Goal: Task Accomplishment & Management: Complete application form

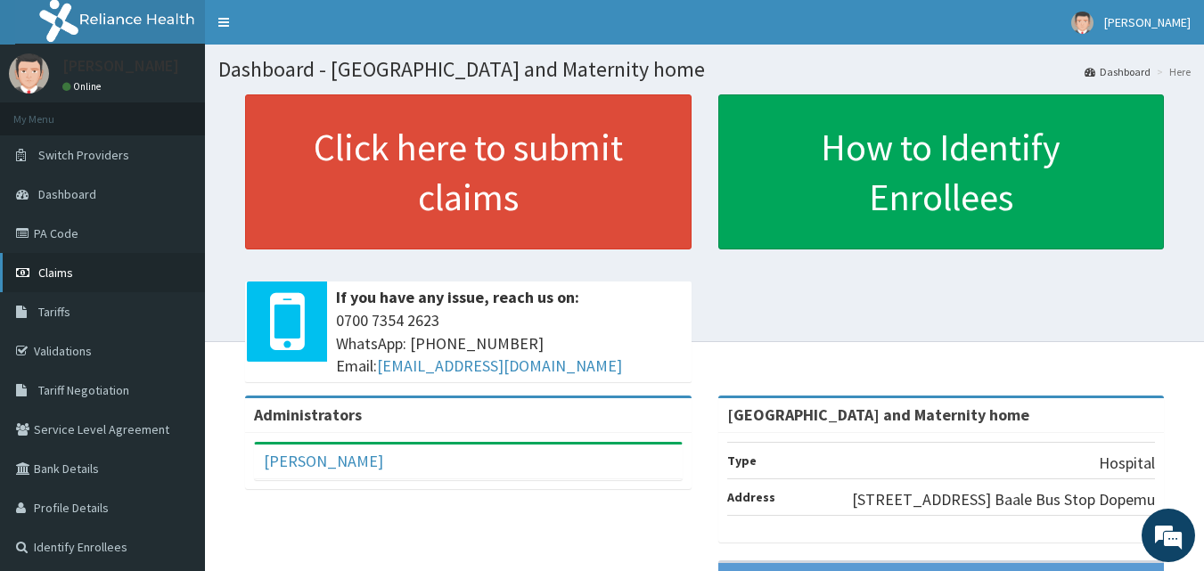
click at [46, 276] on span "Claims" at bounding box center [55, 273] width 35 height 16
click at [74, 226] on link "PA Code" at bounding box center [102, 233] width 205 height 39
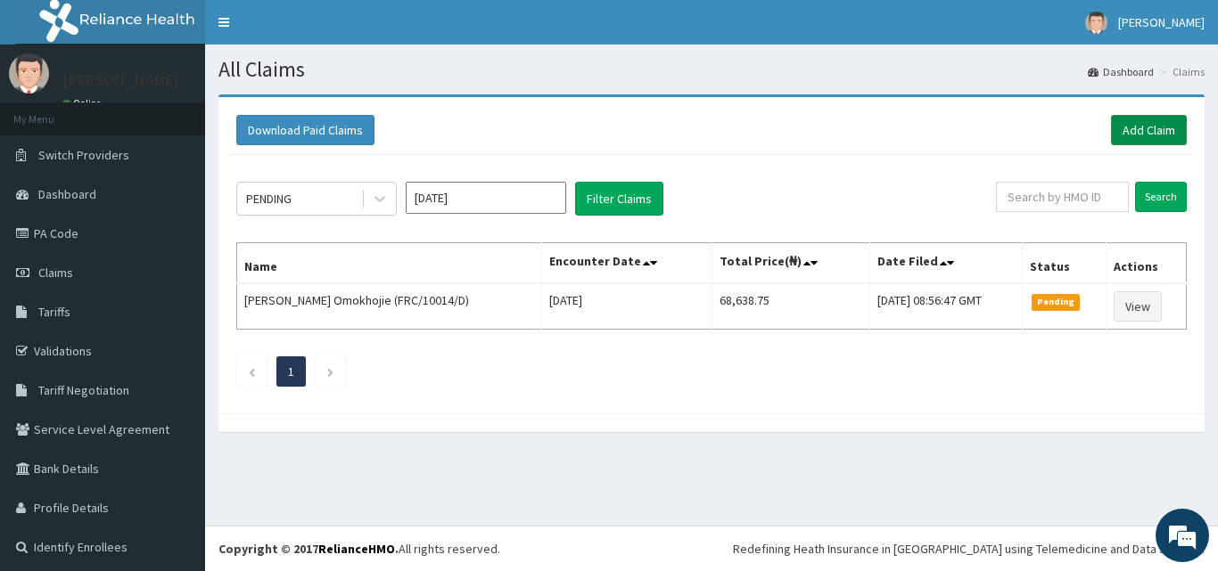
click at [1143, 127] on link "Add Claim" at bounding box center [1149, 130] width 76 height 30
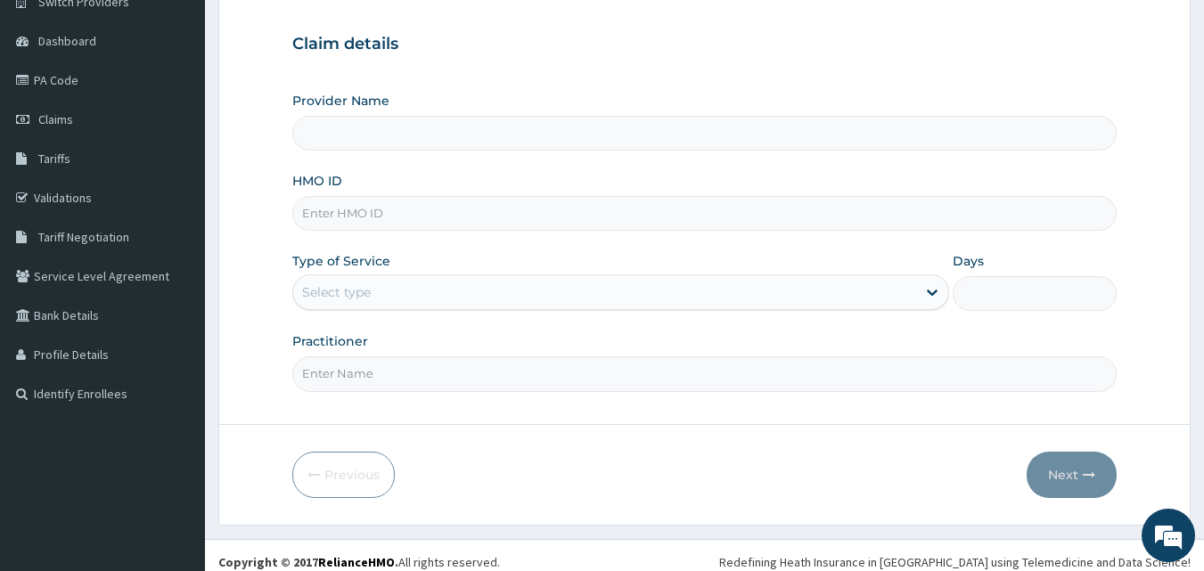
scroll to position [167, 0]
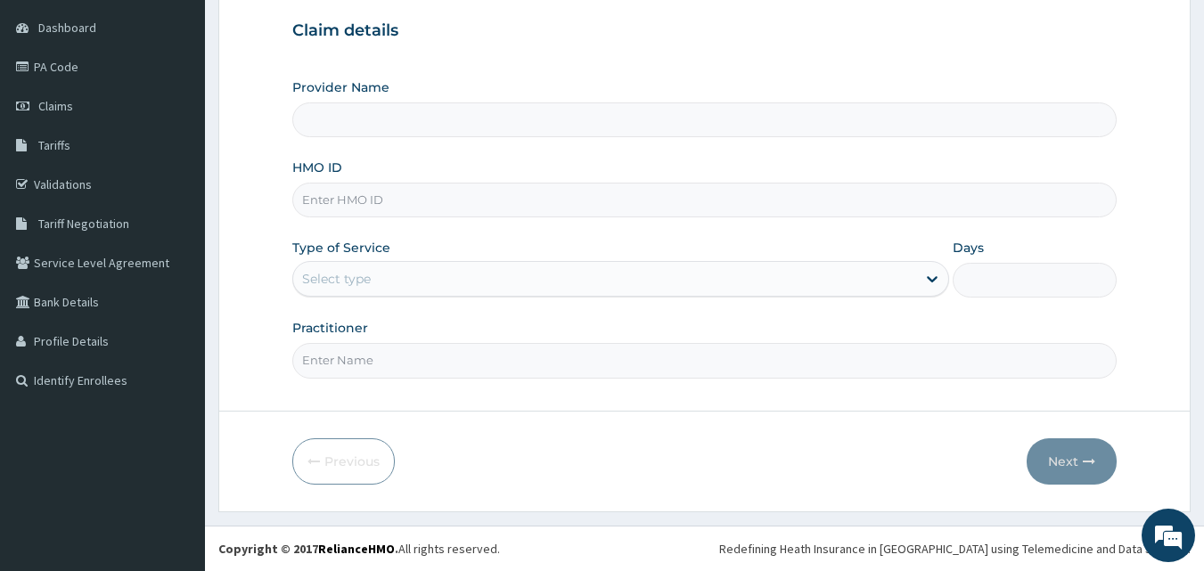
type input "Mobonike Hospital and Maternity home"
click at [384, 202] on input "HMO ID" at bounding box center [705, 200] width 826 height 35
paste input "FRC/10014/D"
type input "FRC/10014/D"
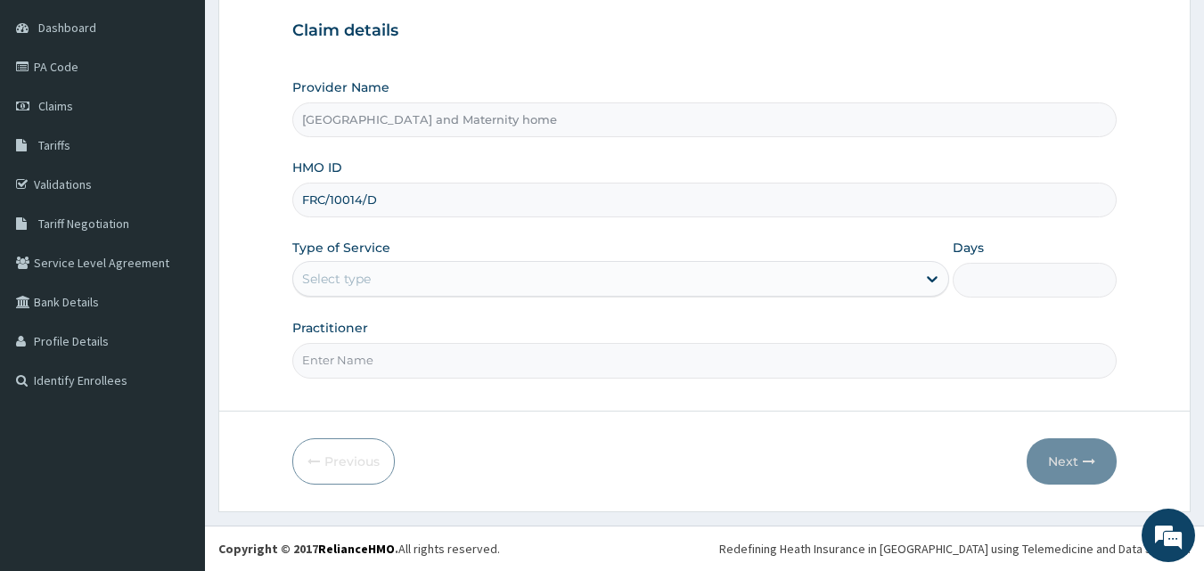
click at [473, 283] on div "Select type" at bounding box center [604, 279] width 623 height 29
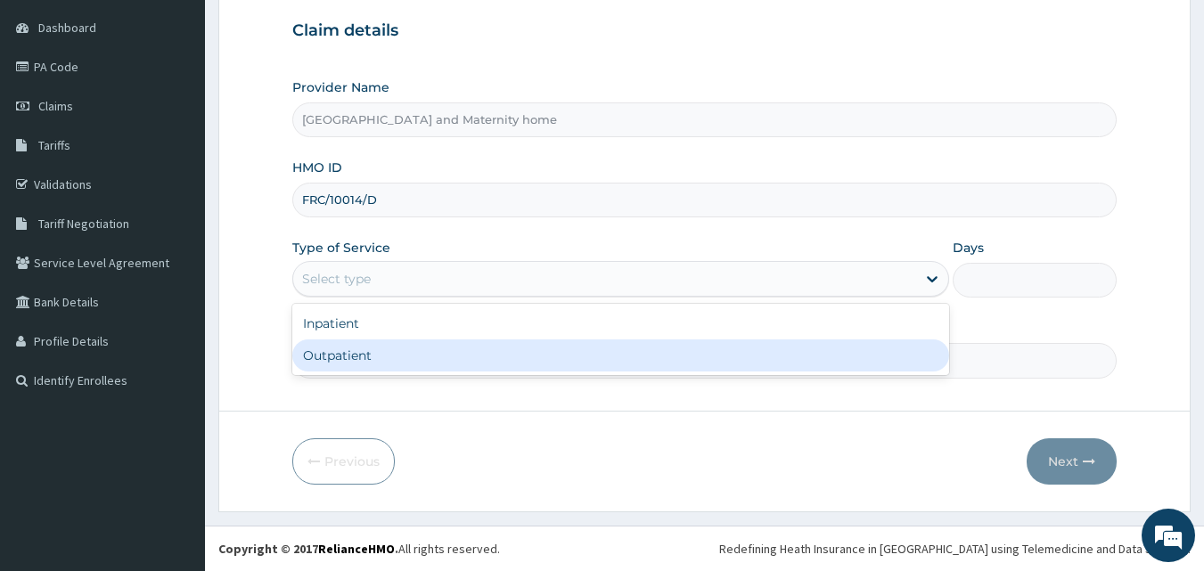
click at [440, 353] on div "Outpatient" at bounding box center [620, 356] width 657 height 32
type input "1"
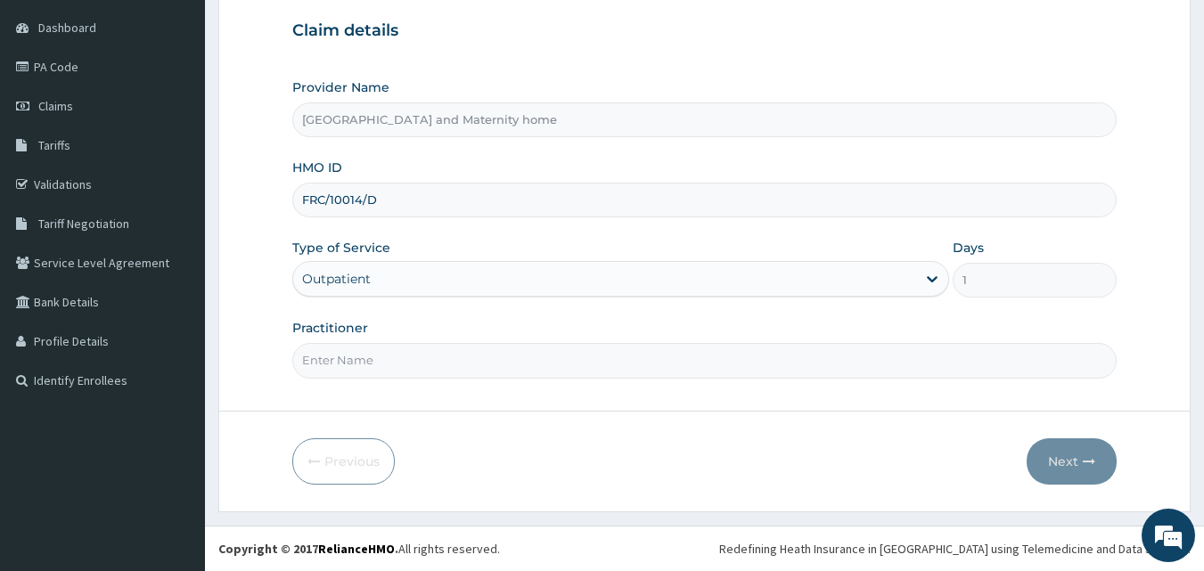
click at [440, 353] on input "Practitioner" at bounding box center [705, 360] width 826 height 35
type input "DR. OYEDEJI TUNDE"
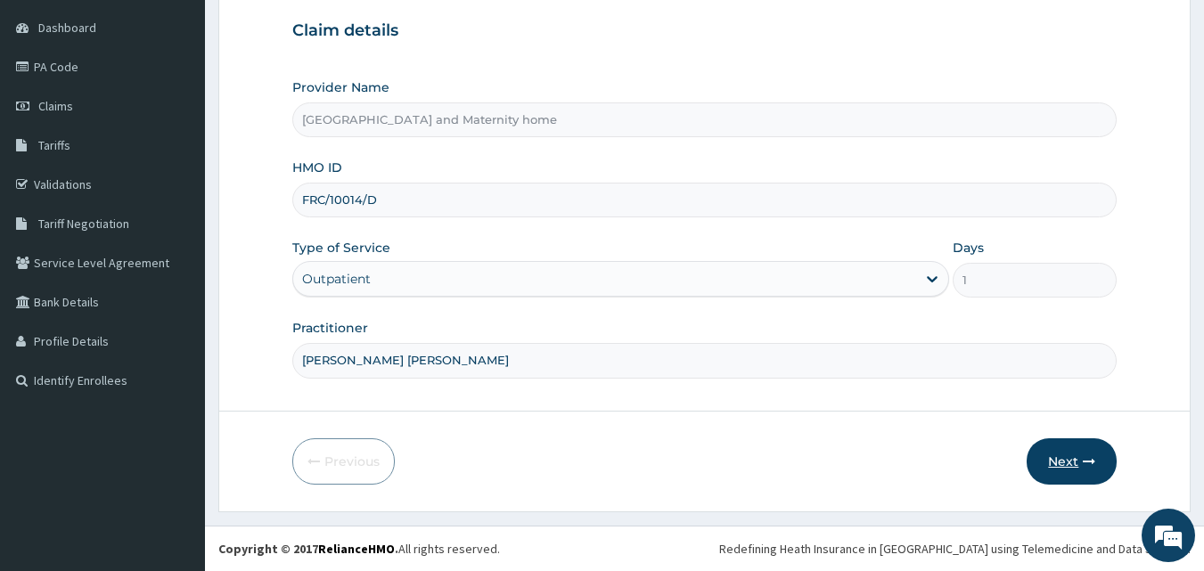
click at [1059, 464] on button "Next" at bounding box center [1072, 462] width 90 height 46
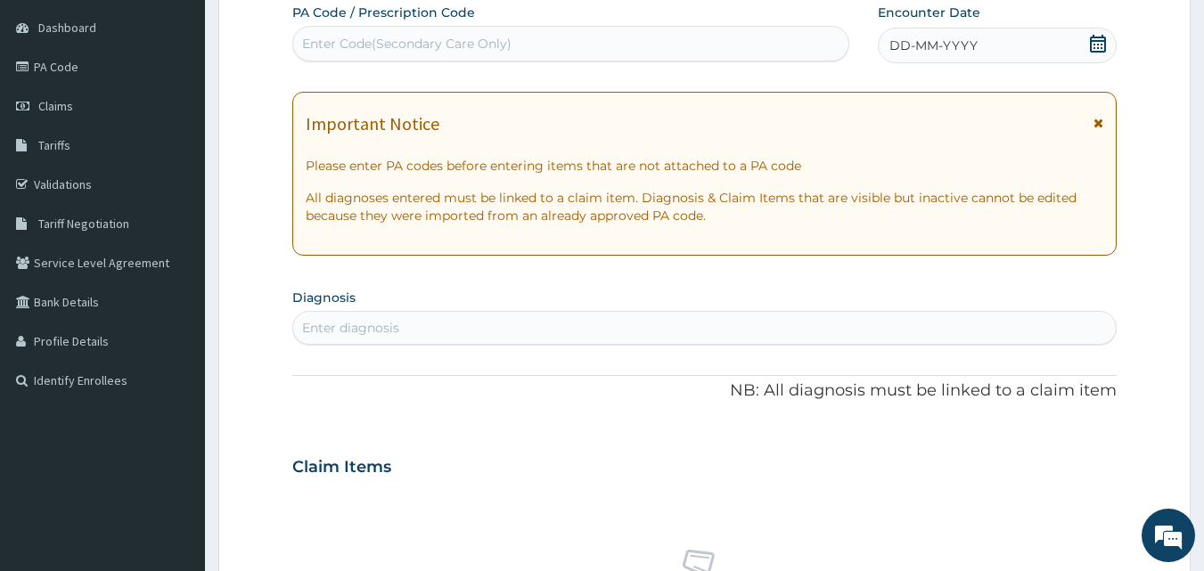
click at [623, 46] on div "Enter Code(Secondary Care Only)" at bounding box center [571, 43] width 556 height 29
paste input "PA/39C444"
type input "PA/39C444"
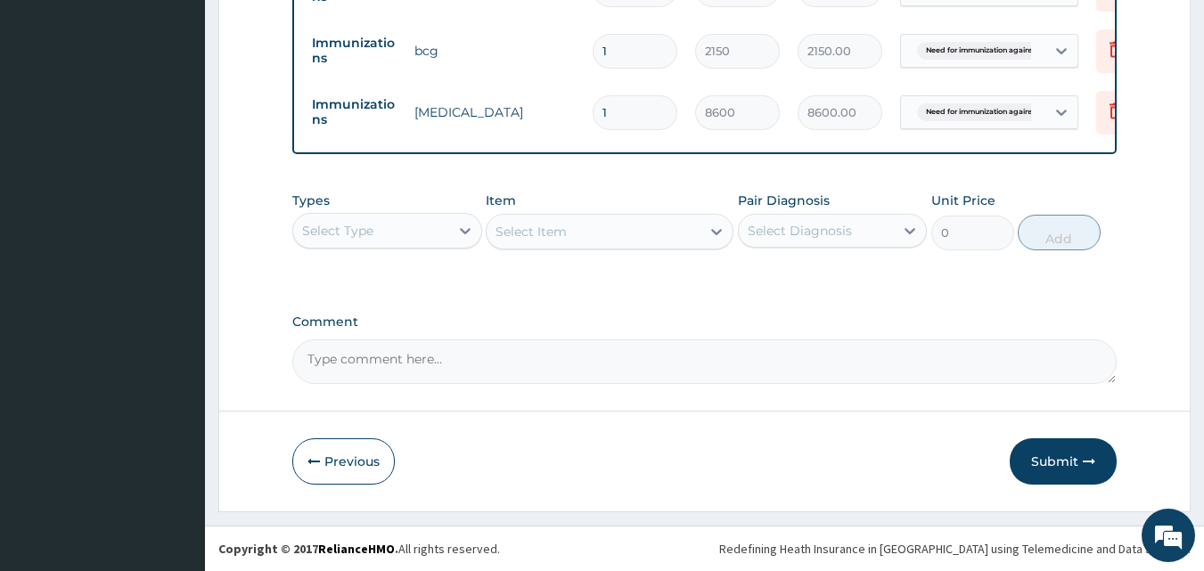
scroll to position [766, 0]
click at [1044, 470] on button "Submit" at bounding box center [1063, 462] width 107 height 46
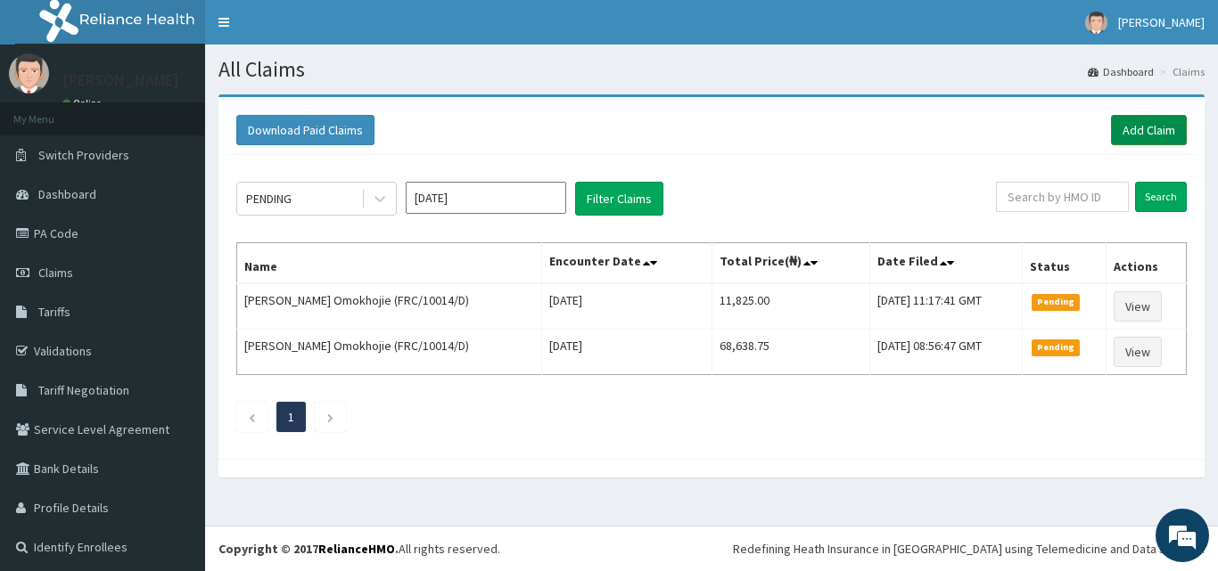
click at [1124, 132] on link "Add Claim" at bounding box center [1149, 130] width 76 height 30
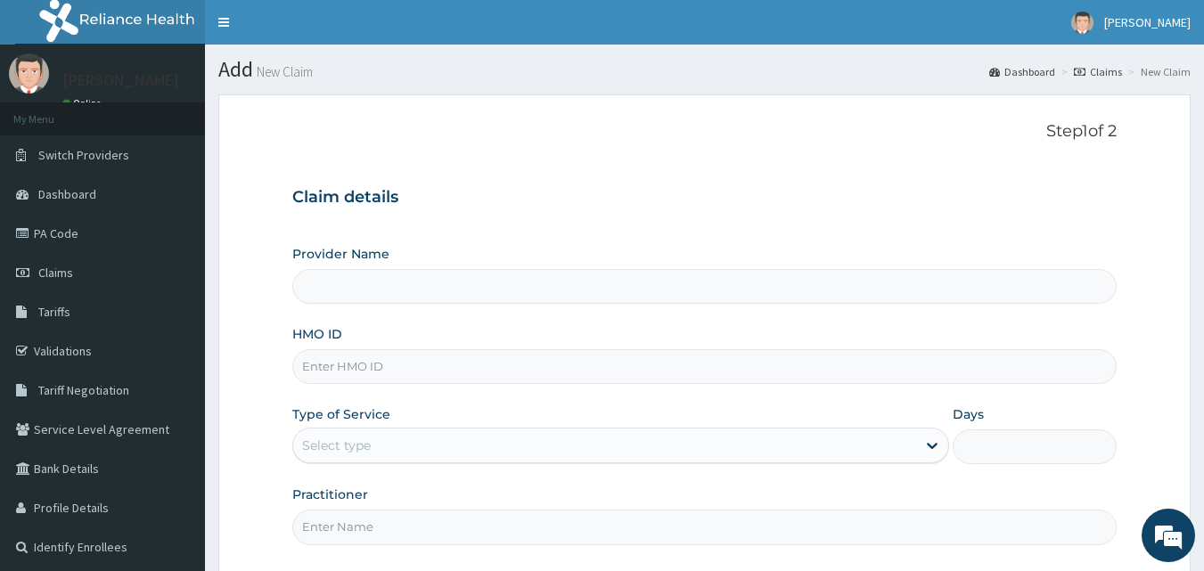
type input "Mobonike Hospital and Maternity home"
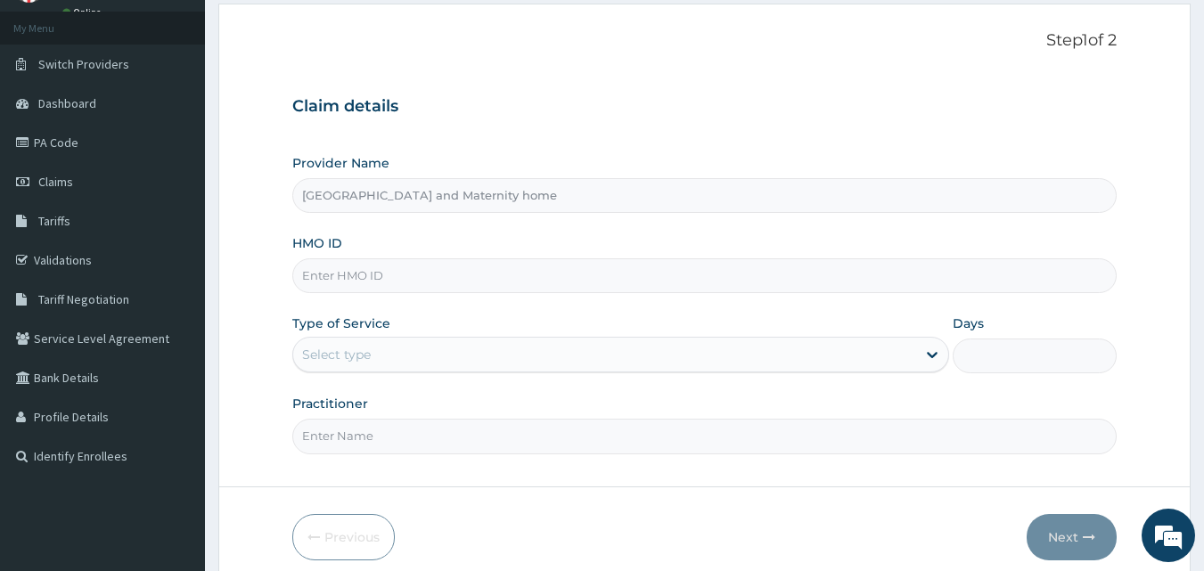
scroll to position [167, 0]
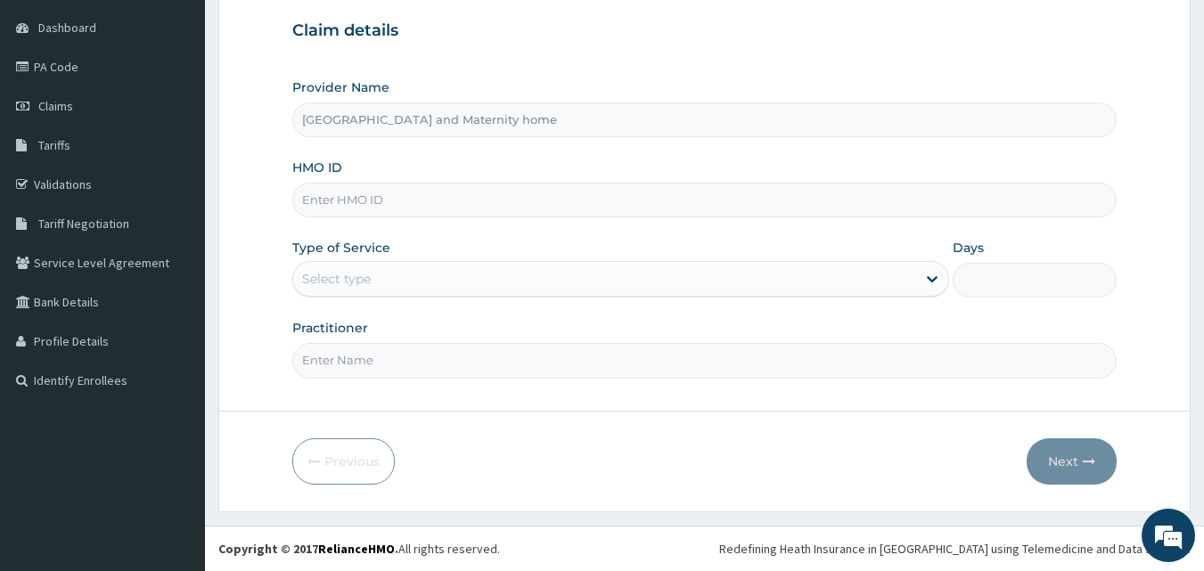
click at [560, 184] on input "HMO ID" at bounding box center [705, 200] width 826 height 35
type input "RNI/10006/B"
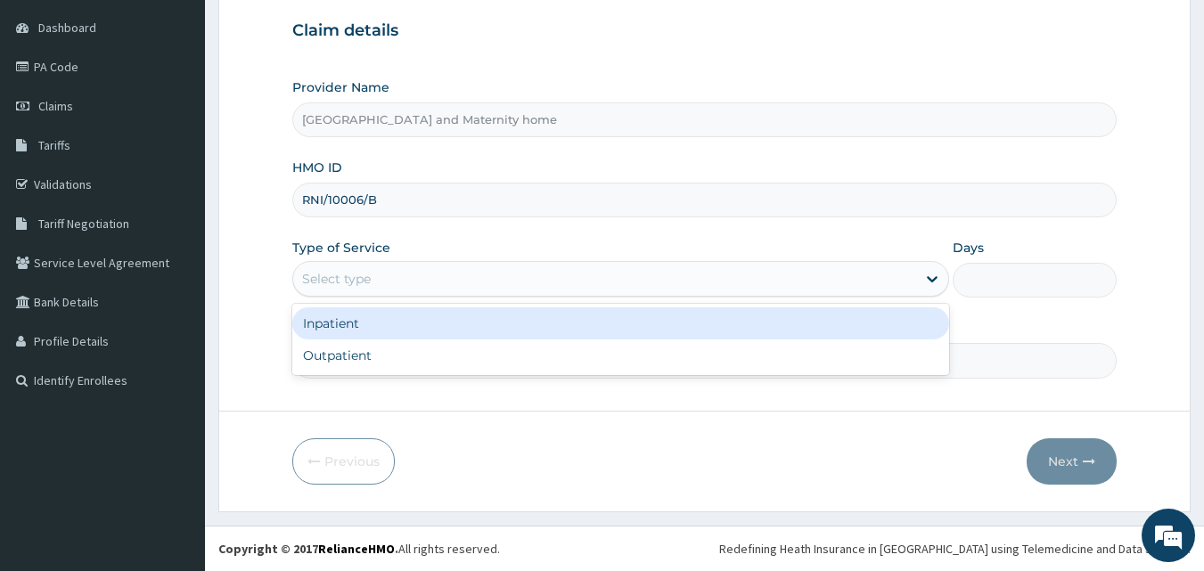
click at [566, 348] on div "Outpatient" at bounding box center [620, 356] width 657 height 32
type input "1"
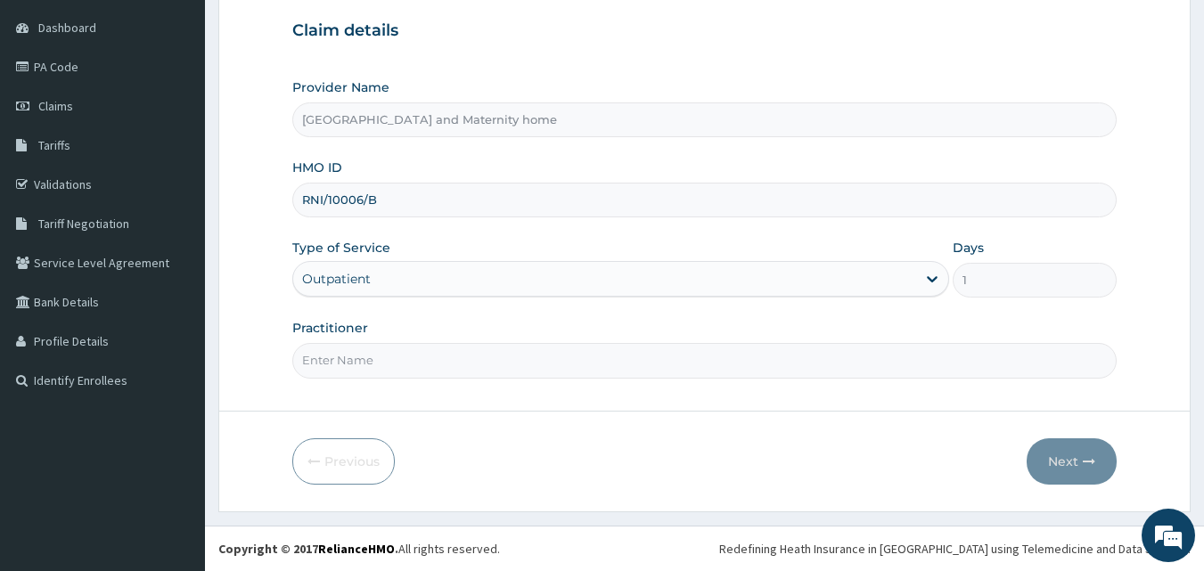
click at [563, 366] on input "Practitioner" at bounding box center [705, 360] width 826 height 35
type input "[PERSON_NAME]"
click at [1063, 440] on button "Next" at bounding box center [1072, 462] width 90 height 46
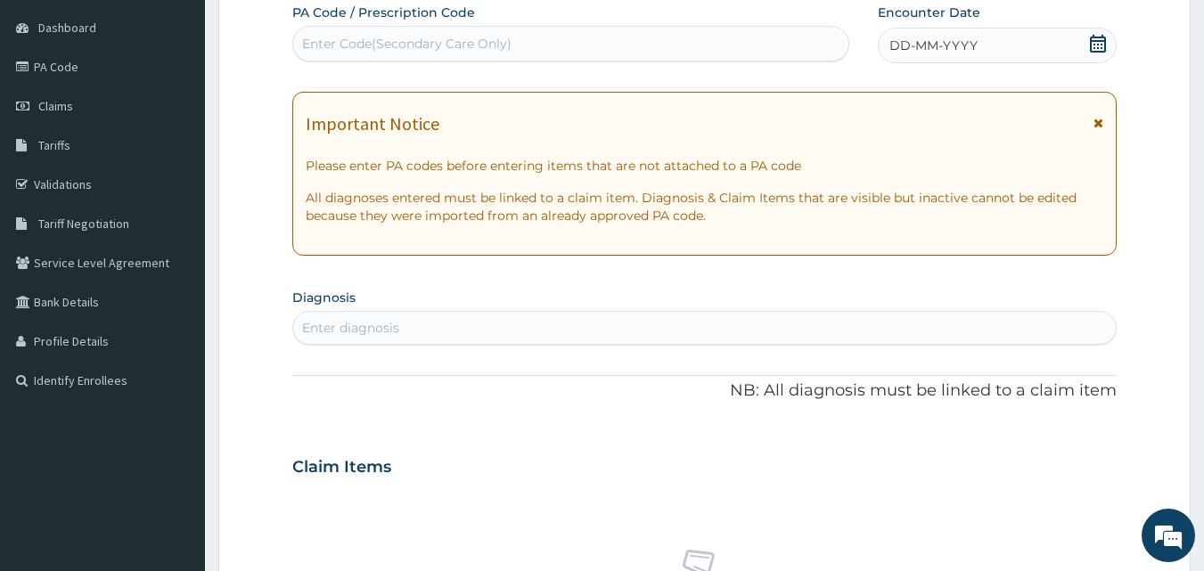
click at [1115, 59] on div "DD-MM-YYYY" at bounding box center [997, 46] width 239 height 36
click at [1091, 41] on icon at bounding box center [1098, 44] width 16 height 18
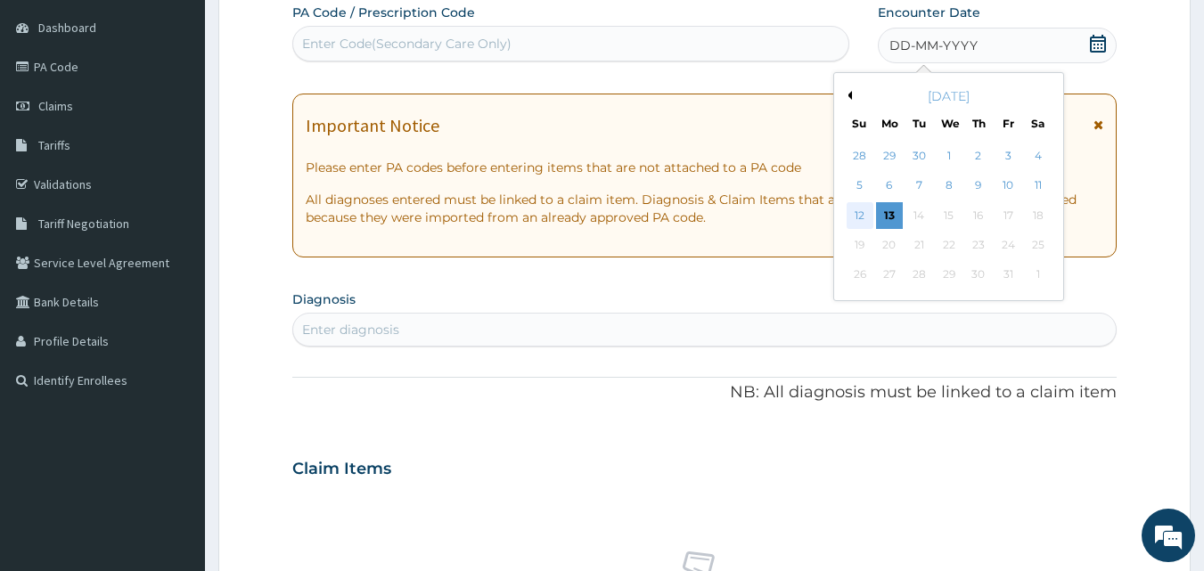
click at [860, 211] on div "12" at bounding box center [860, 215] width 27 height 27
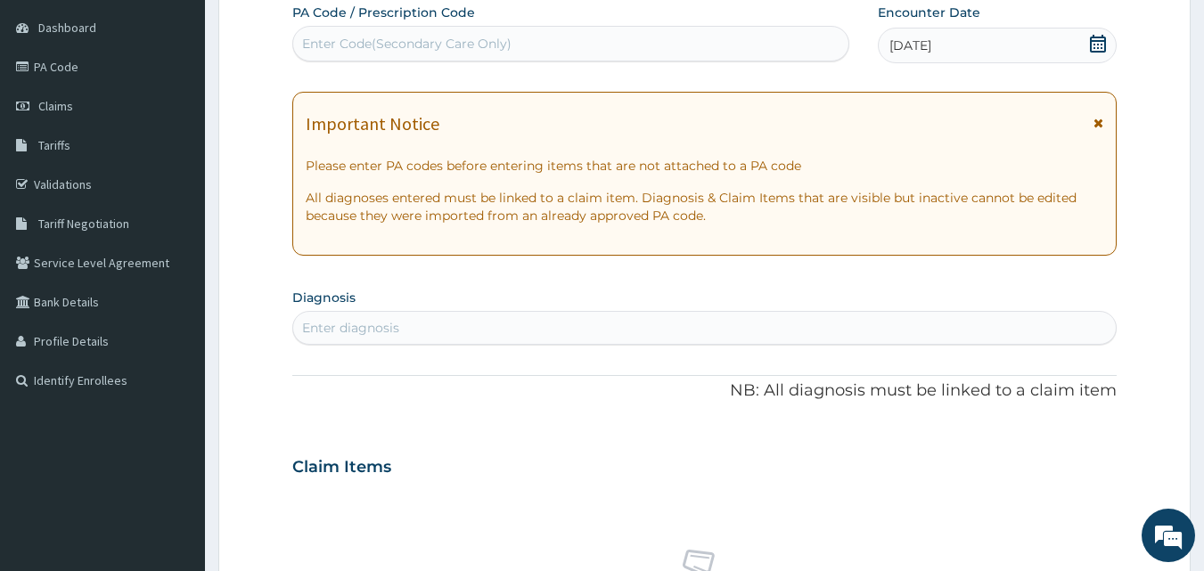
click at [589, 333] on div "Enter diagnosis" at bounding box center [705, 328] width 824 height 29
type input "B"
type input "MALARIA"
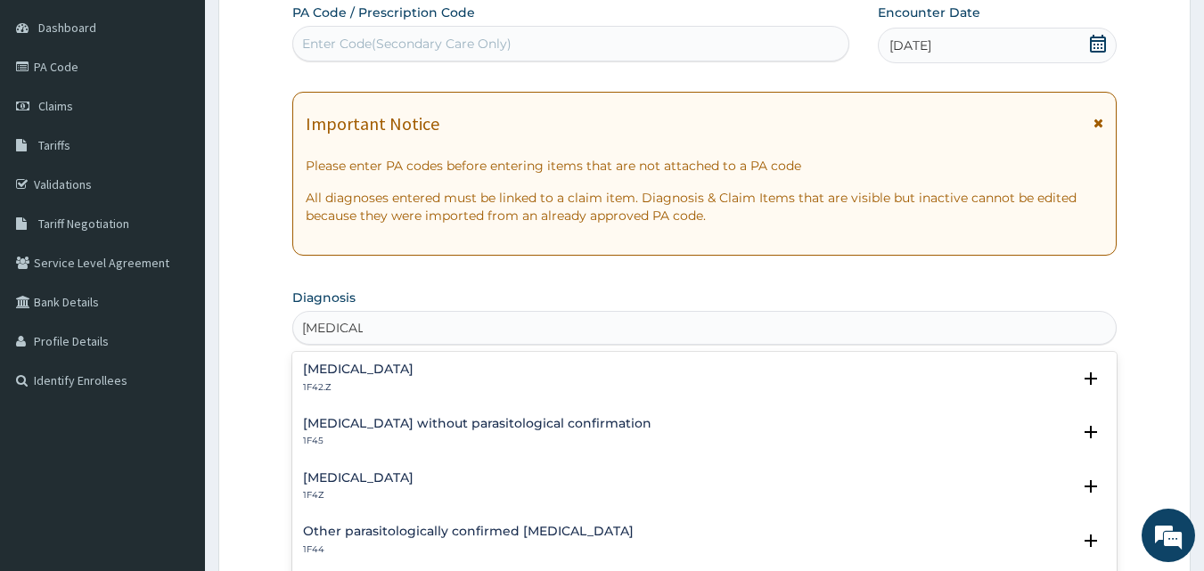
click at [364, 480] on h4 "Malaria, unspecified" at bounding box center [358, 478] width 111 height 13
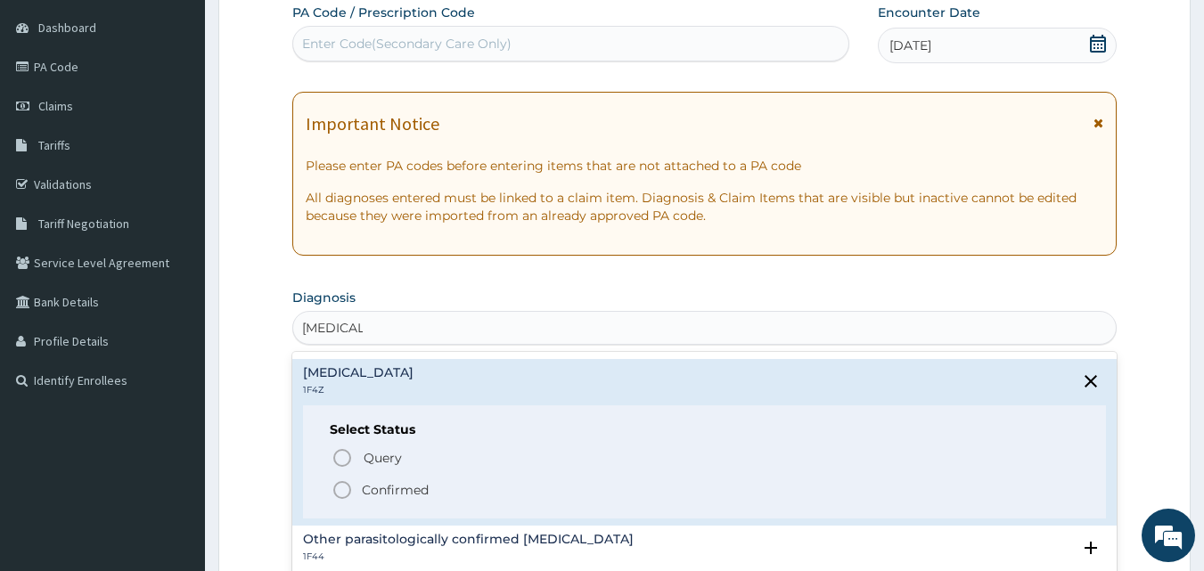
scroll to position [104, 0]
click at [341, 497] on icon "status option filled" at bounding box center [342, 491] width 21 height 21
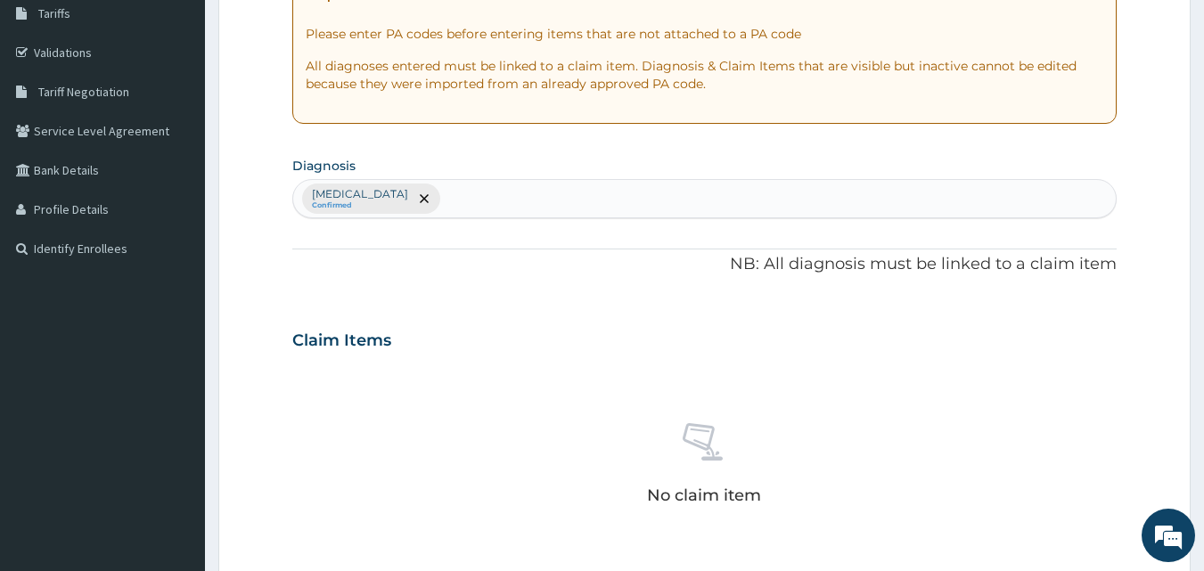
scroll to position [300, 0]
type input "URTI"
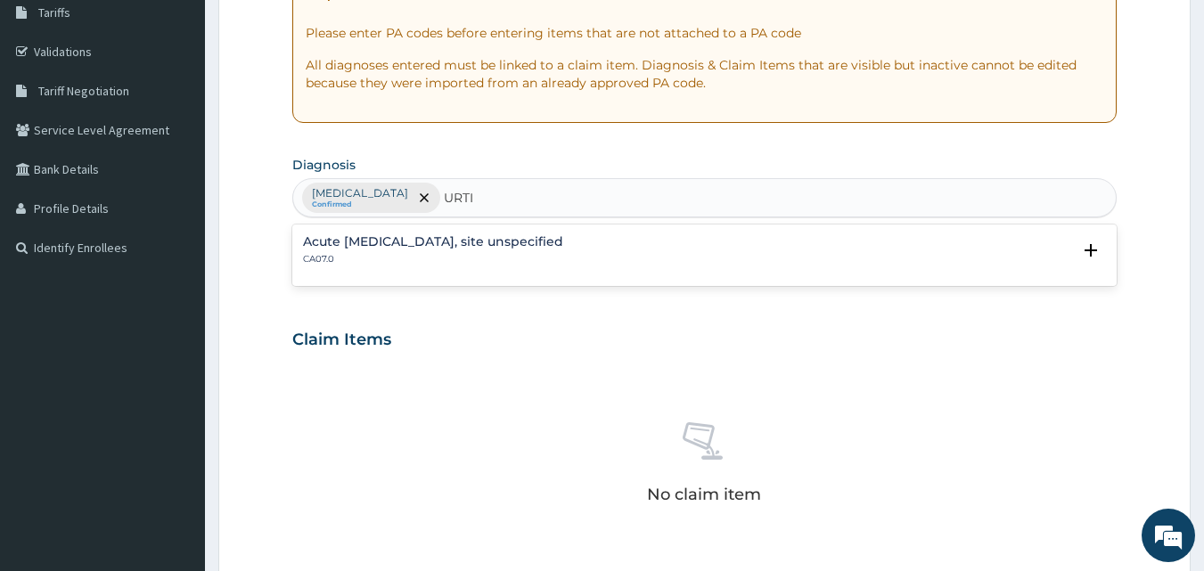
click at [511, 244] on h4 "Acute [MEDICAL_DATA], site unspecified" at bounding box center [433, 241] width 260 height 13
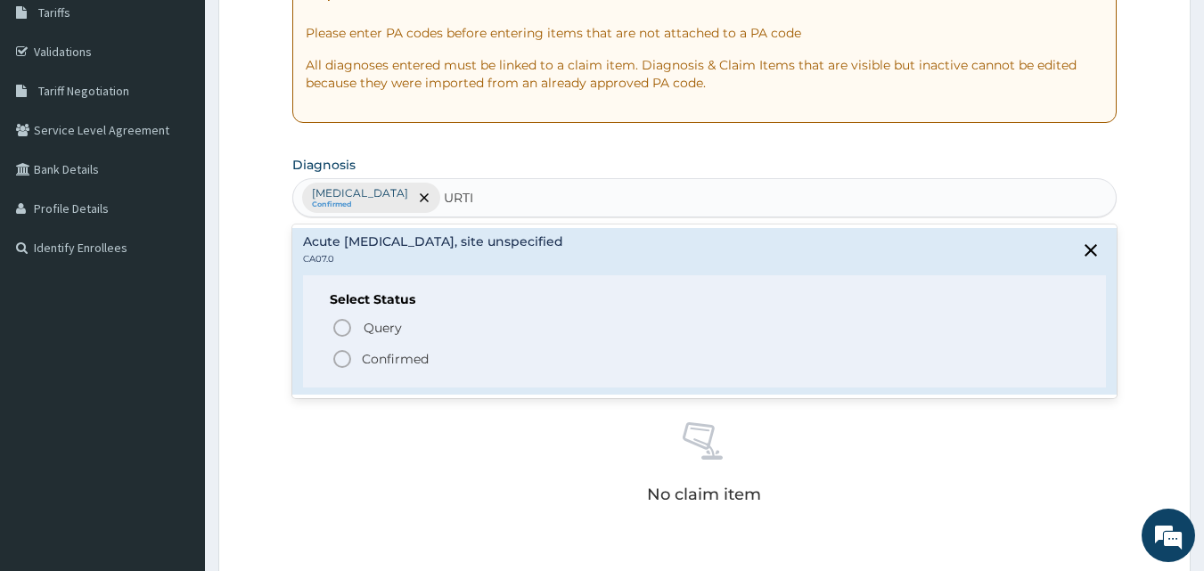
click at [472, 367] on span "Confirmed" at bounding box center [706, 359] width 749 height 21
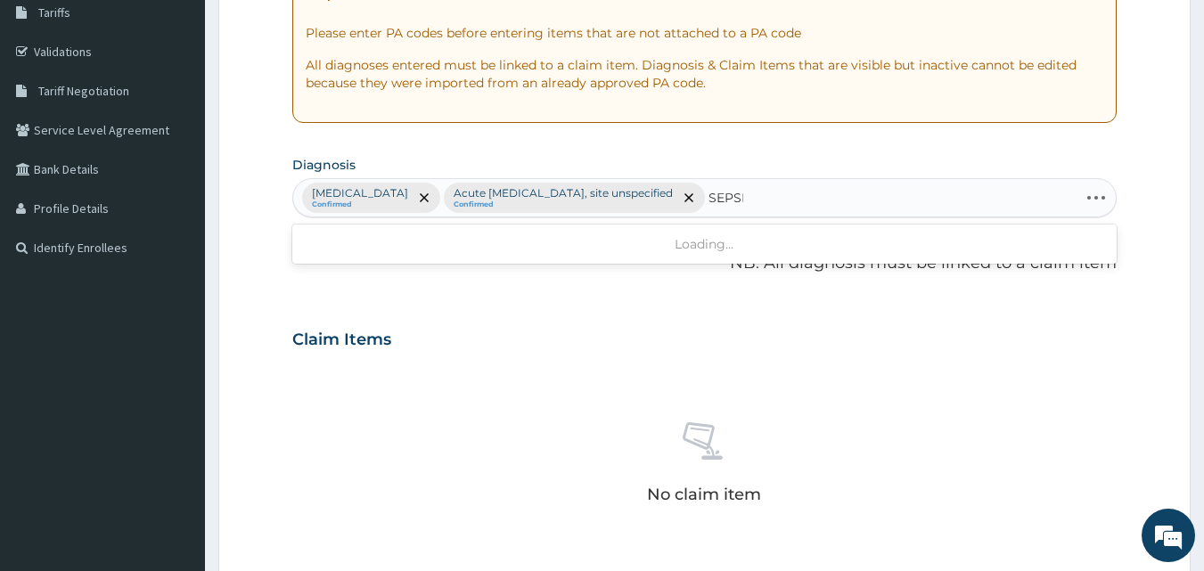
type input "[MEDICAL_DATA]"
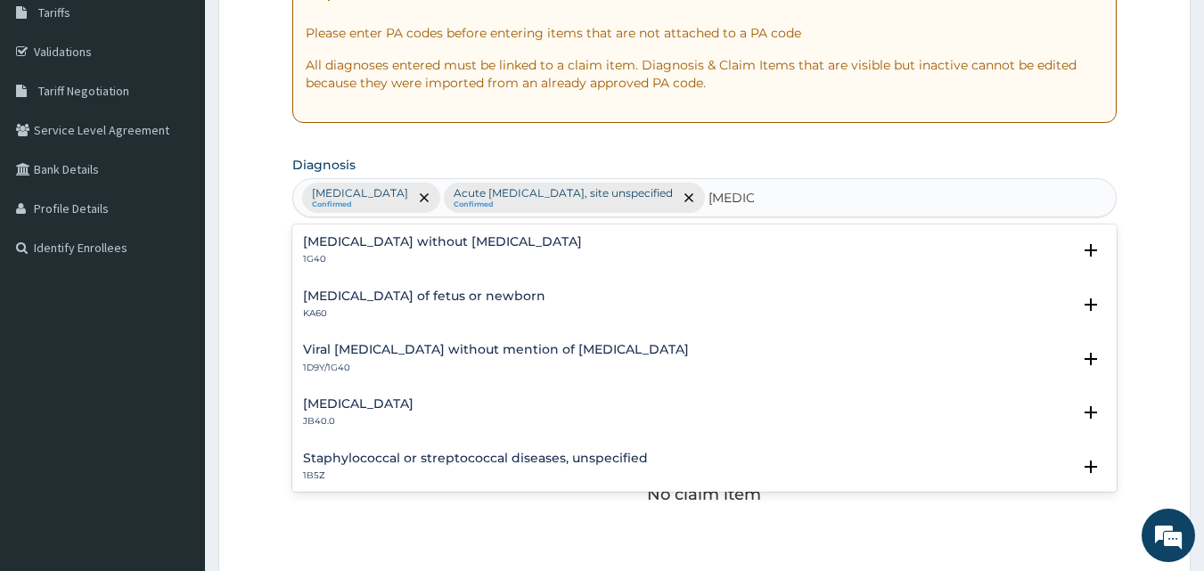
click at [357, 251] on div "[MEDICAL_DATA] without [MEDICAL_DATA] 1G40" at bounding box center [442, 250] width 279 height 31
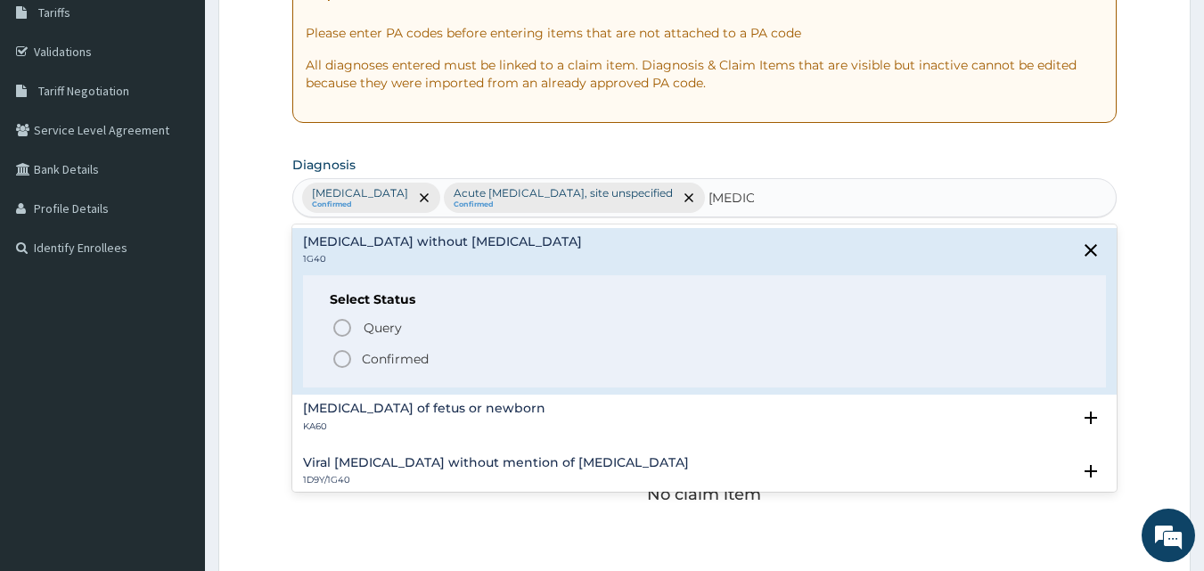
click at [341, 357] on icon "status option filled" at bounding box center [342, 359] width 21 height 21
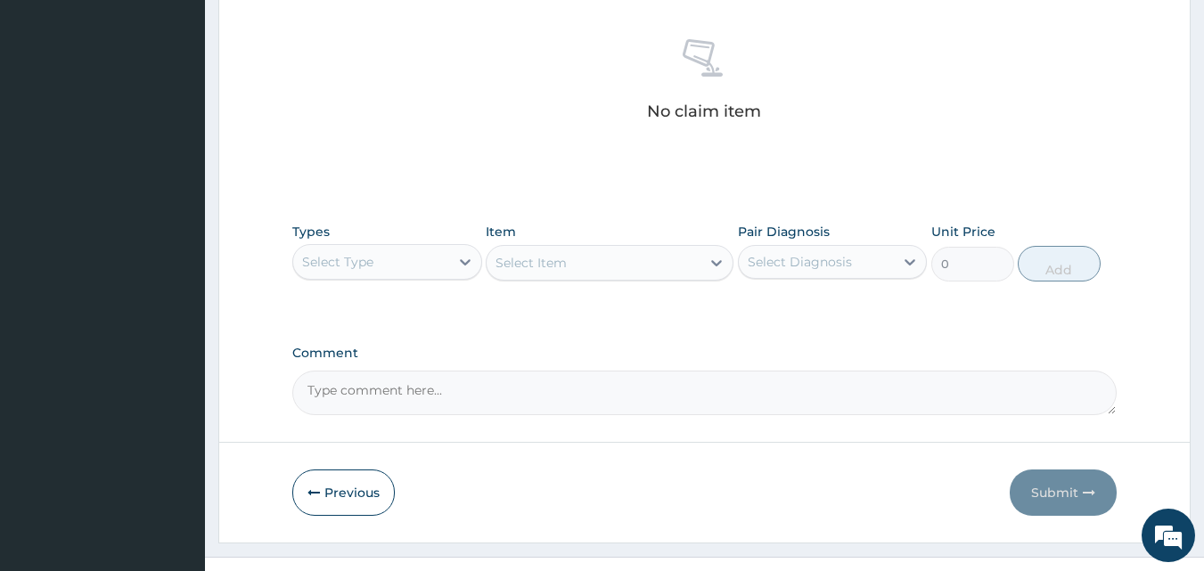
scroll to position [714, 0]
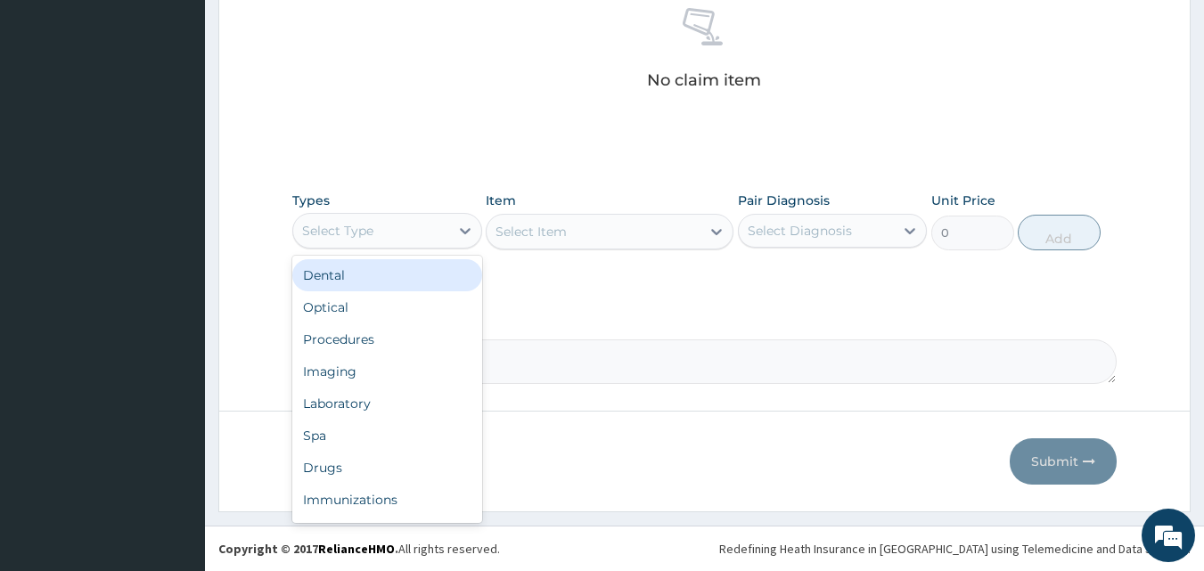
click at [396, 333] on div "Procedures" at bounding box center [387, 340] width 190 height 32
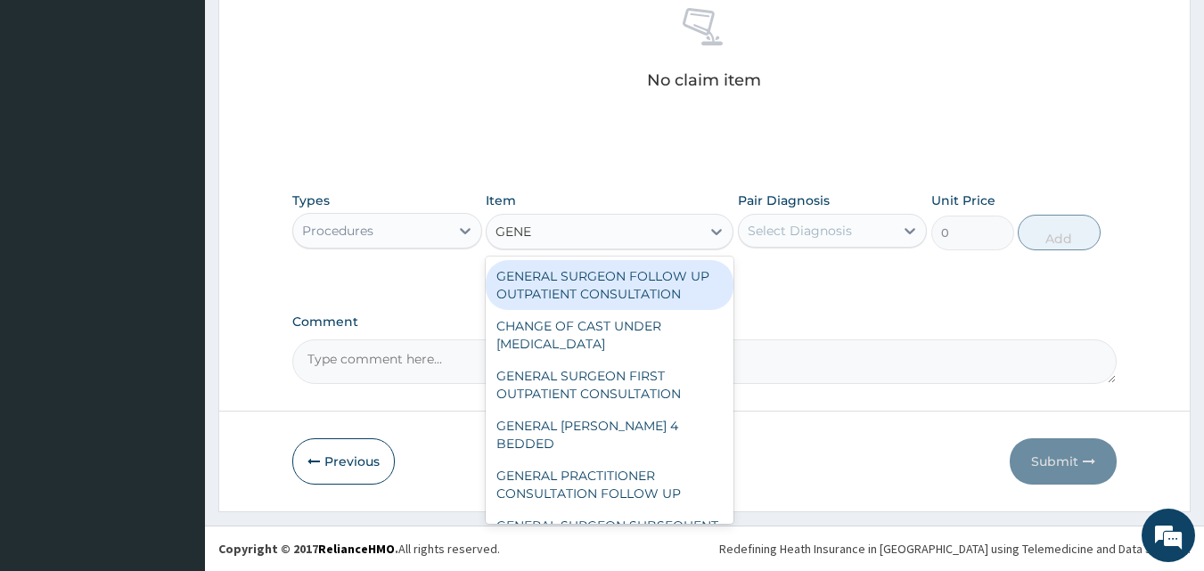
type input "GENER"
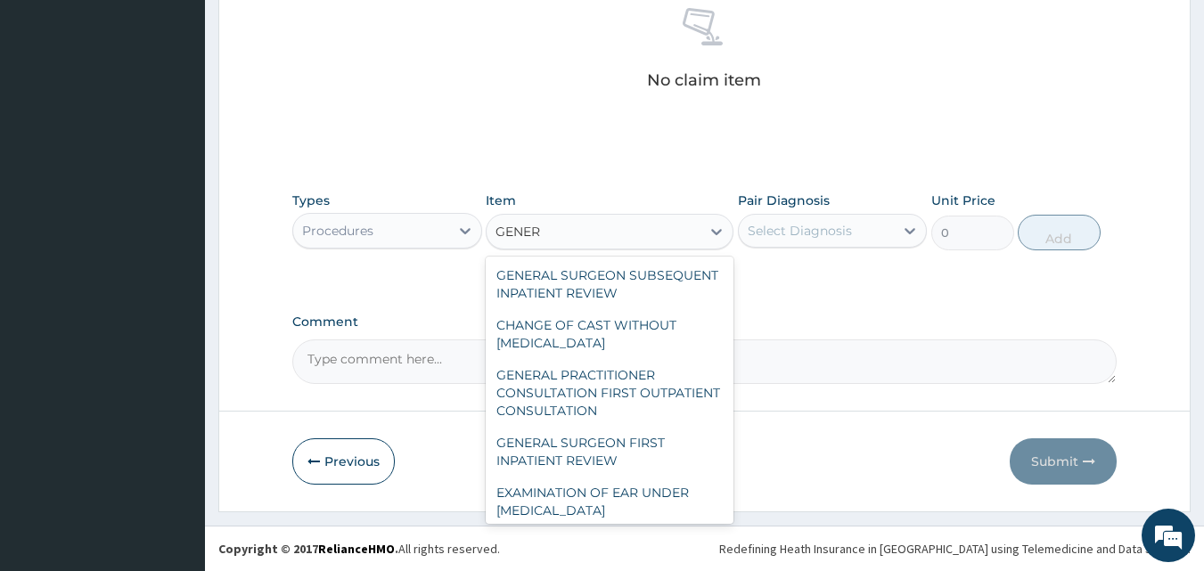
scroll to position [257, 0]
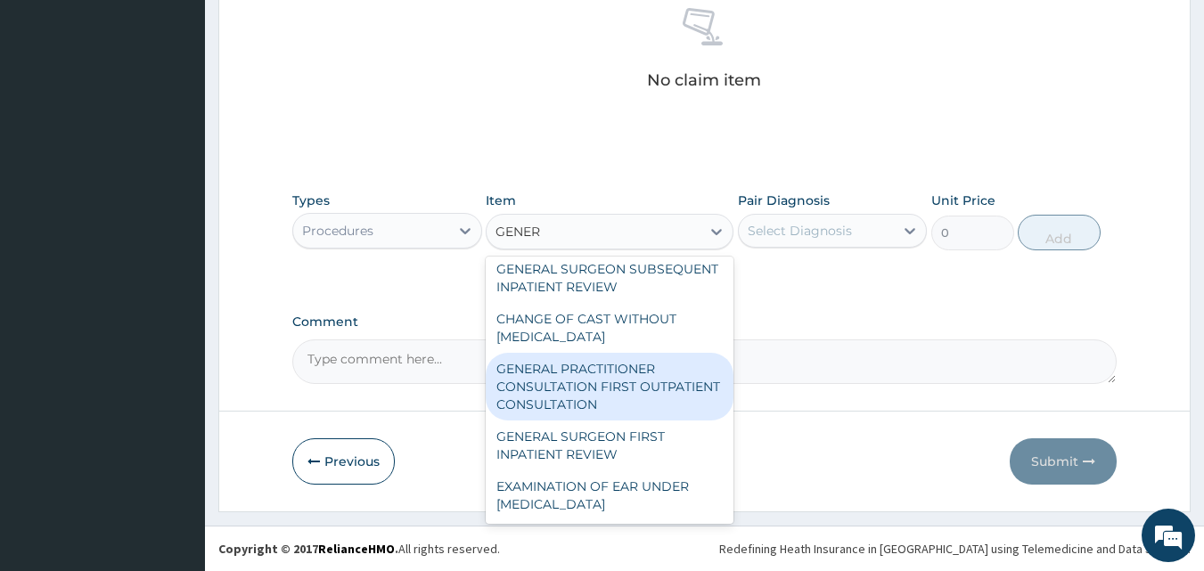
click at [665, 369] on div "GENERAL PRACTITIONER CONSULTATION FIRST OUTPATIENT CONSULTATION" at bounding box center [610, 387] width 248 height 68
type input "3547.5"
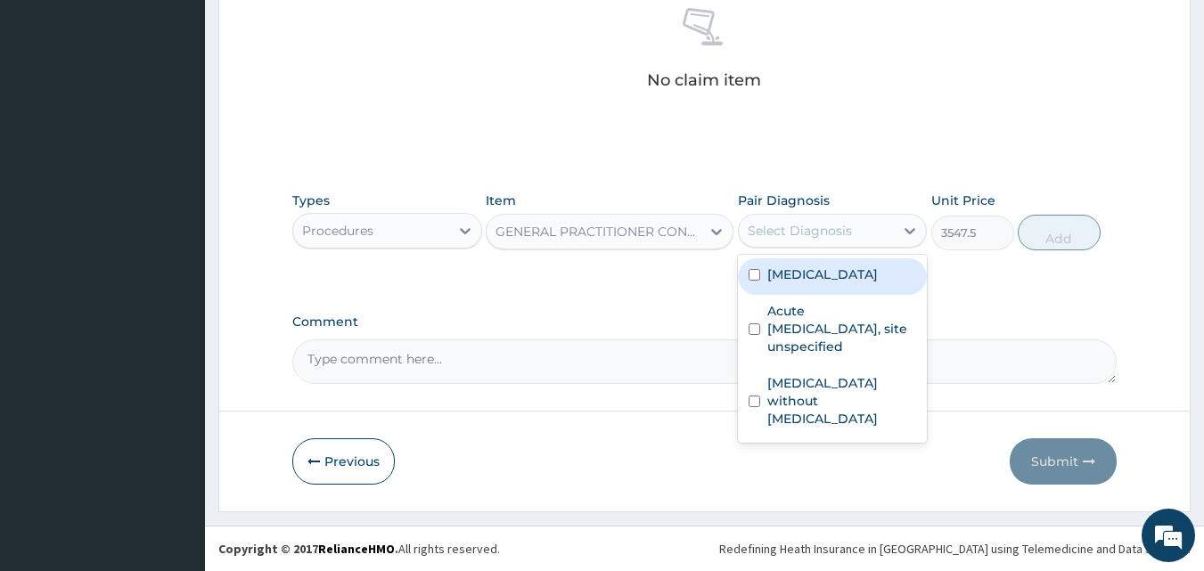
click at [860, 220] on div "Select Diagnosis" at bounding box center [817, 231] width 156 height 29
click at [823, 277] on label "[MEDICAL_DATA]" at bounding box center [823, 275] width 111 height 18
checkbox input "true"
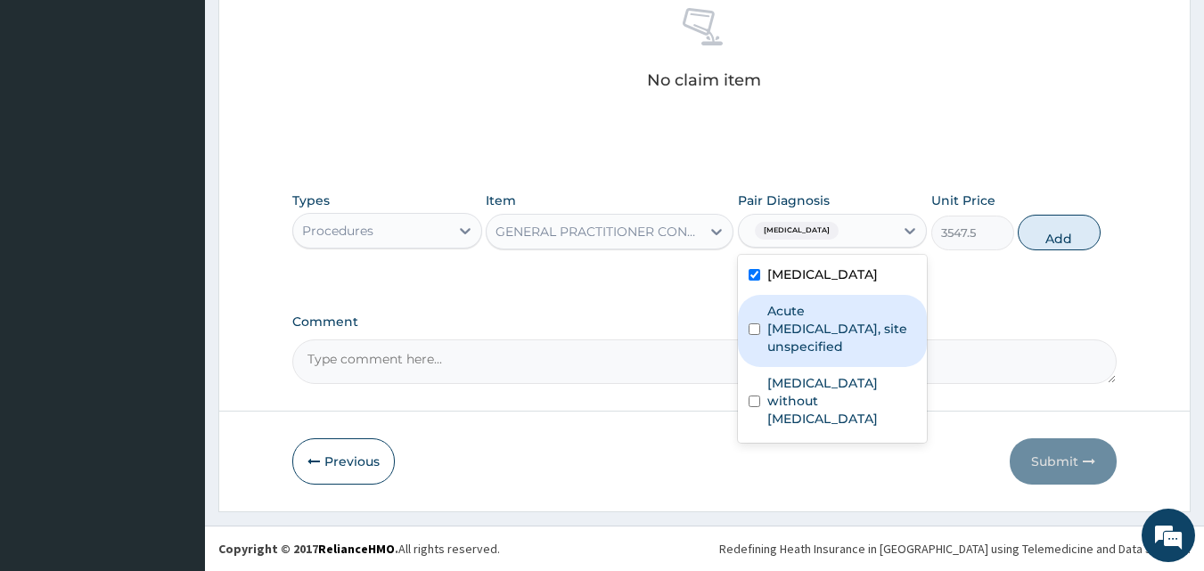
click at [805, 320] on label "Acute [MEDICAL_DATA], site unspecified" at bounding box center [843, 328] width 150 height 53
checkbox input "true"
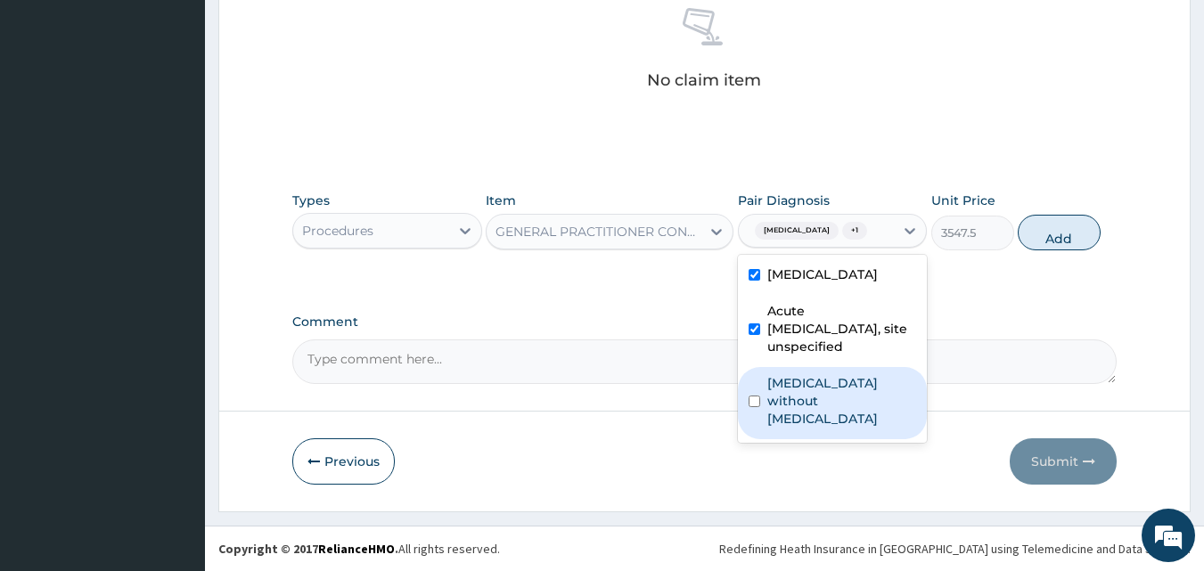
click at [806, 387] on label "[MEDICAL_DATA] without [MEDICAL_DATA]" at bounding box center [843, 400] width 150 height 53
checkbox input "true"
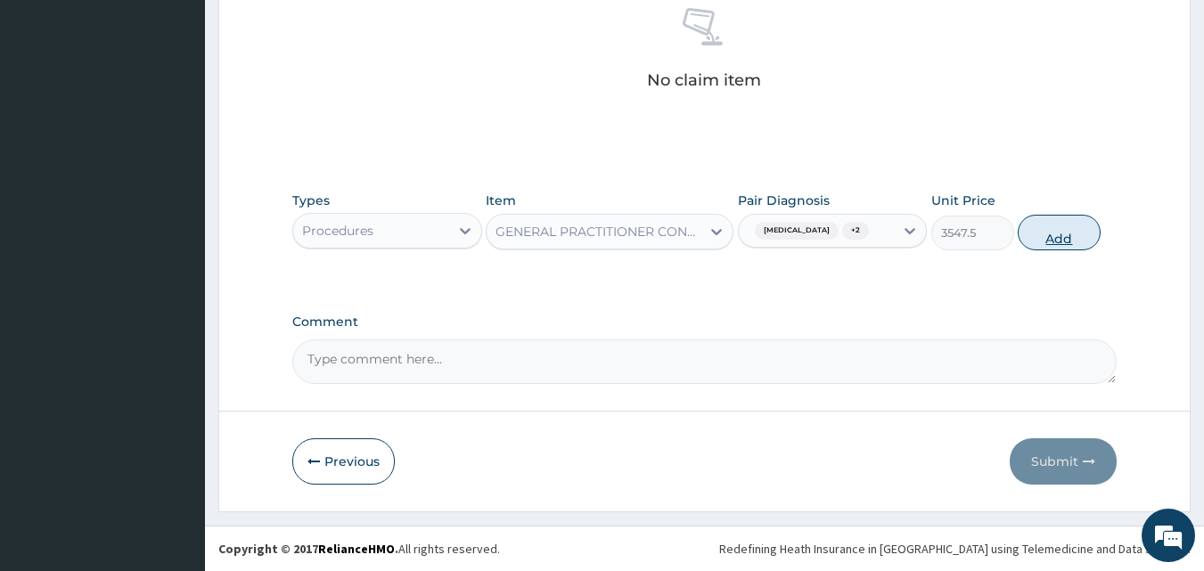
click at [1048, 234] on button "Add" at bounding box center [1059, 233] width 83 height 36
type input "0"
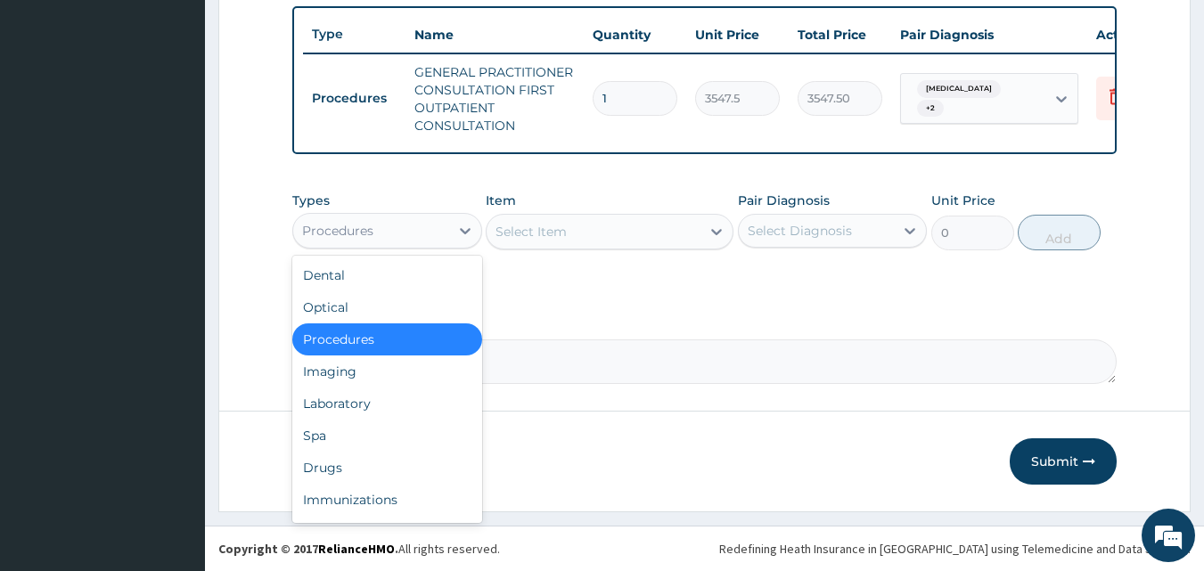
click at [371, 235] on div "Procedures" at bounding box center [337, 231] width 71 height 18
click at [341, 459] on div "Drugs" at bounding box center [387, 468] width 190 height 32
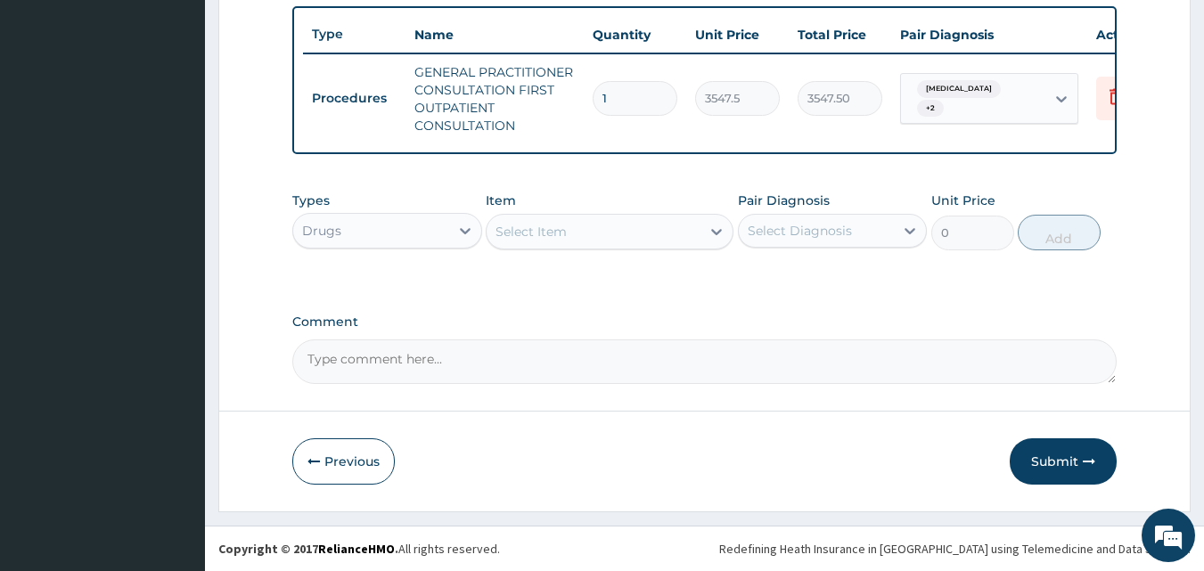
click at [587, 229] on div "Select Item" at bounding box center [594, 232] width 214 height 29
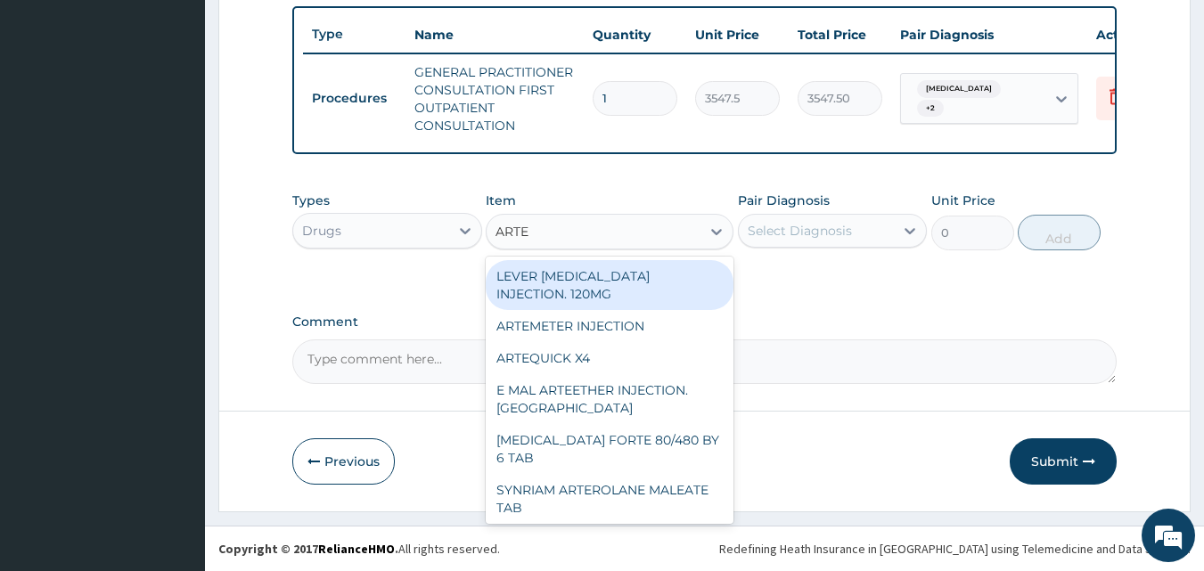
type input "ARTEM"
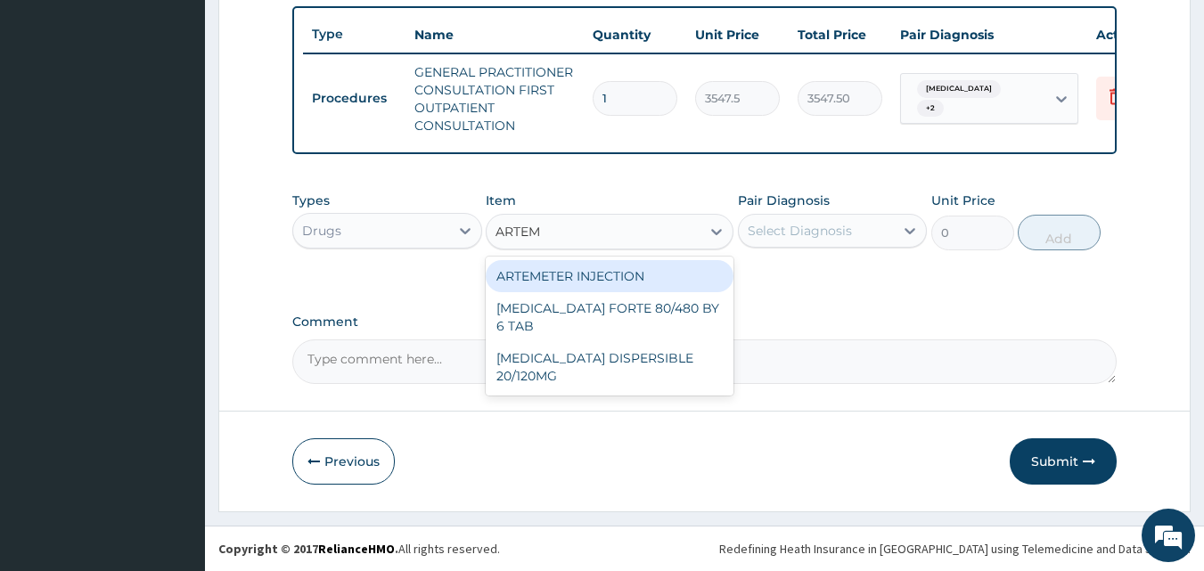
click at [591, 276] on div "ARTEMETER INJECTION" at bounding box center [610, 276] width 248 height 32
type input "946"
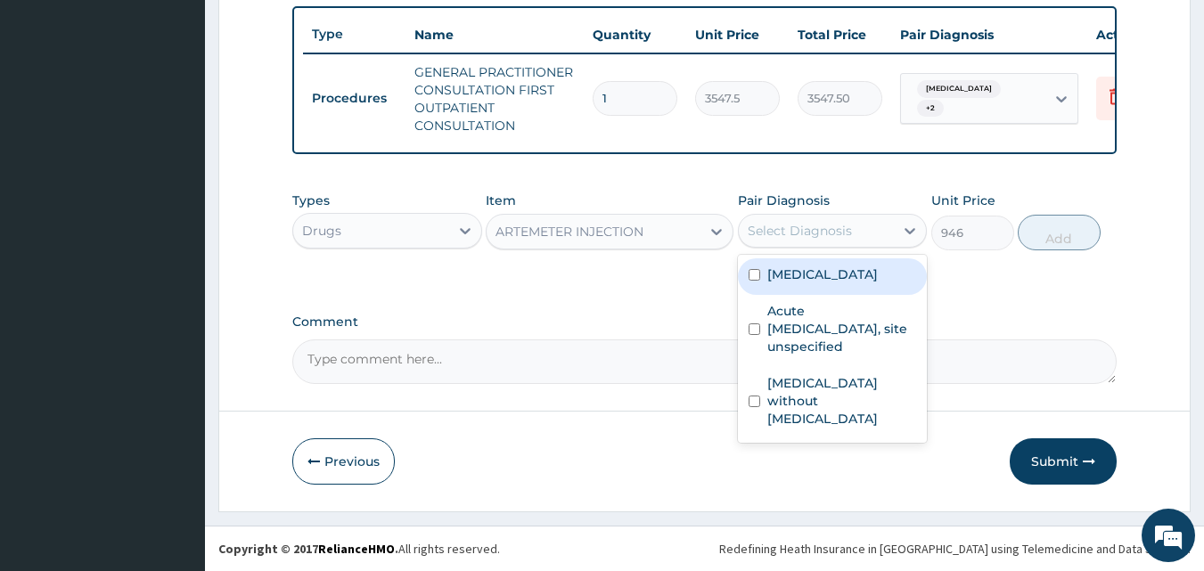
click at [839, 234] on div "Select Diagnosis" at bounding box center [800, 231] width 104 height 18
click at [828, 284] on div "Malaria, unspecified" at bounding box center [833, 277] width 190 height 37
checkbox input "true"
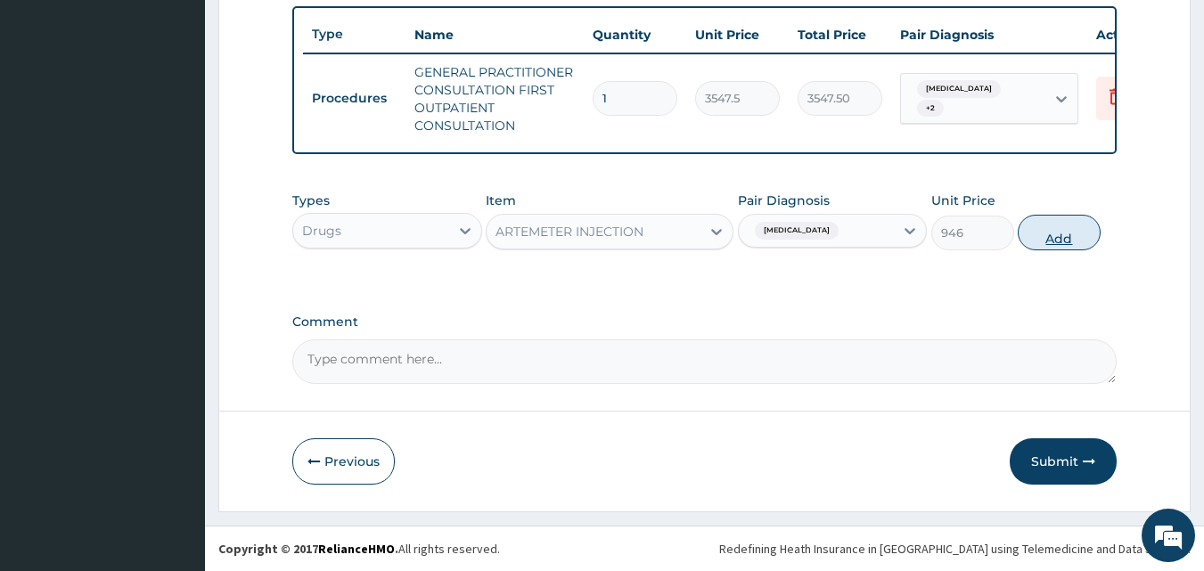
click at [1036, 240] on button "Add" at bounding box center [1059, 233] width 83 height 36
type input "0"
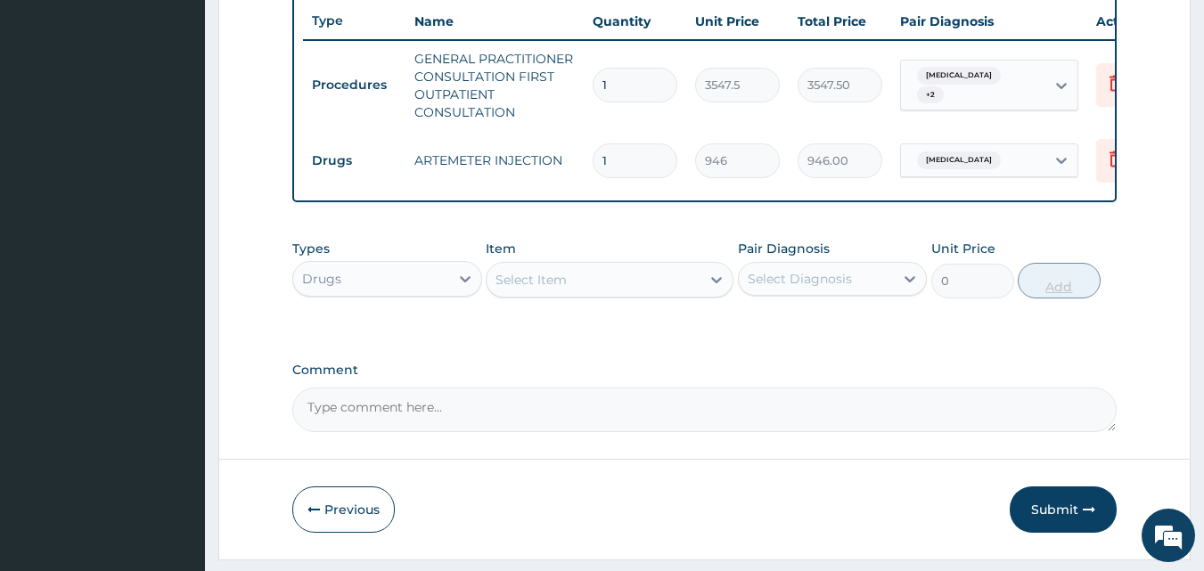
type input "0.00"
type input "6"
type input "5676.00"
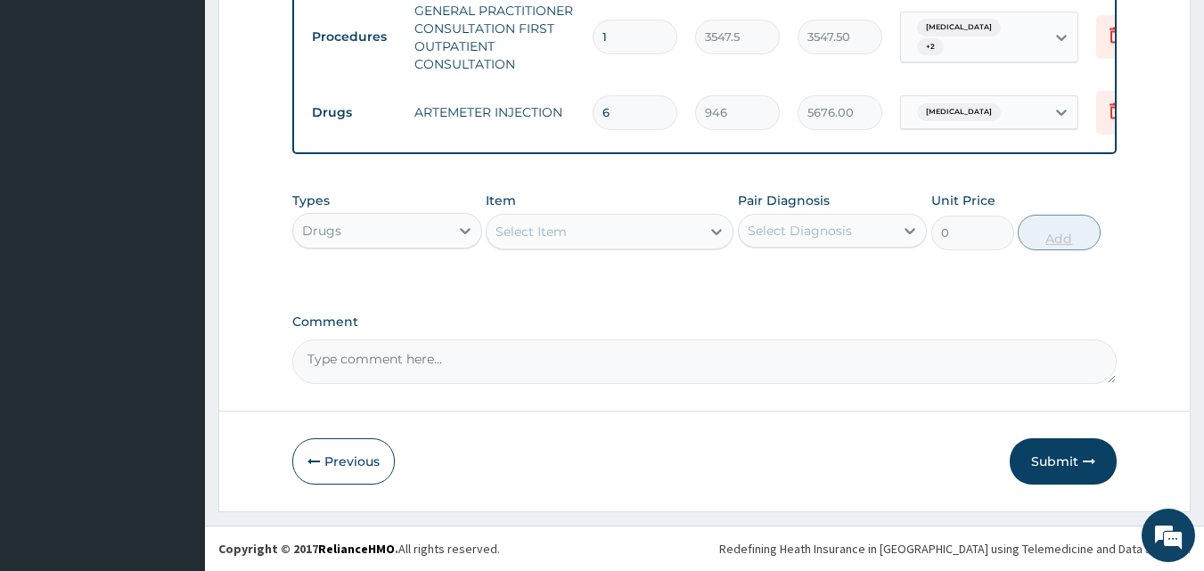
type input "6"
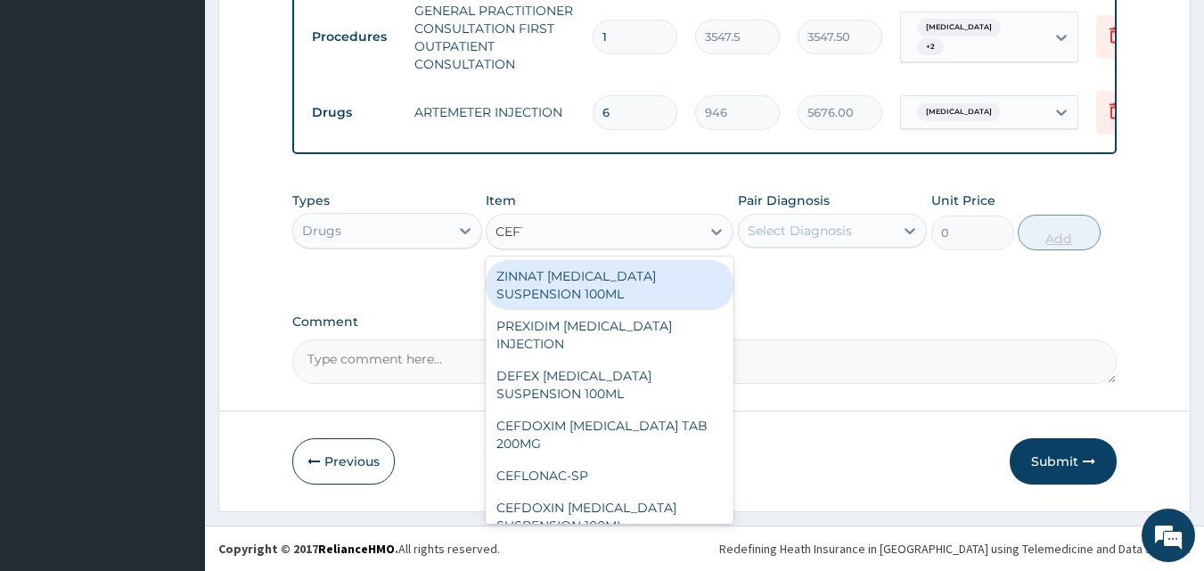
type input "CEFTR"
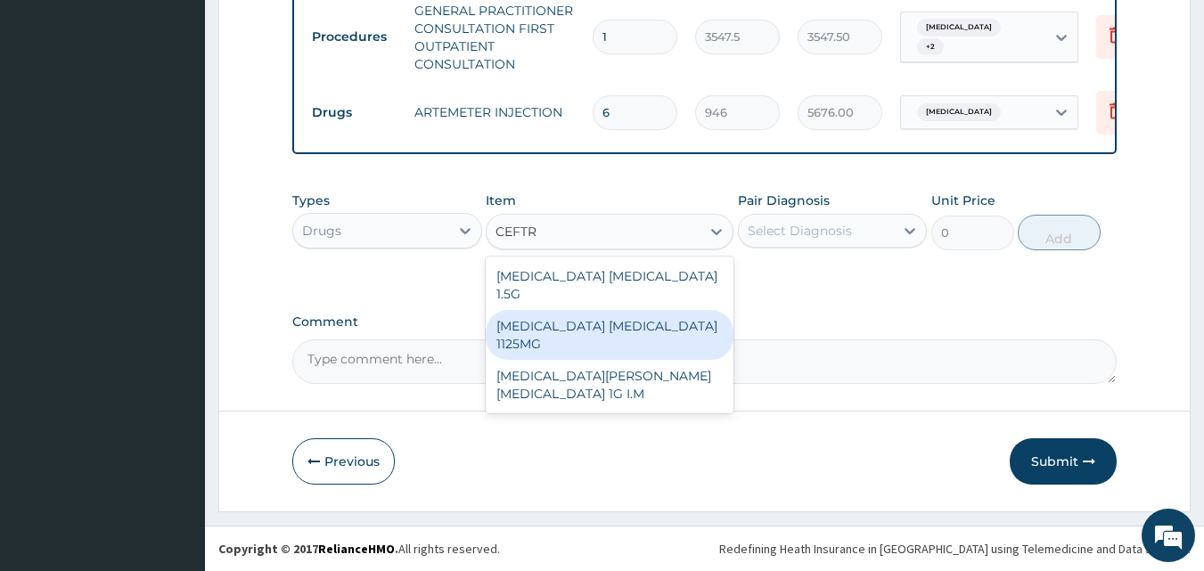
click at [653, 326] on div "CEFTRIAXONE TAZOBACTAM 1125MG" at bounding box center [610, 335] width 248 height 50
type input "2365"
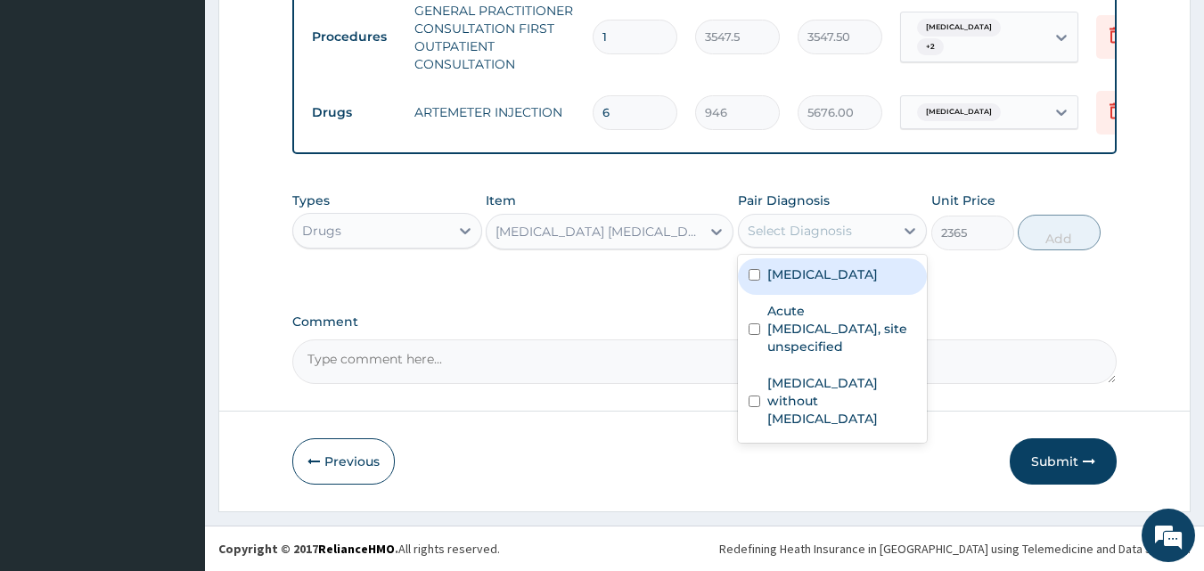
click at [818, 233] on div "Select Diagnosis" at bounding box center [800, 231] width 104 height 18
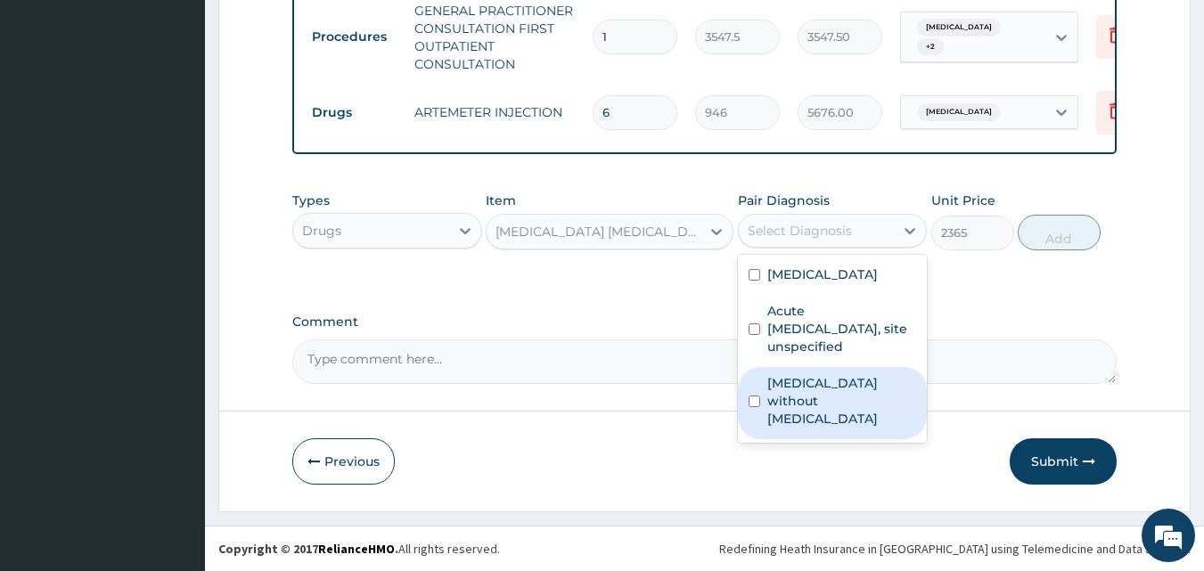
click at [830, 387] on label "Sepsis without septic shock" at bounding box center [843, 400] width 150 height 53
checkbox input "true"
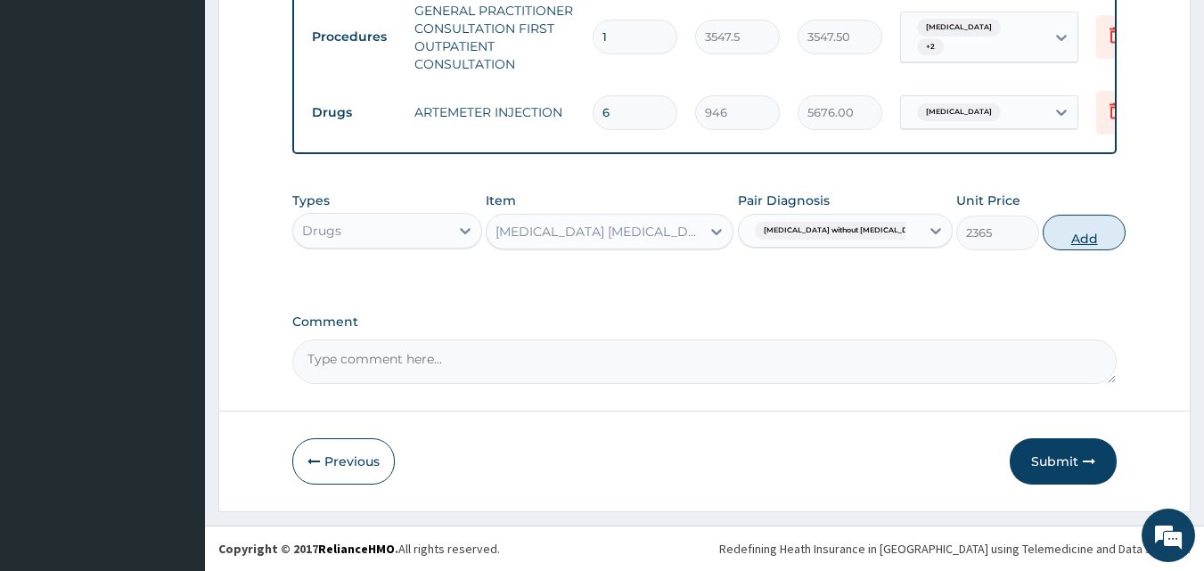
click at [1063, 244] on button "Add" at bounding box center [1084, 233] width 83 height 36
type input "0"
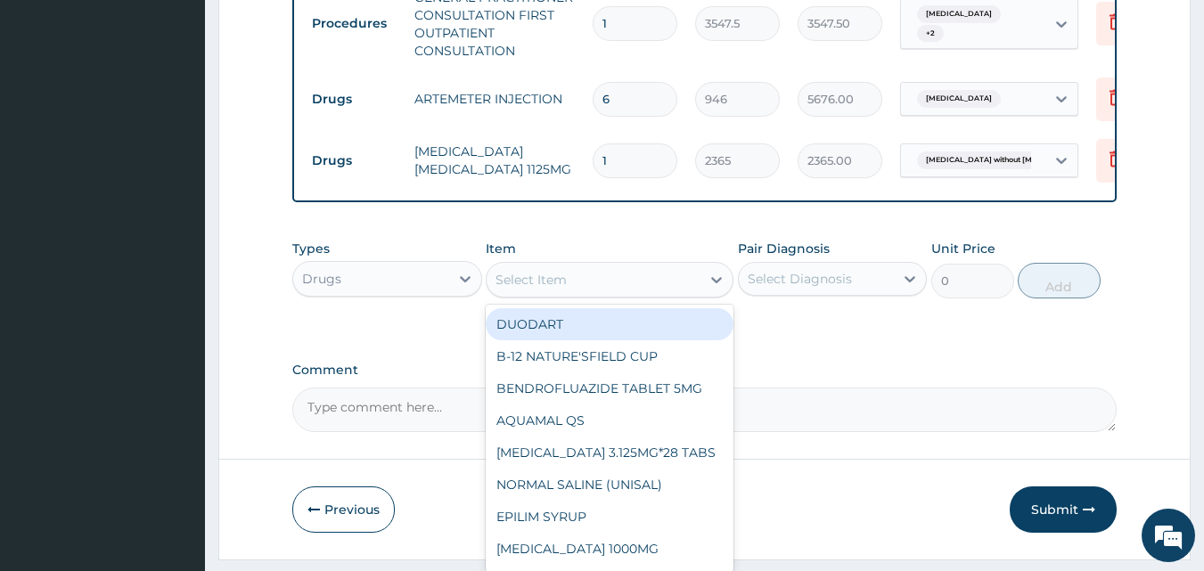
click at [593, 281] on div "Select Item" at bounding box center [594, 280] width 214 height 29
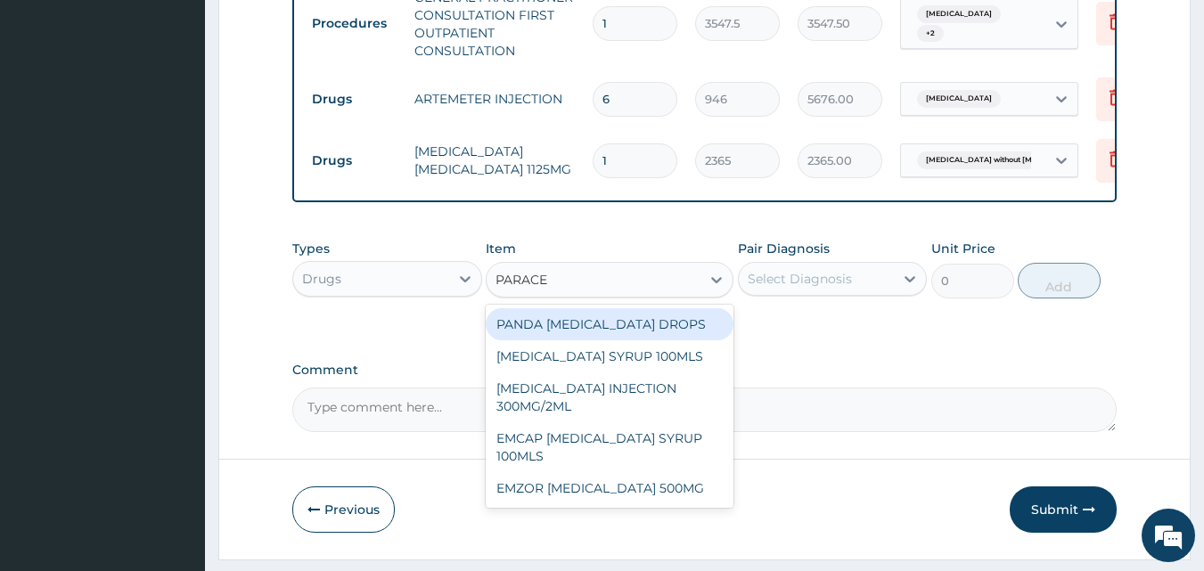
type input "PARACET"
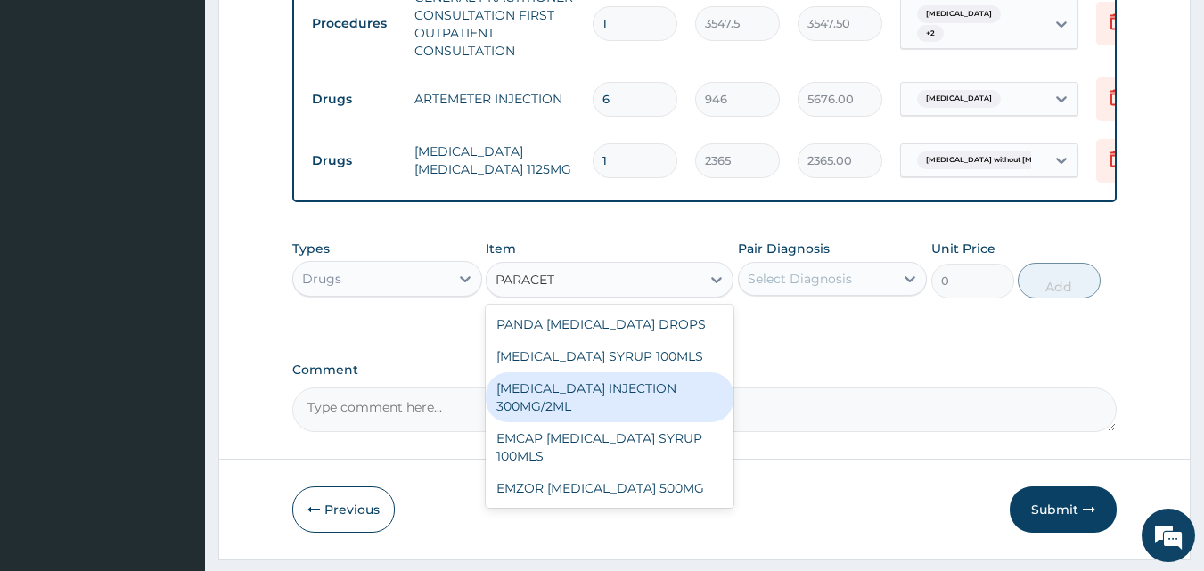
click at [568, 417] on div "[MEDICAL_DATA] INJECTION 300MG/2ML" at bounding box center [610, 398] width 248 height 50
type input "260.1499938964844"
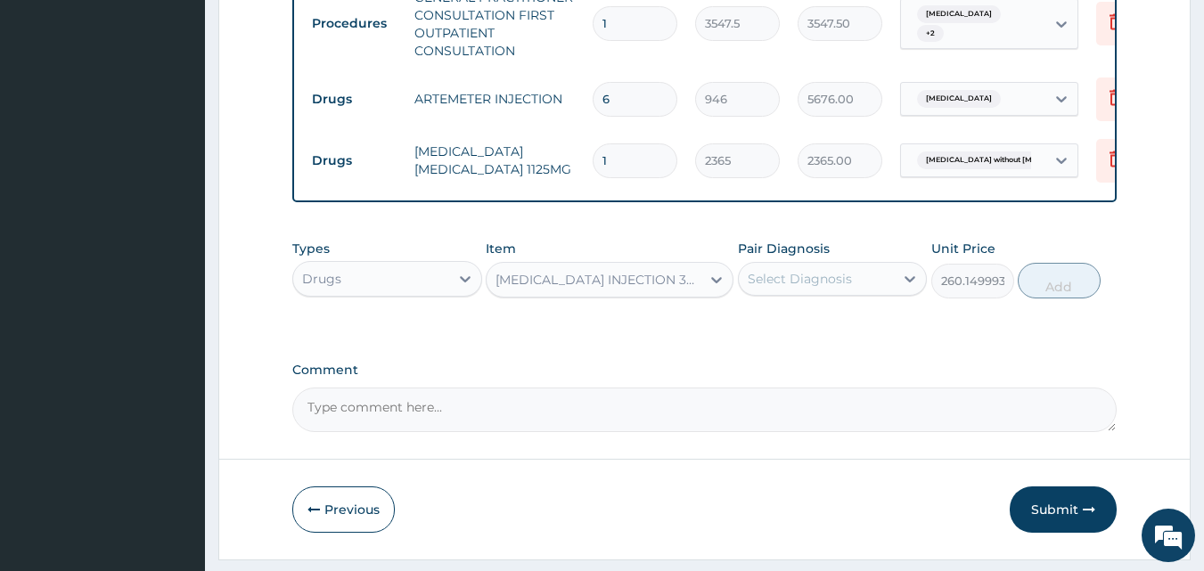
click at [823, 293] on div "Select Diagnosis" at bounding box center [817, 279] width 156 height 29
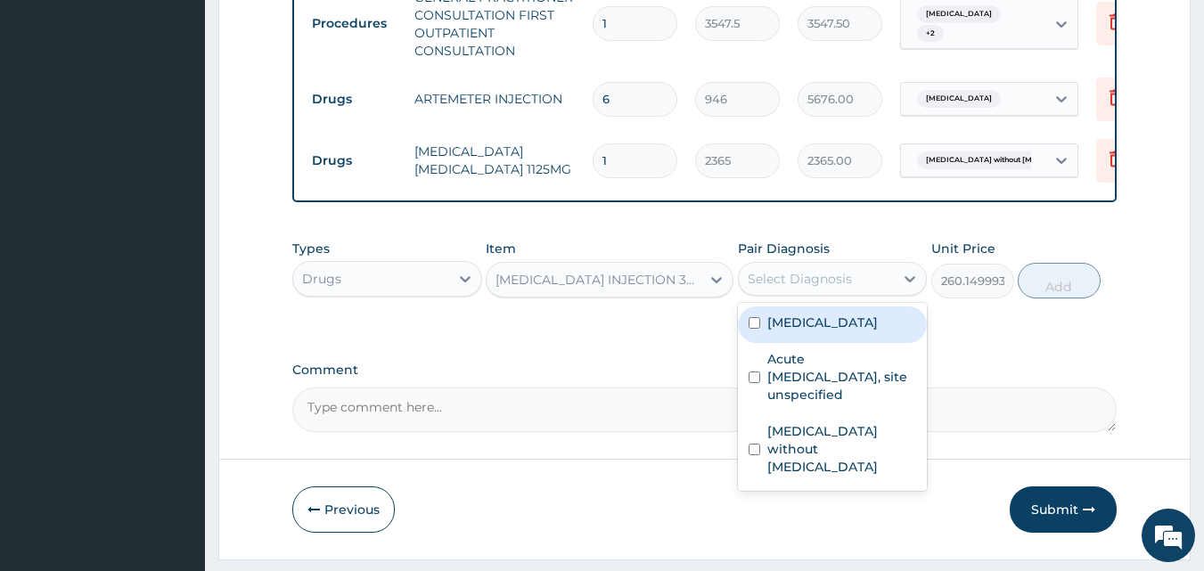
click at [788, 332] on label "[MEDICAL_DATA]" at bounding box center [823, 323] width 111 height 18
checkbox input "true"
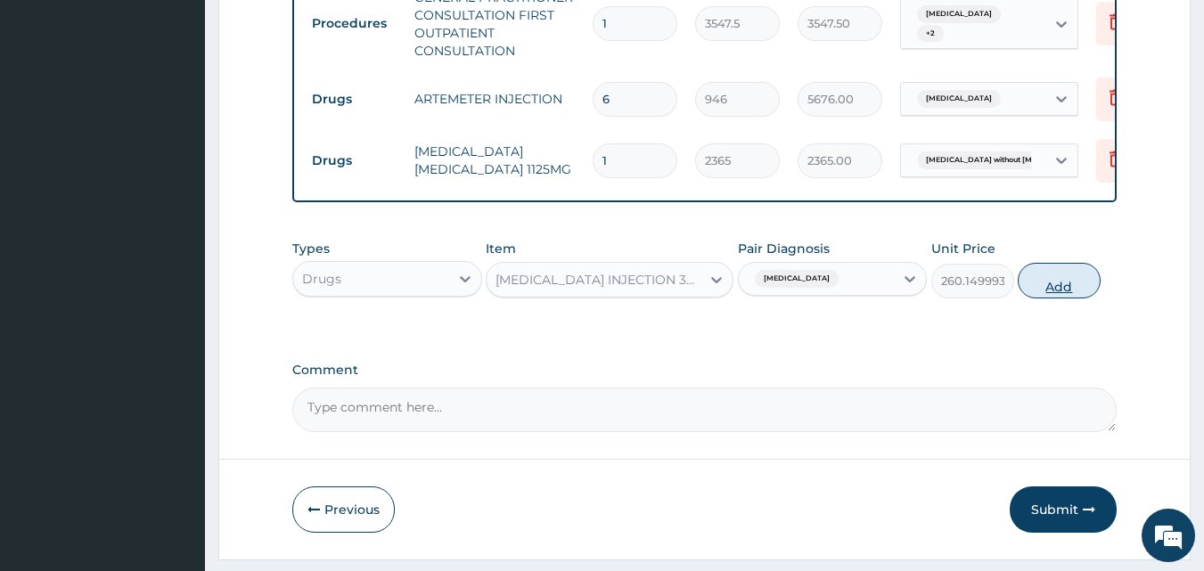
click at [1047, 292] on button "Add" at bounding box center [1059, 281] width 83 height 36
type input "0"
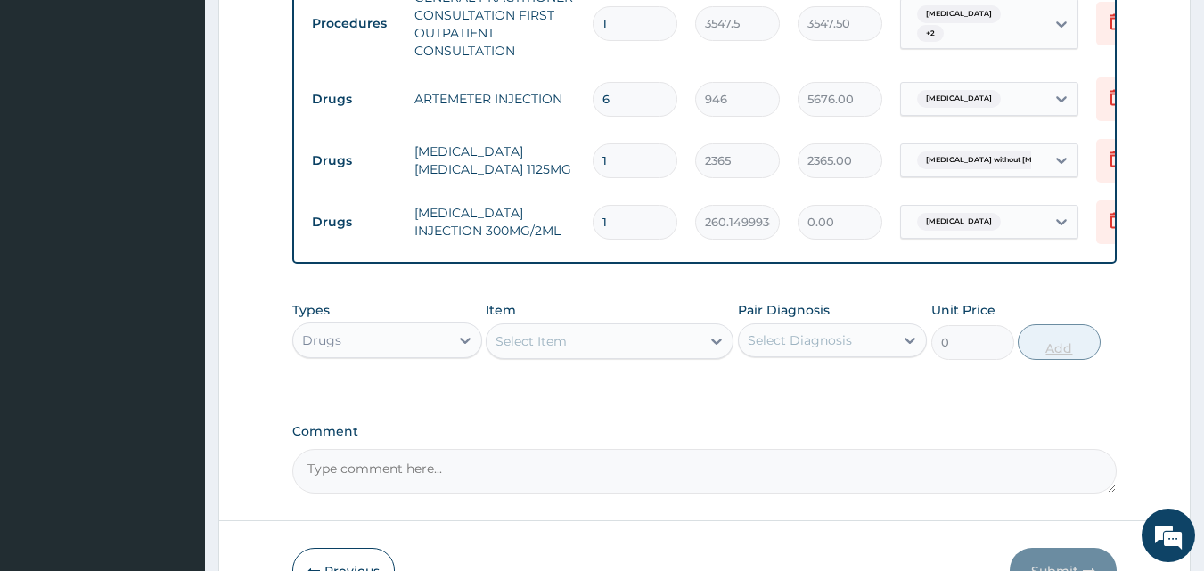
type input "0.00"
type input "3"
type input "780.45"
type input "0.00"
type input "2"
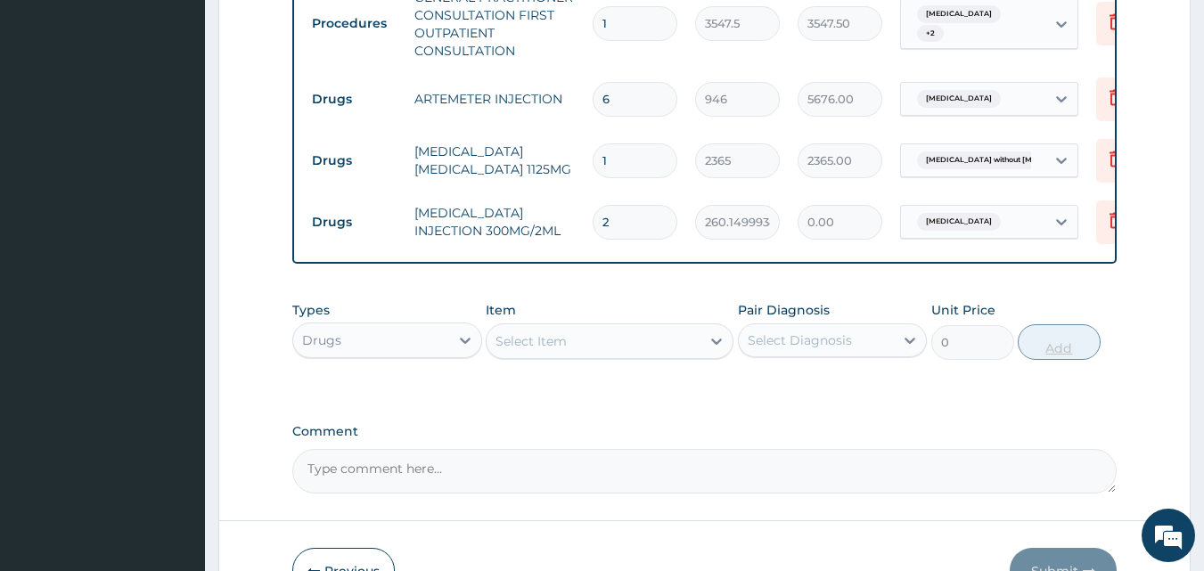
type input "520.30"
type input "22"
type input "5723.30"
type input "2"
type input "520.30"
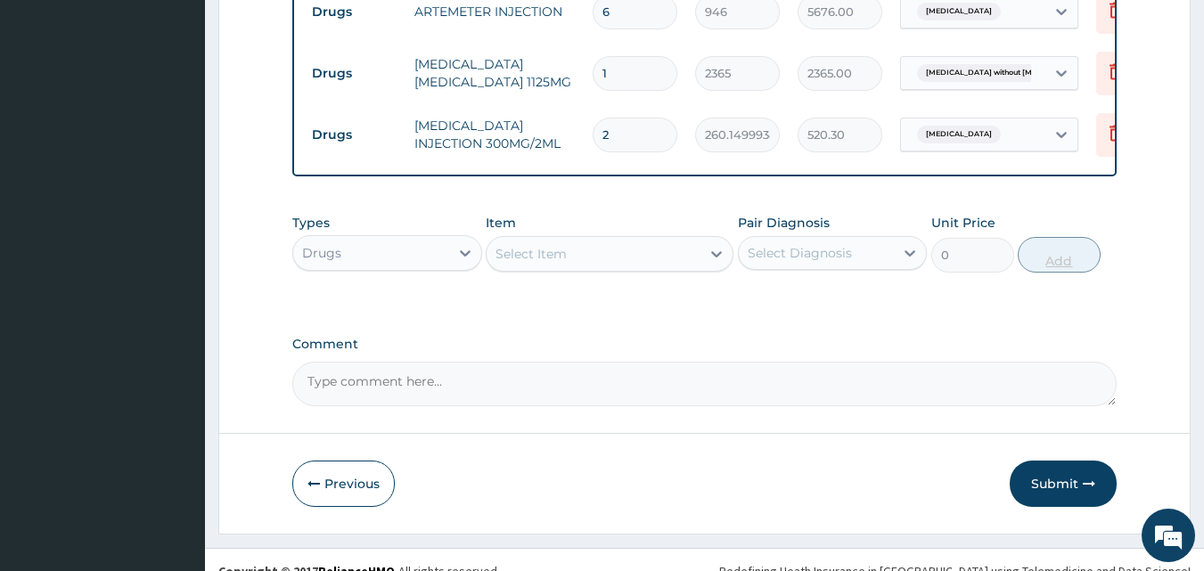
scroll to position [855, 0]
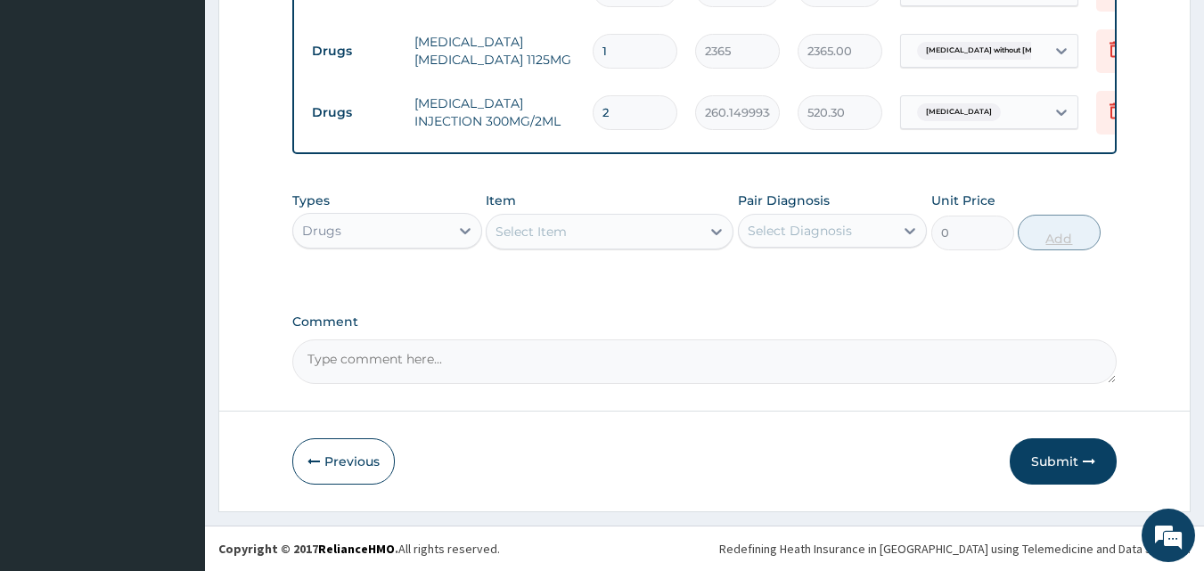
type input "2"
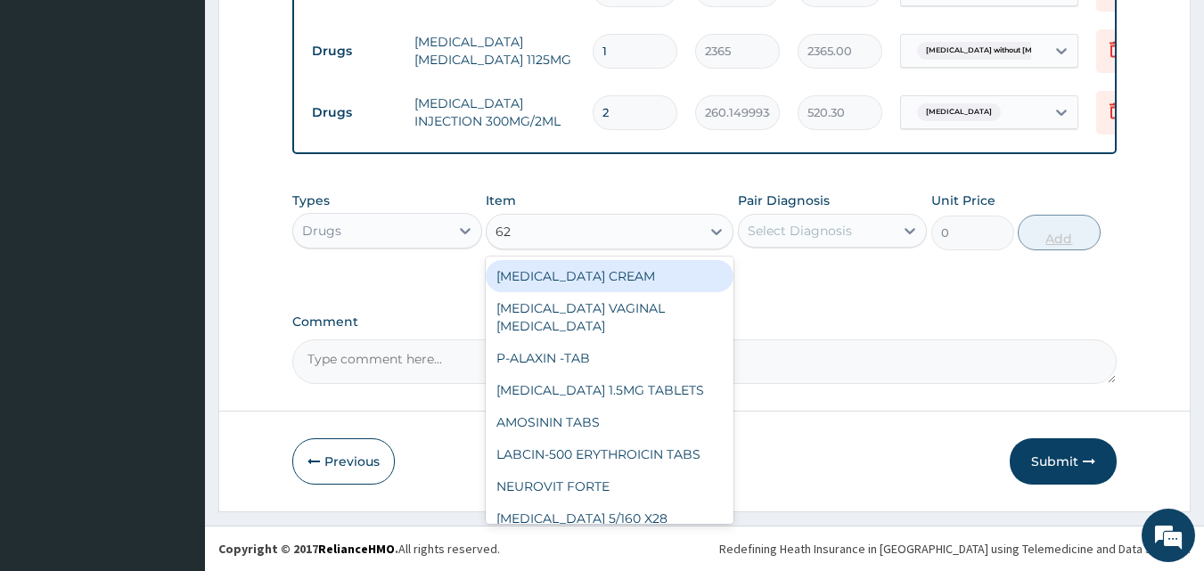
type input "625"
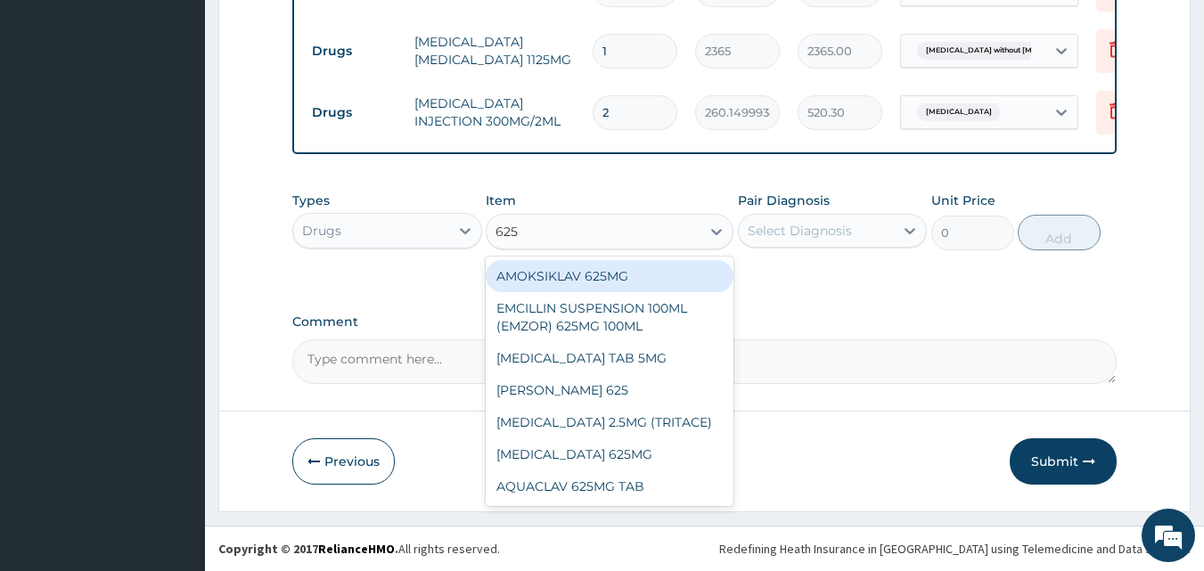
click at [695, 282] on div "AMOKSIKLAV 625MG" at bounding box center [610, 276] width 248 height 32
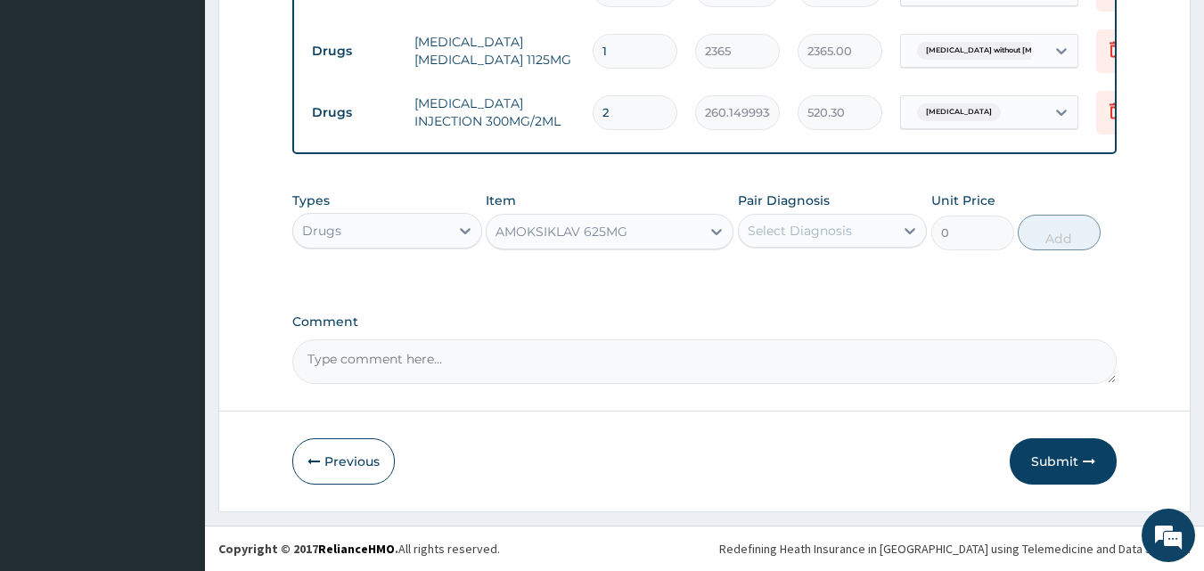
type input "650.375"
click at [585, 227] on div "AMOKSIKLAV 625MG" at bounding box center [562, 232] width 132 height 18
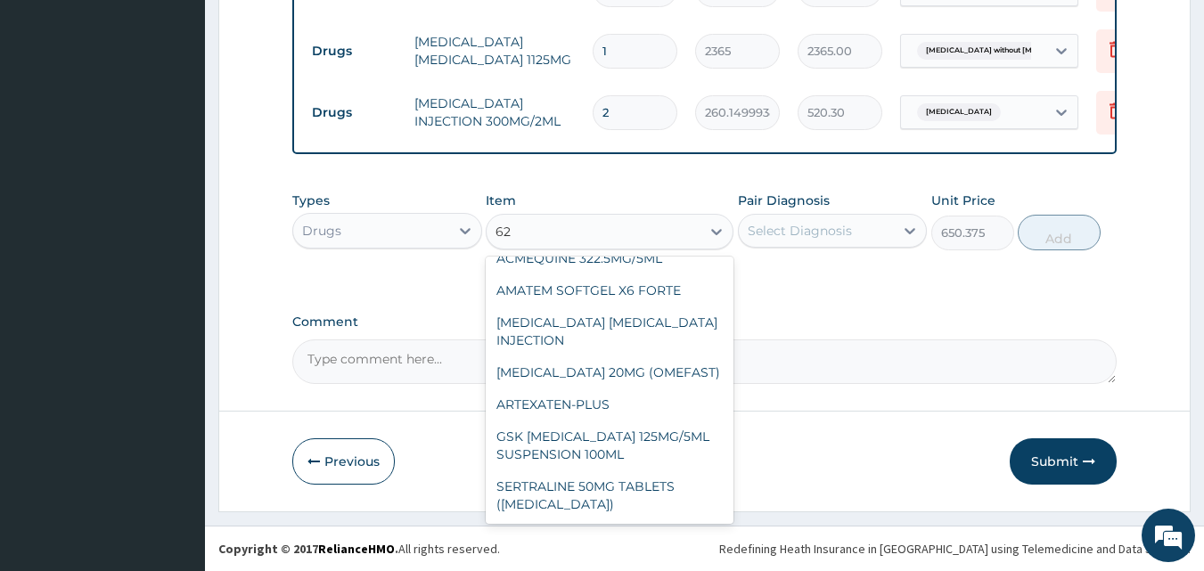
scroll to position [296, 0]
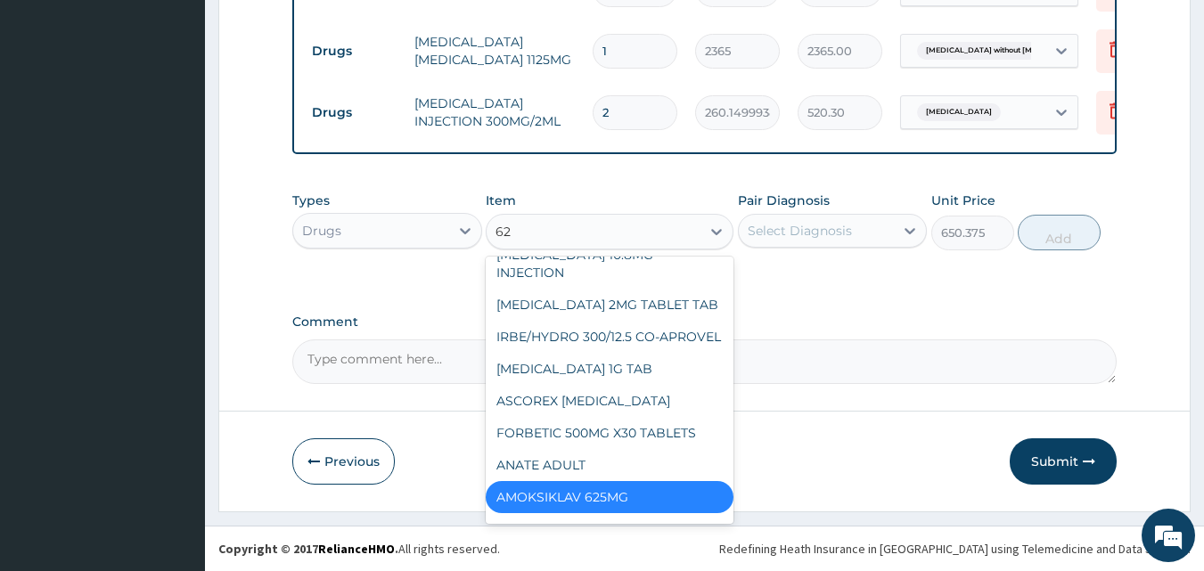
type input "625"
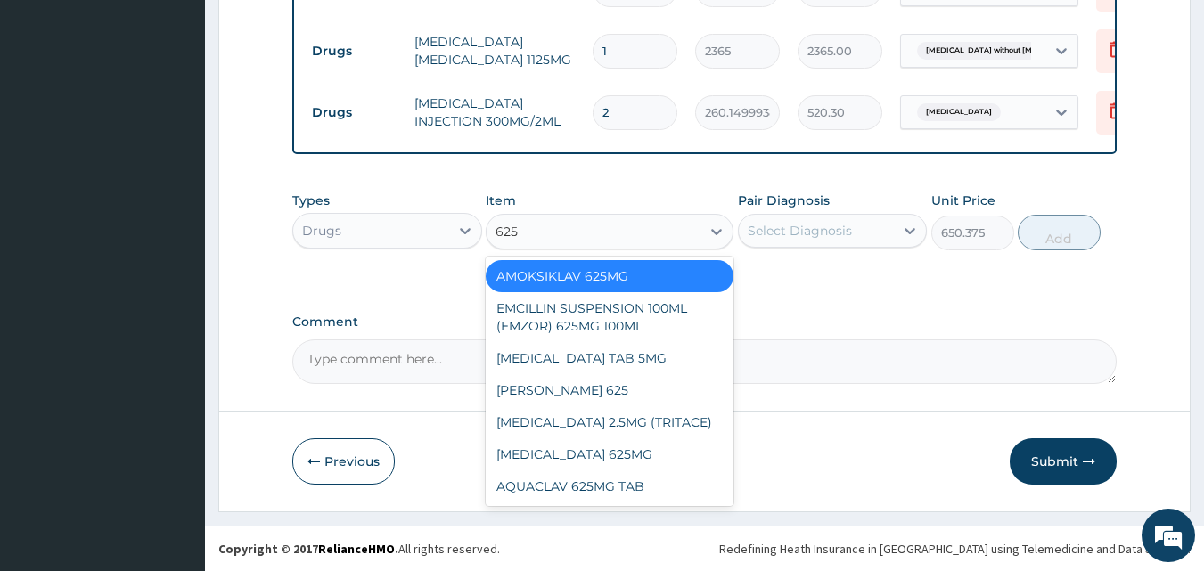
scroll to position [0, 0]
click at [621, 486] on div "AQUACLAV 625MG TAB" at bounding box center [610, 487] width 248 height 32
type input "242.4125061035156"
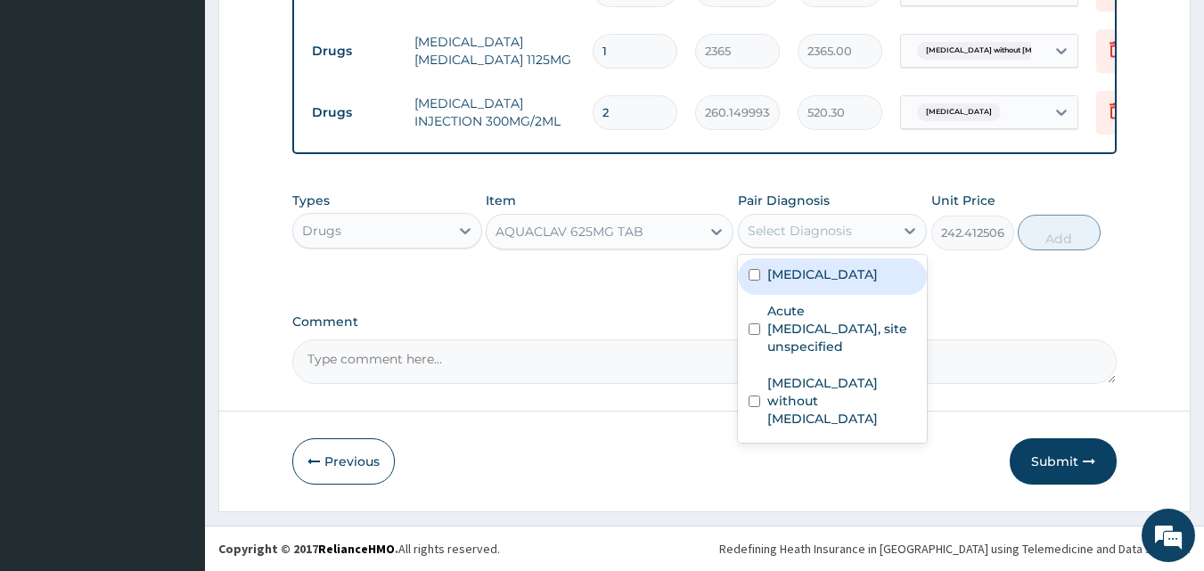
click at [810, 240] on div "Select Diagnosis" at bounding box center [817, 231] width 156 height 29
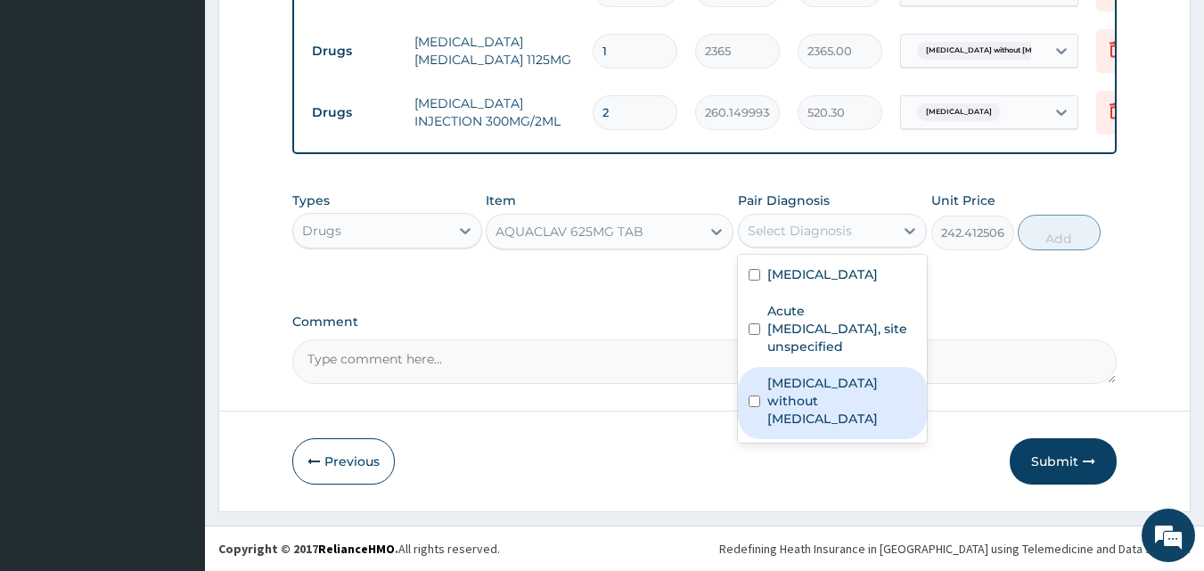
click at [807, 382] on label "Sepsis without septic shock" at bounding box center [843, 400] width 150 height 53
checkbox input "true"
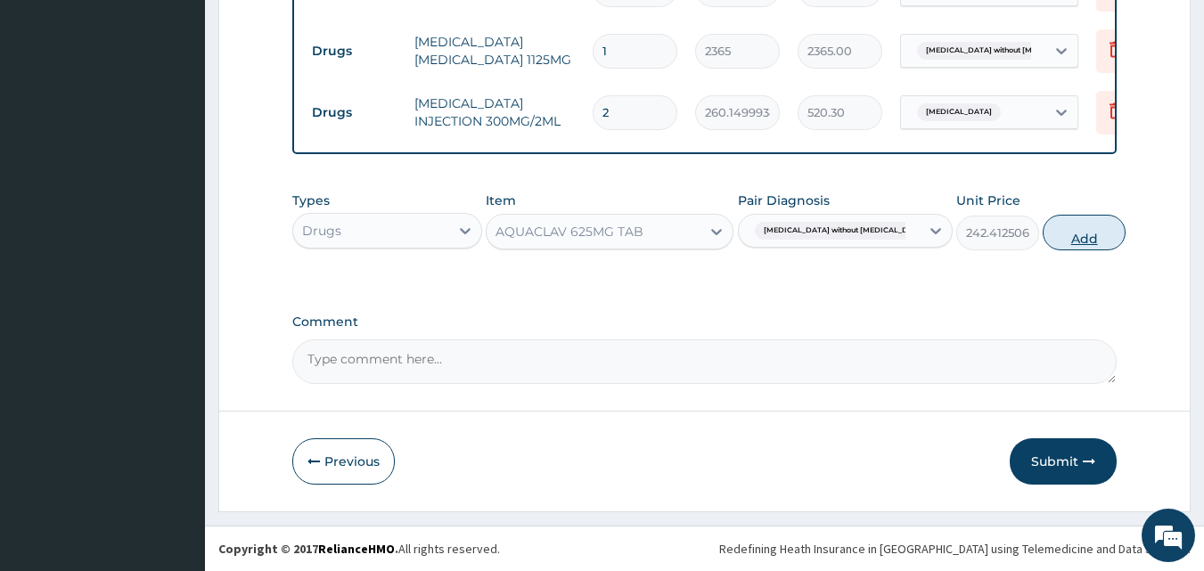
click at [1063, 235] on button "Add" at bounding box center [1084, 233] width 83 height 36
type input "0"
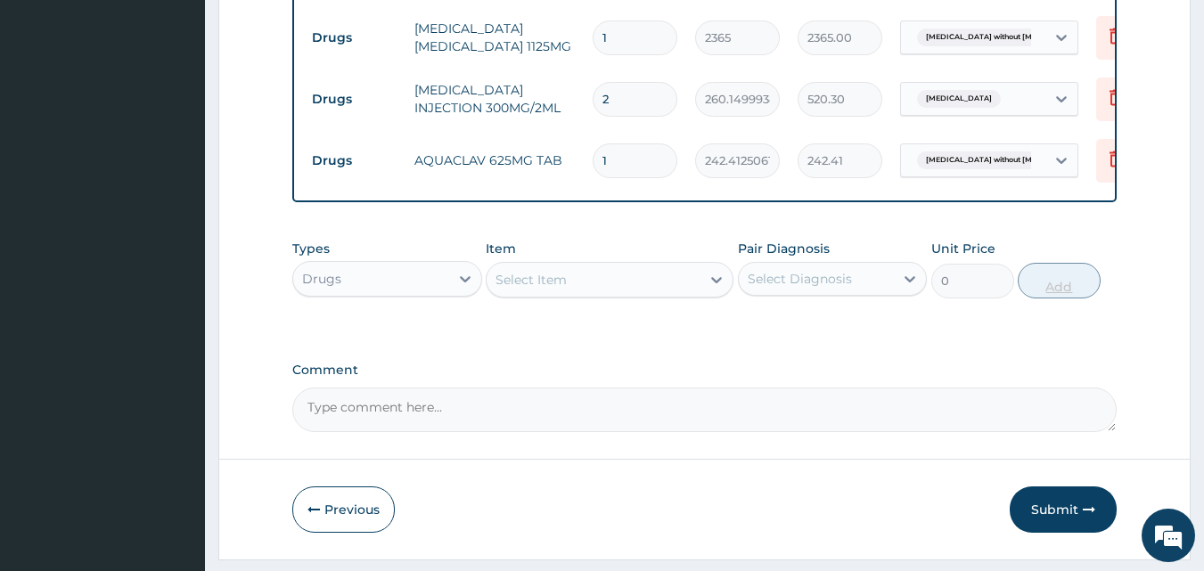
type input "10"
type input "2424.13"
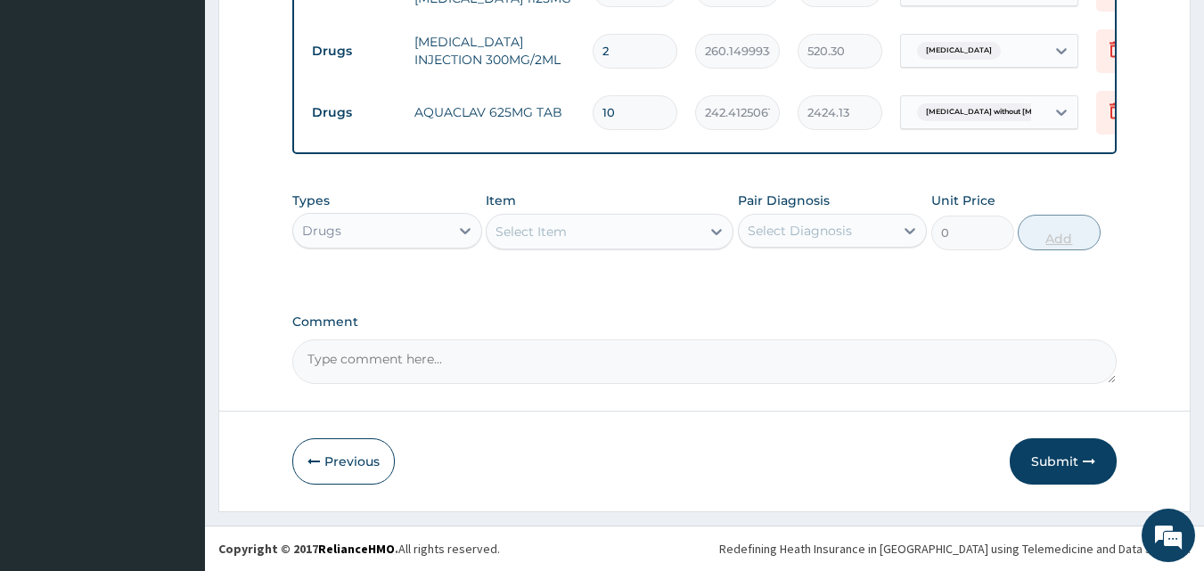
type input "10"
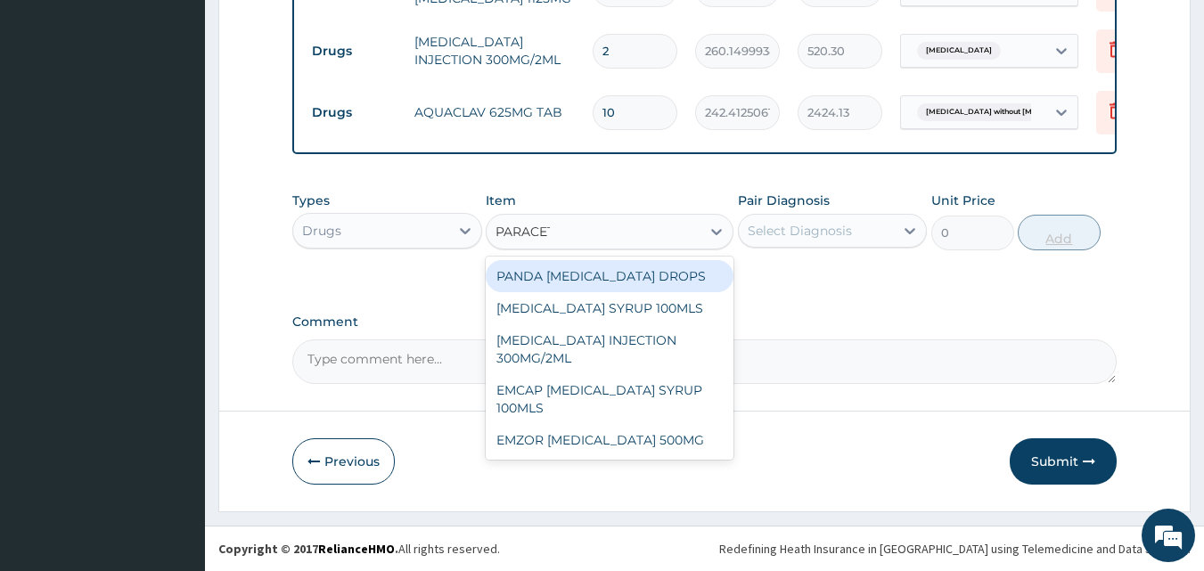
type input "PARACETA"
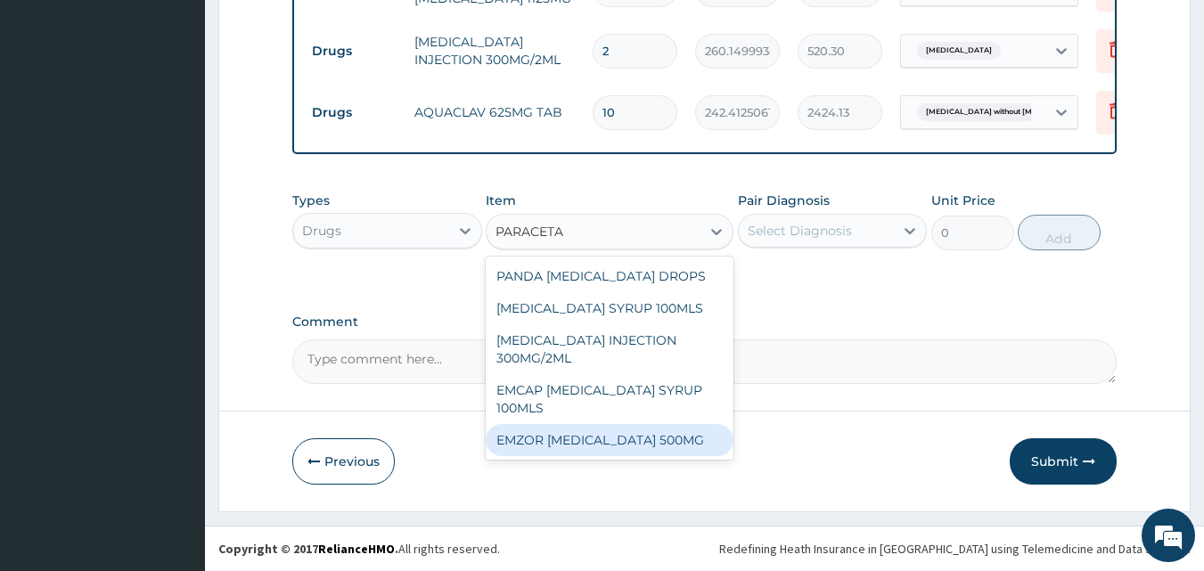
click at [659, 442] on div "EMZOR [MEDICAL_DATA] 500MG" at bounding box center [610, 440] width 248 height 32
type input "23.64999961853027"
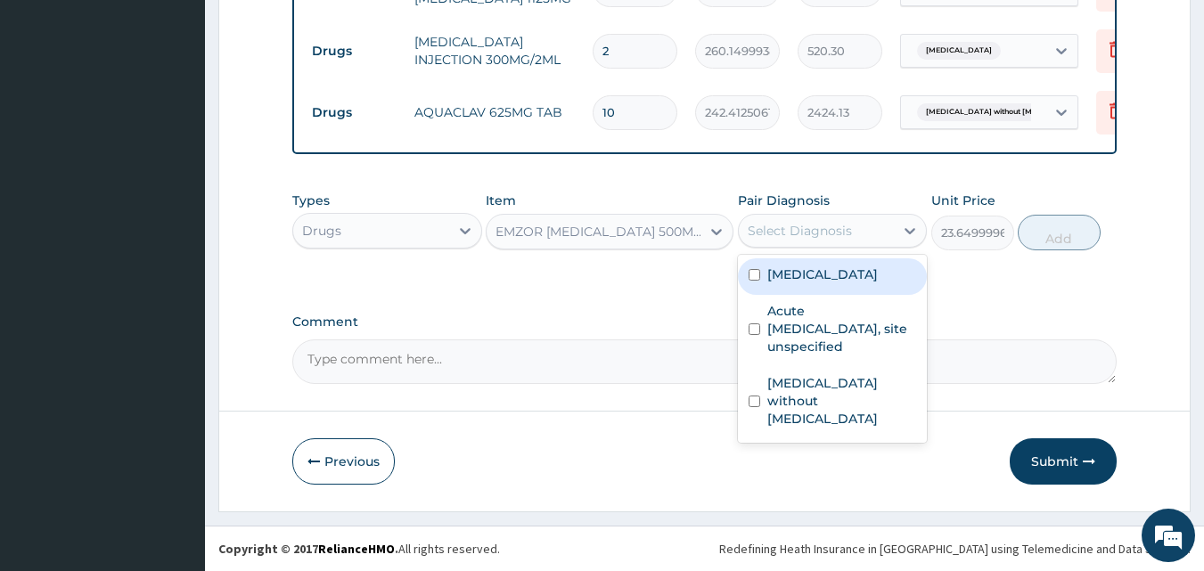
click at [853, 231] on div "Select Diagnosis" at bounding box center [817, 231] width 156 height 29
click at [845, 266] on label "[MEDICAL_DATA]" at bounding box center [823, 275] width 111 height 18
checkbox input "true"
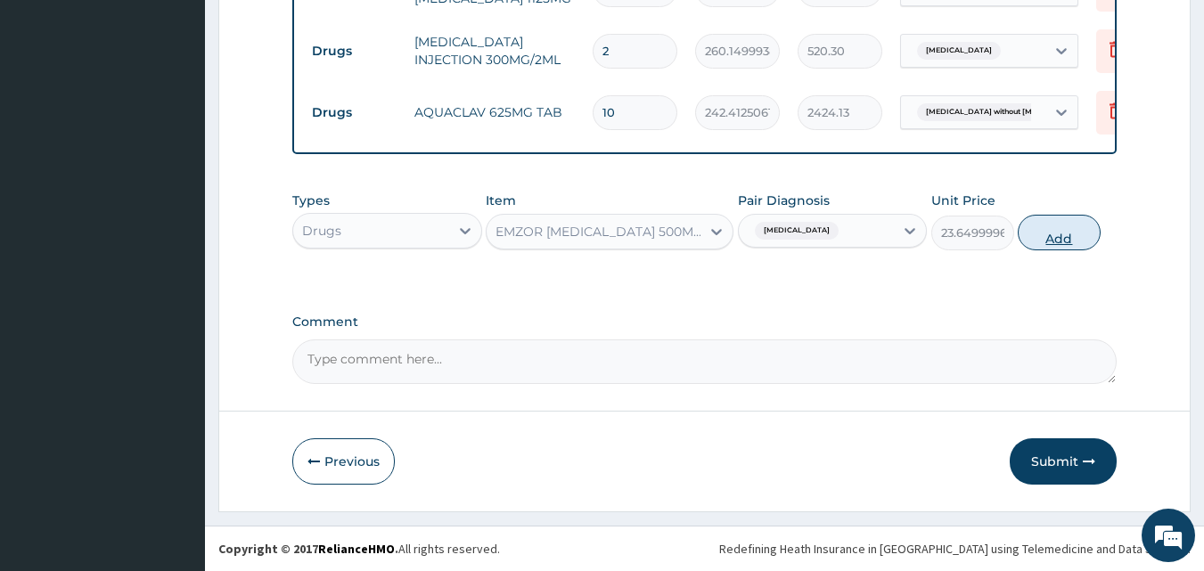
click at [1048, 231] on button "Add" at bounding box center [1059, 233] width 83 height 36
type input "0"
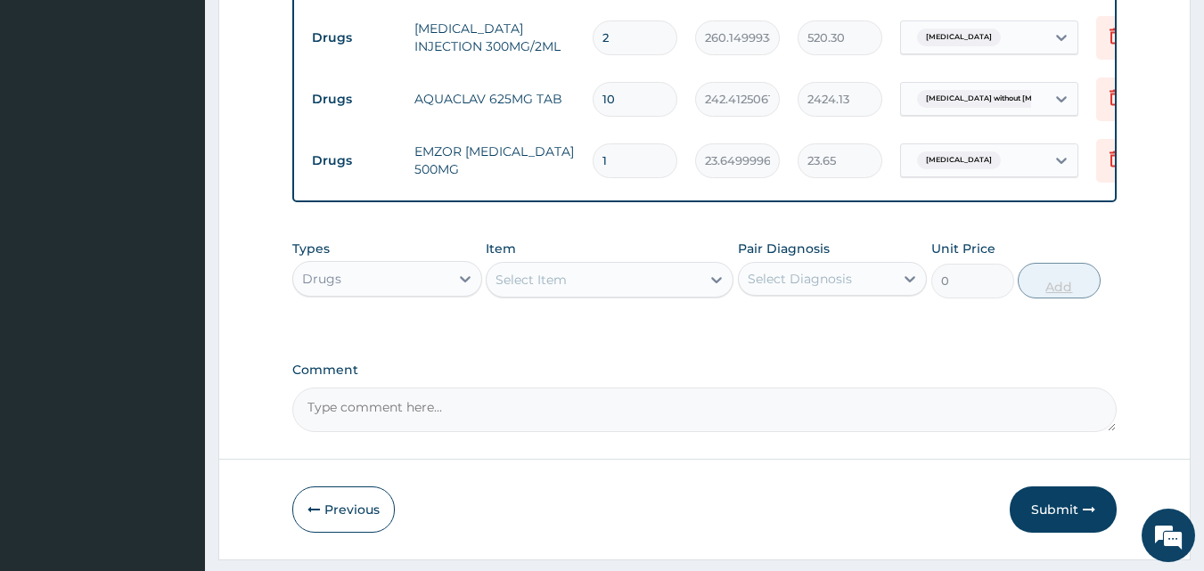
type input "18"
type input "425.70"
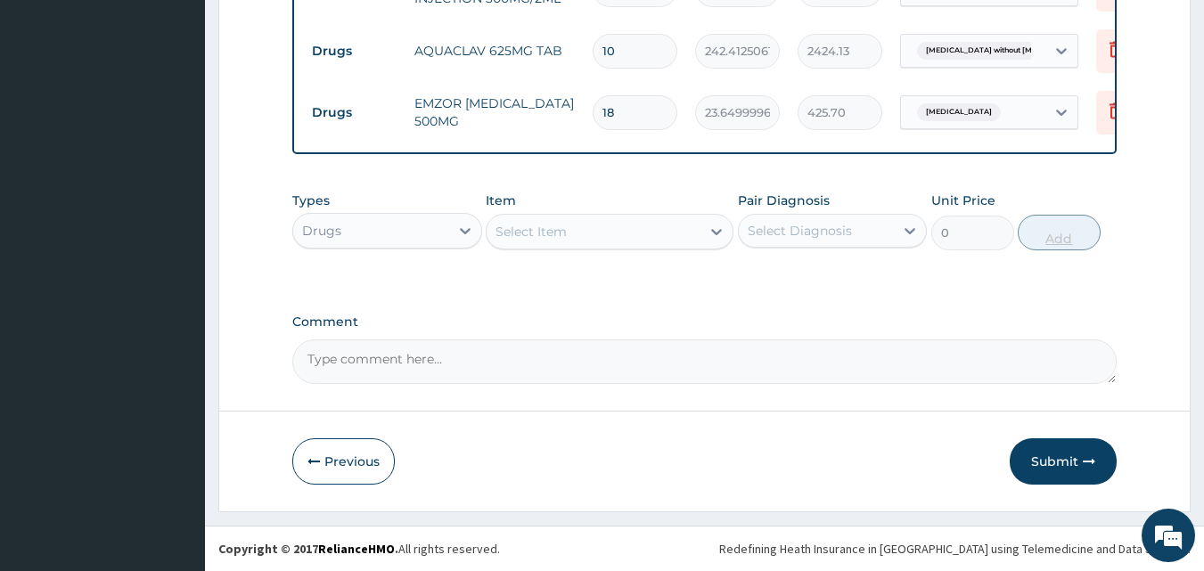
type input "18"
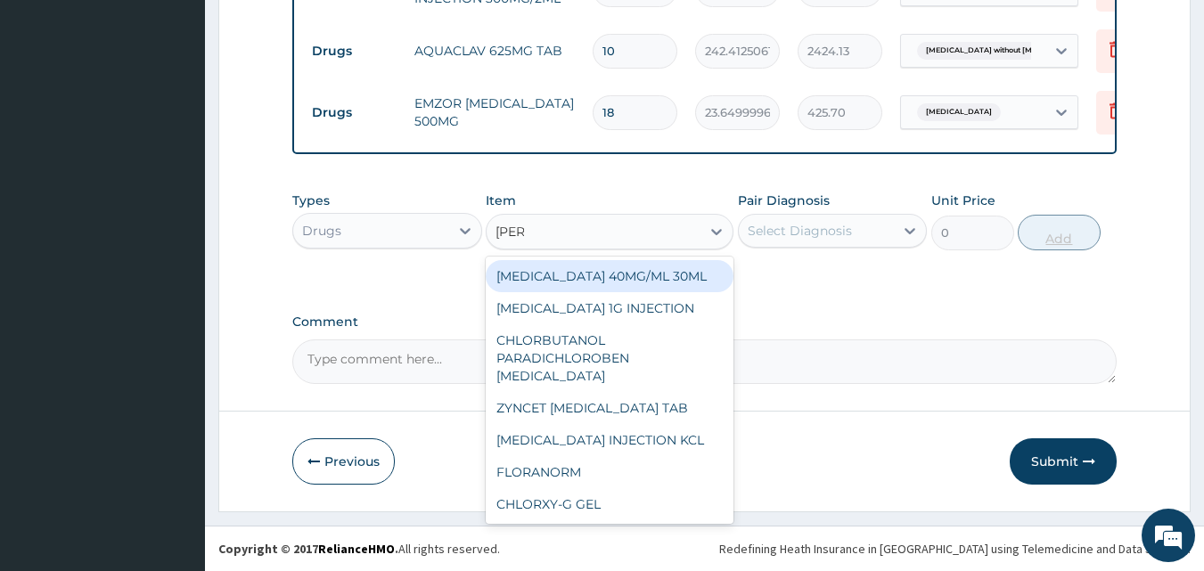
type input "LORAT"
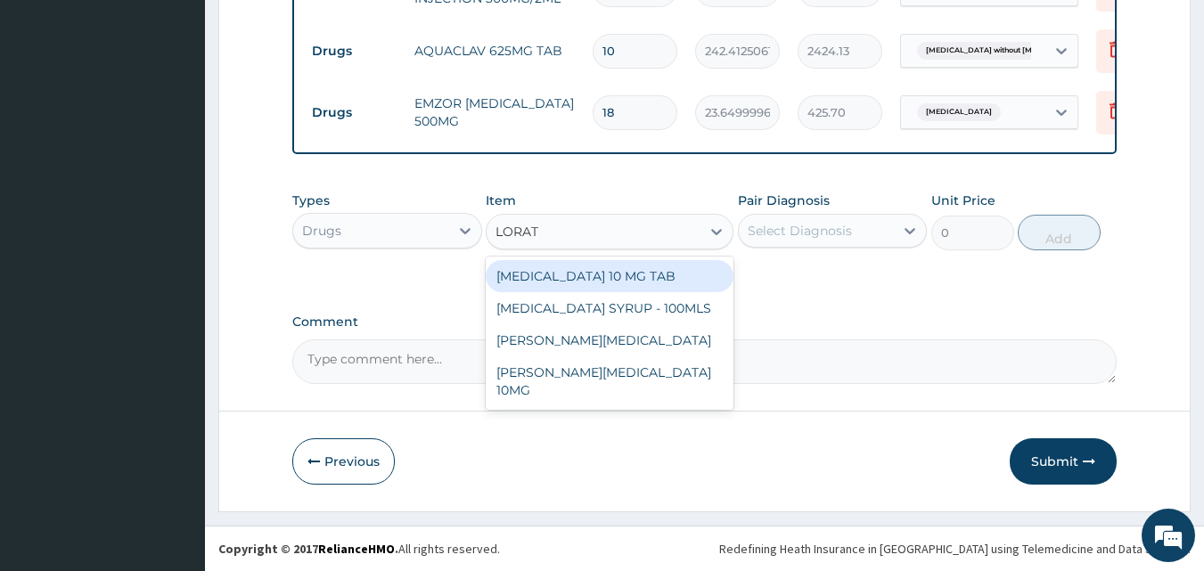
click at [652, 268] on div "[MEDICAL_DATA] 10 MG TAB" at bounding box center [610, 276] width 248 height 32
type input "59.125"
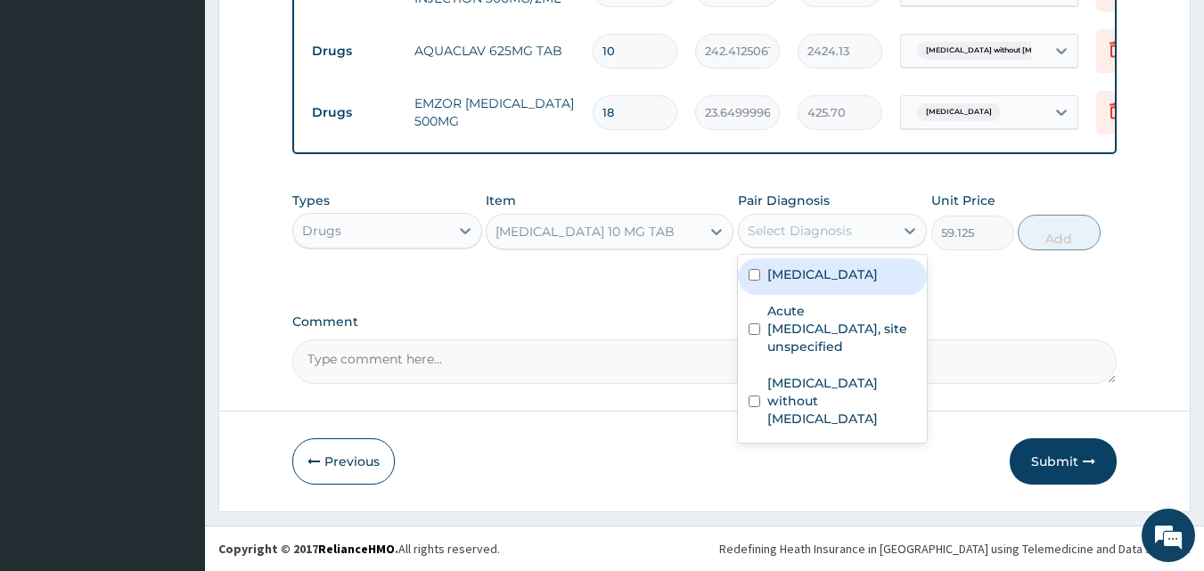
click at [769, 227] on div "Select Diagnosis" at bounding box center [800, 231] width 104 height 18
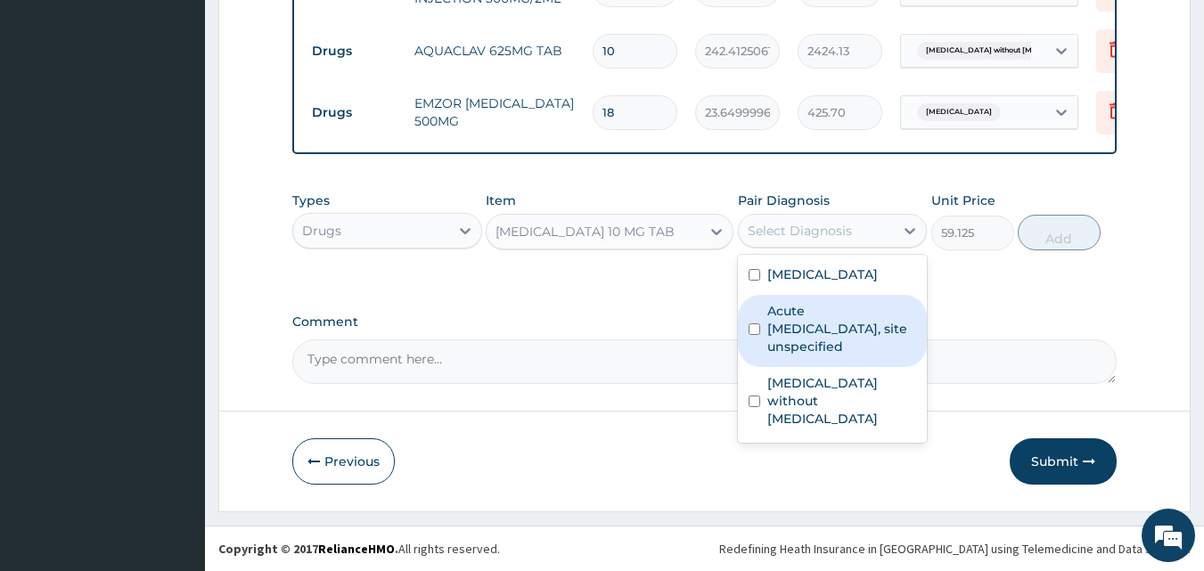
click at [799, 344] on label "Acute [MEDICAL_DATA], site unspecified" at bounding box center [843, 328] width 150 height 53
checkbox input "true"
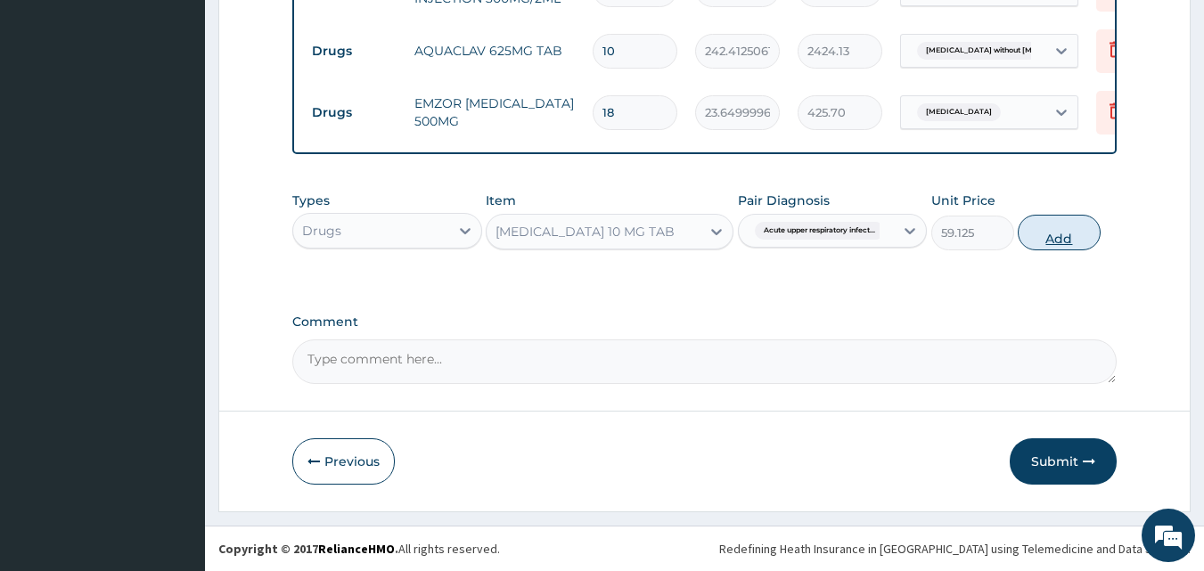
click at [1055, 239] on button "Add" at bounding box center [1059, 233] width 83 height 36
type input "0"
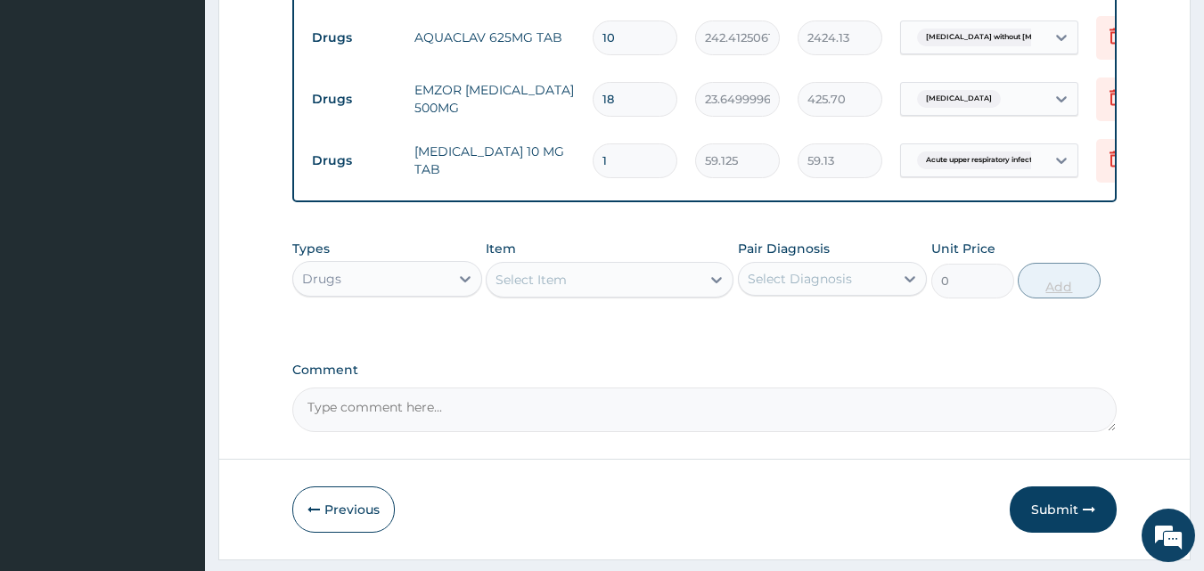
type input "0.00"
type input "5"
type input "295.63"
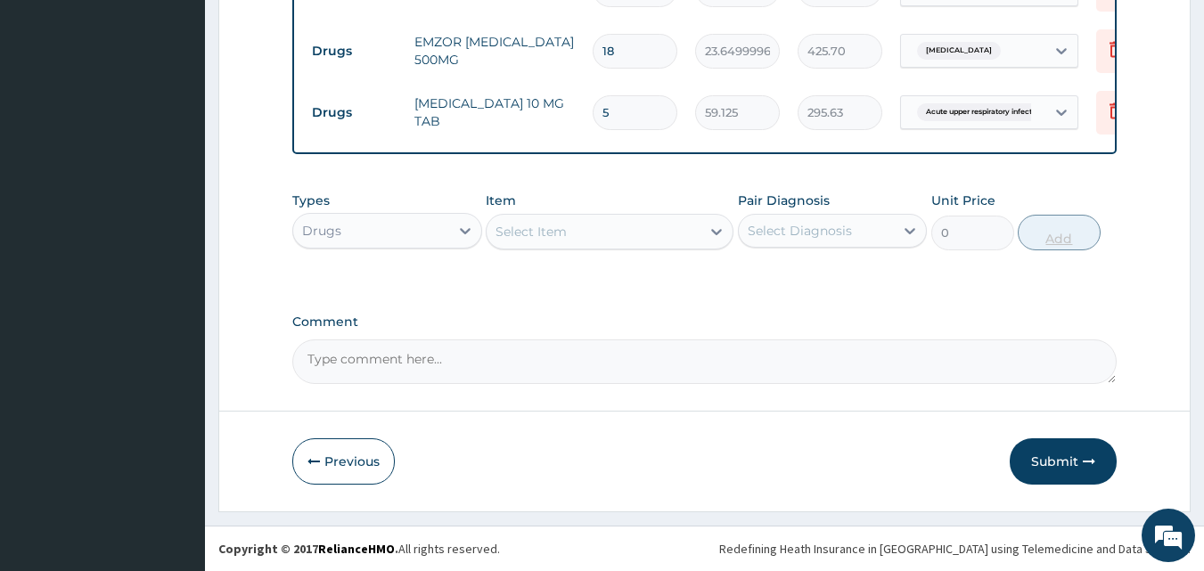
type input "5"
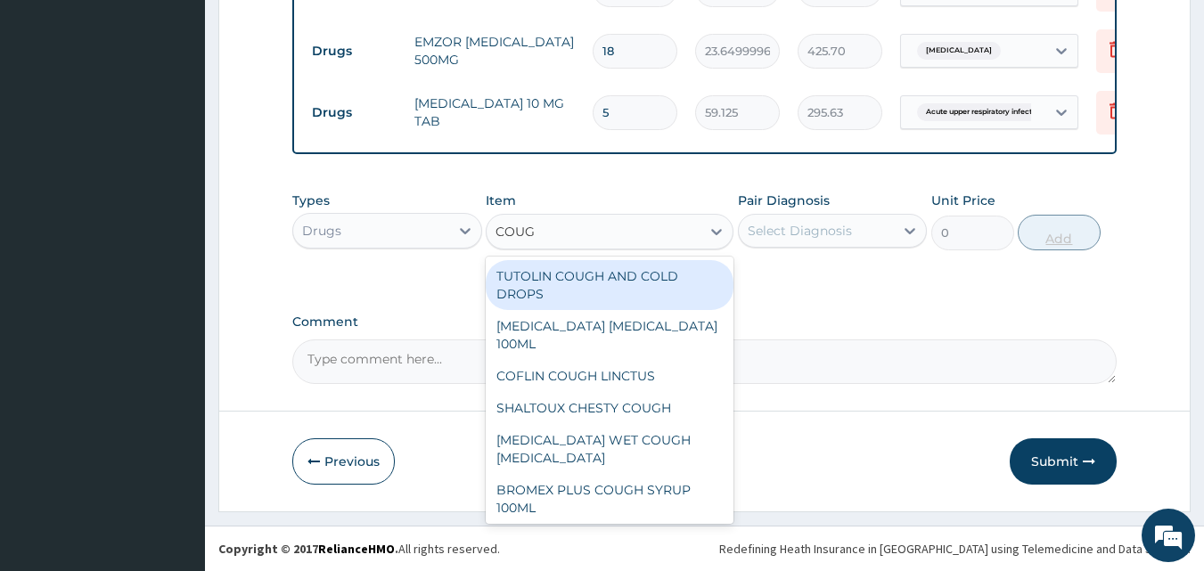
type input "COUGH"
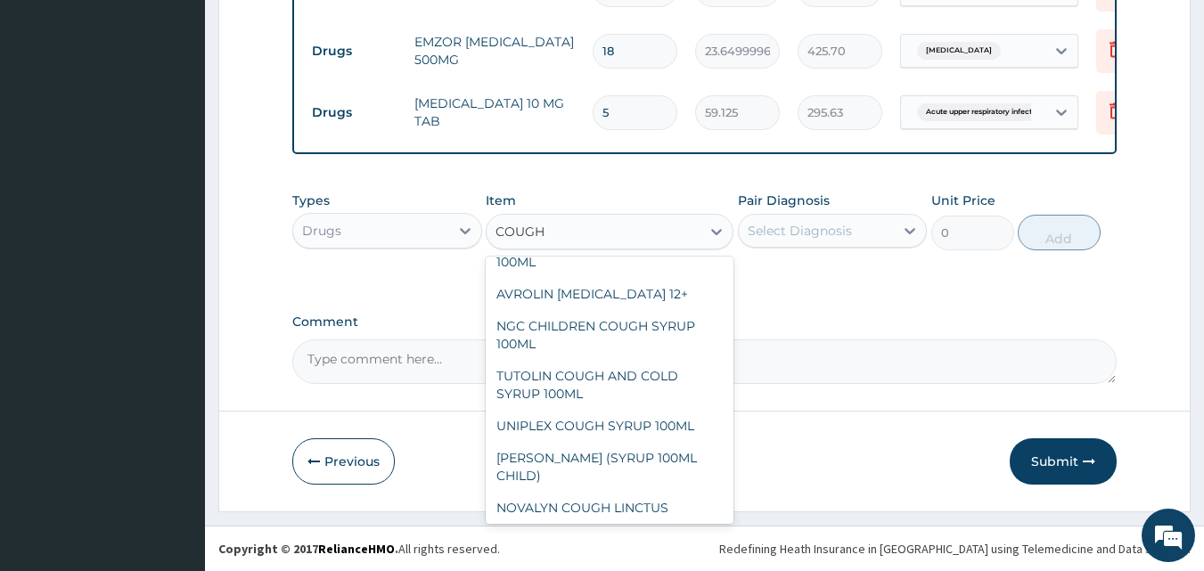
click at [587, 524] on div "NEOFYLIN COUGH SYRUP 100ML" at bounding box center [610, 540] width 248 height 32
type input "1419"
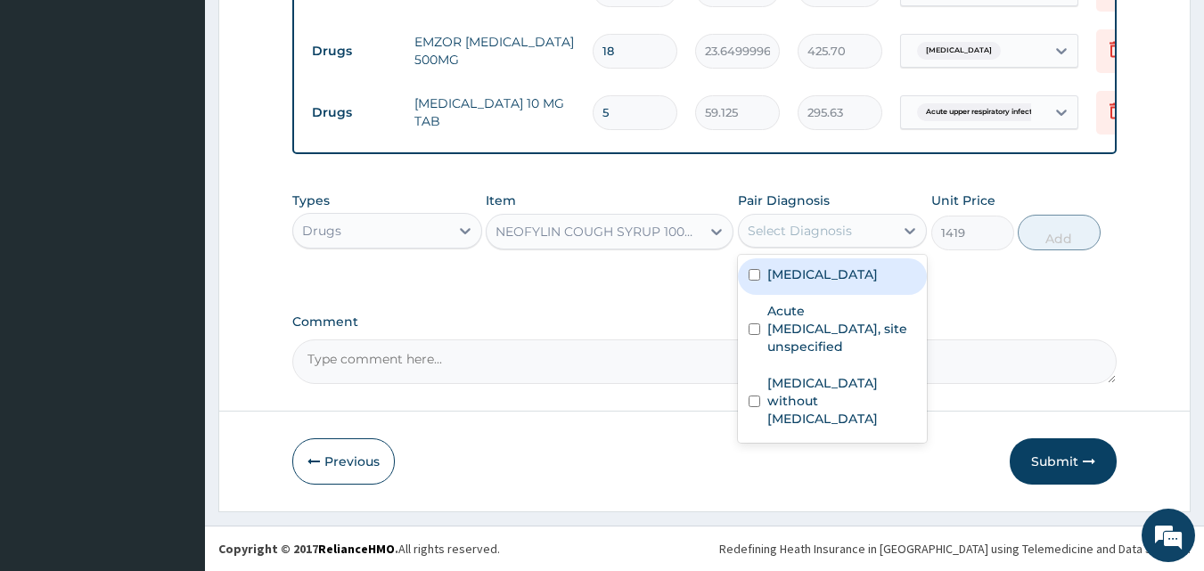
click at [815, 330] on label "Acute [MEDICAL_DATA], site unspecified" at bounding box center [843, 328] width 150 height 53
checkbox input "true"
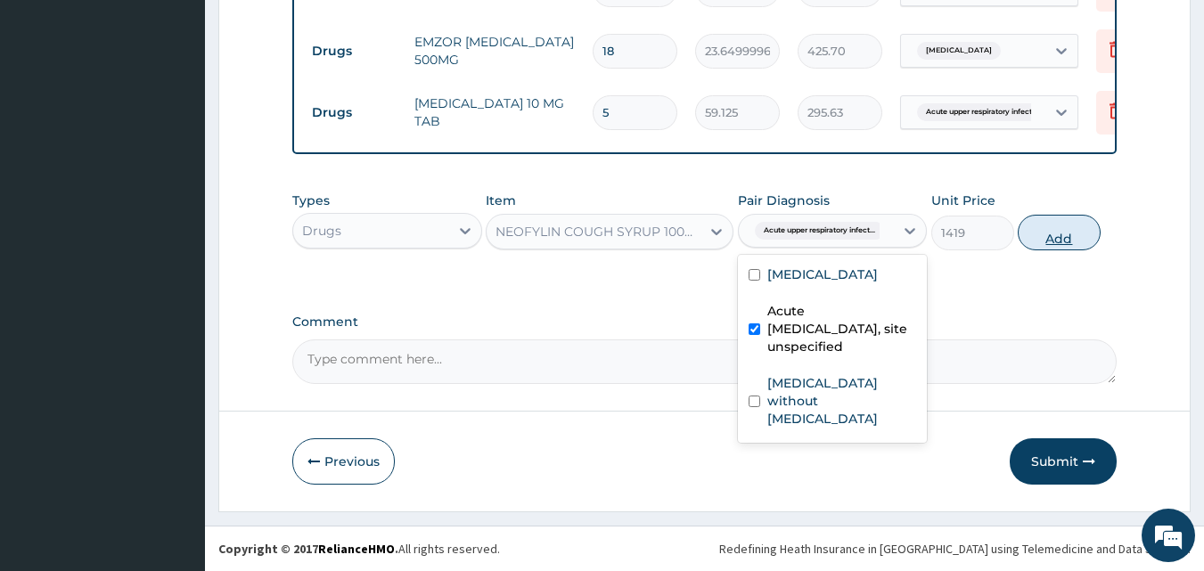
click at [1069, 229] on button "Add" at bounding box center [1059, 233] width 83 height 36
type input "0"
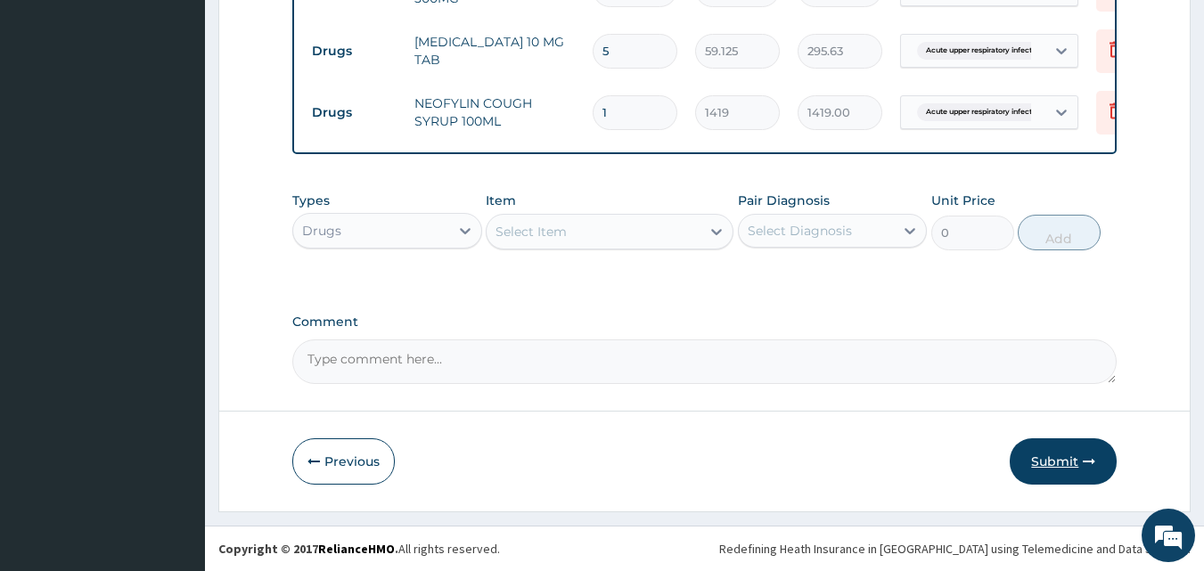
click at [1072, 474] on button "Submit" at bounding box center [1063, 462] width 107 height 46
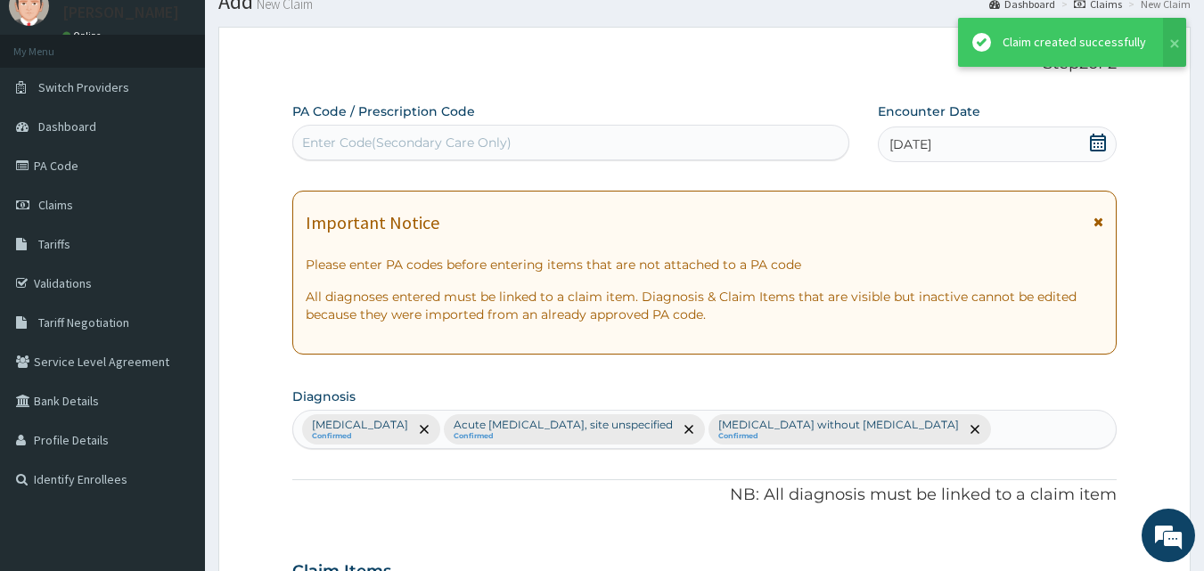
scroll to position [1101, 0]
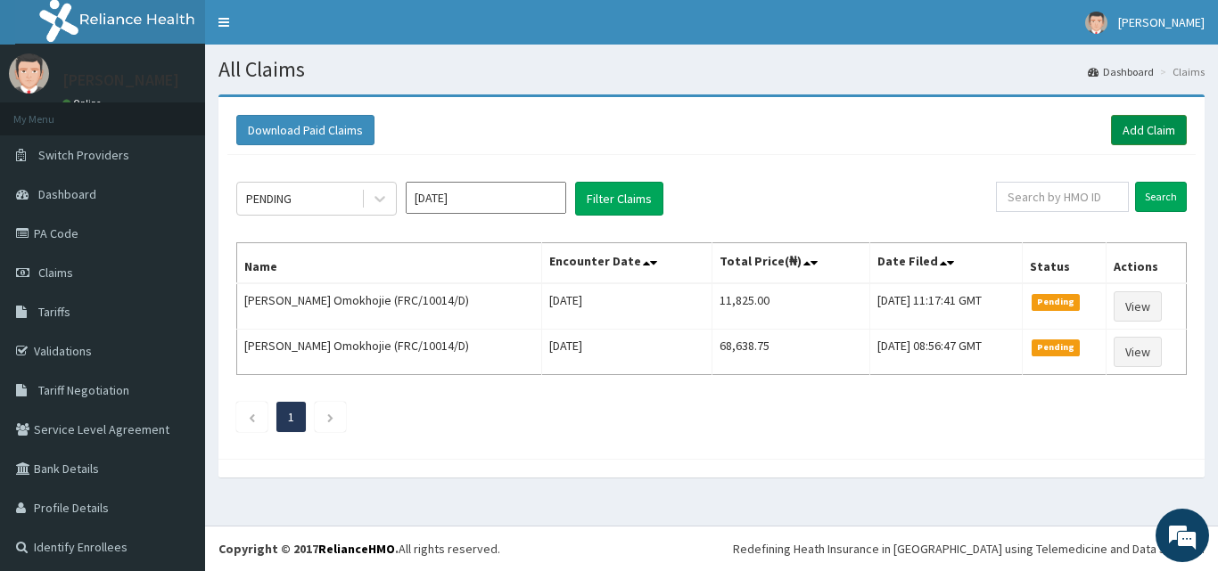
click at [1128, 127] on link "Add Claim" at bounding box center [1149, 130] width 76 height 30
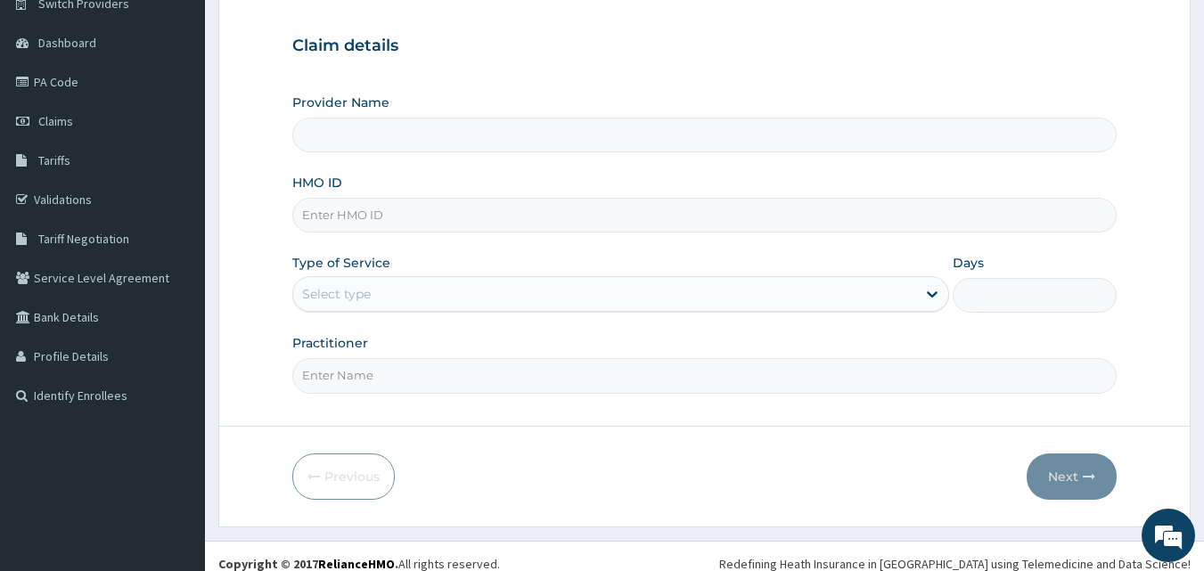
scroll to position [167, 0]
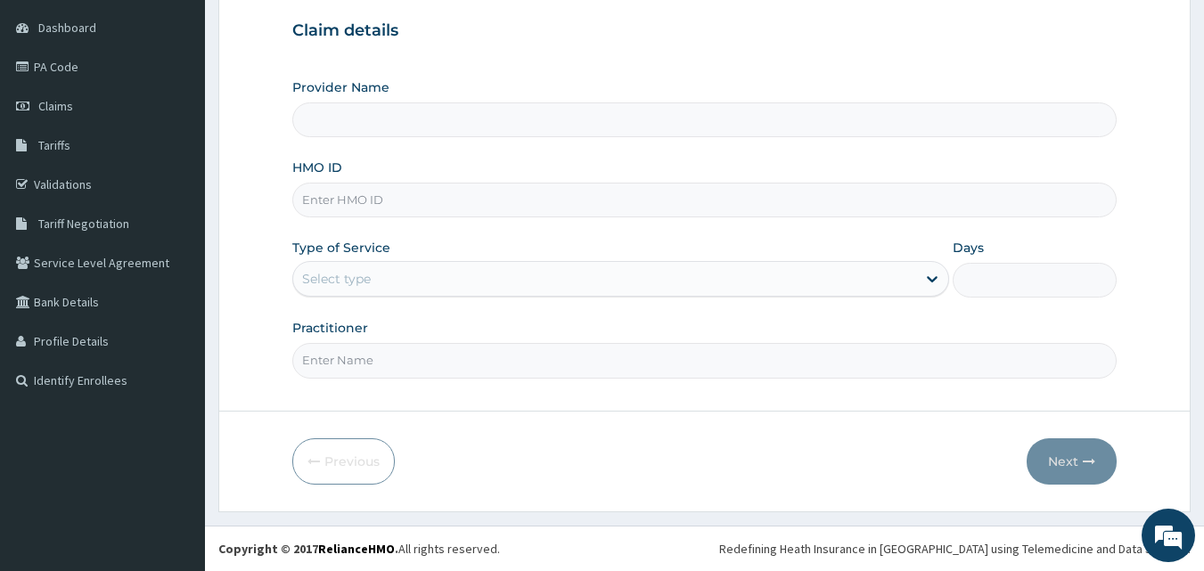
type input "[GEOGRAPHIC_DATA] and Maternity home"
click at [522, 204] on input "HMO ID" at bounding box center [705, 200] width 826 height 35
type input "LBC/10012/A"
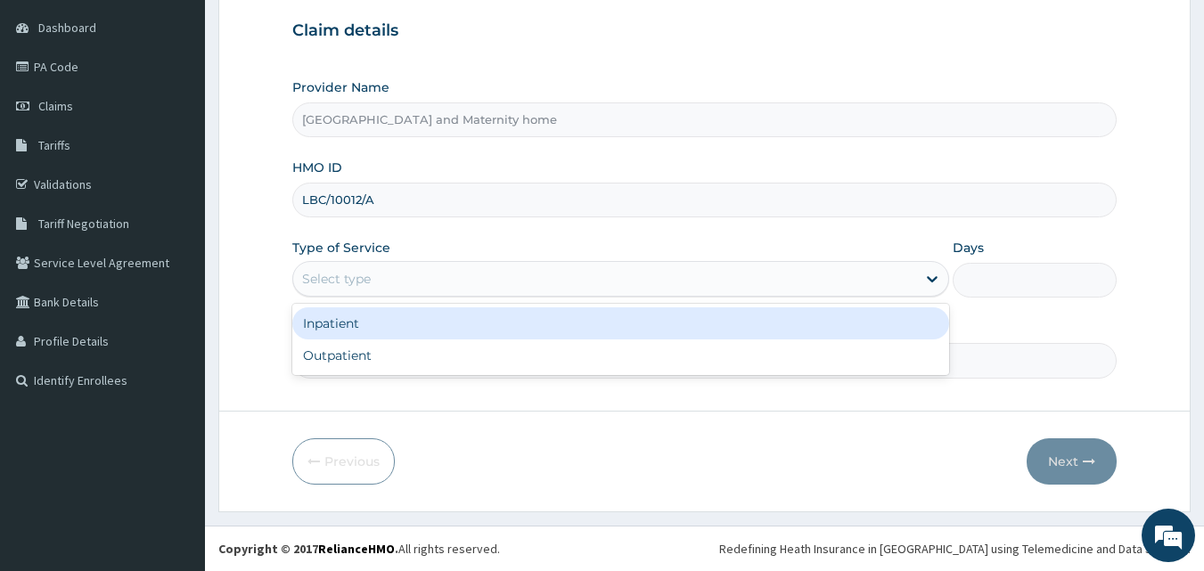
click at [464, 352] on div "Outpatient" at bounding box center [620, 356] width 657 height 32
type input "1"
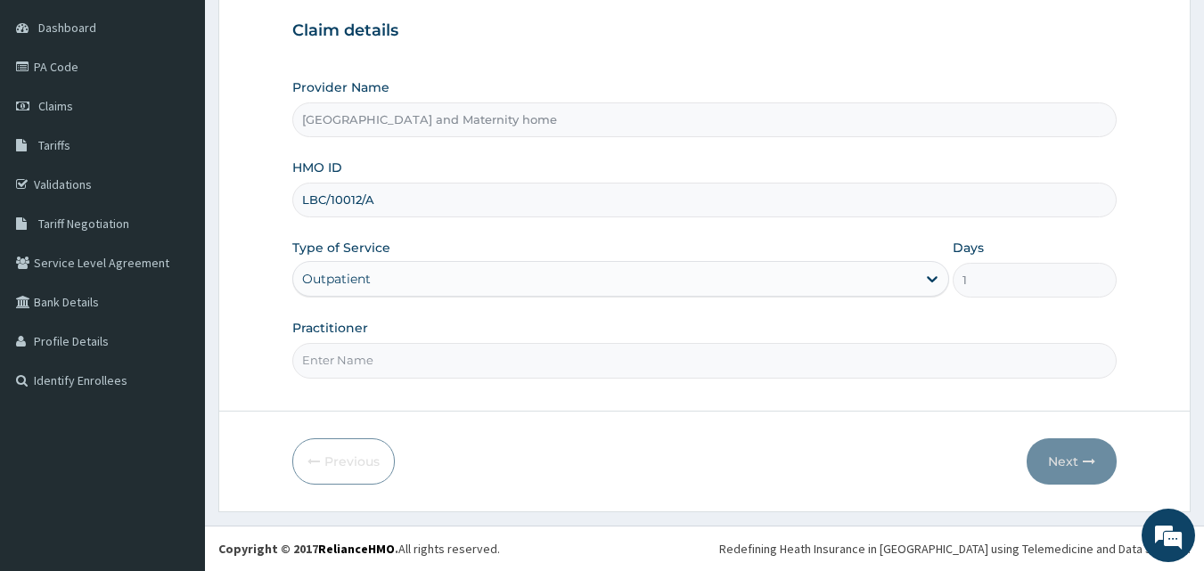
click at [485, 357] on input "Practitioner" at bounding box center [705, 360] width 826 height 35
type input "[PERSON_NAME]"
click at [1081, 472] on button "Next" at bounding box center [1072, 462] width 90 height 46
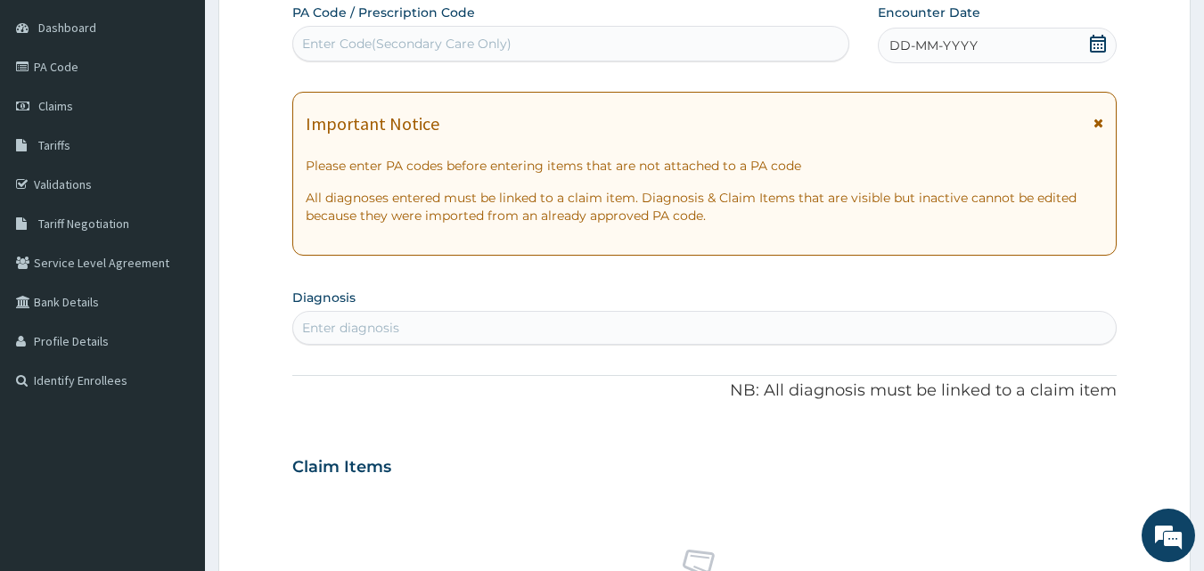
click at [1097, 41] on icon at bounding box center [1098, 44] width 16 height 18
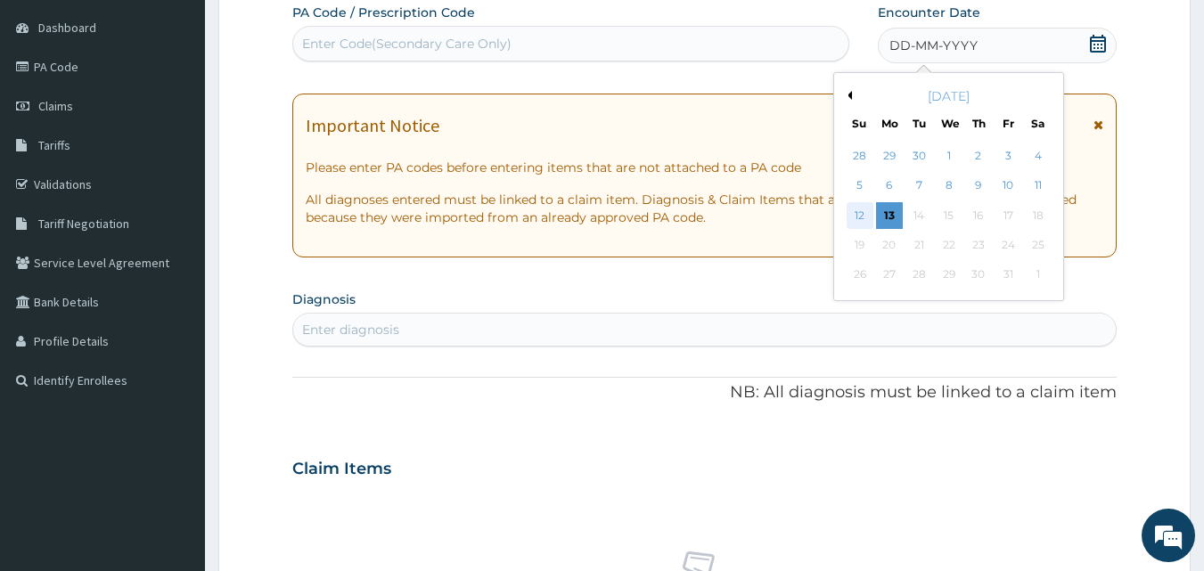
click at [860, 214] on div "12" at bounding box center [860, 215] width 27 height 27
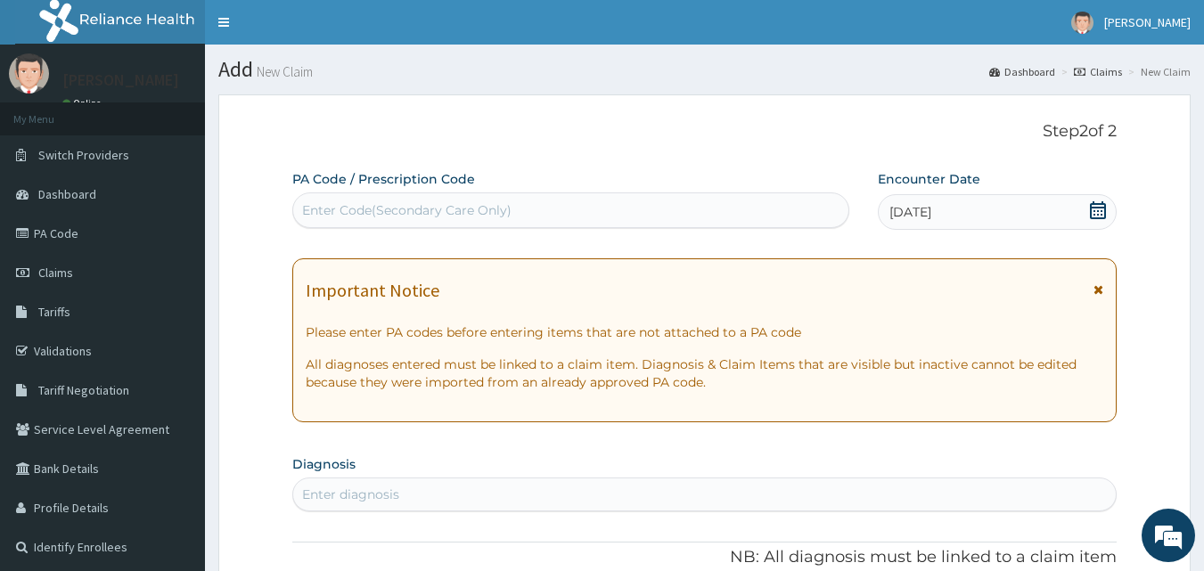
paste input "PA/39C444"
type input "PA/39C444"
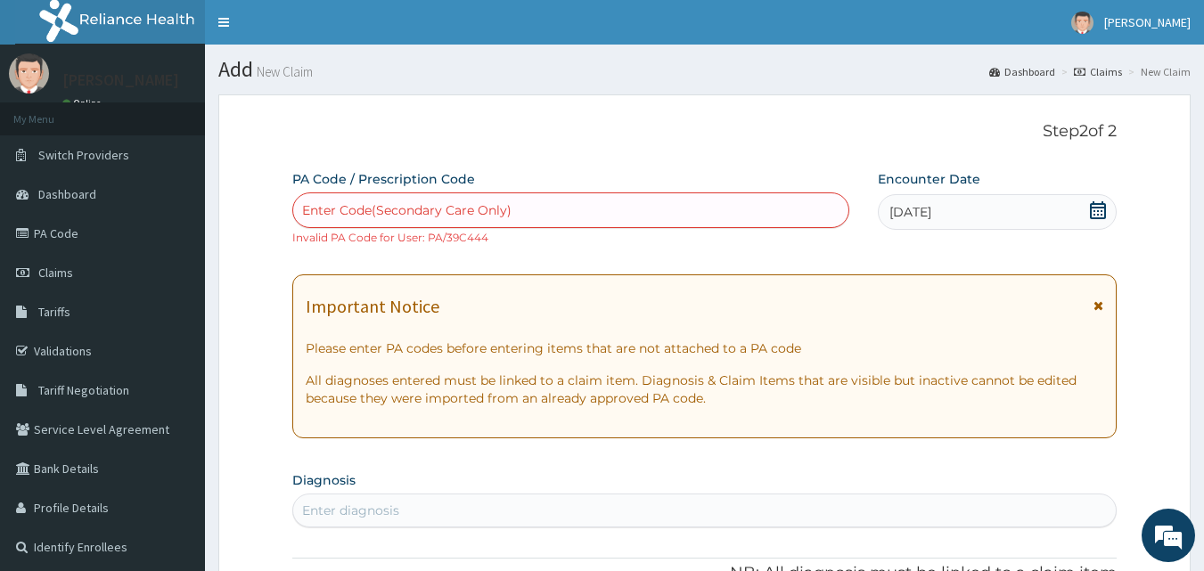
click at [1104, 218] on icon at bounding box center [1098, 210] width 16 height 18
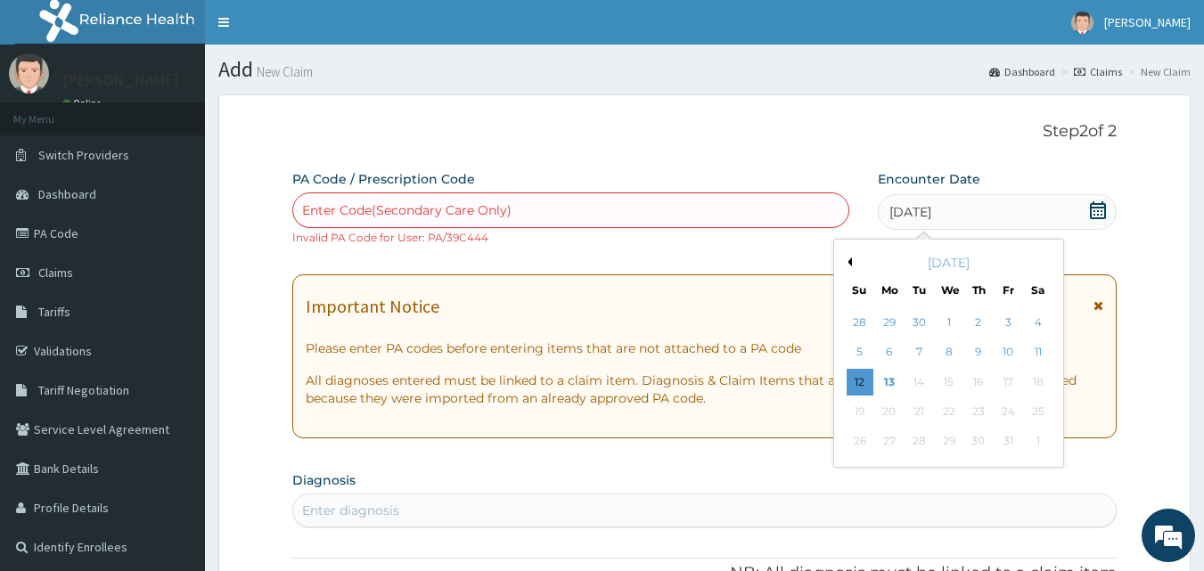
click at [1108, 210] on div "[DATE]" at bounding box center [997, 212] width 239 height 36
click at [627, 198] on div "Enter Code(Secondary Care Only)" at bounding box center [571, 210] width 556 height 29
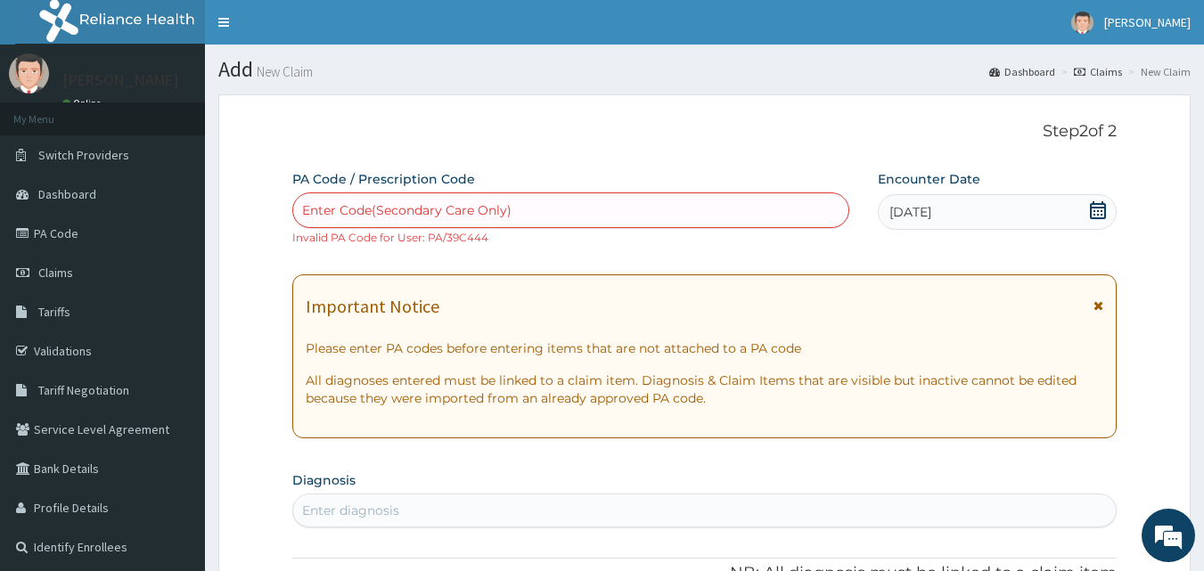
paste input "PA/4C0462"
type input "PA/4C0462"
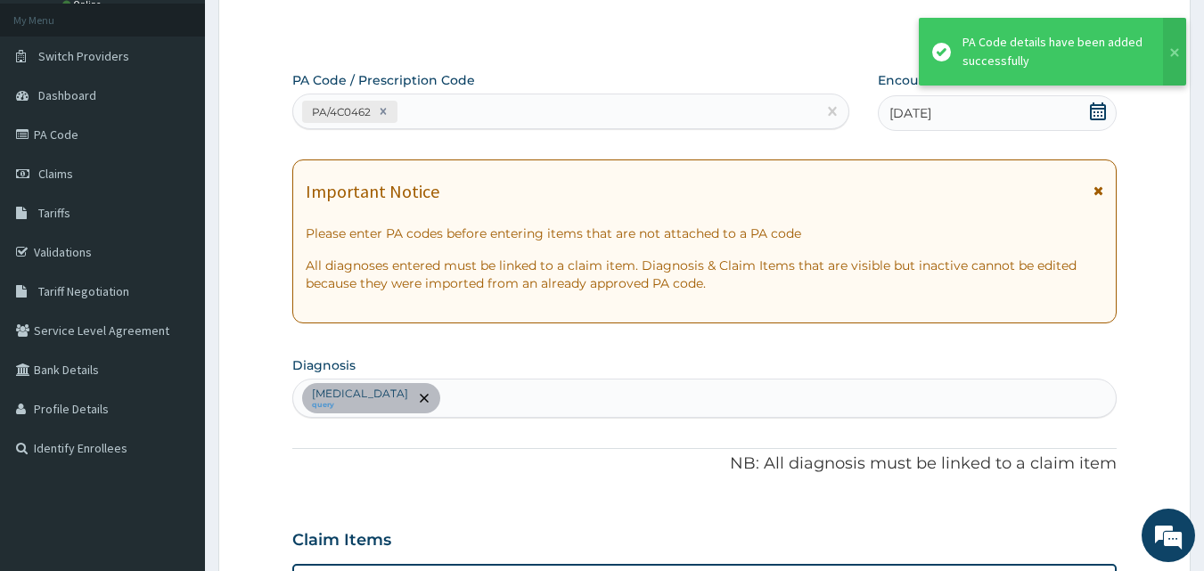
scroll to position [112, 0]
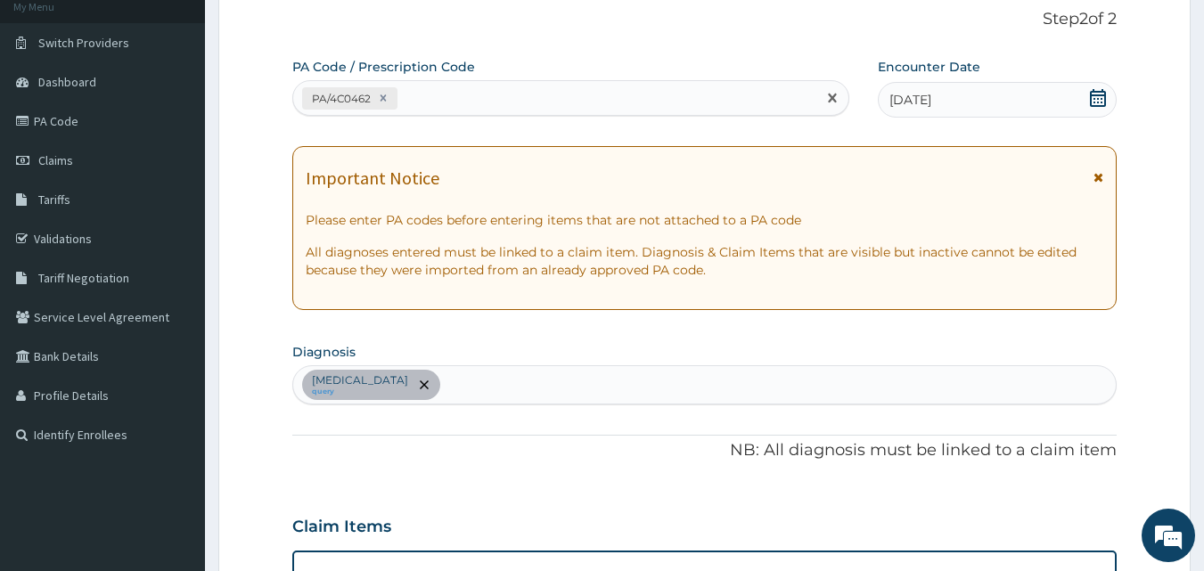
click at [620, 86] on div "PA/4C0462" at bounding box center [555, 98] width 524 height 29
paste input "PA/7A1406"
type input "PA/7A1406"
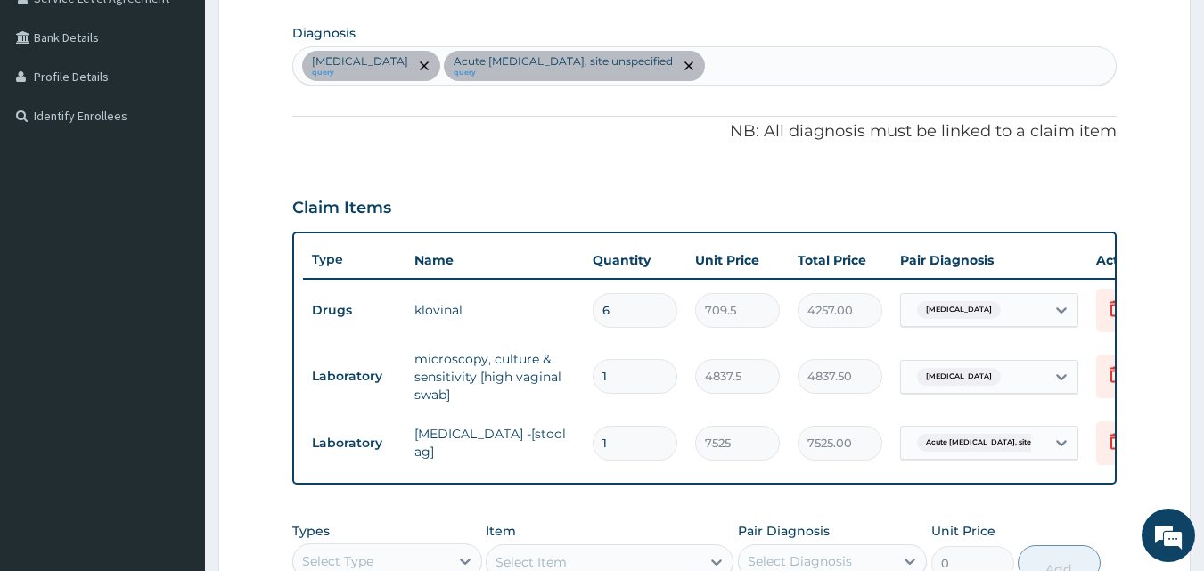
scroll to position [393, 0]
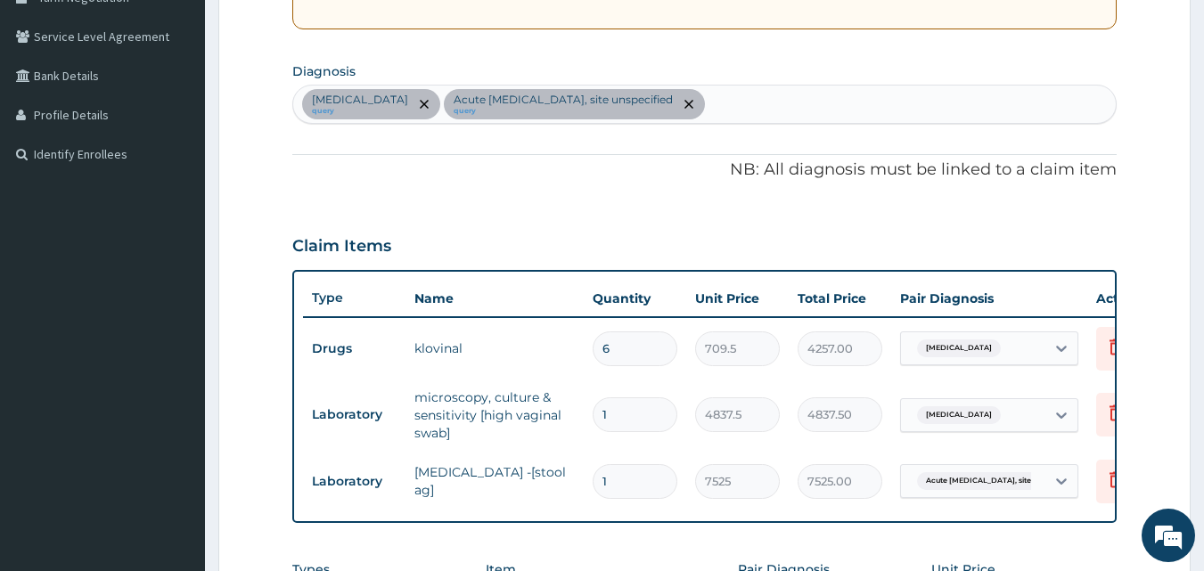
click at [743, 103] on div "Vaginal discharge query Acute peptic ulcer, site unspecified query" at bounding box center [705, 104] width 824 height 37
type input "[MEDICAL_DATA]"
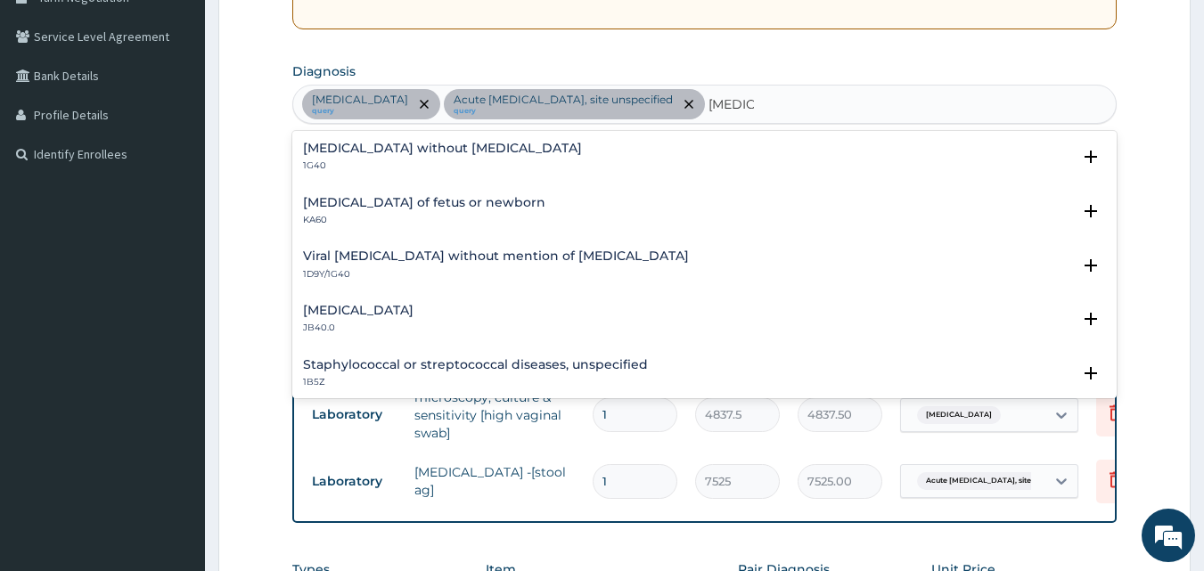
click at [384, 146] on h4 "[MEDICAL_DATA] without [MEDICAL_DATA]" at bounding box center [442, 148] width 279 height 13
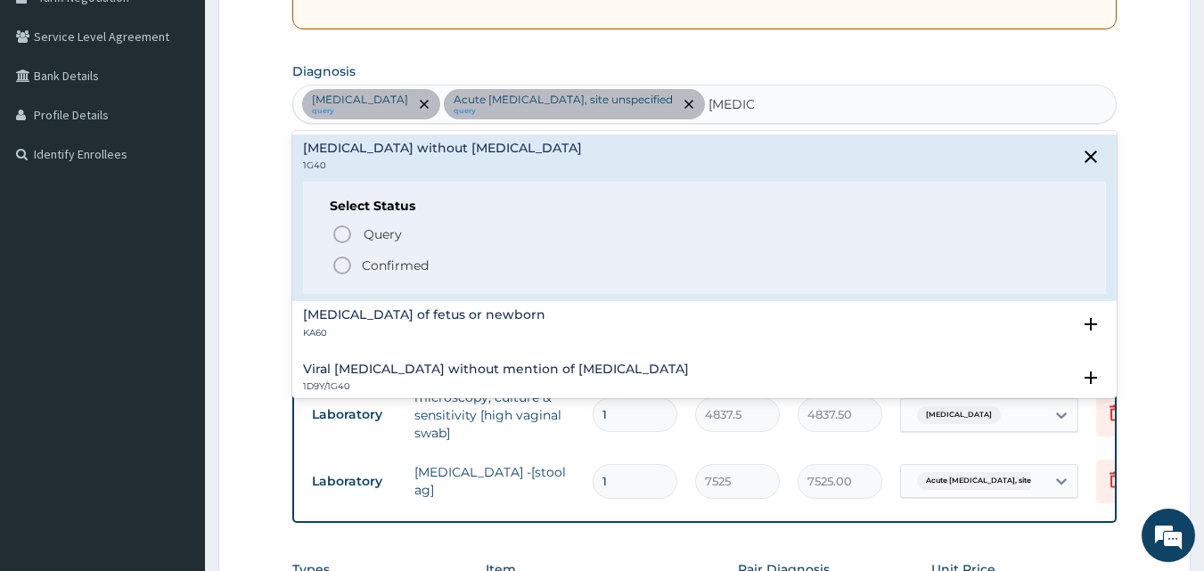
click at [337, 264] on icon "status option filled" at bounding box center [342, 265] width 21 height 21
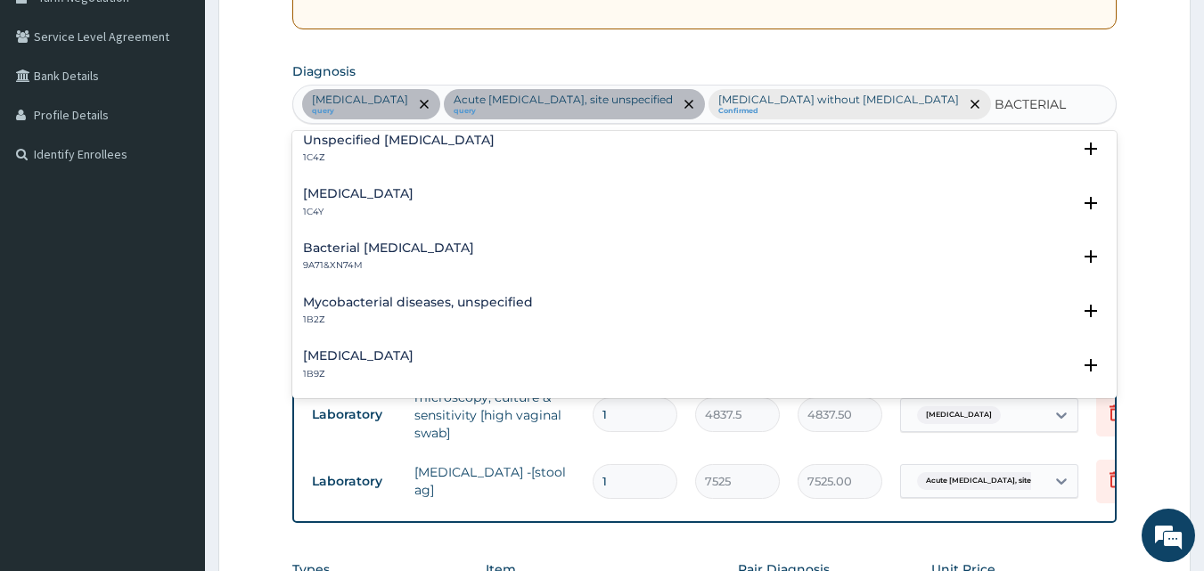
scroll to position [0, 0]
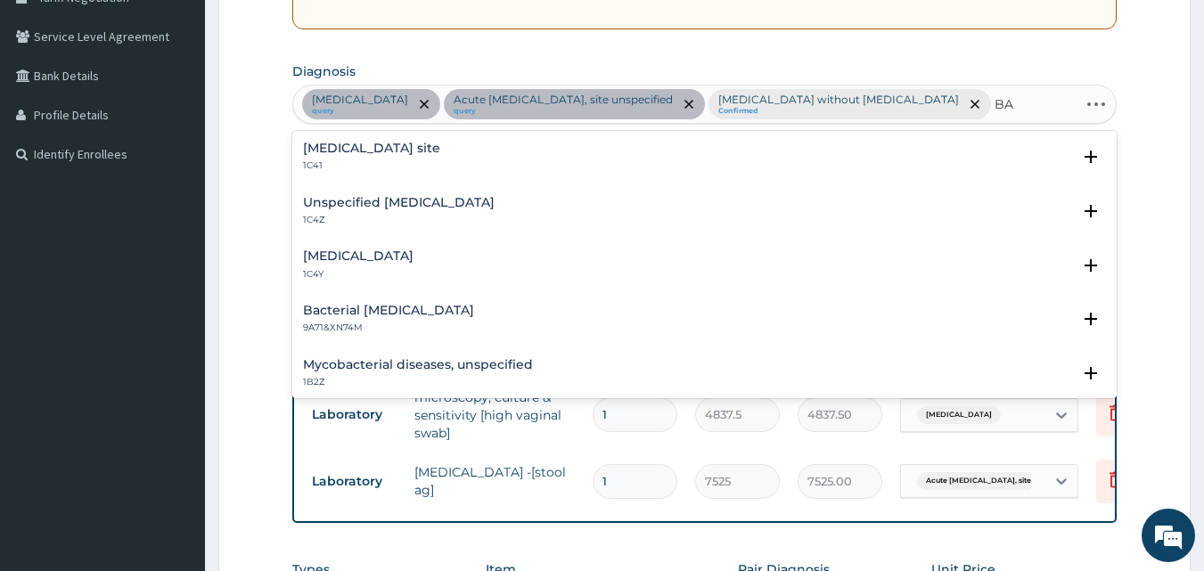
type input "B"
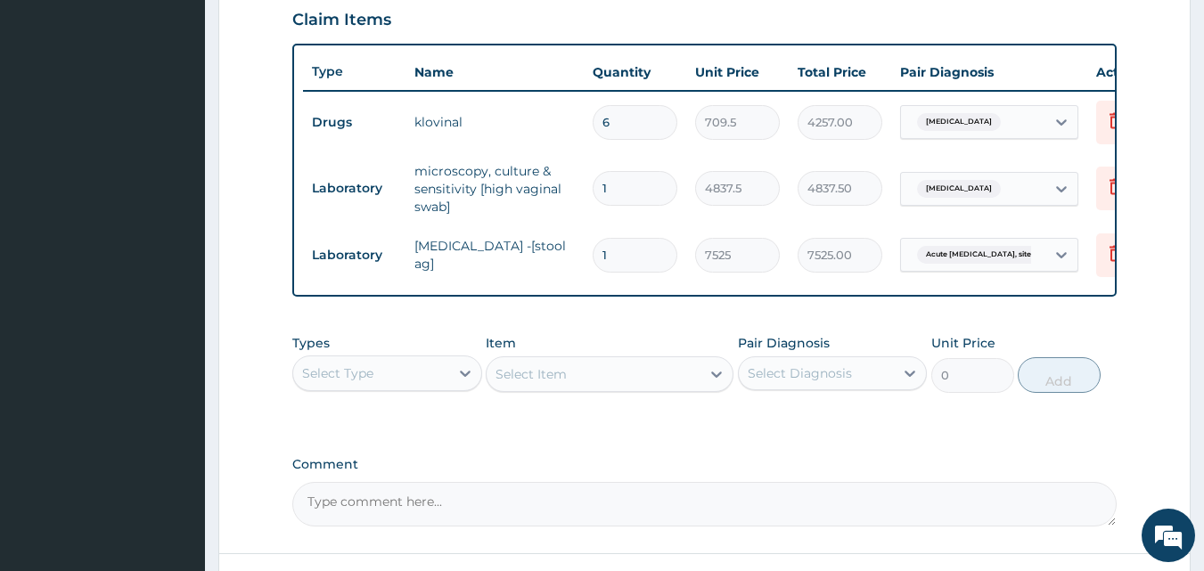
scroll to position [776, 0]
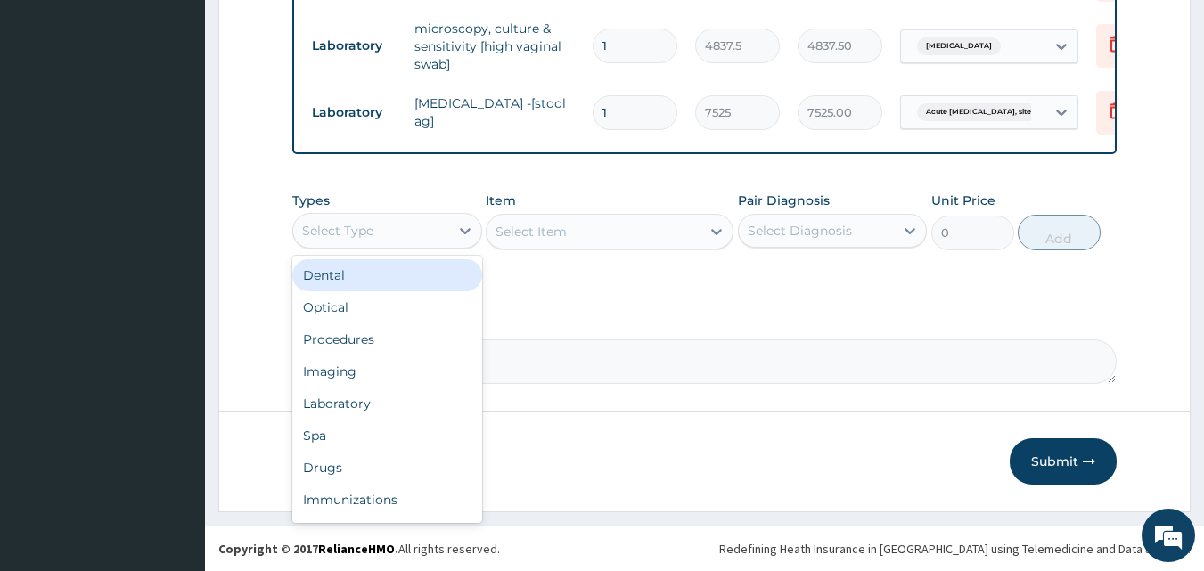
click at [428, 341] on div "Procedures" at bounding box center [387, 340] width 190 height 32
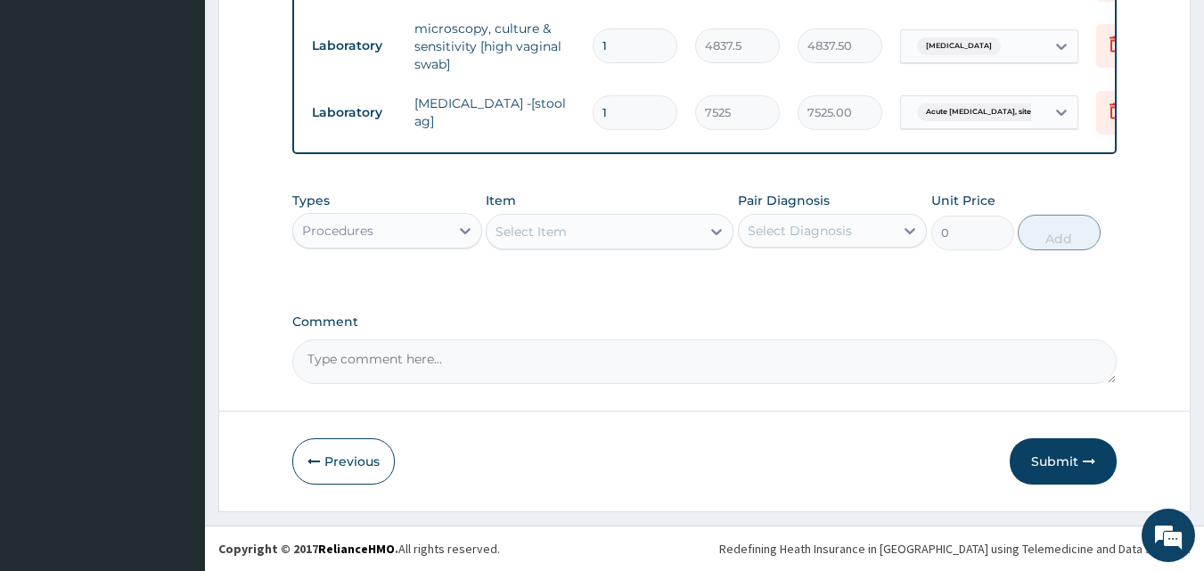
click at [579, 243] on div "Select Item" at bounding box center [594, 232] width 214 height 29
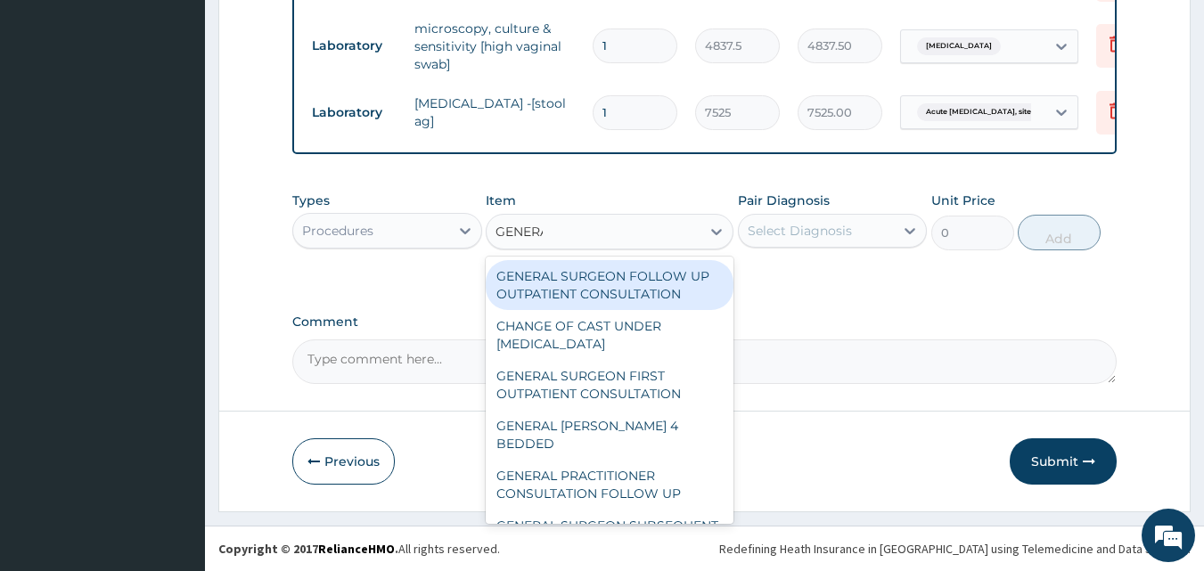
type input "GENERAL"
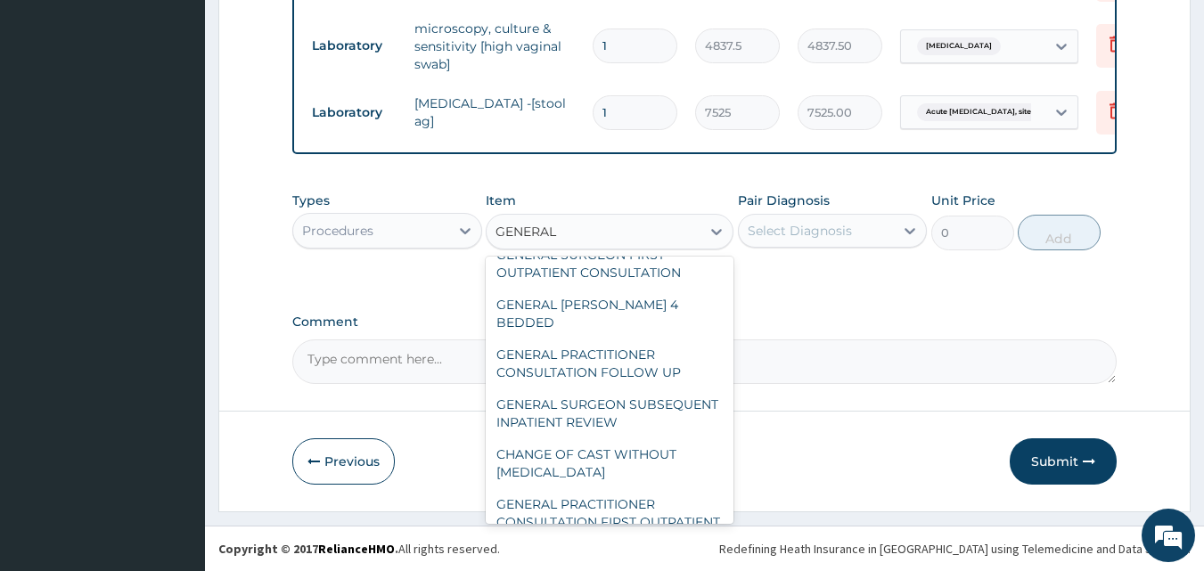
scroll to position [257, 0]
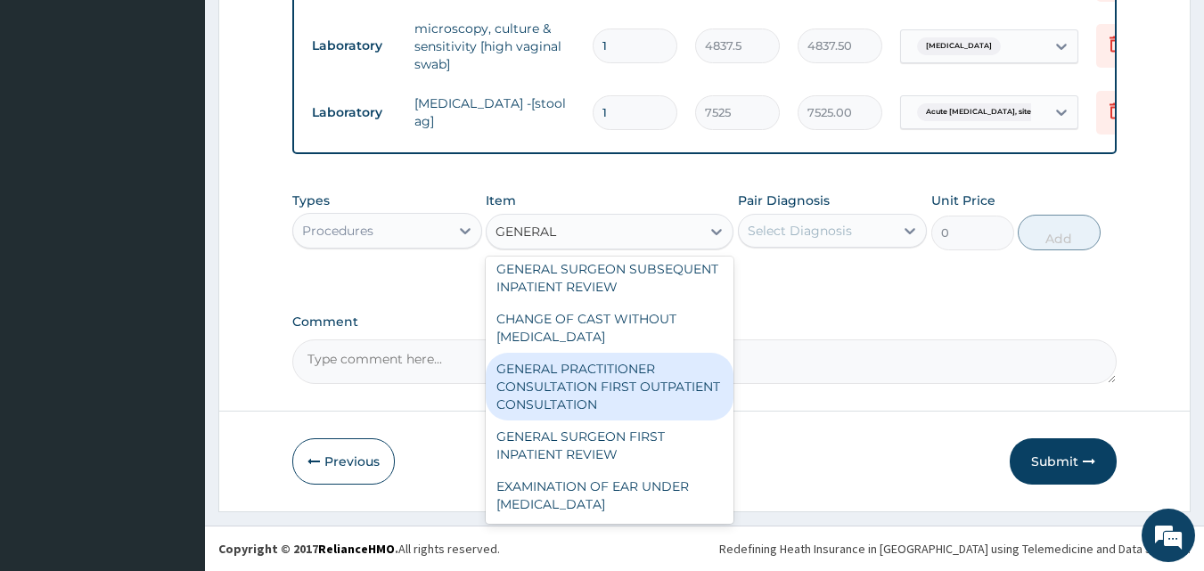
click at [627, 379] on div "GENERAL PRACTITIONER CONSULTATION FIRST OUTPATIENT CONSULTATION" at bounding box center [610, 387] width 248 height 68
type input "3547.5"
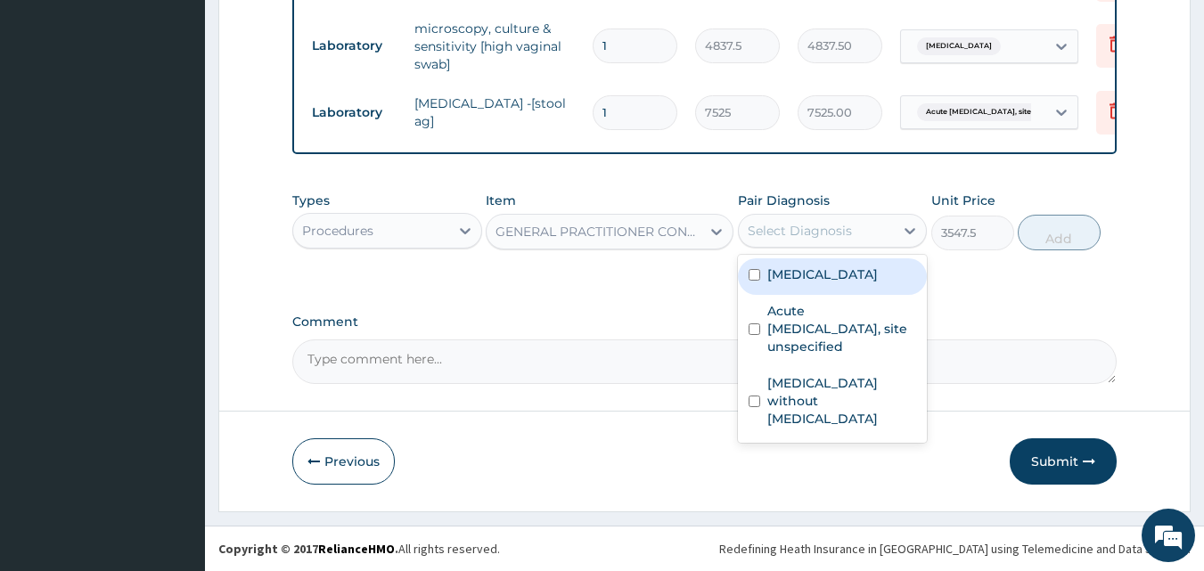
click at [805, 227] on div "Select Diagnosis" at bounding box center [800, 231] width 104 height 18
click at [809, 285] on div "Vaginal discharge" at bounding box center [833, 277] width 190 height 37
checkbox input "true"
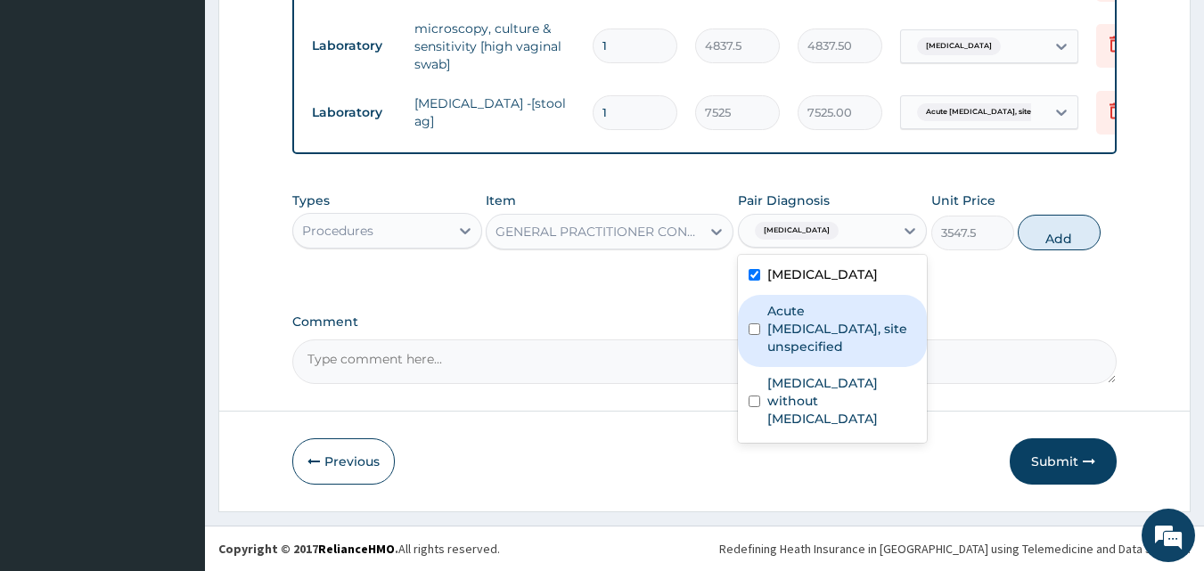
click at [814, 314] on label "Acute peptic ulcer, site unspecified" at bounding box center [843, 328] width 150 height 53
checkbox input "true"
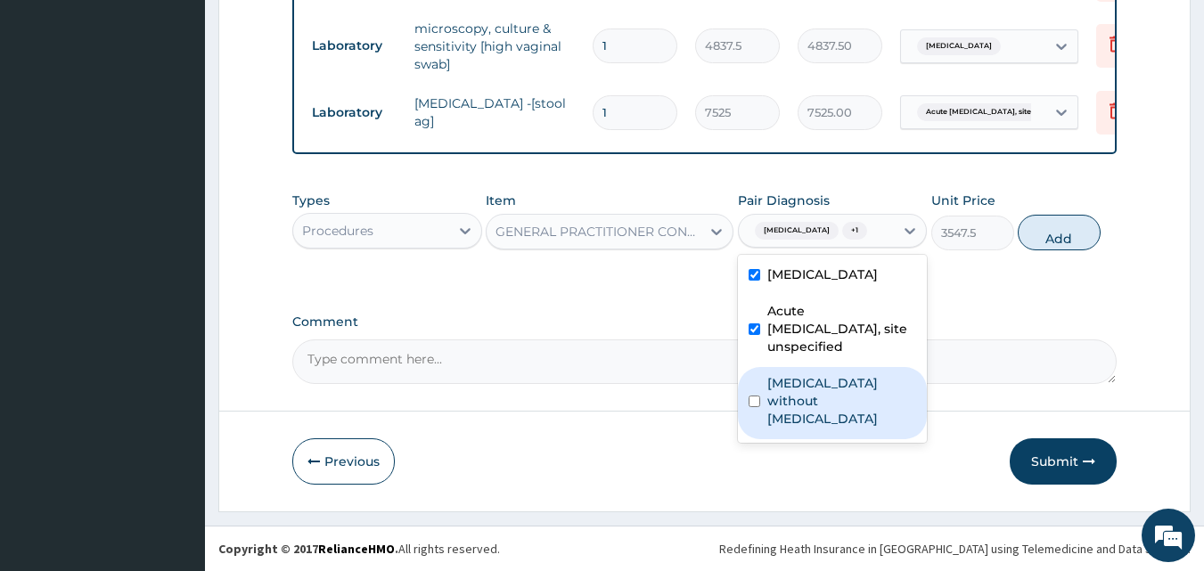
click at [822, 374] on label "Sepsis without septic shock" at bounding box center [843, 400] width 150 height 53
checkbox input "true"
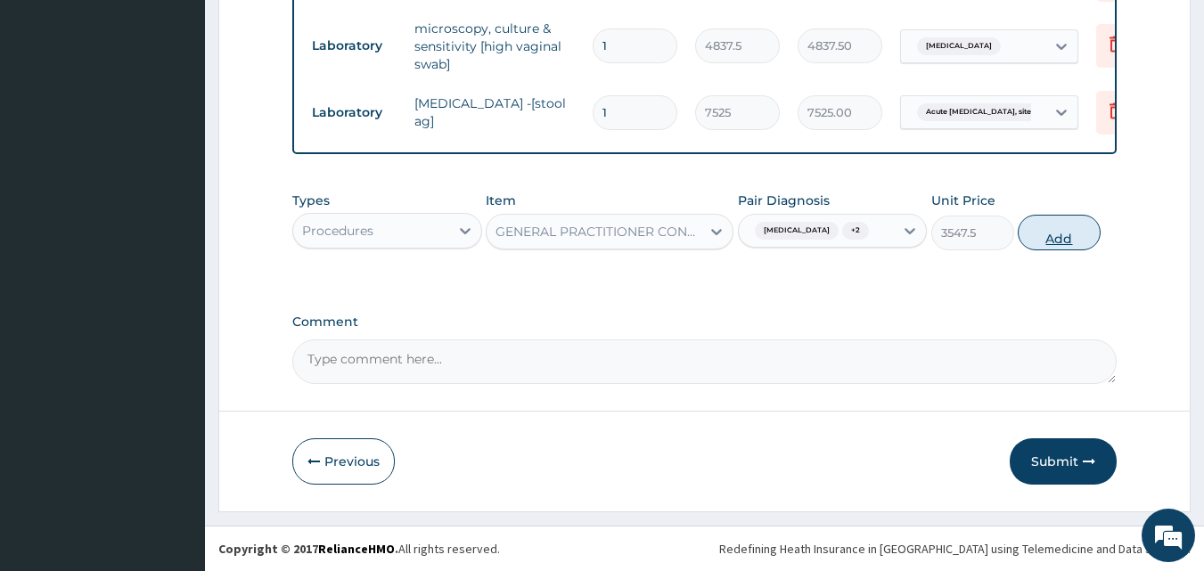
click at [1062, 228] on button "Add" at bounding box center [1059, 233] width 83 height 36
type input "0"
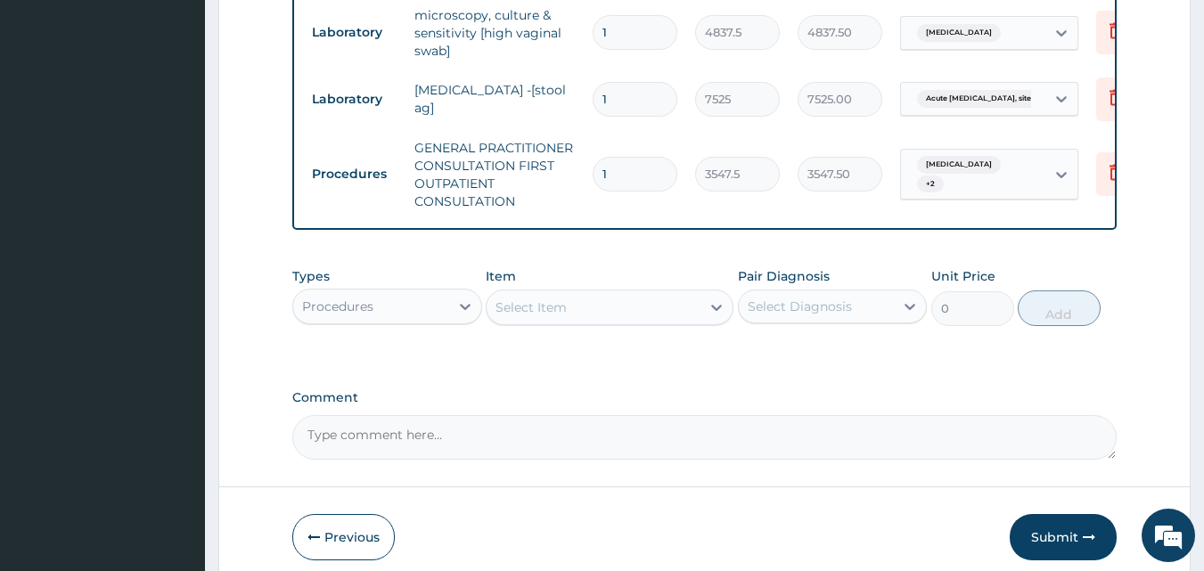
scroll to position [865, 0]
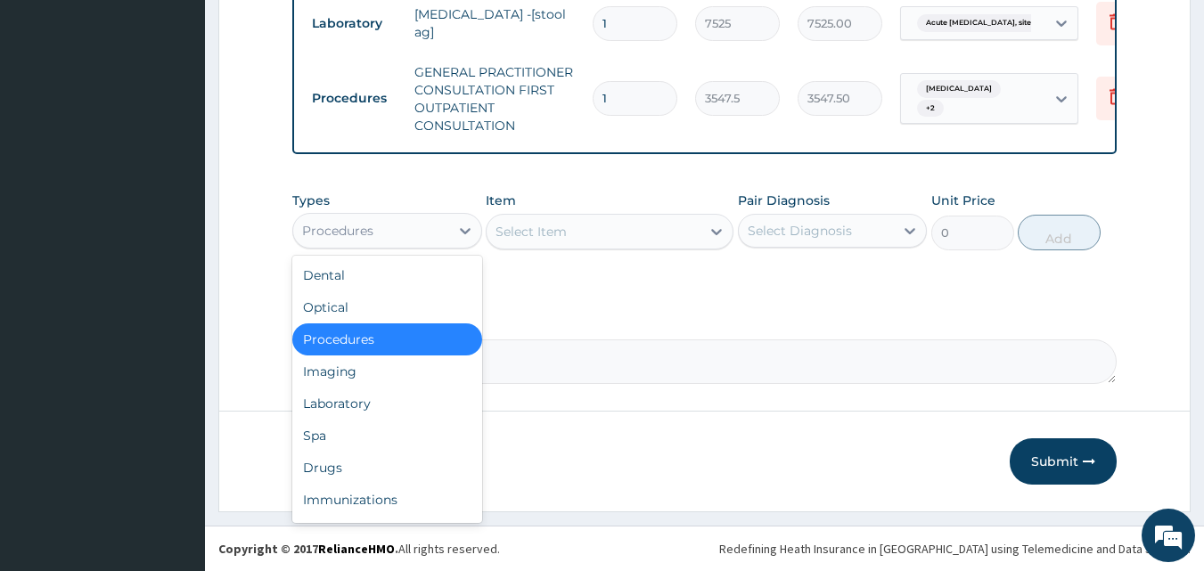
click at [391, 229] on div "Procedures" at bounding box center [371, 231] width 156 height 29
click at [341, 403] on div "Laboratory" at bounding box center [387, 404] width 190 height 32
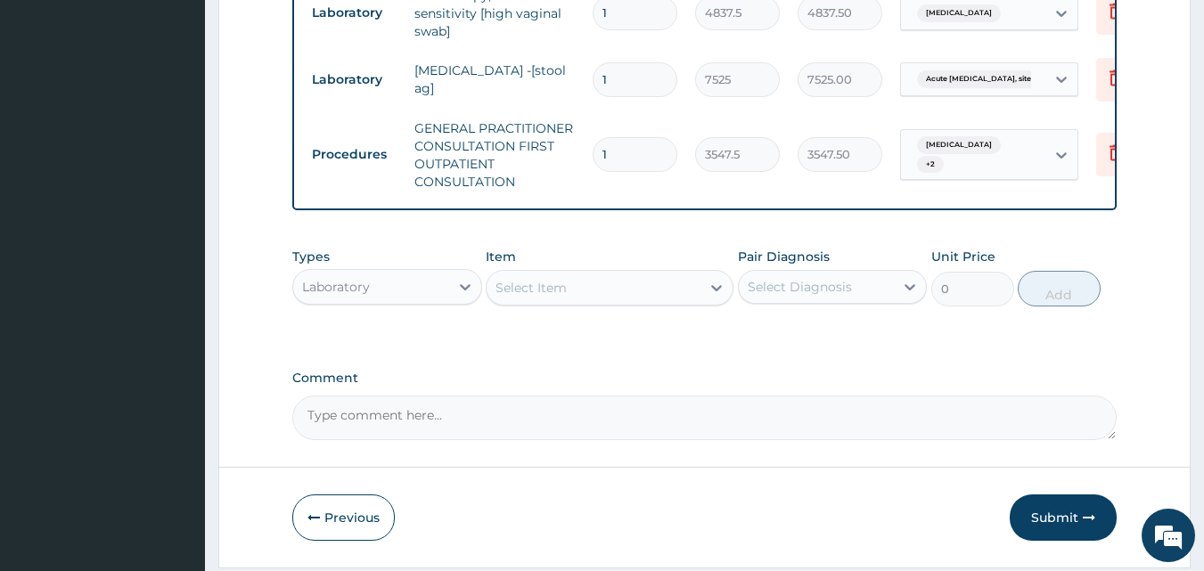
scroll to position [808, 0]
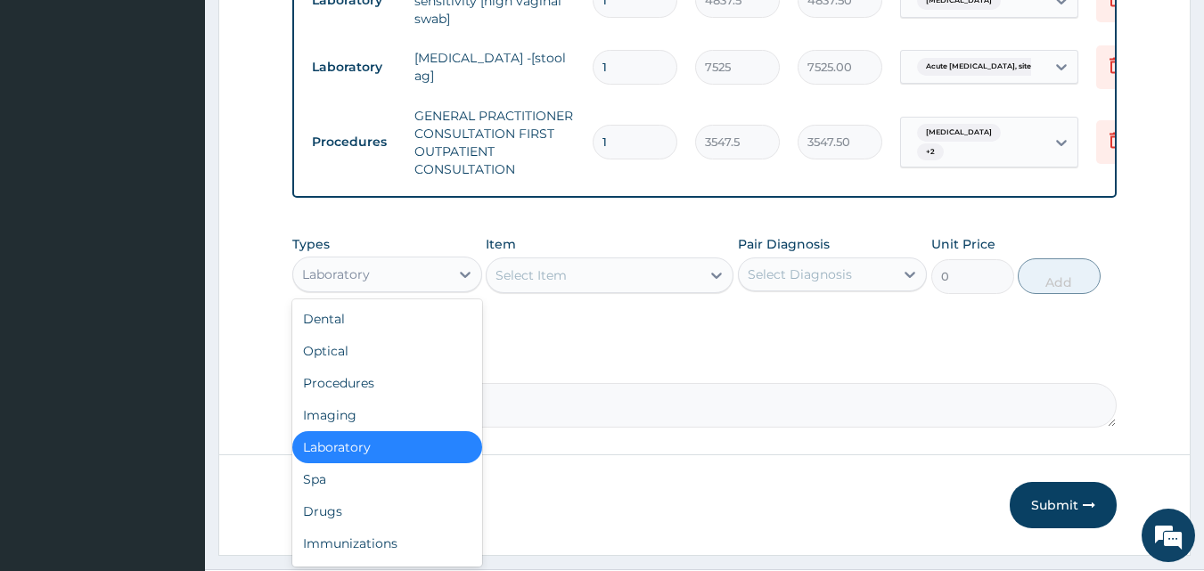
click at [398, 516] on div "Drugs" at bounding box center [387, 512] width 190 height 32
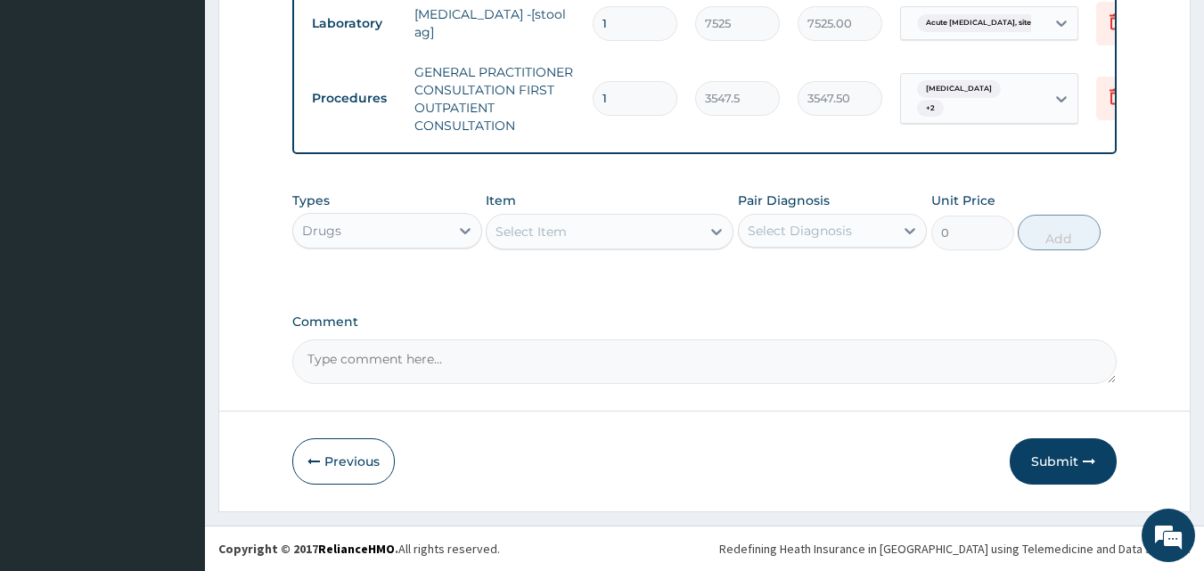
scroll to position [865, 0]
type input "DOX"
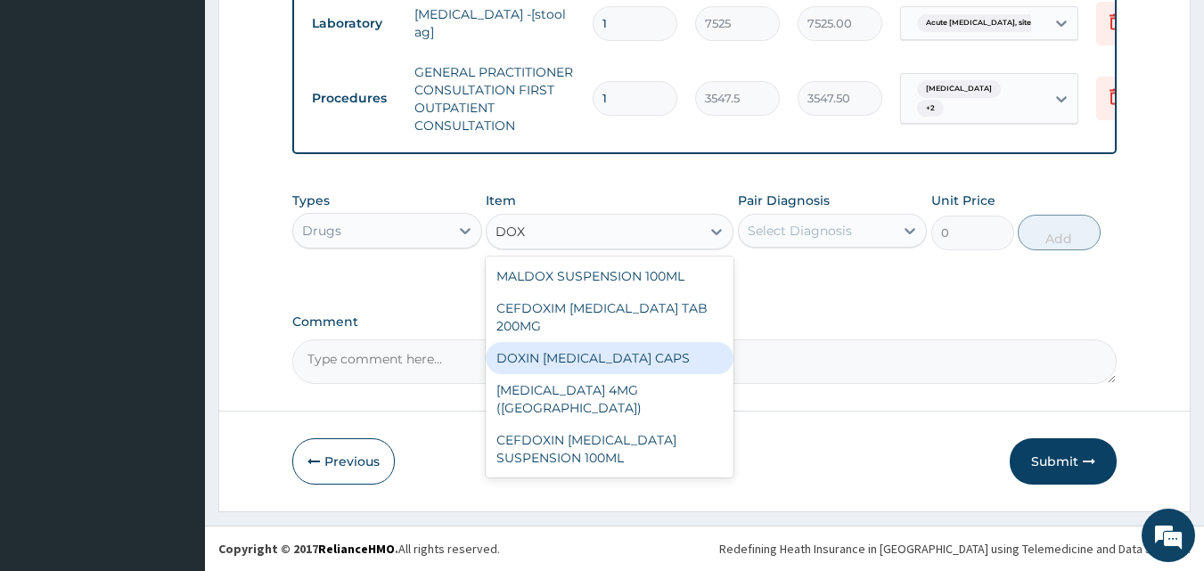
click at [569, 359] on div "DOXIN [MEDICAL_DATA] CAPS" at bounding box center [610, 358] width 248 height 32
type input "59.125"
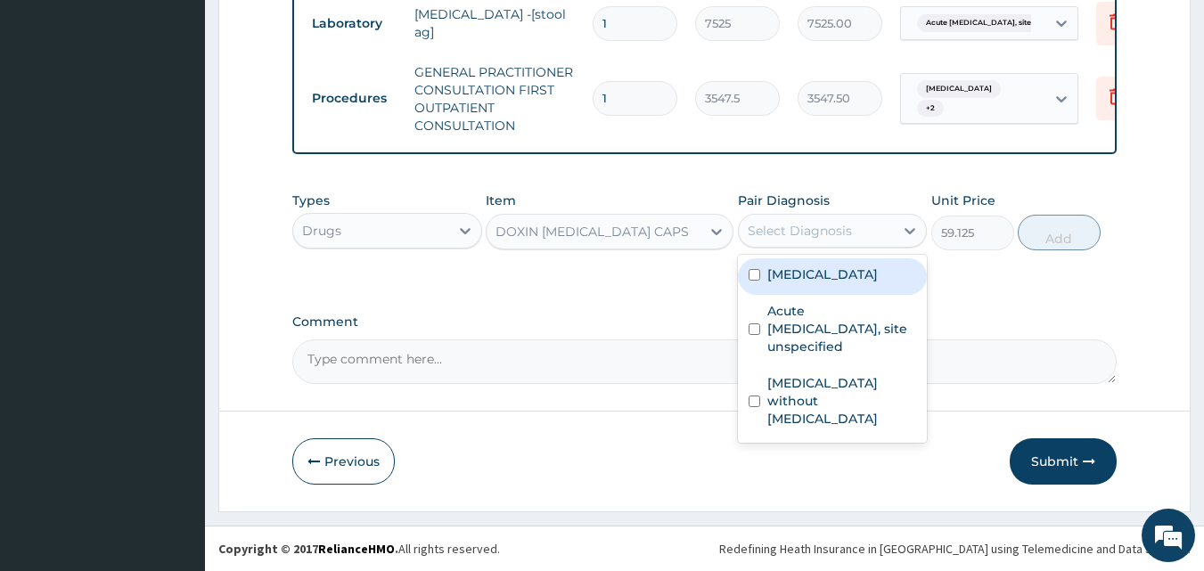
click at [826, 224] on div "Select Diagnosis" at bounding box center [800, 231] width 104 height 18
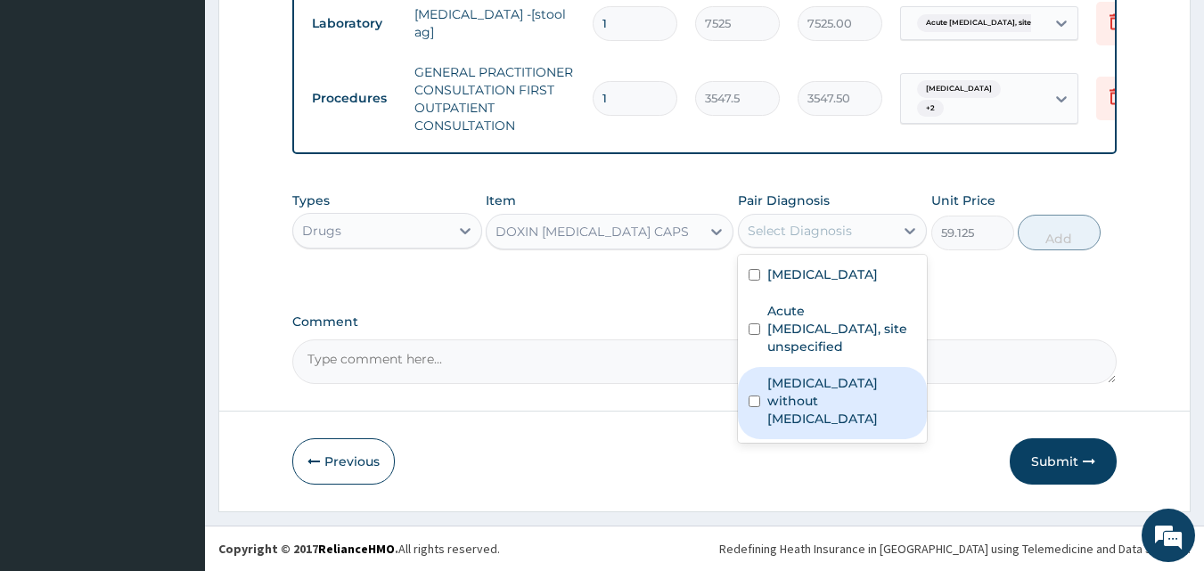
click at [808, 374] on label "Sepsis without septic shock" at bounding box center [843, 400] width 150 height 53
checkbox input "true"
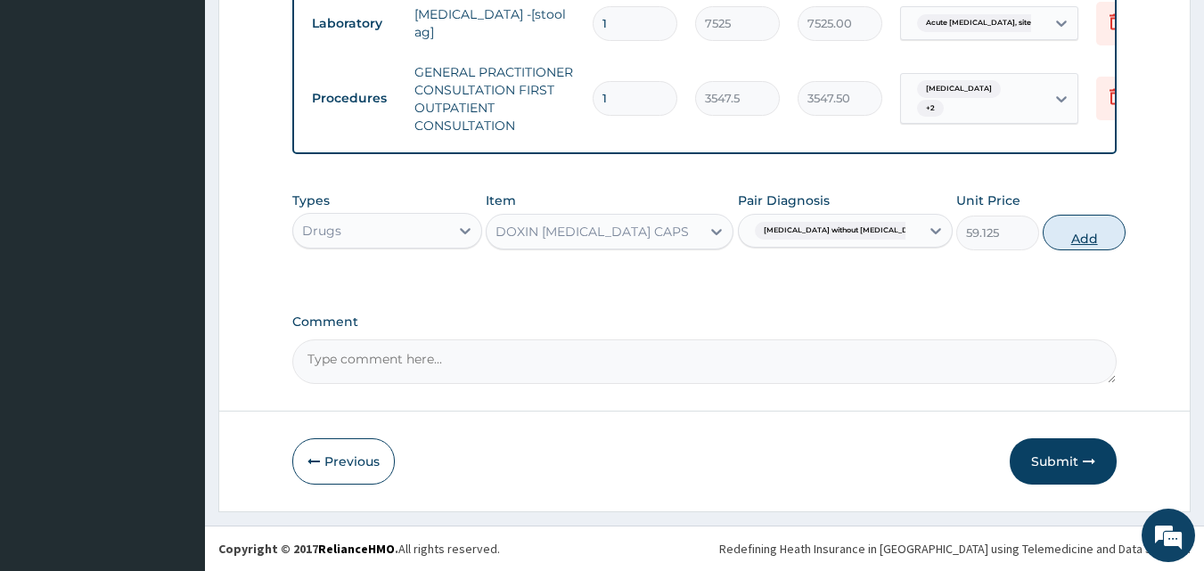
click at [1072, 228] on button "Add" at bounding box center [1084, 233] width 83 height 36
type input "0"
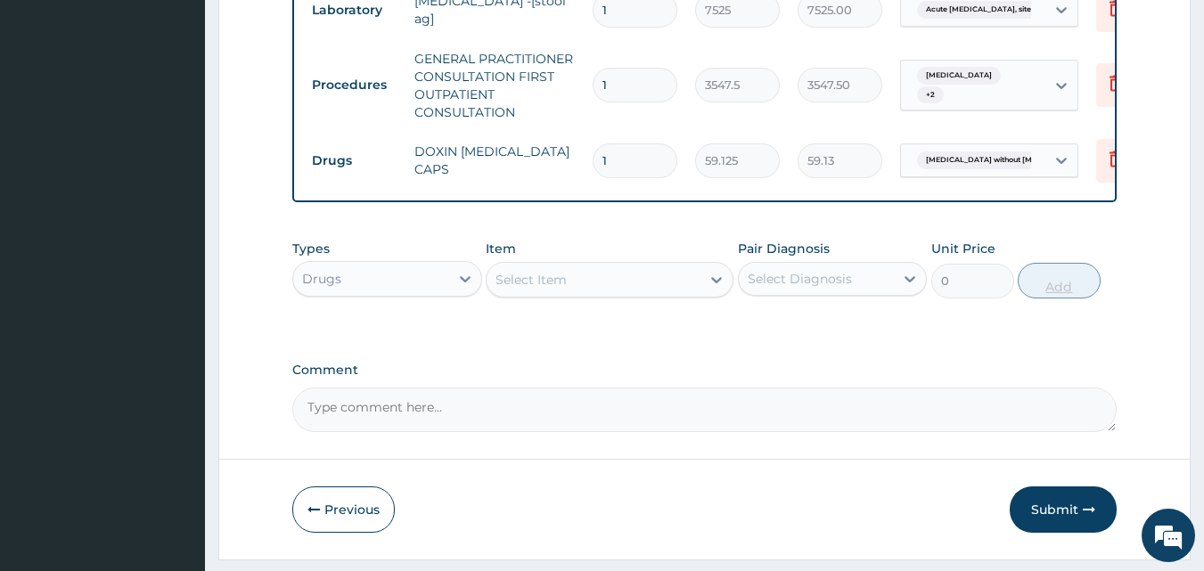
type input "14"
type input "827.75"
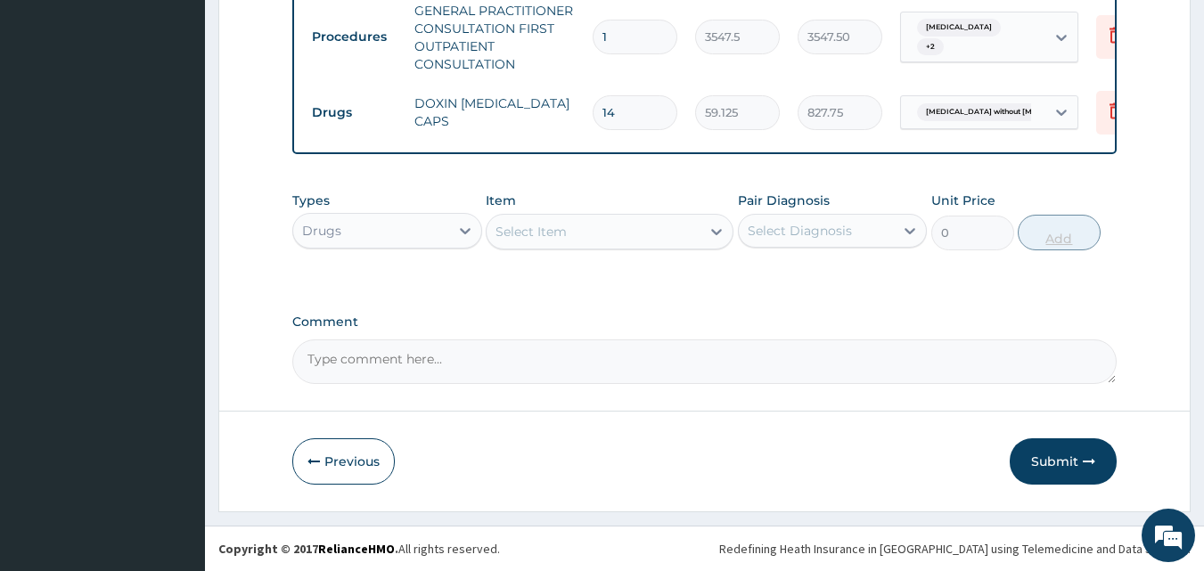
scroll to position [926, 0]
type input "14"
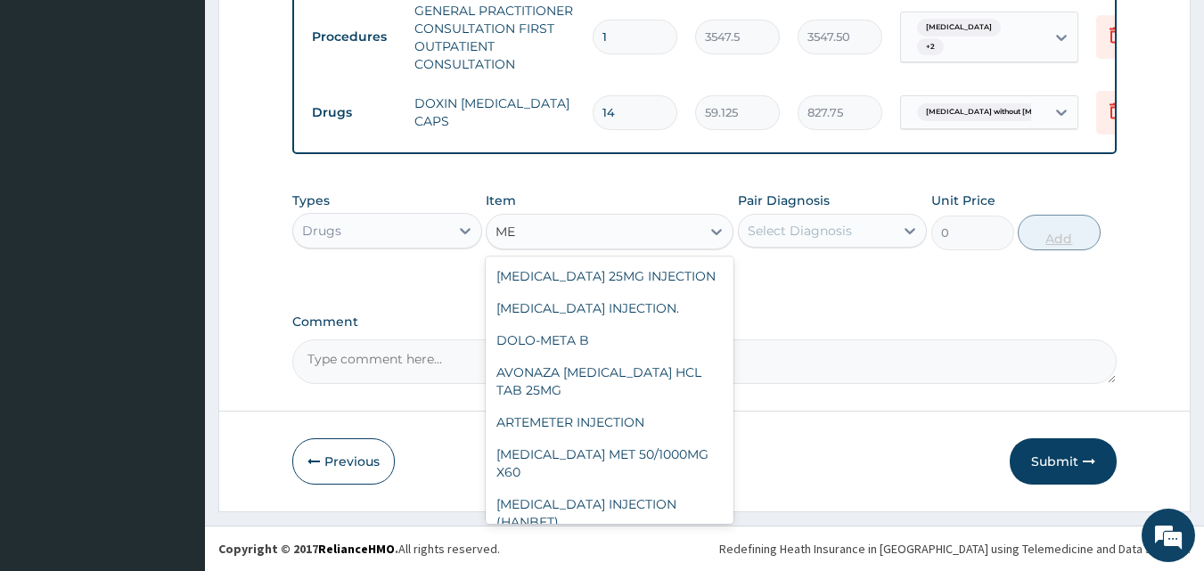
type input "M"
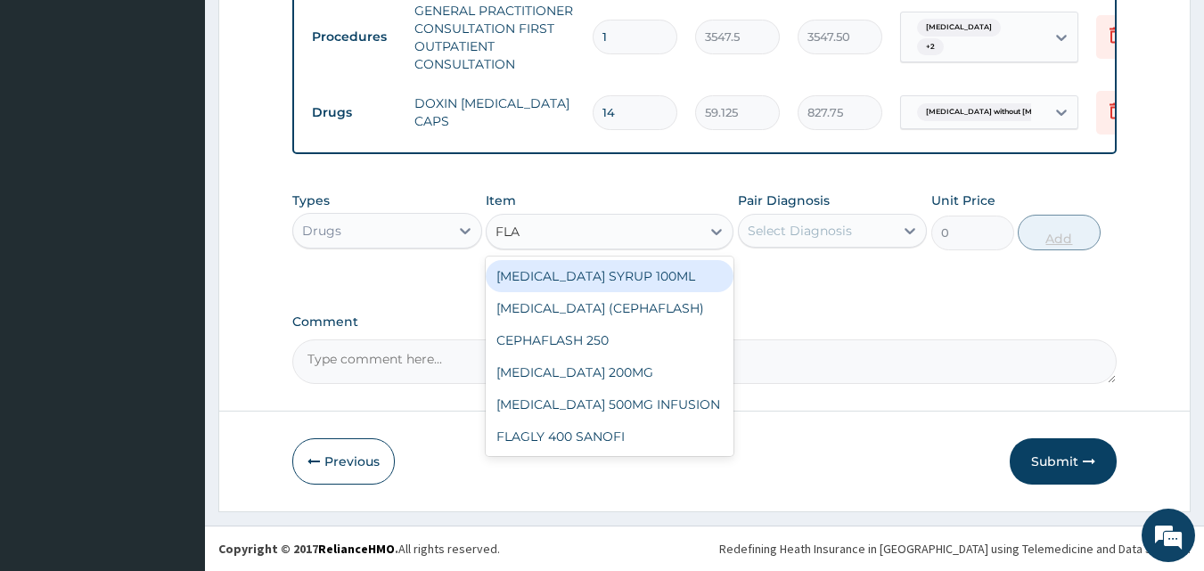
type input "FLAG"
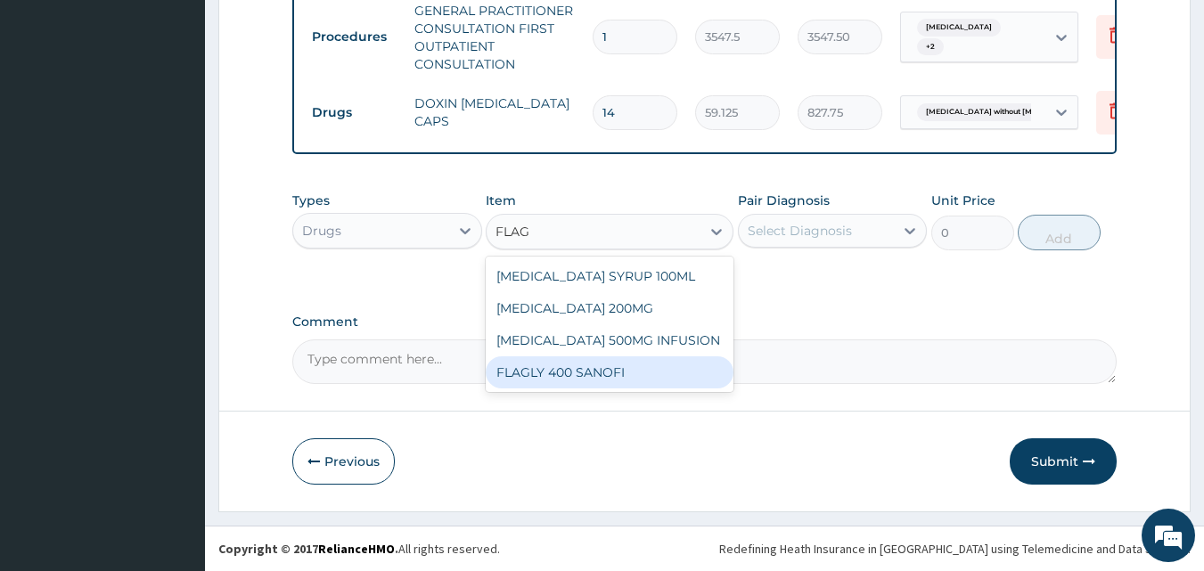
click at [555, 373] on div "FLAGLY 400 SANOFI" at bounding box center [610, 373] width 248 height 32
type input "70.94999694824219"
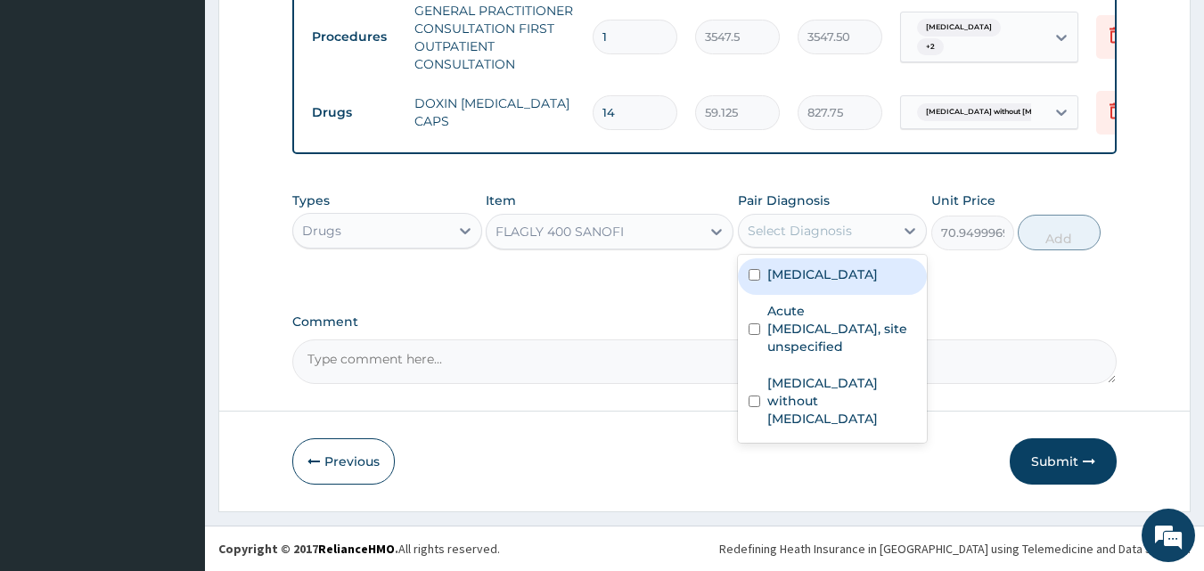
click at [864, 235] on div "Select Diagnosis" at bounding box center [817, 231] width 156 height 29
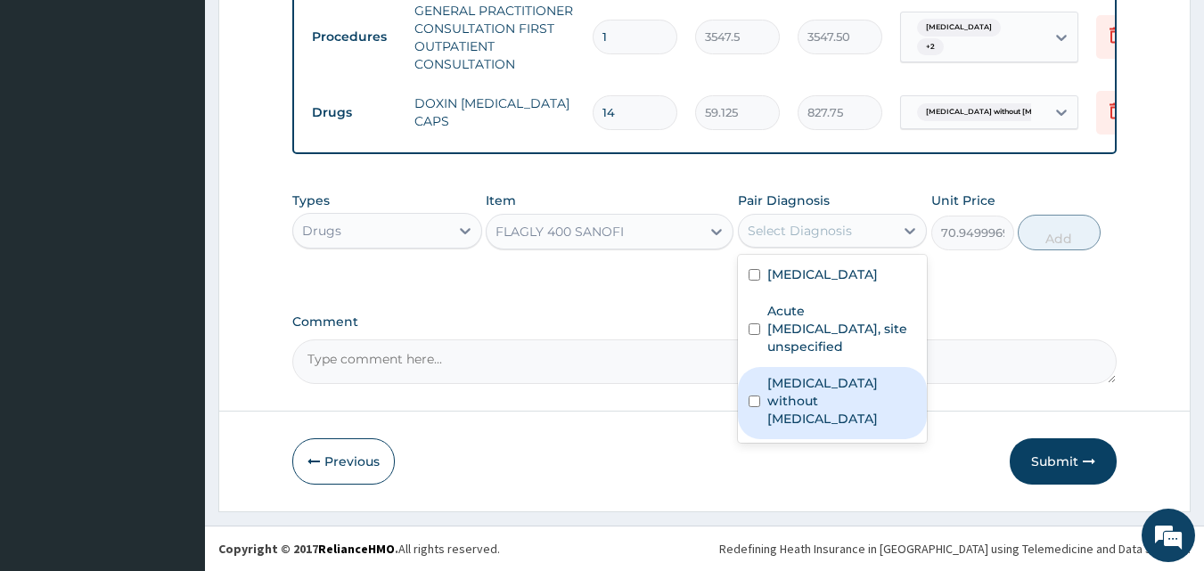
click at [805, 374] on label "Sepsis without septic shock" at bounding box center [843, 400] width 150 height 53
checkbox input "true"
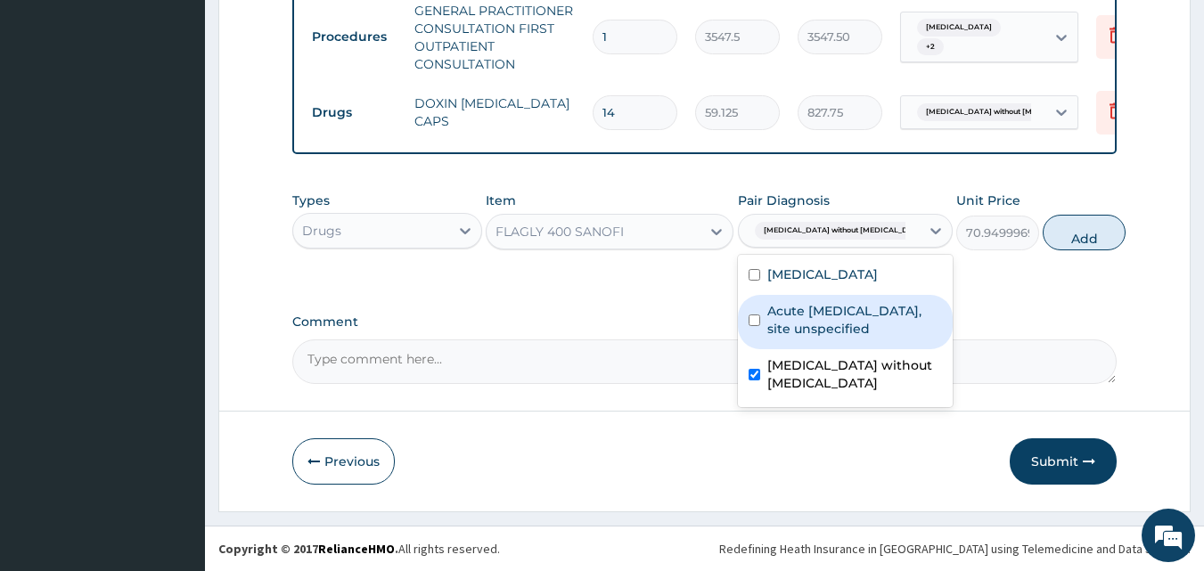
click at [854, 311] on label "Acute peptic ulcer, site unspecified" at bounding box center [855, 320] width 175 height 36
checkbox input "true"
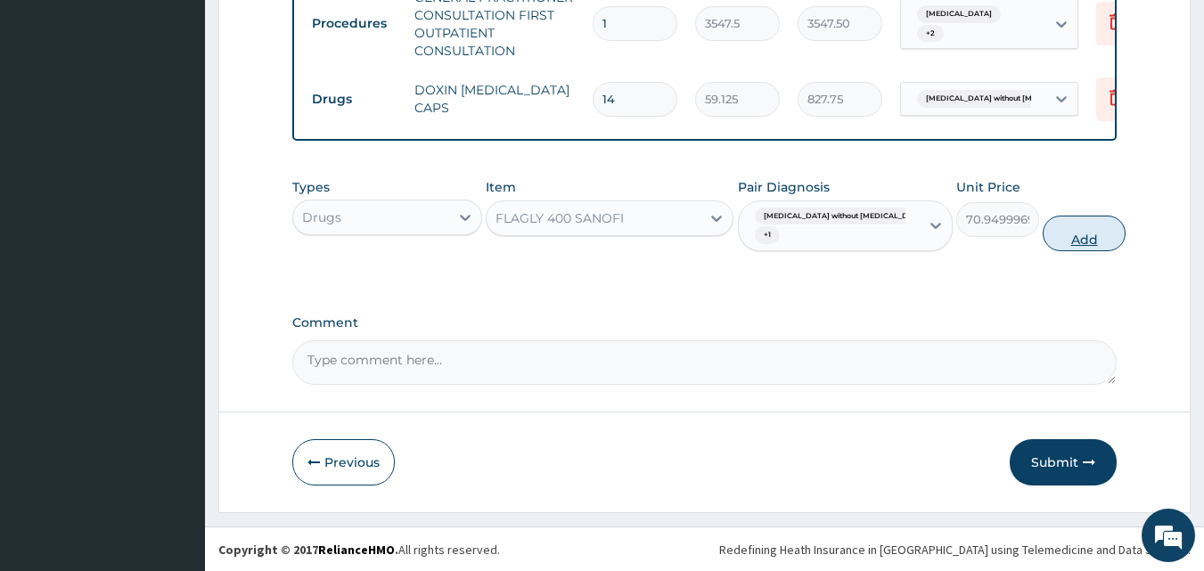
click at [1072, 247] on button "Add" at bounding box center [1084, 234] width 83 height 36
type input "0"
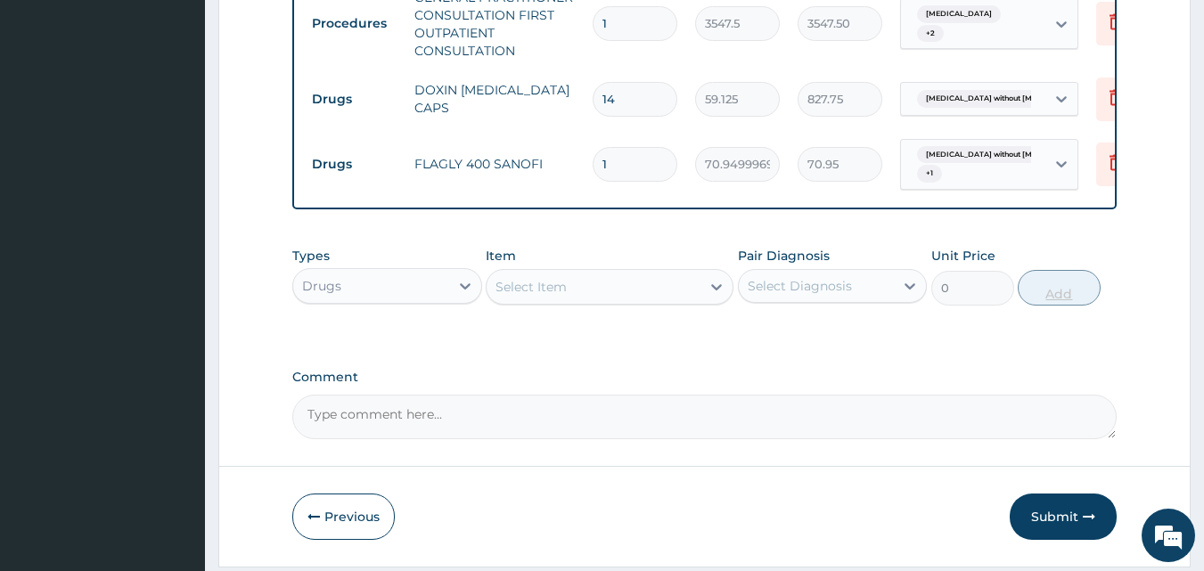
type input "14"
type input "993.30"
type input "14"
click at [651, 301] on div "Select Item" at bounding box center [594, 287] width 214 height 29
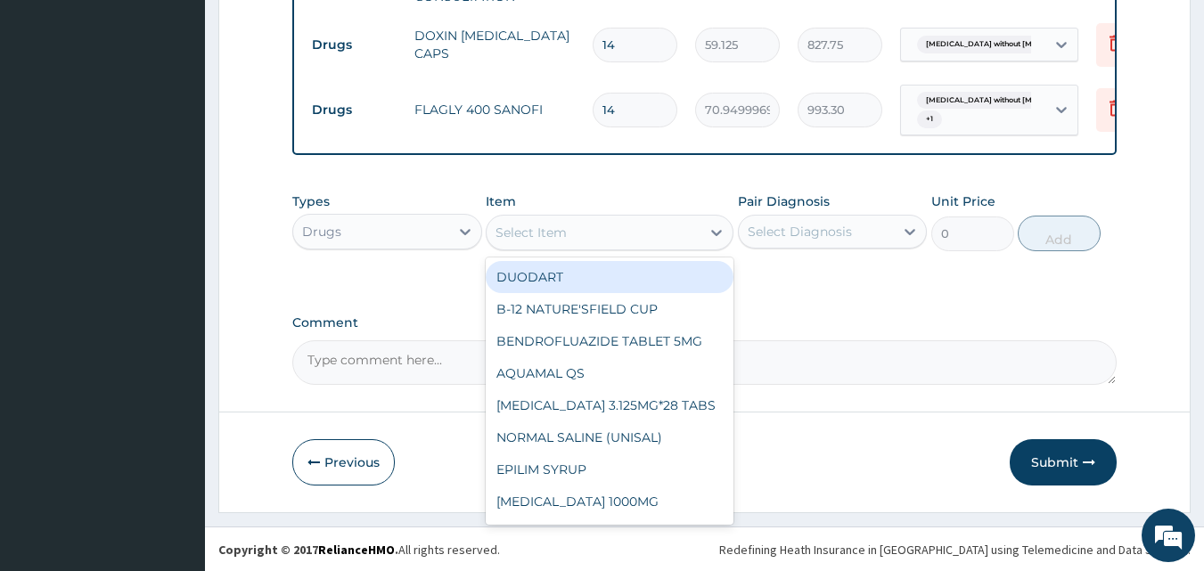
scroll to position [995, 0]
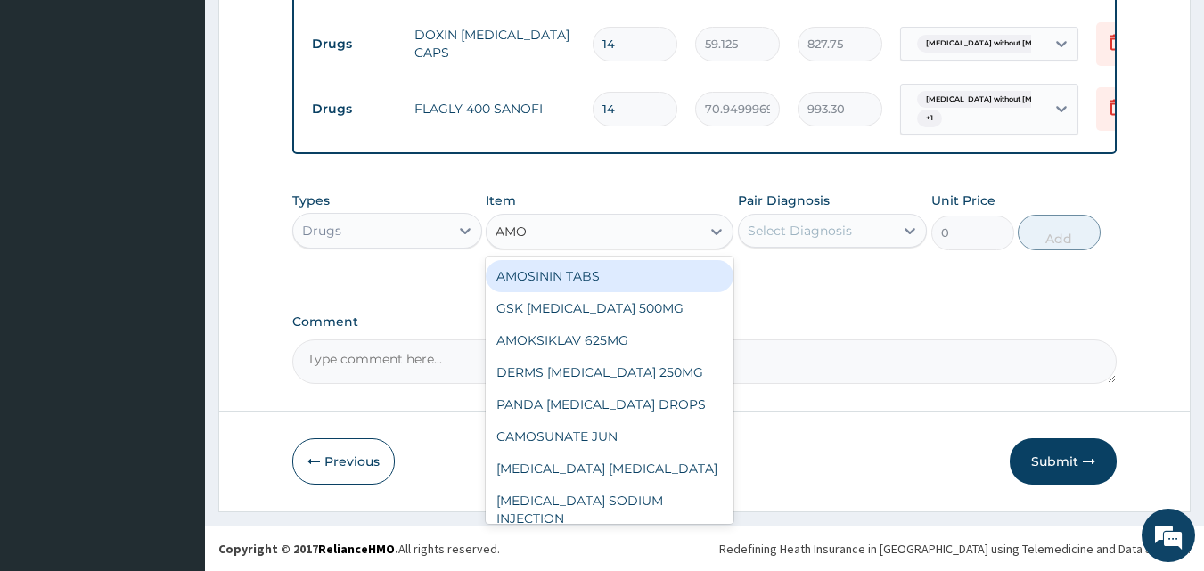
type input "AMOX"
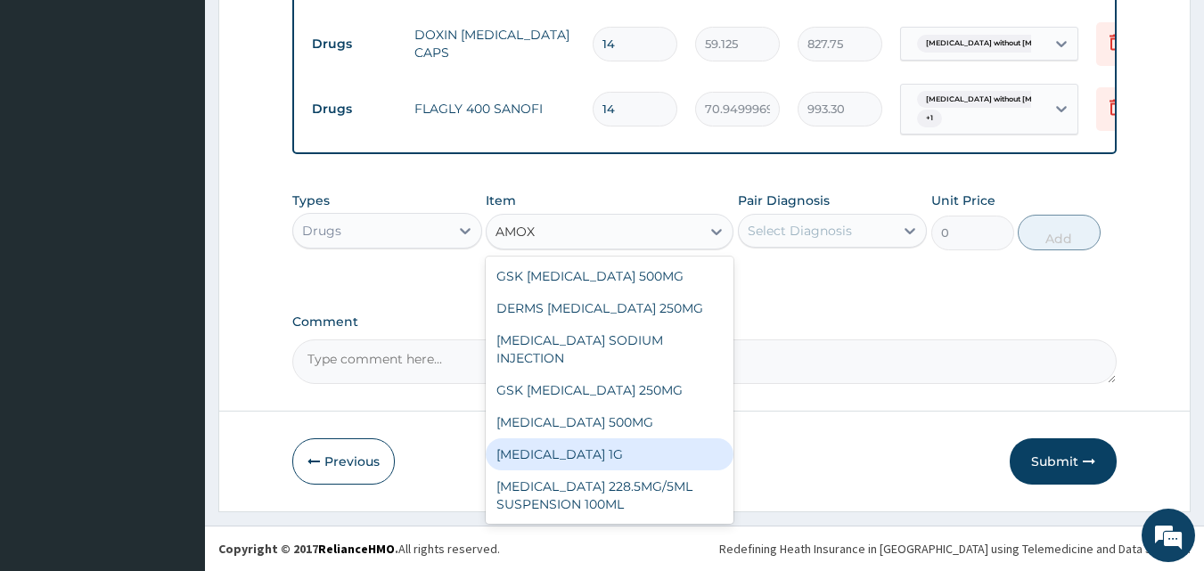
click at [591, 444] on div "[MEDICAL_DATA] 1G" at bounding box center [610, 455] width 248 height 32
type input "709.5"
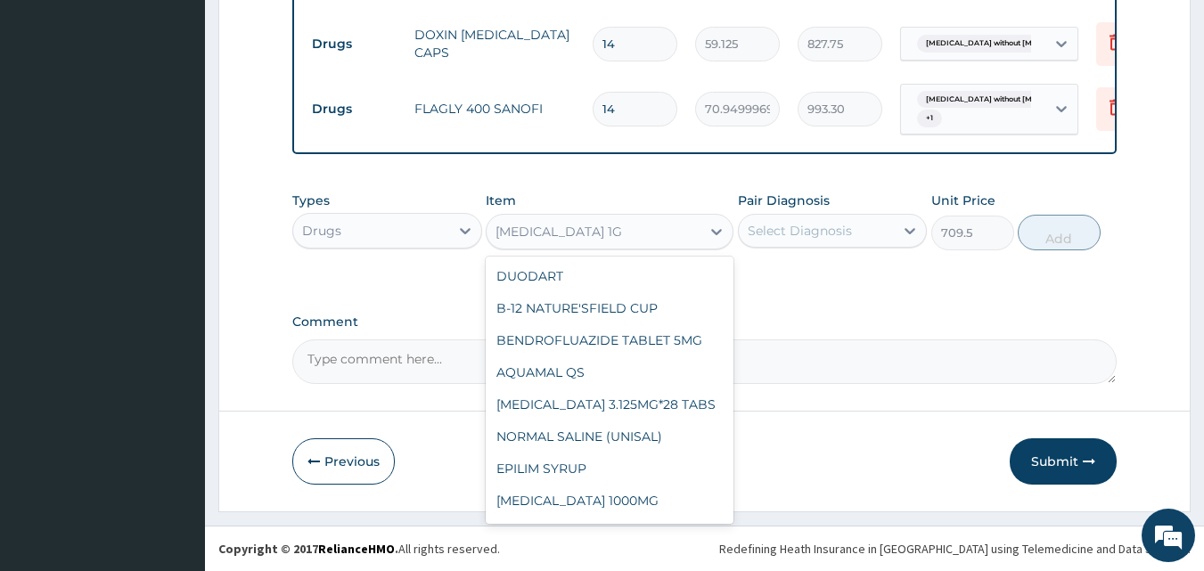
click at [625, 220] on div "[MEDICAL_DATA] 1G" at bounding box center [594, 232] width 214 height 29
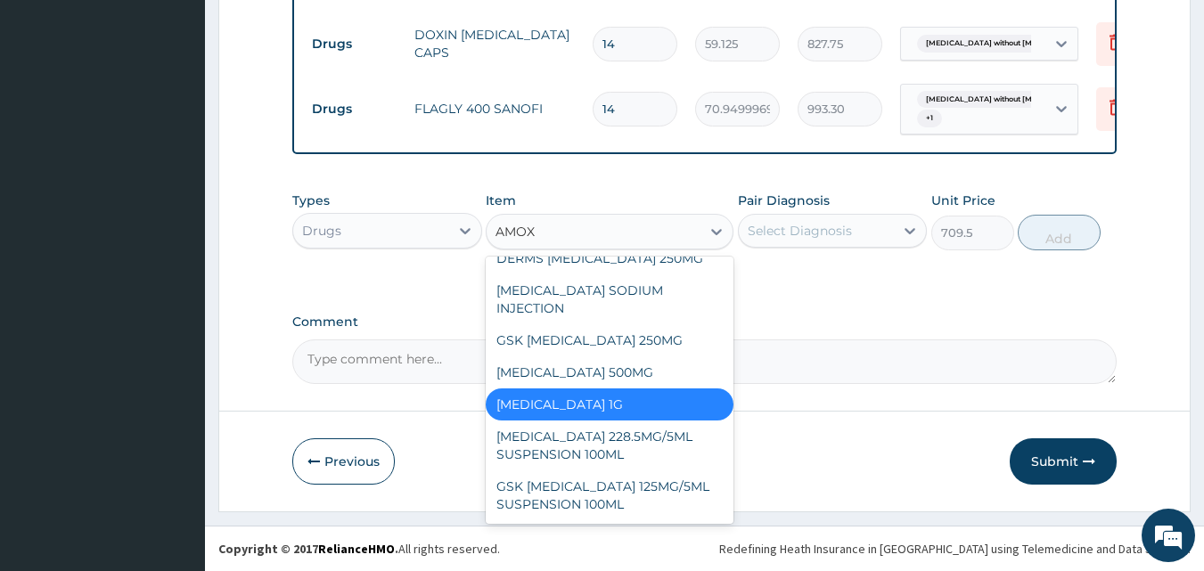
scroll to position [0, 0]
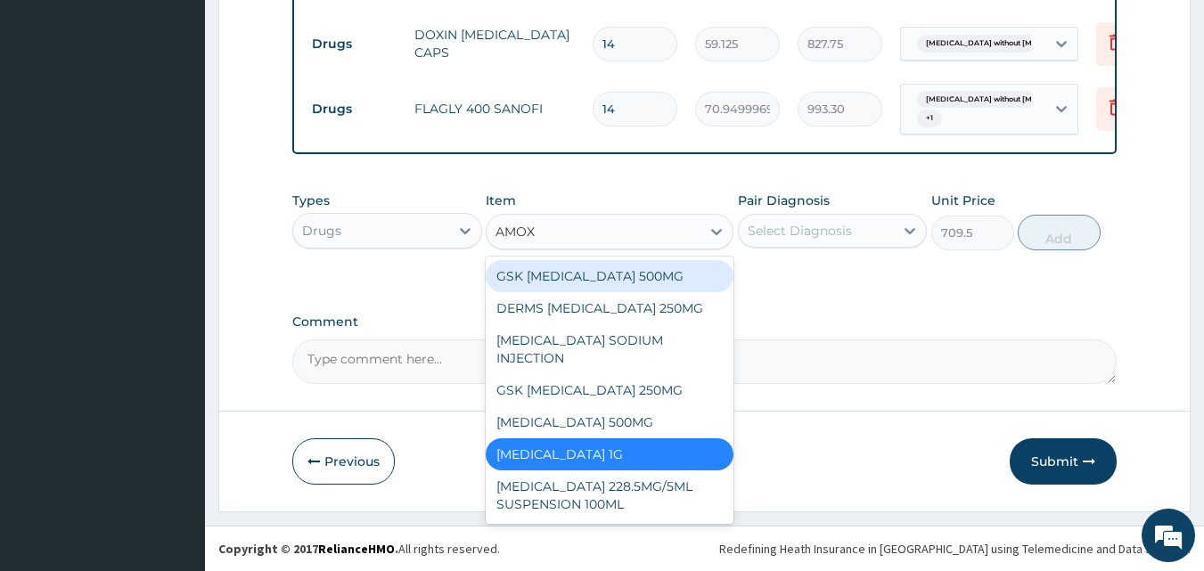
type input "AMOXI"
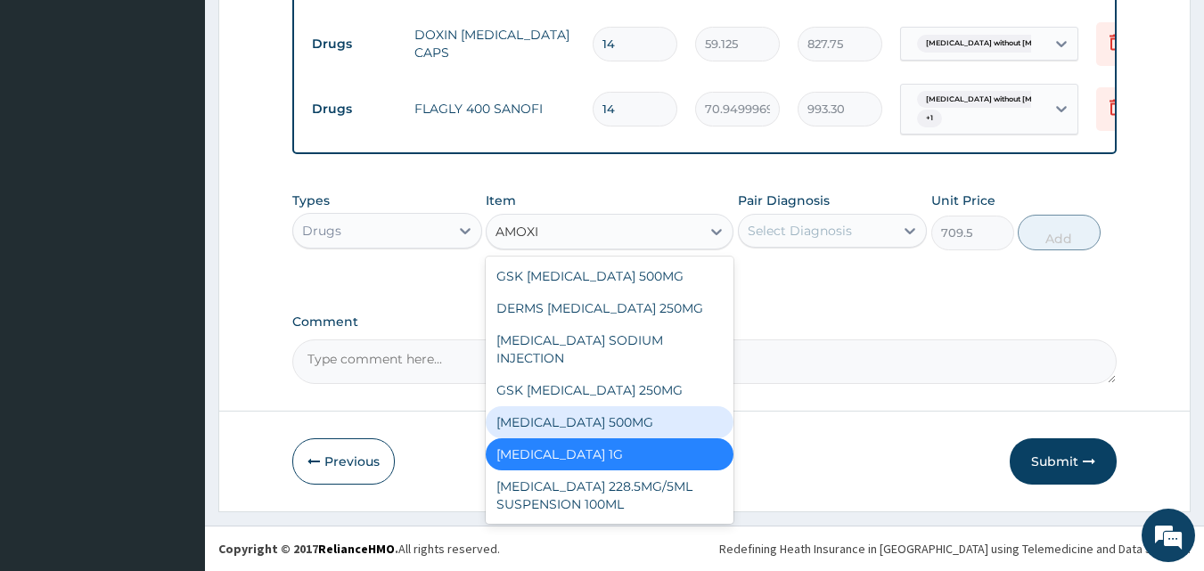
click at [598, 422] on div "AMOXICILLIN 500MG" at bounding box center [610, 423] width 248 height 32
type input "70.94999694824219"
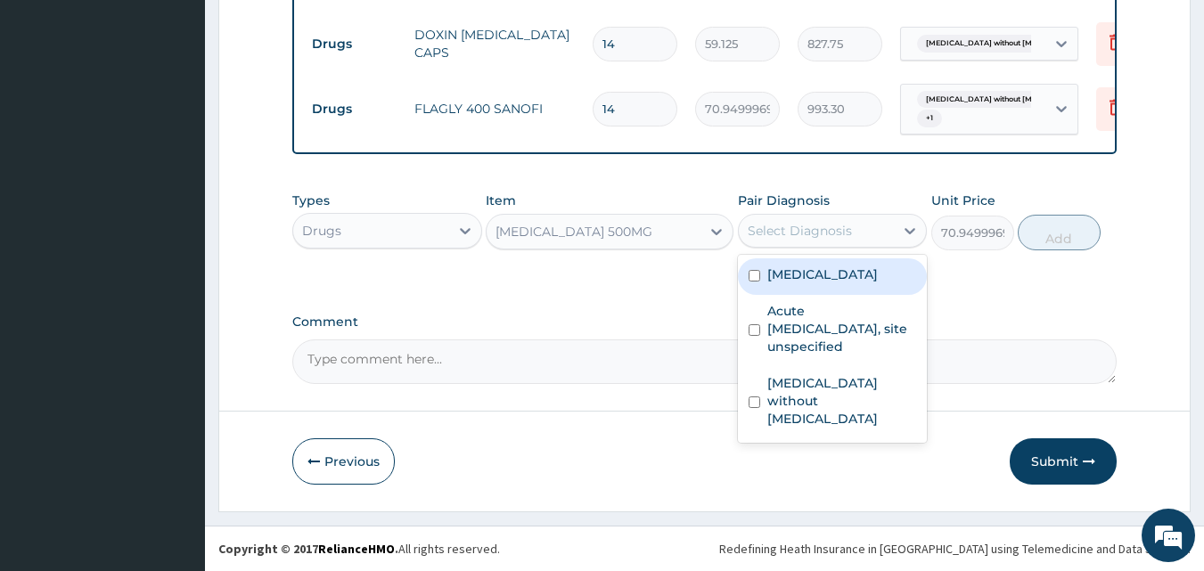
click at [834, 230] on div "Select Diagnosis" at bounding box center [800, 231] width 104 height 18
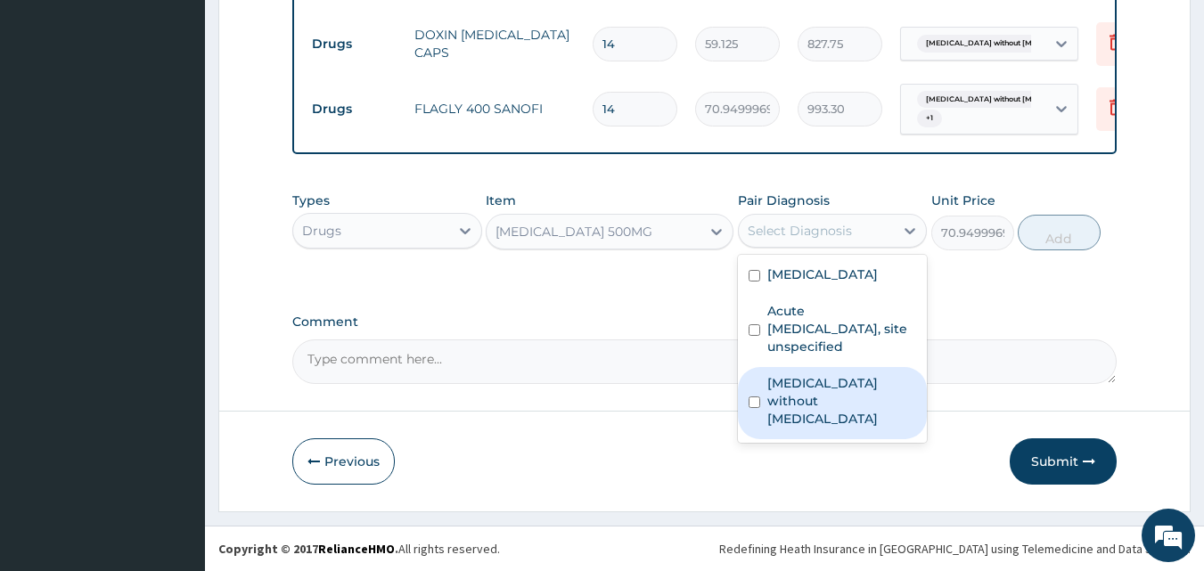
click at [787, 374] on label "Sepsis without septic shock" at bounding box center [843, 400] width 150 height 53
checkbox input "true"
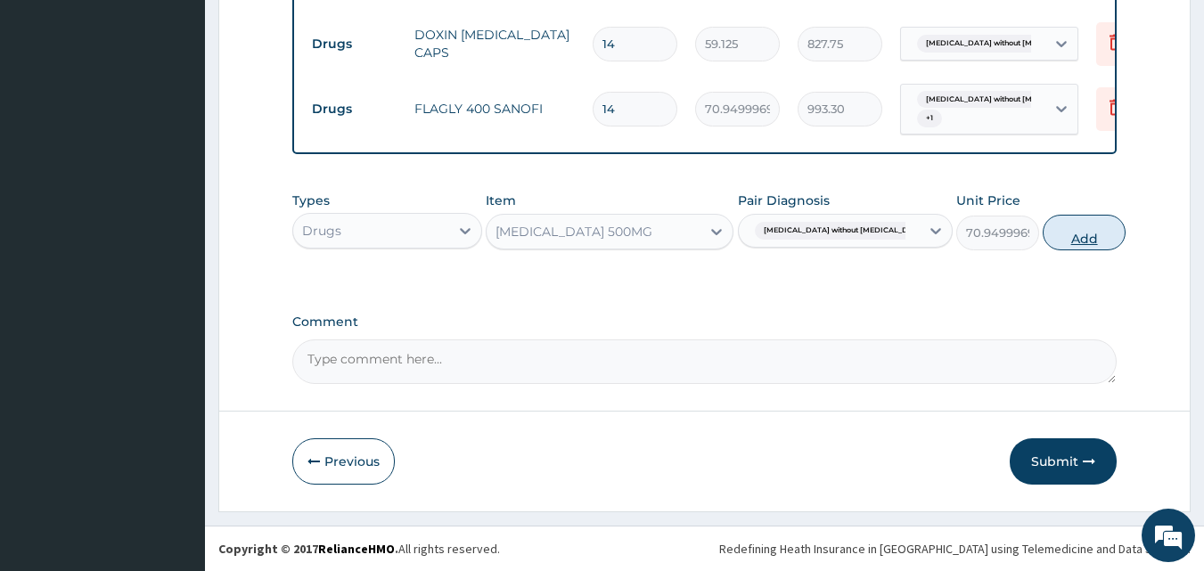
click at [1063, 230] on button "Add" at bounding box center [1084, 233] width 83 height 36
type input "0"
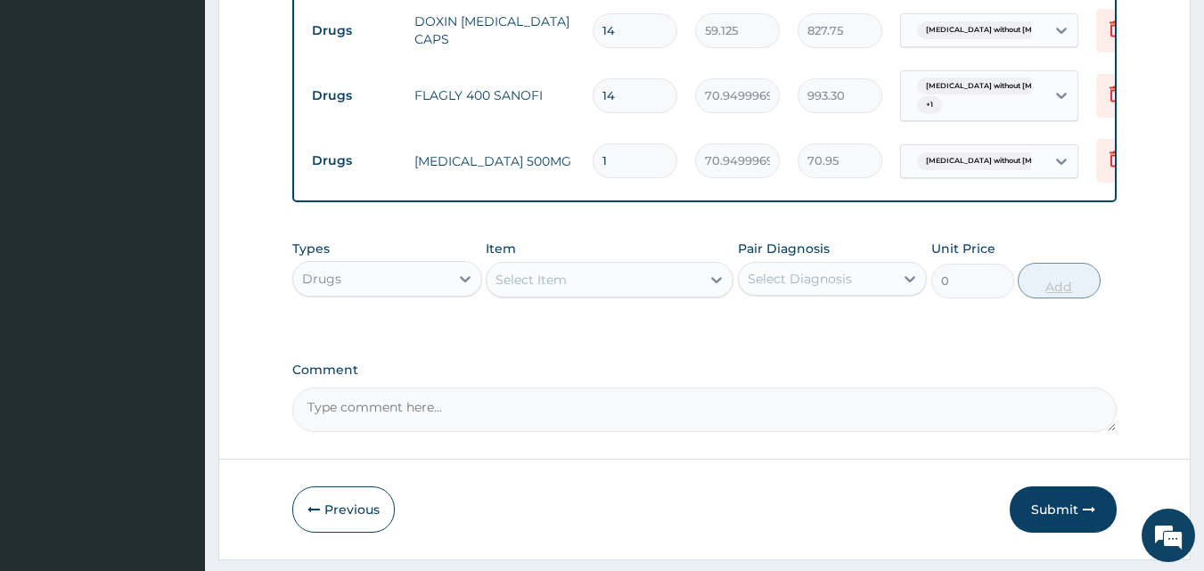
type input "15"
type input "1064.25"
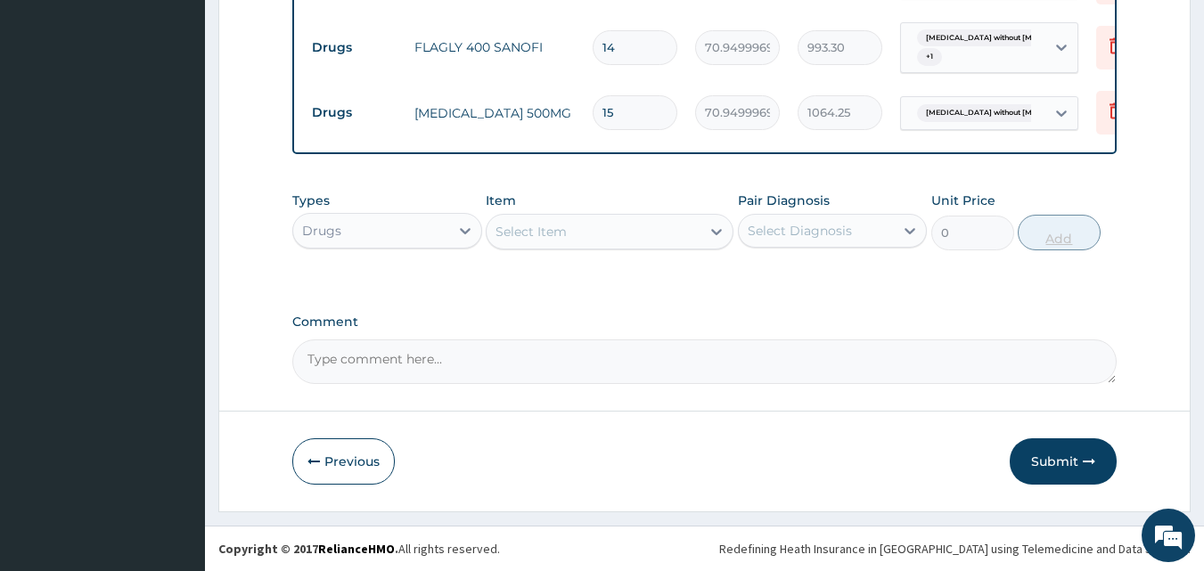
scroll to position [1056, 0]
type input "15"
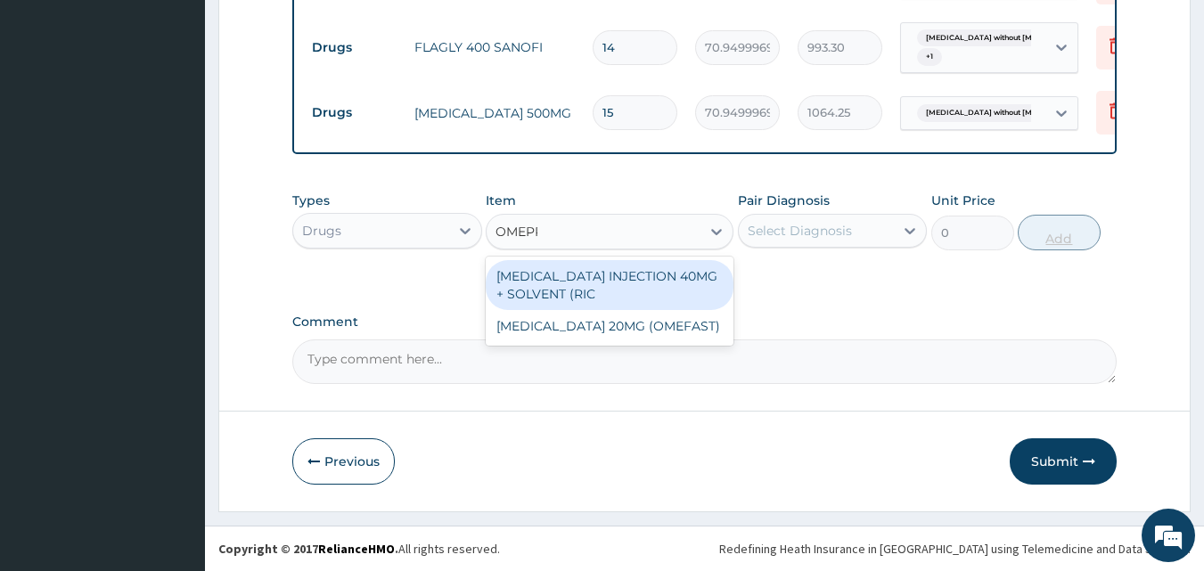
type input "OMEPRA"
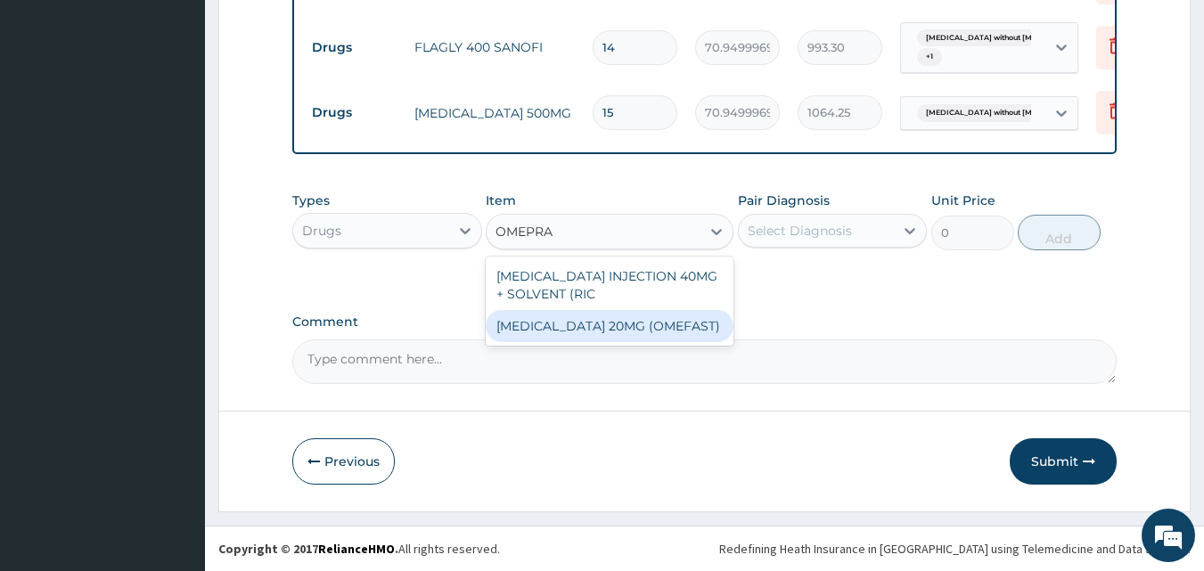
click at [697, 328] on div "[MEDICAL_DATA] 20MG (OMEFAST)" at bounding box center [610, 326] width 248 height 32
type input "82.7750015258789"
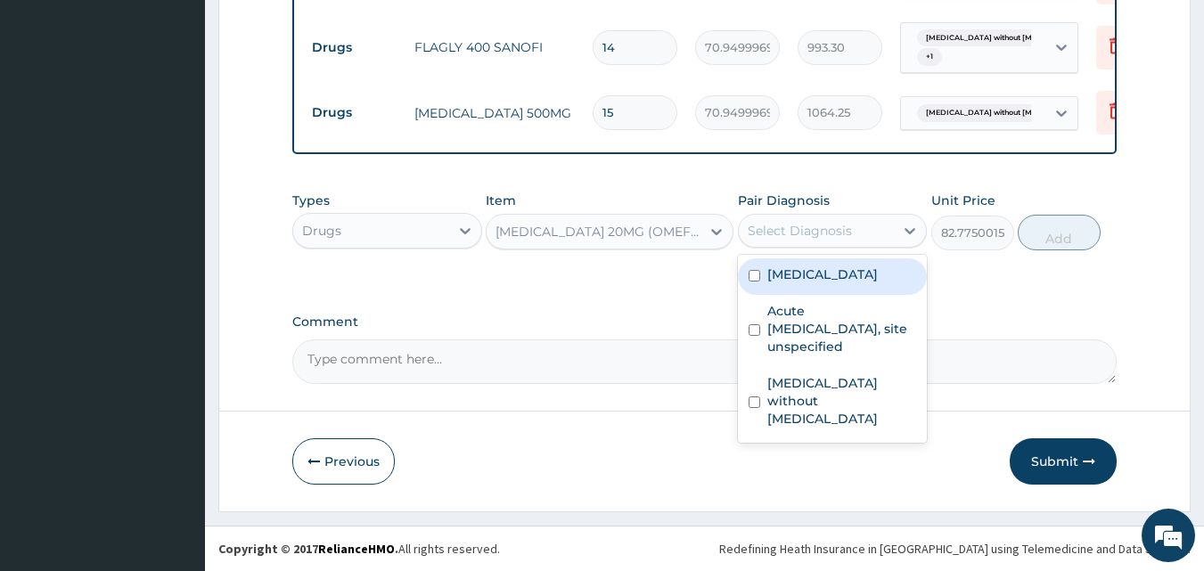
click at [842, 241] on div "Select Diagnosis" at bounding box center [817, 231] width 156 height 29
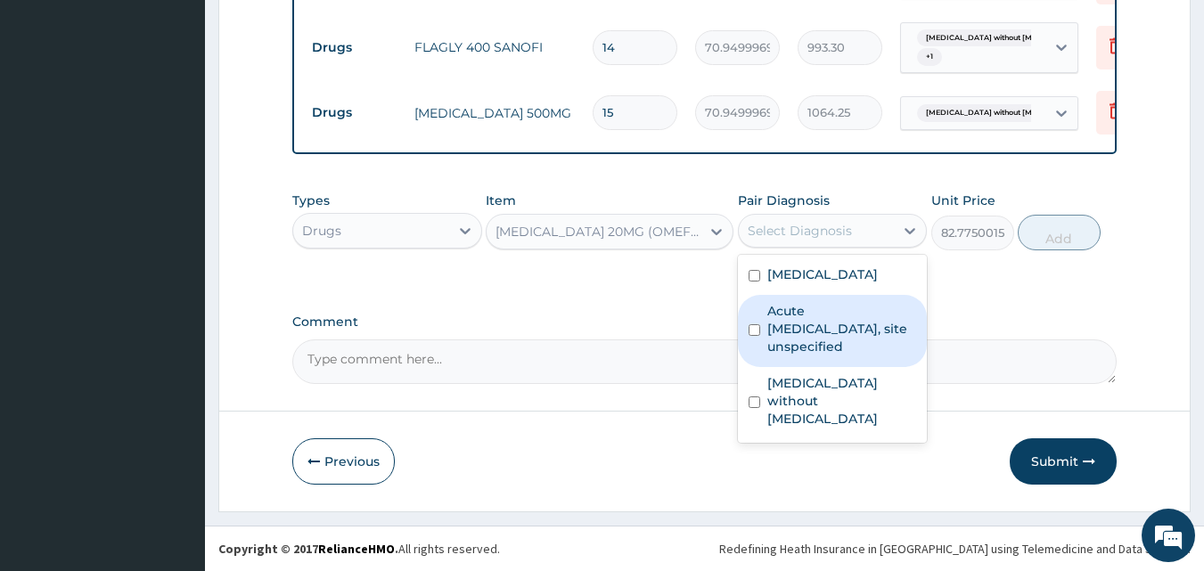
click at [824, 326] on label "Acute peptic ulcer, site unspecified" at bounding box center [843, 328] width 150 height 53
checkbox input "true"
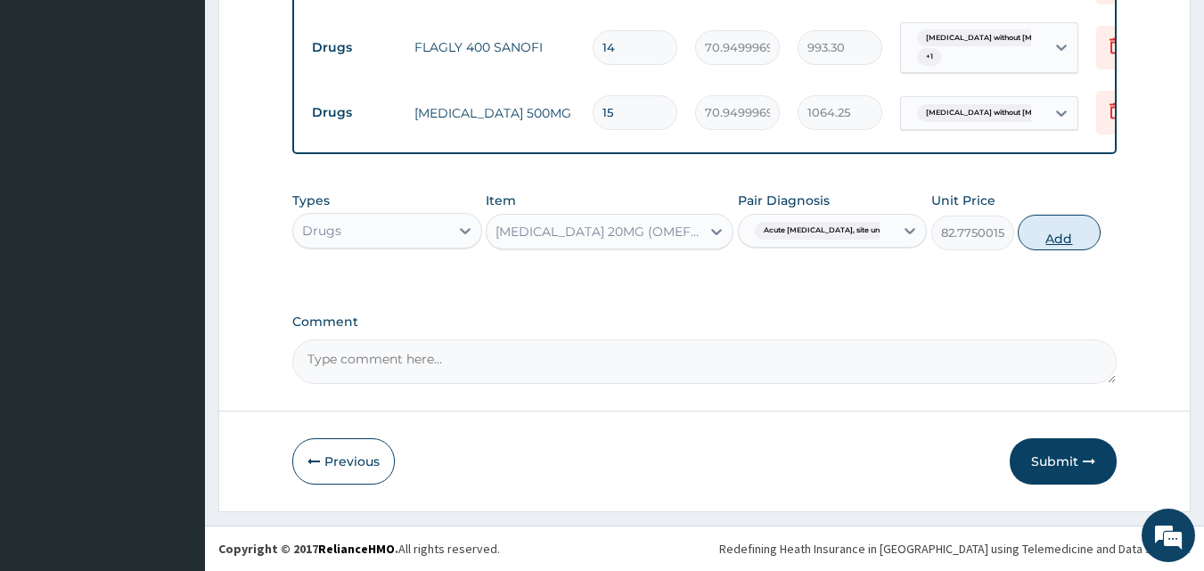
click at [1047, 232] on button "Add" at bounding box center [1059, 233] width 83 height 36
type input "0"
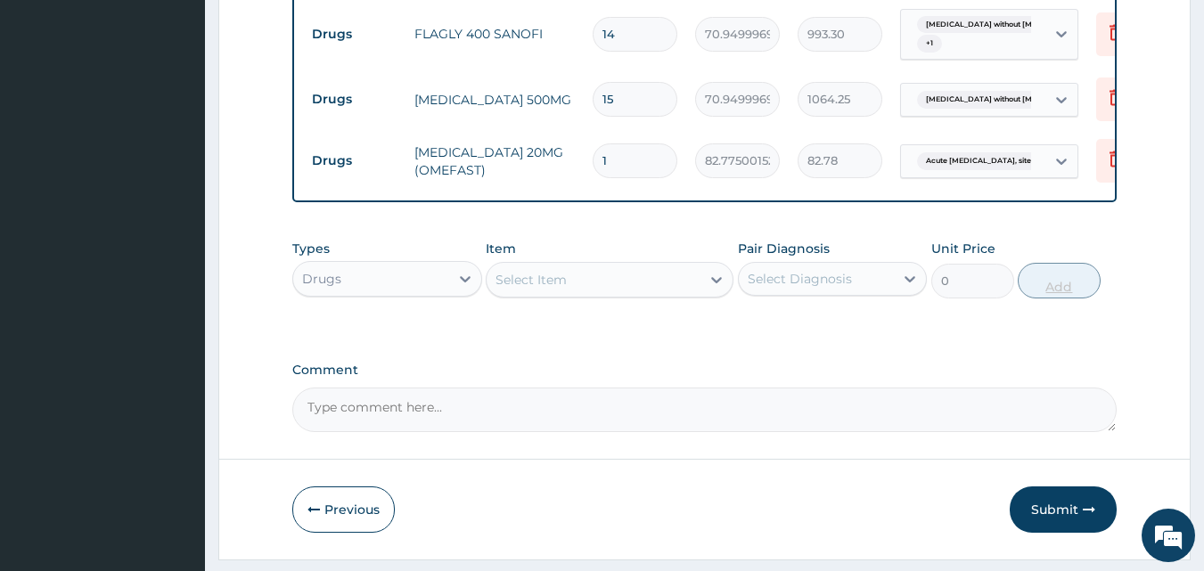
type input "14"
type input "1158.85"
click at [1047, 527] on button "Submit" at bounding box center [1063, 510] width 107 height 46
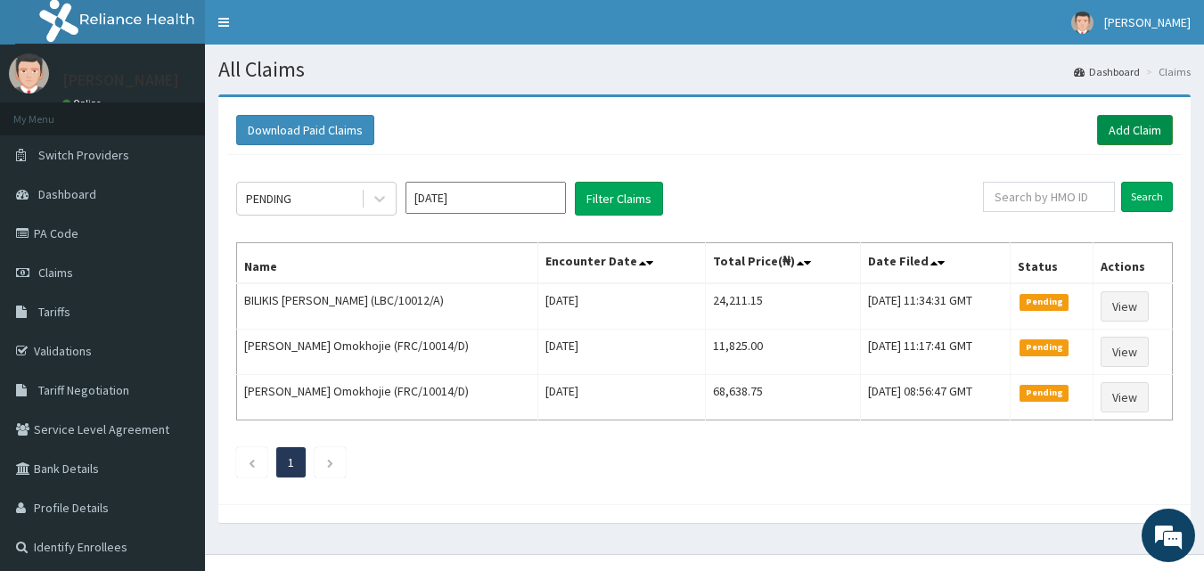
click at [1135, 132] on link "Add Claim" at bounding box center [1135, 130] width 76 height 30
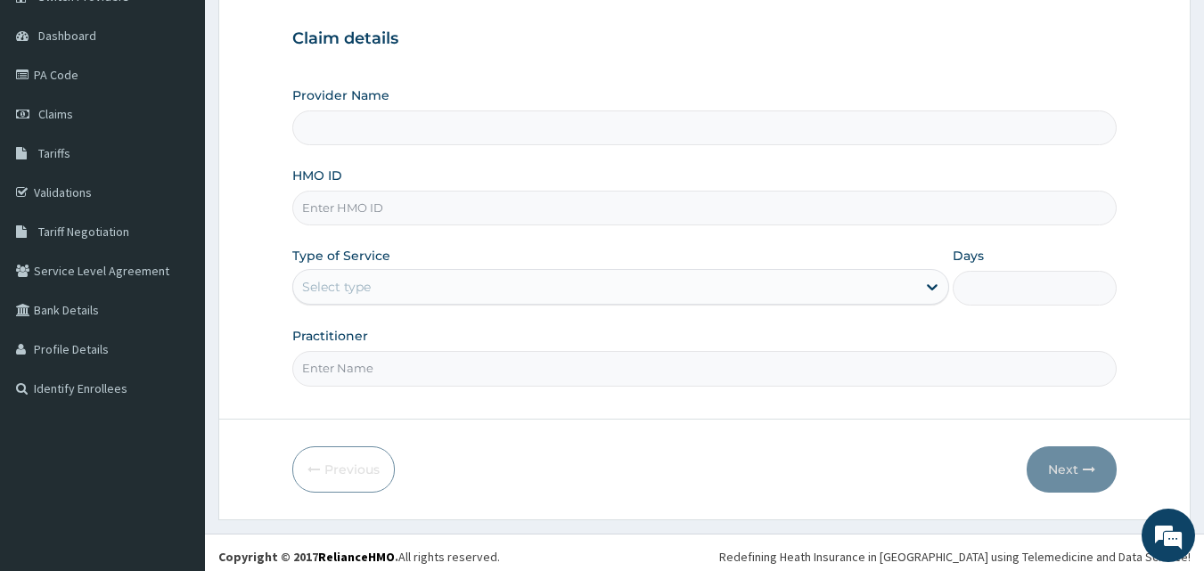
scroll to position [166, 0]
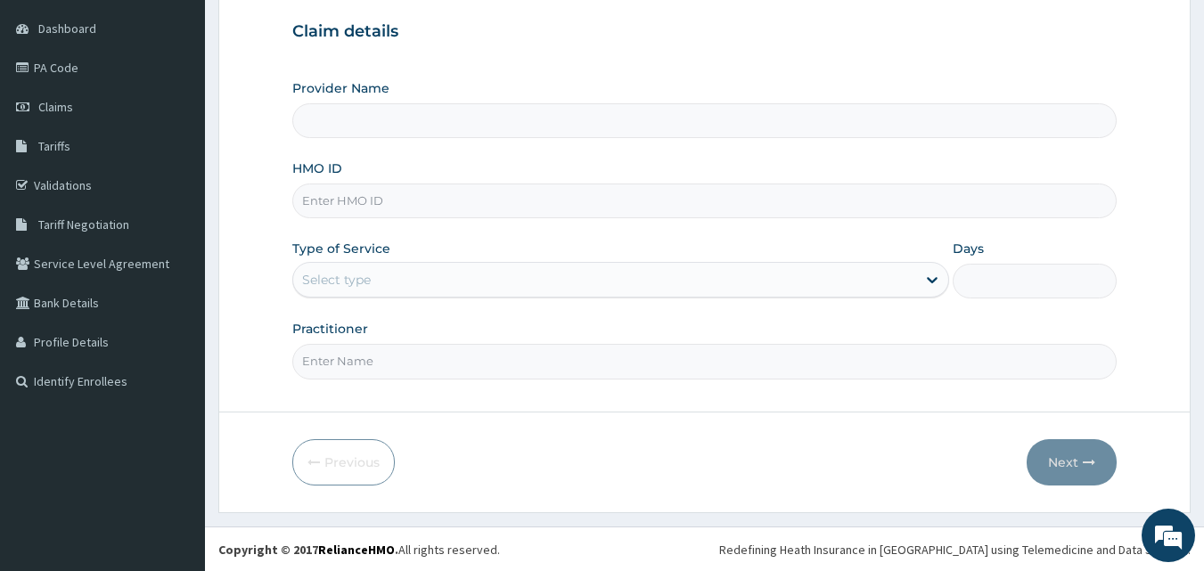
type input "[GEOGRAPHIC_DATA] and Maternity home"
click at [495, 192] on input "HMO ID" at bounding box center [705, 201] width 826 height 35
paste input "SBG/11008/A"
type input "SBG/11008/A"
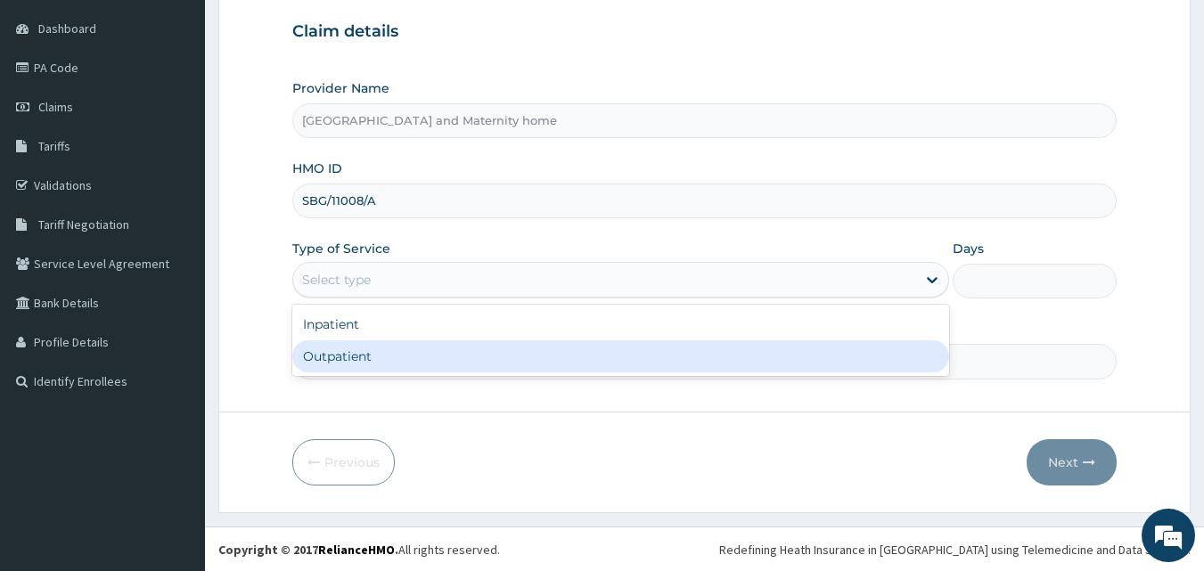
drag, startPoint x: 472, startPoint y: 272, endPoint x: 440, endPoint y: 359, distance: 92.8
click at [440, 298] on div "option Outpatient focused, 2 of 2. 2 results available. Use Up and Down to choo…" at bounding box center [620, 280] width 657 height 36
click at [440, 359] on div "Outpatient" at bounding box center [620, 357] width 657 height 32
type input "1"
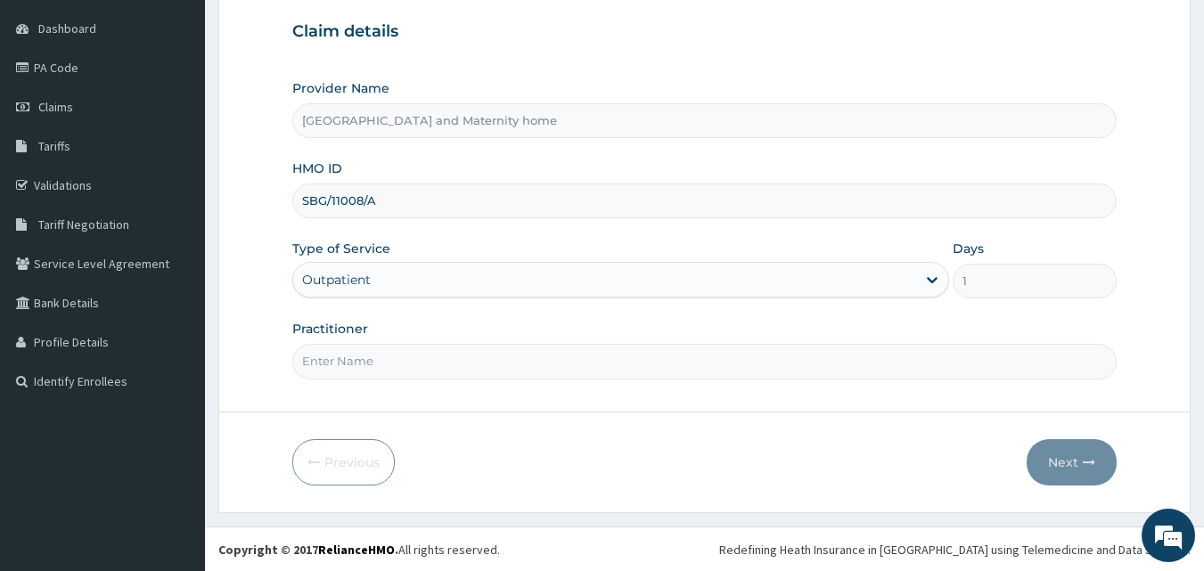
click at [440, 359] on input "Practitioner" at bounding box center [705, 361] width 826 height 35
type input "[PERSON_NAME] [PERSON_NAME]"
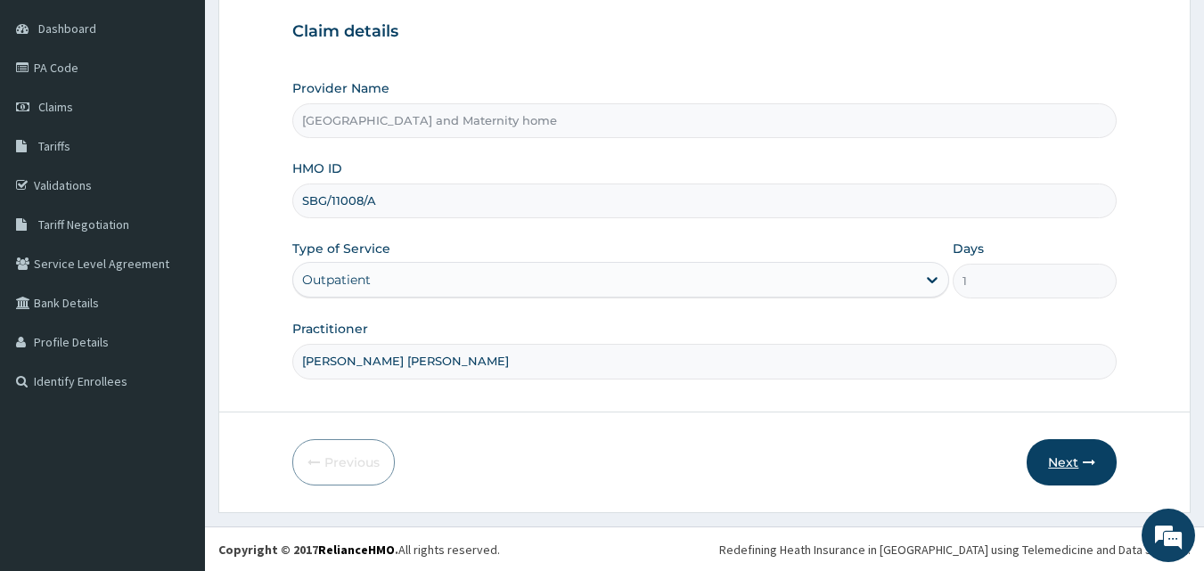
click at [1069, 465] on button "Next" at bounding box center [1072, 463] width 90 height 46
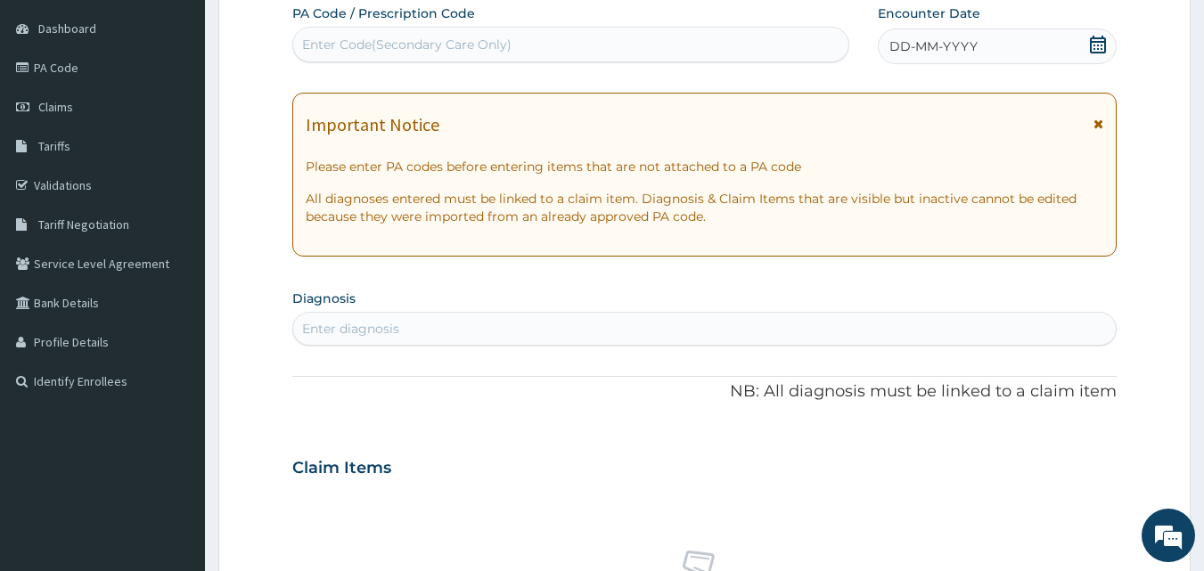
click at [1093, 41] on icon at bounding box center [1098, 45] width 16 height 18
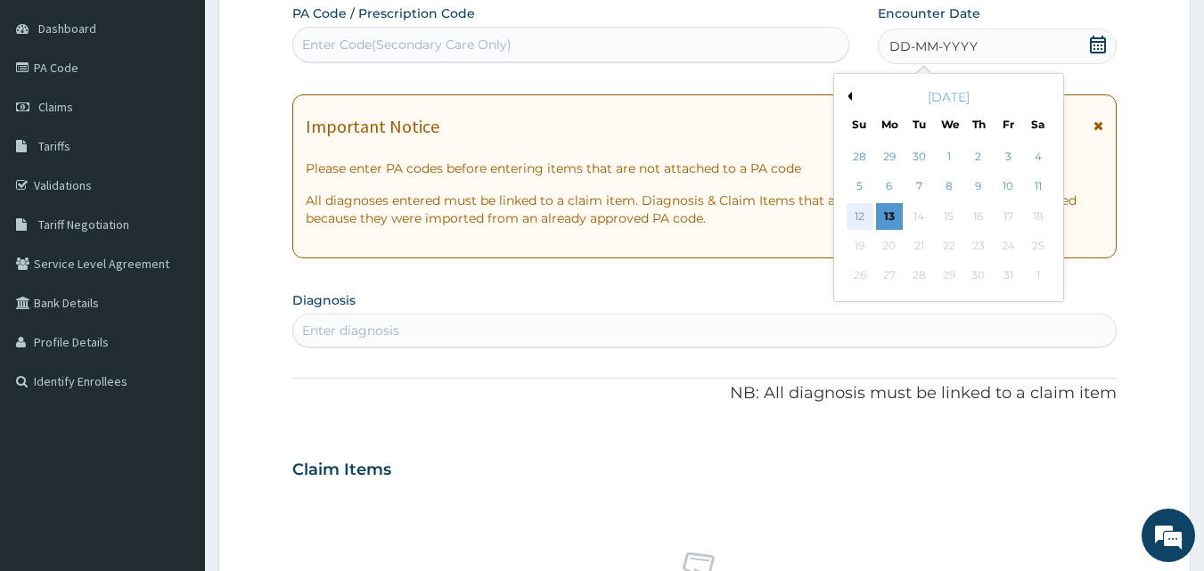
click at [852, 214] on div "12" at bounding box center [860, 216] width 27 height 27
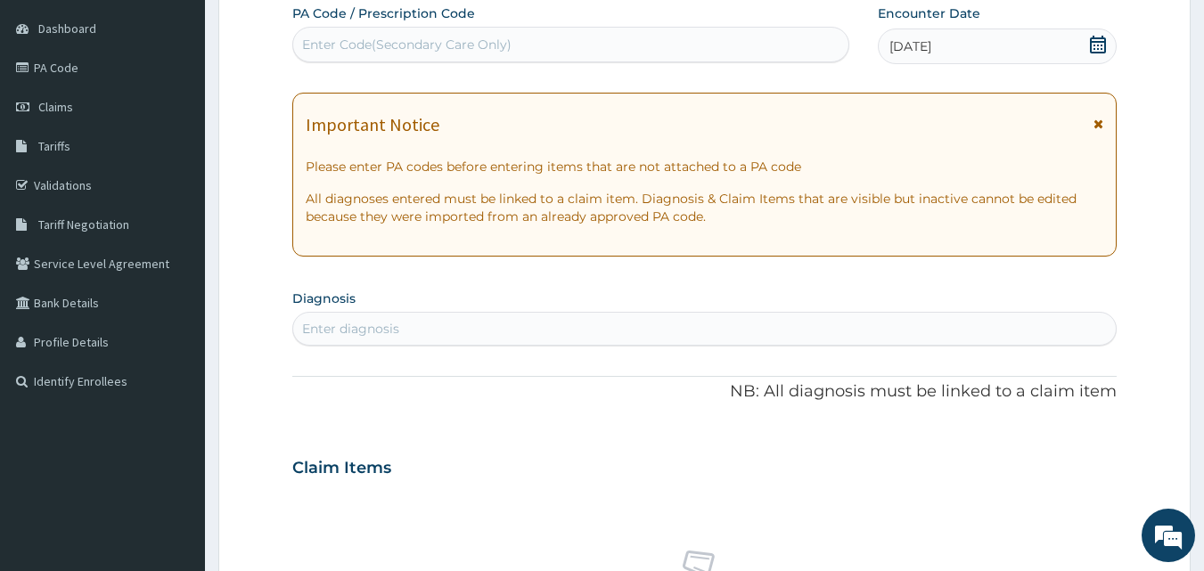
click at [582, 320] on div "Enter diagnosis" at bounding box center [705, 329] width 824 height 29
type input "MALARIA"
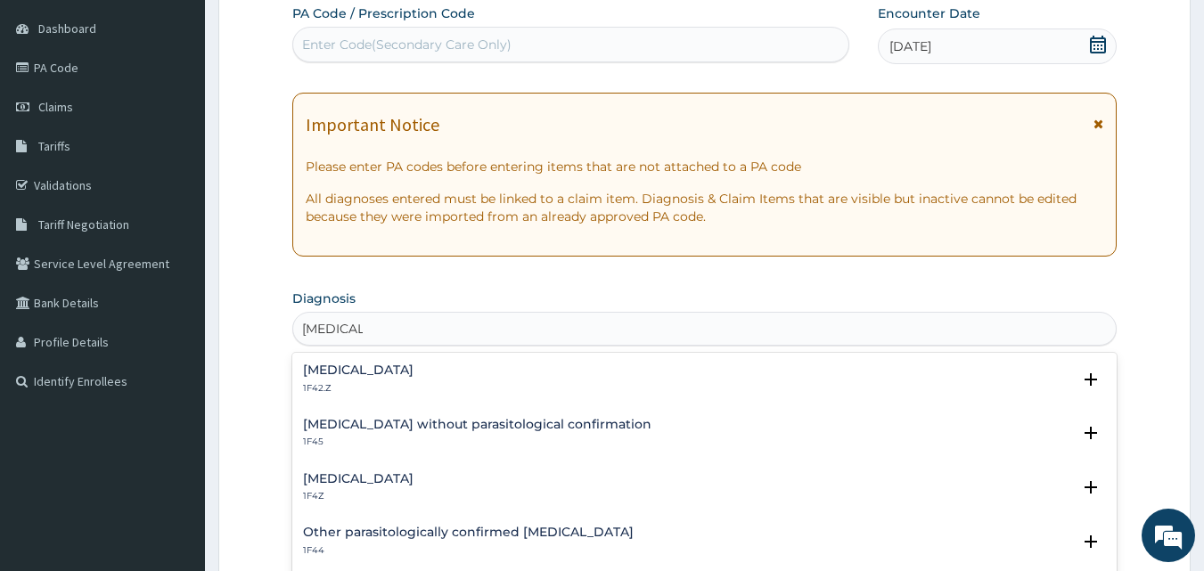
click at [369, 486] on h4 "Malaria, unspecified" at bounding box center [358, 478] width 111 height 13
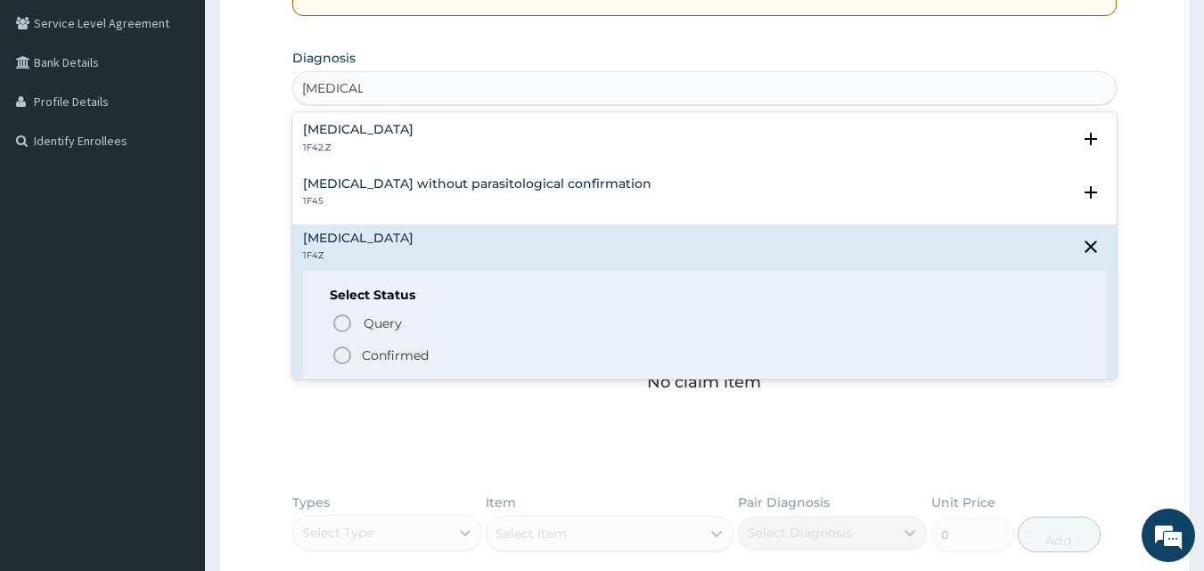
scroll to position [423, 0]
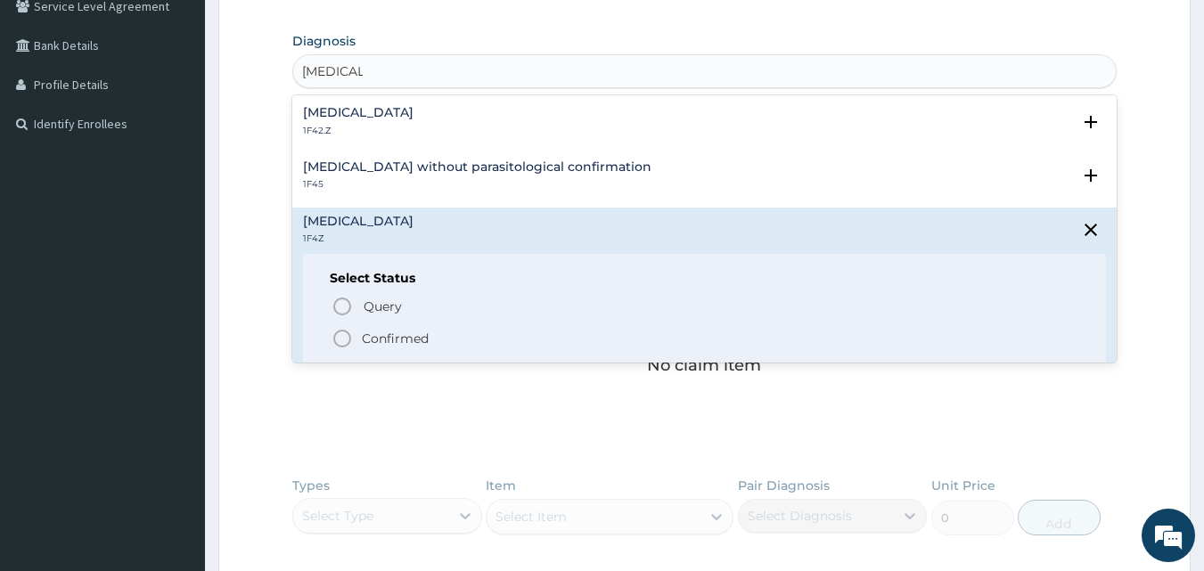
click at [339, 341] on icon "status option filled" at bounding box center [342, 338] width 21 height 21
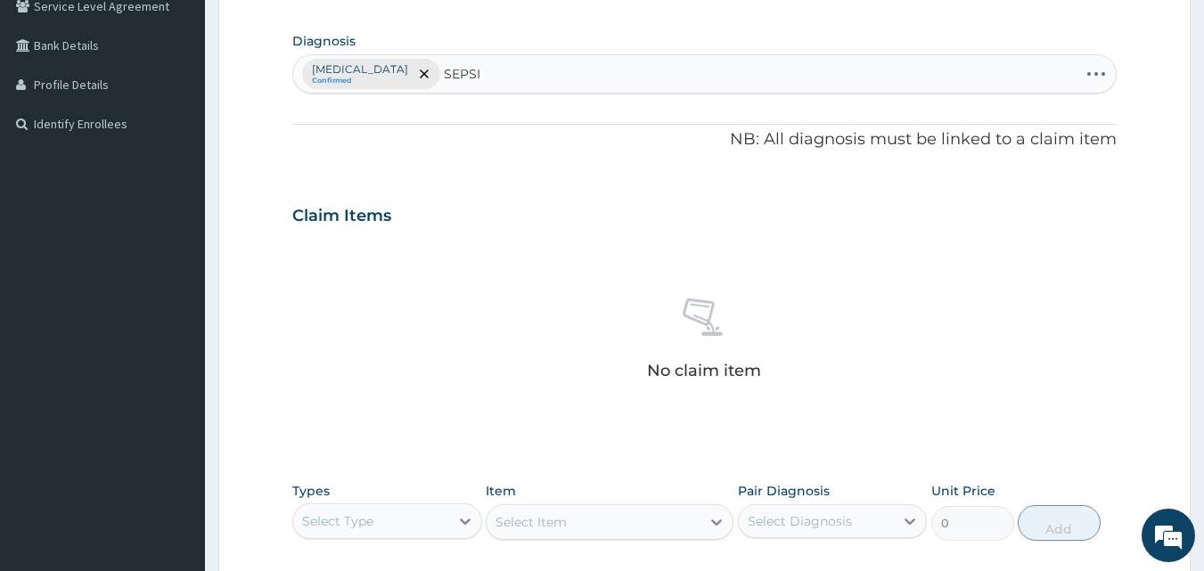
type input "SEPSIS"
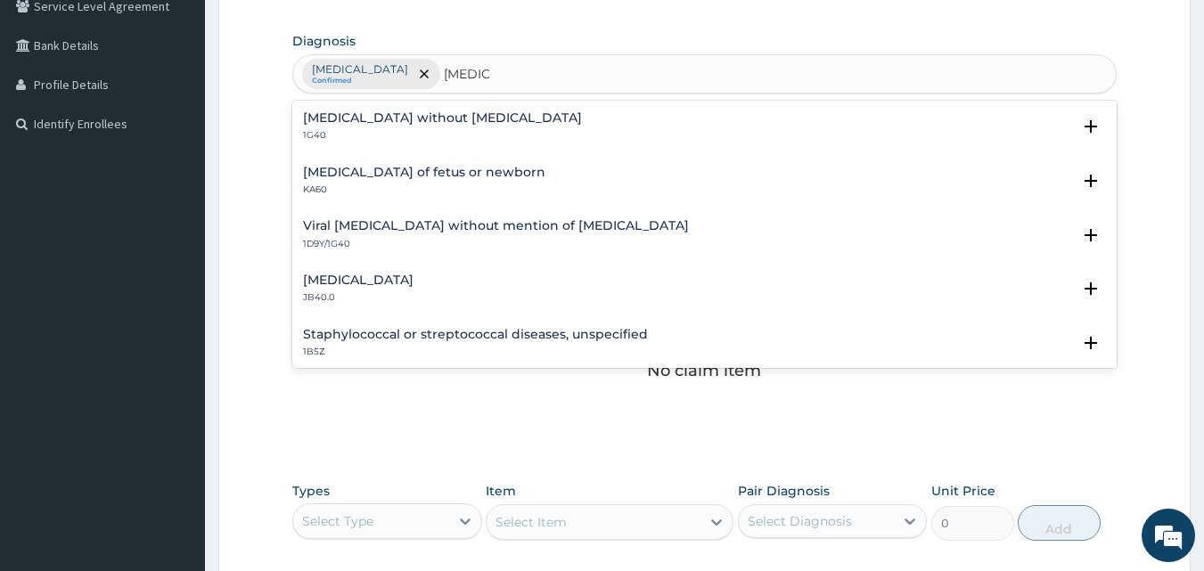
click at [363, 127] on div "Sepsis without septic shock 1G40" at bounding box center [442, 126] width 279 height 31
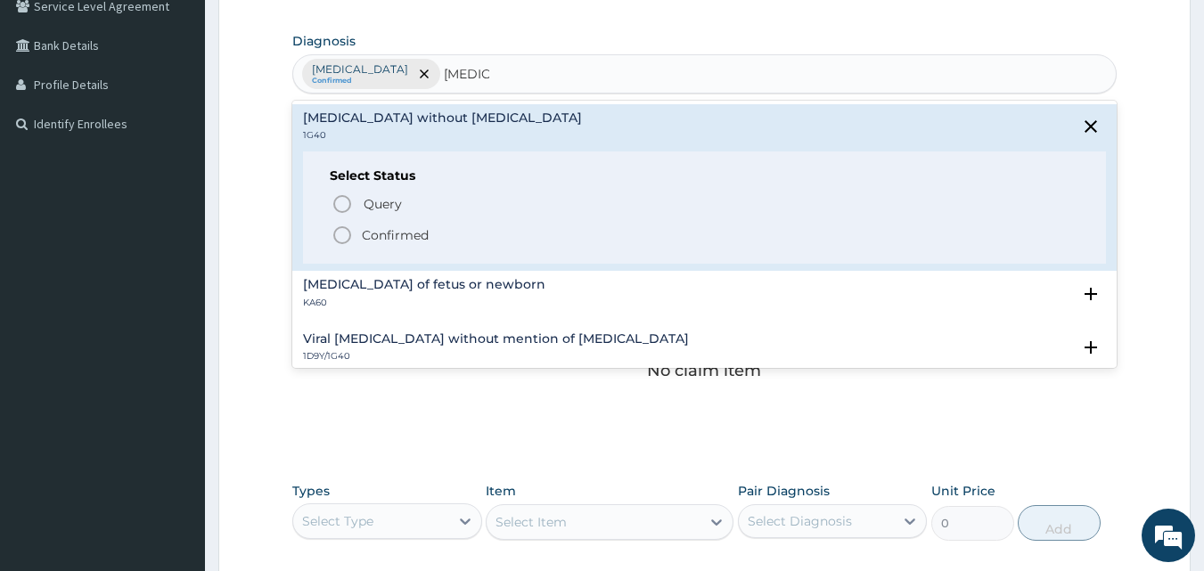
click at [339, 237] on icon "status option filled" at bounding box center [342, 235] width 21 height 21
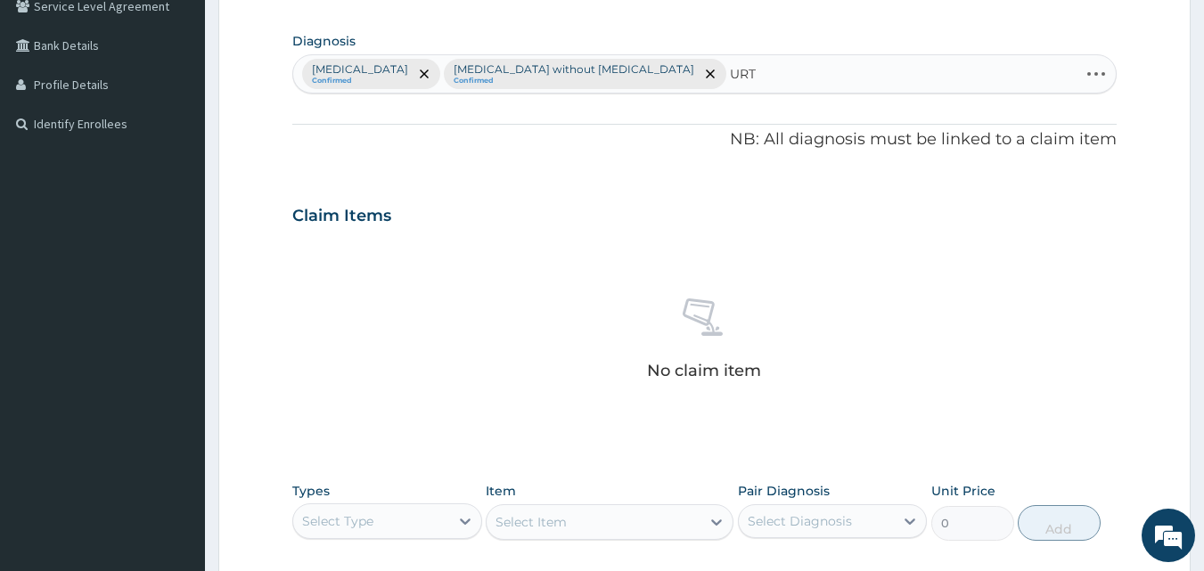
type input "URTI"
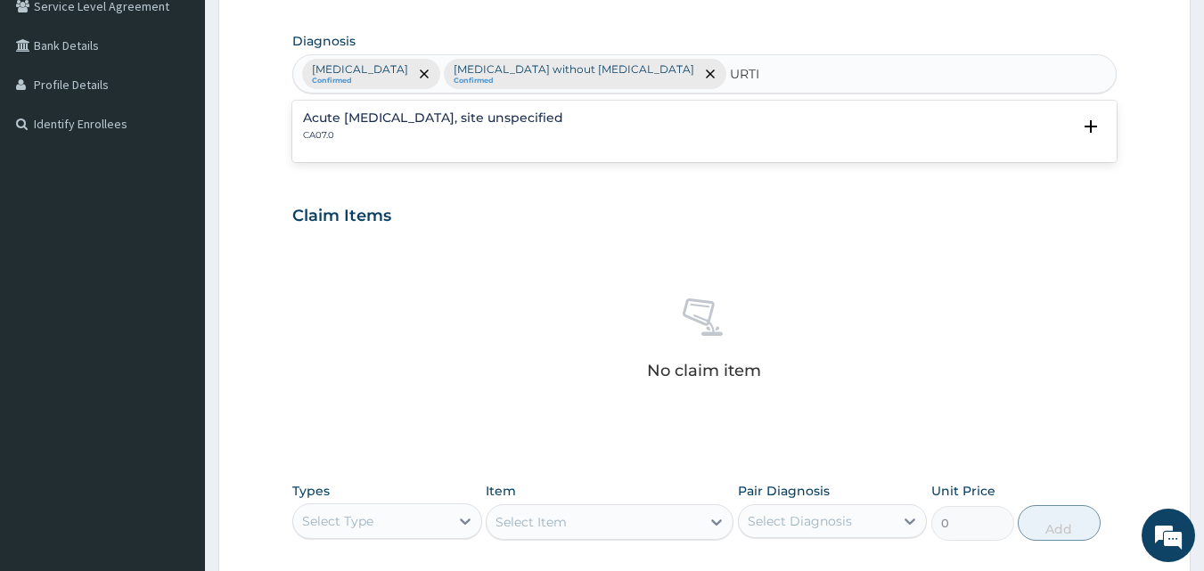
click at [318, 135] on p "CA07.0" at bounding box center [433, 135] width 260 height 12
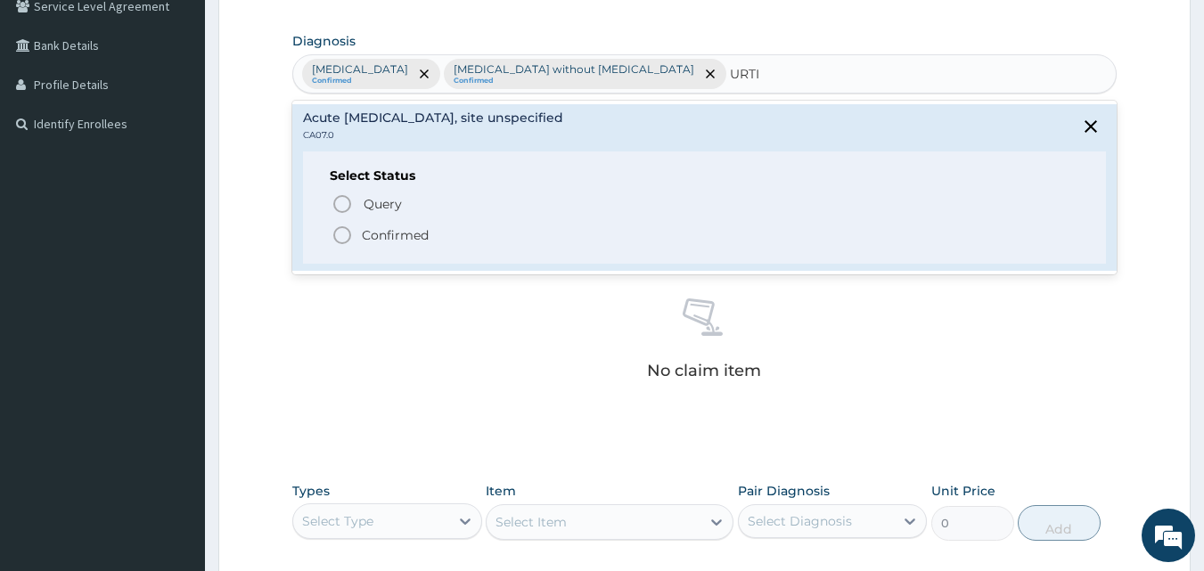
click at [341, 241] on icon "status option filled" at bounding box center [342, 235] width 21 height 21
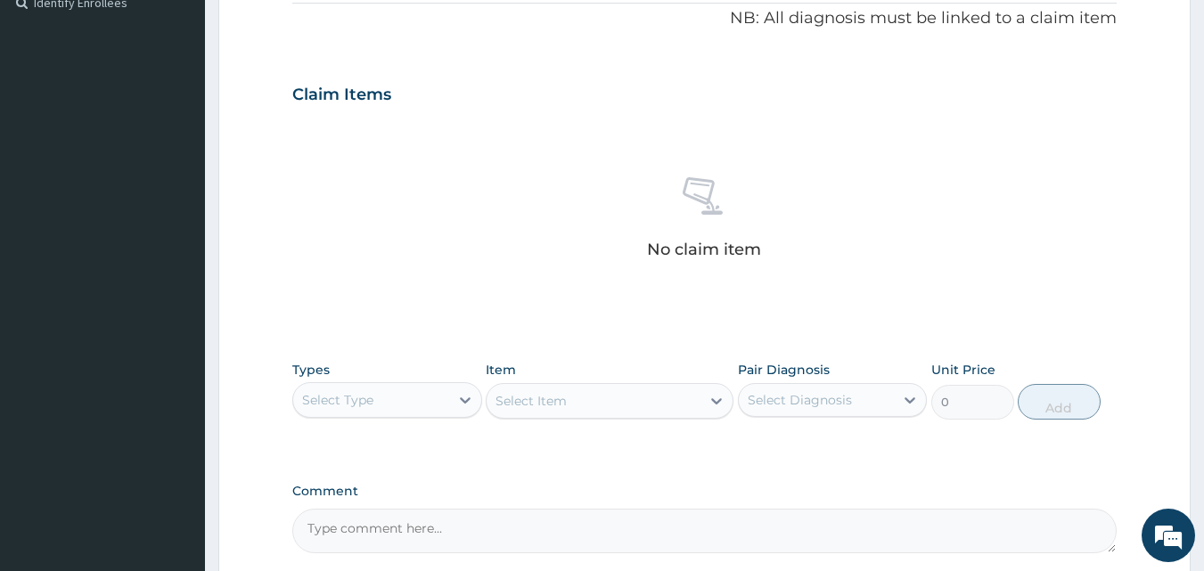
scroll to position [714, 0]
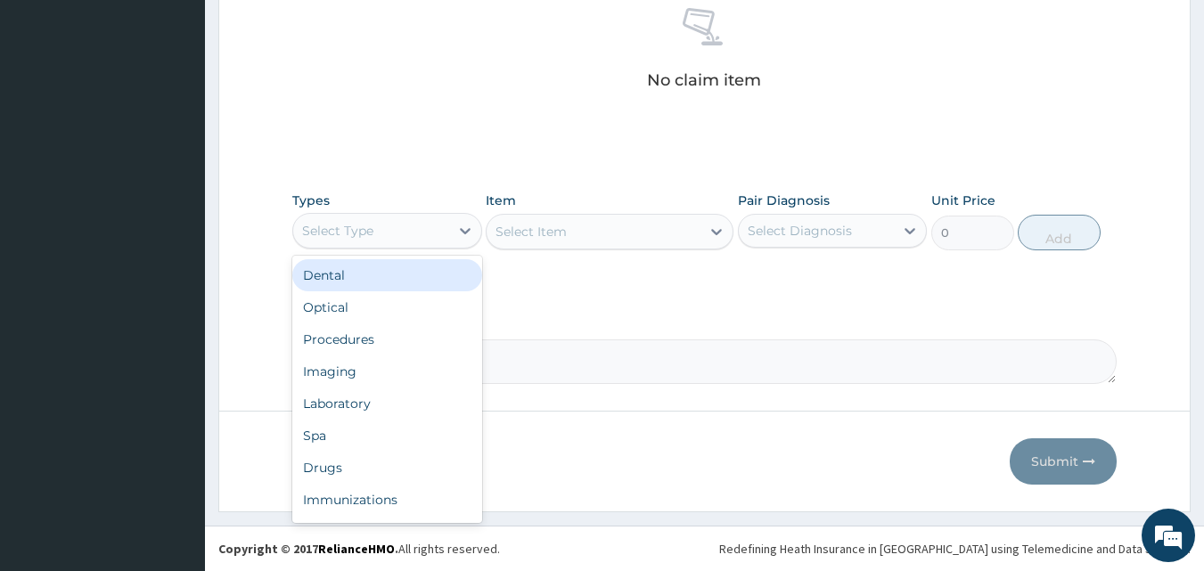
click at [382, 333] on div "Procedures" at bounding box center [387, 340] width 190 height 32
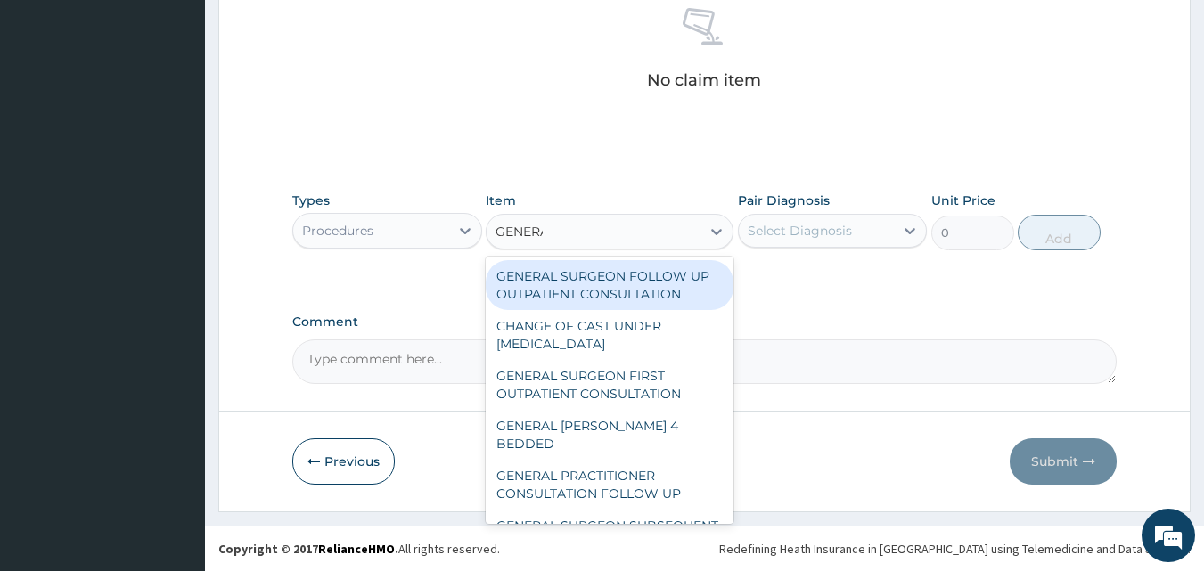
type input "GENERAL"
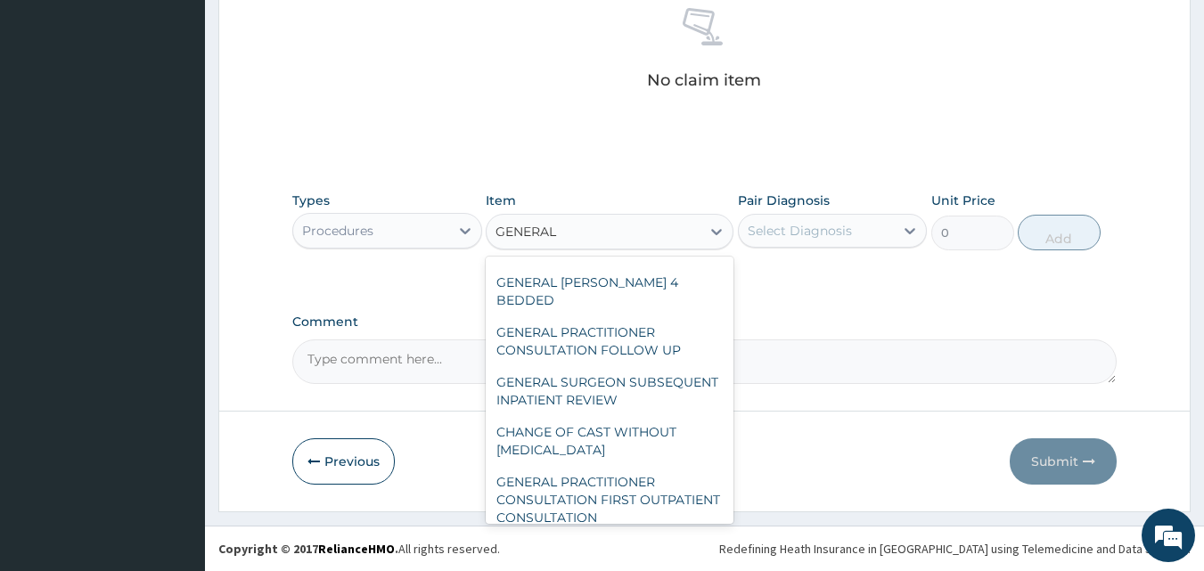
scroll to position [257, 0]
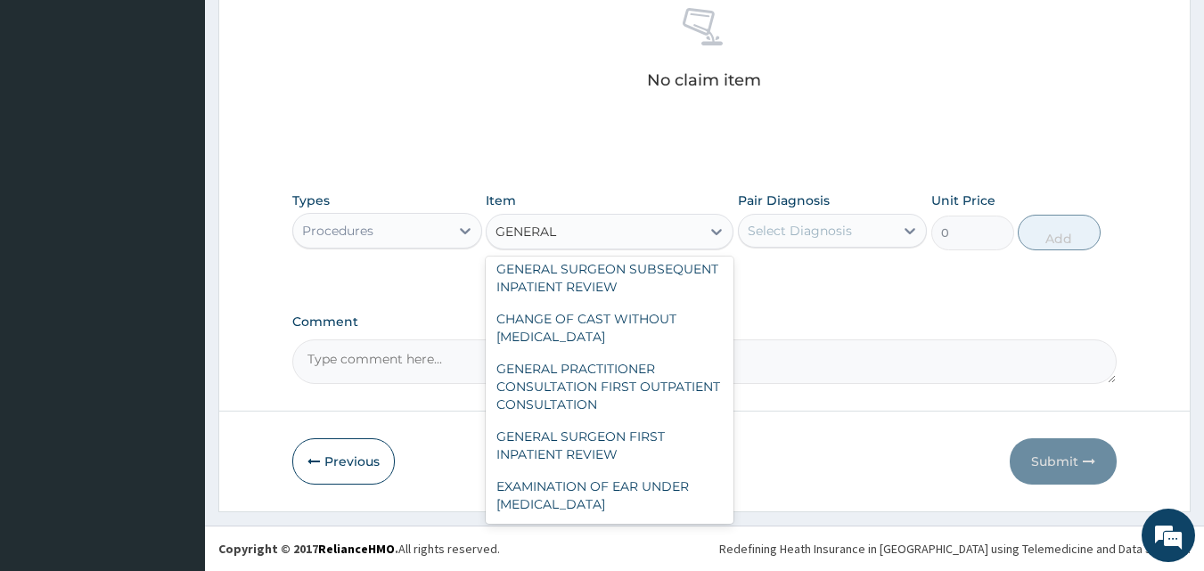
click at [627, 385] on div "GENERAL PRACTITIONER CONSULTATION FIRST OUTPATIENT CONSULTATION" at bounding box center [610, 387] width 248 height 68
type input "3547.5"
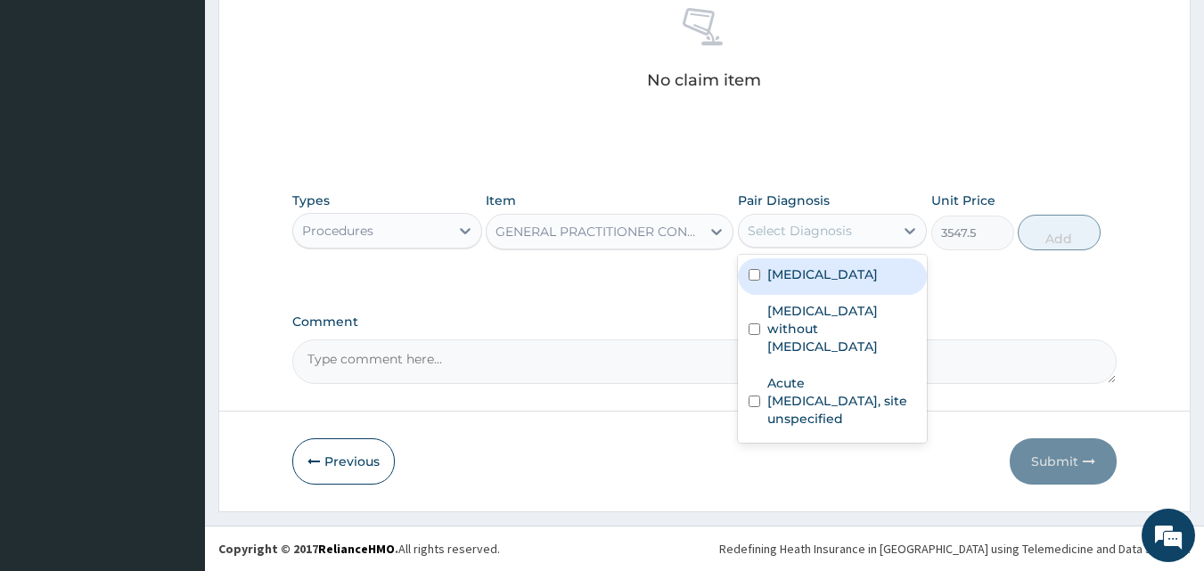
click at [829, 292] on div "[MEDICAL_DATA]" at bounding box center [833, 277] width 190 height 37
checkbox input "true"
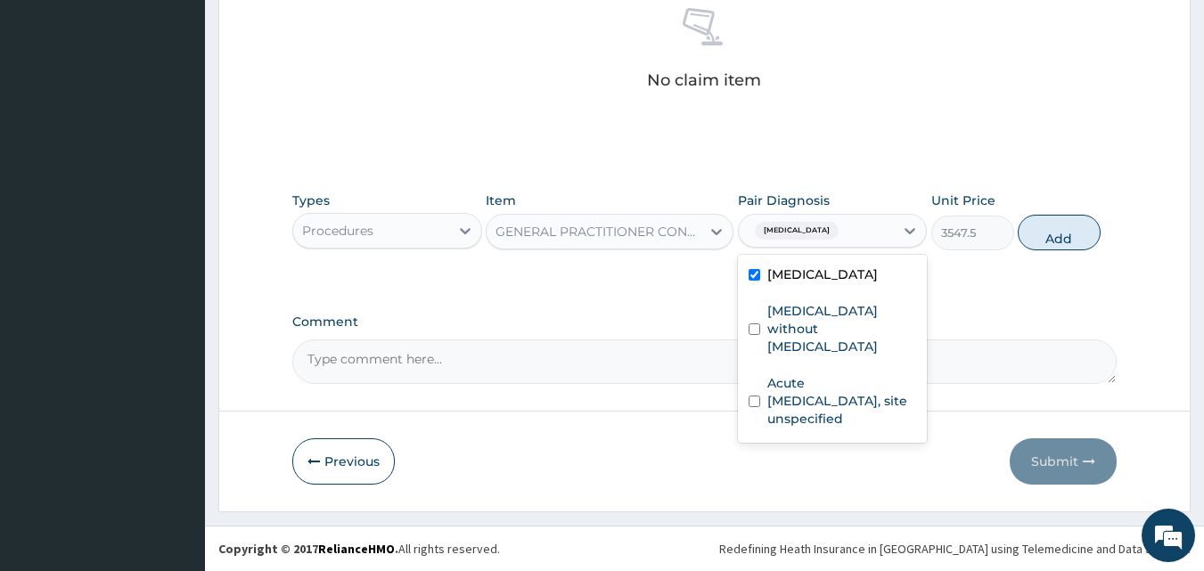
click at [817, 318] on label "Sepsis without septic shock" at bounding box center [843, 328] width 150 height 53
checkbox input "true"
click at [801, 374] on label "Acute [MEDICAL_DATA], site unspecified" at bounding box center [843, 400] width 150 height 53
checkbox input "true"
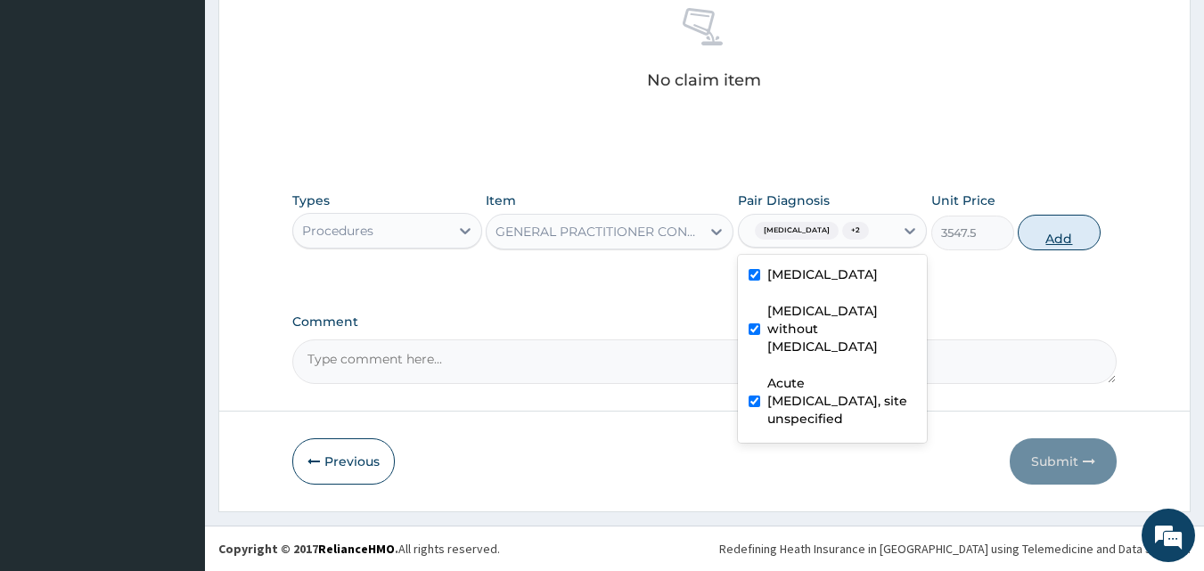
click at [1074, 228] on button "Add" at bounding box center [1059, 233] width 83 height 36
type input "0"
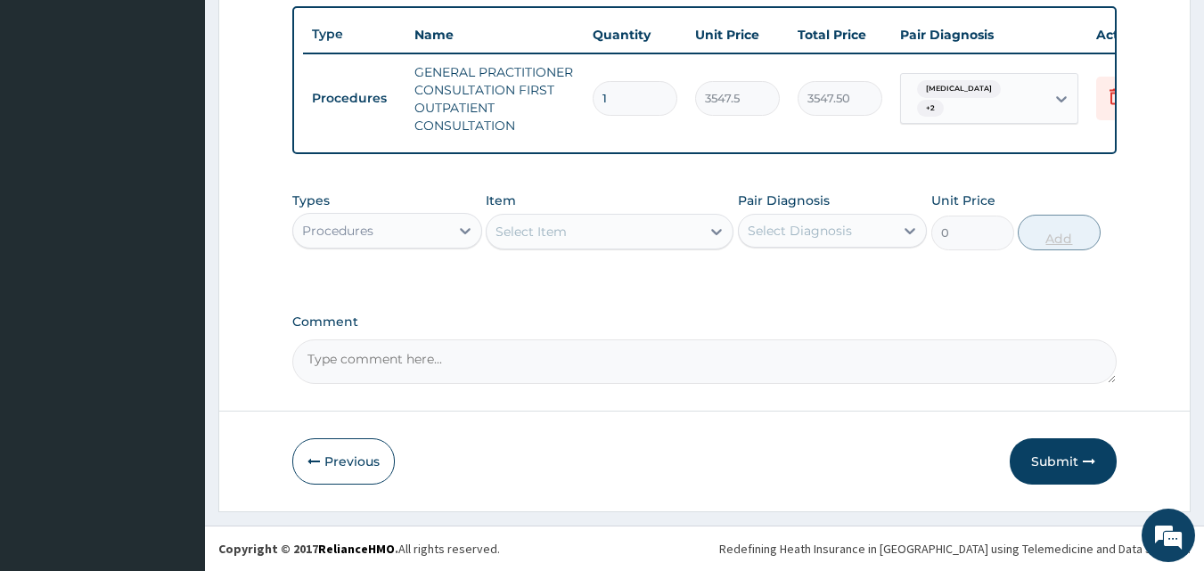
scroll to position [670, 0]
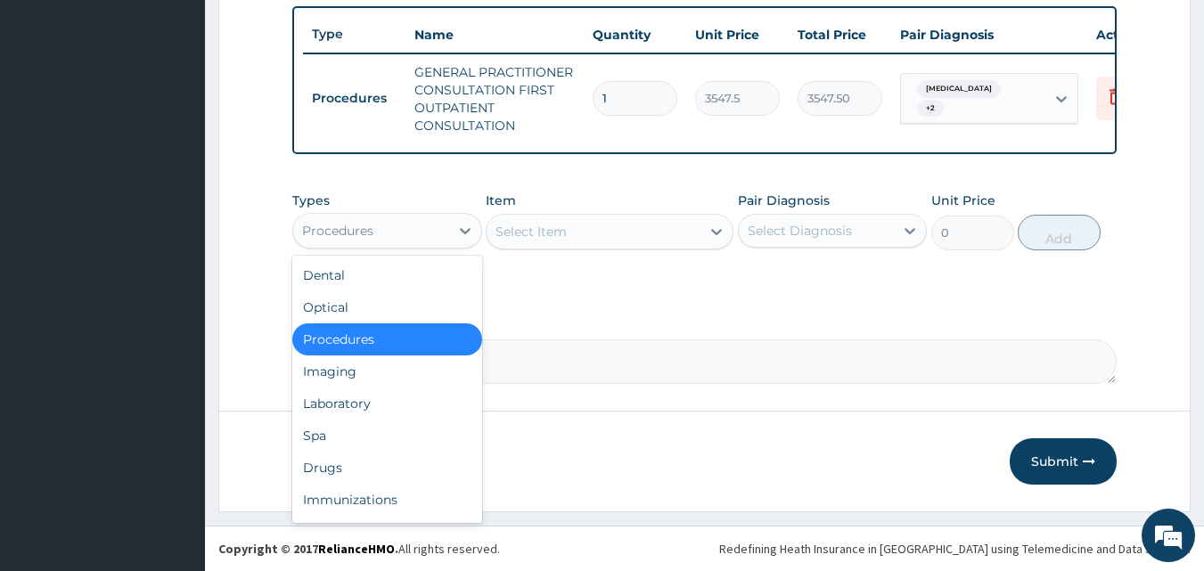
click at [367, 462] on div "Drugs" at bounding box center [387, 468] width 190 height 32
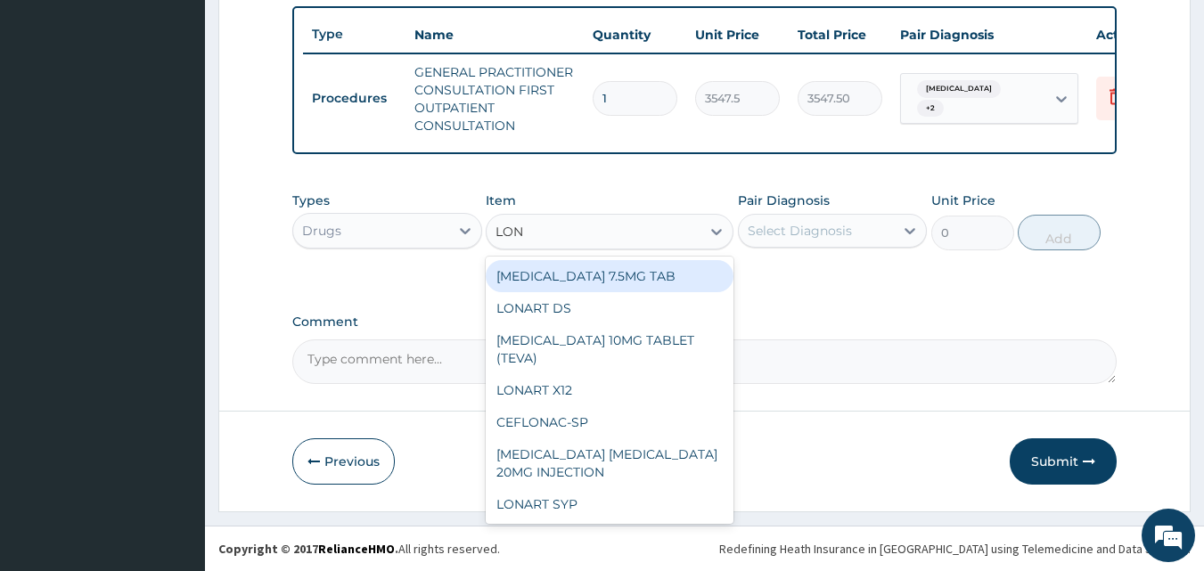
type input "LONA"
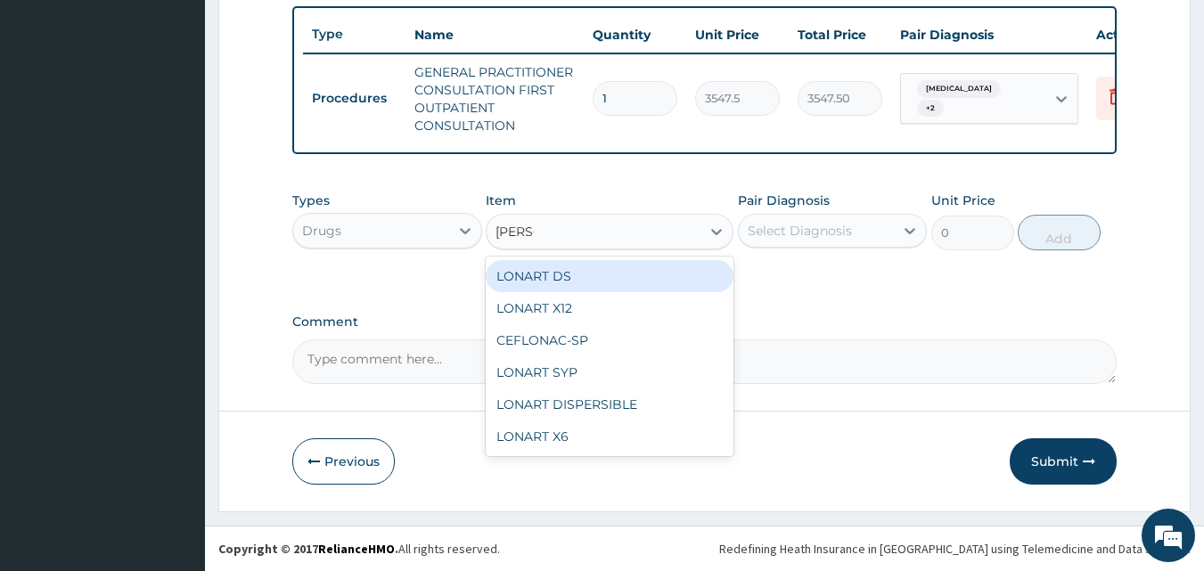
click at [607, 272] on div "LONART DS" at bounding box center [610, 276] width 248 height 32
type input "473"
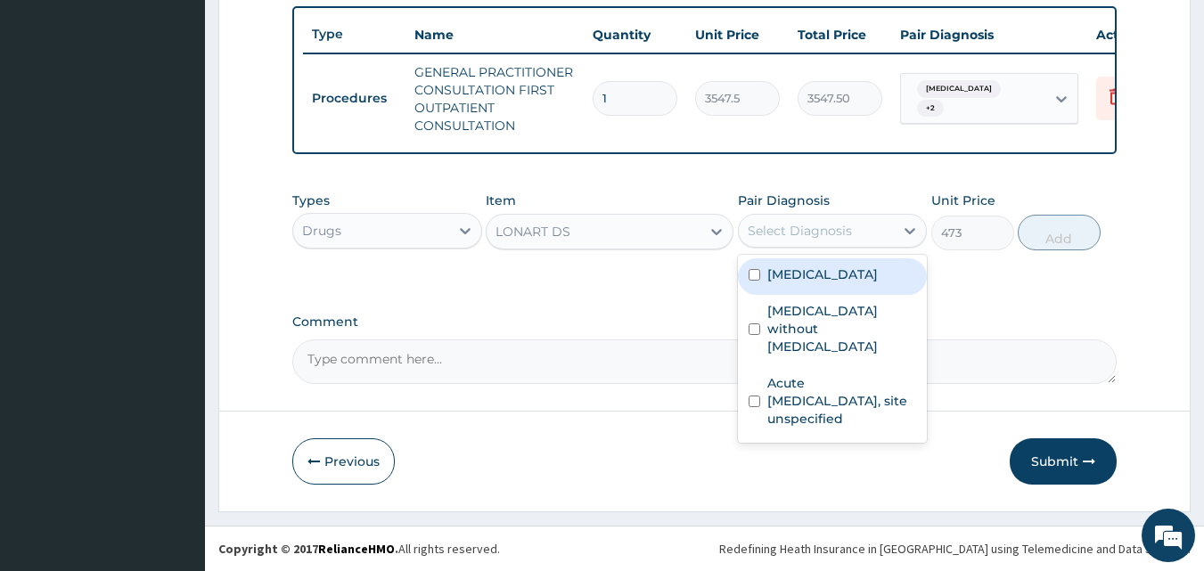
click at [870, 279] on label "[MEDICAL_DATA]" at bounding box center [823, 275] width 111 height 18
checkbox input "true"
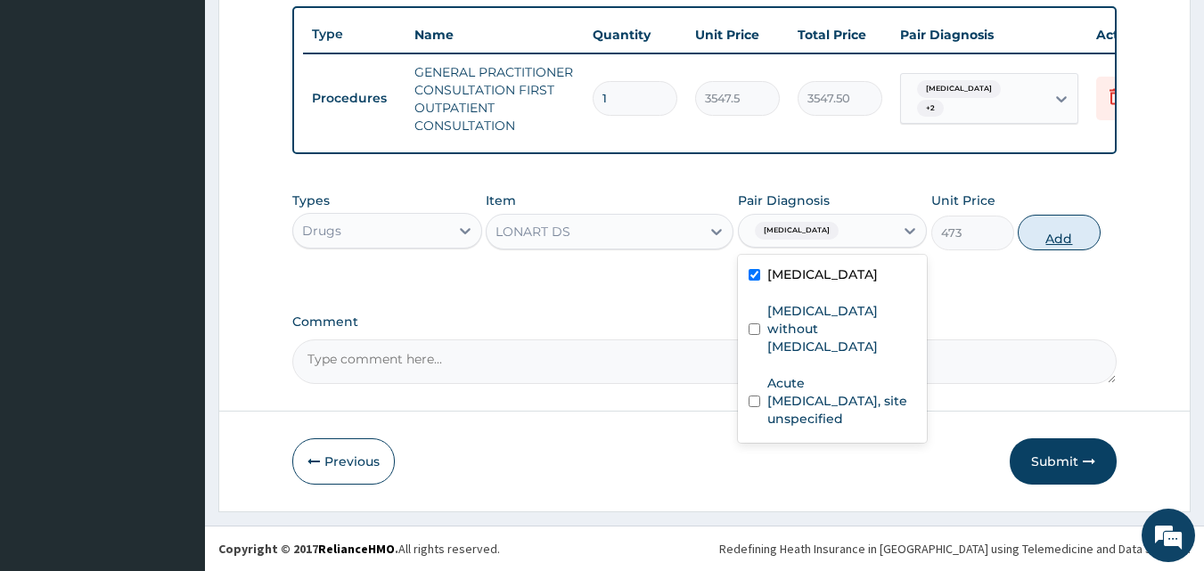
click at [1073, 226] on button "Add" at bounding box center [1059, 233] width 83 height 36
type input "0"
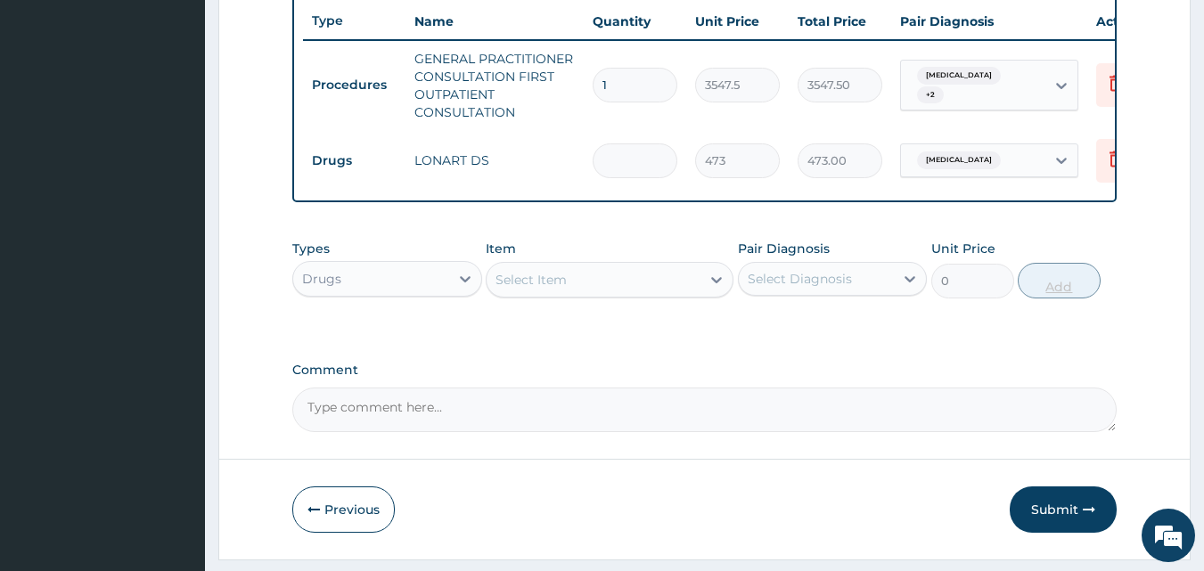
type input "0.00"
type input "6"
type input "2838.00"
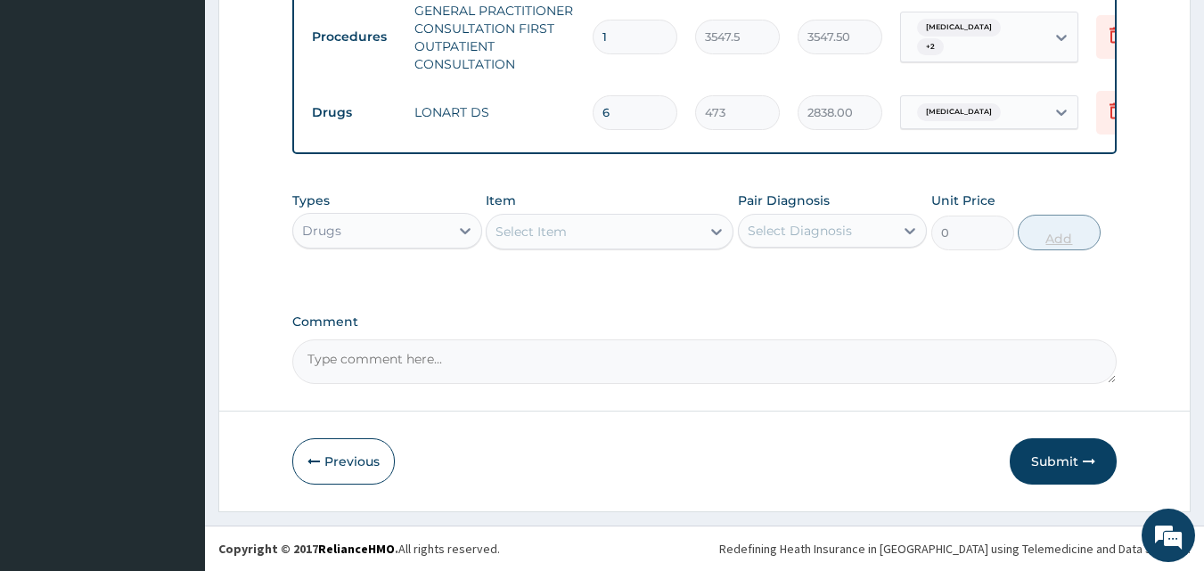
type input "6"
type input "CETI"
click at [673, 287] on div "ZYNCET [MEDICAL_DATA] TAB" at bounding box center [610, 276] width 248 height 32
type input "147.8125"
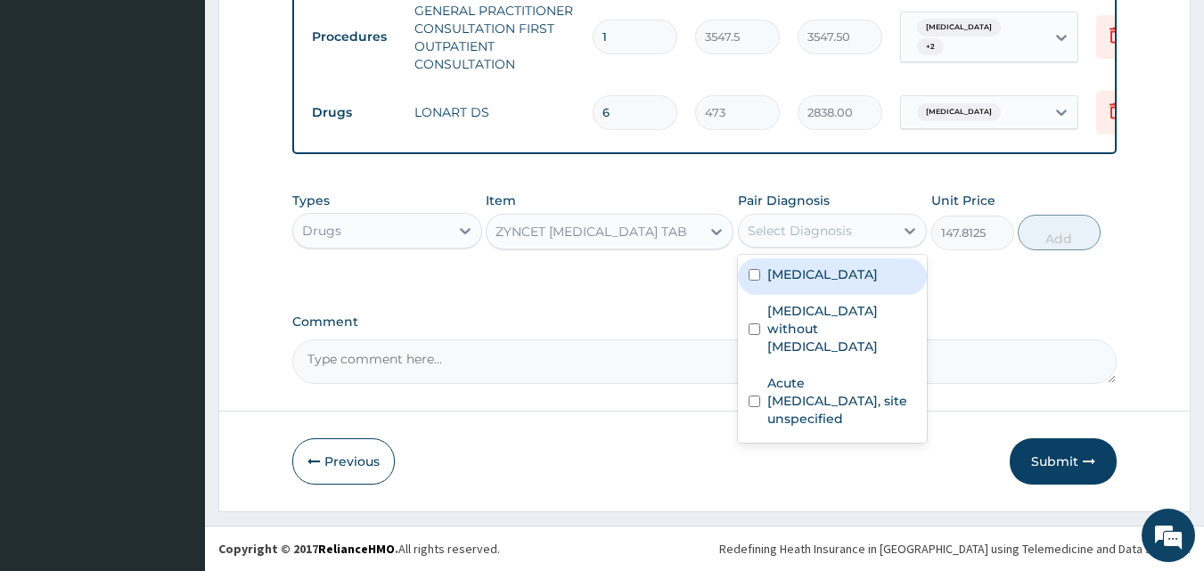
click at [848, 312] on label "Sepsis without septic shock" at bounding box center [843, 328] width 150 height 53
click at [846, 314] on label "Sepsis without septic shock" at bounding box center [843, 328] width 150 height 53
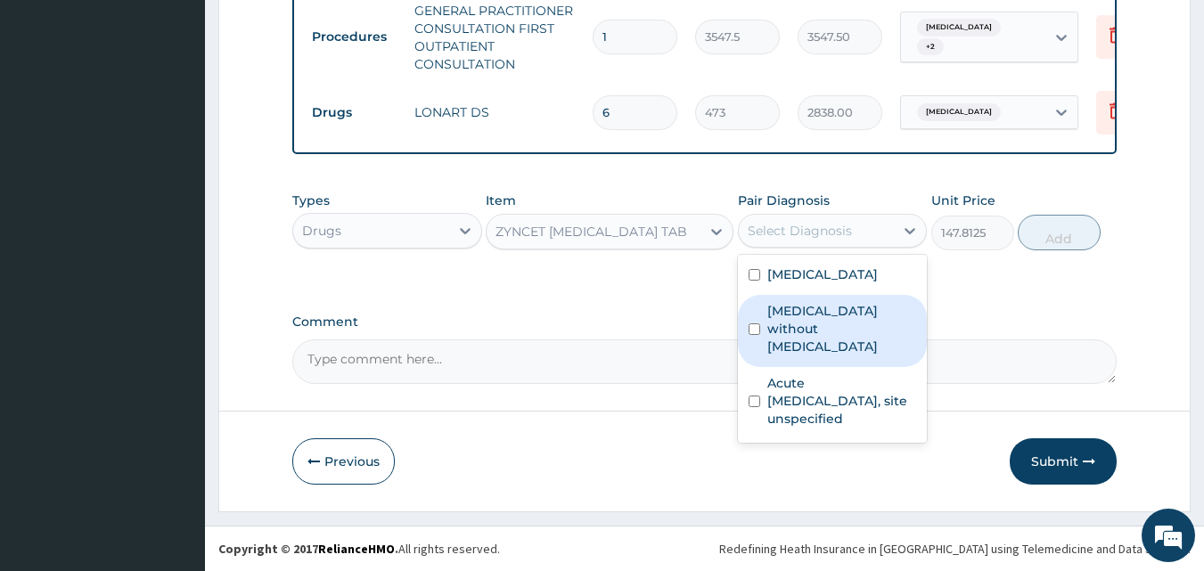
click at [861, 308] on label "Sepsis without septic shock" at bounding box center [843, 328] width 150 height 53
checkbox input "true"
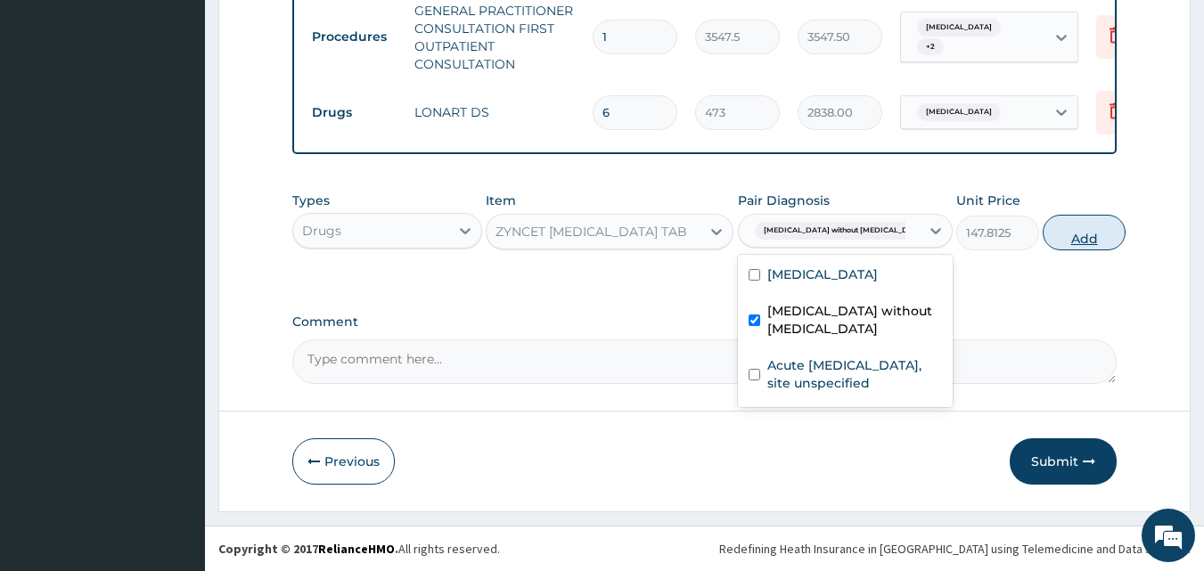
click at [1089, 240] on button "Add" at bounding box center [1084, 233] width 83 height 36
type input "0"
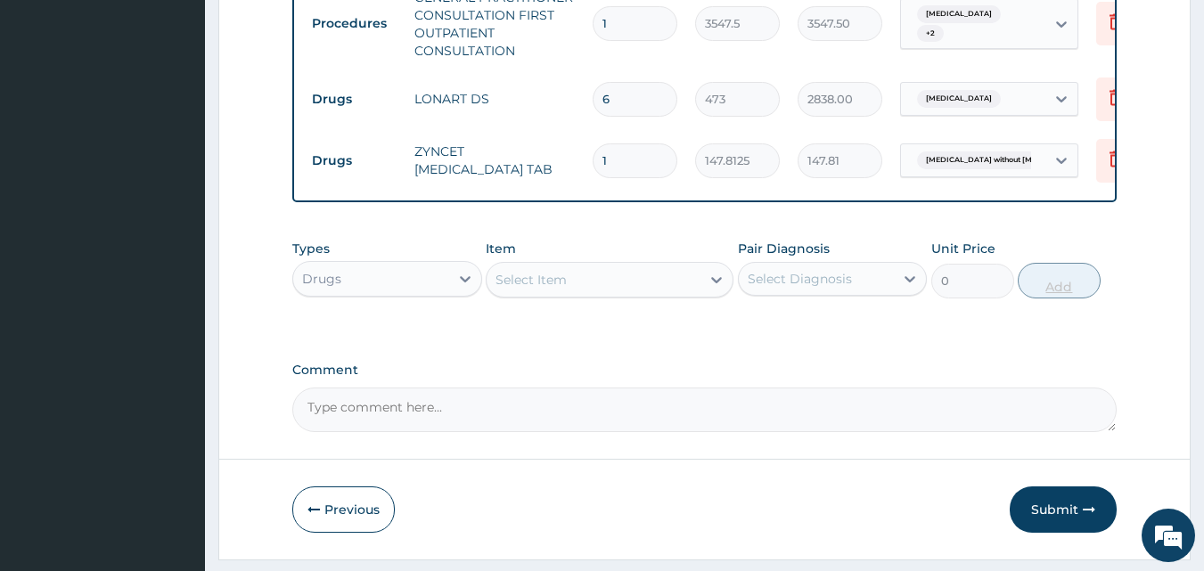
type input "0.00"
type input "7"
type input "1034.69"
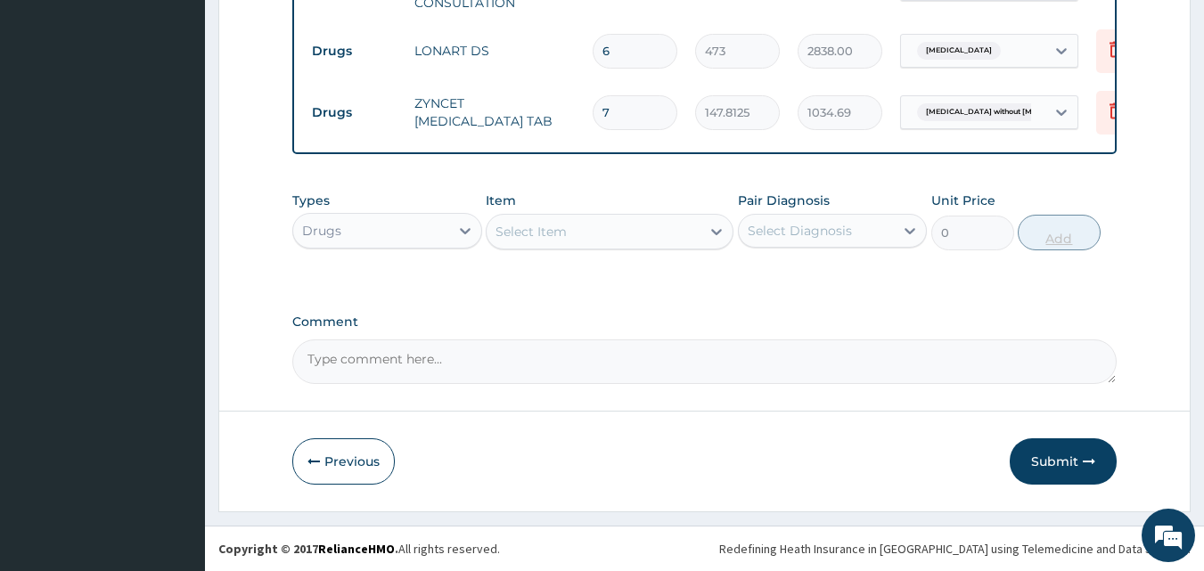
type input "7"
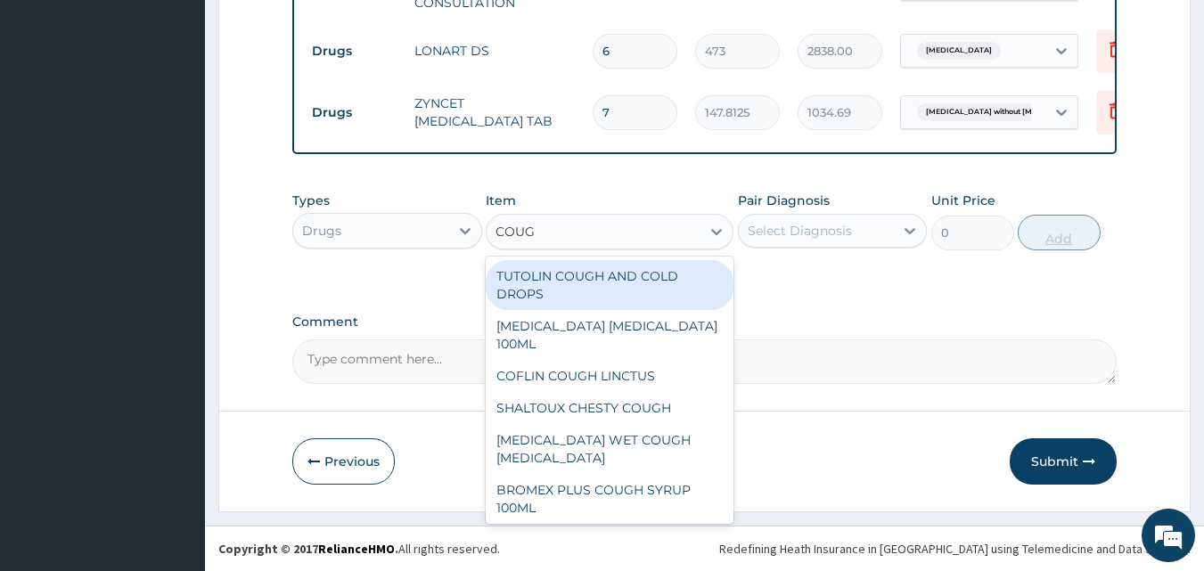
type input "COUGH"
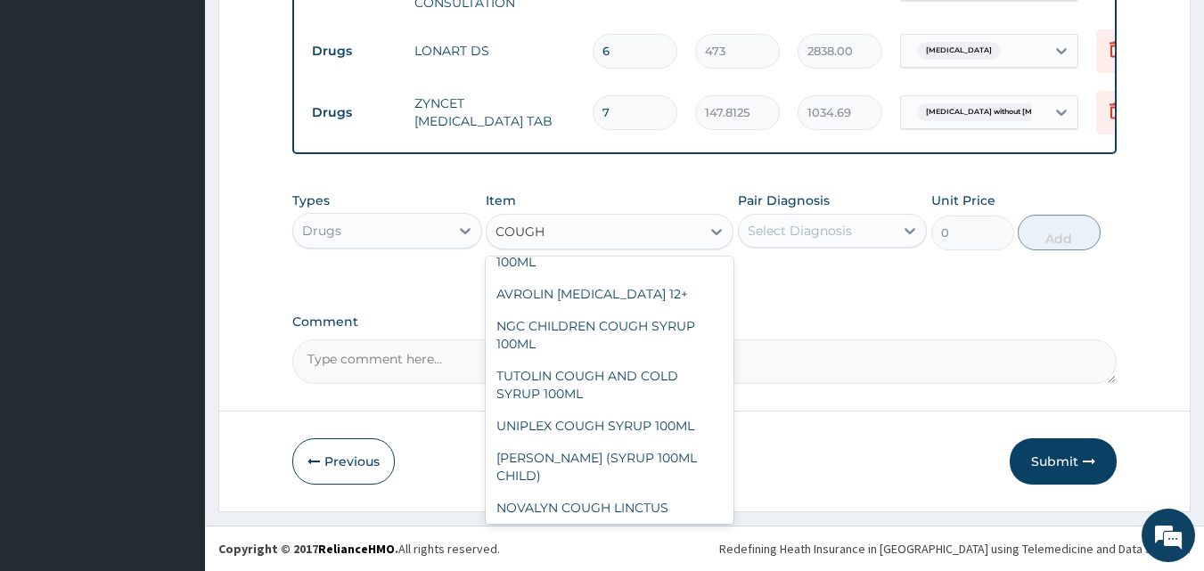
click at [596, 524] on div "NEOFYLIN COUGH SYRUP 100ML" at bounding box center [610, 540] width 248 height 32
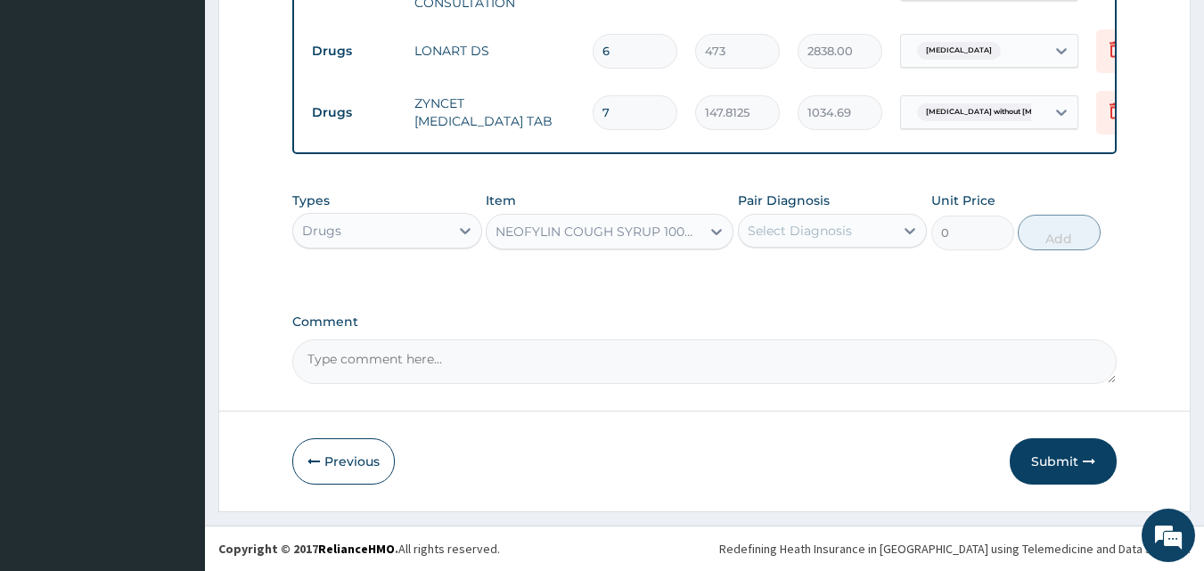
type input "1419"
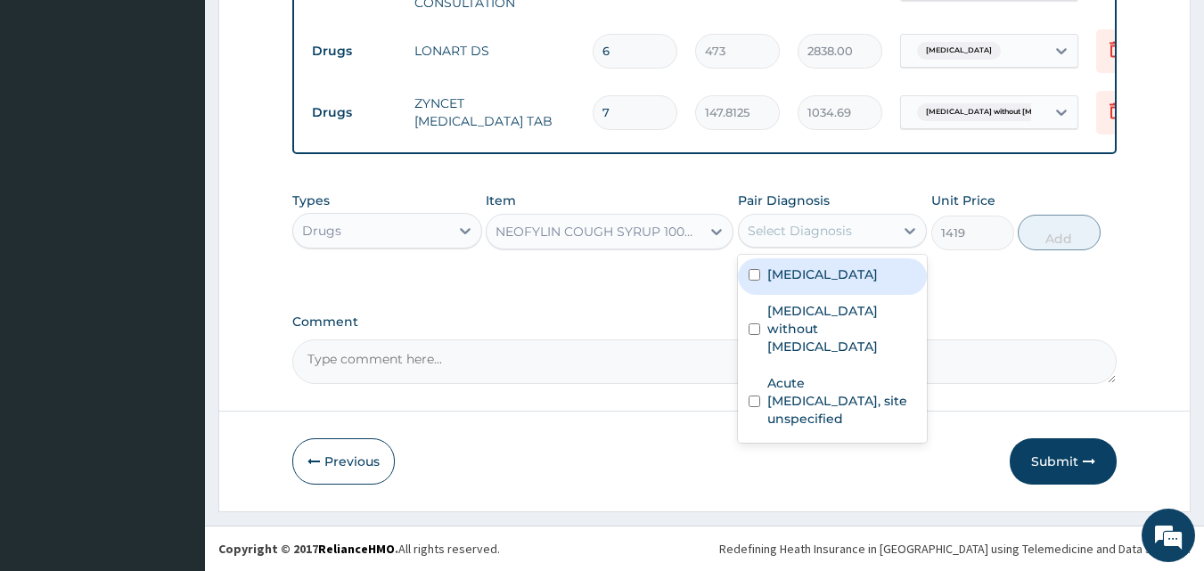
click at [843, 388] on label "Acute upper respiratory infection, site unspecified" at bounding box center [843, 400] width 150 height 53
checkbox input "true"
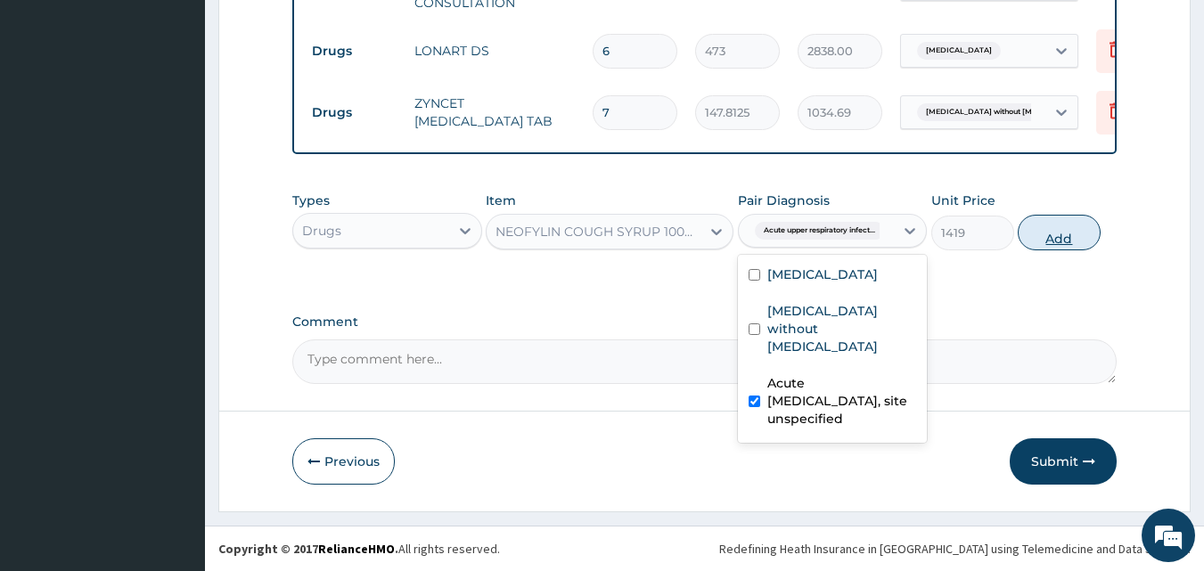
click at [1064, 216] on button "Add" at bounding box center [1059, 233] width 83 height 36
type input "0"
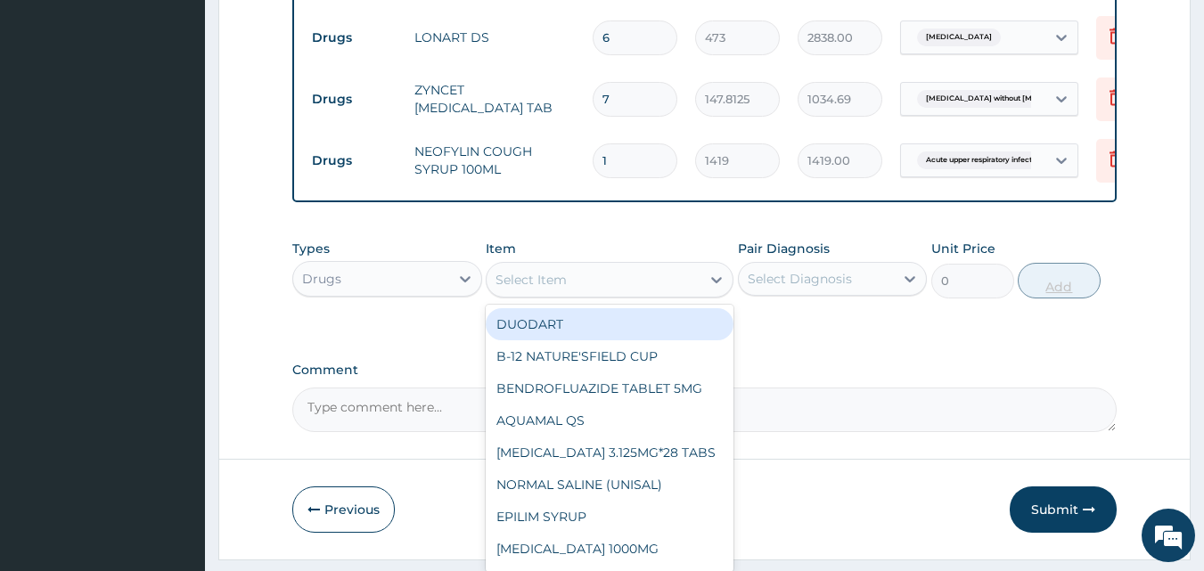
scroll to position [855, 0]
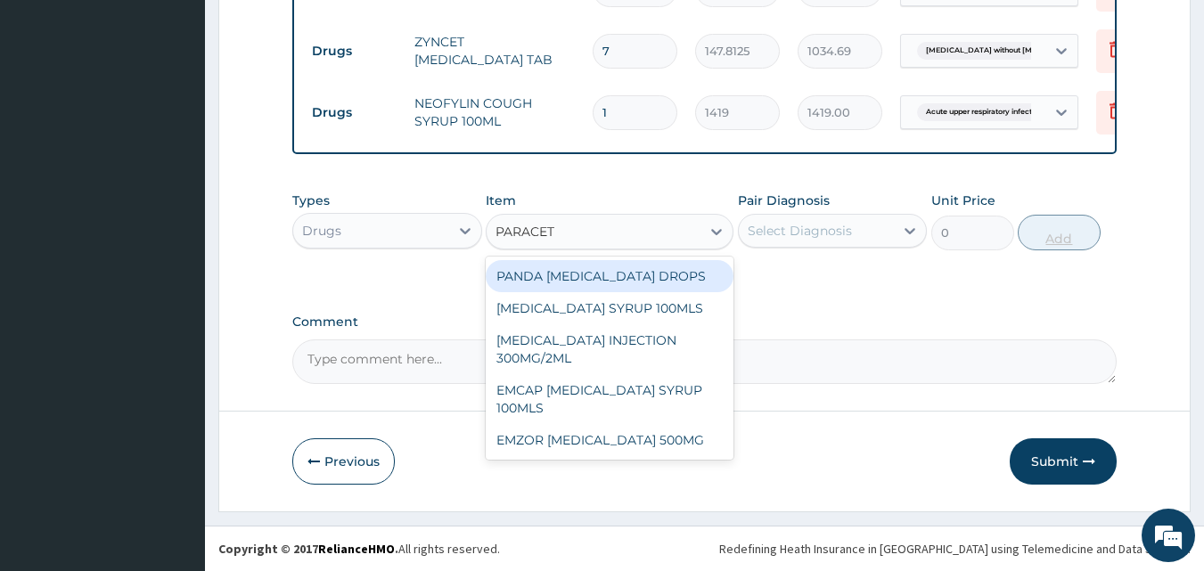
type input "PARACETA"
click at [626, 438] on div "EMZOR [MEDICAL_DATA] 500MG" at bounding box center [610, 440] width 248 height 32
type input "23.64999961853027"
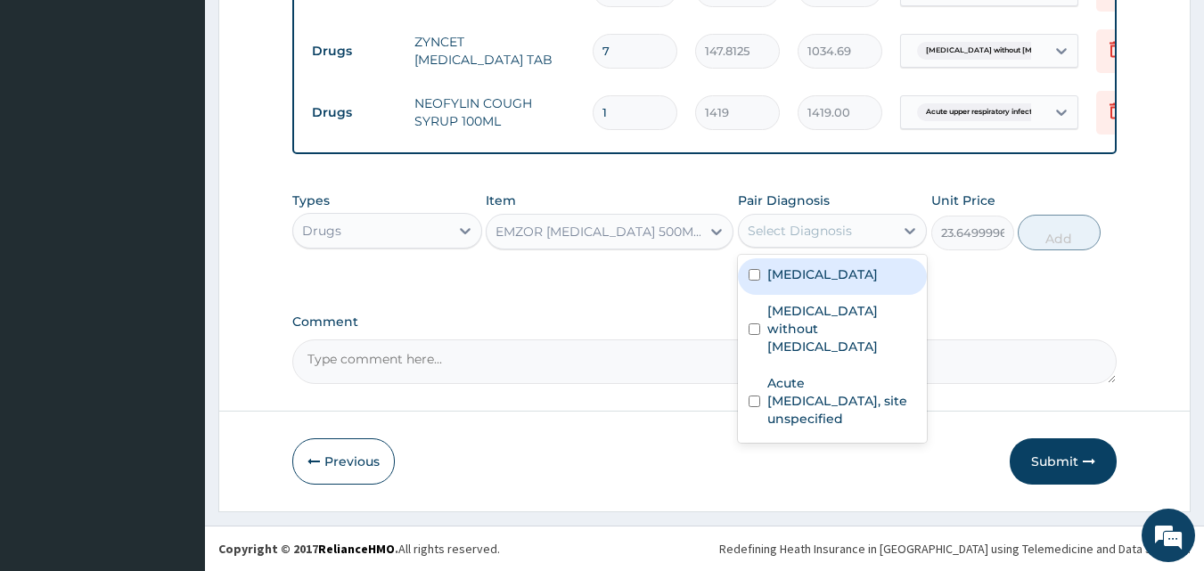
click at [865, 262] on div "[MEDICAL_DATA]" at bounding box center [833, 277] width 190 height 37
checkbox input "true"
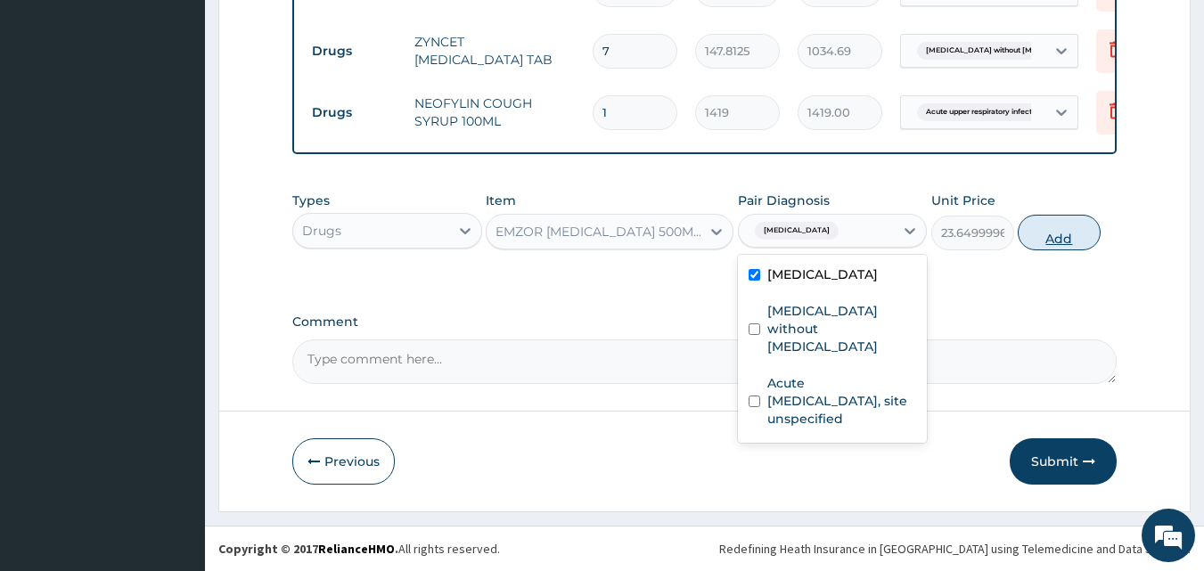
click at [1064, 219] on button "Add" at bounding box center [1059, 233] width 83 height 36
type input "0"
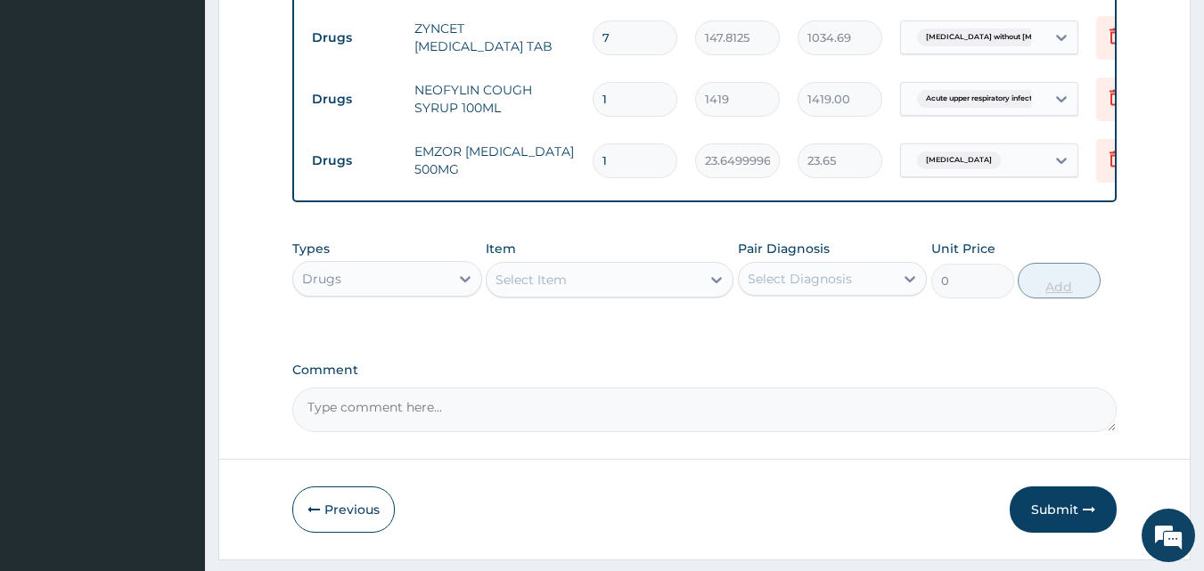
type input "18"
type input "425.70"
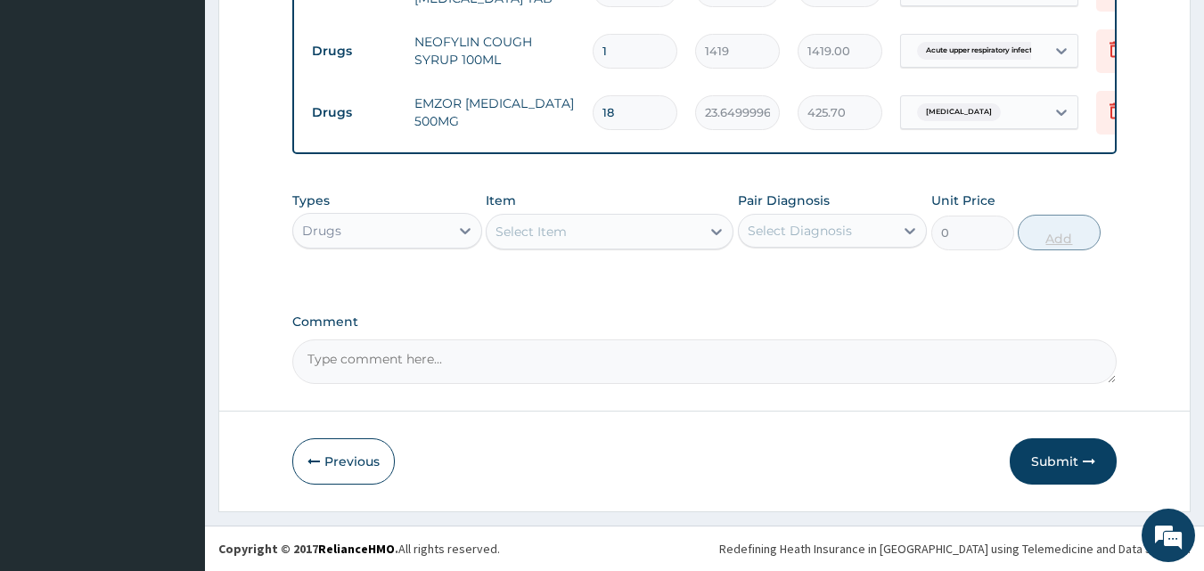
type input "18"
click at [600, 193] on div "Item Select Item" at bounding box center [610, 221] width 248 height 59
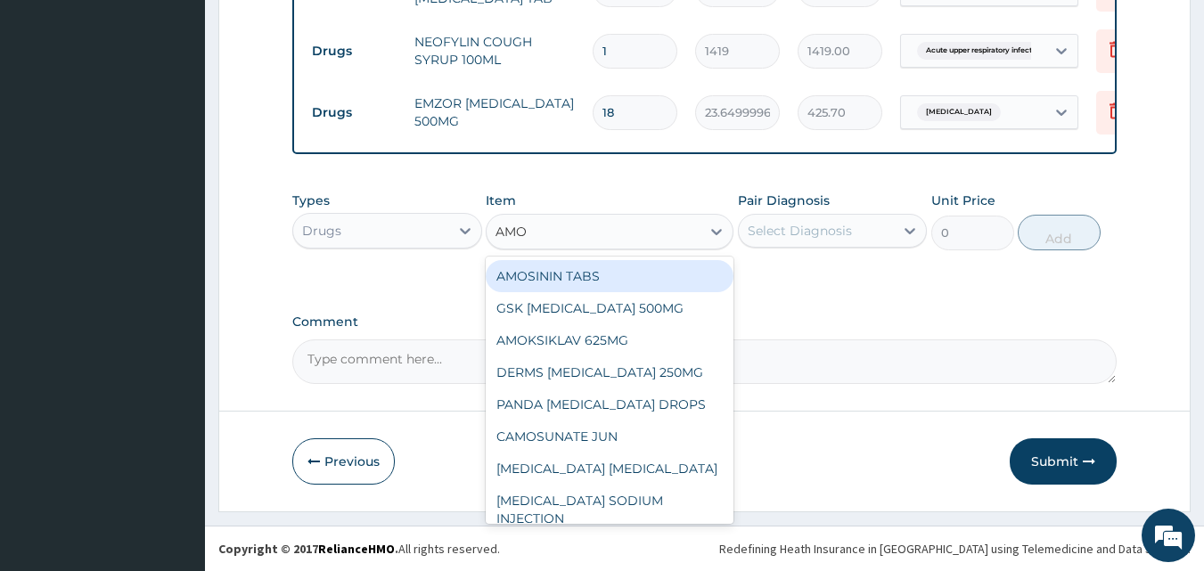
type input "AMOX"
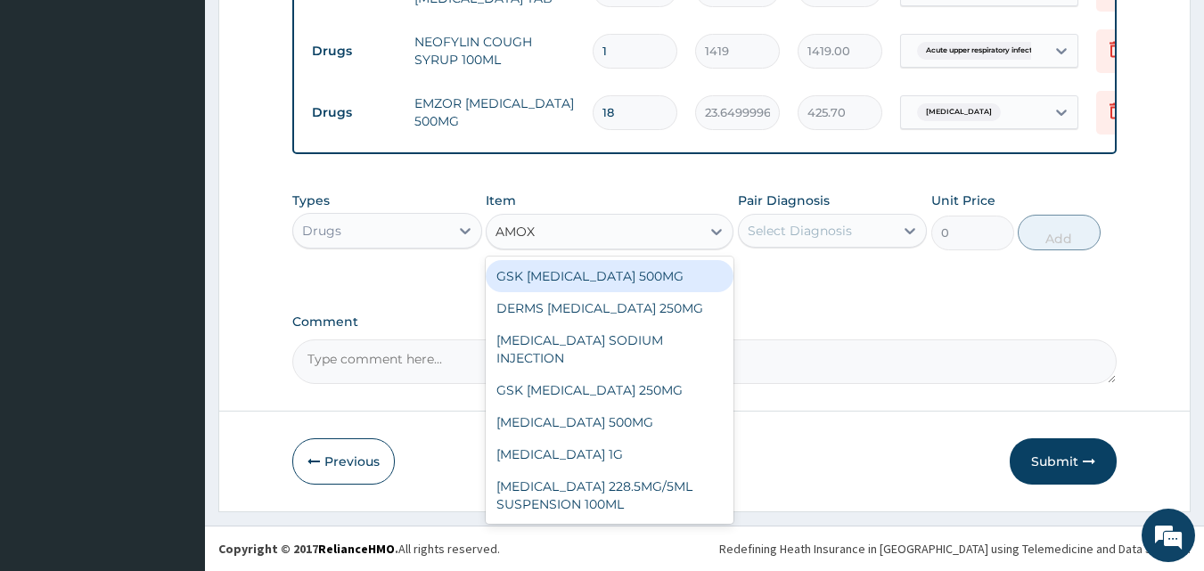
click at [629, 415] on div "[MEDICAL_DATA] 500MG" at bounding box center [610, 423] width 248 height 32
type input "70.94999694824219"
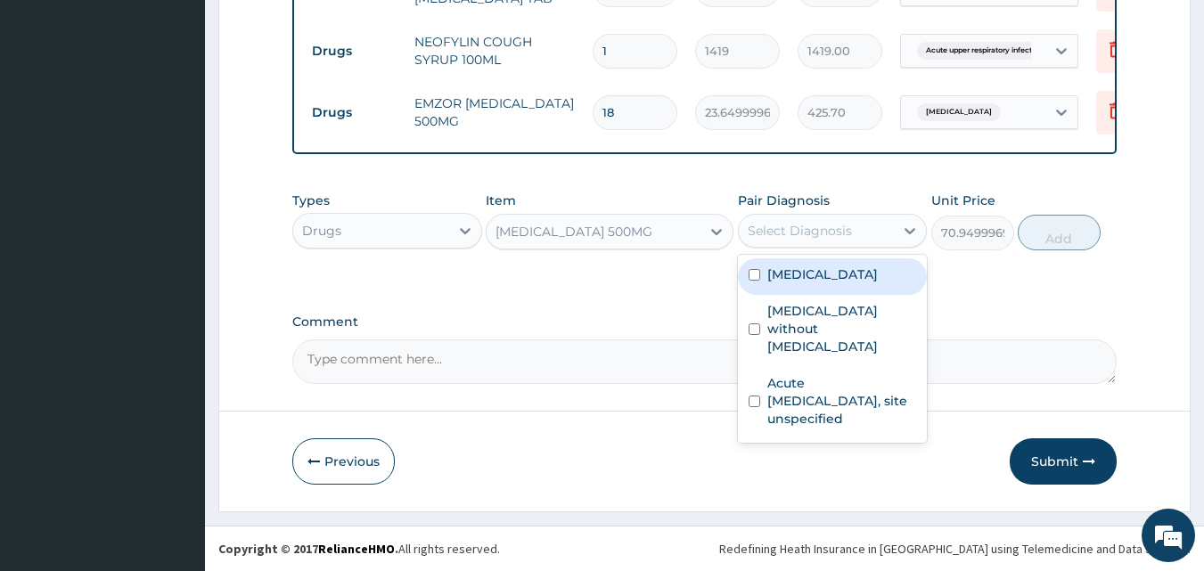
click at [838, 337] on label "[MEDICAL_DATA] without [MEDICAL_DATA]" at bounding box center [843, 328] width 150 height 53
checkbox input "true"
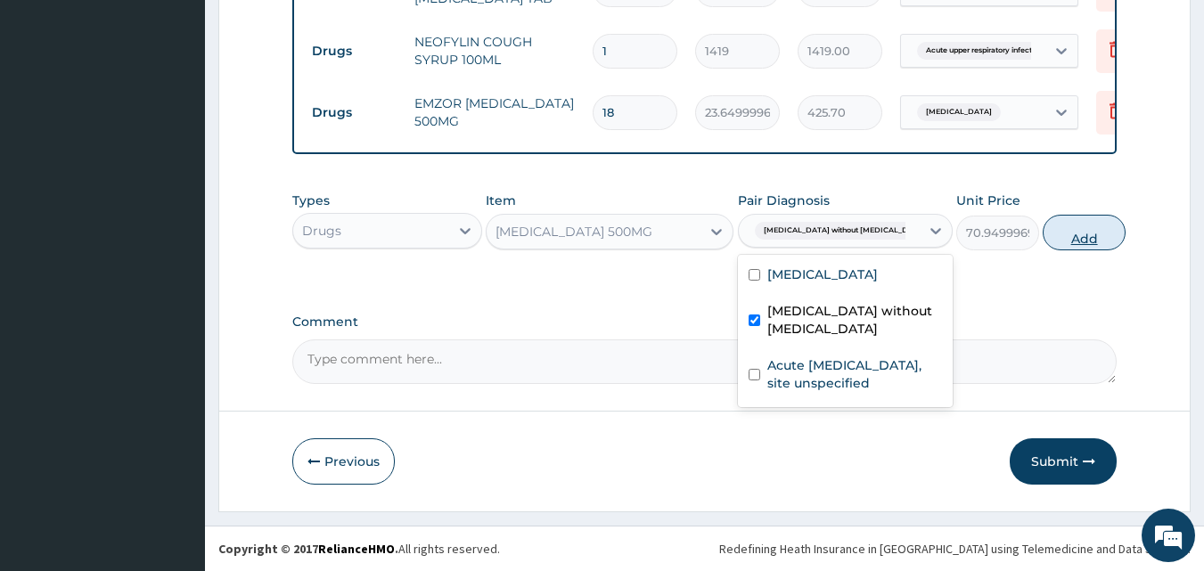
click at [1087, 231] on button "Add" at bounding box center [1084, 233] width 83 height 36
type input "0"
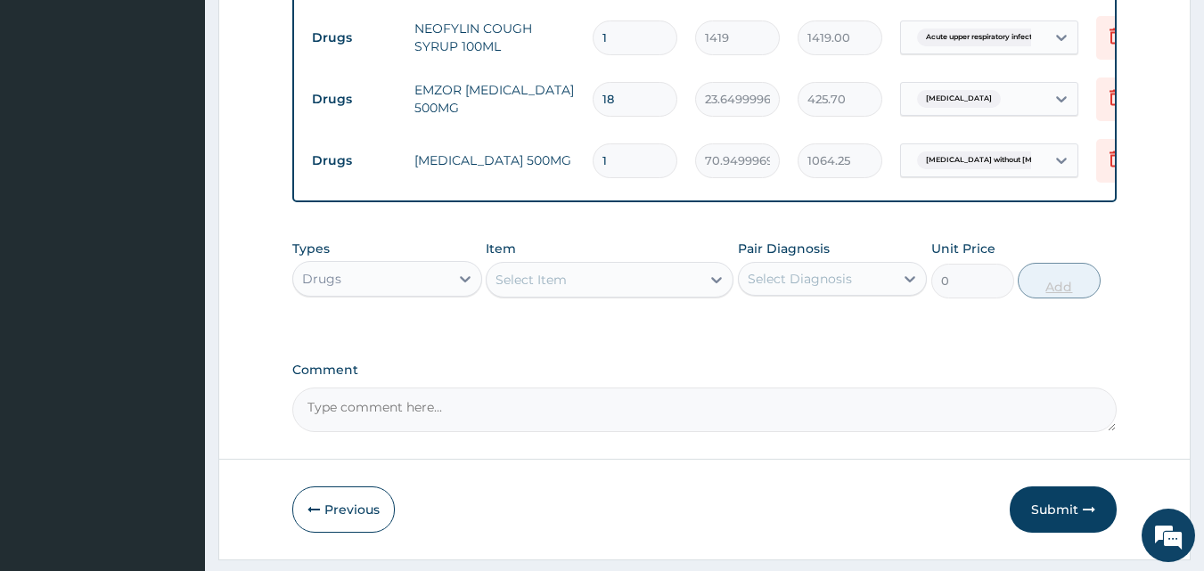
type input "15"
type input "1064.25"
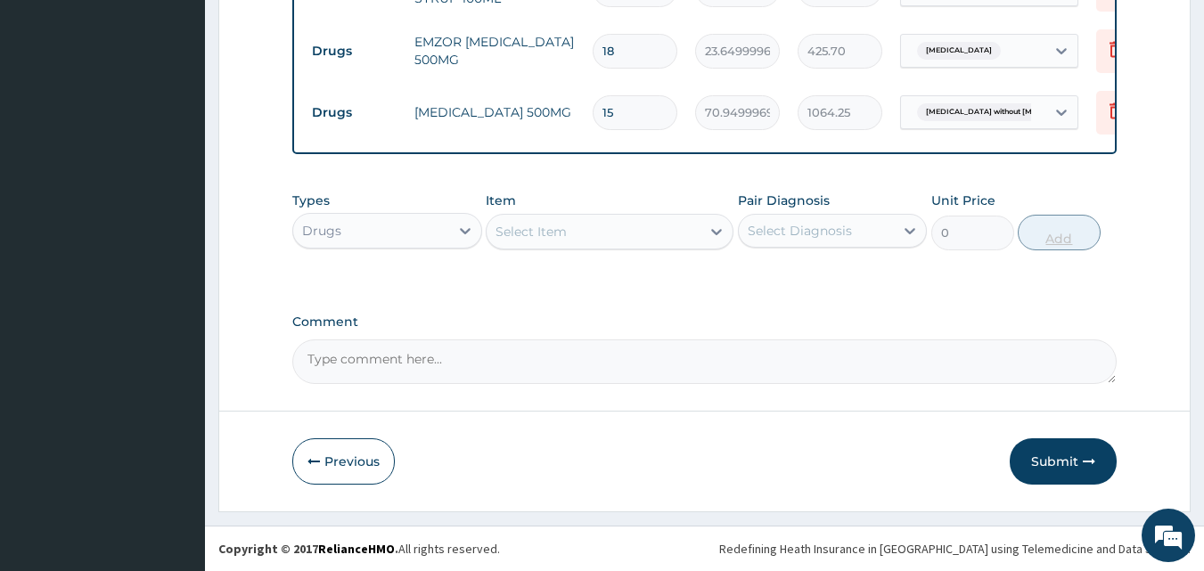
type input "15"
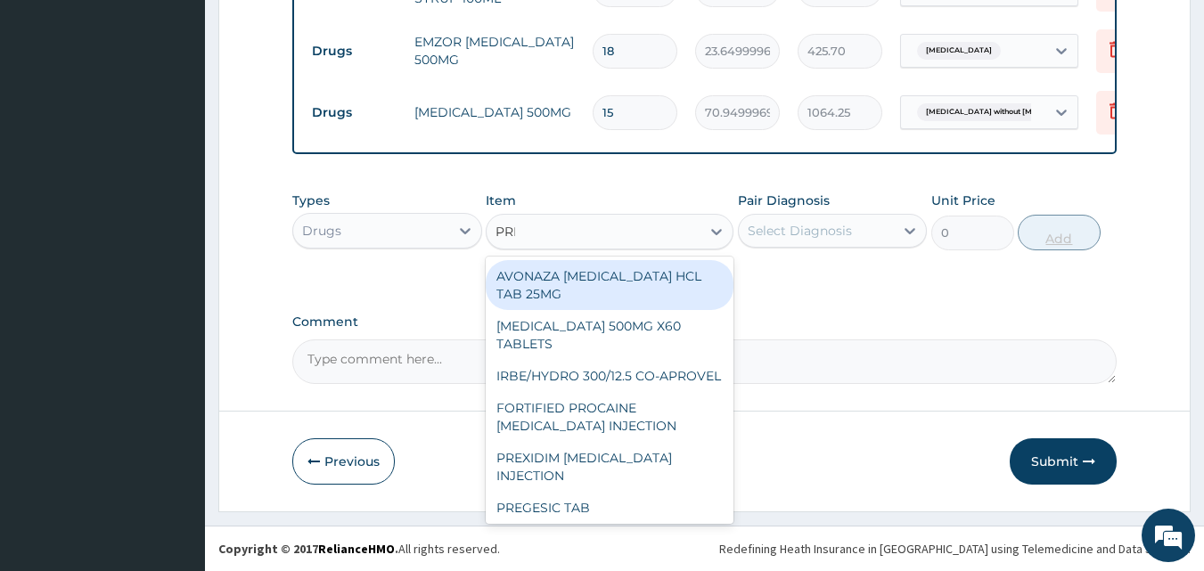
type input "PRED"
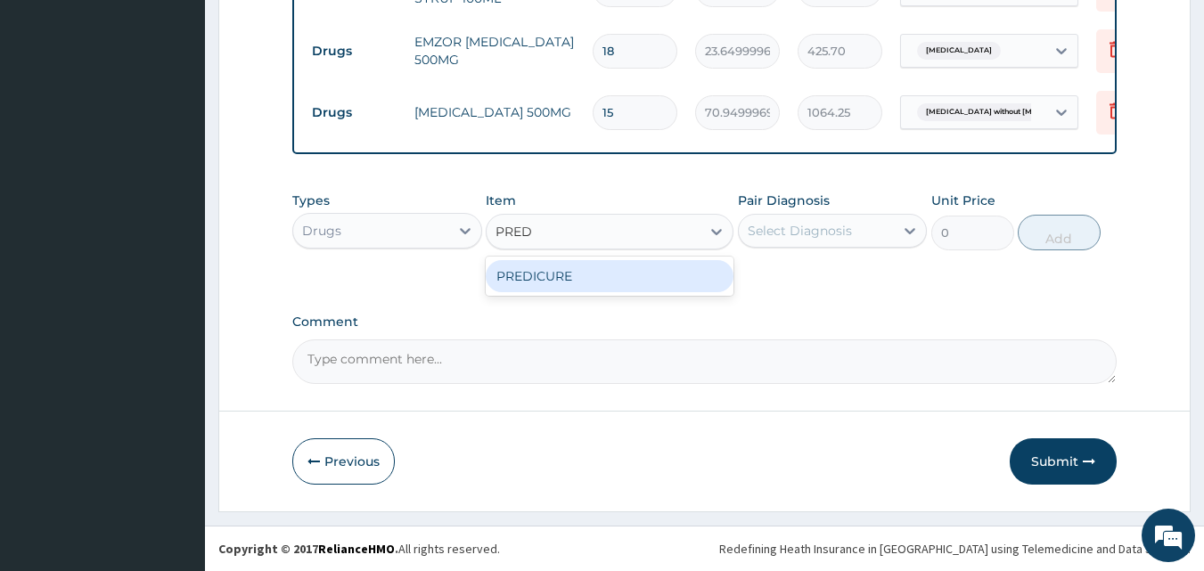
click at [653, 276] on div "PREDICURE" at bounding box center [610, 276] width 248 height 32
type input "53.21250152587891"
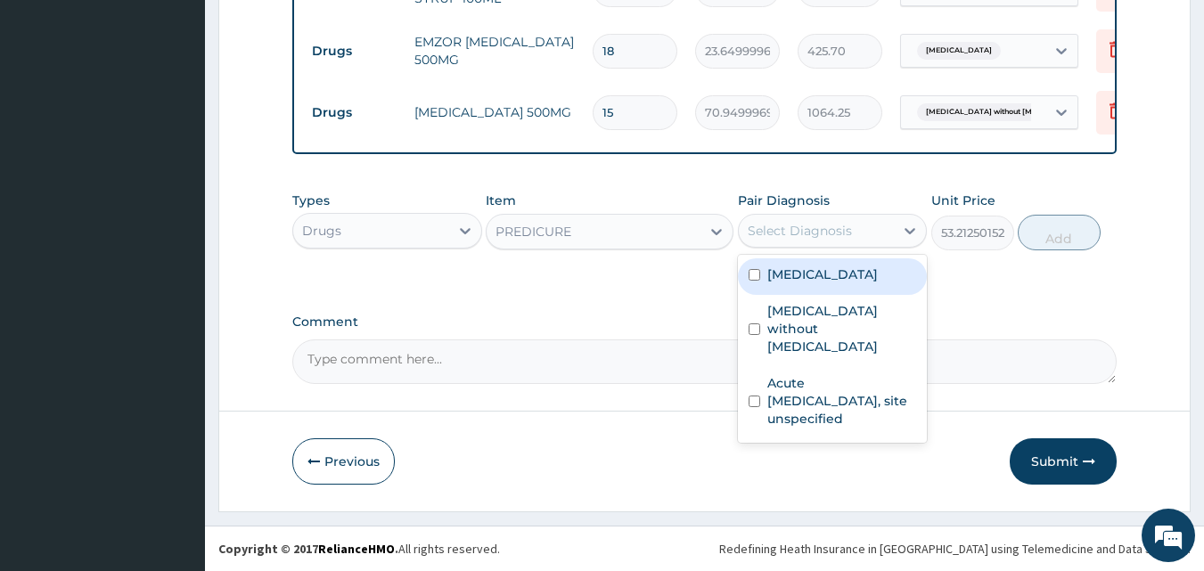
click at [850, 382] on label "Acute upper respiratory infection, site unspecified" at bounding box center [843, 400] width 150 height 53
checkbox input "true"
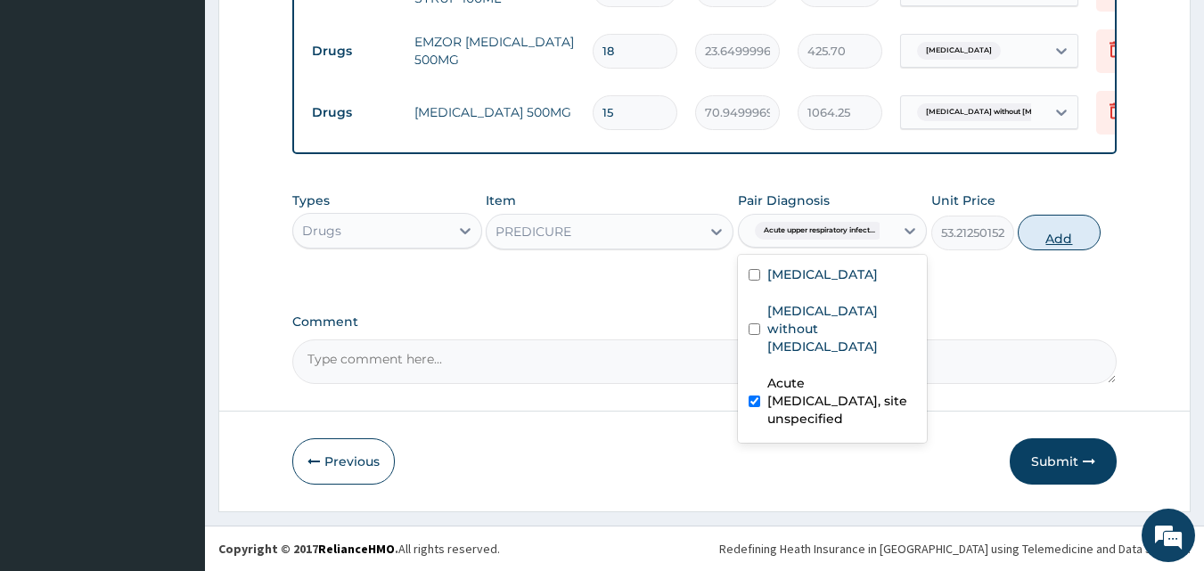
click at [1061, 233] on button "Add" at bounding box center [1059, 233] width 83 height 36
type input "0"
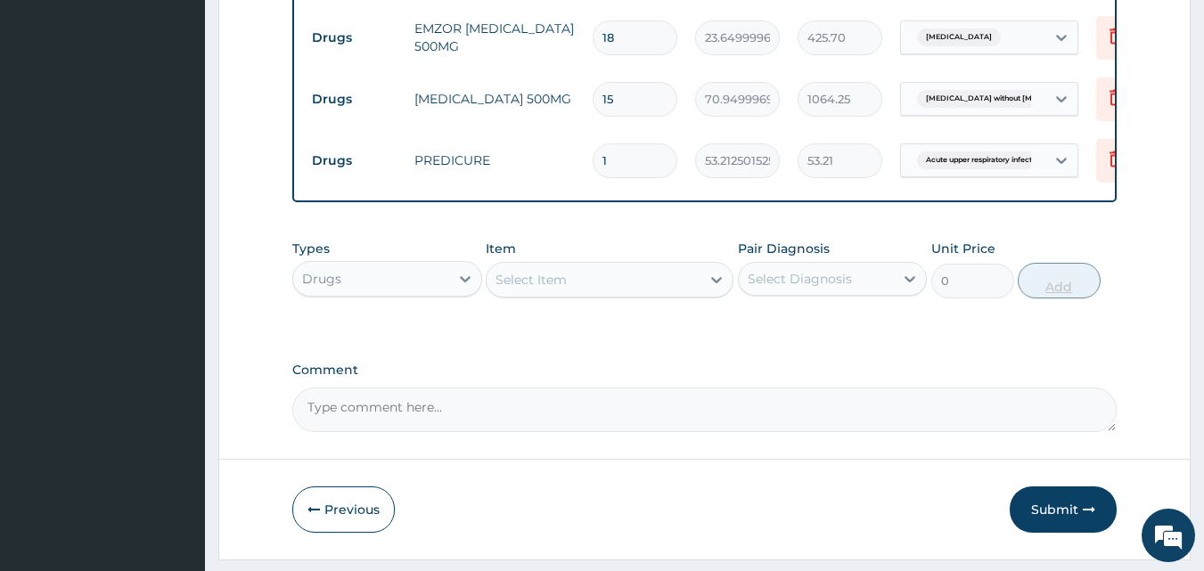
type input "0.00"
type input "5"
type input "266.06"
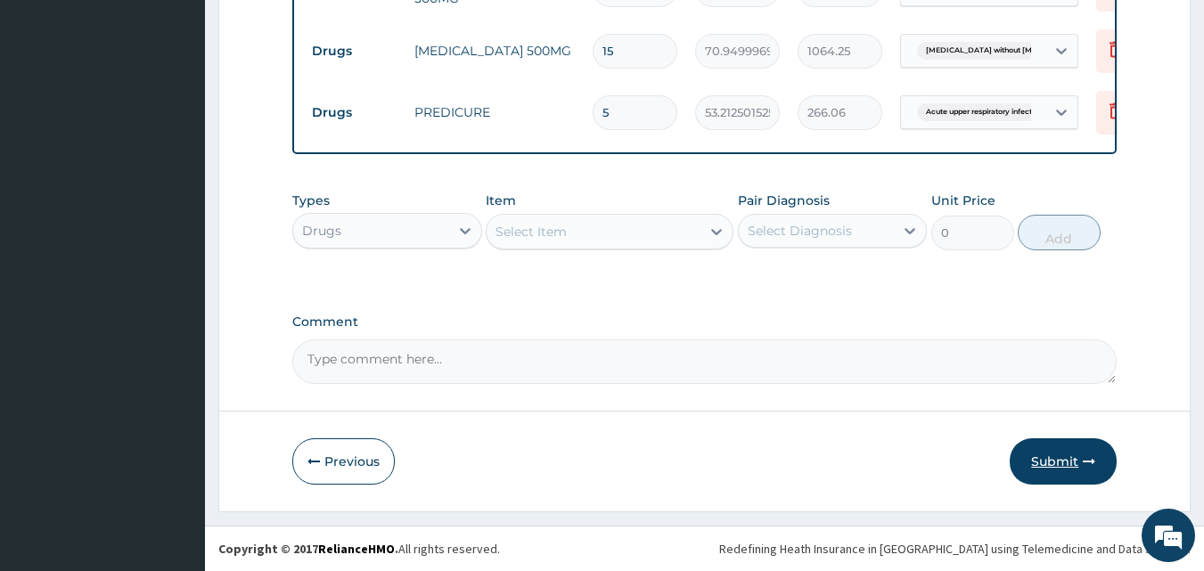
click at [1046, 451] on button "Submit" at bounding box center [1063, 462] width 107 height 46
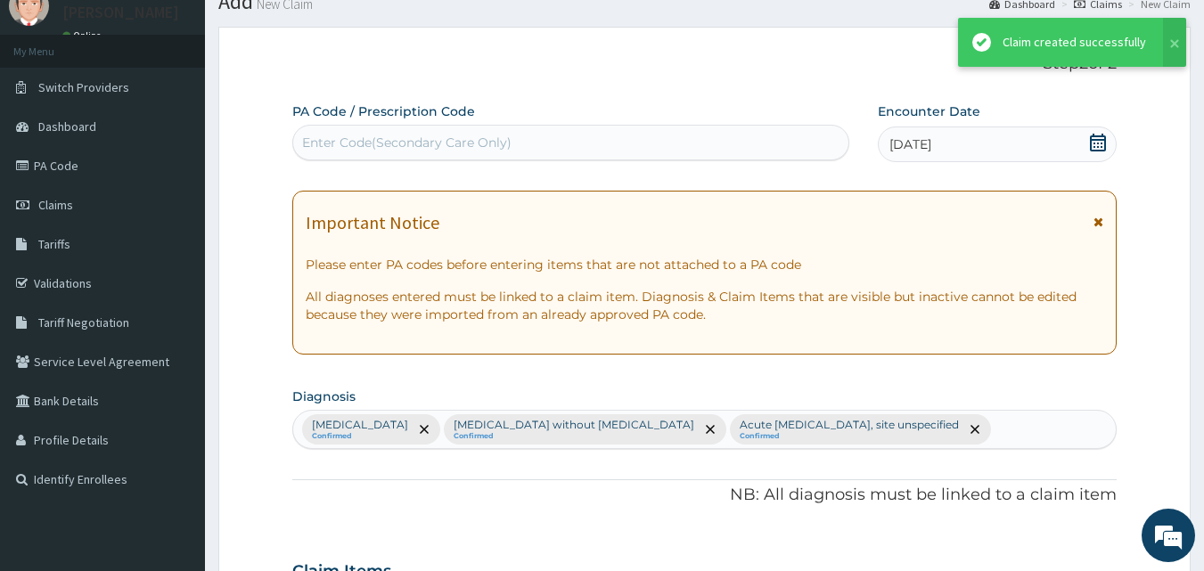
scroll to position [1039, 0]
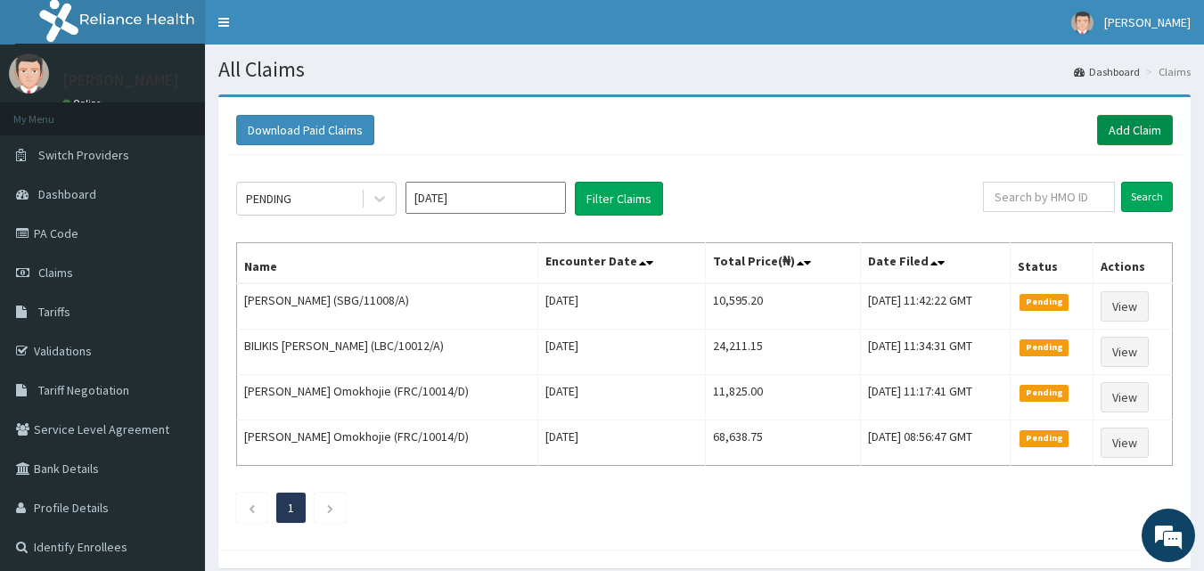
click at [1130, 129] on link "Add Claim" at bounding box center [1135, 130] width 76 height 30
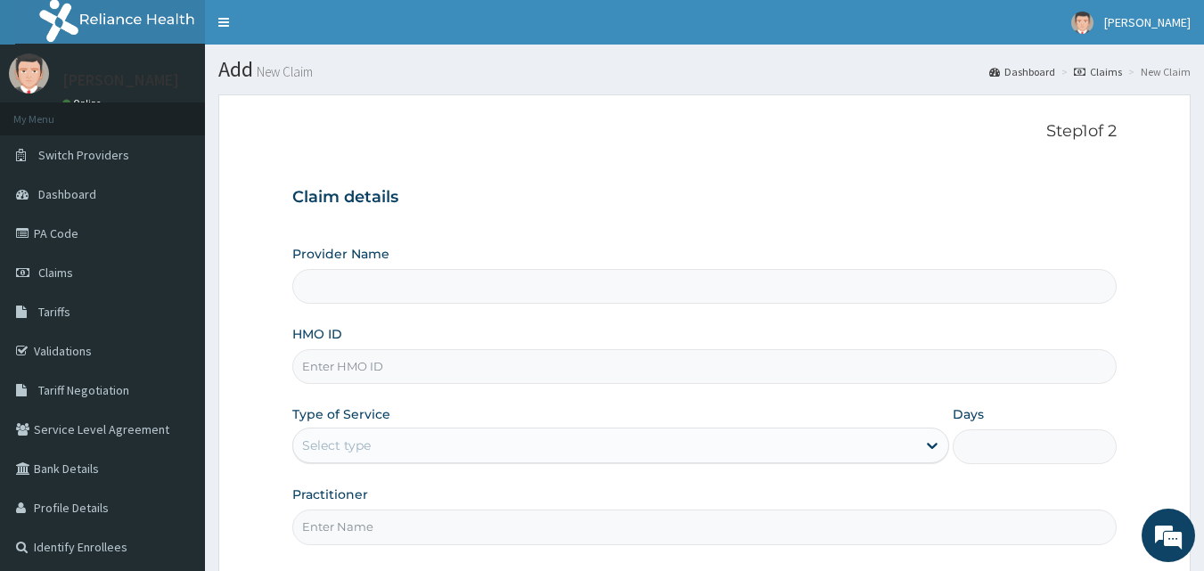
type input "[GEOGRAPHIC_DATA] and Maternity home"
click at [418, 370] on input "HMO ID" at bounding box center [705, 366] width 826 height 35
paste input "VIN/10022/A"
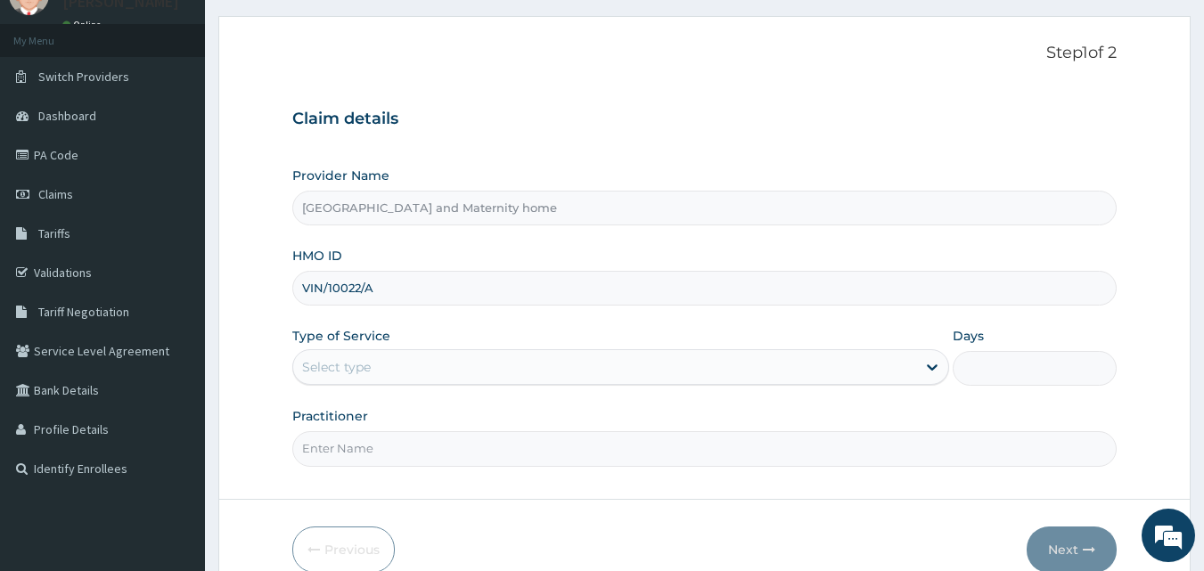
scroll to position [167, 0]
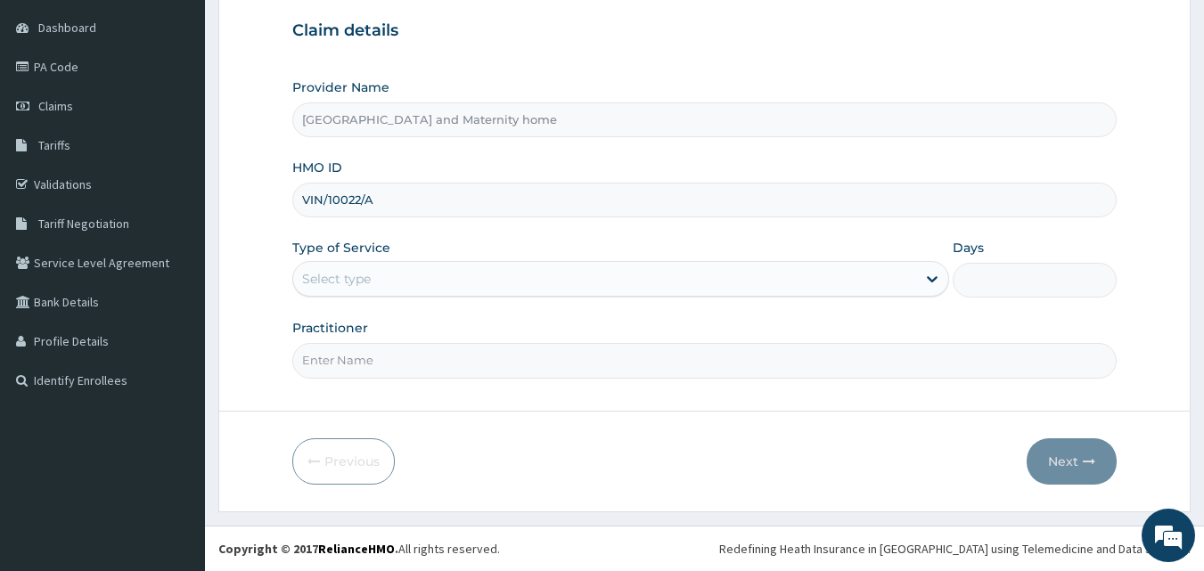
type input "VIN/10022/A"
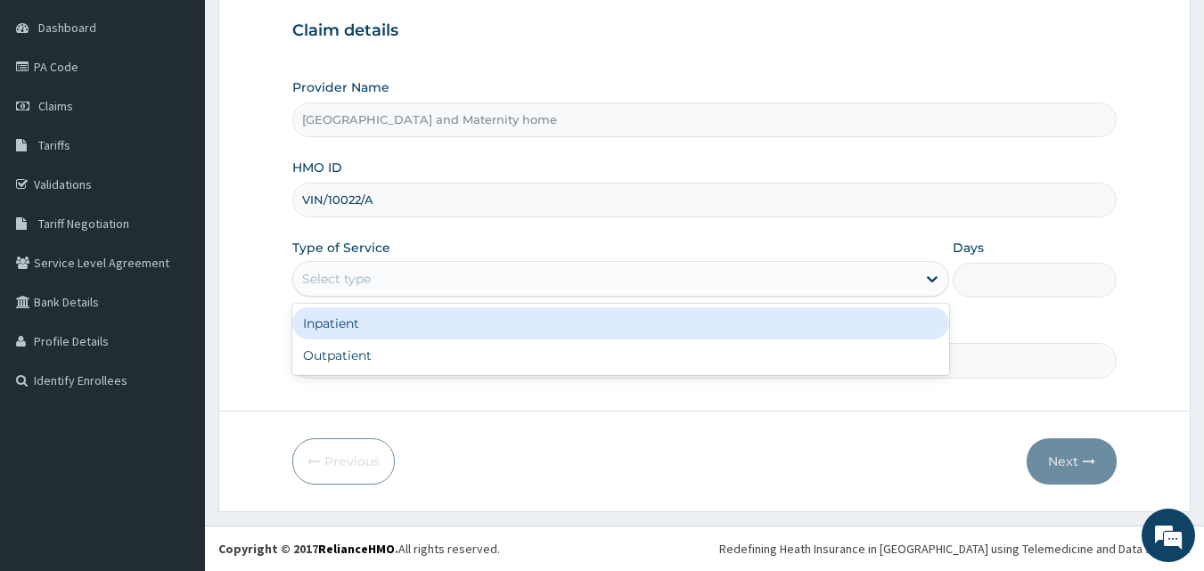
click at [600, 347] on div "Outpatient" at bounding box center [620, 356] width 657 height 32
type input "1"
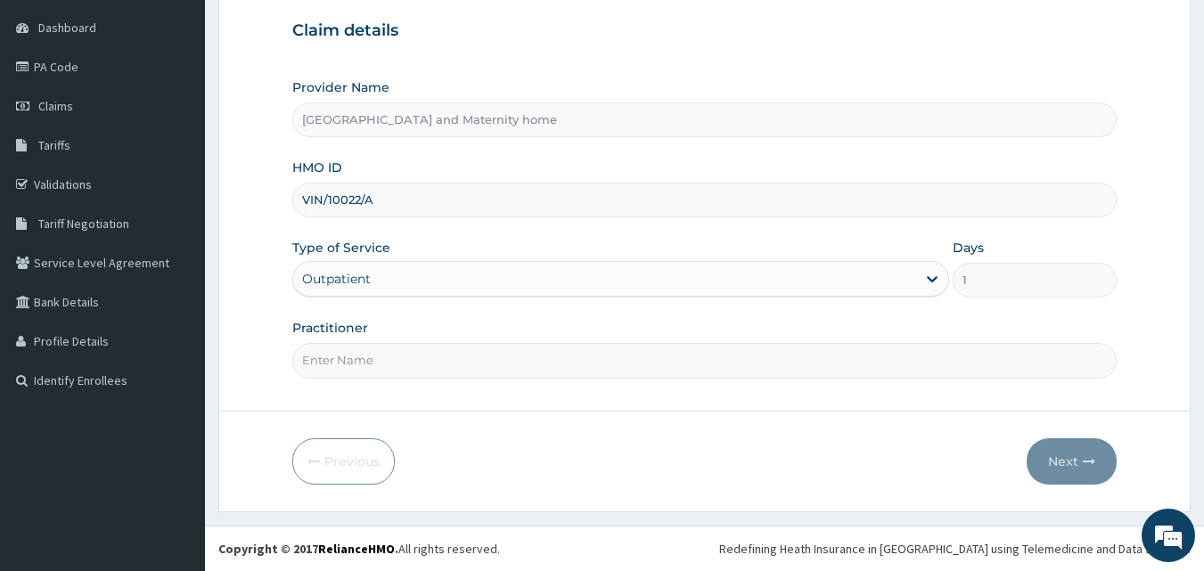
click at [596, 361] on input "Practitioner" at bounding box center [705, 360] width 826 height 35
type input "[PERSON_NAME] [PERSON_NAME]"
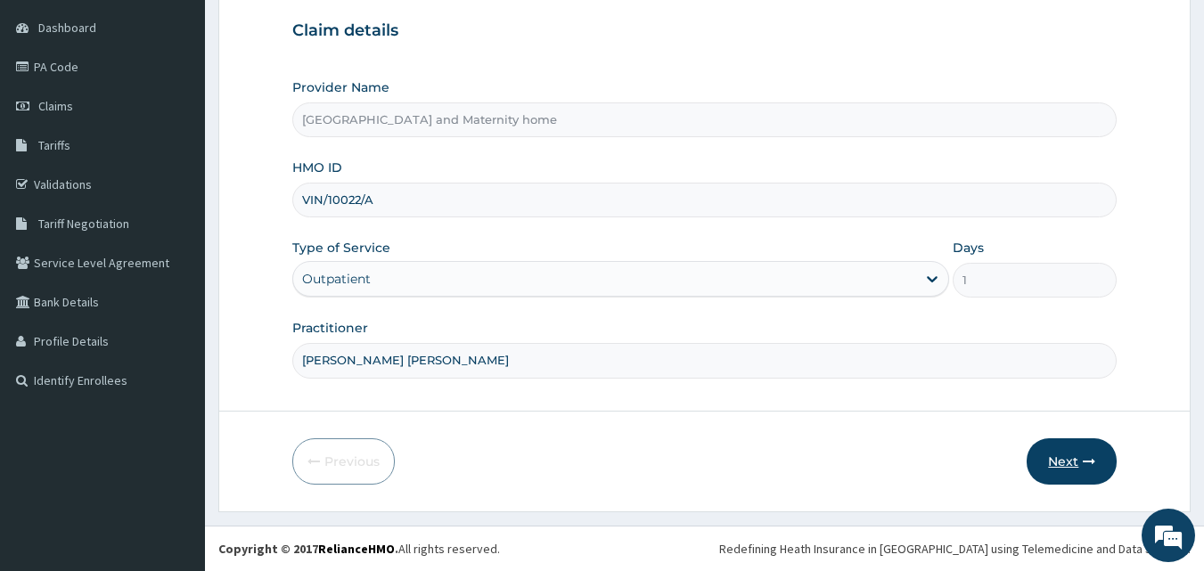
click at [1070, 451] on button "Next" at bounding box center [1072, 462] width 90 height 46
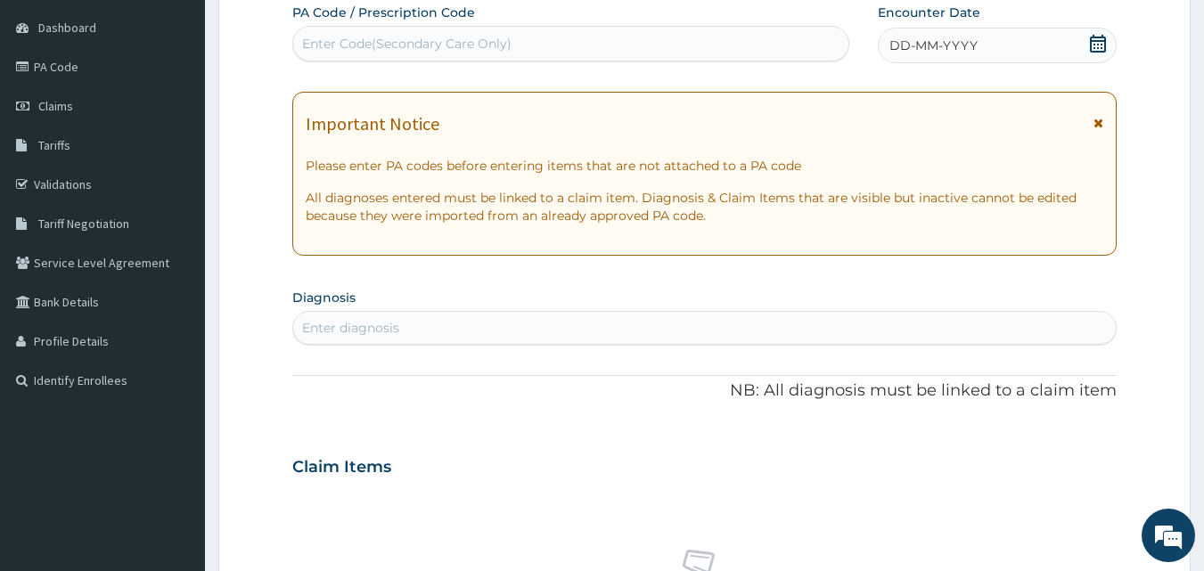
click at [562, 44] on div "Enter Code(Secondary Care Only)" at bounding box center [571, 43] width 556 height 29
paste input "PA/C64EC6"
type input "PA/C64EC6"
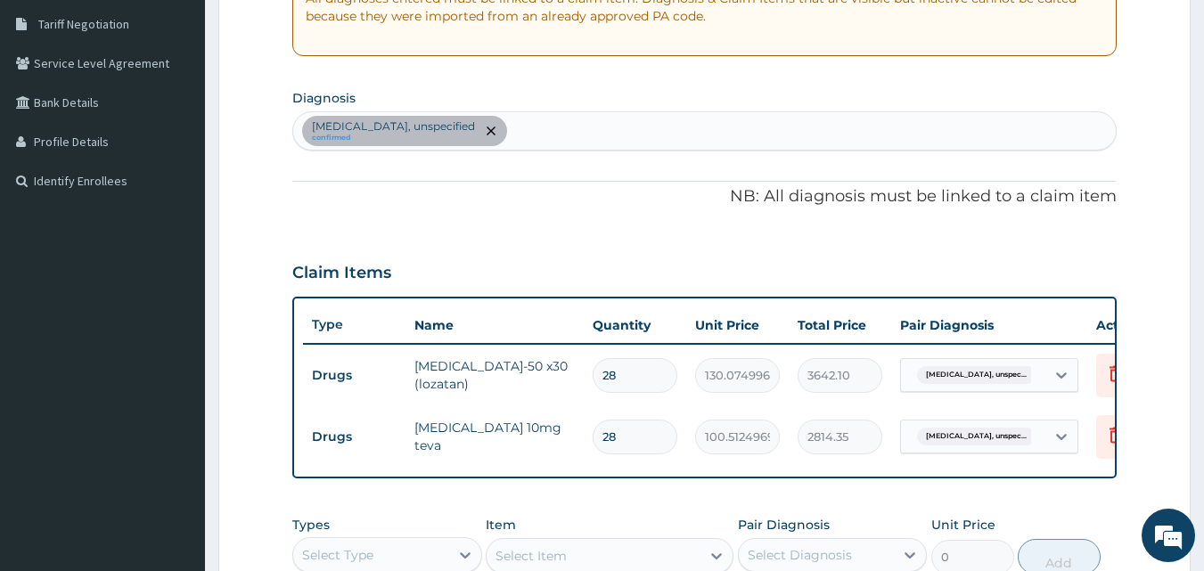
scroll to position [345, 0]
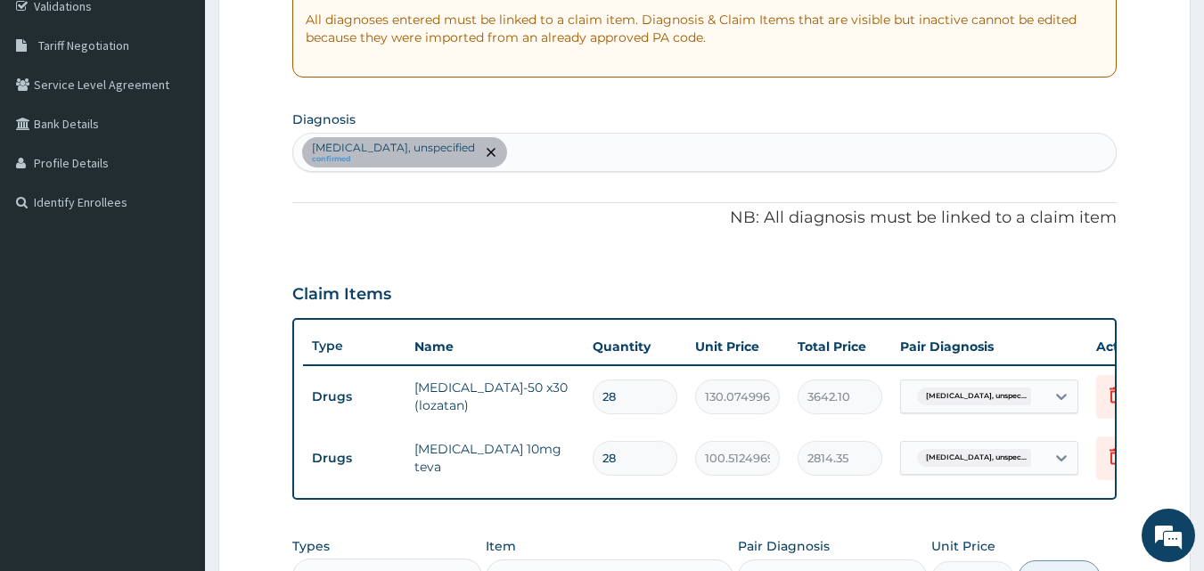
click at [563, 150] on div "[MEDICAL_DATA], unspecified confirmed" at bounding box center [705, 152] width 824 height 37
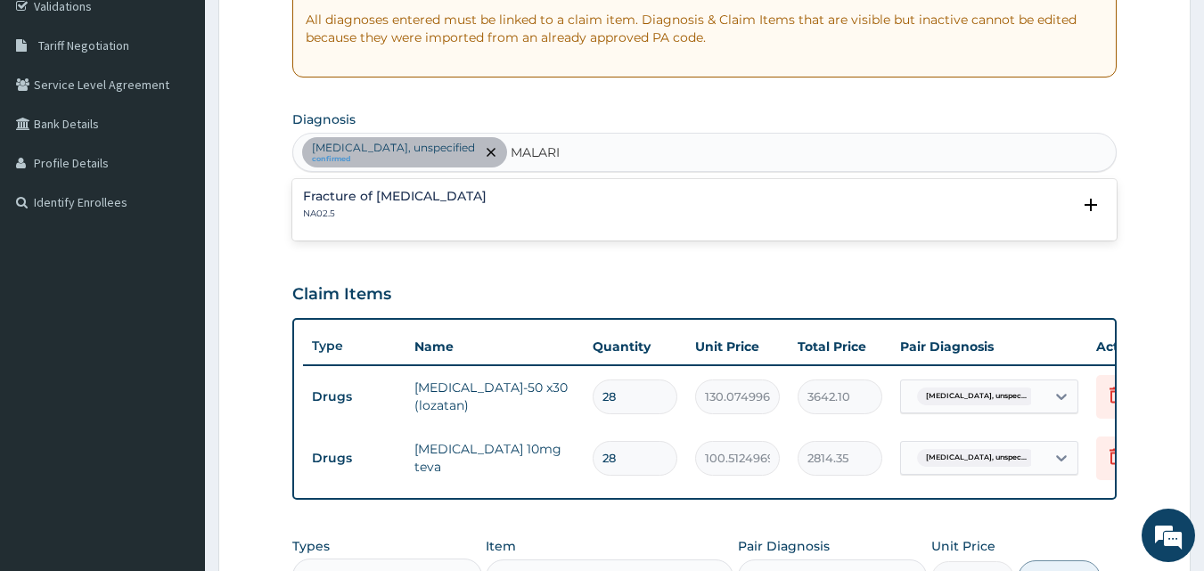
type input "[MEDICAL_DATA]"
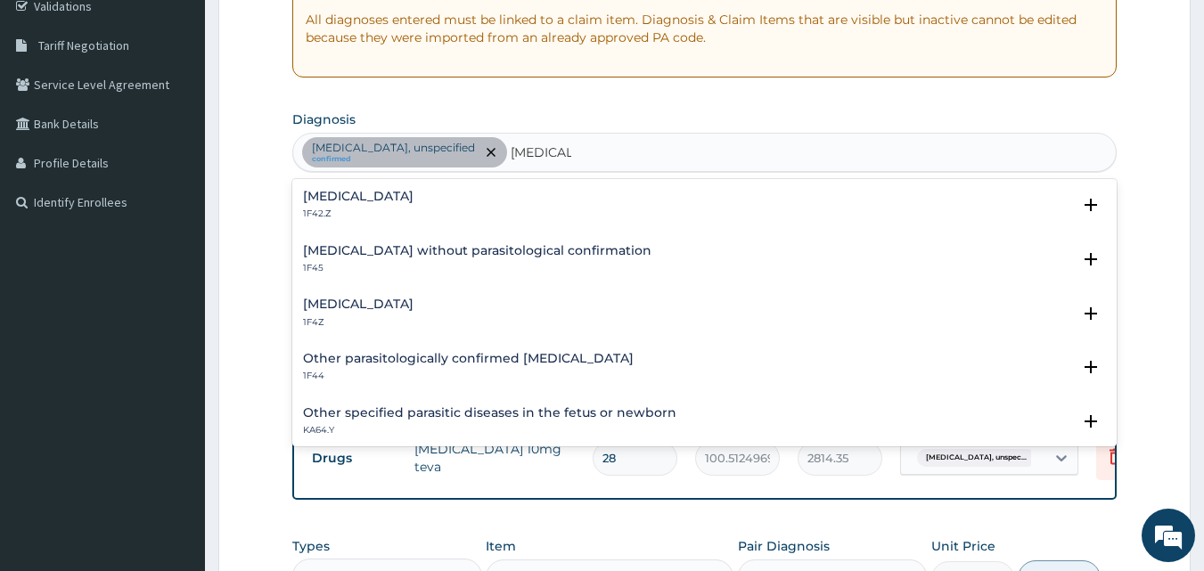
click at [366, 301] on h4 "[MEDICAL_DATA]" at bounding box center [358, 304] width 111 height 13
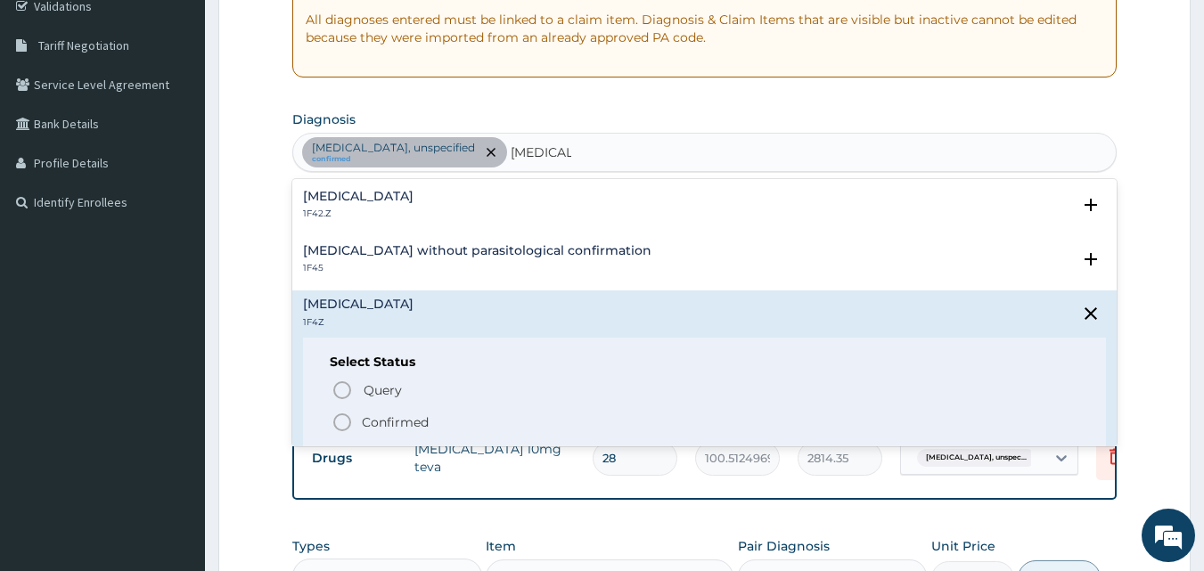
click at [337, 420] on icon "status option filled" at bounding box center [342, 422] width 21 height 21
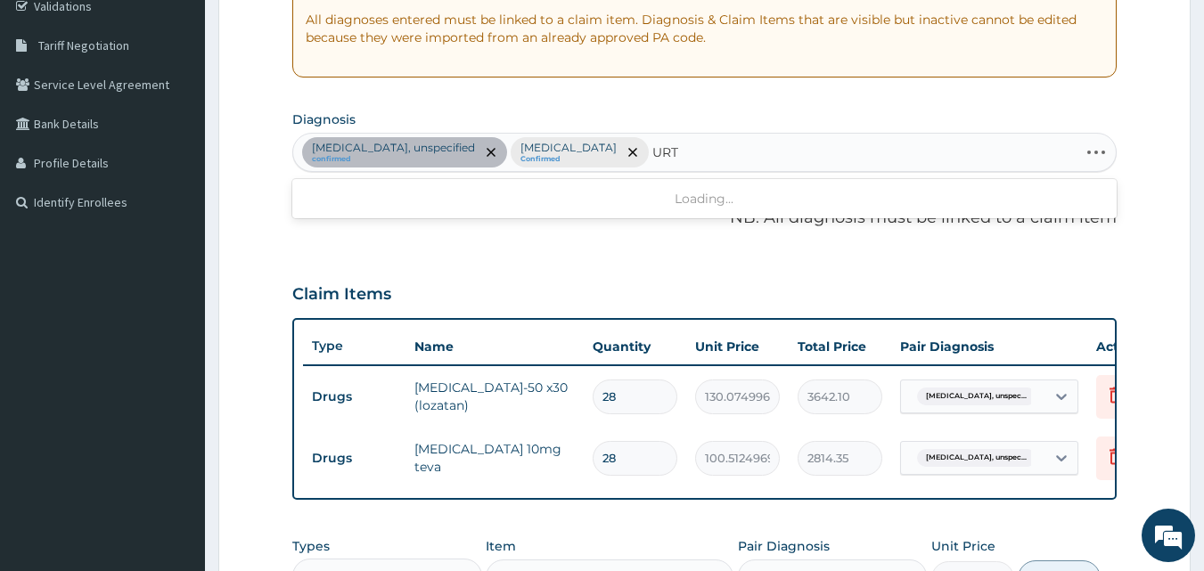
type input "URTI"
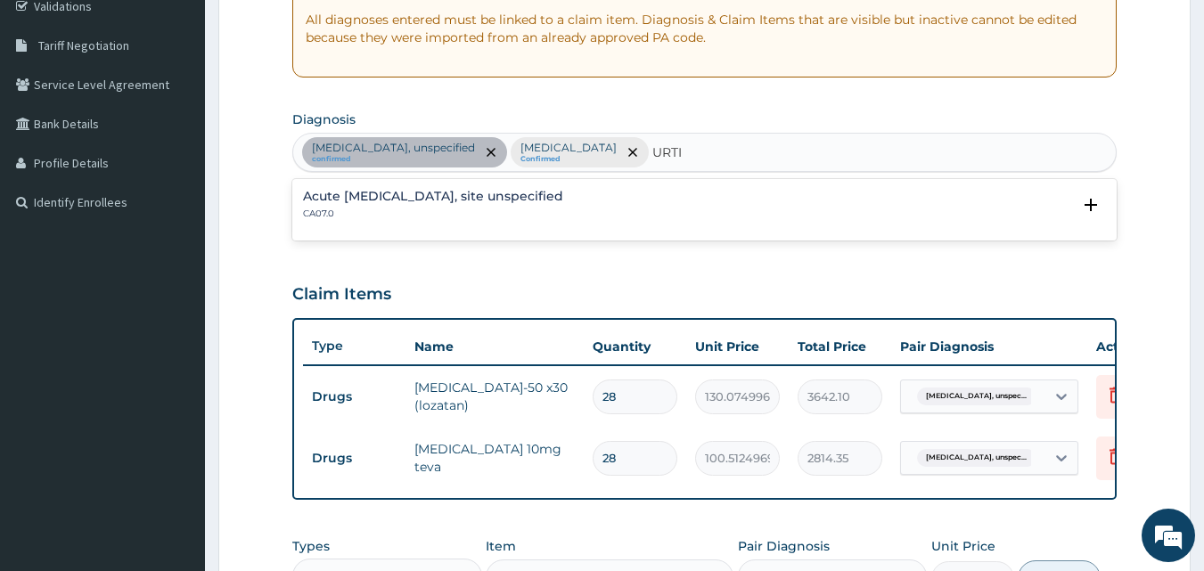
click at [644, 199] on div "Acute [MEDICAL_DATA], site unspecified CA07.0" at bounding box center [705, 205] width 804 height 31
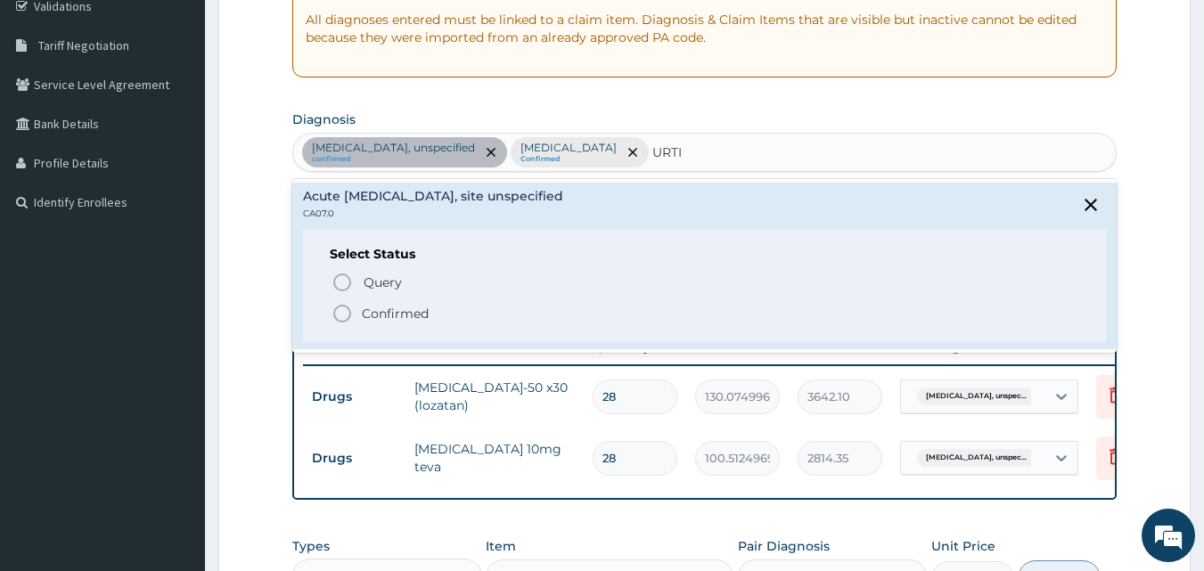
click at [366, 322] on p "Confirmed" at bounding box center [395, 314] width 67 height 18
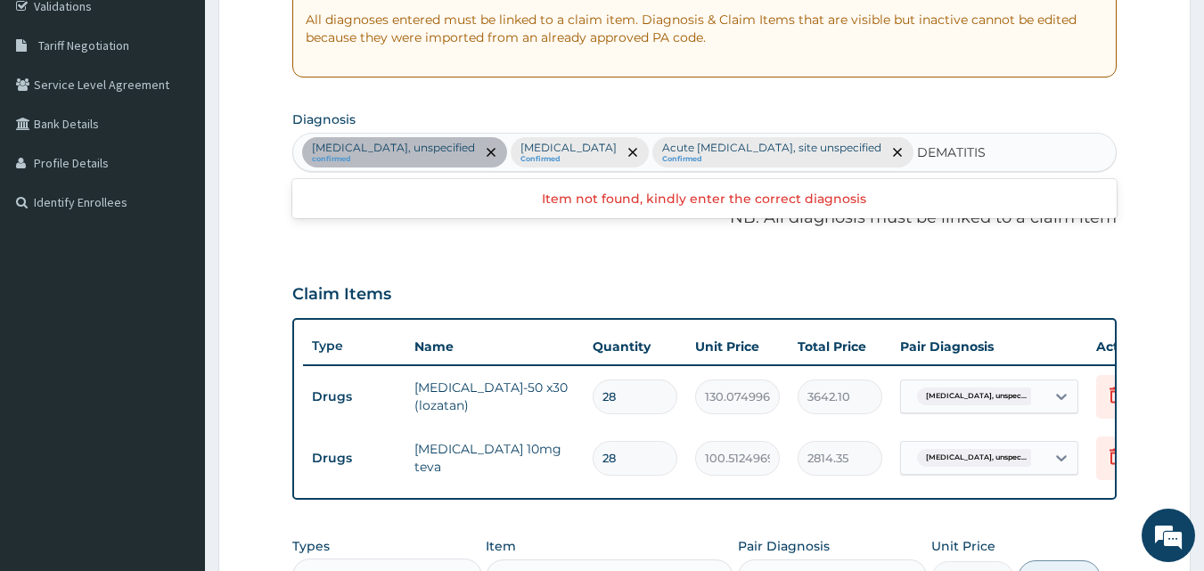
click at [988, 154] on input "DEMATITIS" at bounding box center [952, 153] width 70 height 18
type input "DERMATITIS"
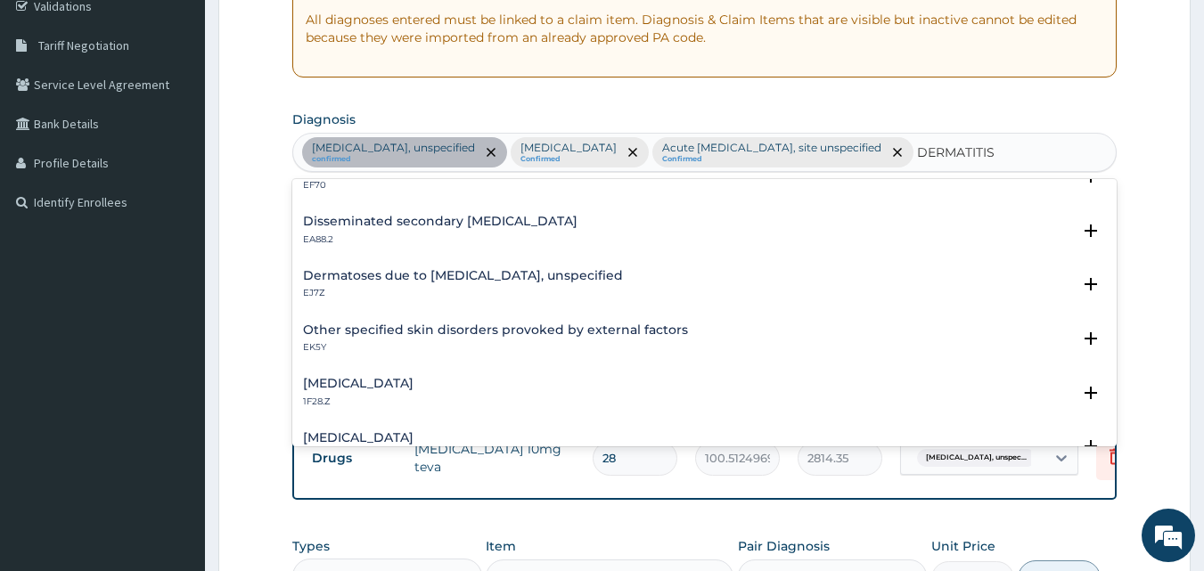
scroll to position [0, 0]
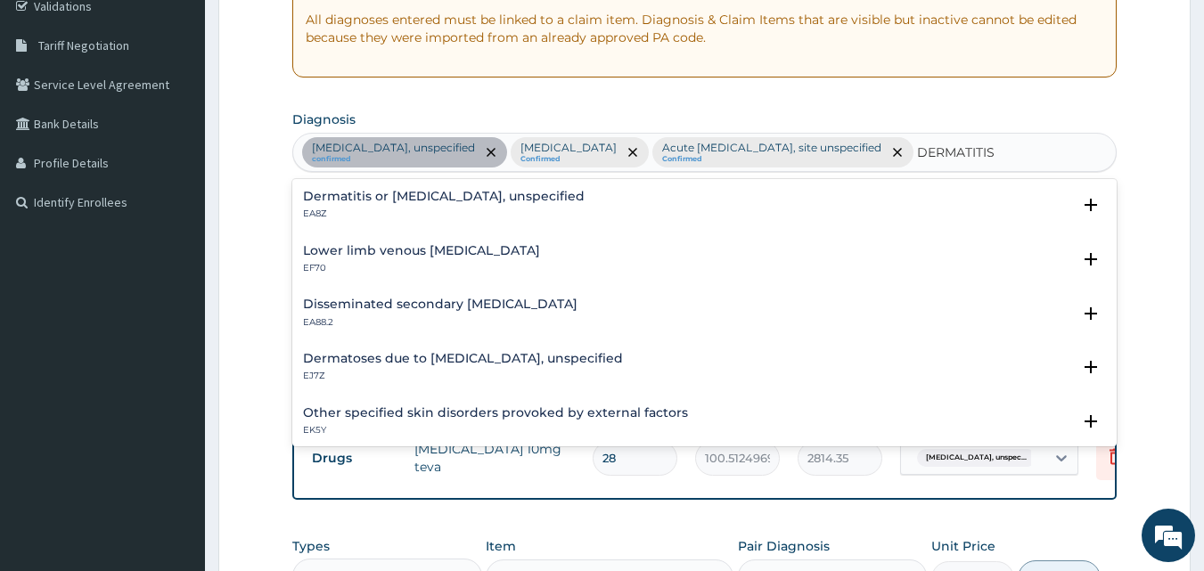
click at [483, 210] on p "EA8Z" at bounding box center [444, 214] width 282 height 12
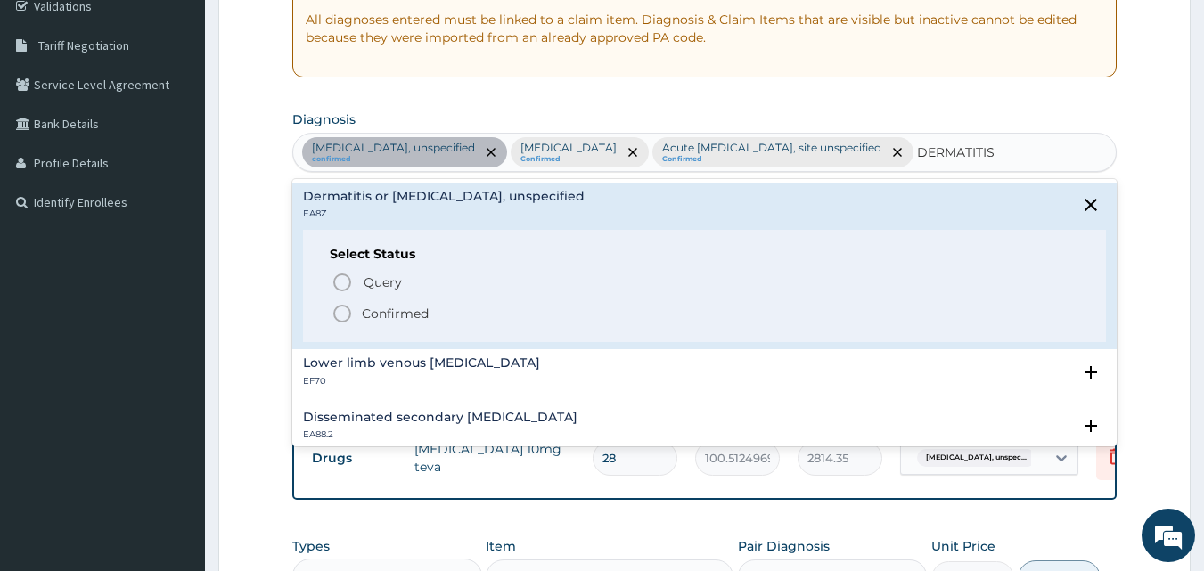
click at [335, 273] on icon "status option query" at bounding box center [342, 282] width 21 height 21
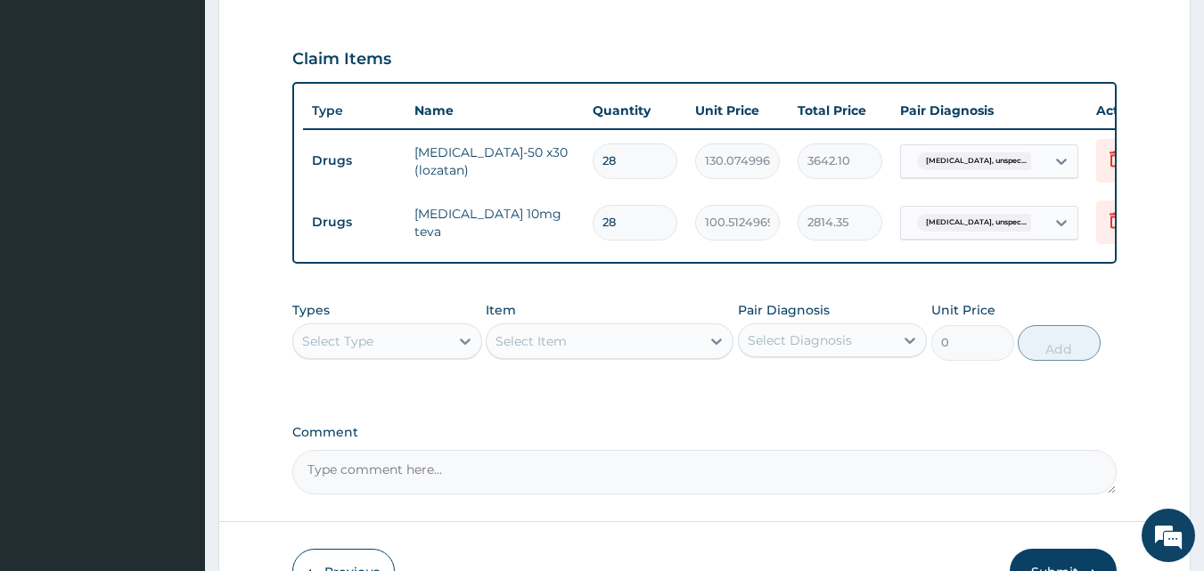
scroll to position [738, 0]
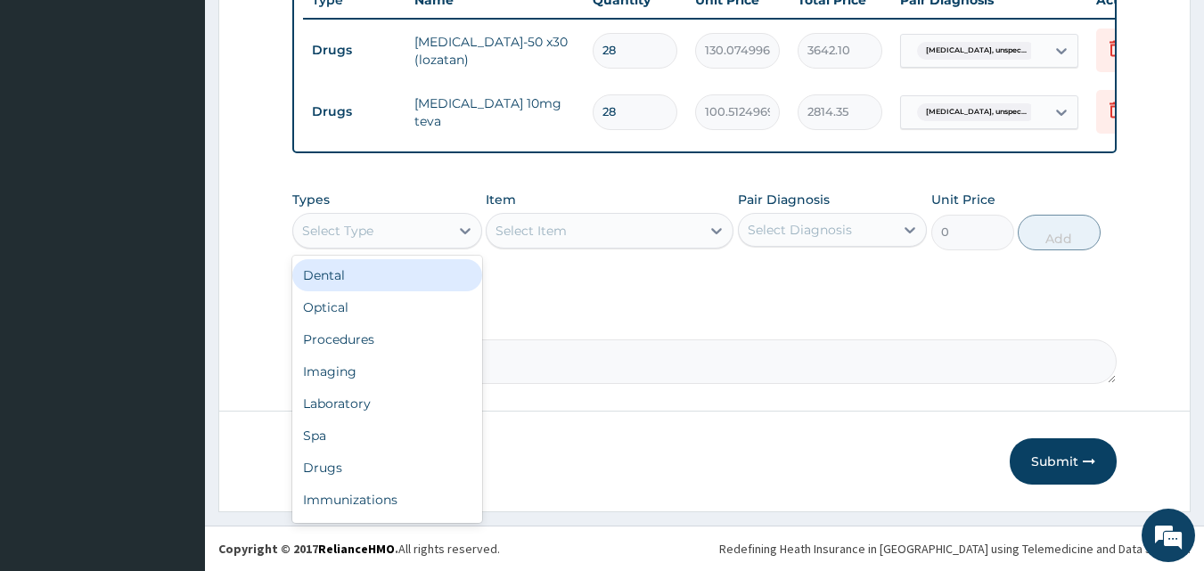
click at [403, 339] on div "Procedures" at bounding box center [387, 340] width 190 height 32
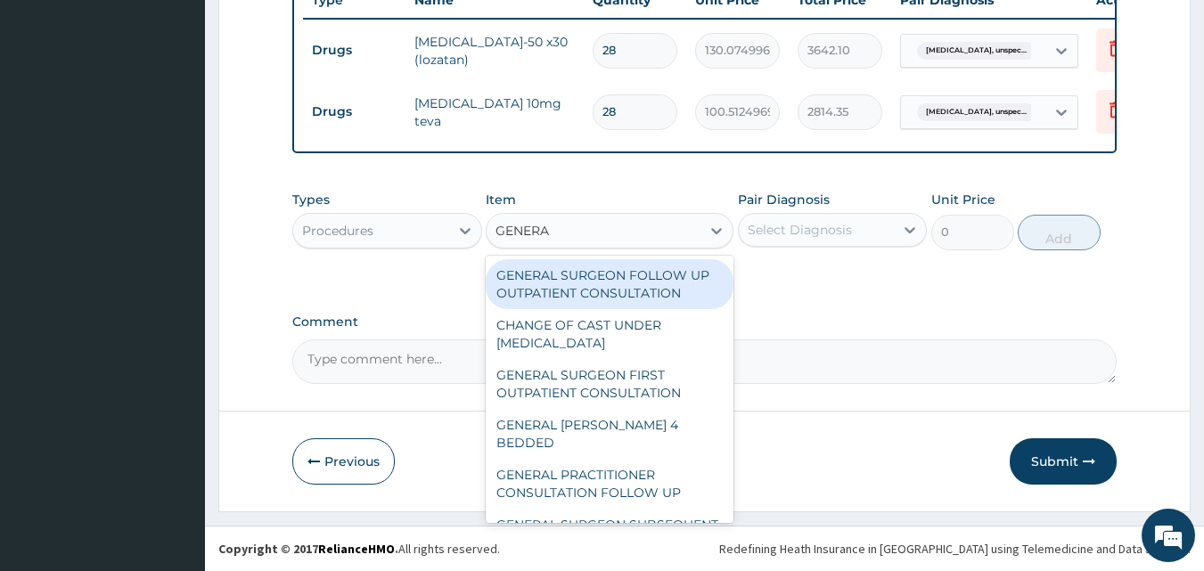
type input "GENERAL"
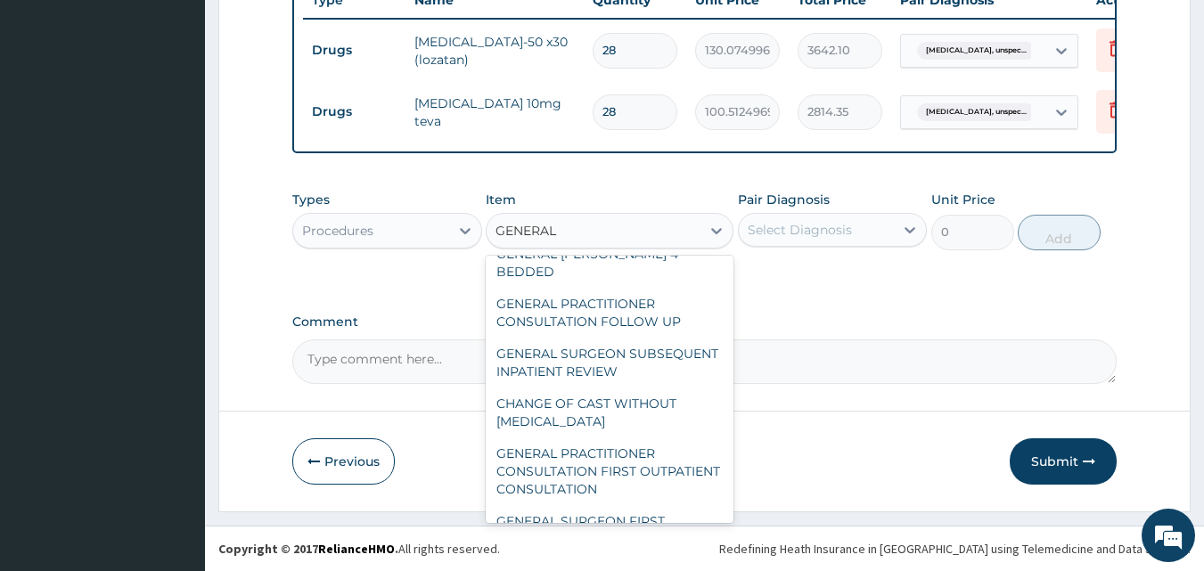
scroll to position [257, 0]
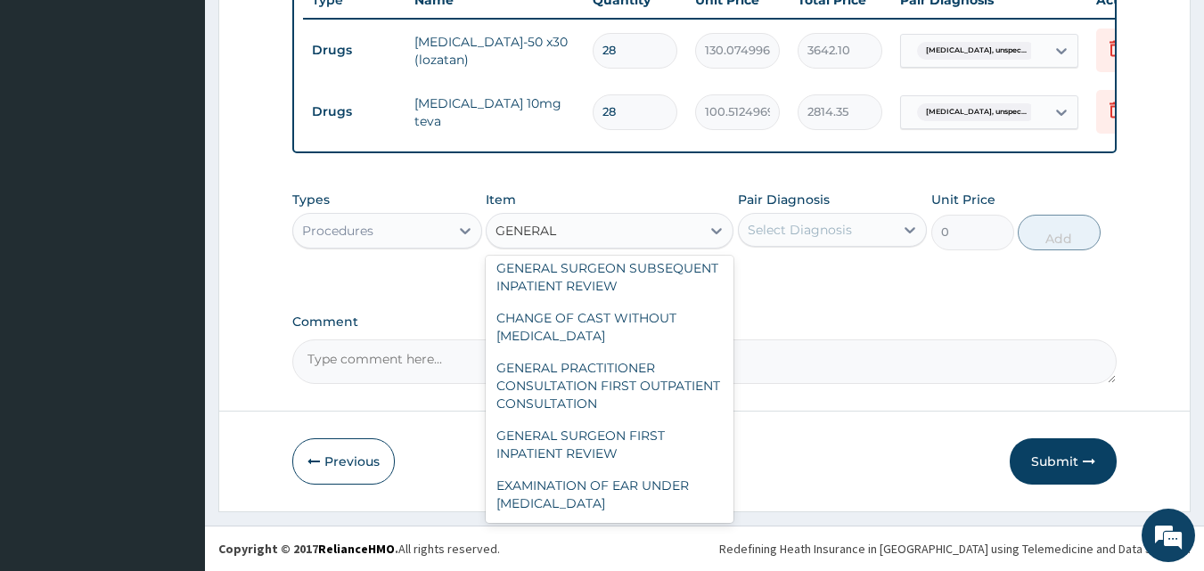
click at [610, 380] on div "GENERAL PRACTITIONER CONSULTATION FIRST OUTPATIENT CONSULTATION" at bounding box center [610, 386] width 248 height 68
type input "3547.5"
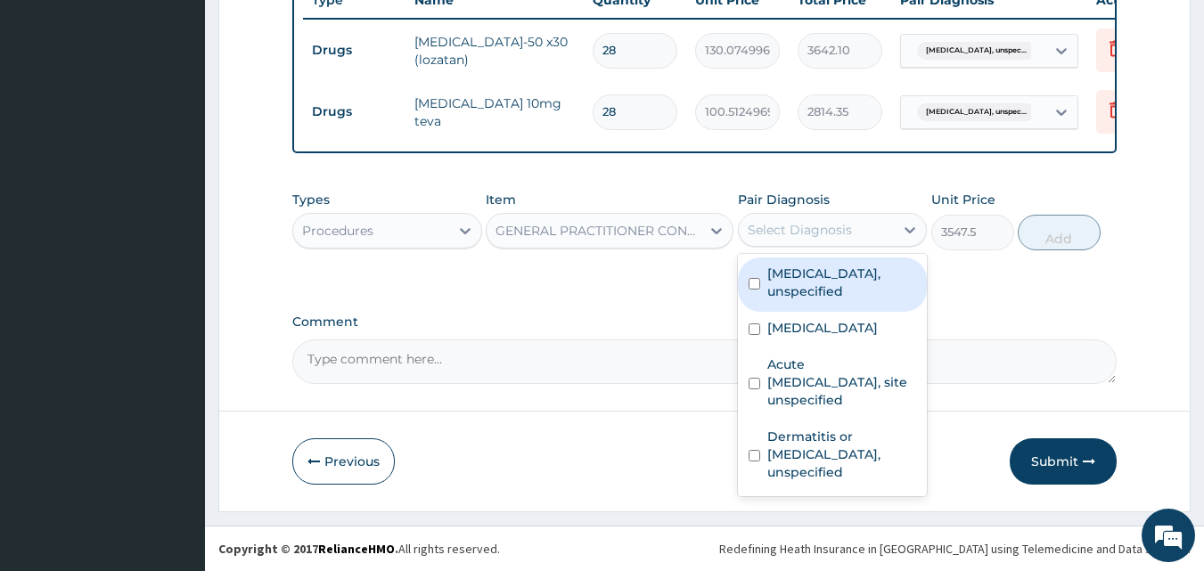
click at [834, 287] on label "[MEDICAL_DATA], unspecified" at bounding box center [843, 283] width 150 height 36
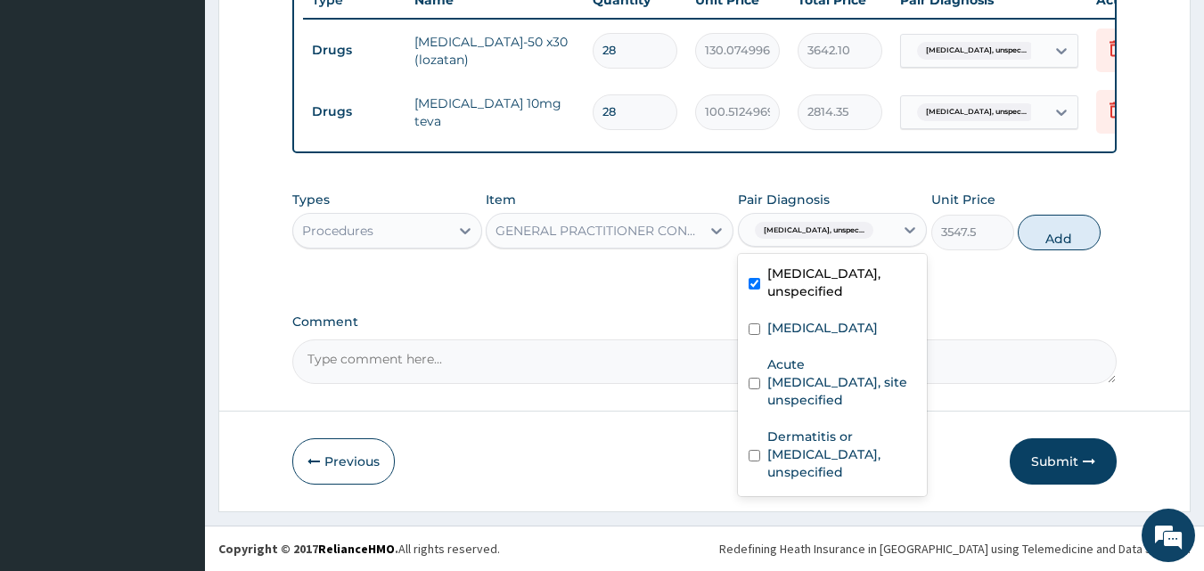
checkbox input "true"
click at [784, 333] on label "[MEDICAL_DATA]" at bounding box center [823, 328] width 111 height 18
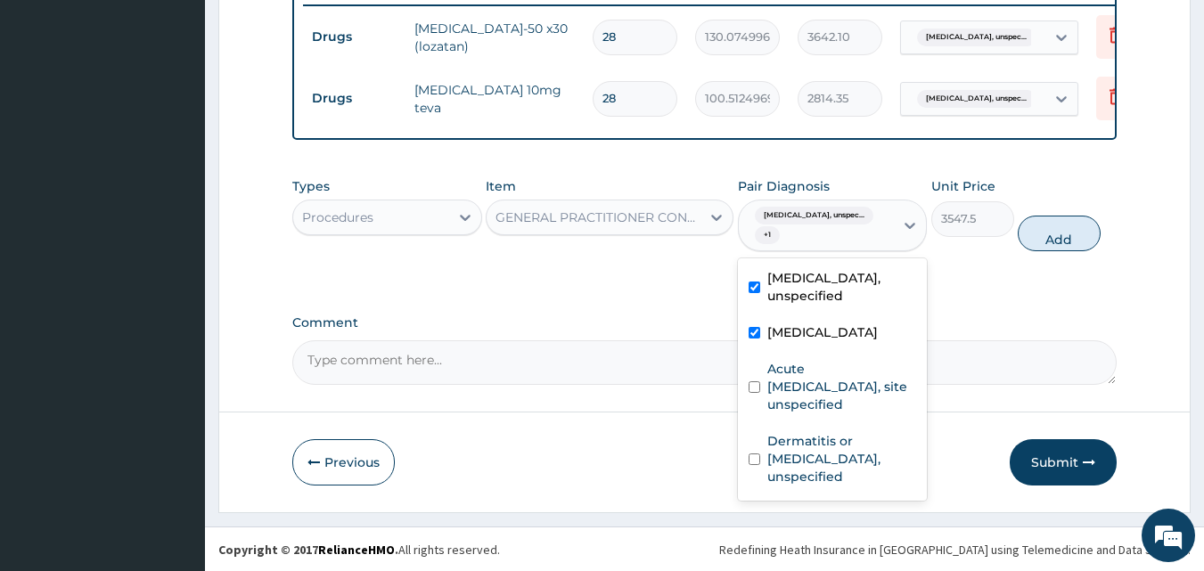
checkbox input "true"
click at [786, 389] on label "Acute [MEDICAL_DATA], site unspecified" at bounding box center [843, 386] width 150 height 53
checkbox input "true"
click at [802, 480] on label "Dermatitis or [MEDICAL_DATA], unspecified" at bounding box center [843, 458] width 150 height 53
checkbox input "true"
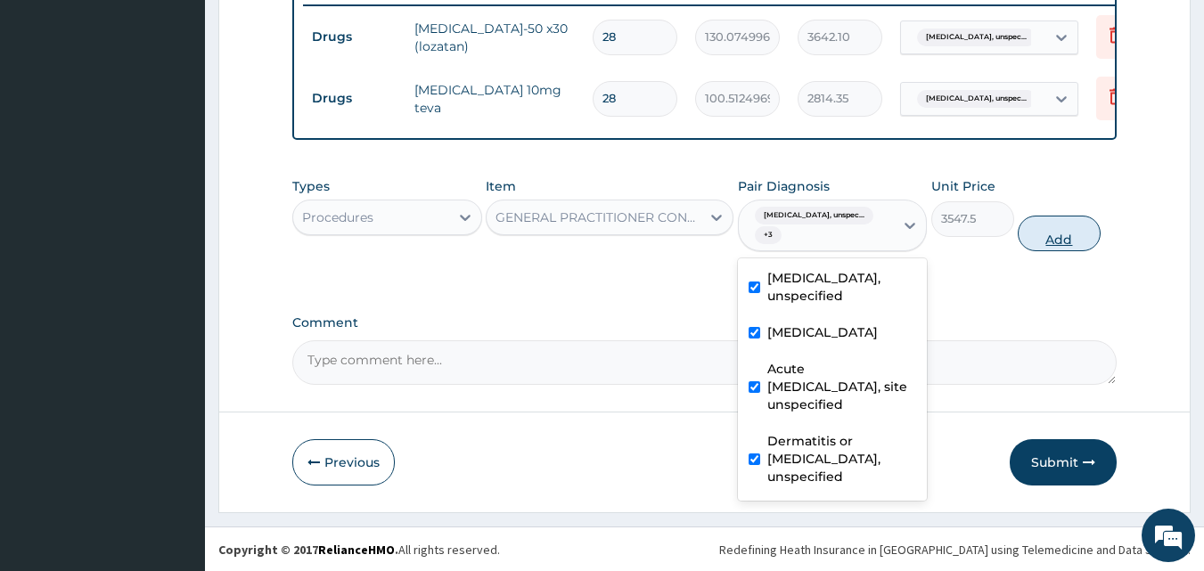
click at [1062, 243] on button "Add" at bounding box center [1059, 234] width 83 height 36
type input "0"
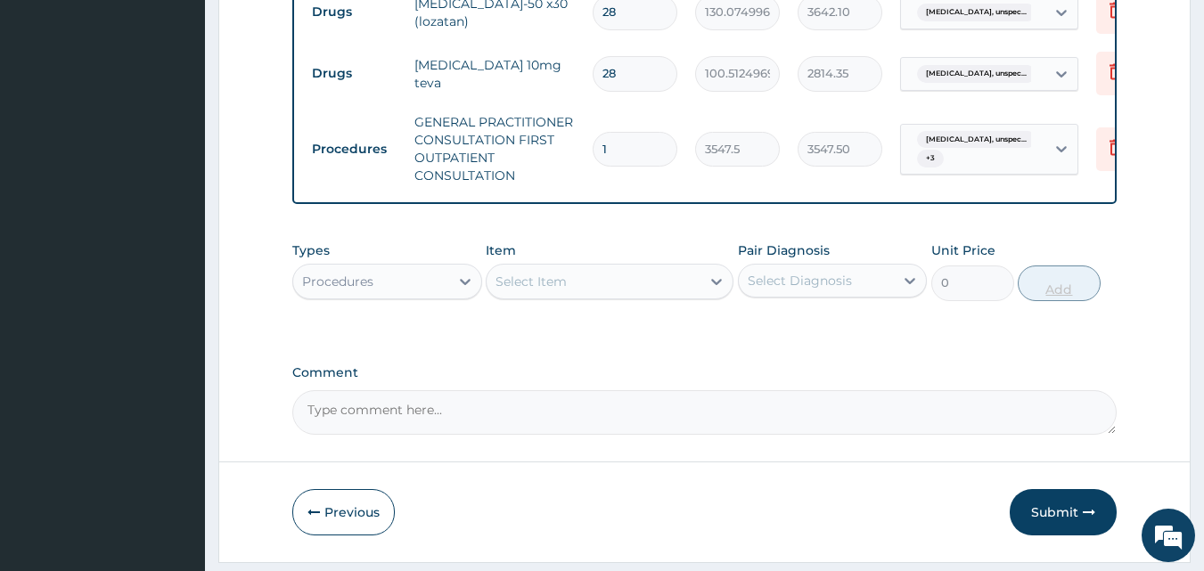
scroll to position [827, 0]
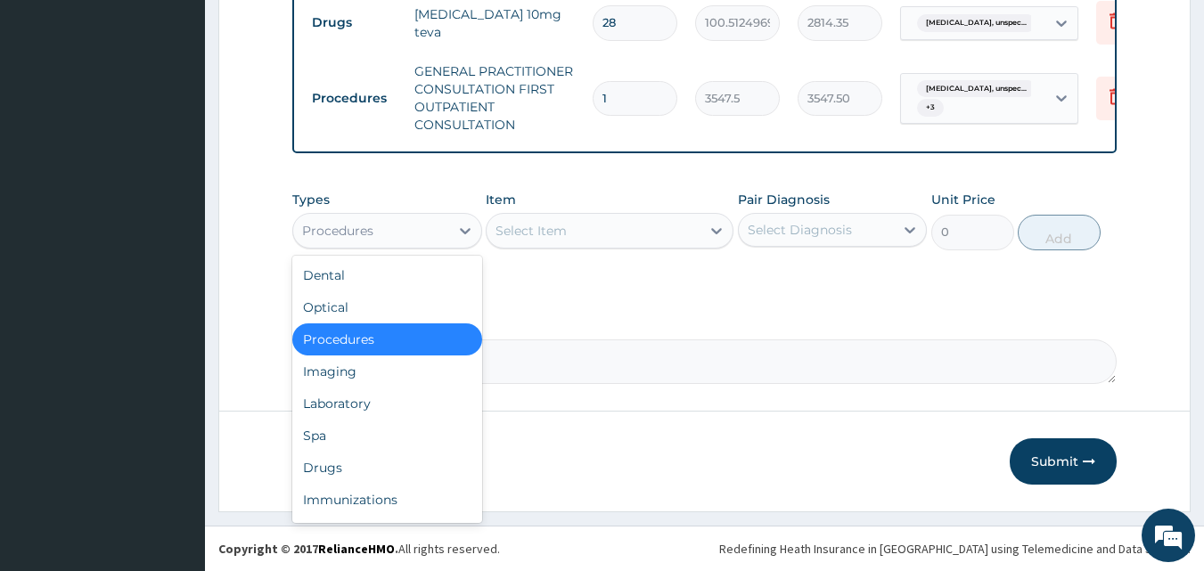
click at [383, 392] on div "Laboratory" at bounding box center [387, 404] width 190 height 32
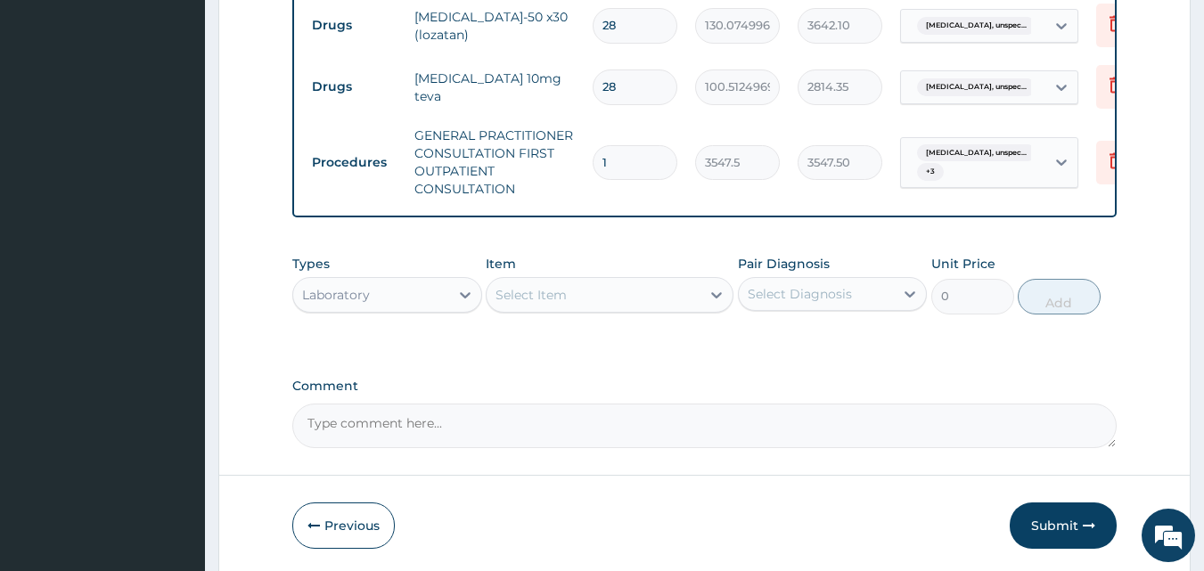
scroll to position [748, 0]
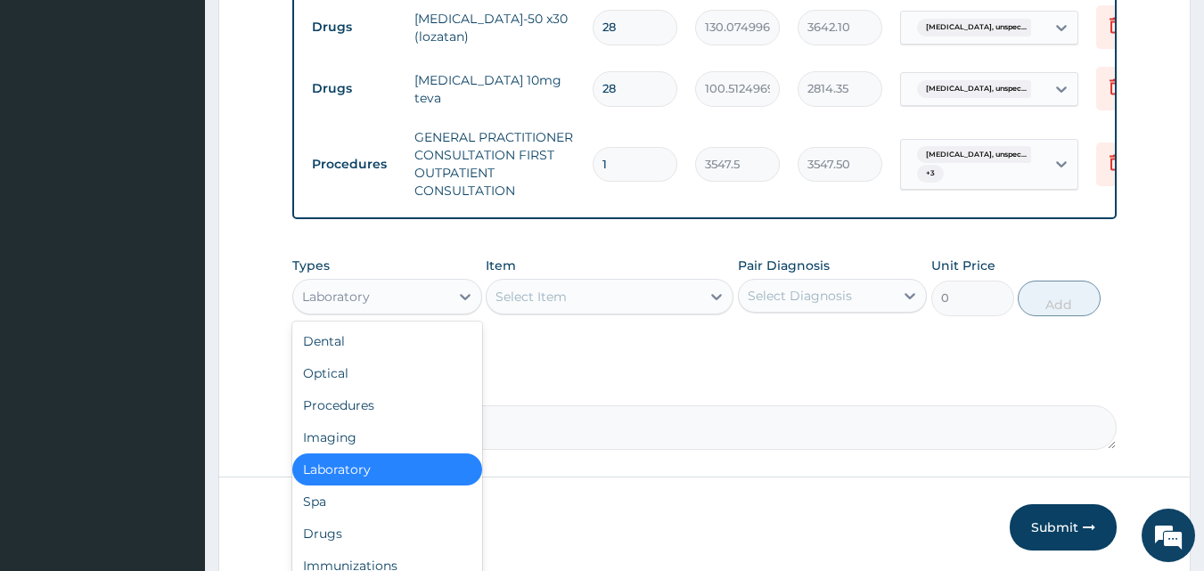
click at [373, 532] on div "Drugs" at bounding box center [387, 534] width 190 height 32
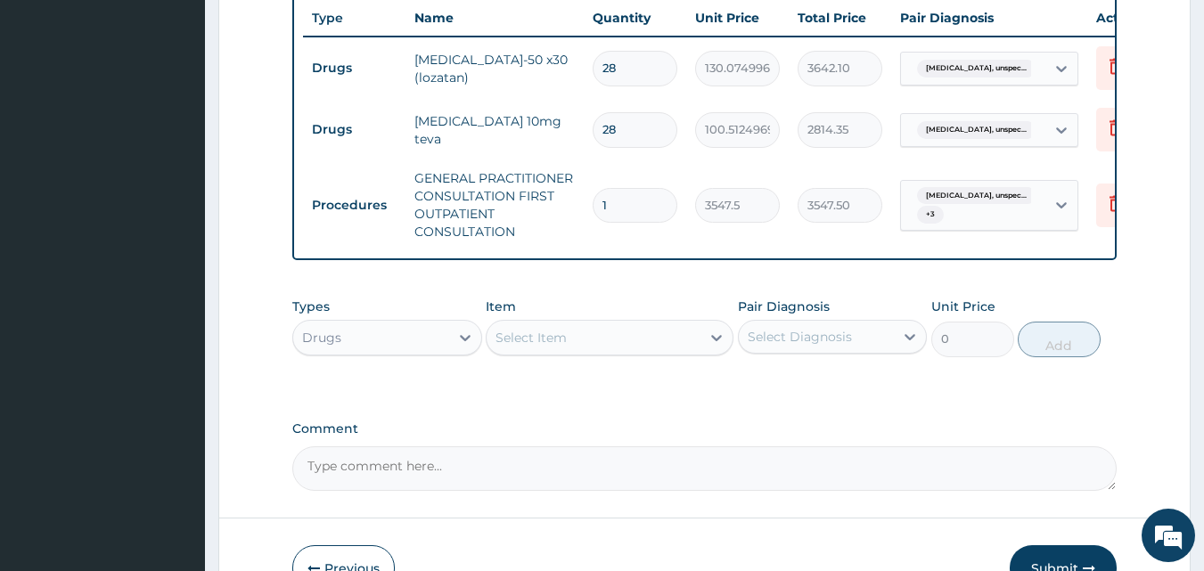
scroll to position [827, 0]
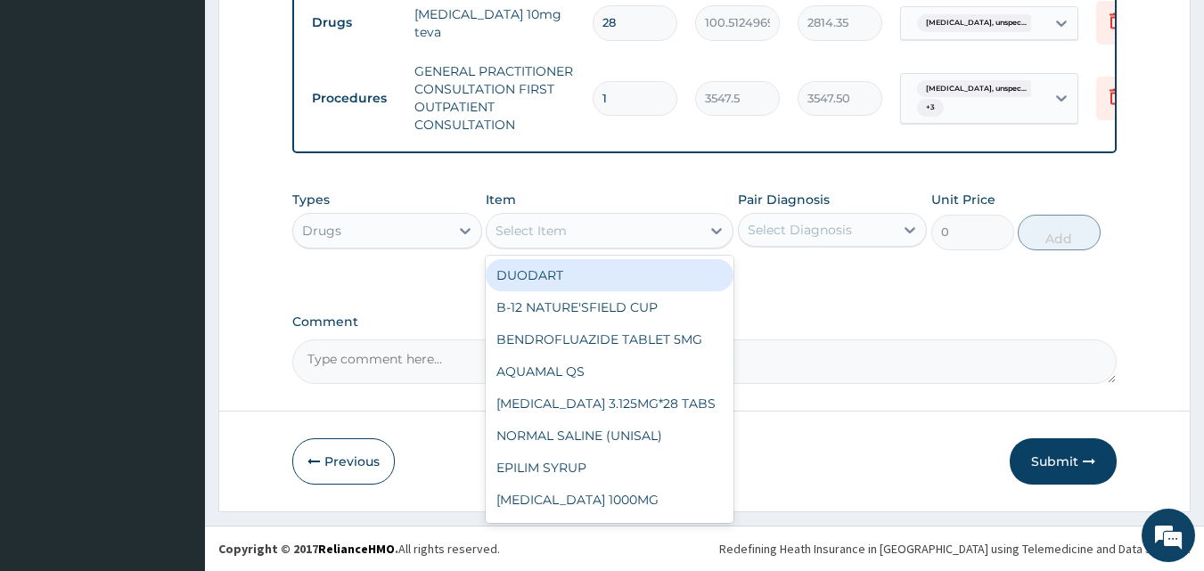
click at [645, 229] on div "Select Item" at bounding box center [594, 231] width 214 height 29
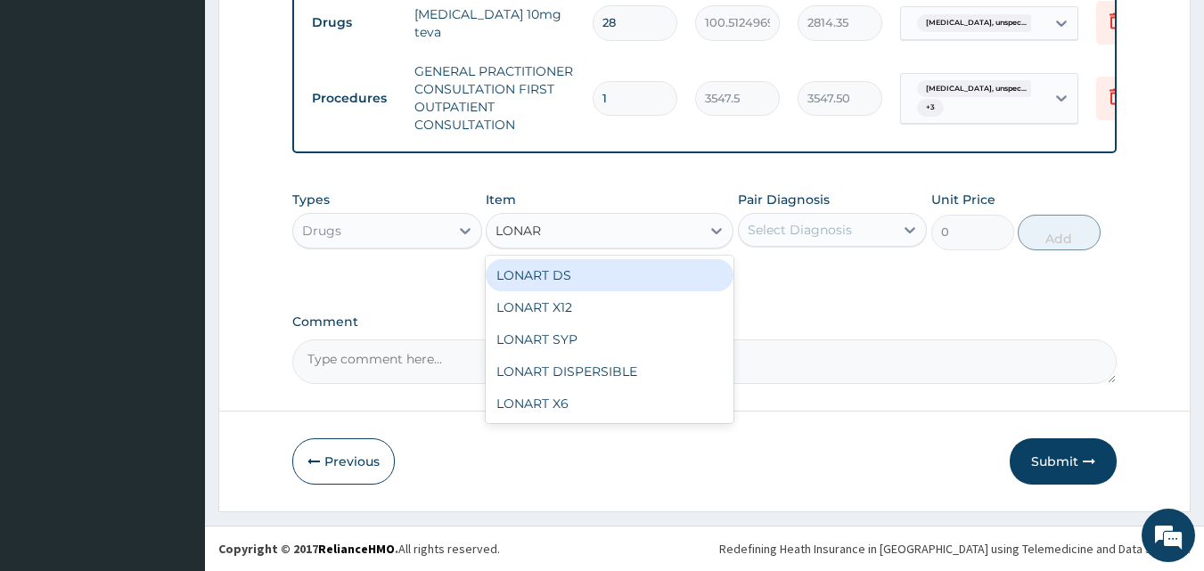
type input "LONART"
click at [572, 283] on div "LONART DS" at bounding box center [610, 275] width 248 height 32
type input "473"
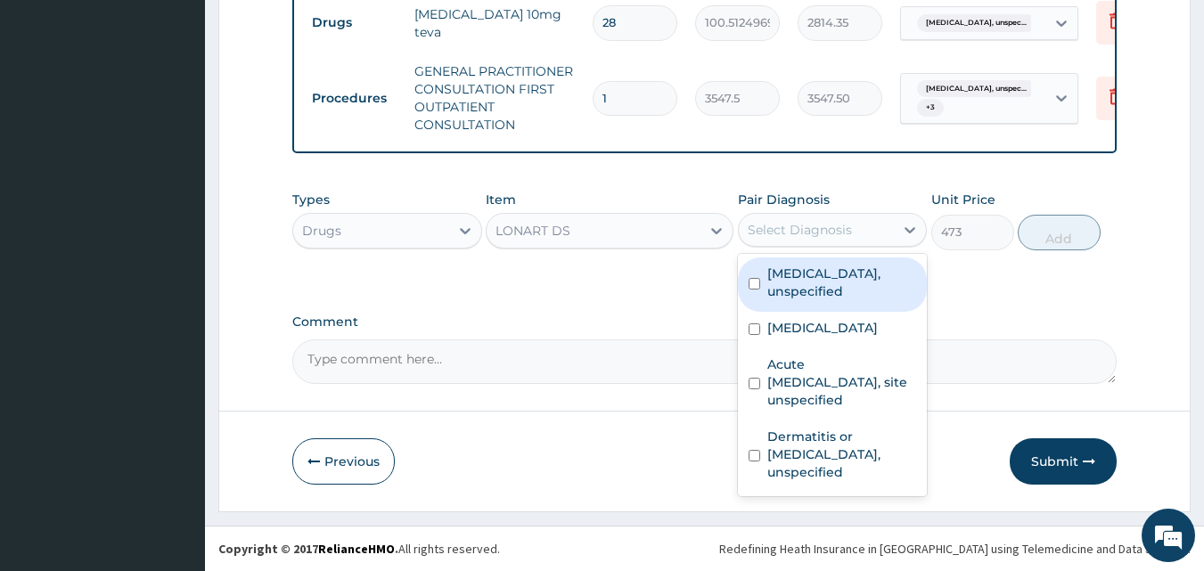
click at [820, 236] on div "Select Diagnosis" at bounding box center [800, 230] width 104 height 18
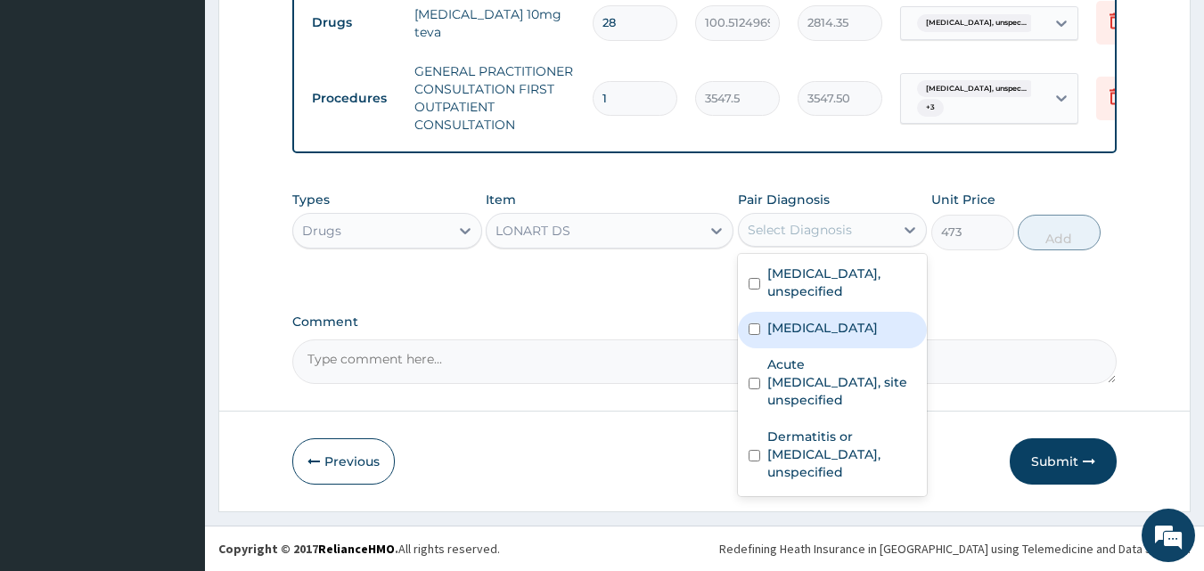
click at [845, 341] on div "Malaria, unspecified" at bounding box center [833, 330] width 190 height 37
checkbox input "true"
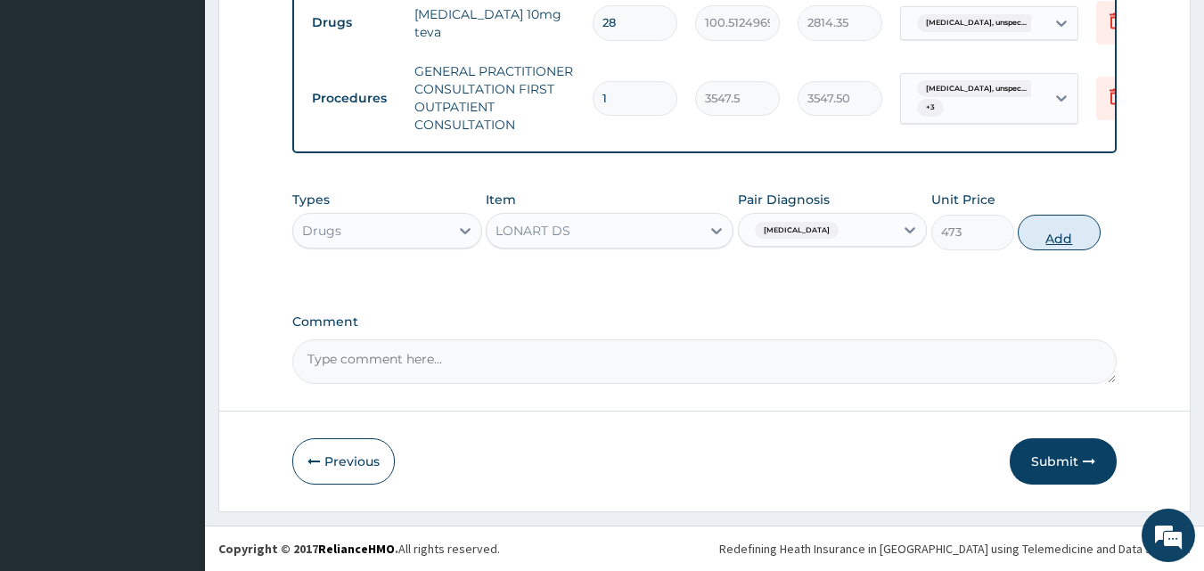
click at [1048, 235] on button "Add" at bounding box center [1059, 233] width 83 height 36
type input "0"
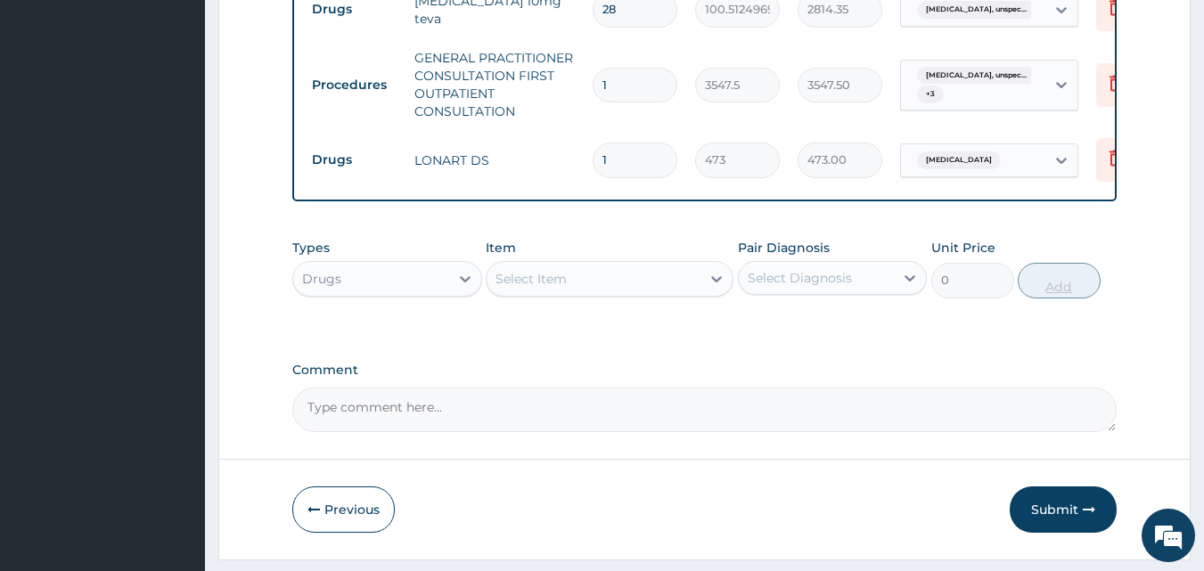
type input "0.00"
type input "6"
type input "2838.00"
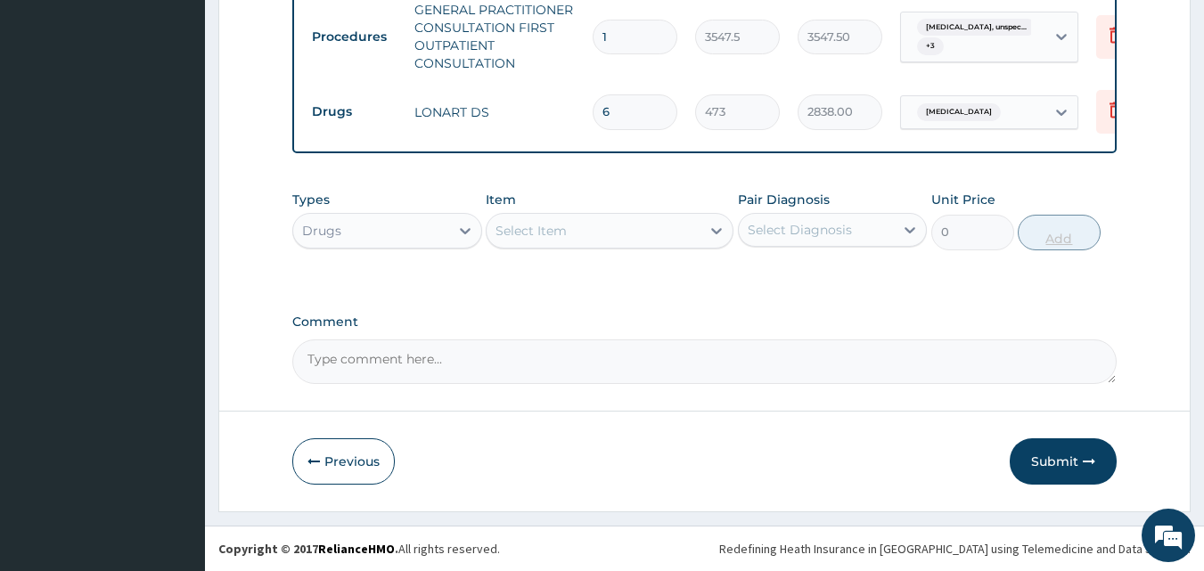
type input "6"
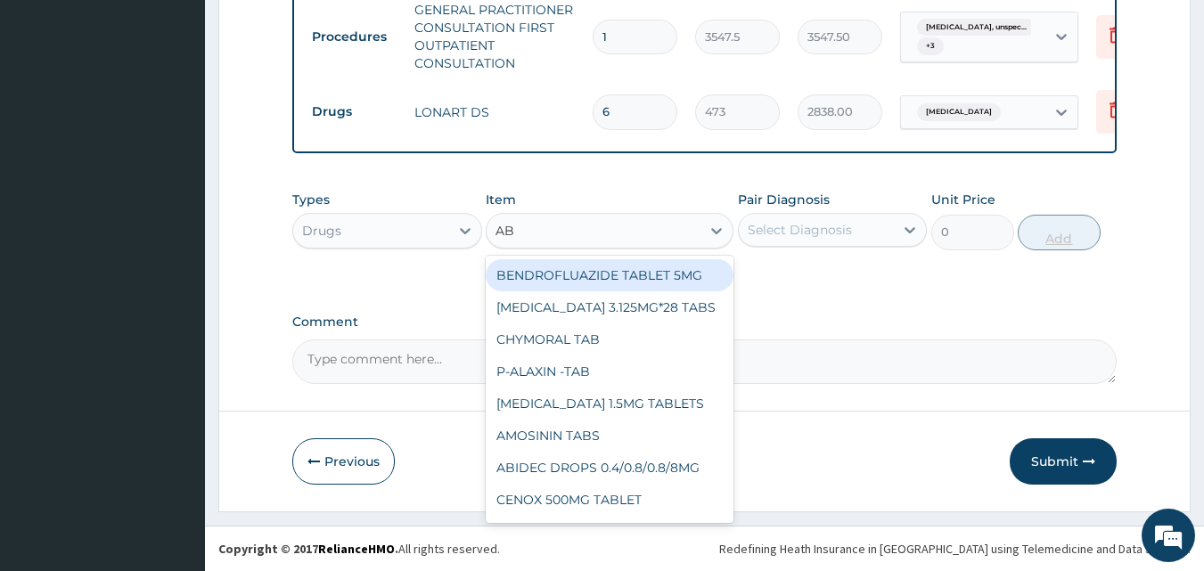
type input "ABF"
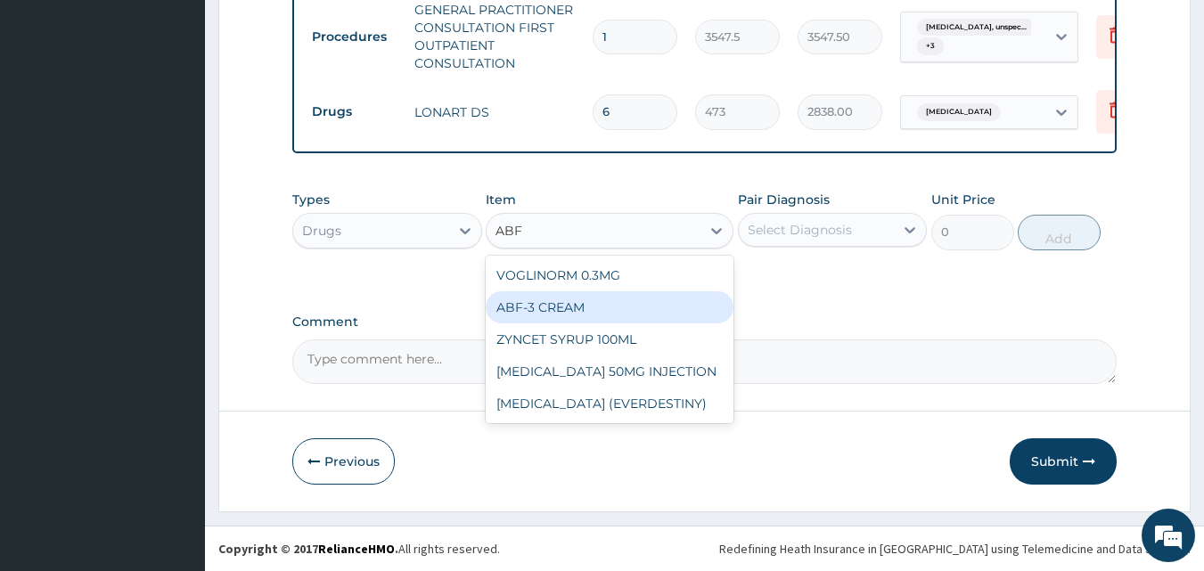
click at [623, 304] on div "ABF-3 CREAM" at bounding box center [610, 308] width 248 height 32
type input "1182.5"
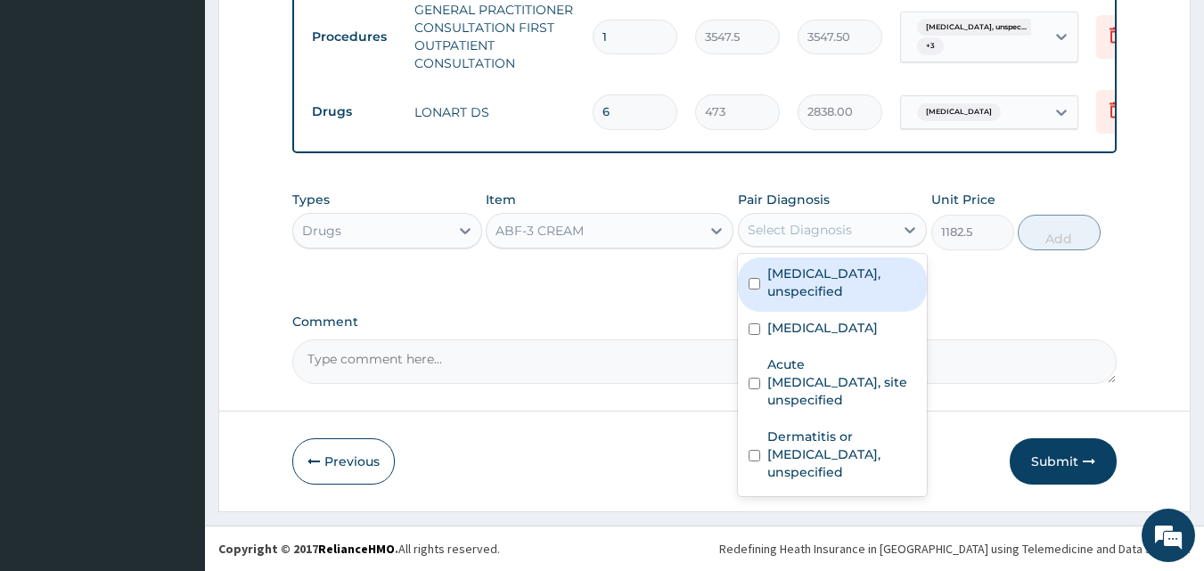
click at [804, 224] on div "Select Diagnosis" at bounding box center [800, 230] width 104 height 18
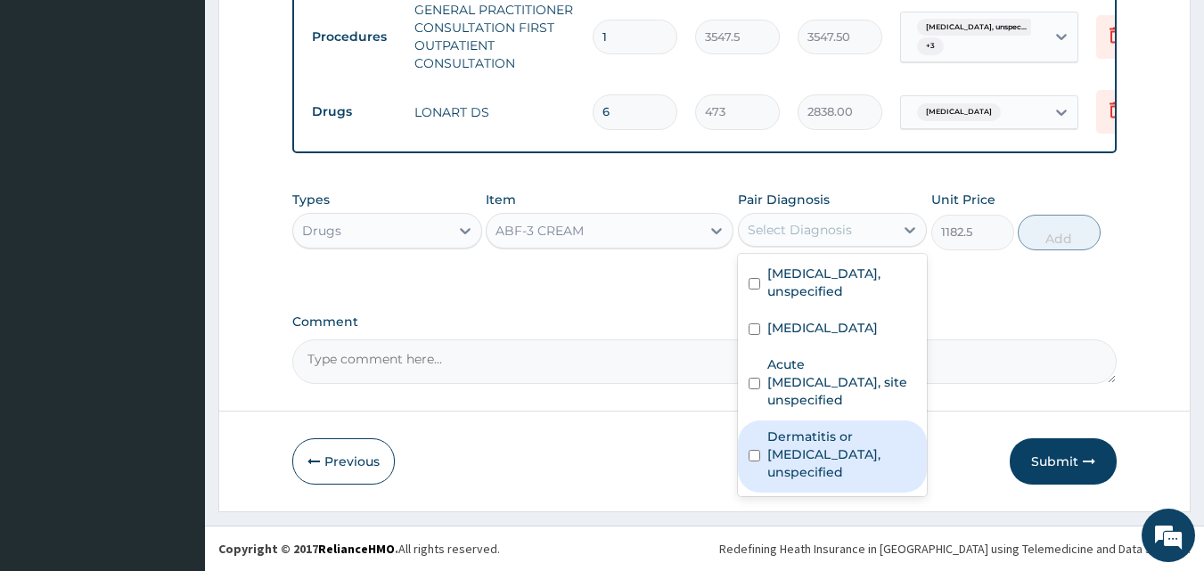
click at [820, 440] on label "Dermatitis or eczema, unspecified" at bounding box center [843, 454] width 150 height 53
checkbox input "true"
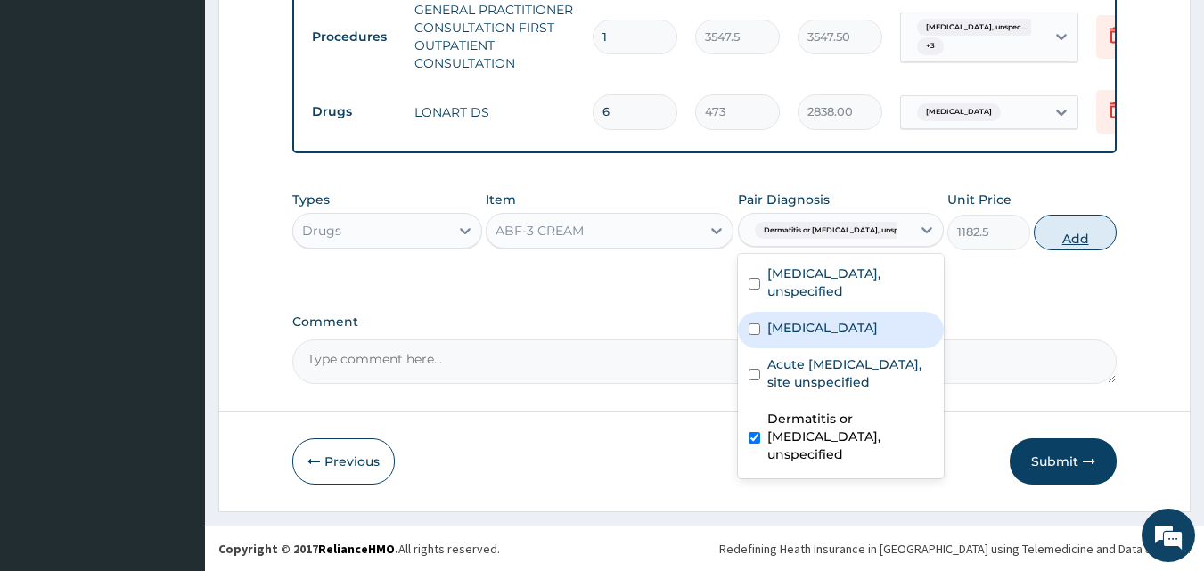
click at [1064, 221] on button "Add" at bounding box center [1075, 233] width 83 height 36
type input "0"
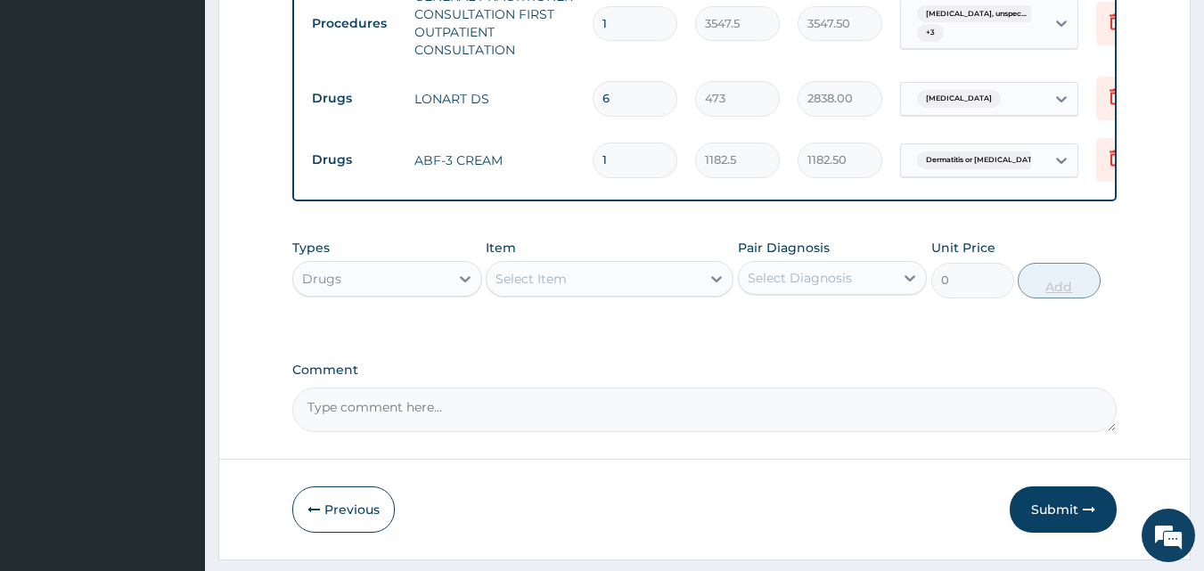
scroll to position [950, 0]
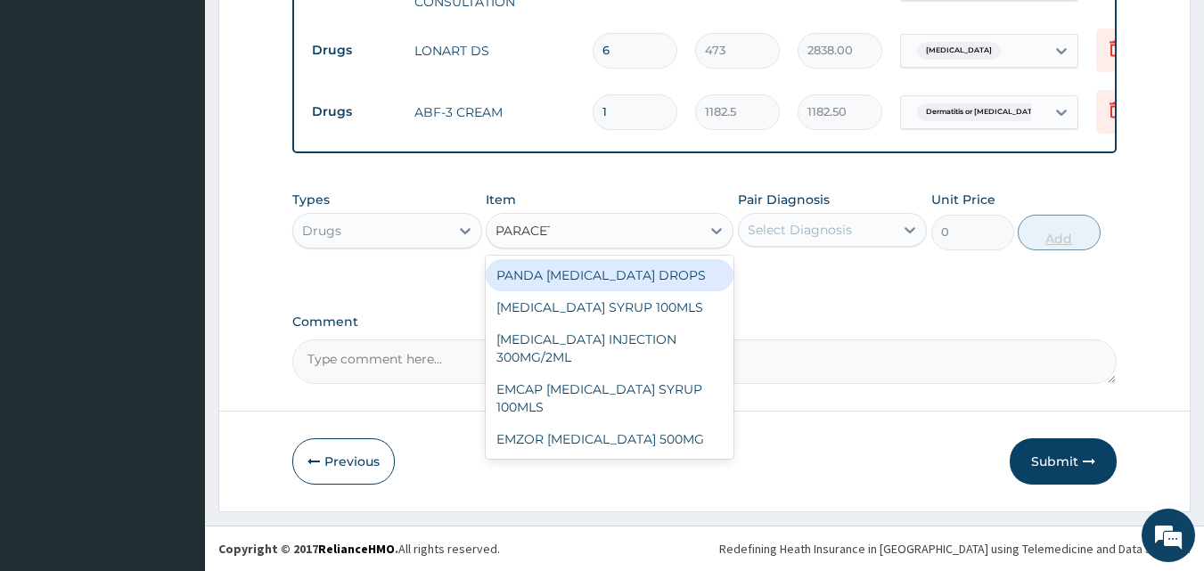
type input "PARACETA"
click at [655, 435] on div "EMZOR PARACETAMOL 500MG" at bounding box center [610, 439] width 248 height 32
type input "23.64999961853027"
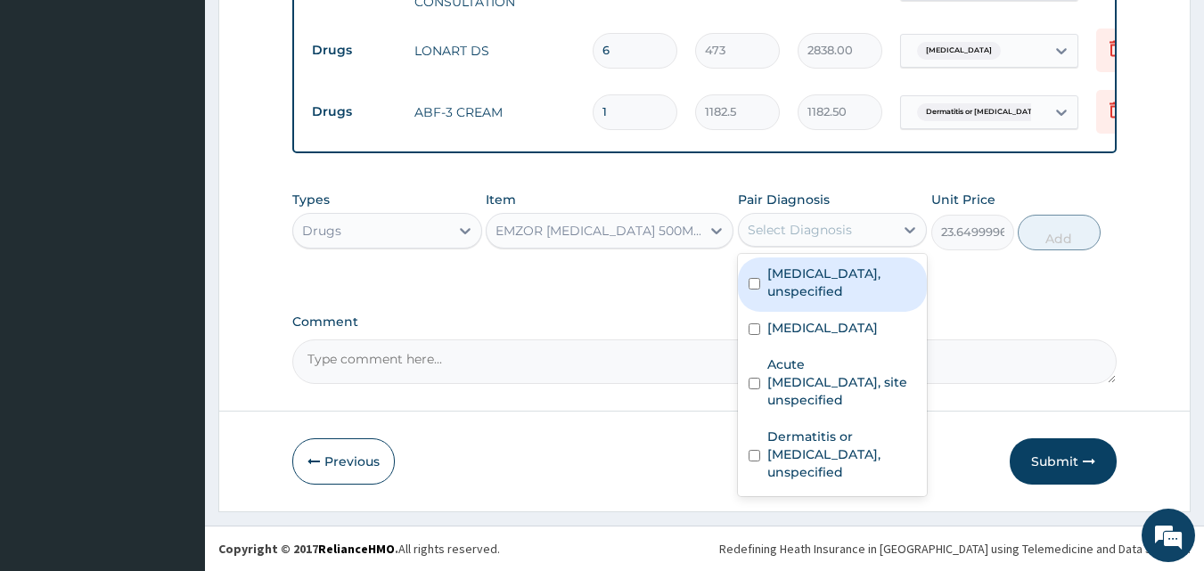
click at [873, 333] on label "[MEDICAL_DATA]" at bounding box center [823, 328] width 111 height 18
checkbox input "true"
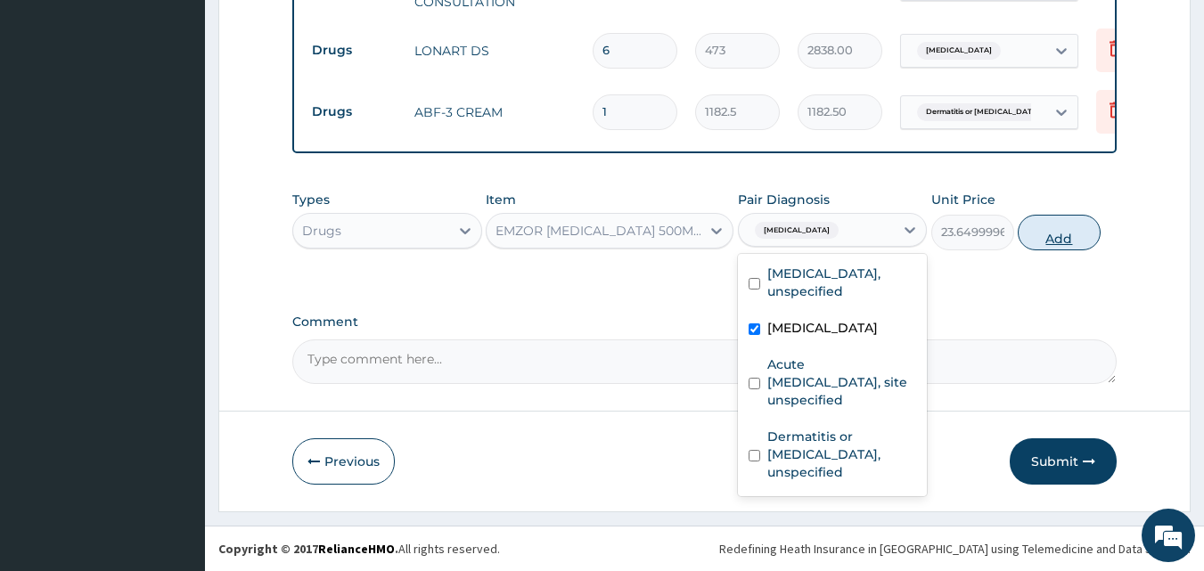
click at [1064, 232] on button "Add" at bounding box center [1059, 233] width 83 height 36
type input "0"
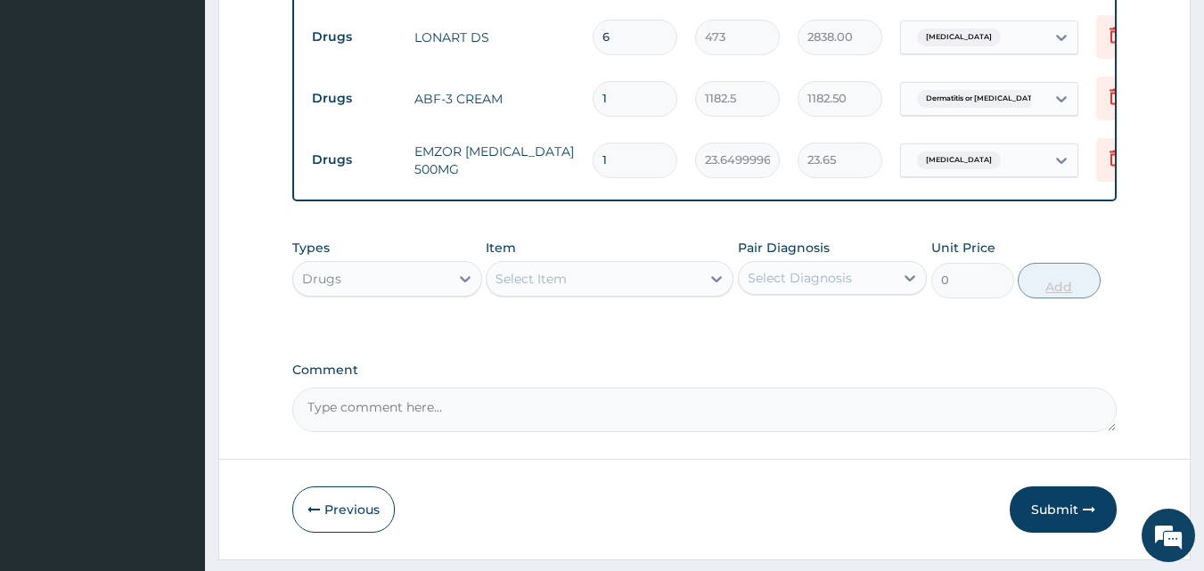
type input "18"
type input "425.70"
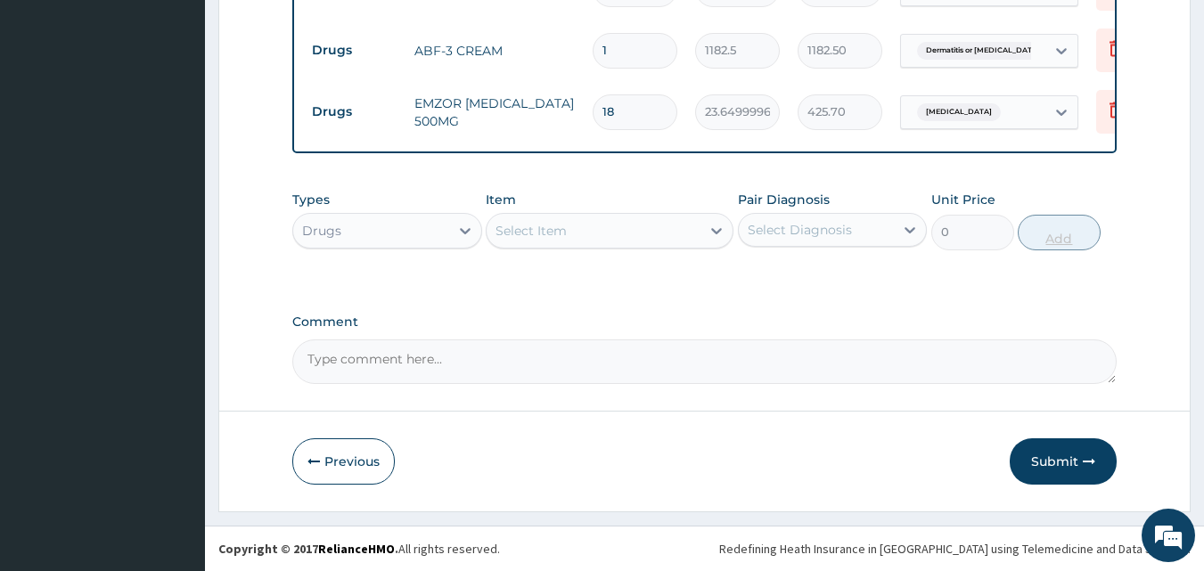
type input "18"
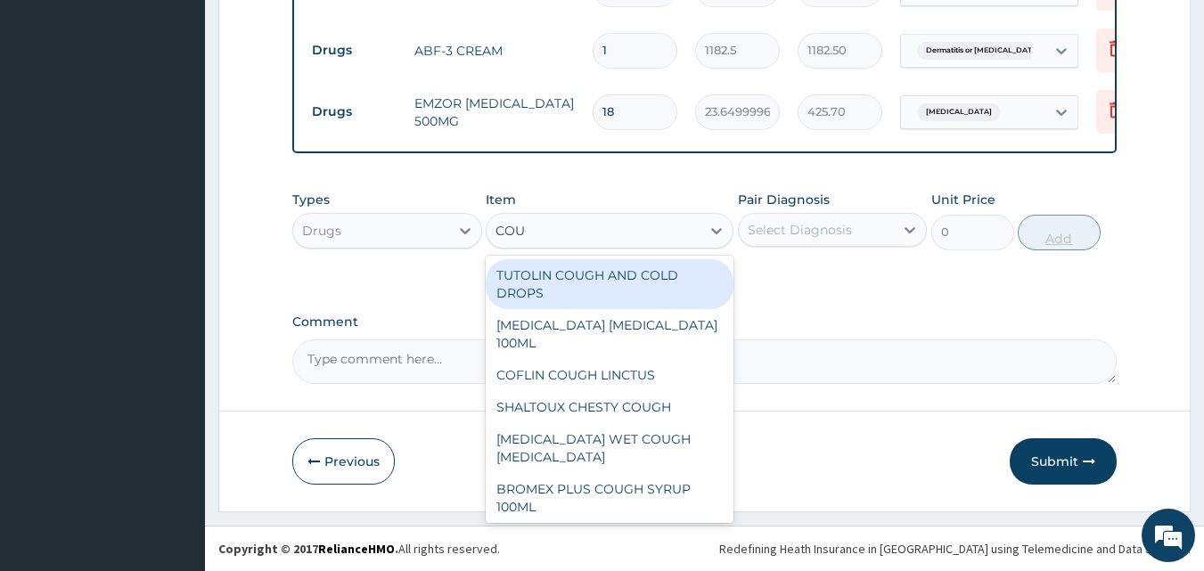
type input "COUGH"
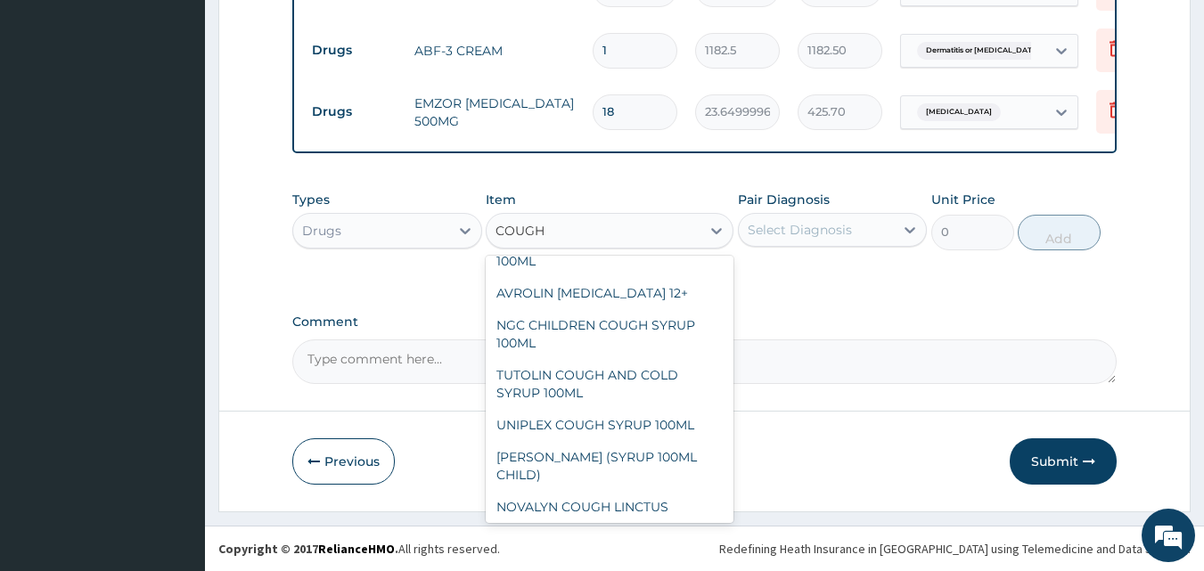
click at [615, 523] on div "NEOFYLIN COUGH SYRUP 100ML" at bounding box center [610, 539] width 248 height 32
type input "1419"
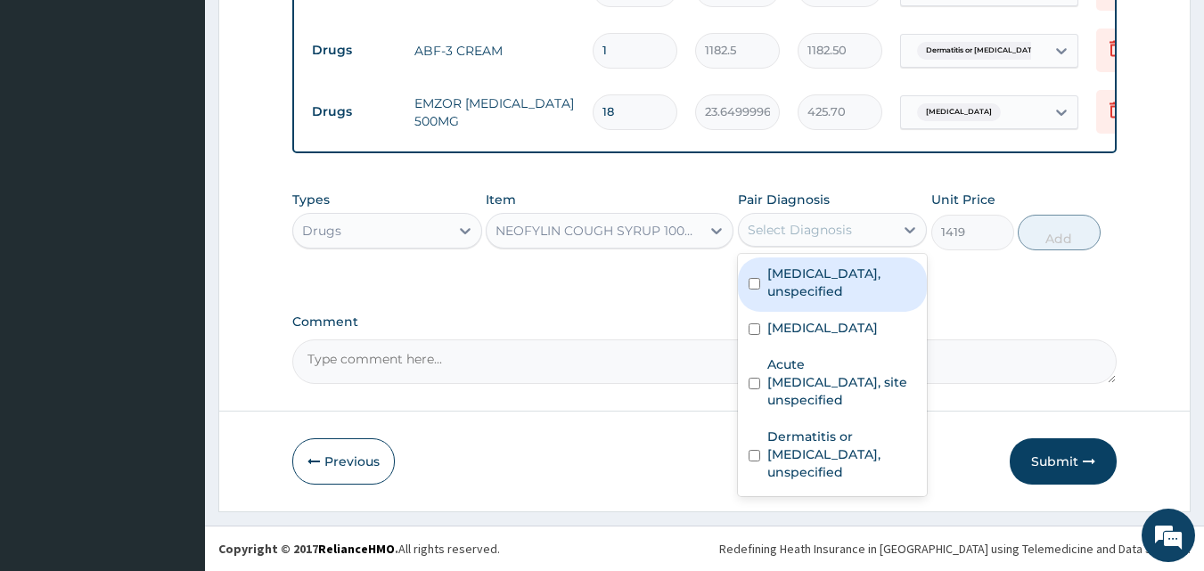
click at [835, 385] on label "Acute upper respiratory infection, site unspecified" at bounding box center [843, 382] width 150 height 53
checkbox input "true"
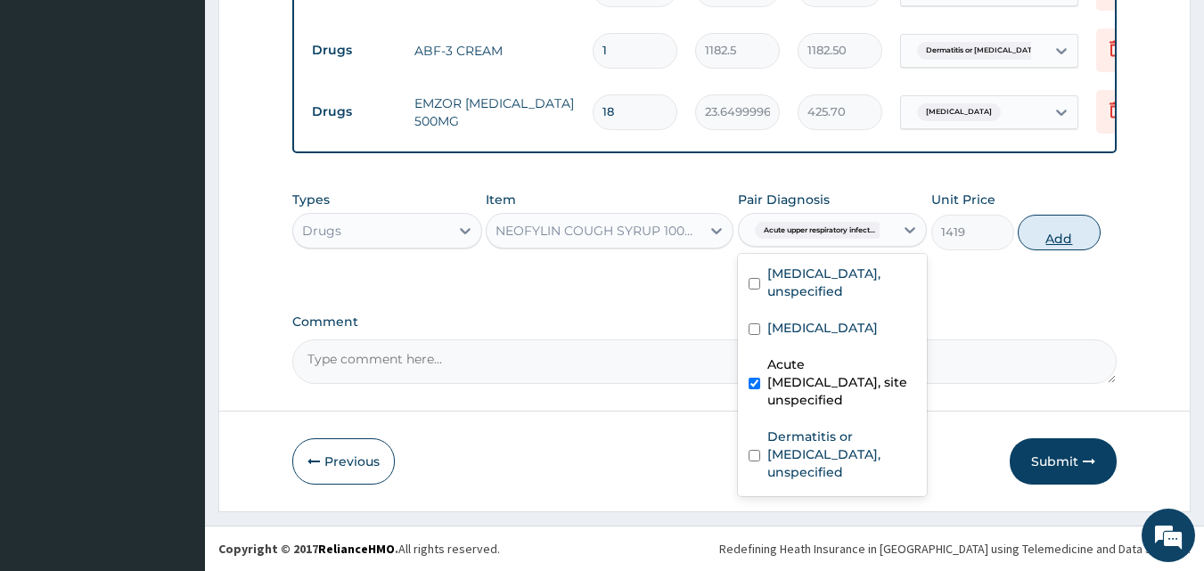
click at [1053, 250] on button "Add" at bounding box center [1059, 233] width 83 height 36
type input "0"
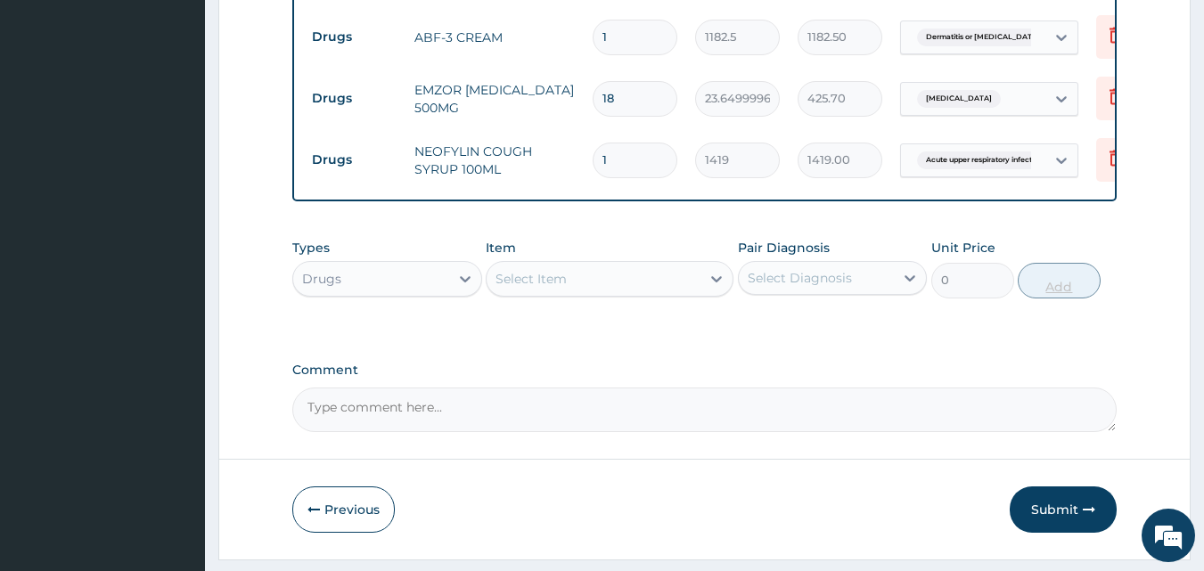
scroll to position [1073, 0]
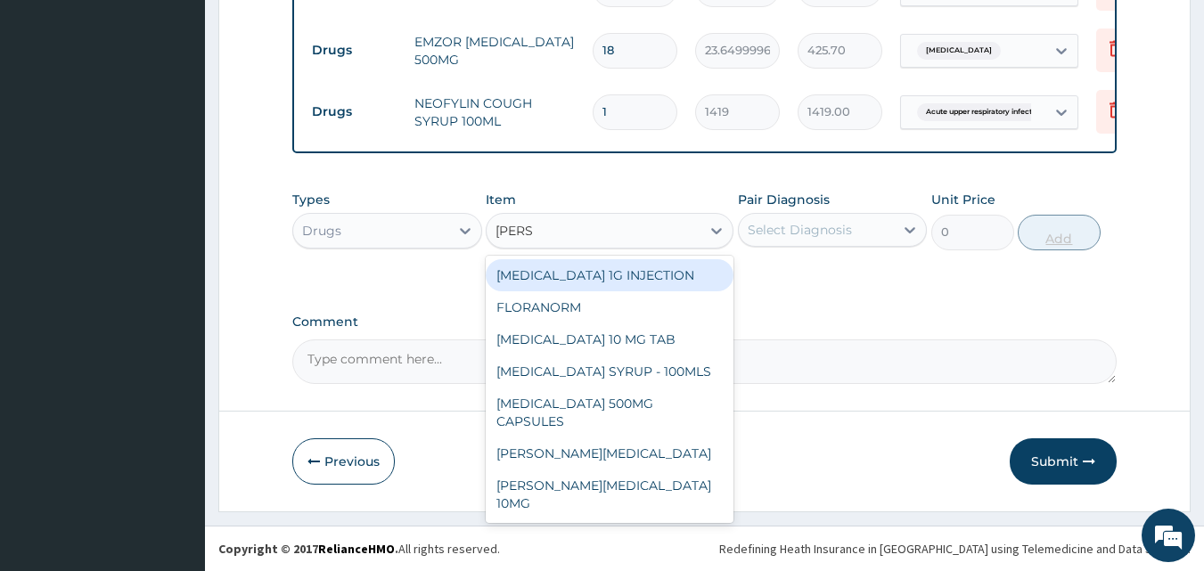
type input "LORAT"
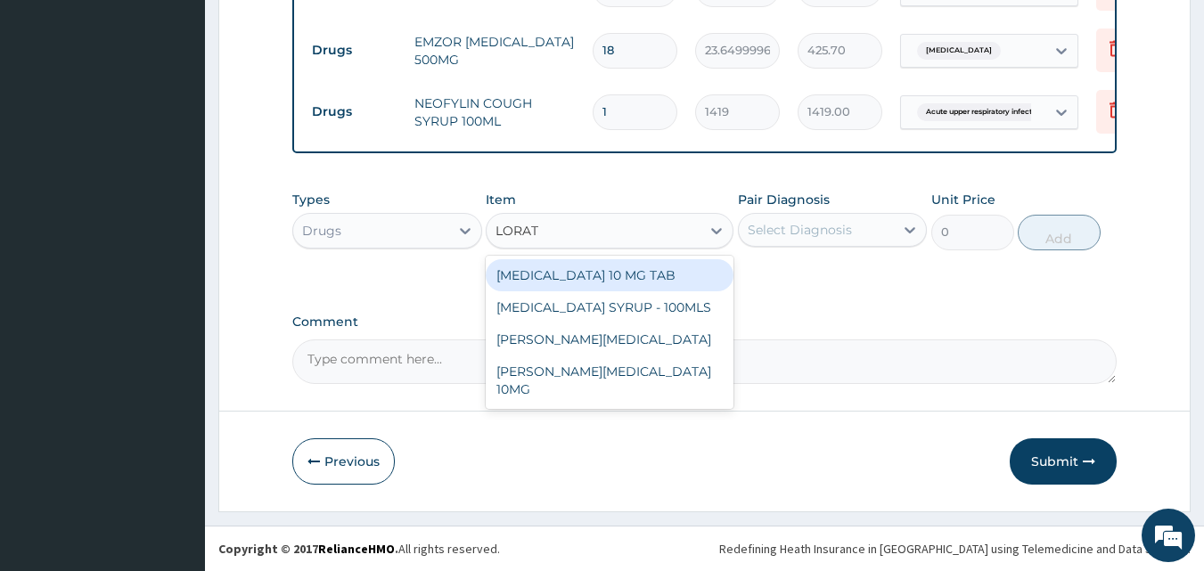
click at [670, 276] on div "LORATADINE 10 MG TAB" at bounding box center [610, 275] width 248 height 32
type input "59.125"
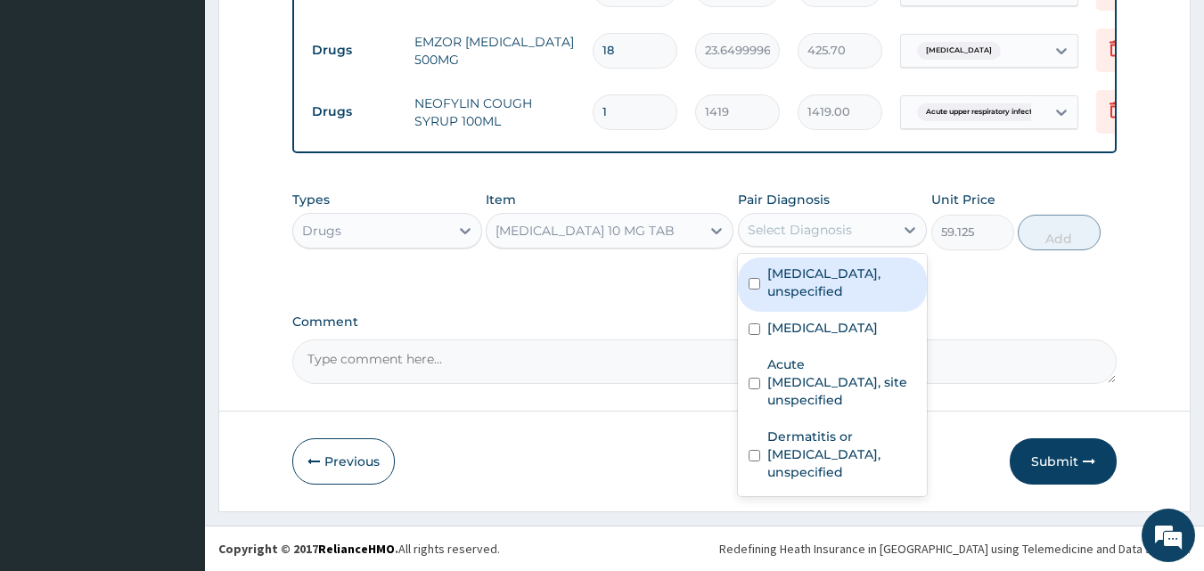
click at [842, 383] on label "Acute upper respiratory infection, site unspecified" at bounding box center [843, 382] width 150 height 53
checkbox input "true"
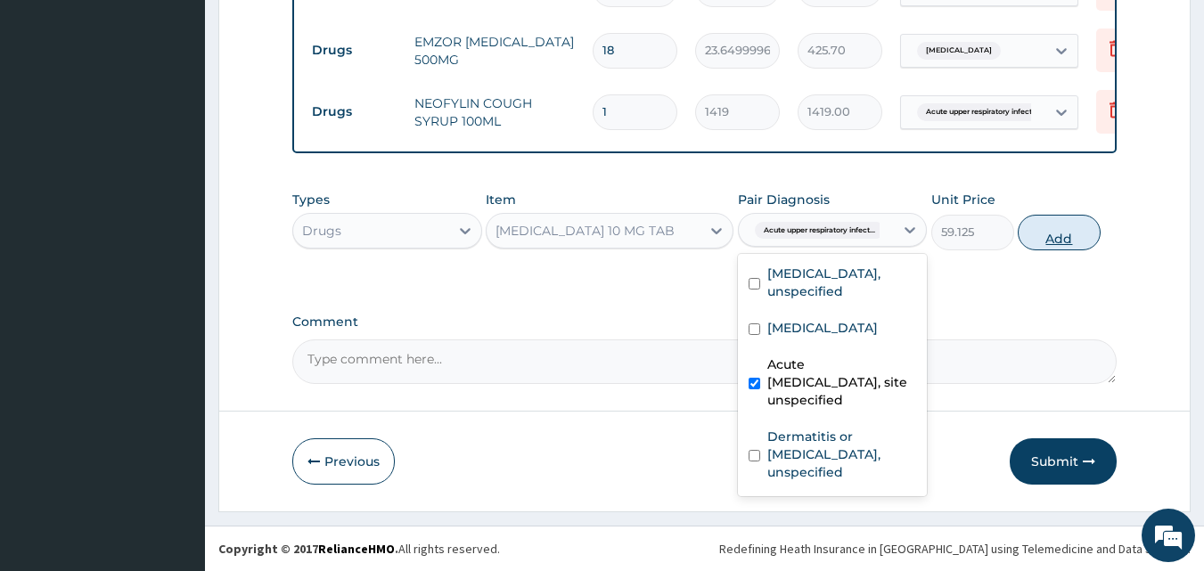
click at [1069, 228] on button "Add" at bounding box center [1059, 233] width 83 height 36
type input "0"
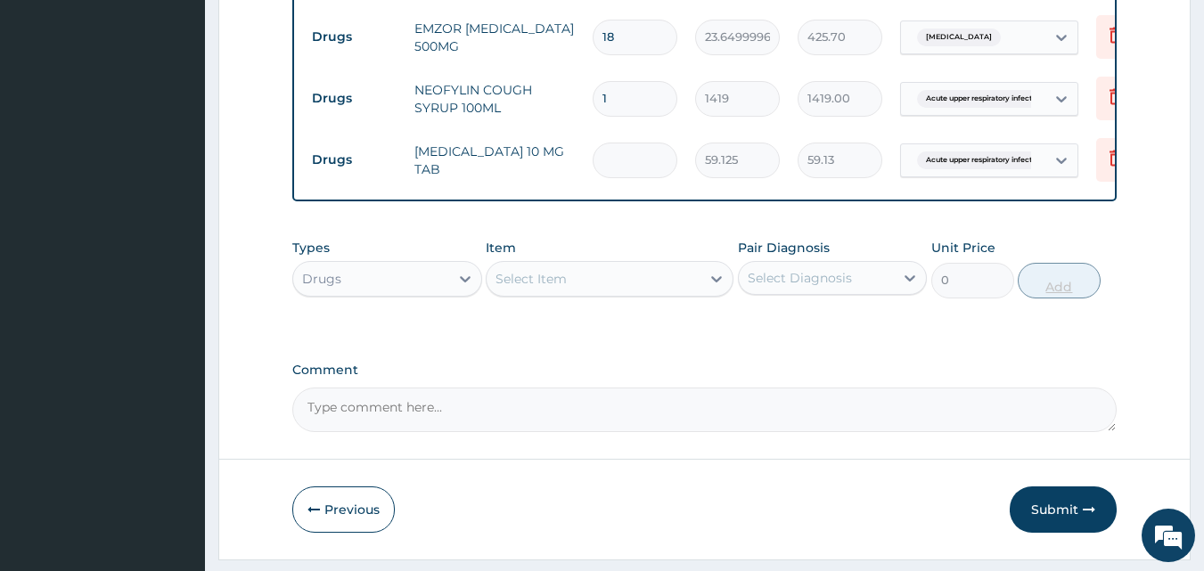
type input "0.00"
type input "7"
type input "413.88"
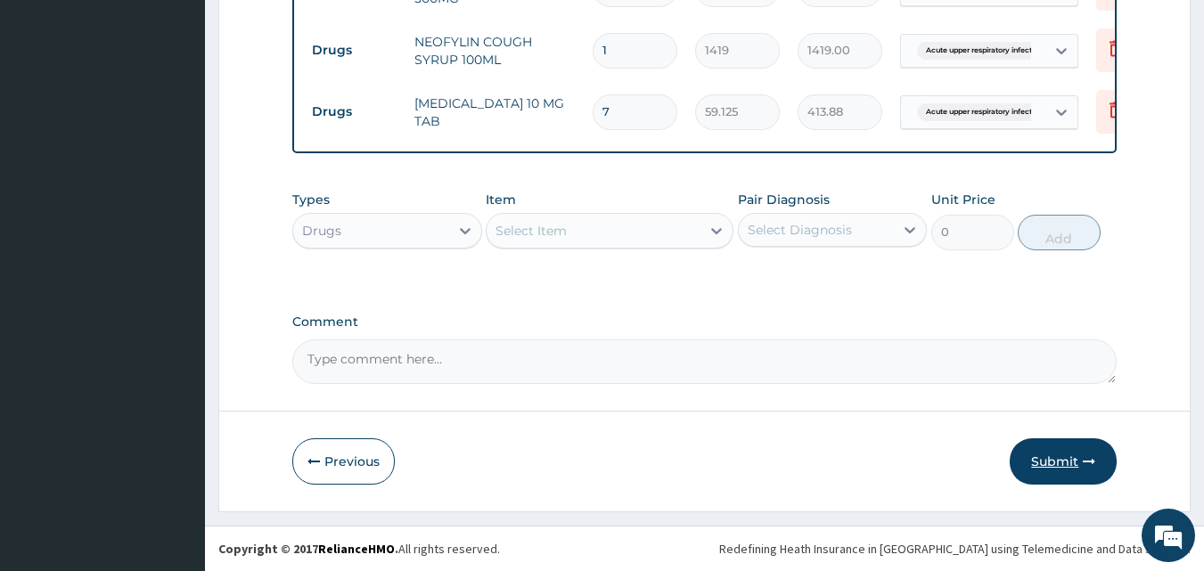
click at [1048, 459] on button "Submit" at bounding box center [1063, 462] width 107 height 46
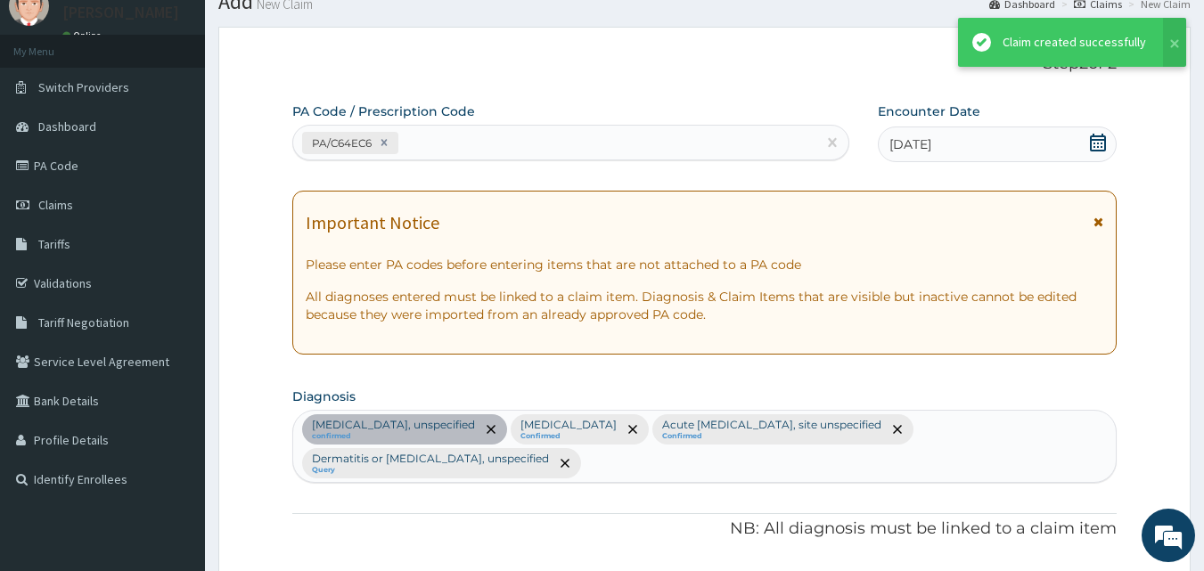
scroll to position [1135, 0]
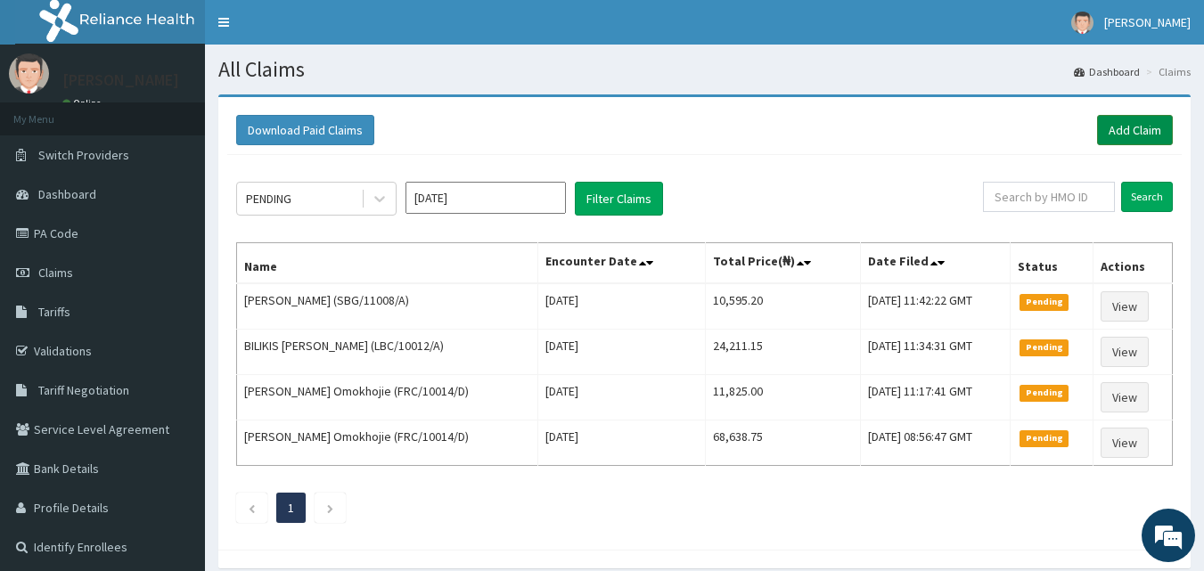
click at [1123, 127] on link "Add Claim" at bounding box center [1135, 130] width 76 height 30
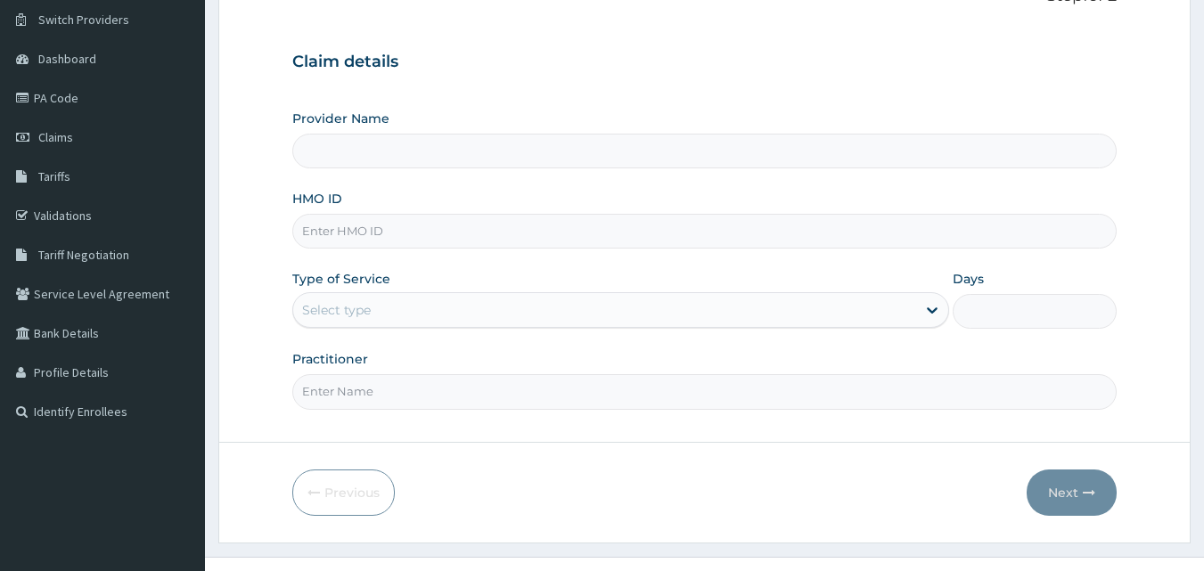
scroll to position [167, 0]
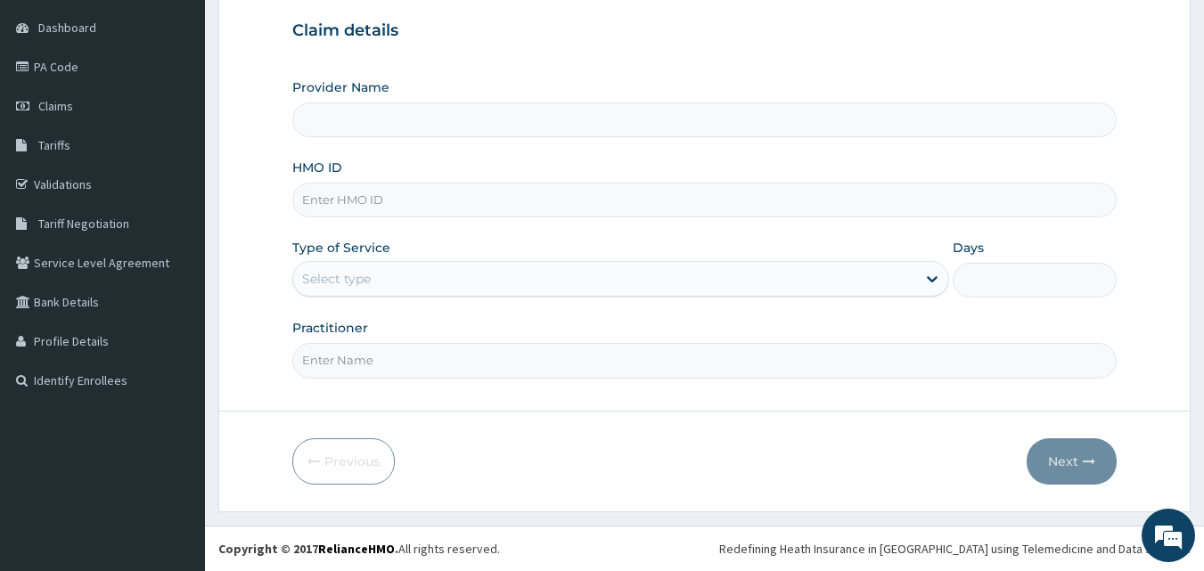
type input "[GEOGRAPHIC_DATA] and Maternity home"
click at [512, 198] on input "HMO ID" at bounding box center [705, 200] width 826 height 35
paste input "PFN/10219/A"
type input "PFN/10219/A"
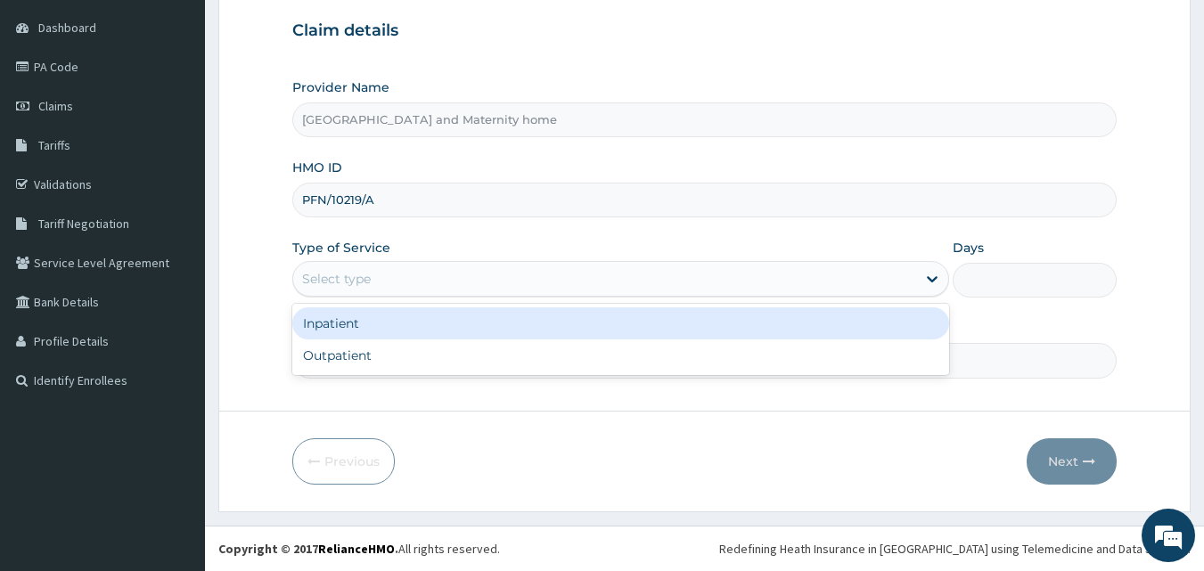
click at [546, 341] on div "Outpatient" at bounding box center [620, 356] width 657 height 32
type input "1"
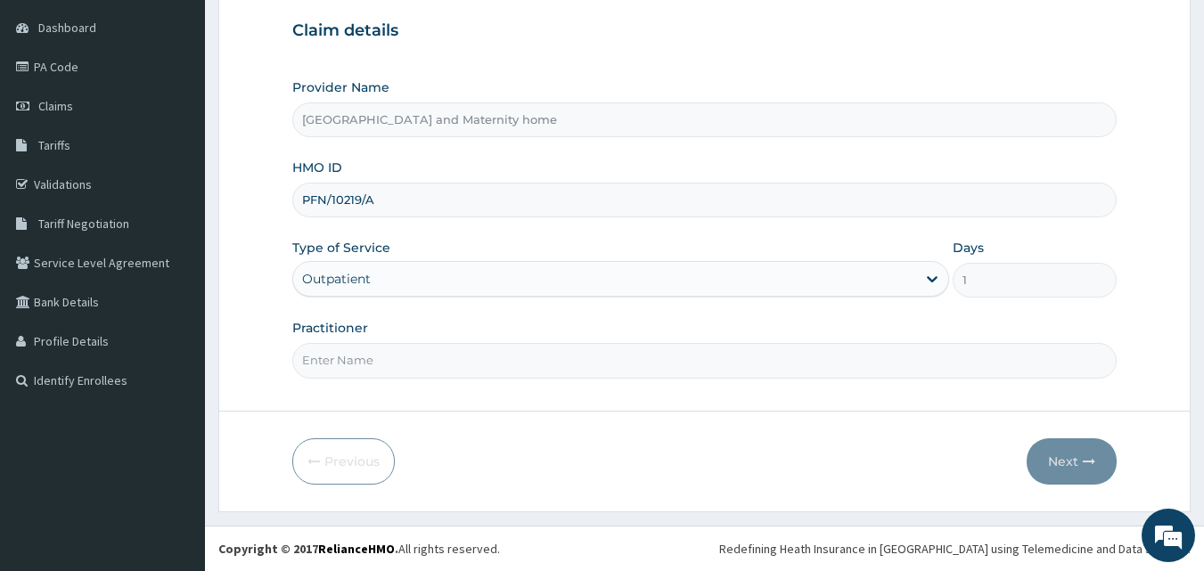
click at [542, 367] on input "Practitioner" at bounding box center [705, 360] width 826 height 35
type input "DR. OKOUGWU CHINEDU"
click at [1075, 458] on button "Next" at bounding box center [1072, 462] width 90 height 46
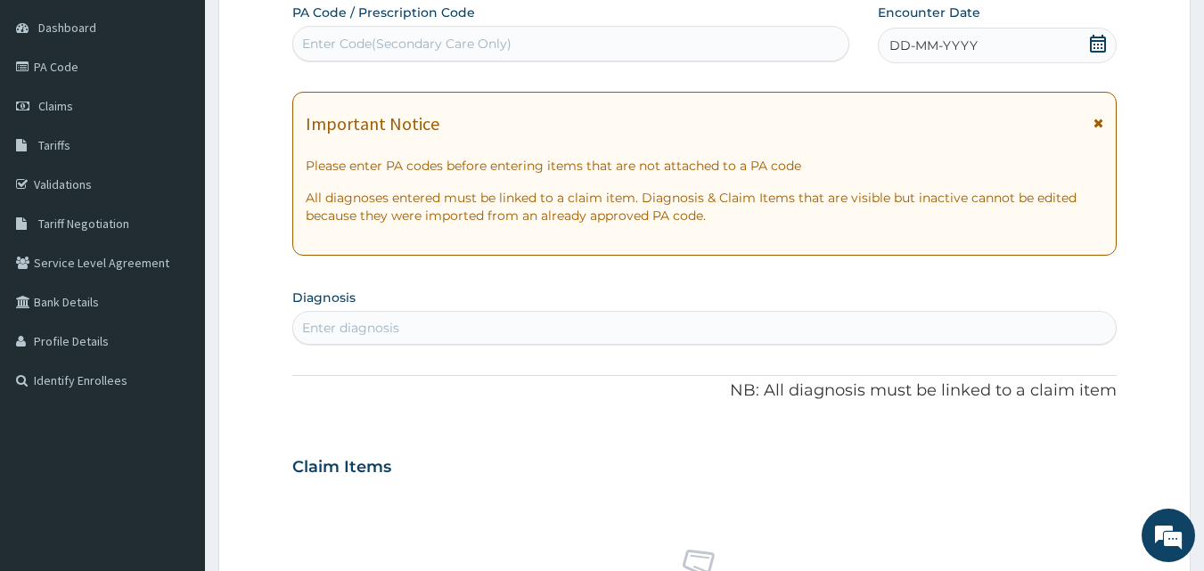
click at [1101, 55] on span at bounding box center [1098, 46] width 18 height 22
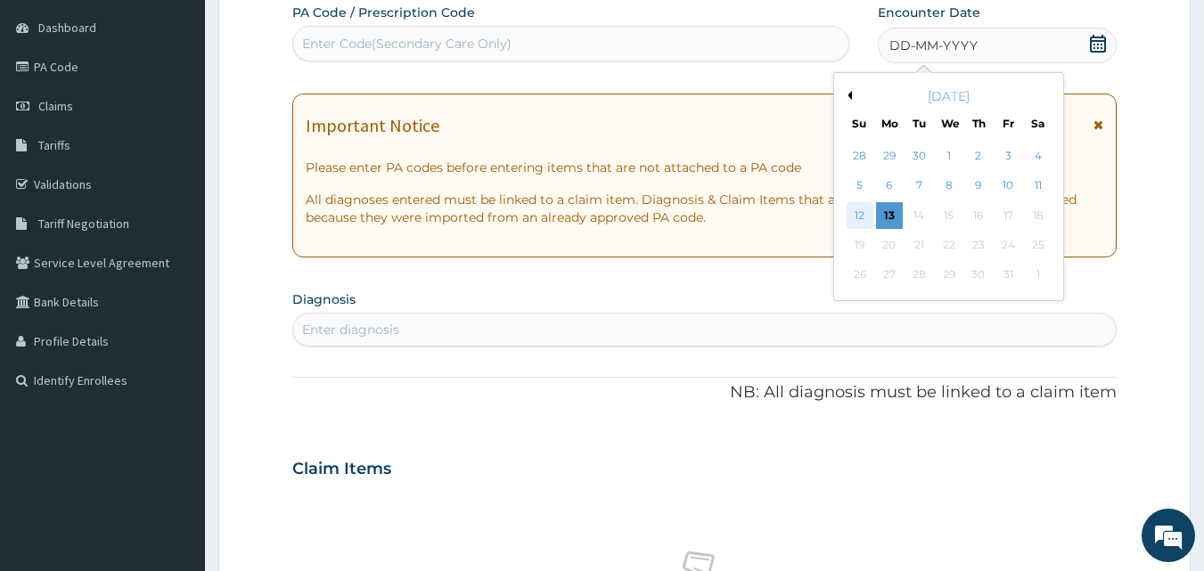
click at [855, 218] on div "12" at bounding box center [860, 215] width 27 height 27
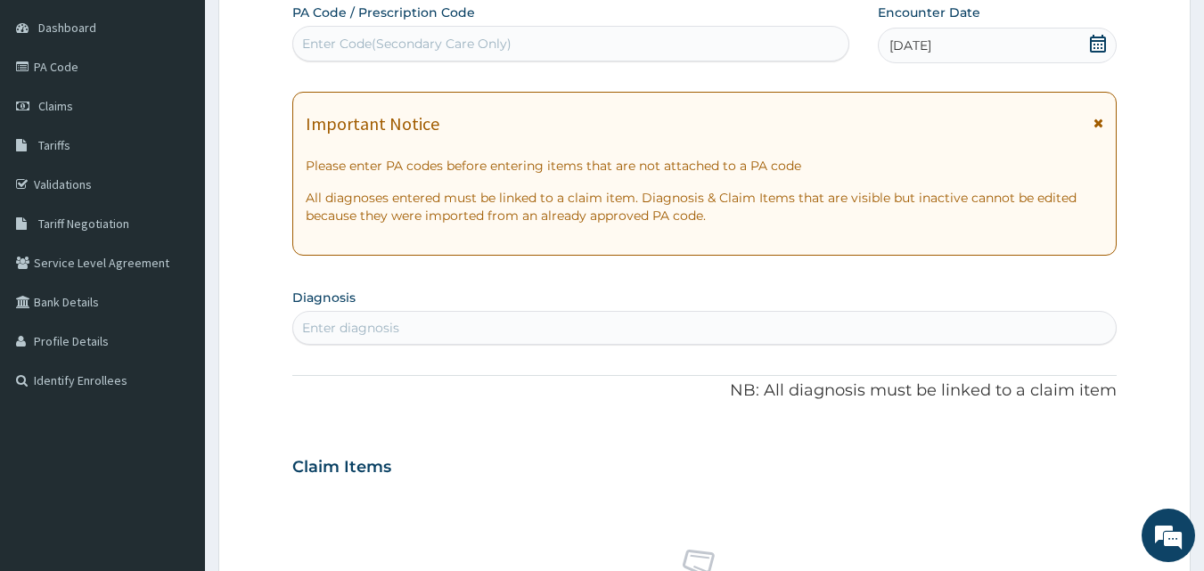
click at [1087, 51] on div "12-10-2025" at bounding box center [997, 46] width 239 height 36
click at [615, 45] on div "Enter Code(Secondary Care Only)" at bounding box center [571, 43] width 556 height 29
paste input "PA/3230F3"
type input "PA/3230F3"
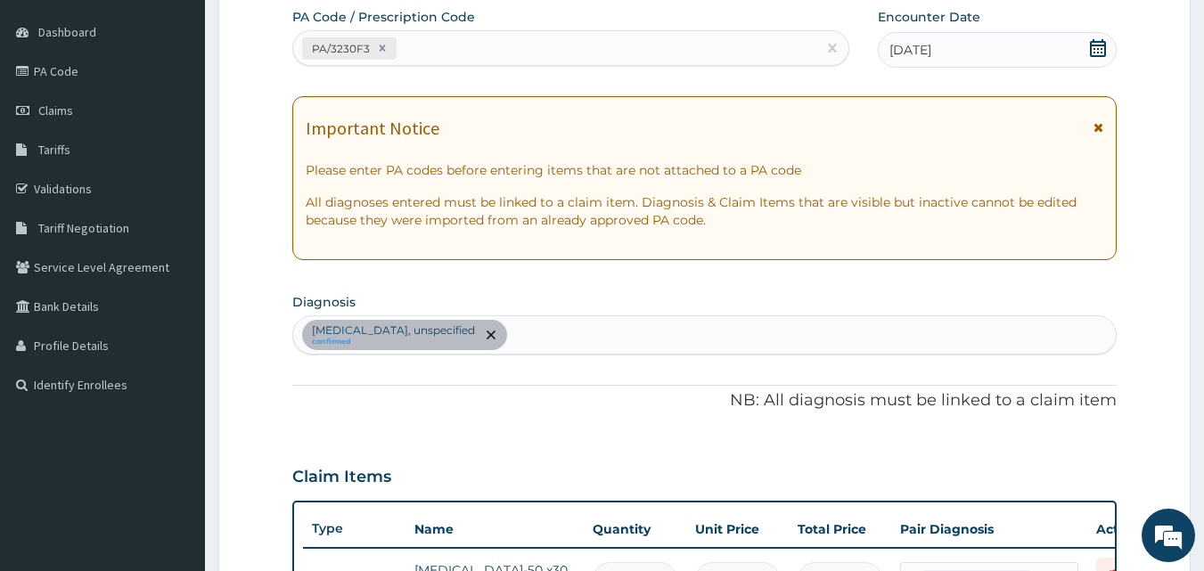
scroll to position [196, 0]
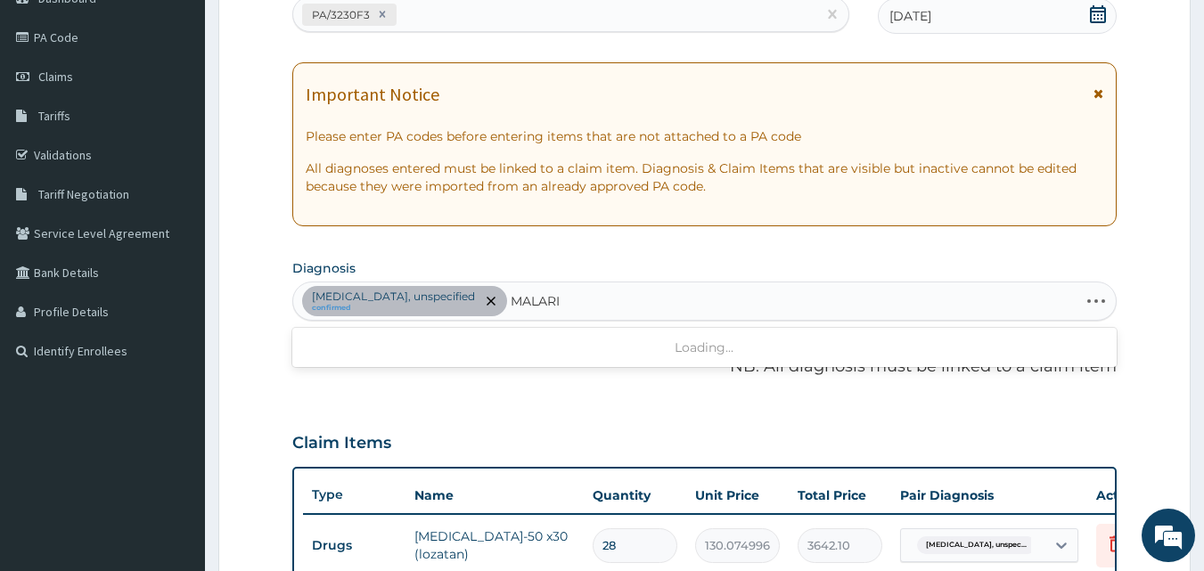
type input "[MEDICAL_DATA]"
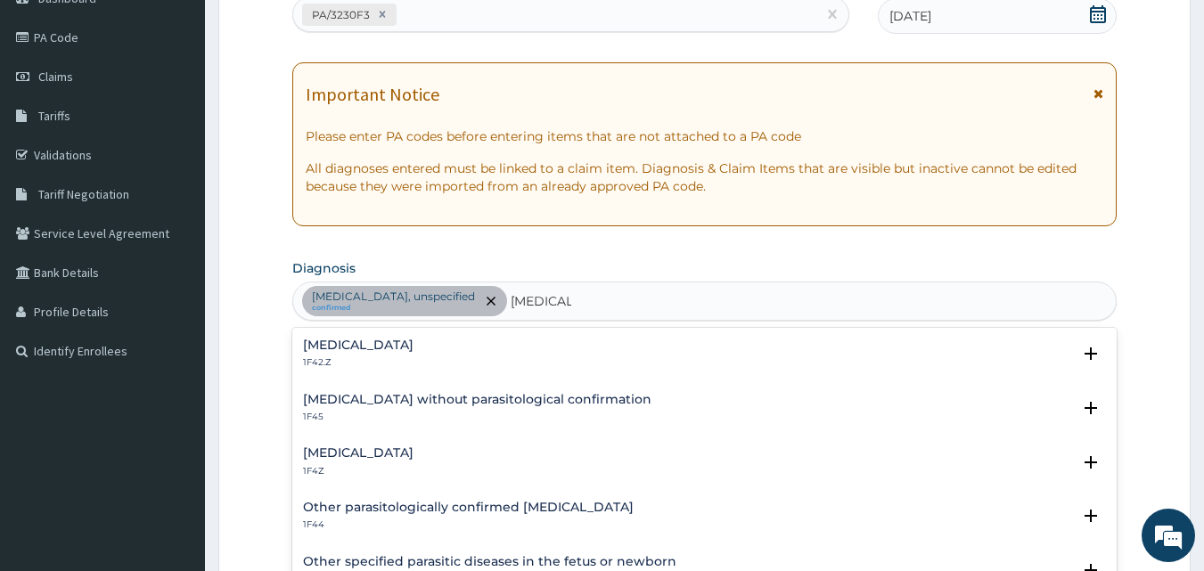
click at [378, 461] on div "Malaria, unspecified 1F4Z" at bounding box center [358, 462] width 111 height 31
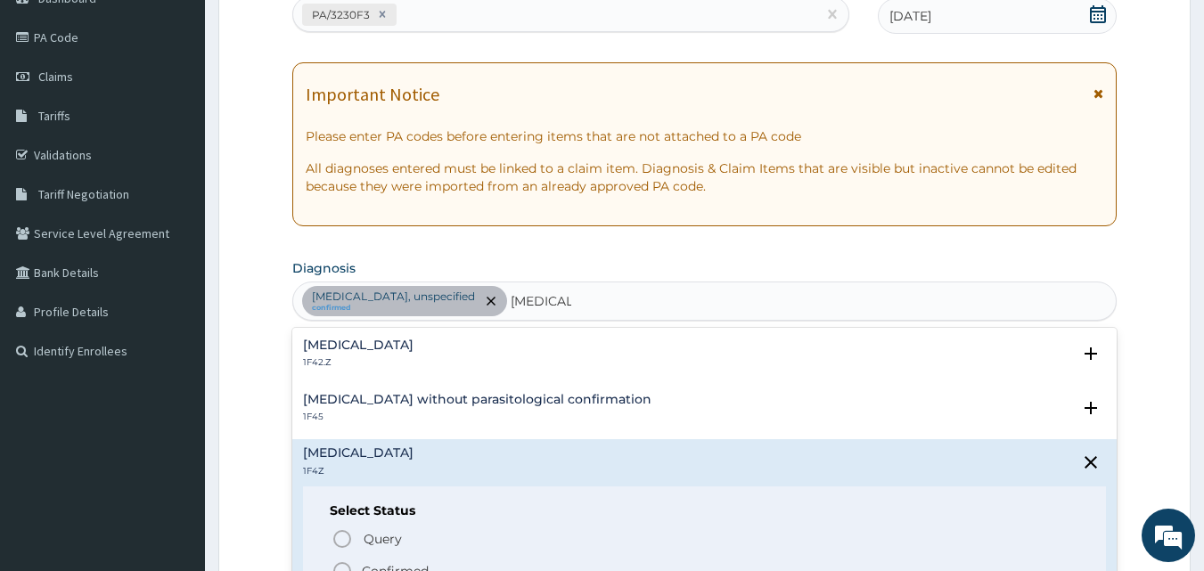
click at [346, 569] on icon "status option filled" at bounding box center [342, 571] width 21 height 21
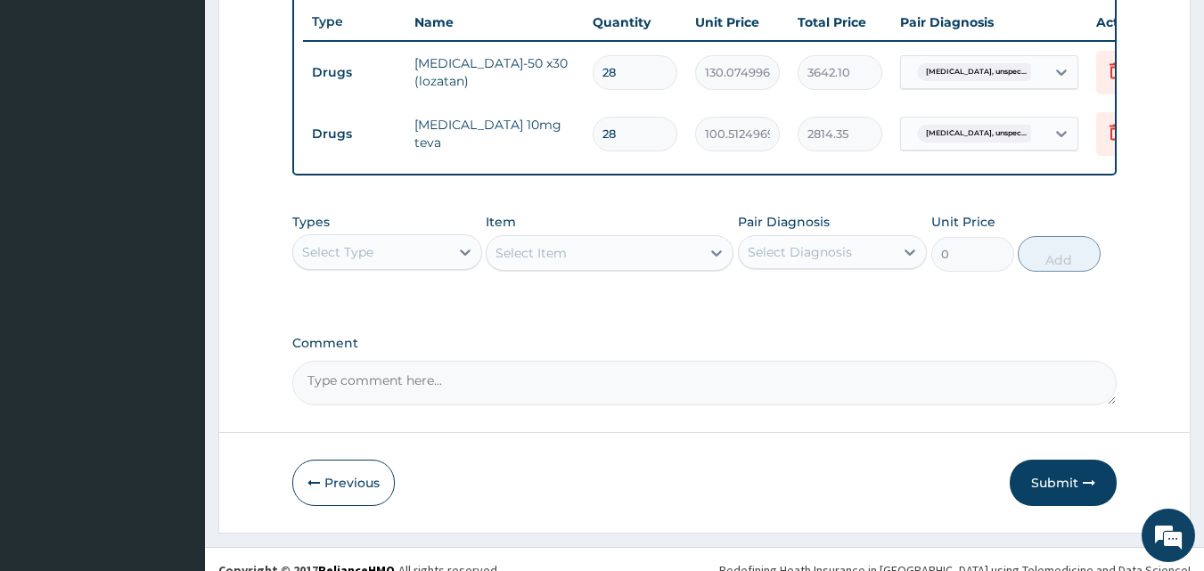
scroll to position [704, 0]
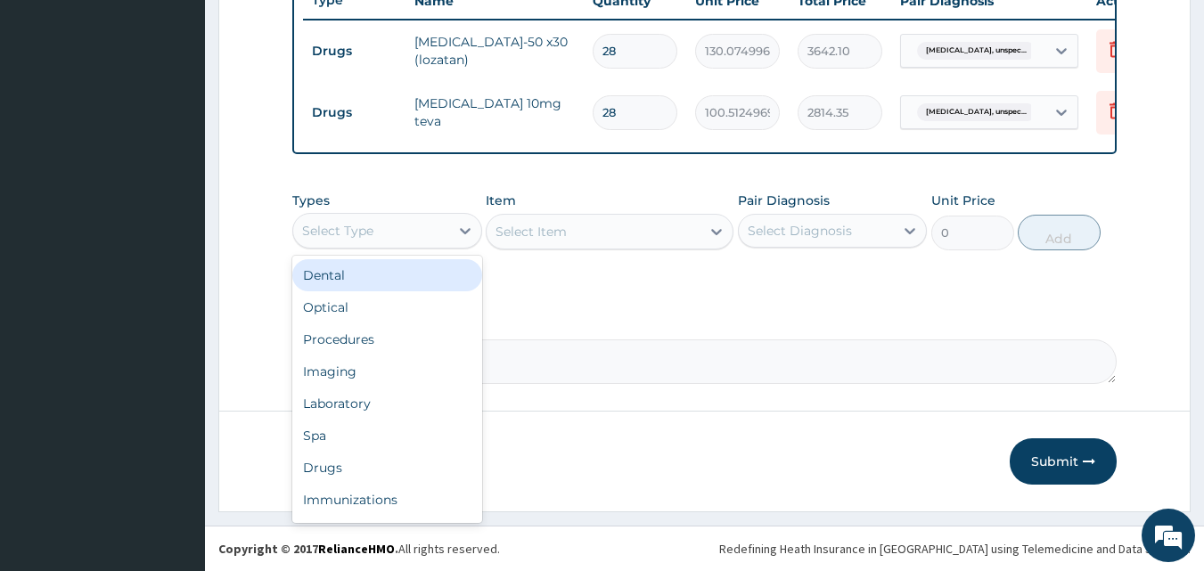
click at [379, 454] on div "Drugs" at bounding box center [387, 468] width 190 height 32
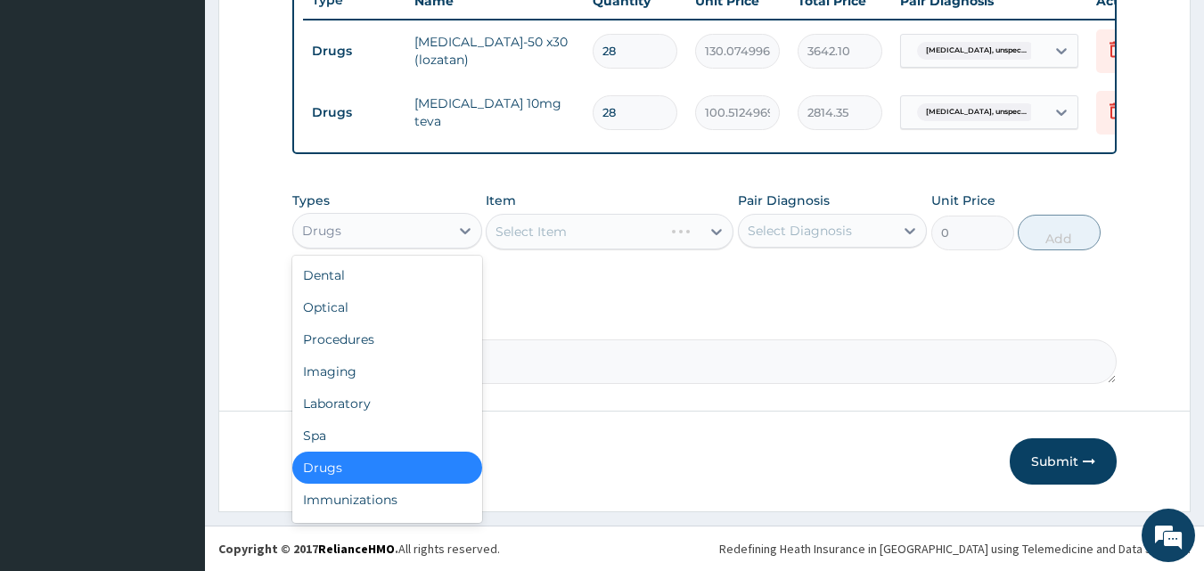
click at [404, 333] on div "Procedures" at bounding box center [387, 340] width 190 height 32
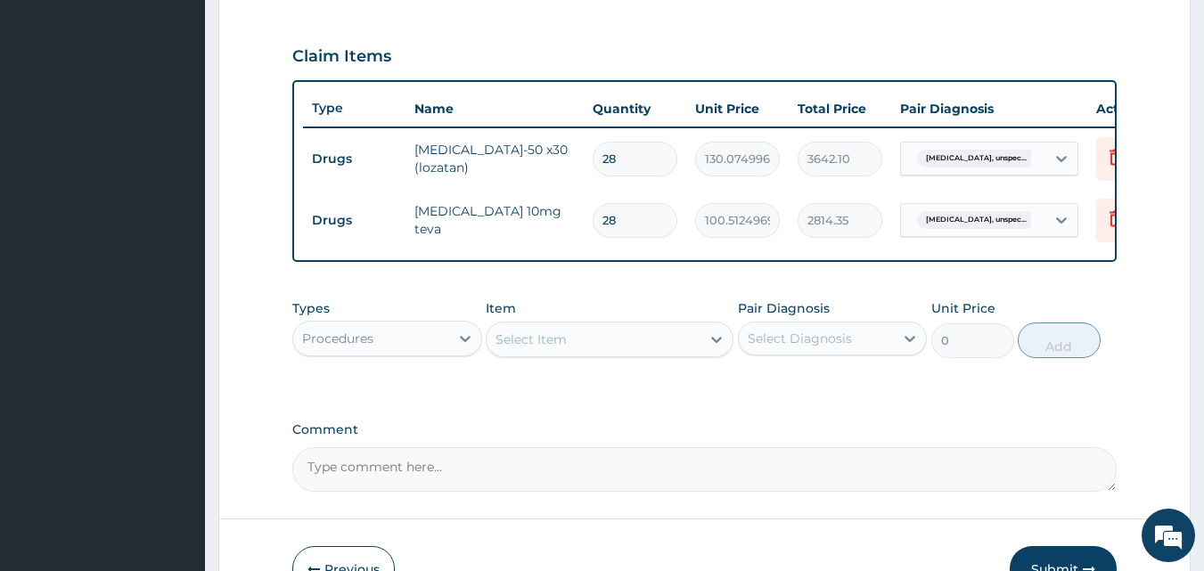
scroll to position [579, 0]
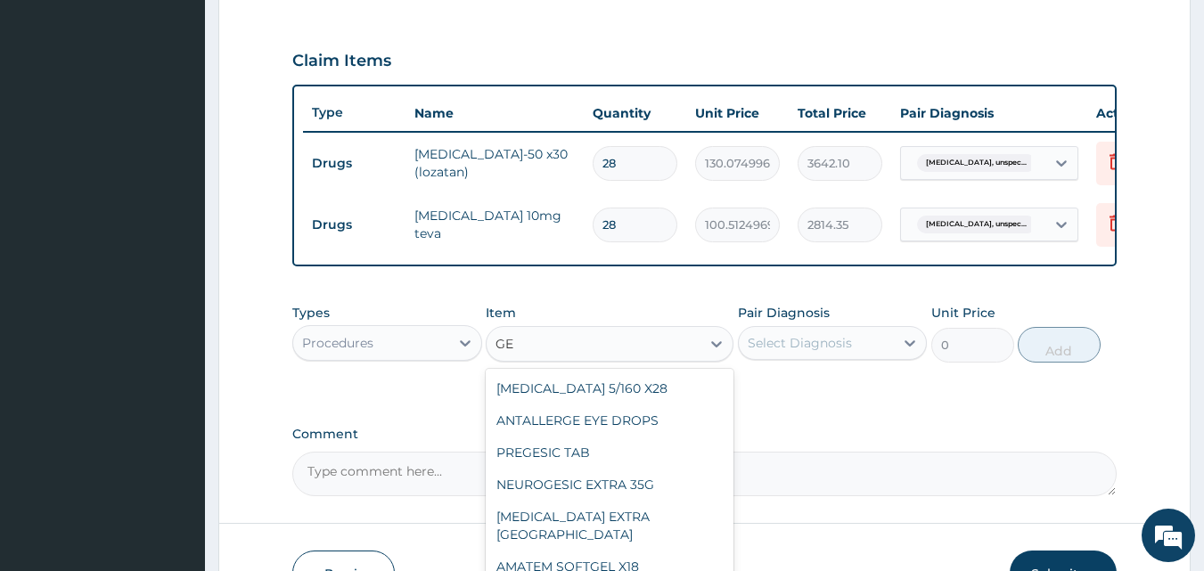
type input "G"
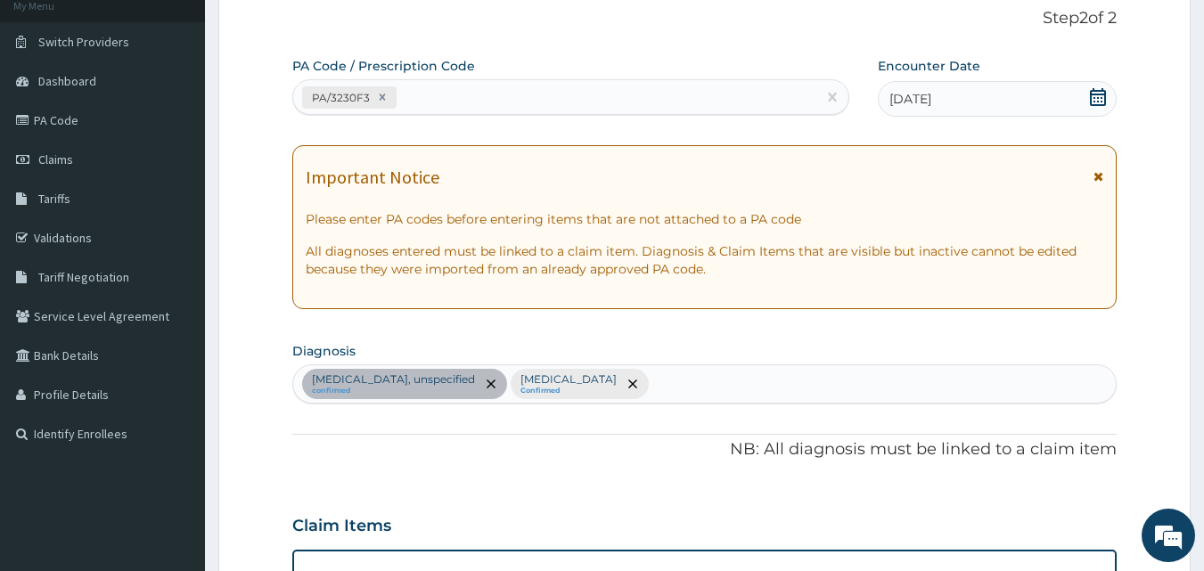
scroll to position [0, 0]
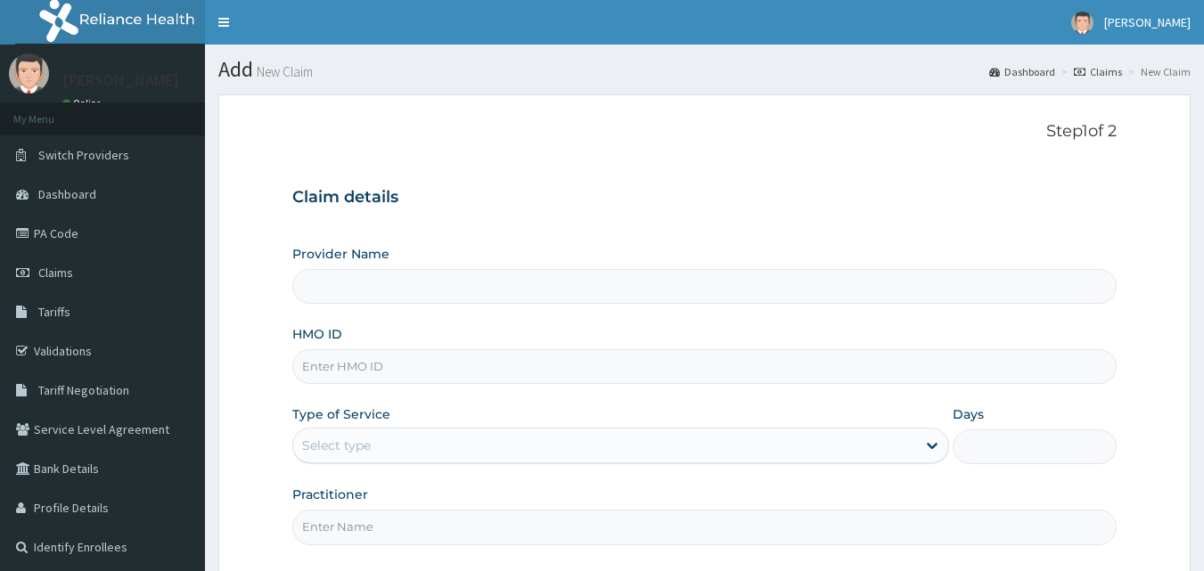
type input "[GEOGRAPHIC_DATA] and Maternity home"
click at [408, 366] on input "HMO ID" at bounding box center [705, 366] width 826 height 35
type input "[GEOGRAPHIC_DATA] and Maternity home"
click at [402, 361] on input "HMO ID" at bounding box center [705, 366] width 826 height 35
paste input "PFN/10219/A"
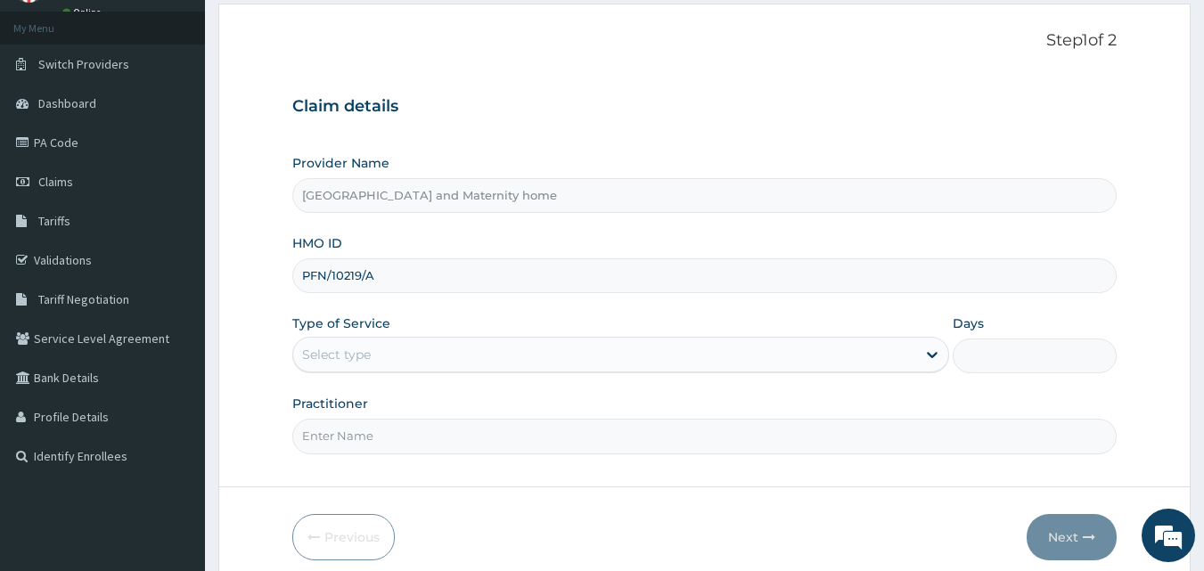
scroll to position [111, 0]
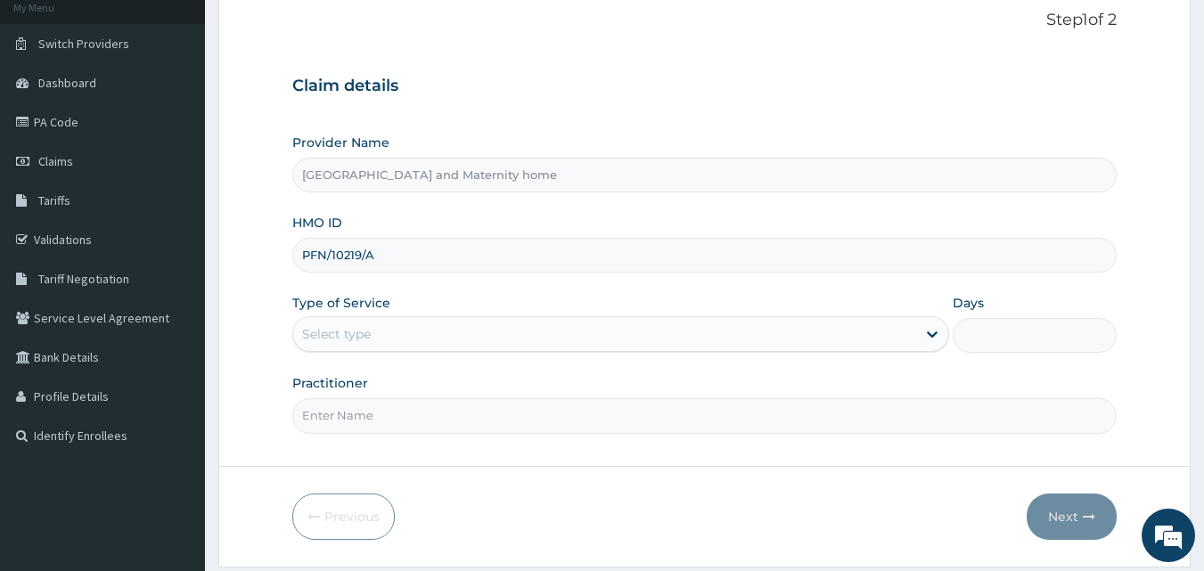
type input "PFN/10219/A"
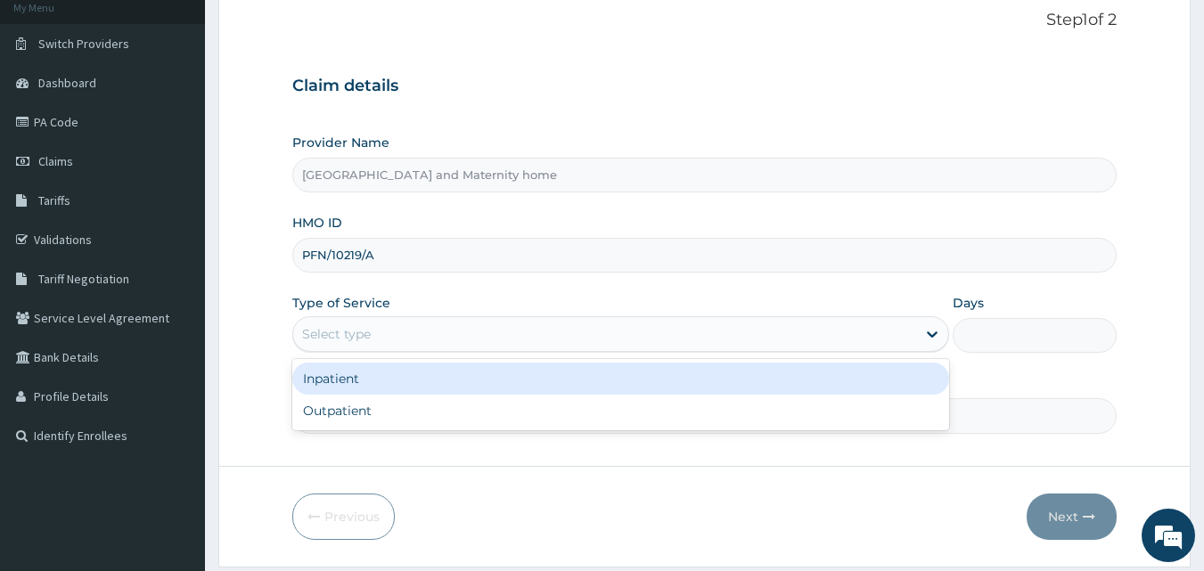
click at [498, 378] on div "Inpatient" at bounding box center [620, 379] width 657 height 32
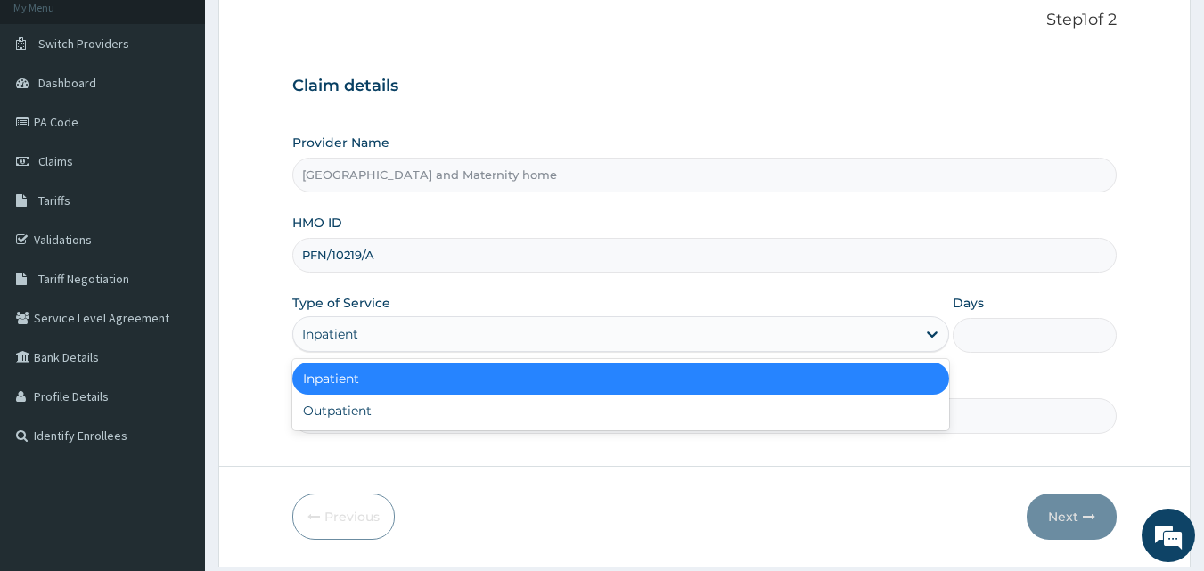
click at [503, 417] on div "Outpatient" at bounding box center [620, 411] width 657 height 32
type input "1"
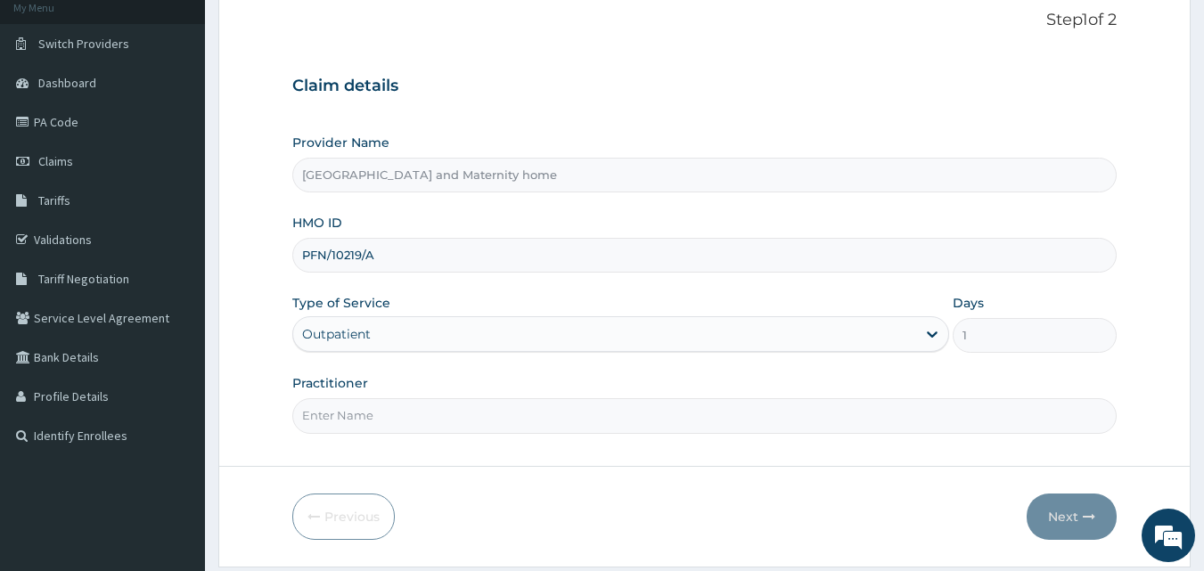
click at [492, 415] on input "Practitioner" at bounding box center [705, 416] width 826 height 35
type input "[PERSON_NAME] [PERSON_NAME]"
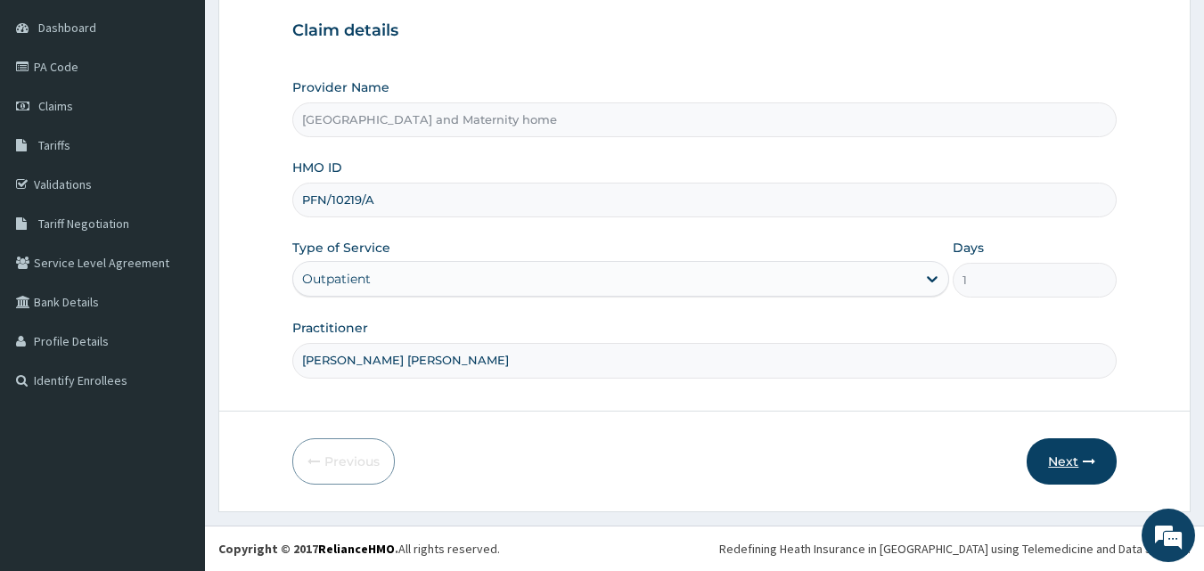
click at [1072, 456] on button "Next" at bounding box center [1072, 462] width 90 height 46
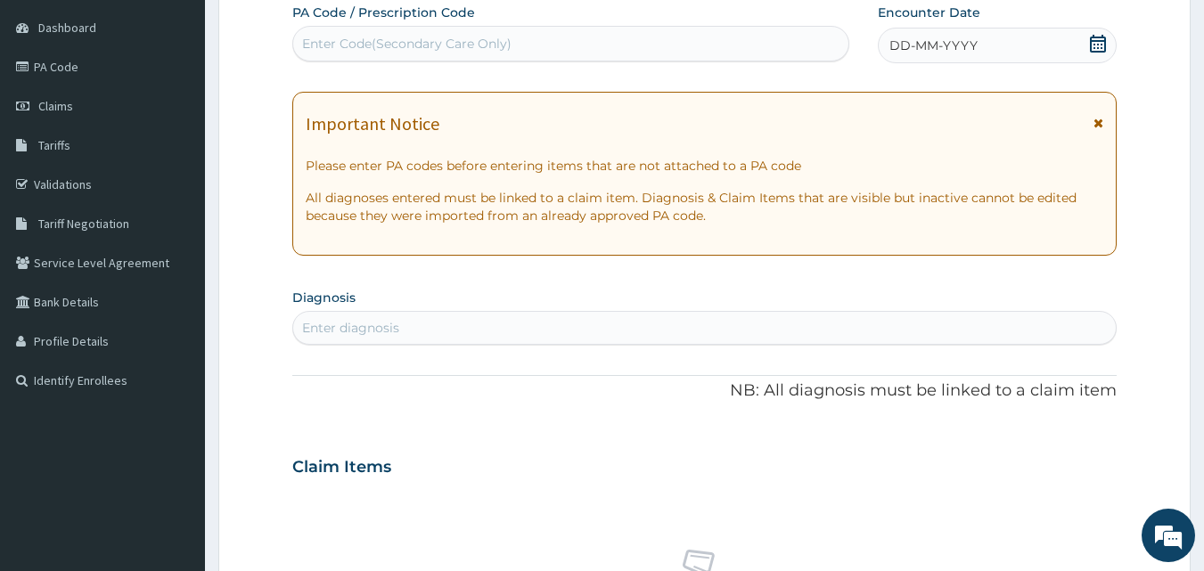
click at [458, 42] on div "Enter Code(Secondary Care Only)" at bounding box center [407, 44] width 210 height 18
paste input "PA/3230F3"
type input "PA/3230F3"
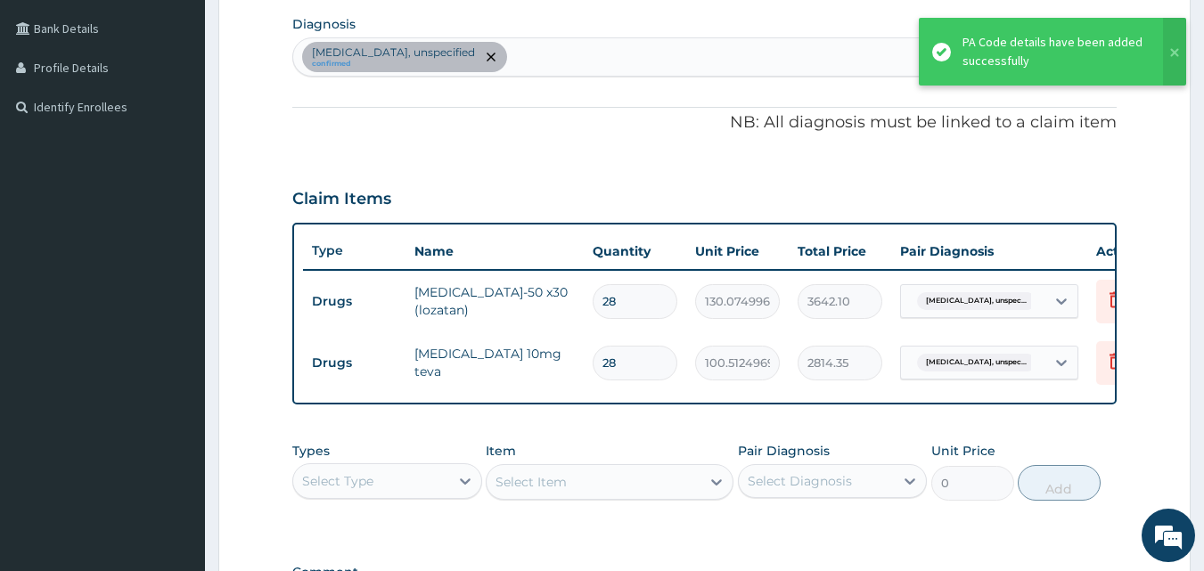
scroll to position [406, 0]
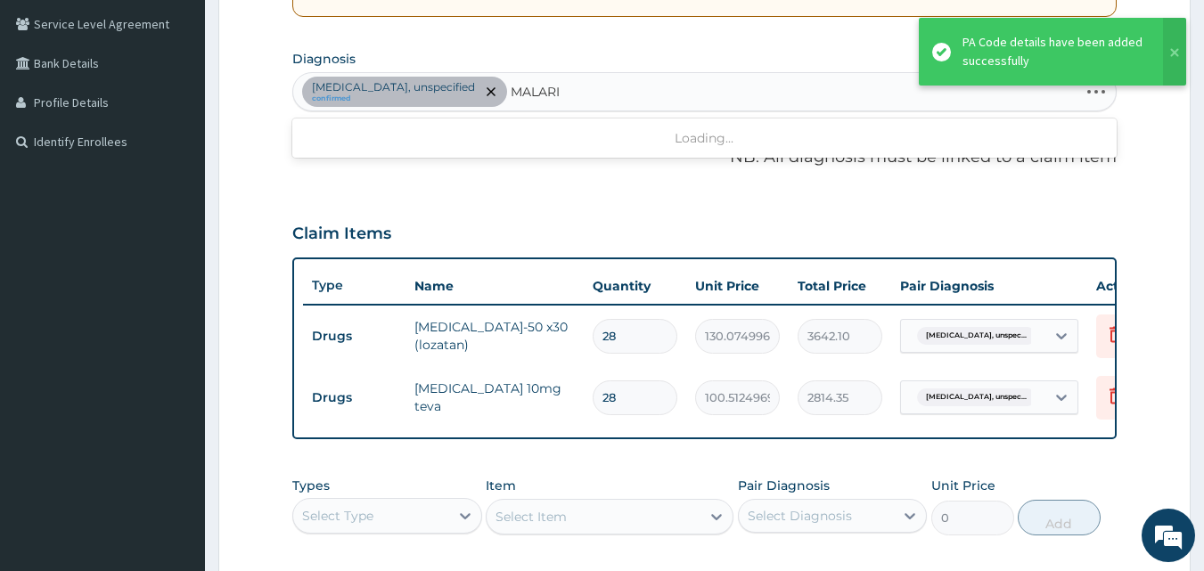
type input "[MEDICAL_DATA]"
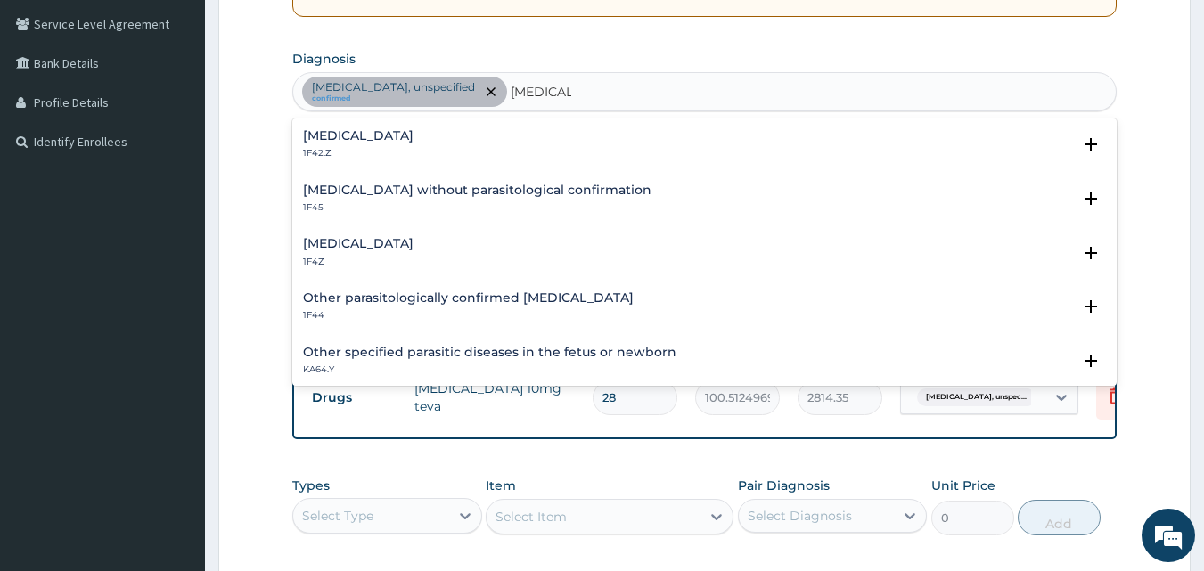
click at [411, 239] on h4 "[MEDICAL_DATA]" at bounding box center [358, 243] width 111 height 13
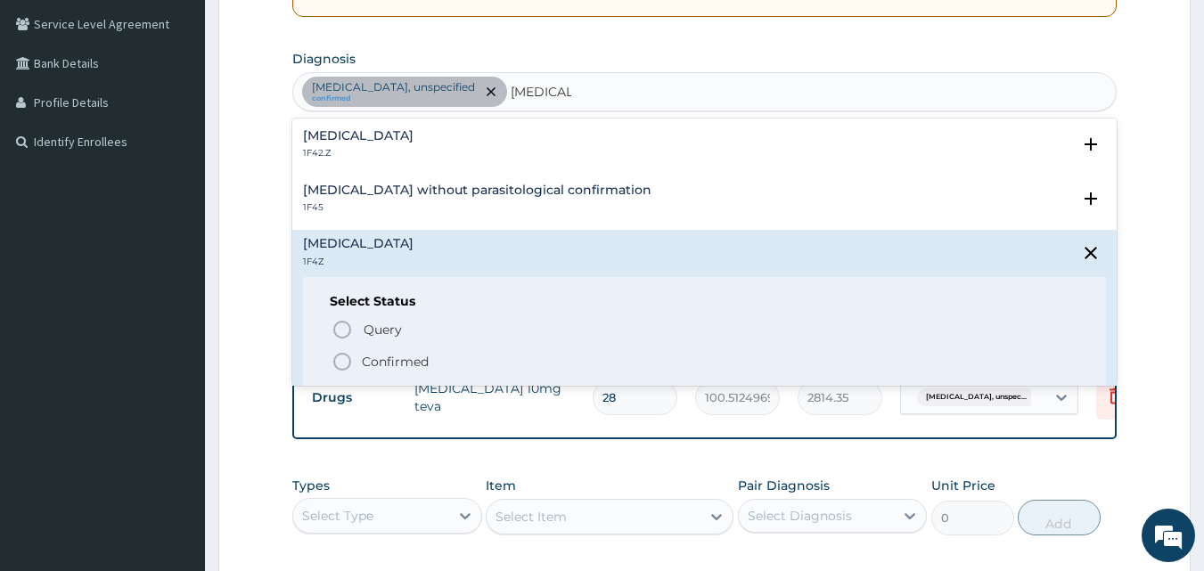
click at [339, 365] on icon "status option filled" at bounding box center [342, 361] width 21 height 21
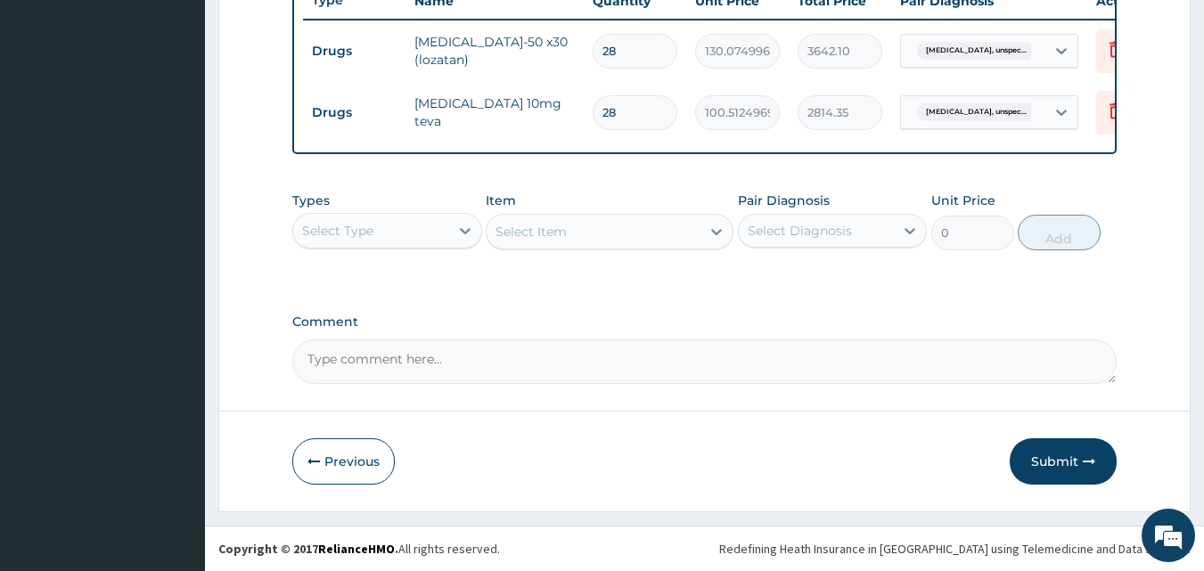
scroll to position [704, 0]
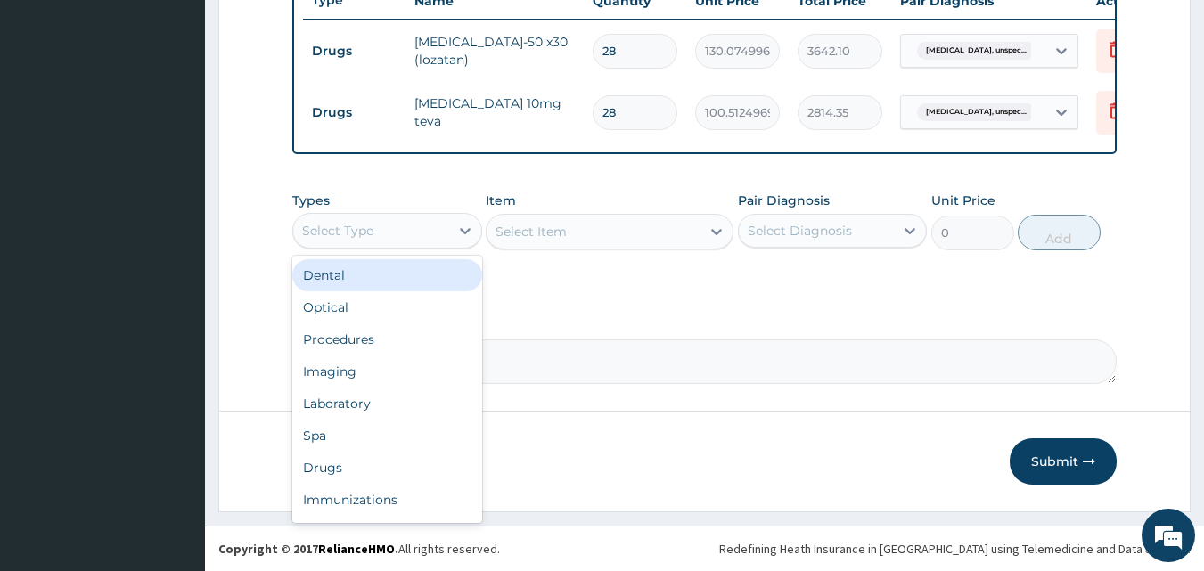
click at [378, 333] on div "Procedures" at bounding box center [387, 340] width 190 height 32
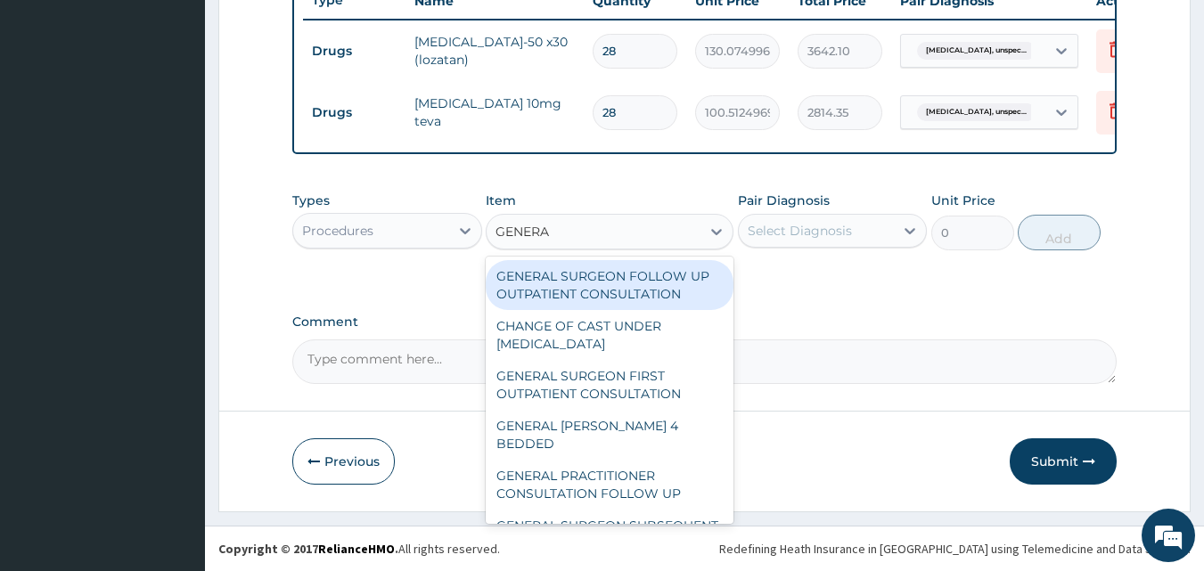
type input "GENERAL"
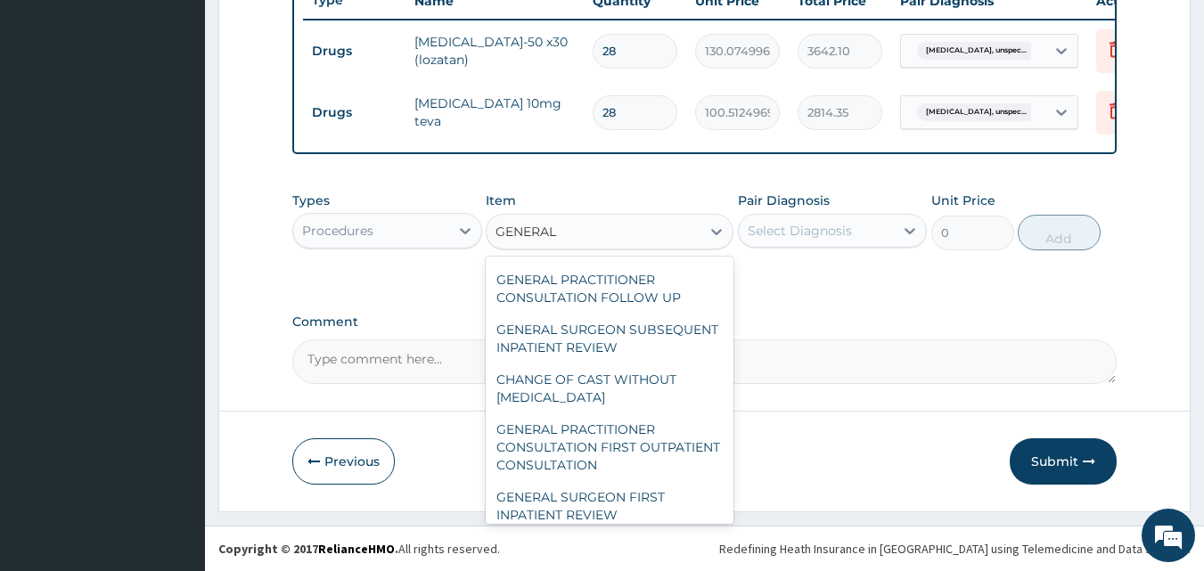
scroll to position [257, 0]
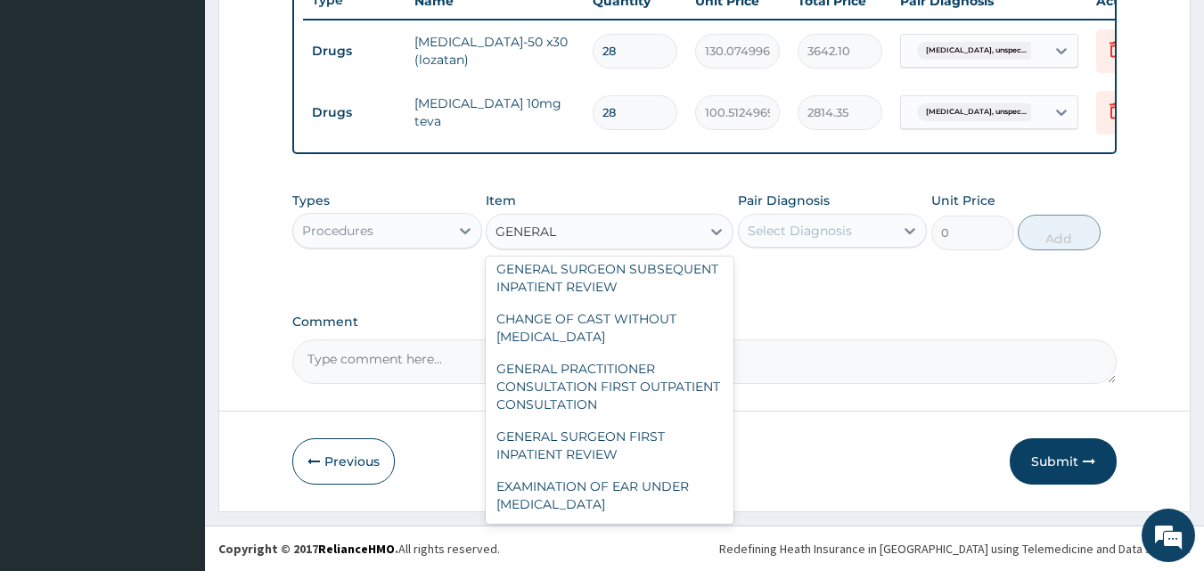
click at [634, 384] on div "GENERAL PRACTITIONER CONSULTATION FIRST OUTPATIENT CONSULTATION" at bounding box center [610, 387] width 248 height 68
type input "3547.5"
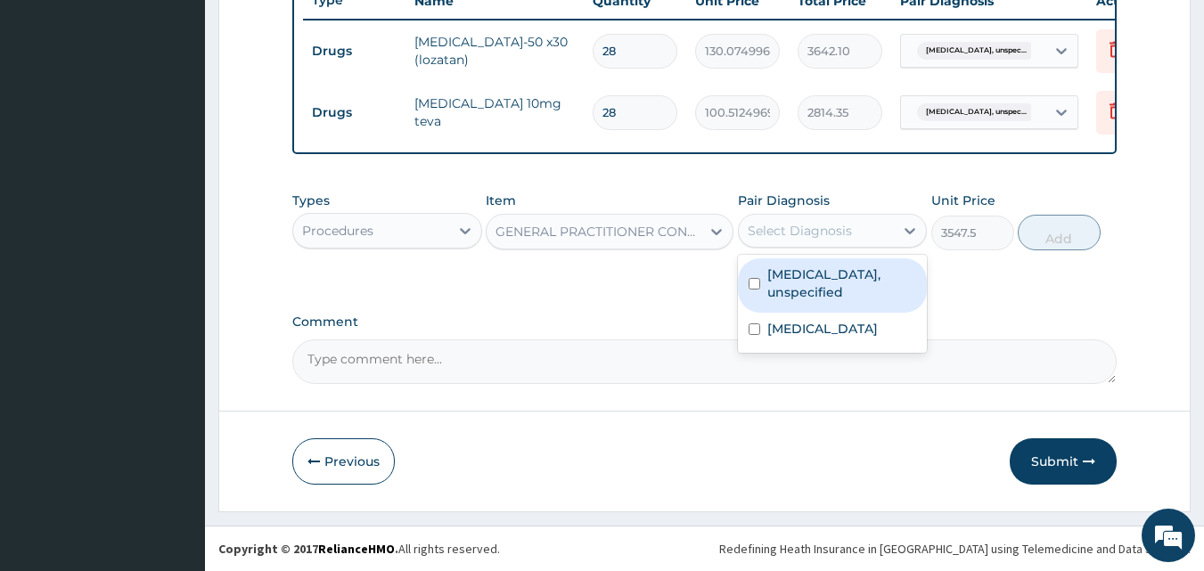
click at [859, 268] on label "[MEDICAL_DATA], unspecified" at bounding box center [843, 284] width 150 height 36
checkbox input "true"
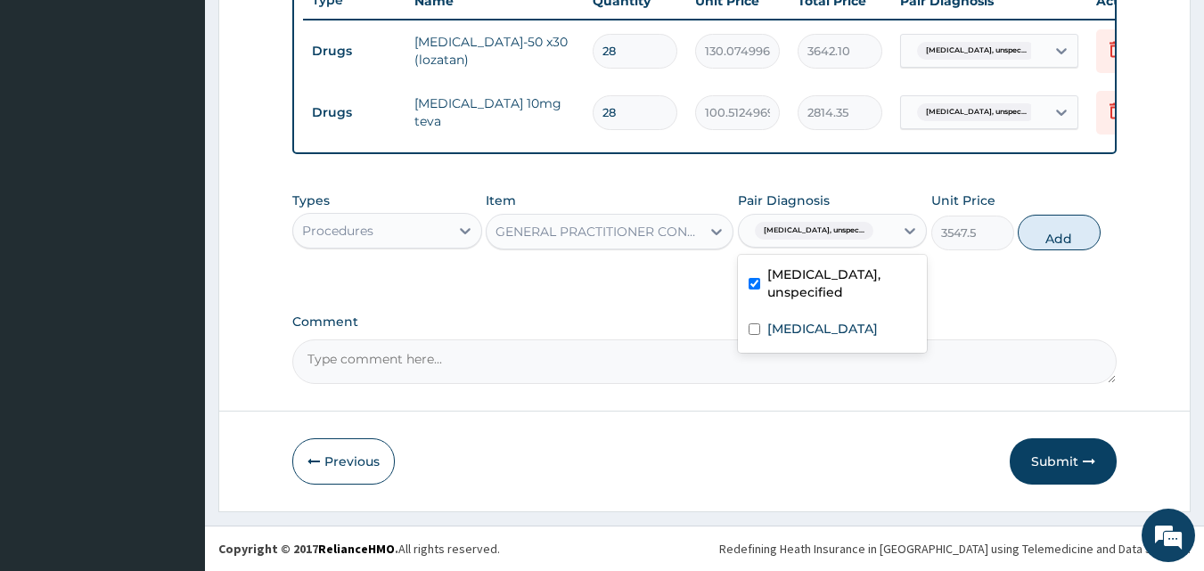
click at [837, 325] on label "[MEDICAL_DATA]" at bounding box center [823, 329] width 111 height 18
checkbox input "true"
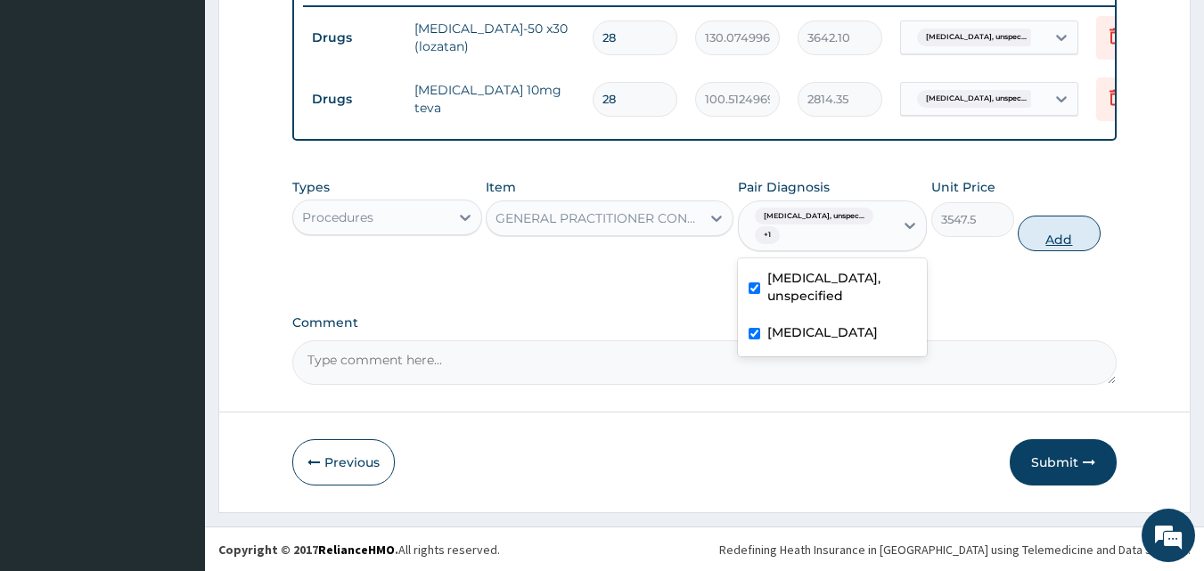
click at [1073, 243] on button "Add" at bounding box center [1059, 234] width 83 height 36
type input "0"
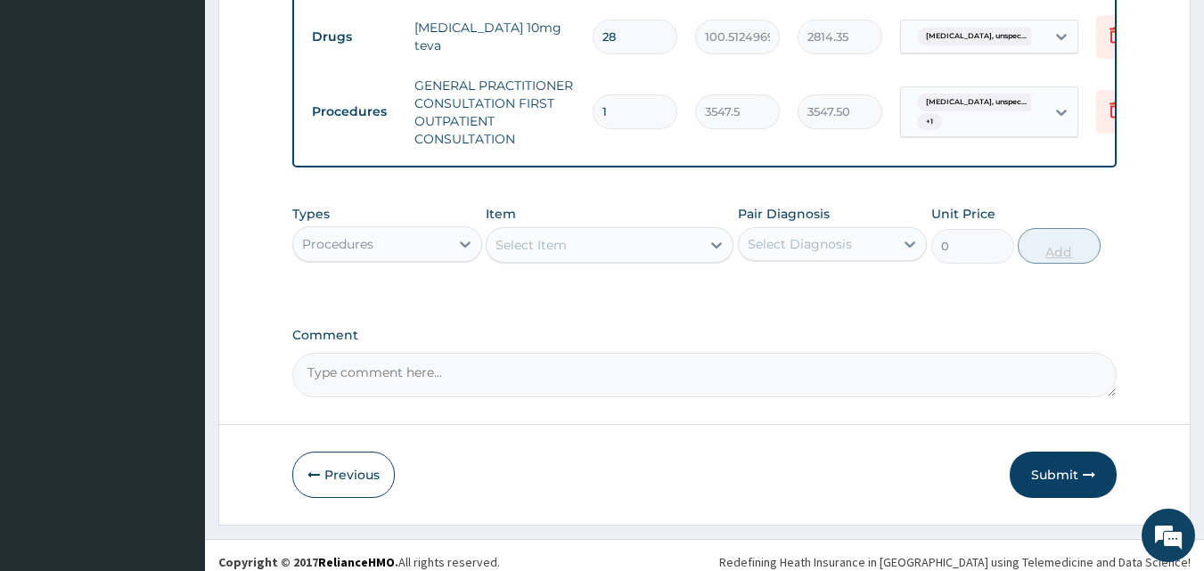
scroll to position [793, 0]
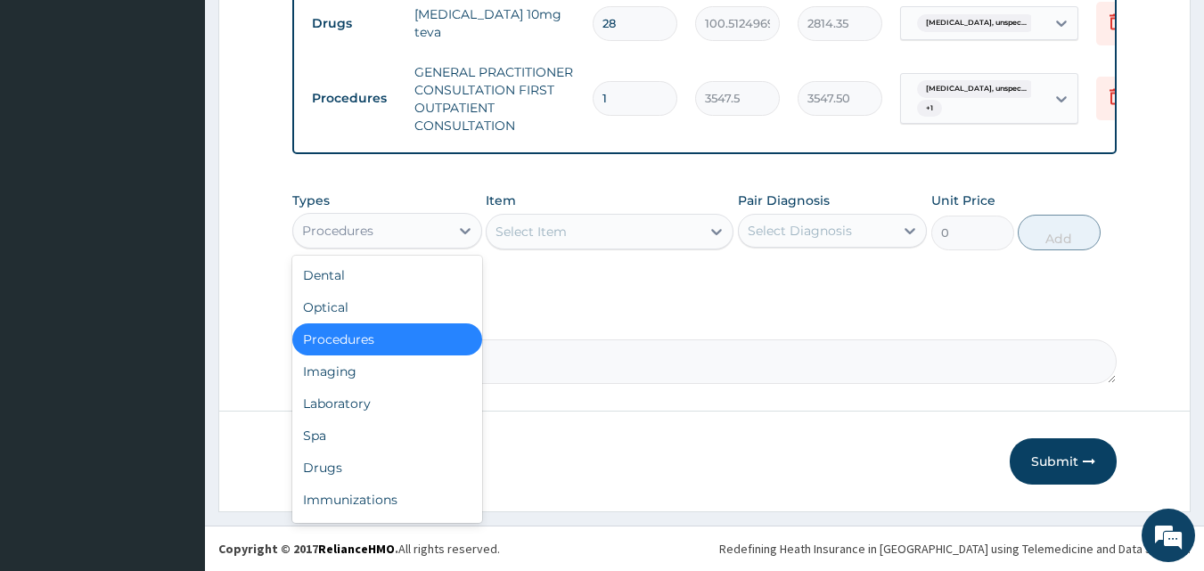
click at [374, 465] on div "Drugs" at bounding box center [387, 468] width 190 height 32
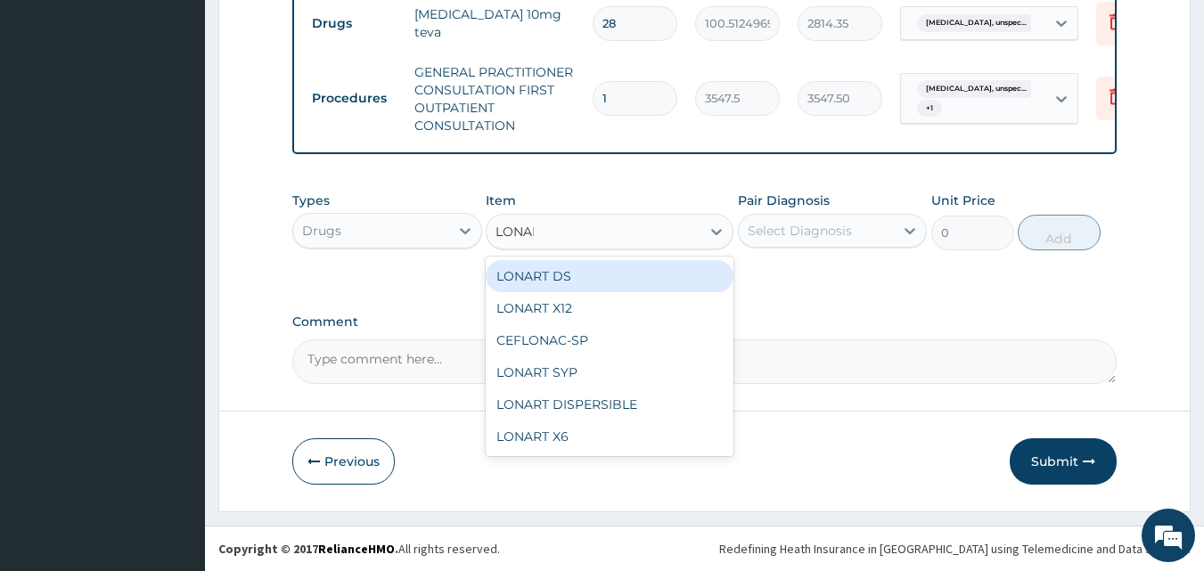
type input "LONART"
click at [629, 278] on div "LONART DS" at bounding box center [610, 276] width 248 height 32
type input "473"
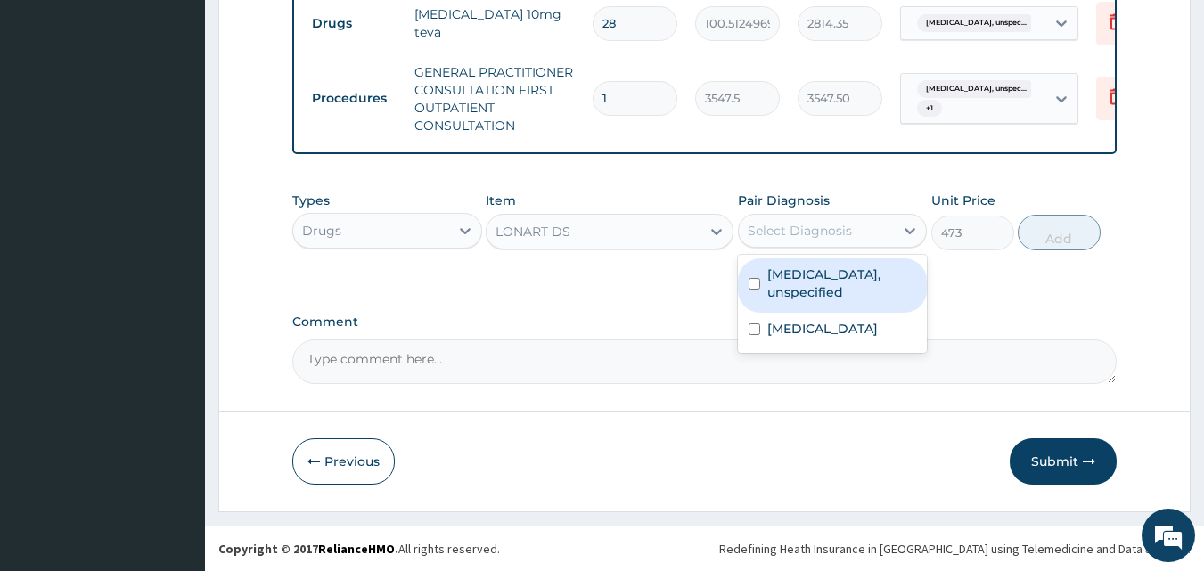
click at [818, 329] on label "[MEDICAL_DATA]" at bounding box center [823, 329] width 111 height 18
checkbox input "true"
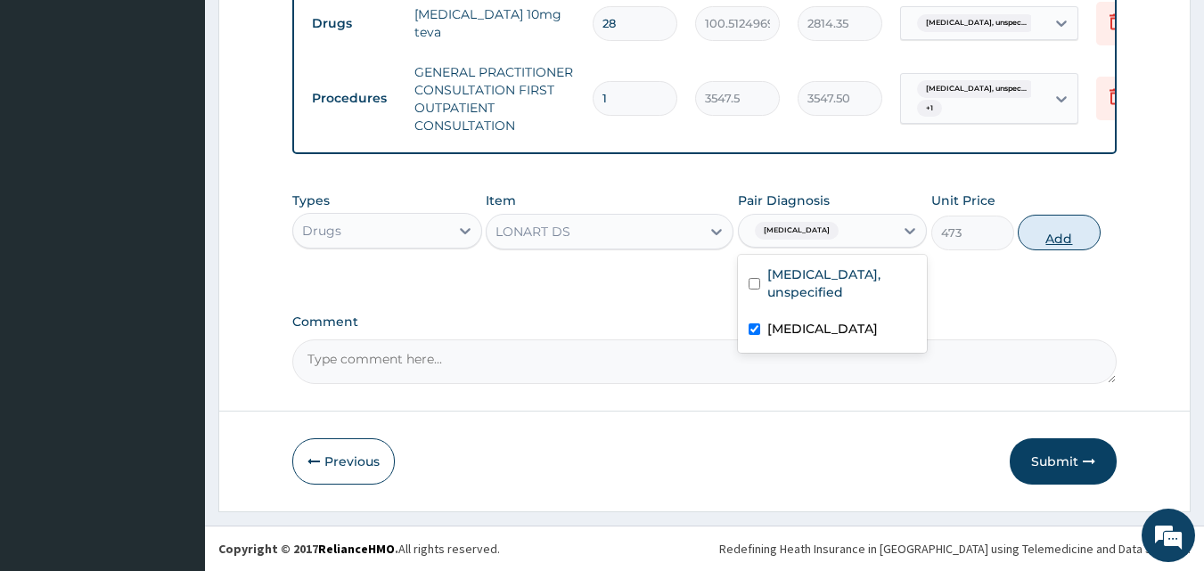
click at [1040, 238] on button "Add" at bounding box center [1059, 233] width 83 height 36
type input "0"
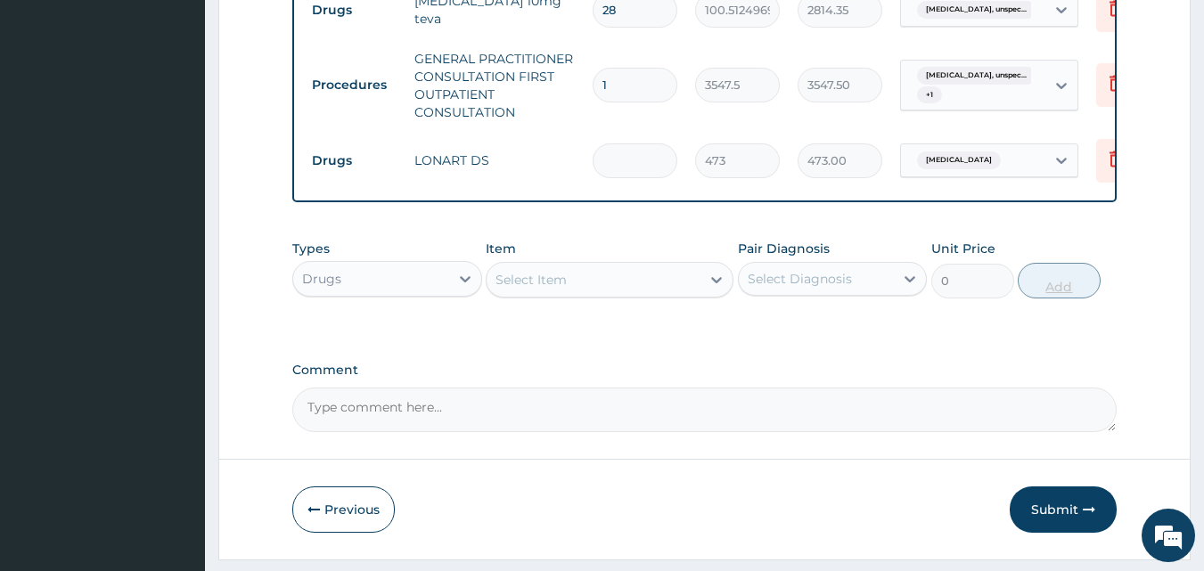
type input "0.00"
type input "6"
type input "2838.00"
type input "6"
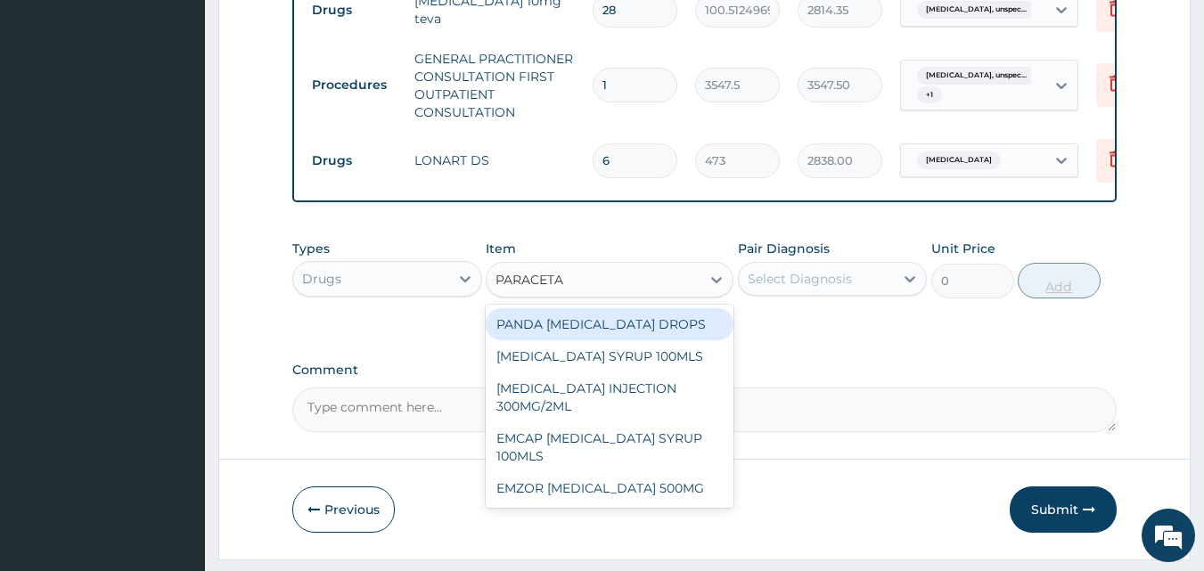
type input "PARACETAM"
click at [637, 496] on div "EMZOR PARACETAMOL 500MG" at bounding box center [610, 488] width 248 height 32
type input "23.64999961853027"
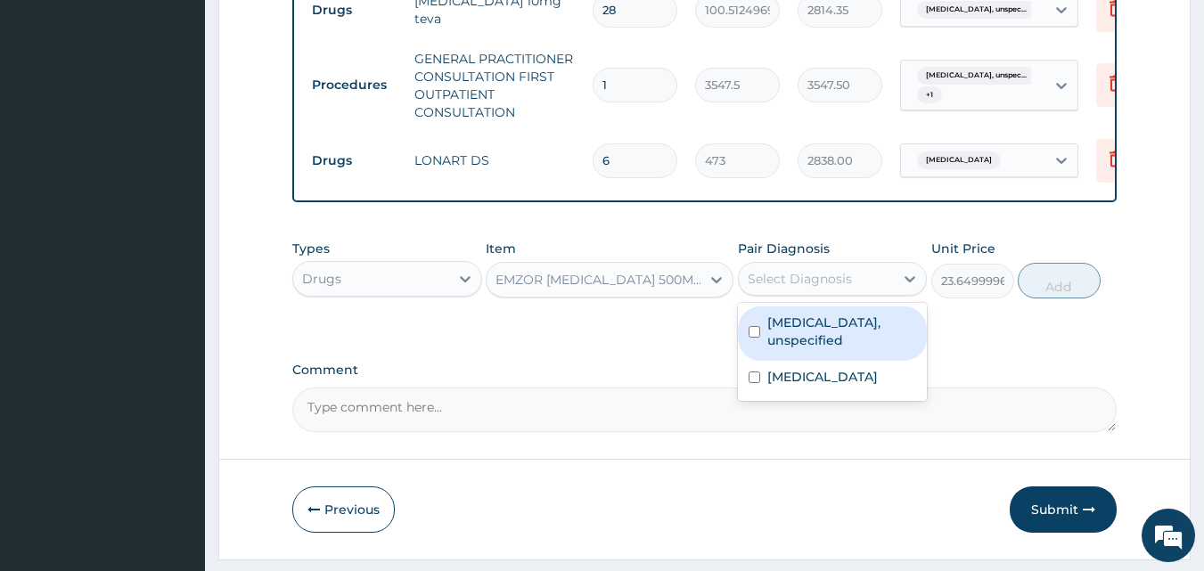
click at [861, 386] on label "Malaria, unspecified" at bounding box center [823, 377] width 111 height 18
checkbox input "true"
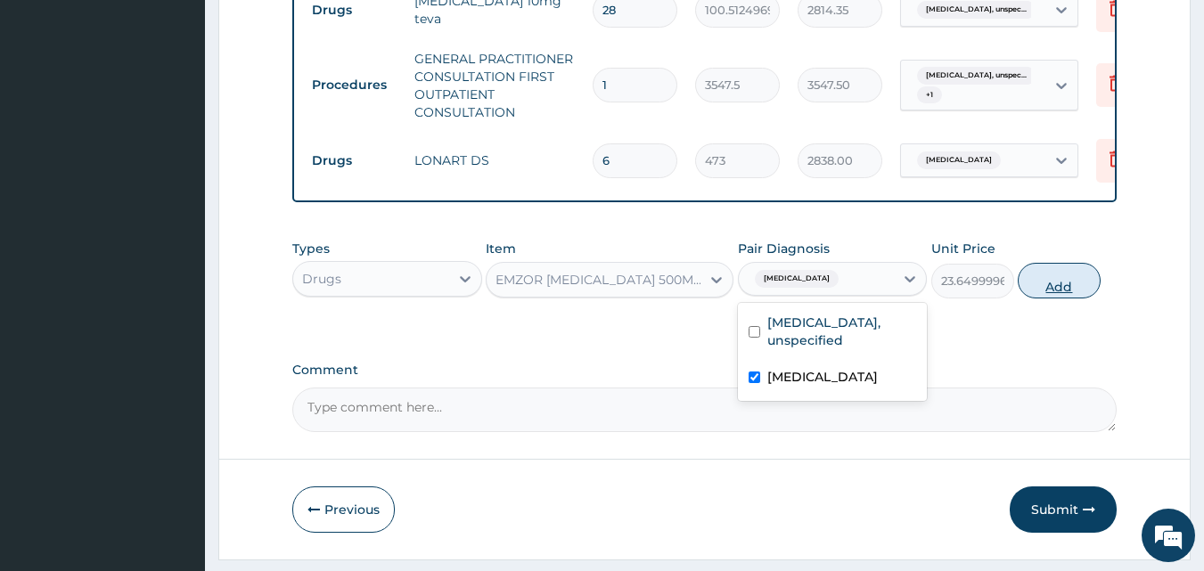
click at [1070, 290] on button "Add" at bounding box center [1059, 281] width 83 height 36
type input "0"
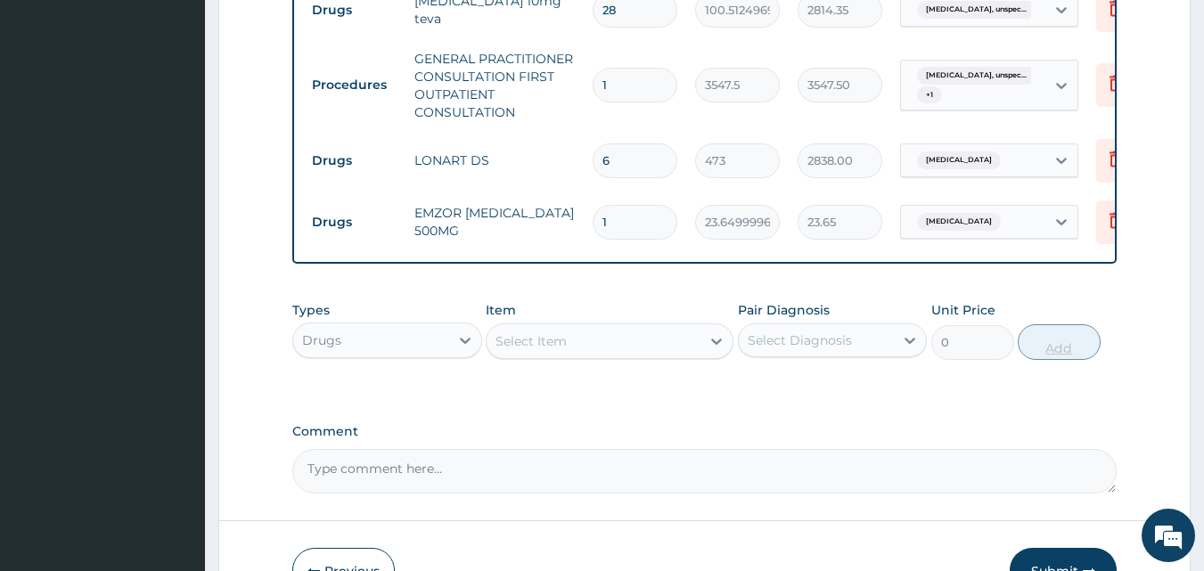
type input "18"
type input "425.70"
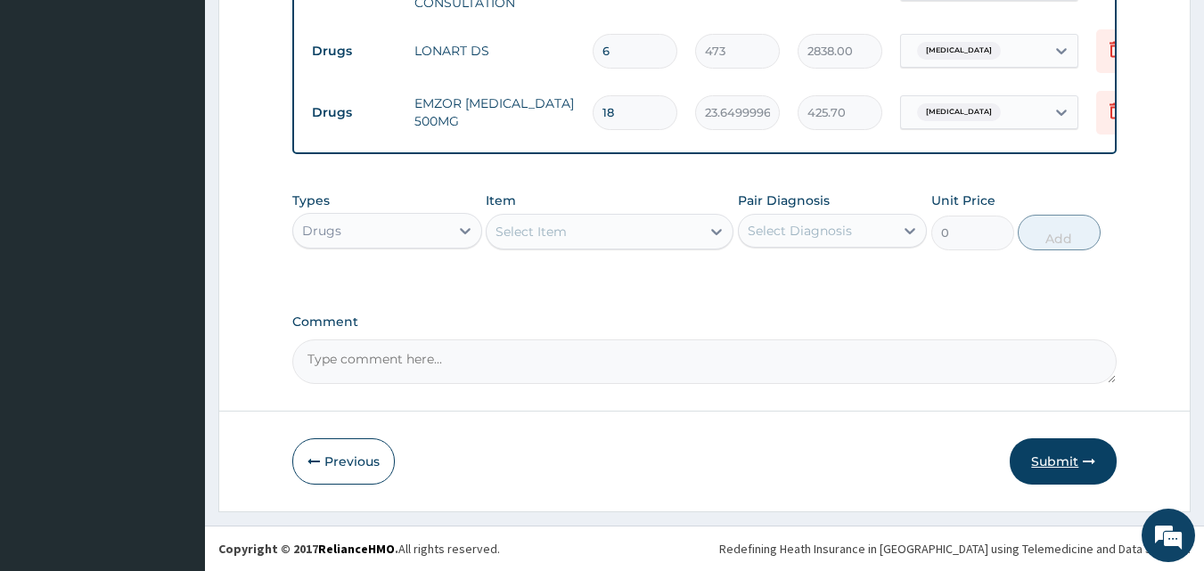
click at [1055, 467] on button "Submit" at bounding box center [1063, 462] width 107 height 46
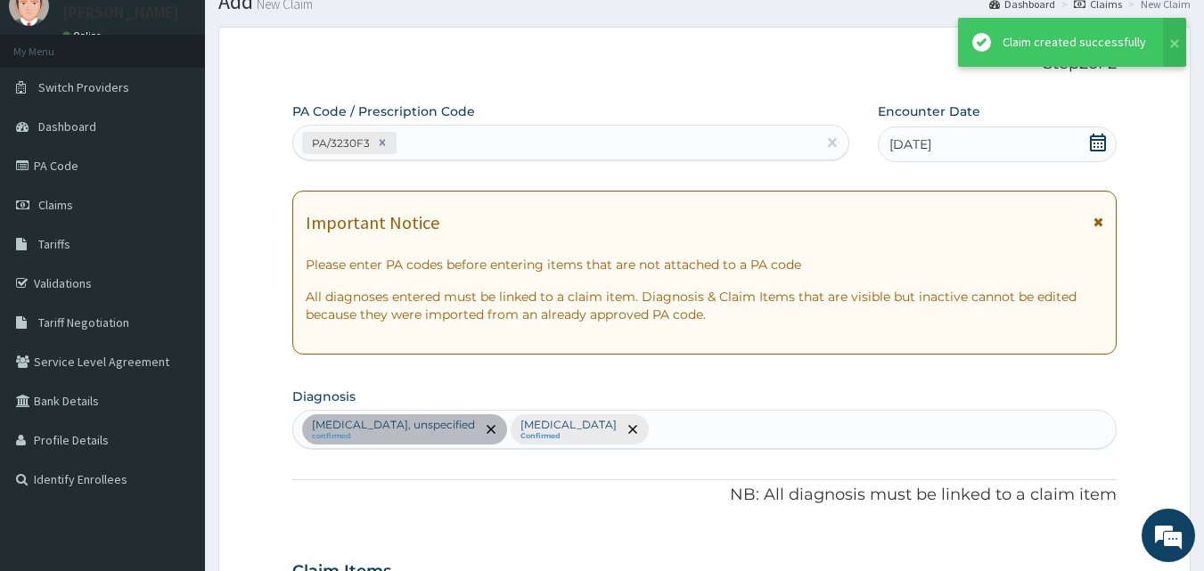
scroll to position [916, 0]
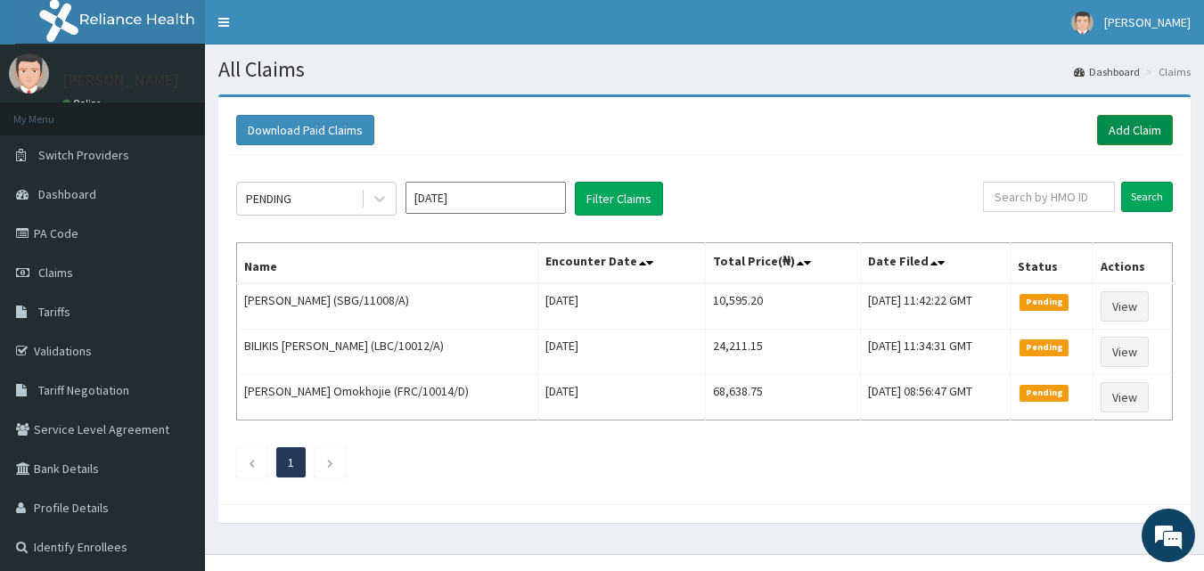
click at [1145, 128] on link "Add Claim" at bounding box center [1135, 130] width 76 height 30
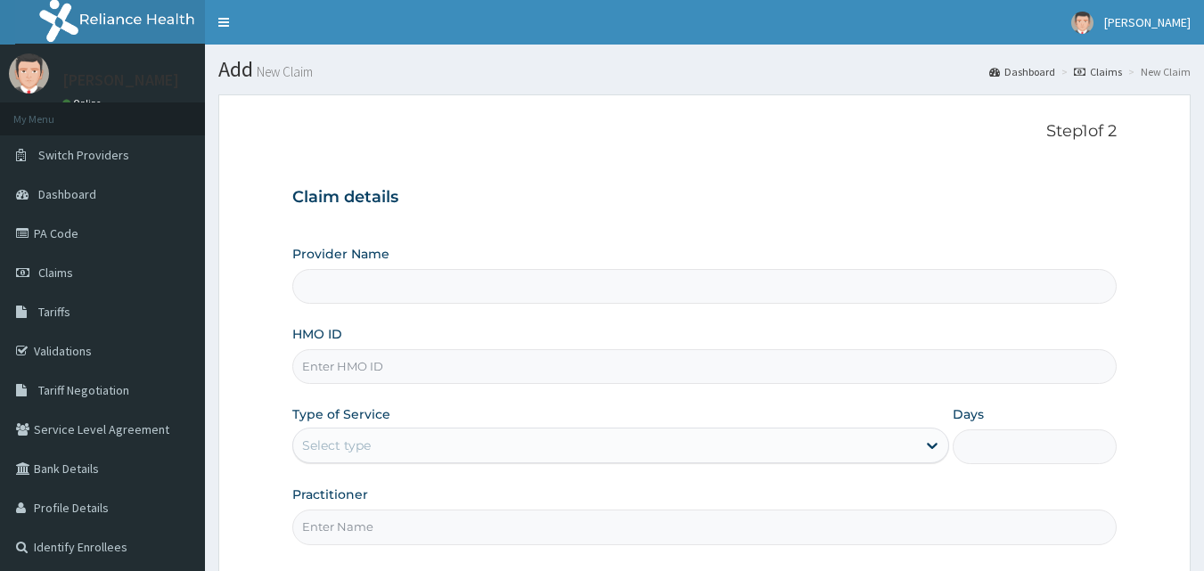
type input "[GEOGRAPHIC_DATA] and Maternity home"
click at [472, 368] on input "HMO ID" at bounding box center [705, 366] width 826 height 35
paste input "TFP/10024/A"
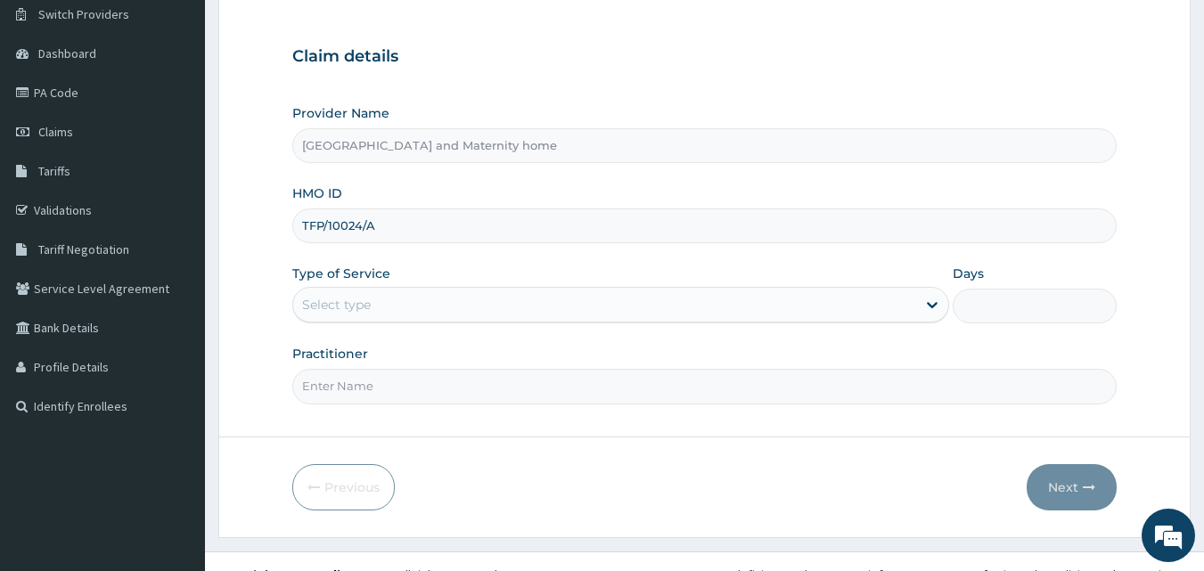
scroll to position [167, 0]
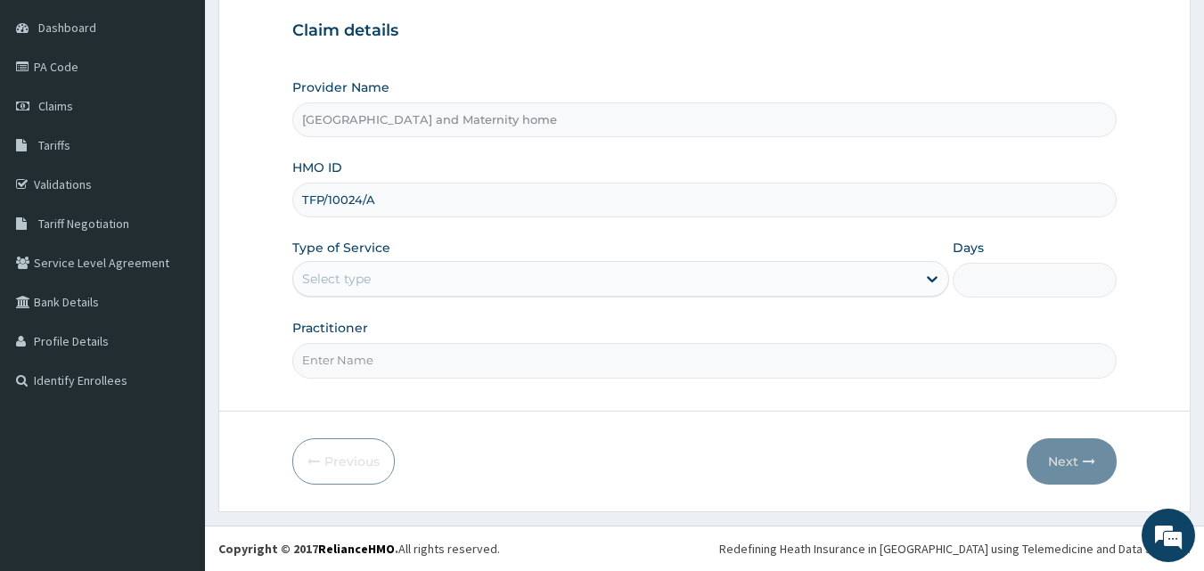
type input "TFP/10024/A"
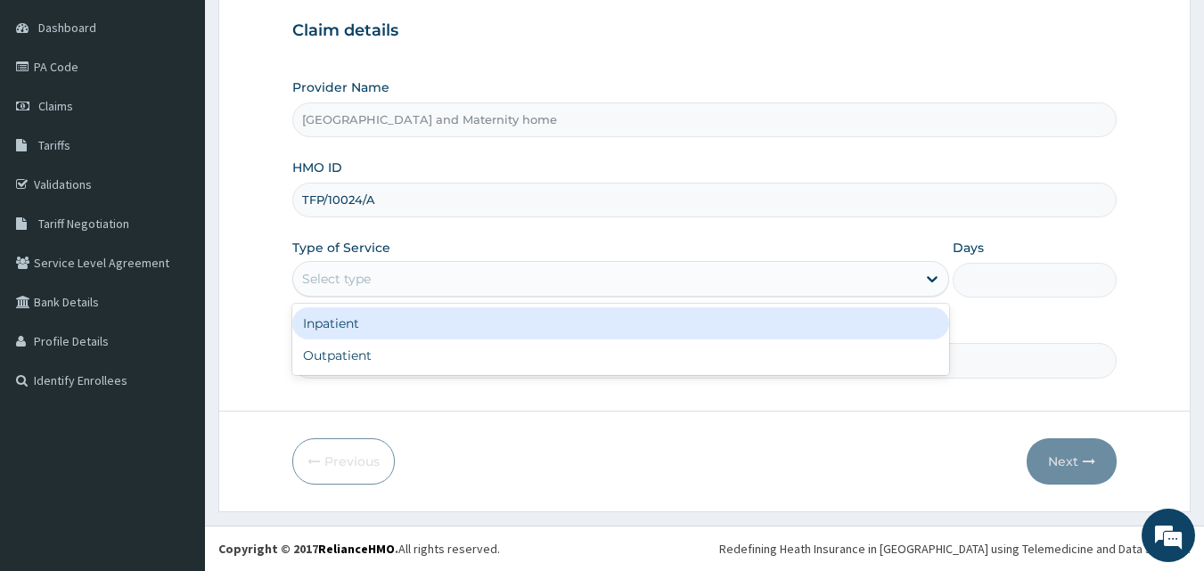
click at [530, 356] on div "Outpatient" at bounding box center [620, 356] width 657 height 32
type input "1"
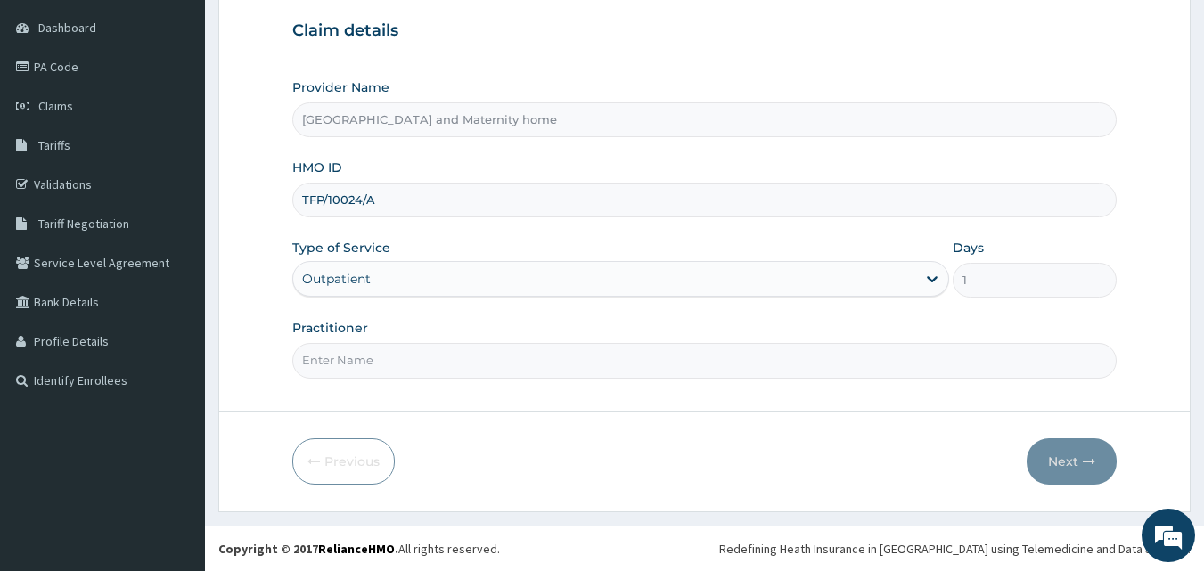
click at [548, 357] on input "Practitioner" at bounding box center [705, 360] width 826 height 35
type input "DR. MBONU CLINTON"
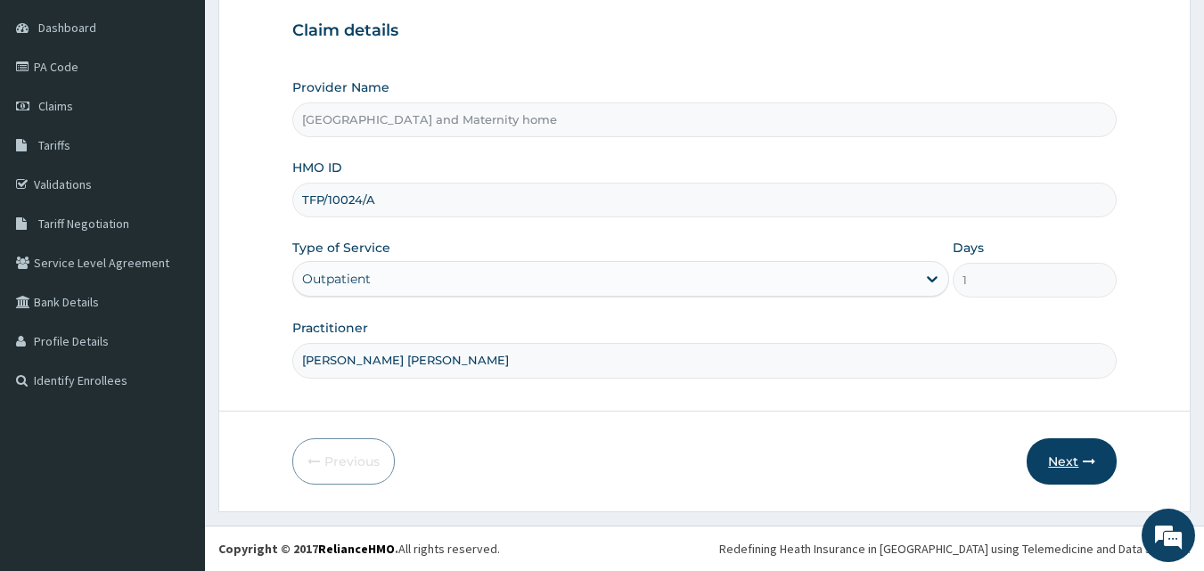
click at [1050, 478] on button "Next" at bounding box center [1072, 462] width 90 height 46
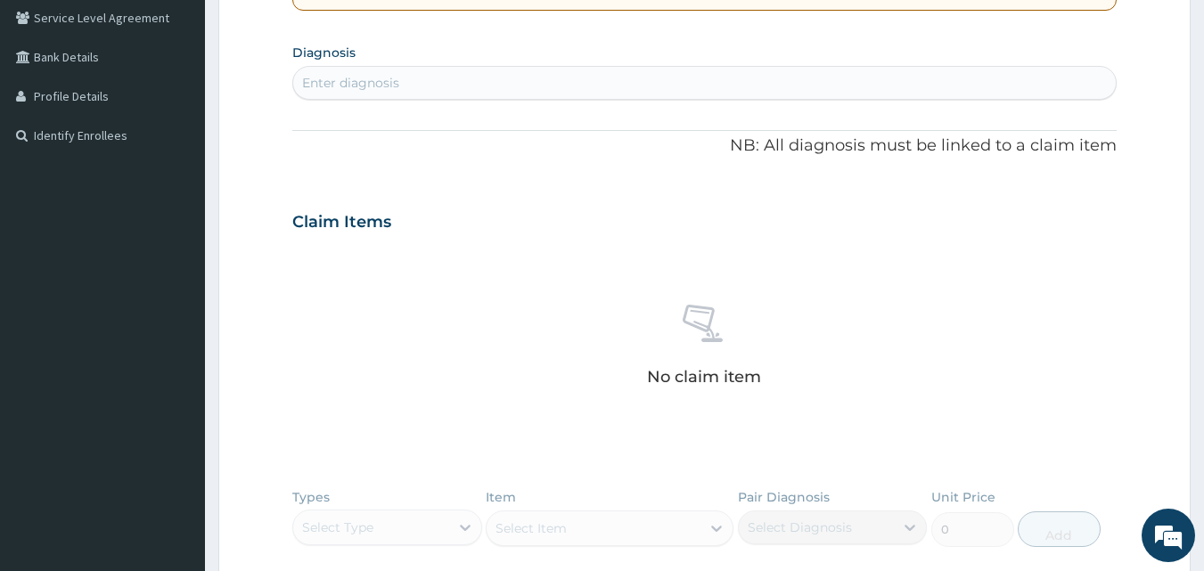
scroll to position [709, 0]
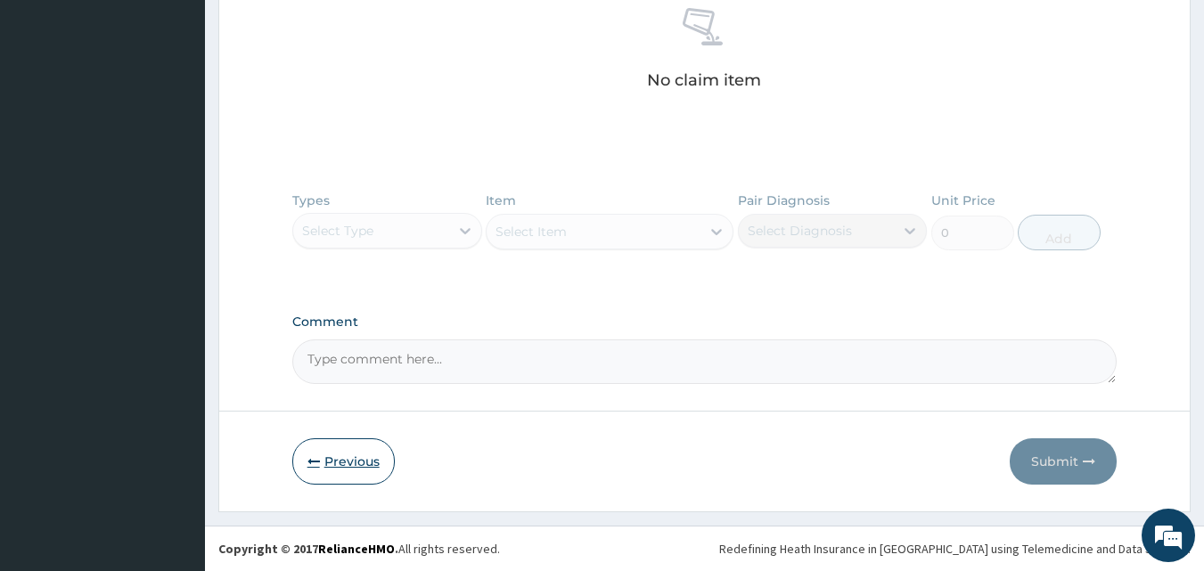
click at [342, 456] on button "Previous" at bounding box center [343, 462] width 103 height 46
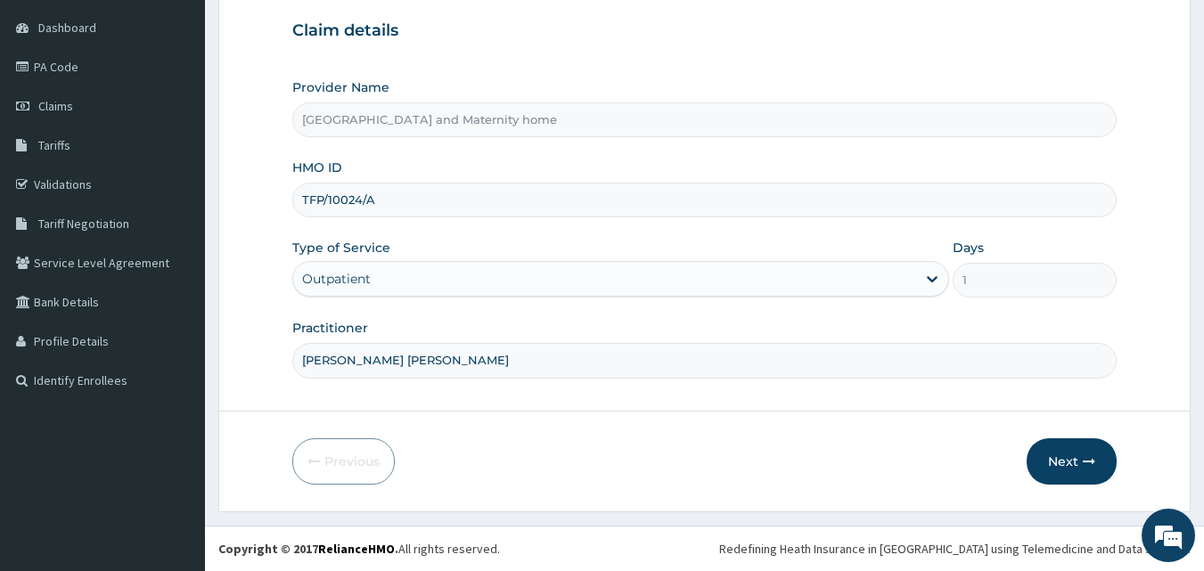
click at [556, 344] on input "DR. MBONU CLINTON" at bounding box center [705, 360] width 826 height 35
type input "DR. OKOUGWU CHINEDU"
click at [1050, 472] on button "Next" at bounding box center [1072, 462] width 90 height 46
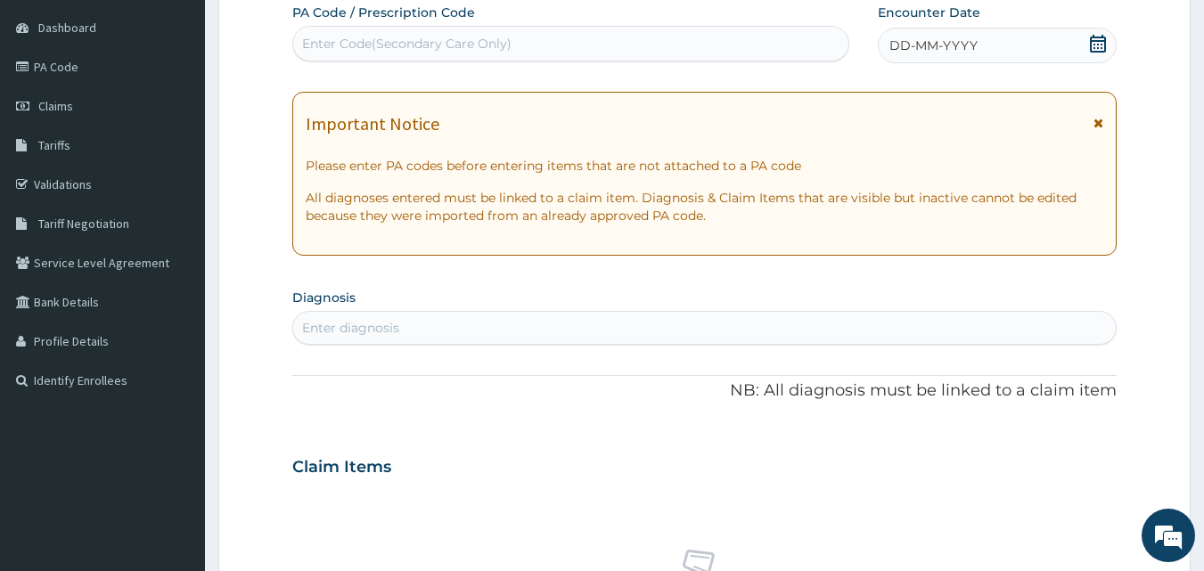
click at [1107, 47] on icon at bounding box center [1098, 44] width 18 height 18
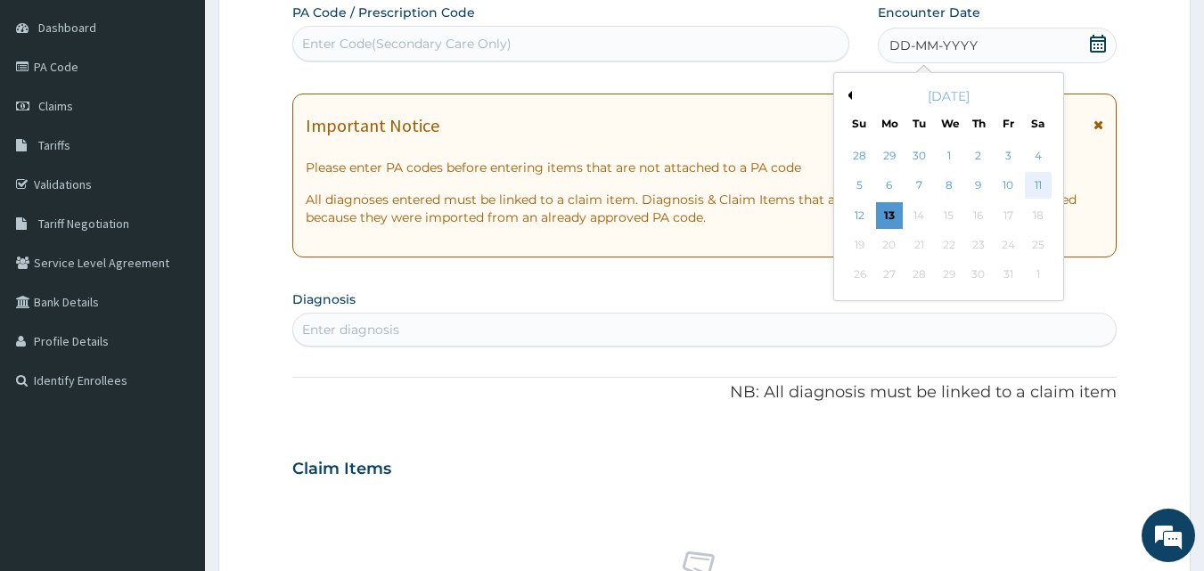
click at [1050, 184] on div "11" at bounding box center [1038, 186] width 27 height 27
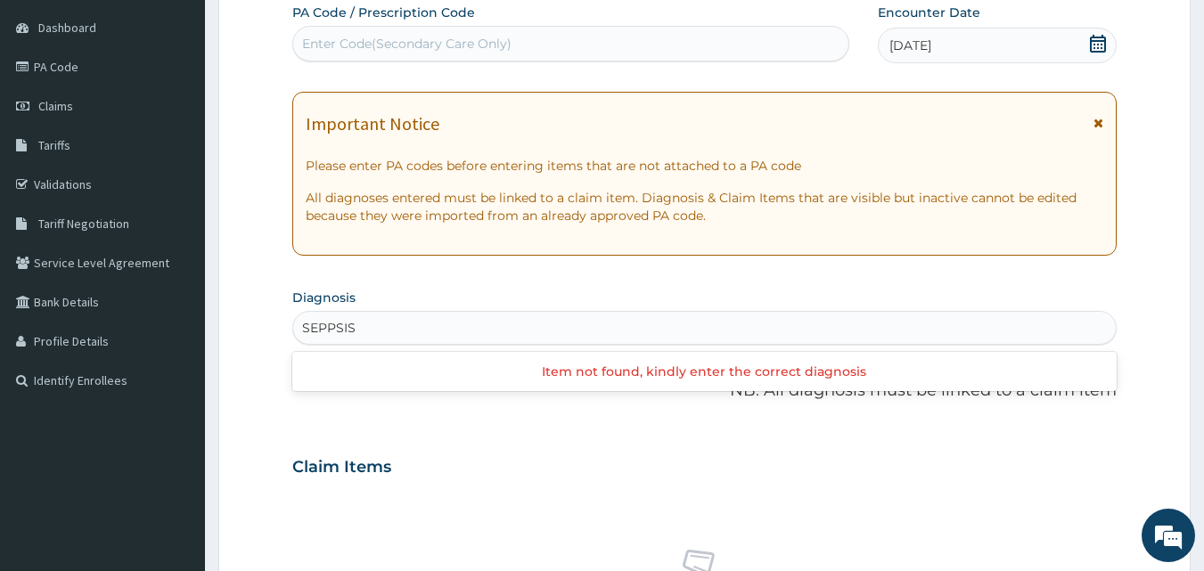
click at [325, 320] on input "SEPPSIS" at bounding box center [329, 328] width 54 height 18
type input "[MEDICAL_DATA]"
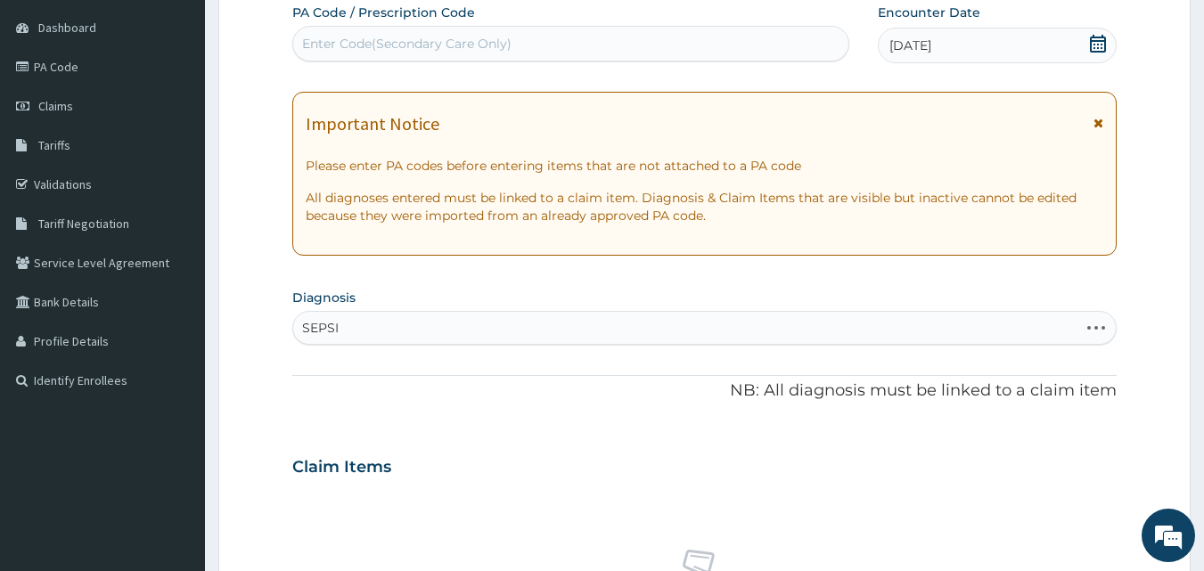
type input "[MEDICAL_DATA]"
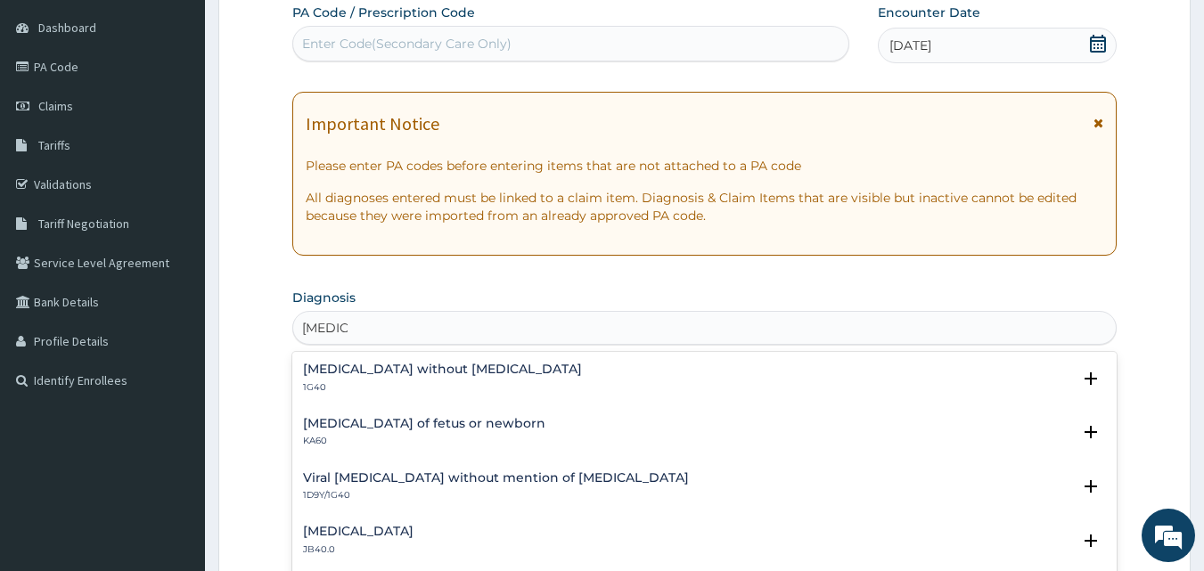
click at [378, 393] on p "1G40" at bounding box center [442, 388] width 279 height 12
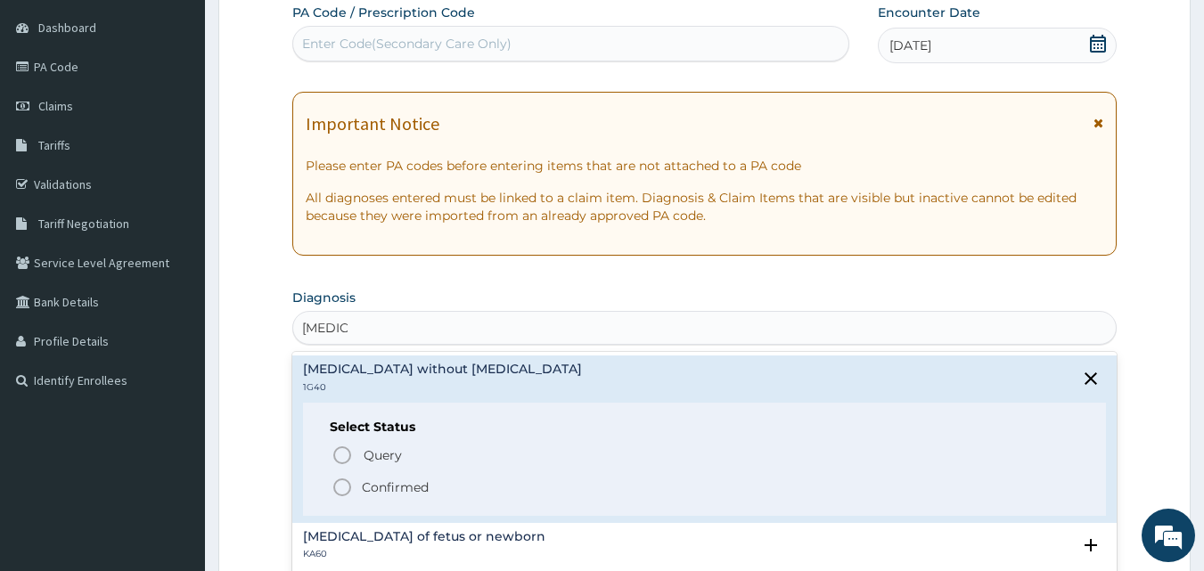
click at [341, 491] on icon "status option filled" at bounding box center [342, 487] width 21 height 21
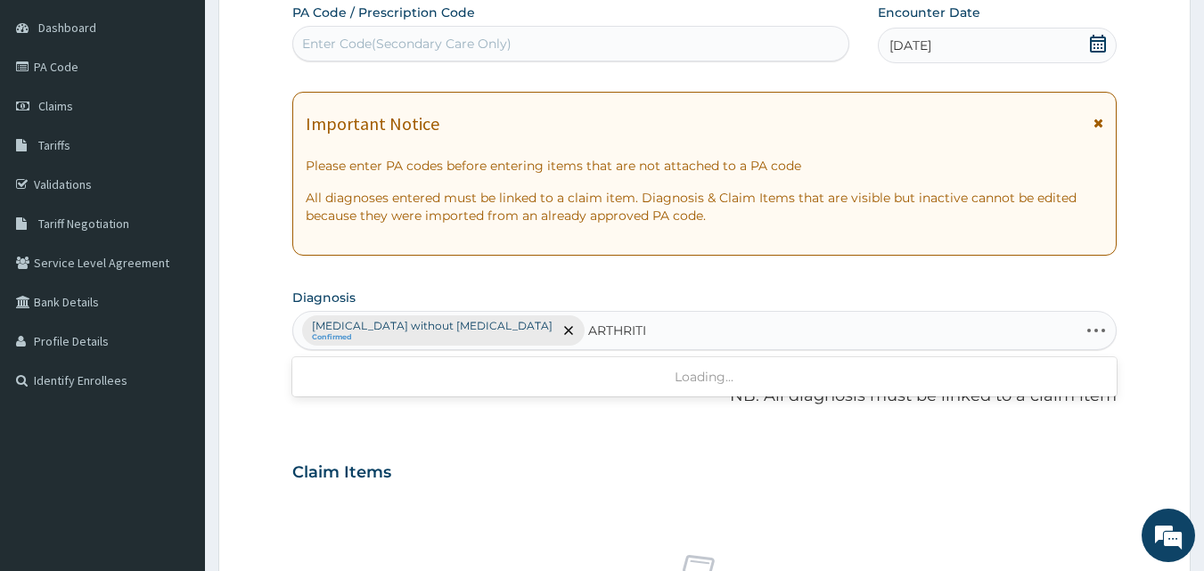
type input "ARTHRITIS"
type input "MYALGIA"
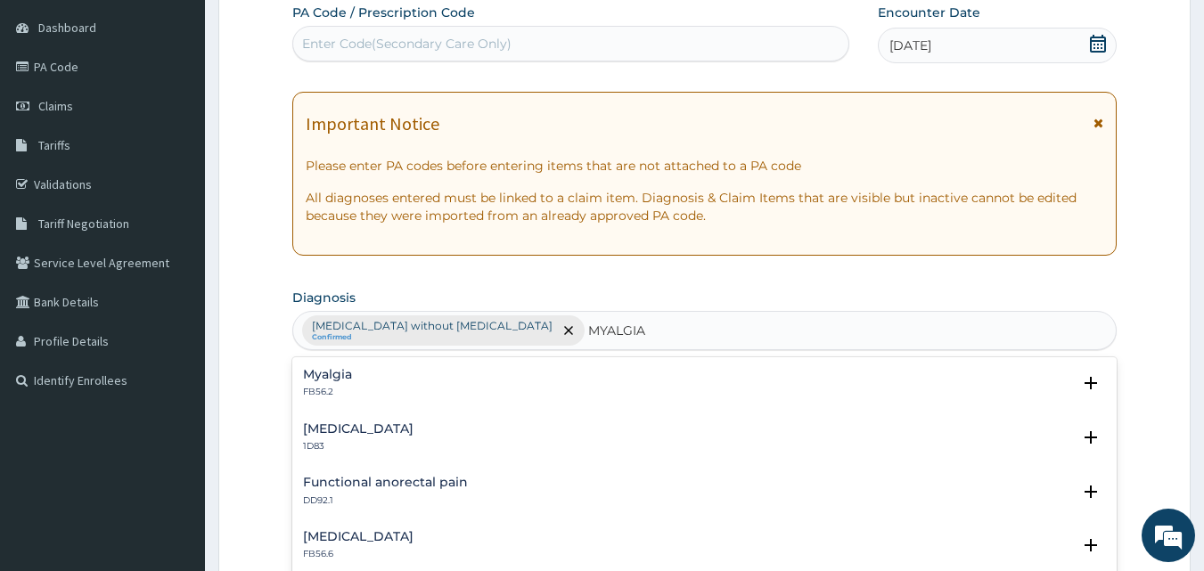
click at [370, 395] on div "Myalgia FB56.2" at bounding box center [705, 383] width 804 height 31
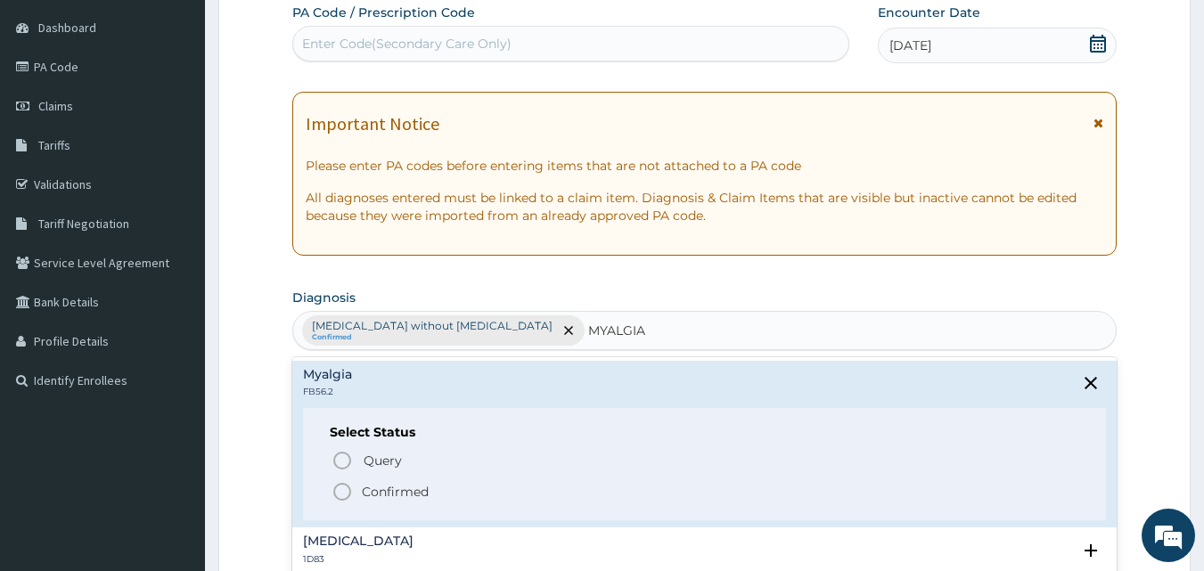
click at [340, 490] on icon "status option filled" at bounding box center [342, 491] width 21 height 21
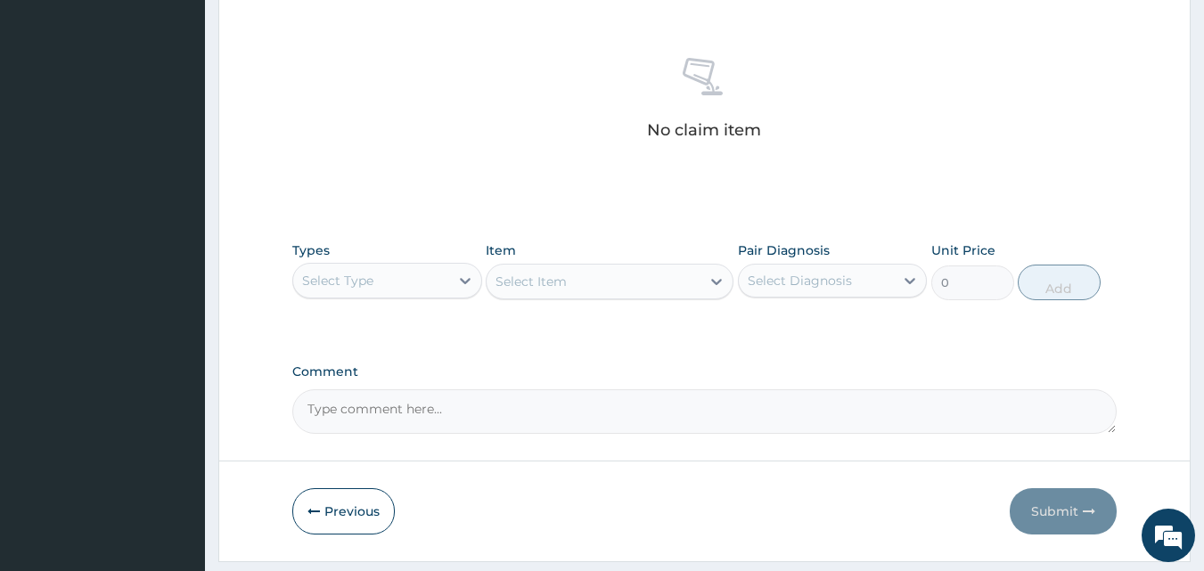
scroll to position [714, 0]
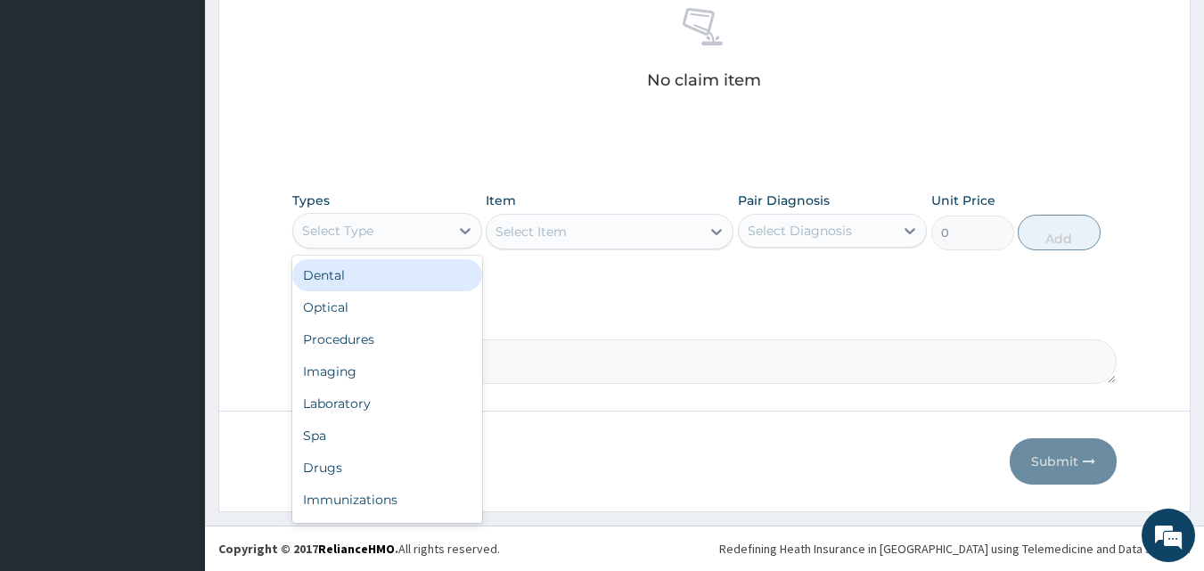
click at [404, 327] on div "Procedures" at bounding box center [387, 340] width 190 height 32
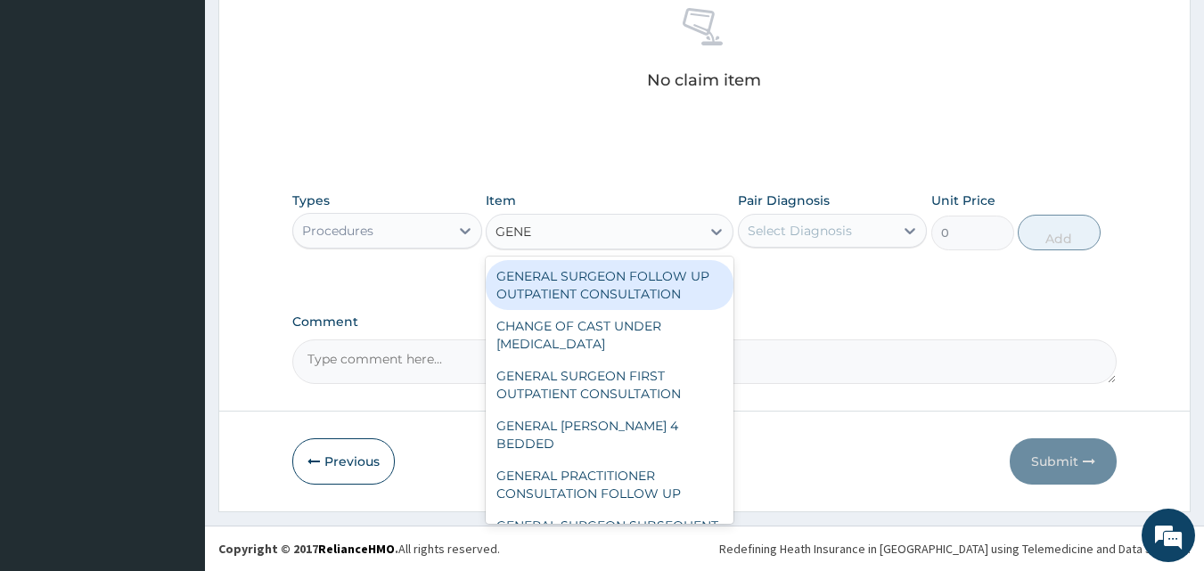
type input "GENER"
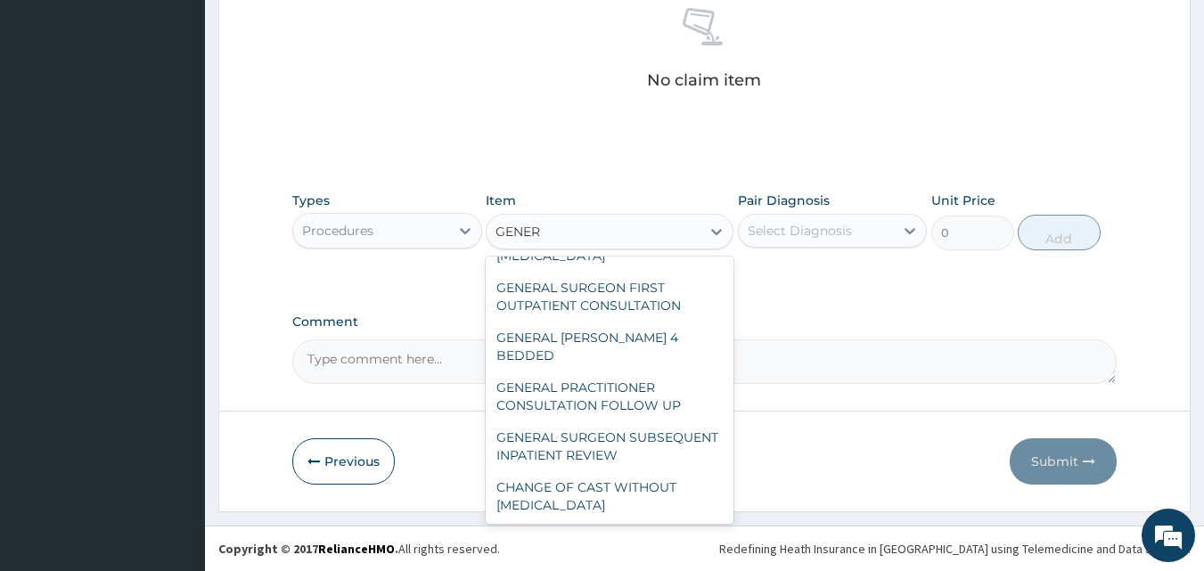
scroll to position [257, 0]
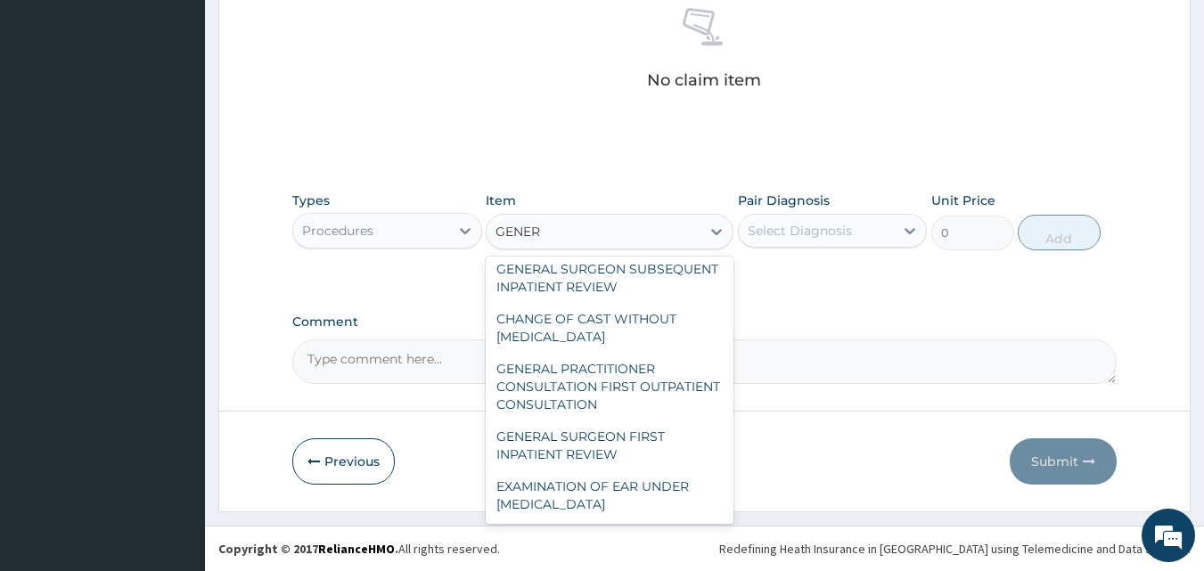
click at [598, 378] on div "GENERAL PRACTITIONER CONSULTATION FIRST OUTPATIENT CONSULTATION" at bounding box center [610, 387] width 248 height 68
type input "3547.5"
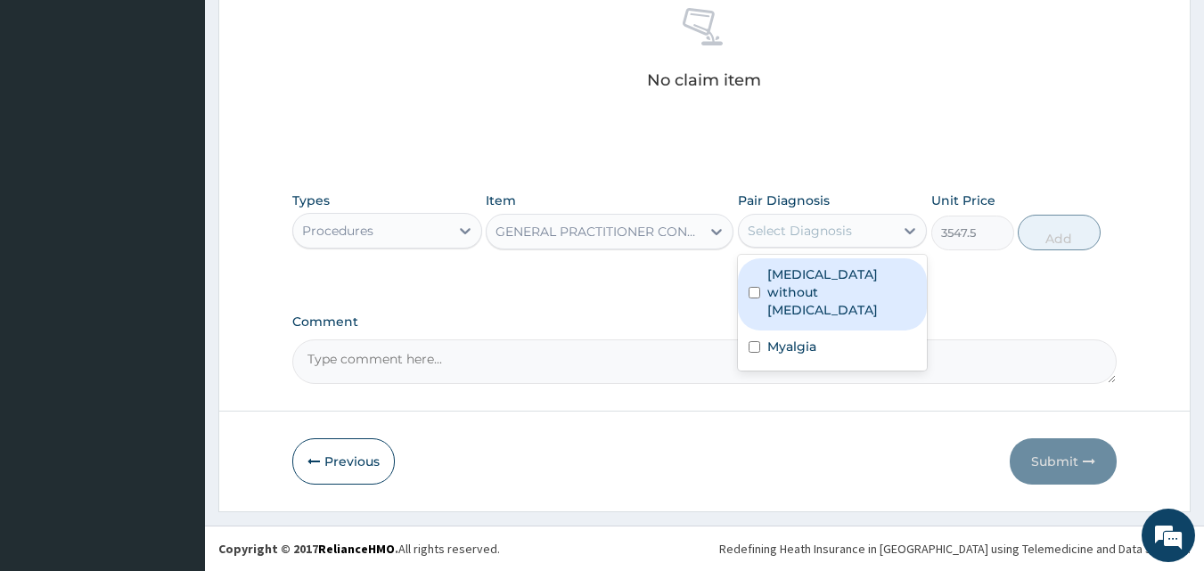
click at [863, 277] on label "[MEDICAL_DATA] without [MEDICAL_DATA]" at bounding box center [843, 292] width 150 height 53
checkbox input "true"
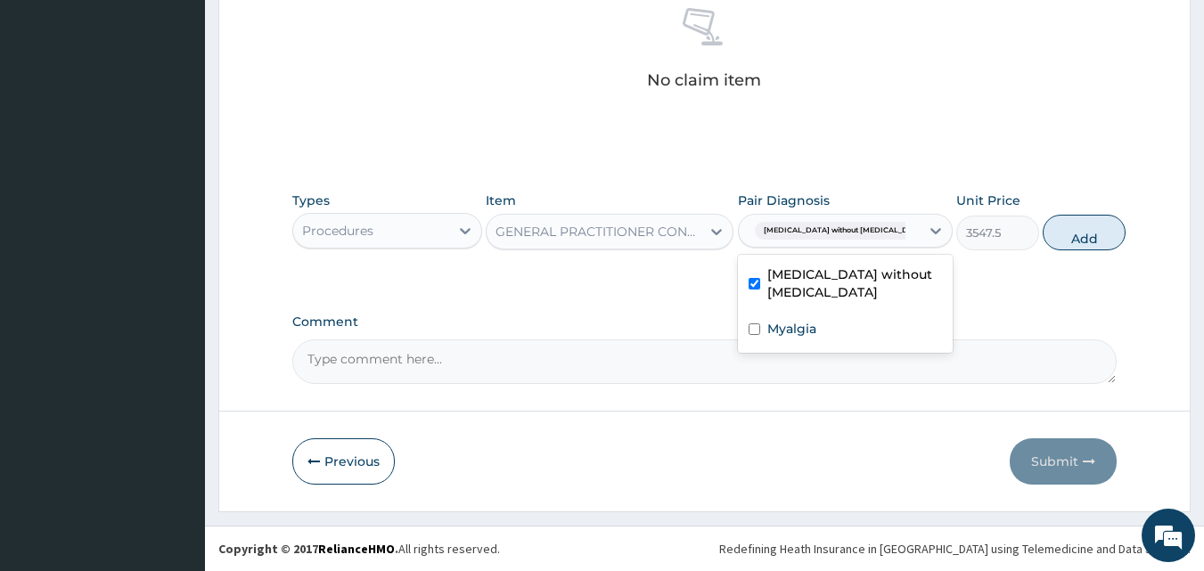
click at [842, 325] on div "Myalgia" at bounding box center [845, 331] width 215 height 37
checkbox input "true"
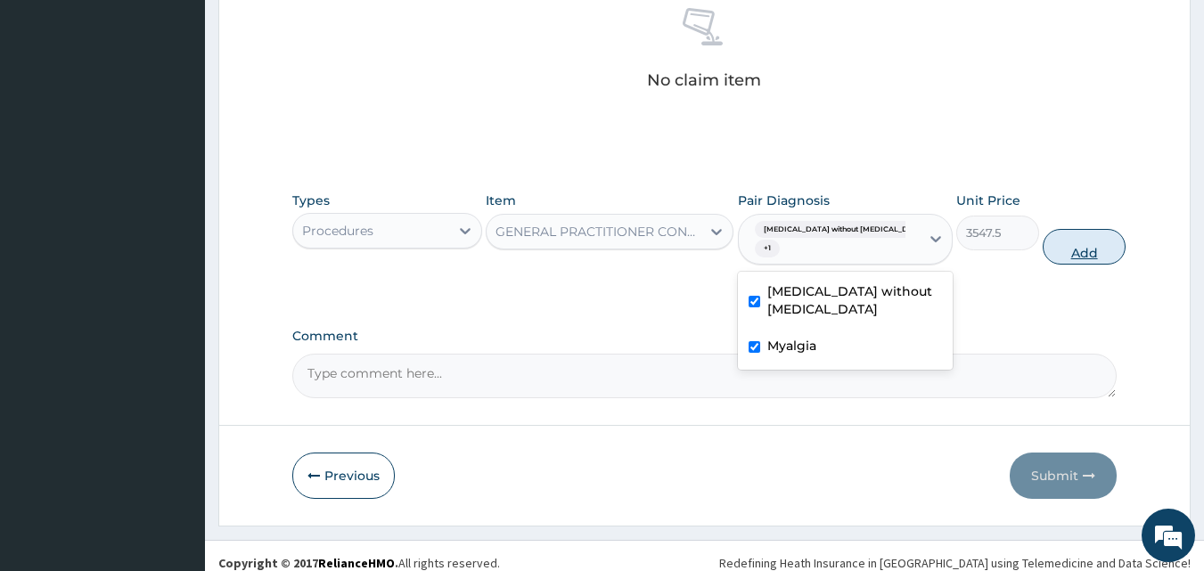
click at [1078, 248] on button "Add" at bounding box center [1084, 247] width 83 height 36
type input "0"
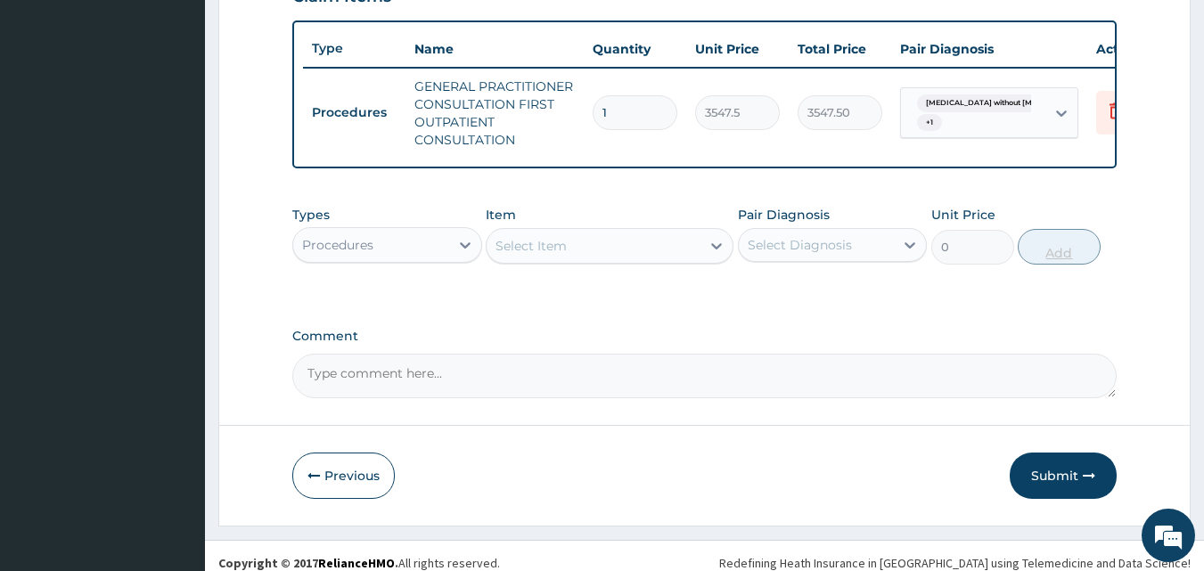
scroll to position [670, 0]
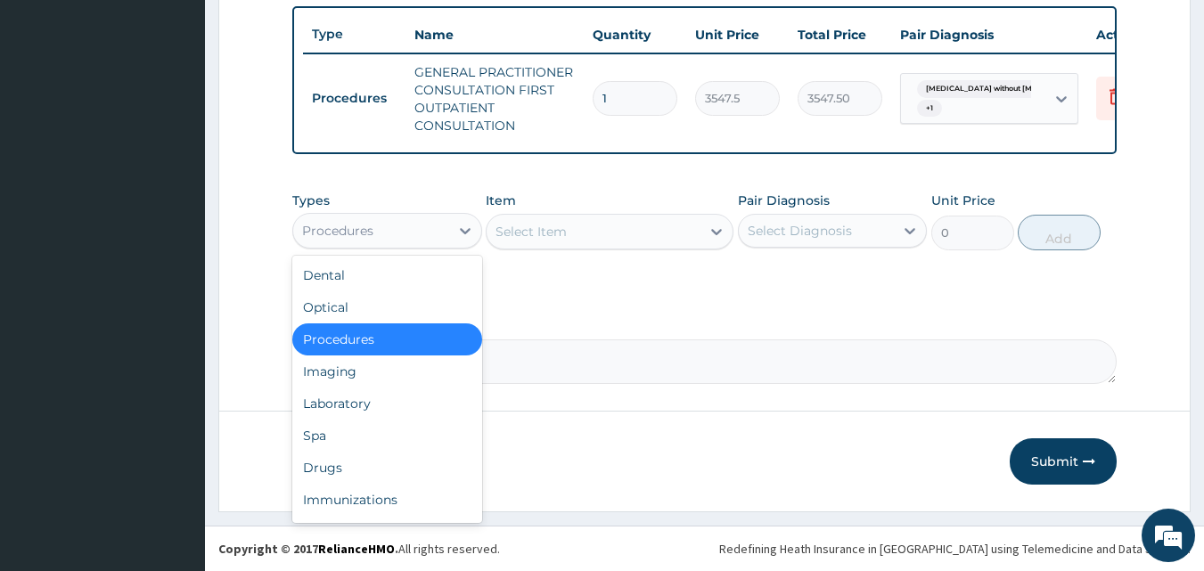
click at [374, 453] on div "Drugs" at bounding box center [387, 468] width 190 height 32
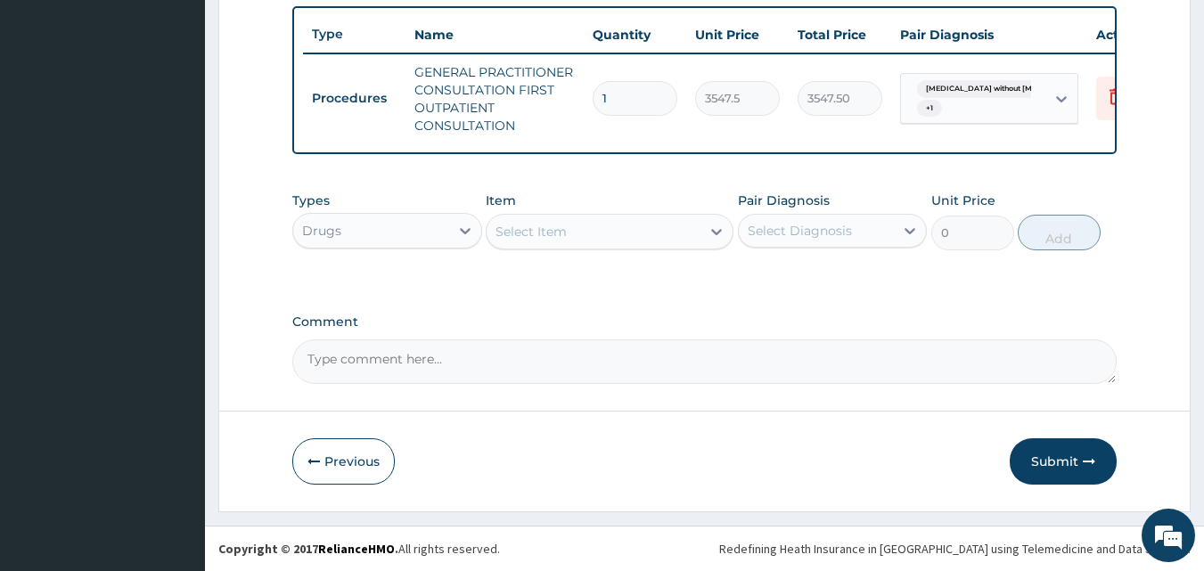
click at [619, 260] on div "Types option Drugs, selected. Select is focused ,type to refine list, press Dow…" at bounding box center [705, 234] width 826 height 103
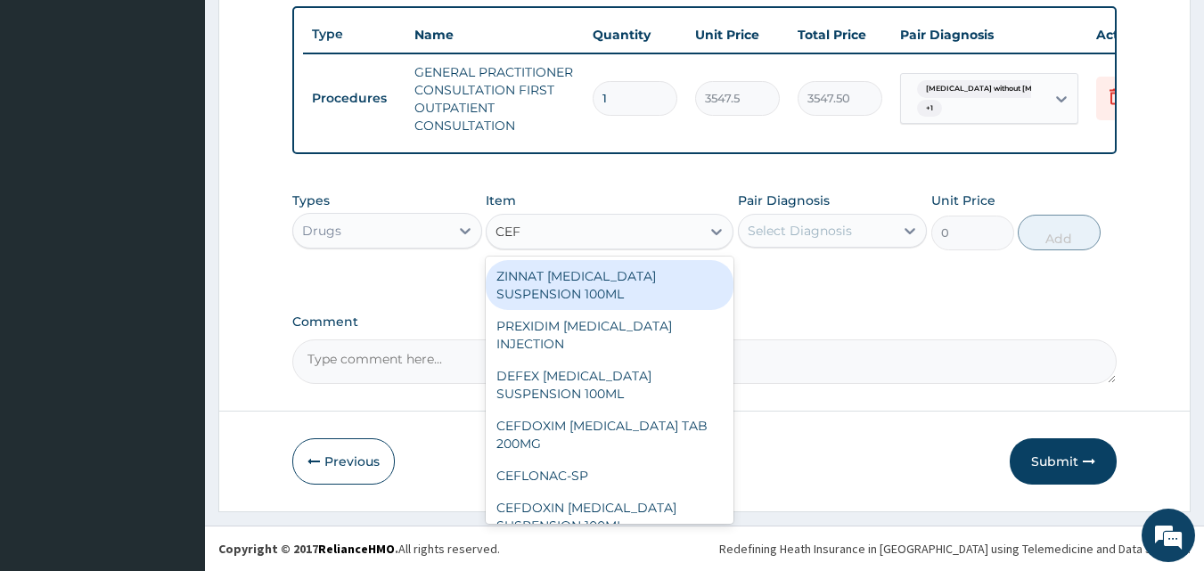
type input "CEFL"
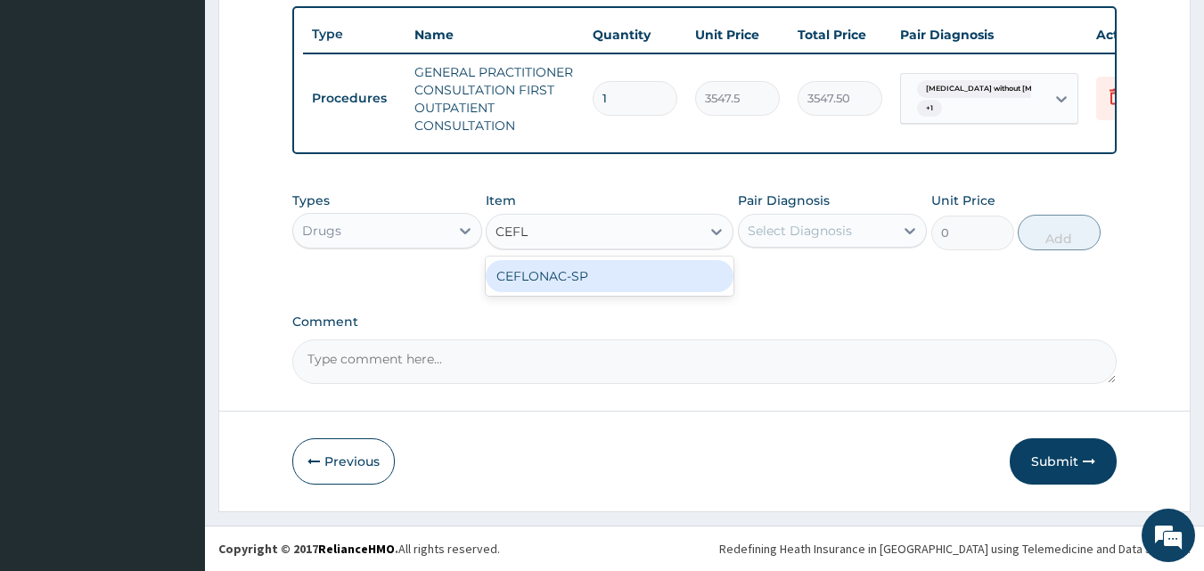
click at [727, 275] on div "CEFLONAC-SP" at bounding box center [610, 276] width 248 height 32
type input "65.0374984741211"
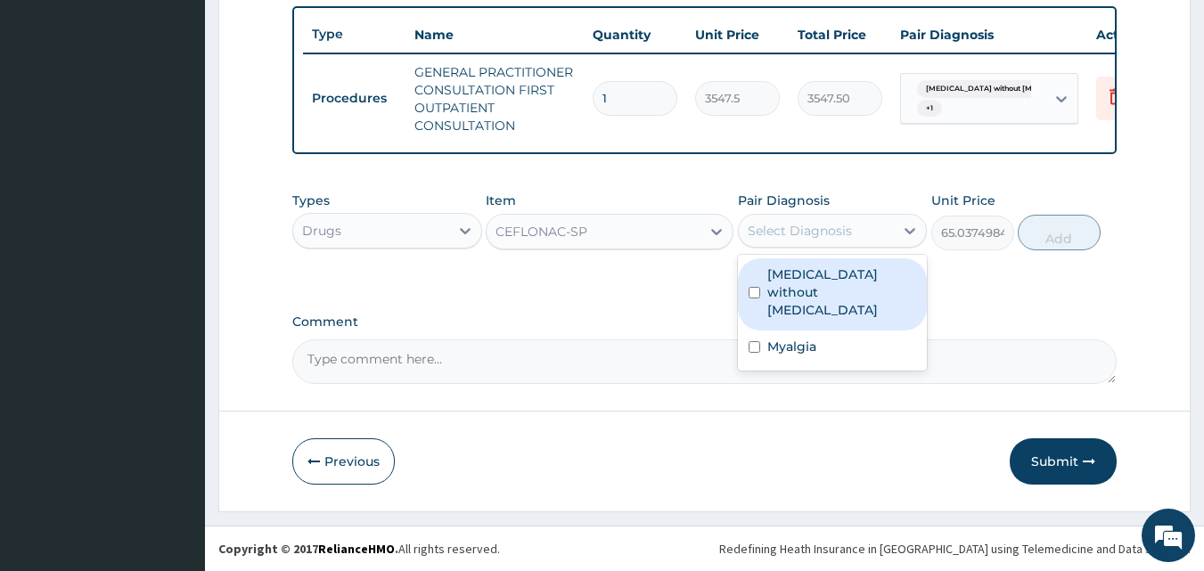
click at [847, 333] on div "Myalgia" at bounding box center [833, 349] width 190 height 37
checkbox input "true"
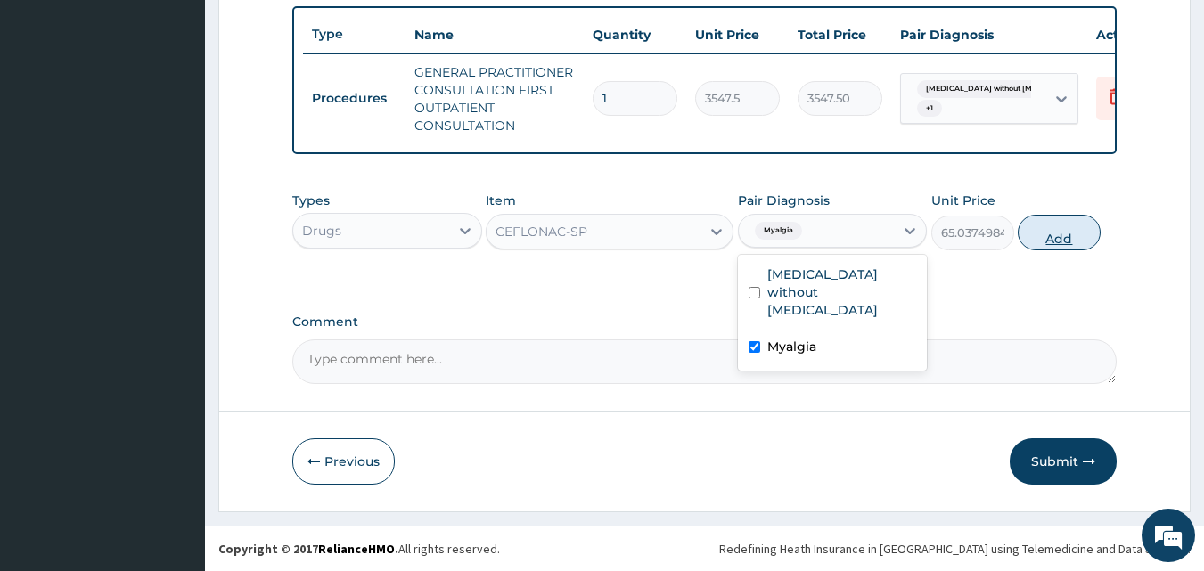
click at [1088, 247] on button "Add" at bounding box center [1059, 233] width 83 height 36
type input "0"
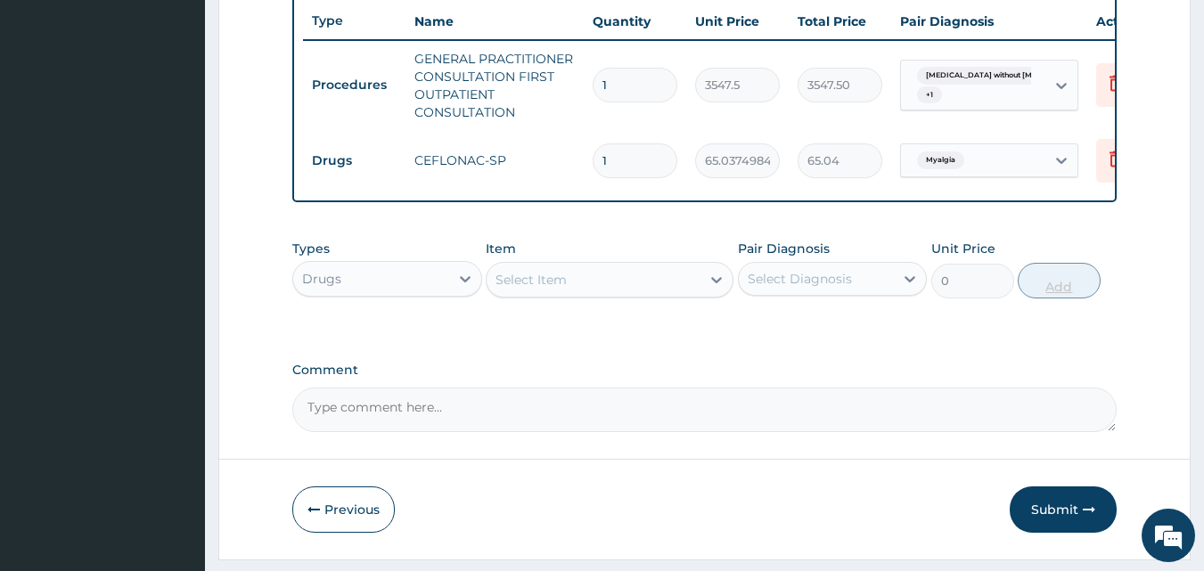
type input "12"
type input "780.45"
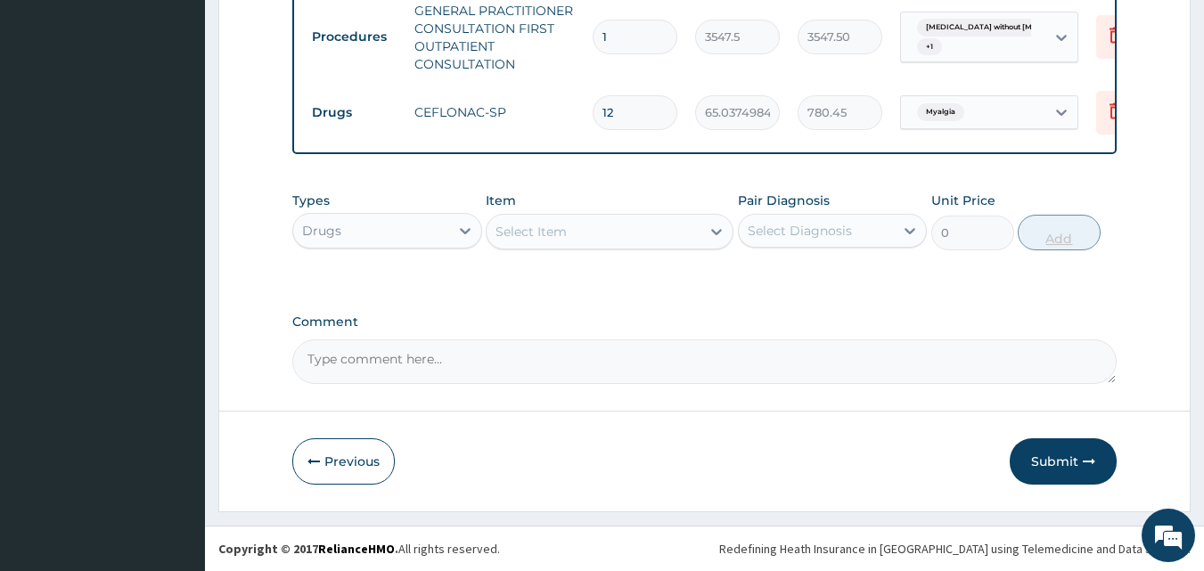
type input "12"
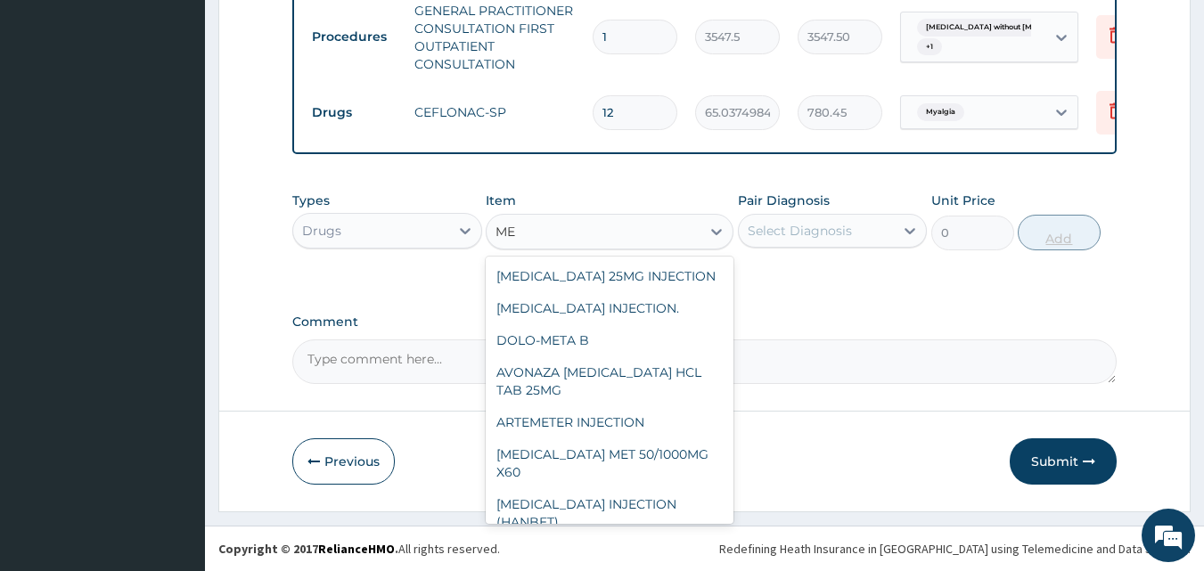
type input "M"
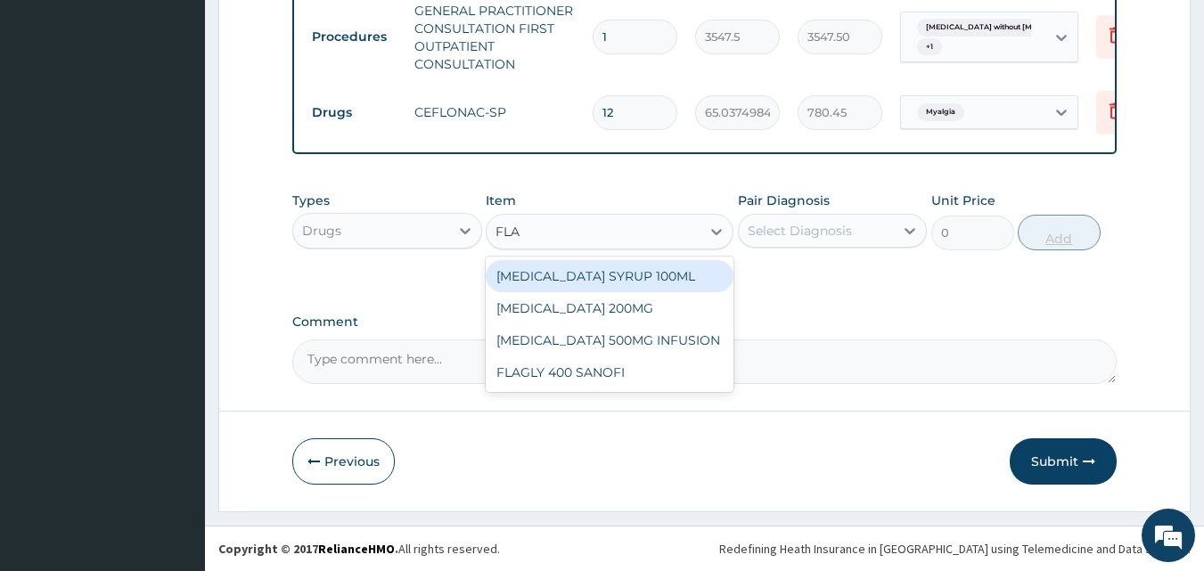
type input "FLAG"
click at [653, 384] on div "FLAGLY 400 SANOFI" at bounding box center [610, 373] width 248 height 32
type input "70.94999694824219"
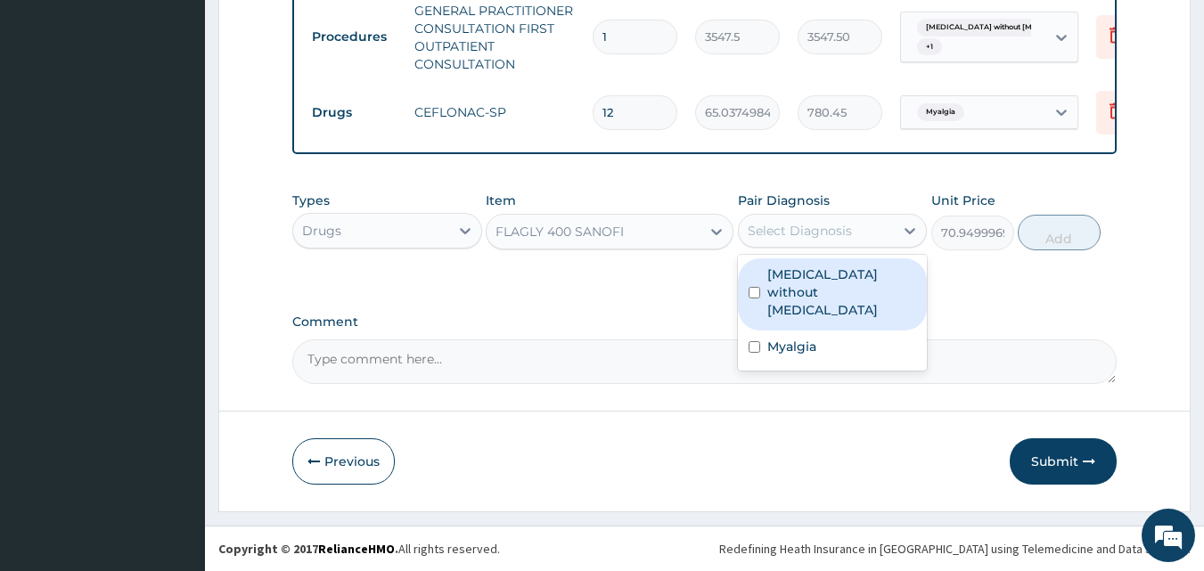
click at [831, 333] on div "Myalgia" at bounding box center [833, 349] width 190 height 37
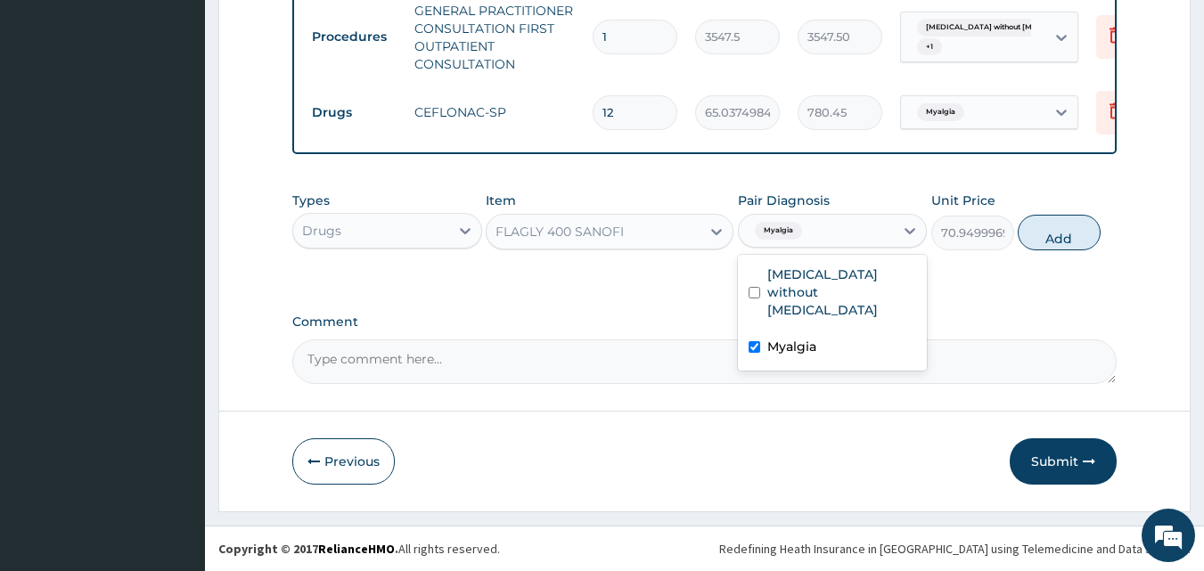
click at [828, 331] on div "Myalgia" at bounding box center [833, 349] width 190 height 37
checkbox input "false"
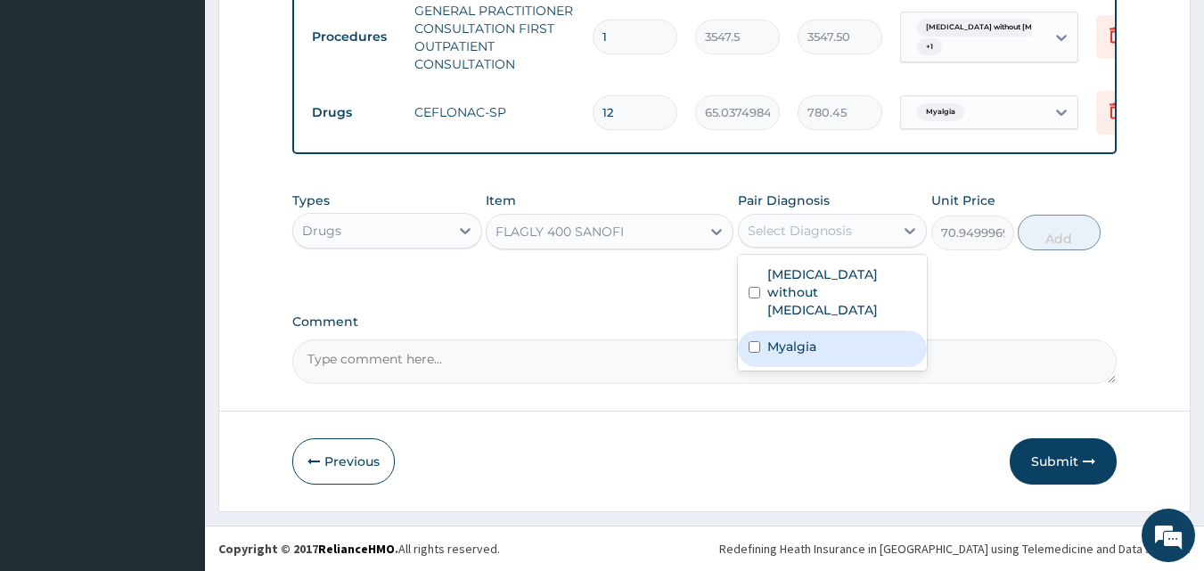
click at [859, 285] on label "[MEDICAL_DATA] without [MEDICAL_DATA]" at bounding box center [843, 292] width 150 height 53
checkbox input "true"
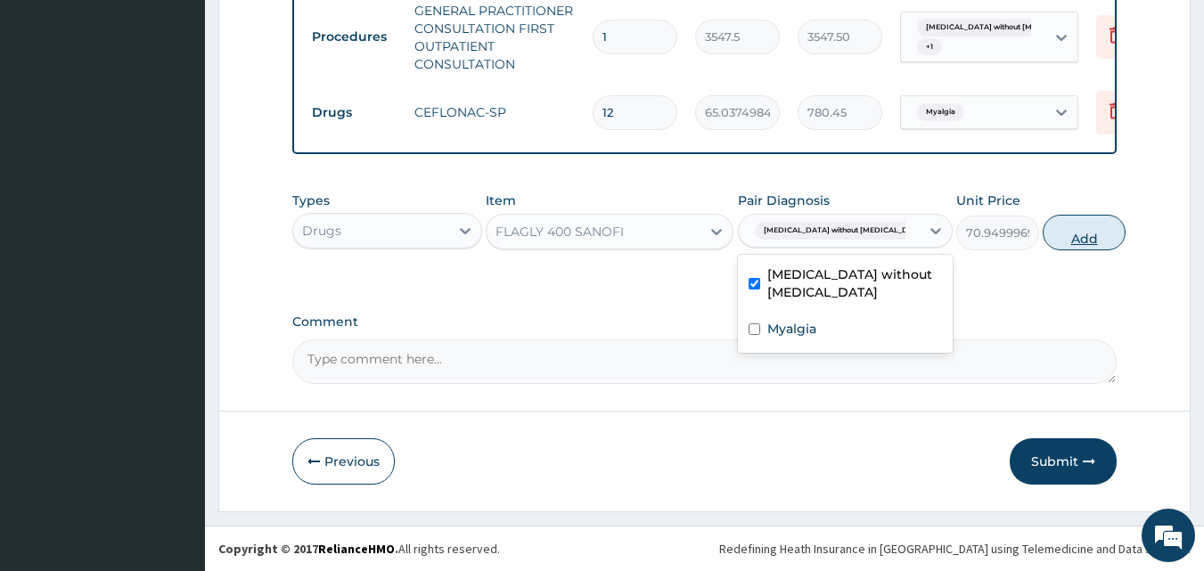
click at [1048, 234] on button "Add" at bounding box center [1084, 233] width 83 height 36
type input "0"
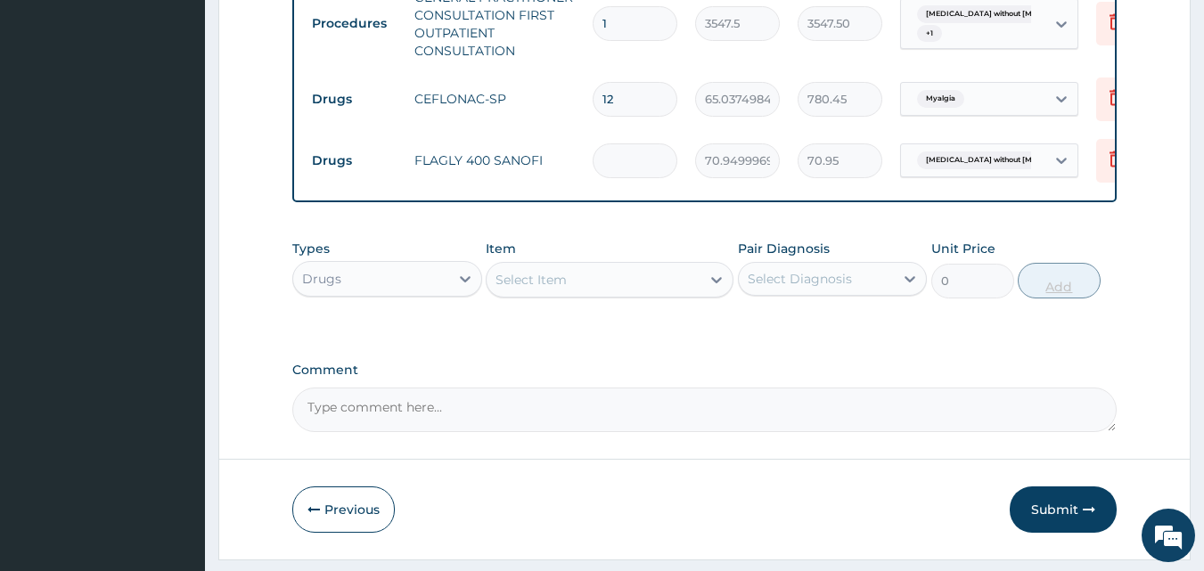
type input "0.00"
type input "2"
type input "141.90"
type input "21"
type input "1489.95"
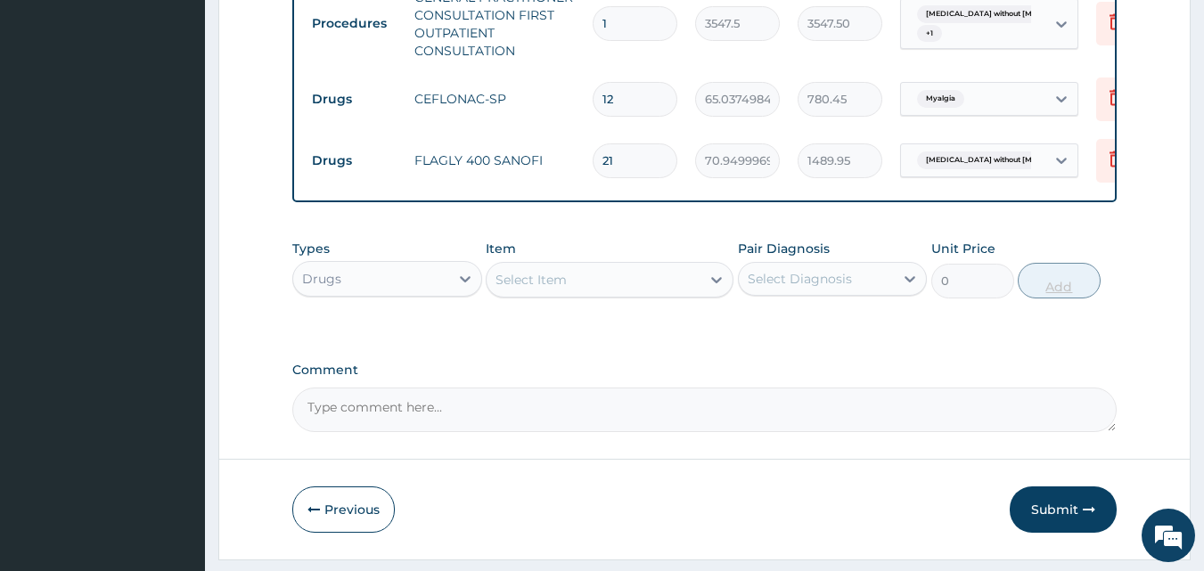
scroll to position [793, 0]
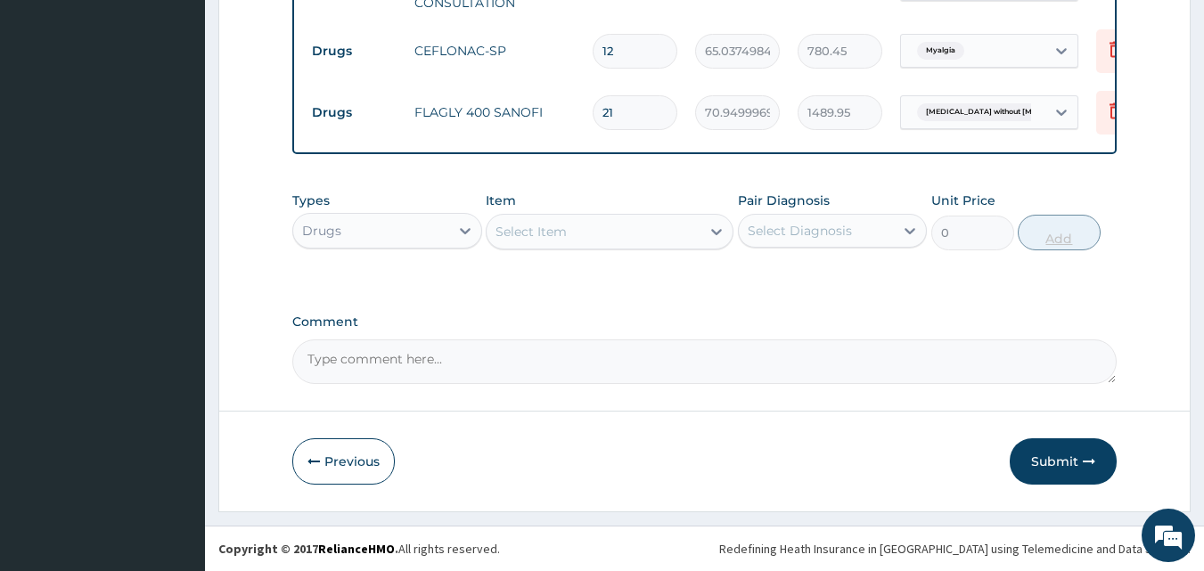
type input "21"
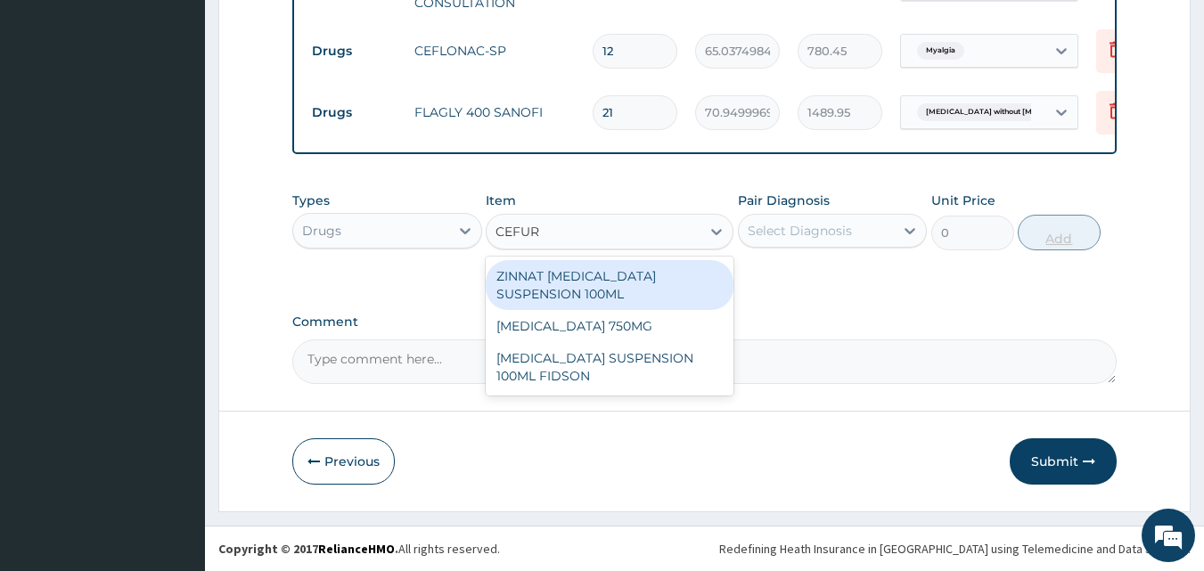
type input "CEFURO"
click at [641, 333] on div "[MEDICAL_DATA] 750MG" at bounding box center [610, 326] width 248 height 32
type input "1773.75"
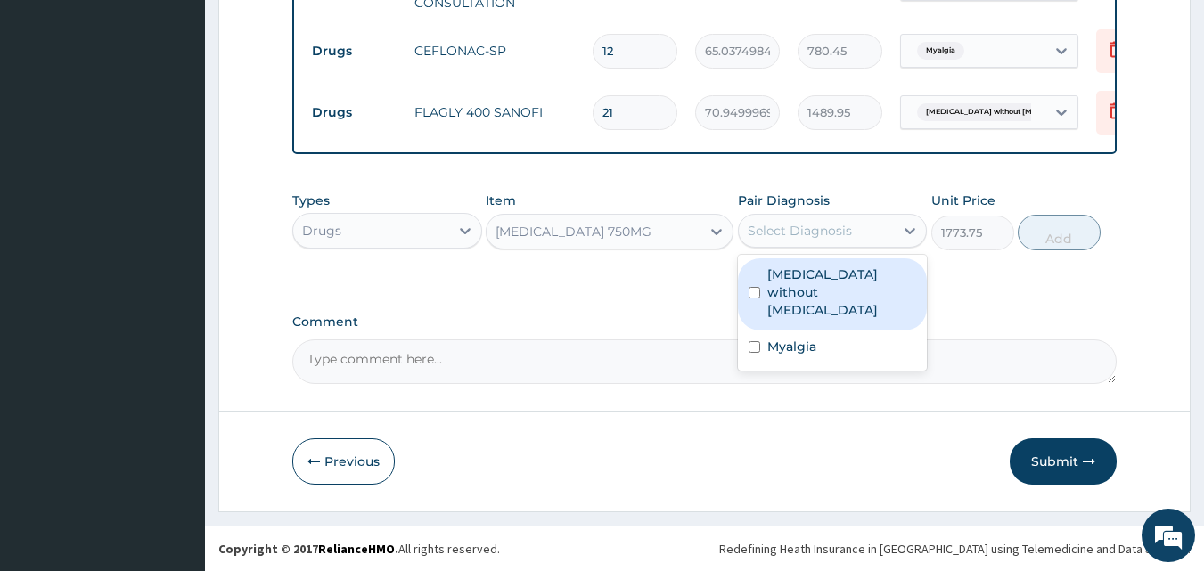
click at [866, 284] on label "[MEDICAL_DATA] without [MEDICAL_DATA]" at bounding box center [843, 292] width 150 height 53
checkbox input "true"
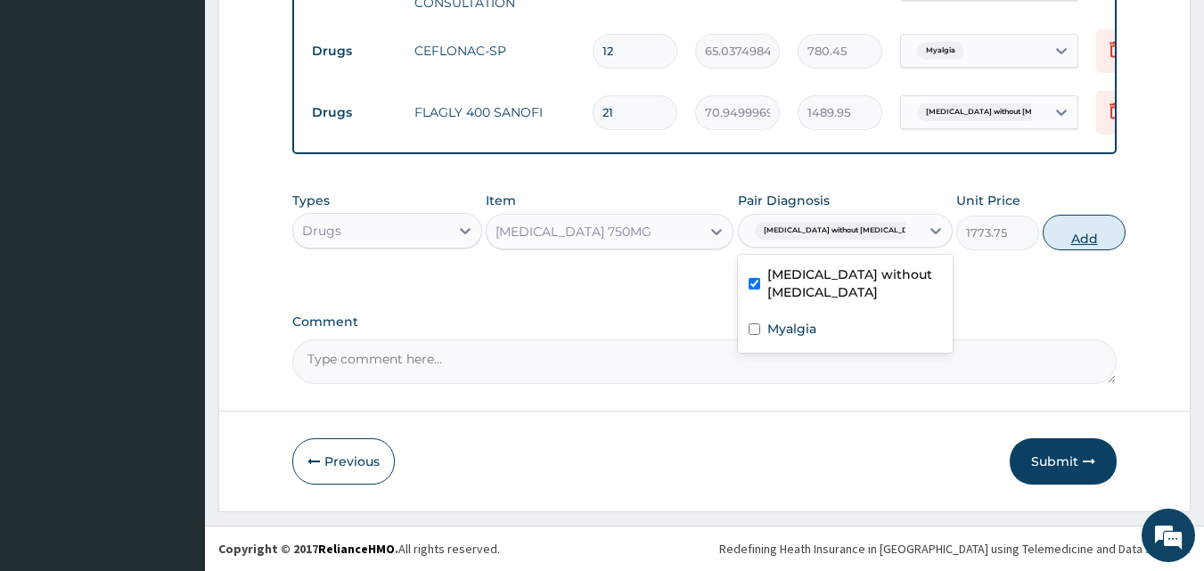
click at [1094, 227] on button "Add" at bounding box center [1084, 233] width 83 height 36
type input "0"
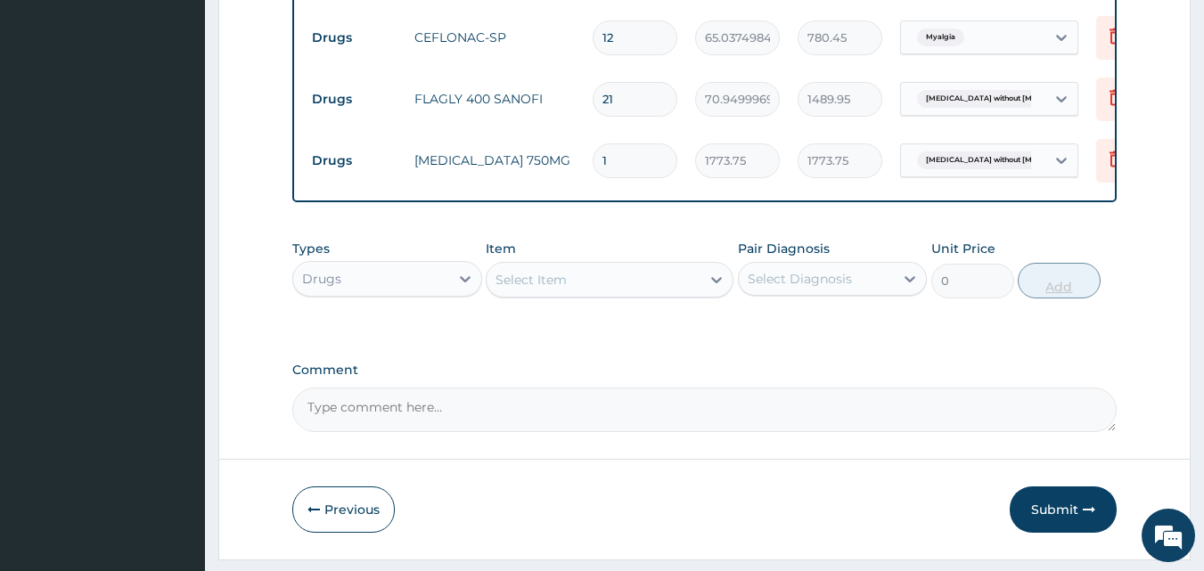
type input "0.00"
type input "7"
type input "12416.25"
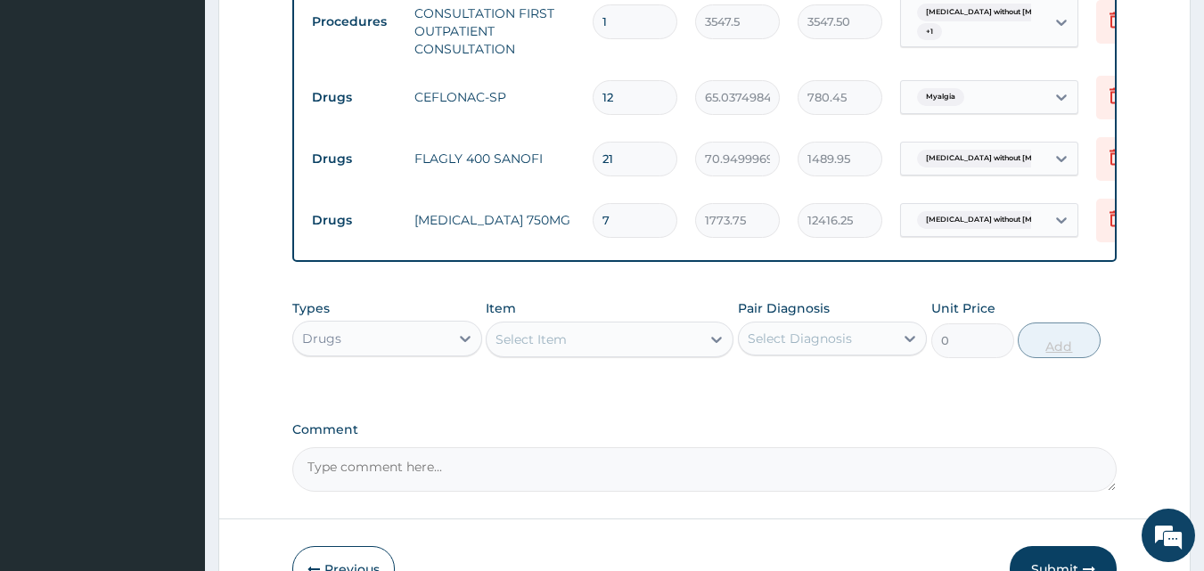
scroll to position [855, 0]
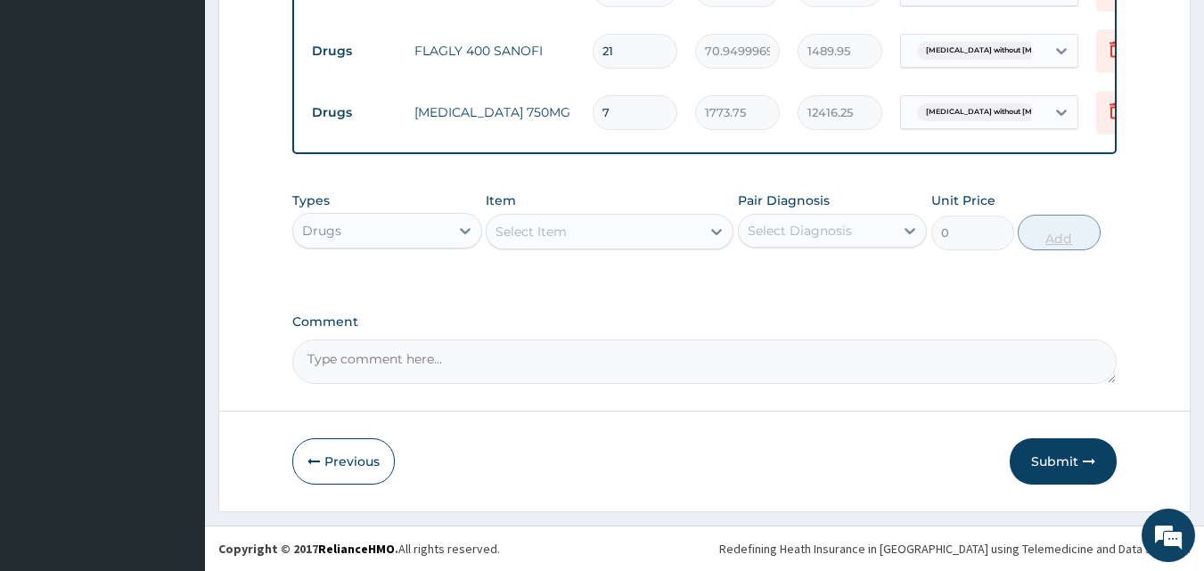
type input "7"
click at [1082, 469] on button "Submit" at bounding box center [1063, 462] width 107 height 46
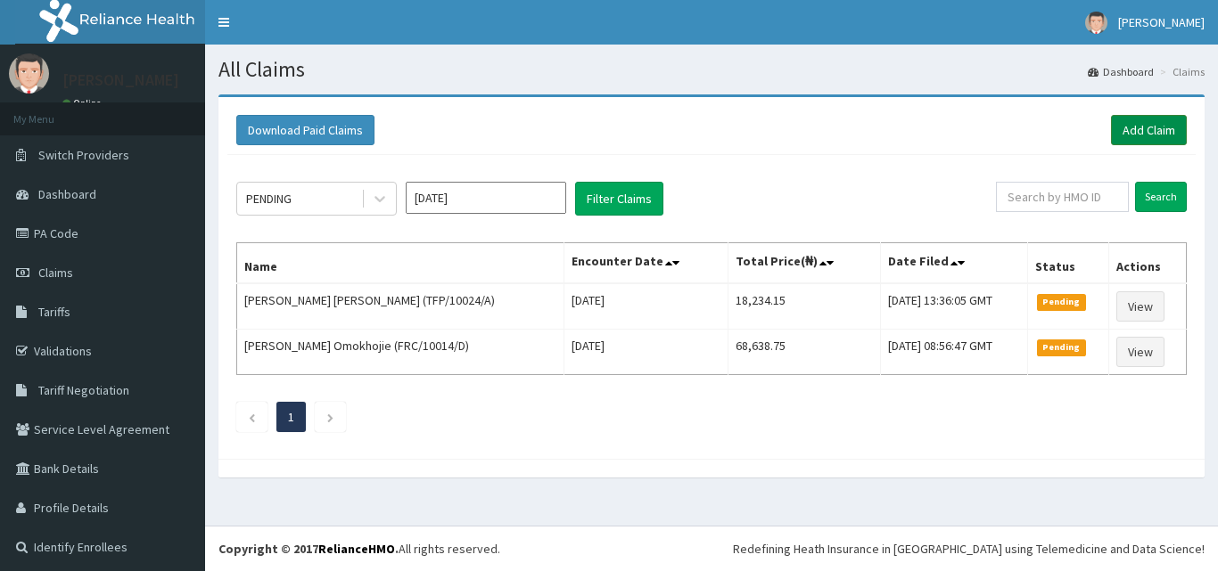
click at [1147, 131] on link "Add Claim" at bounding box center [1149, 130] width 76 height 30
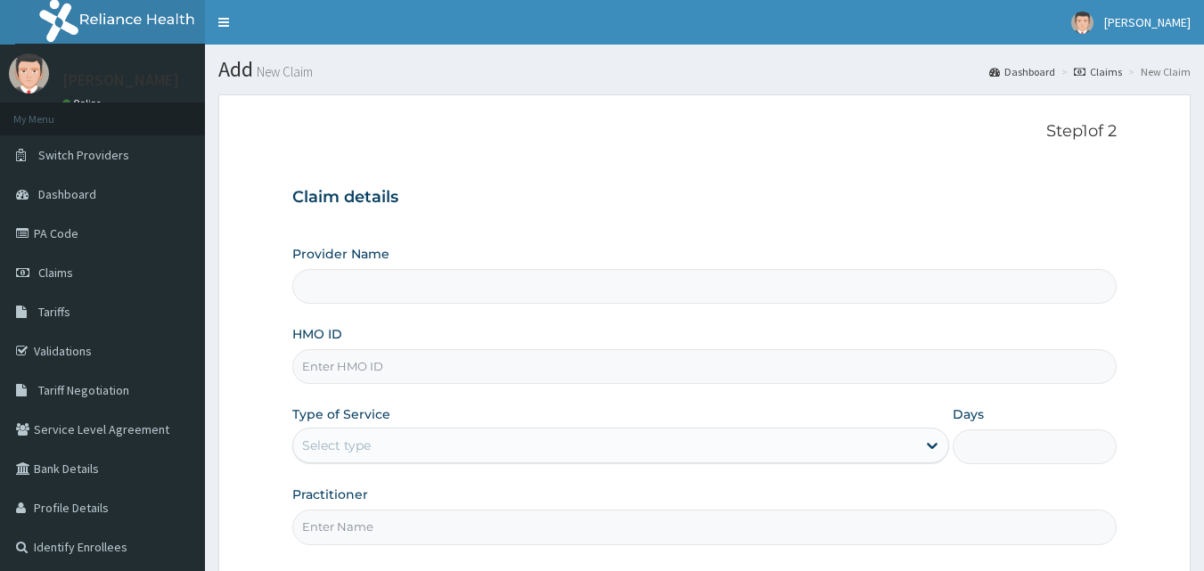
type input "[GEOGRAPHIC_DATA] and Maternity home"
click at [338, 368] on input "HMO ID" at bounding box center [705, 366] width 826 height 35
paste input "PFN/10219/B"
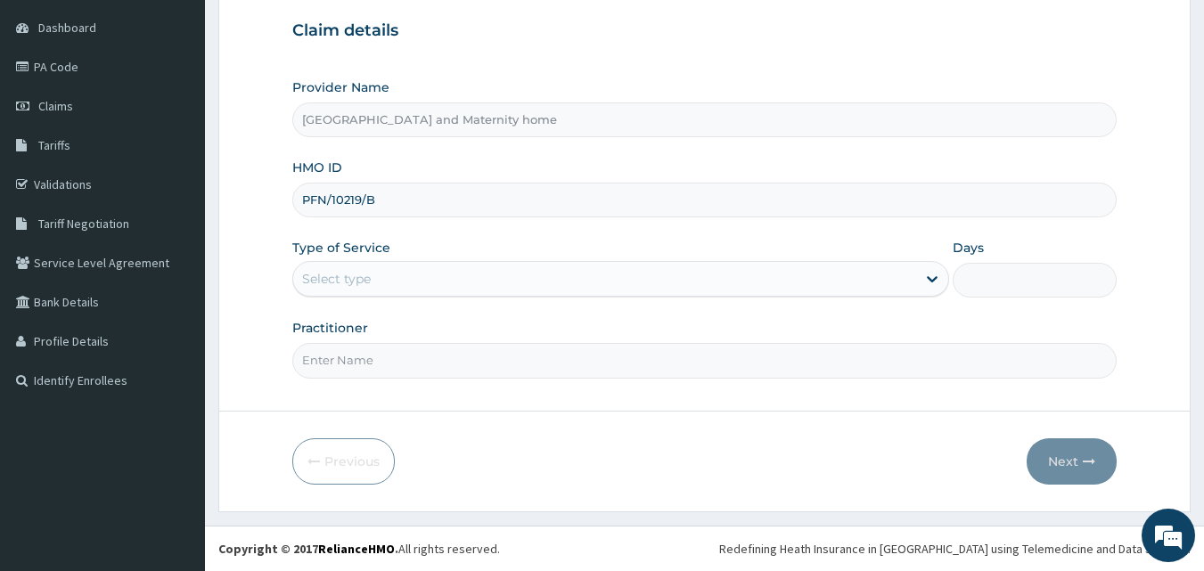
type input "PFN/10219/B"
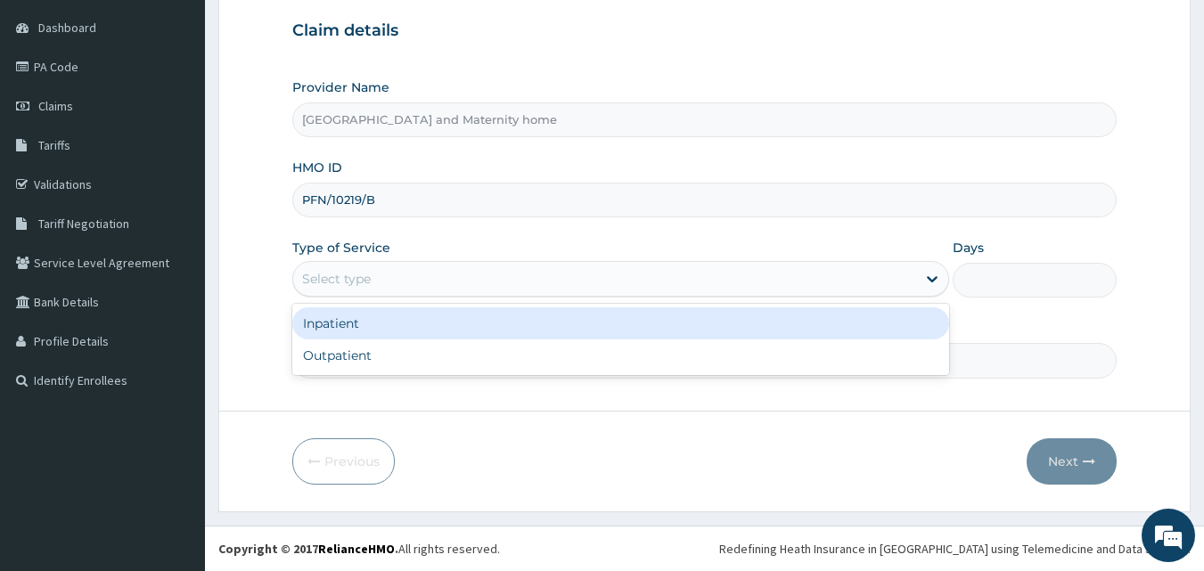
click at [645, 366] on div "Outpatient" at bounding box center [620, 356] width 657 height 32
type input "1"
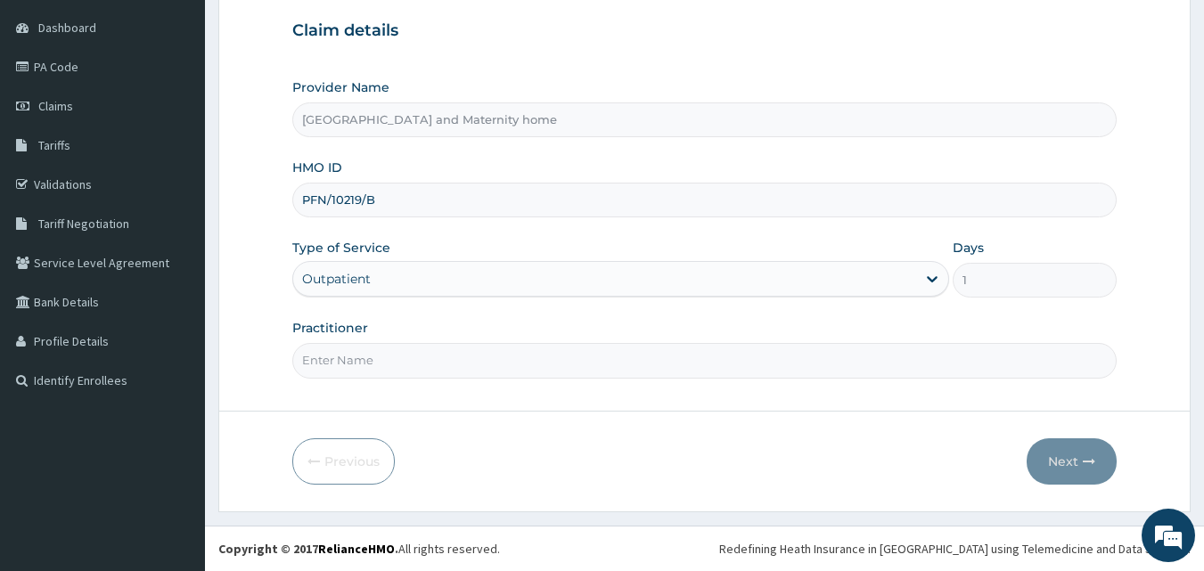
click at [661, 361] on input "Practitioner" at bounding box center [705, 360] width 826 height 35
type input "DR. OKOUGWU CHINEDU"
click at [1078, 462] on button "Next" at bounding box center [1072, 462] width 90 height 46
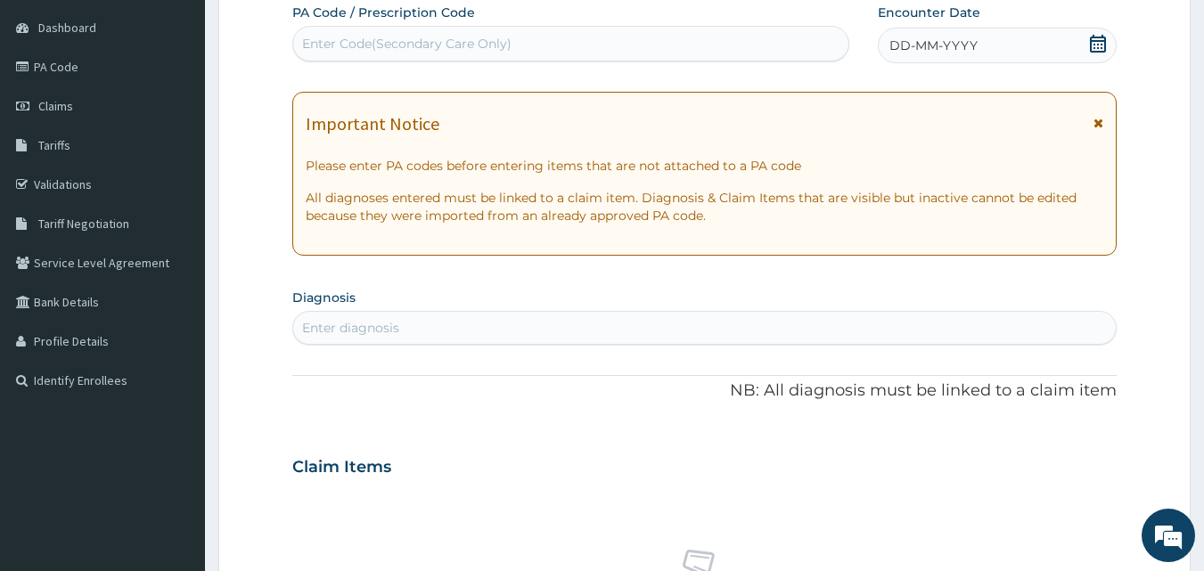
click at [1095, 52] on icon at bounding box center [1098, 44] width 16 height 18
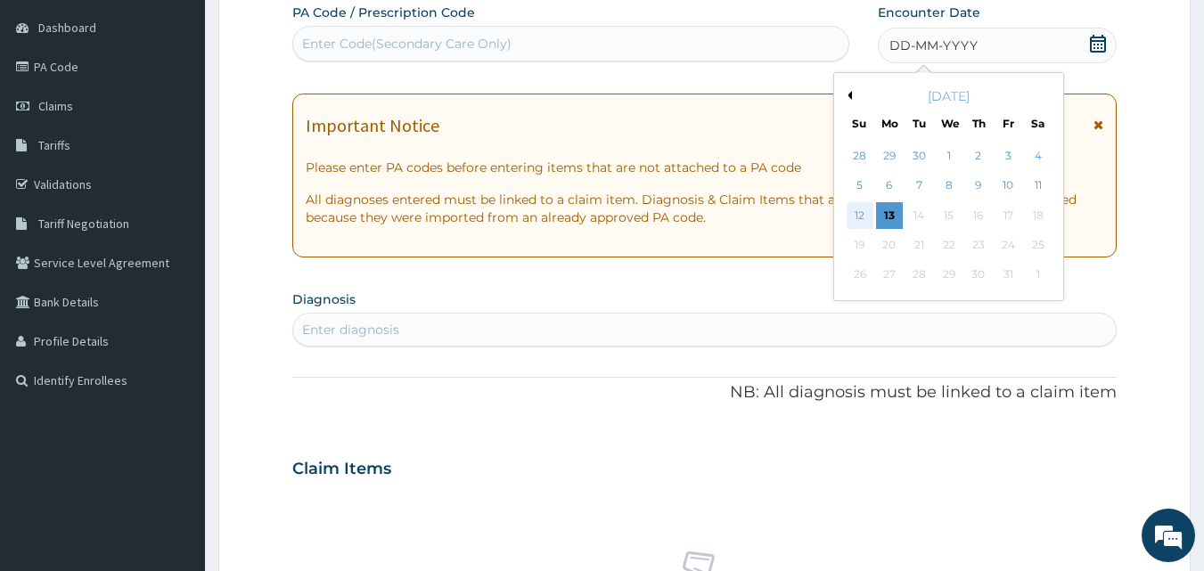
click at [859, 216] on div "12" at bounding box center [860, 215] width 27 height 27
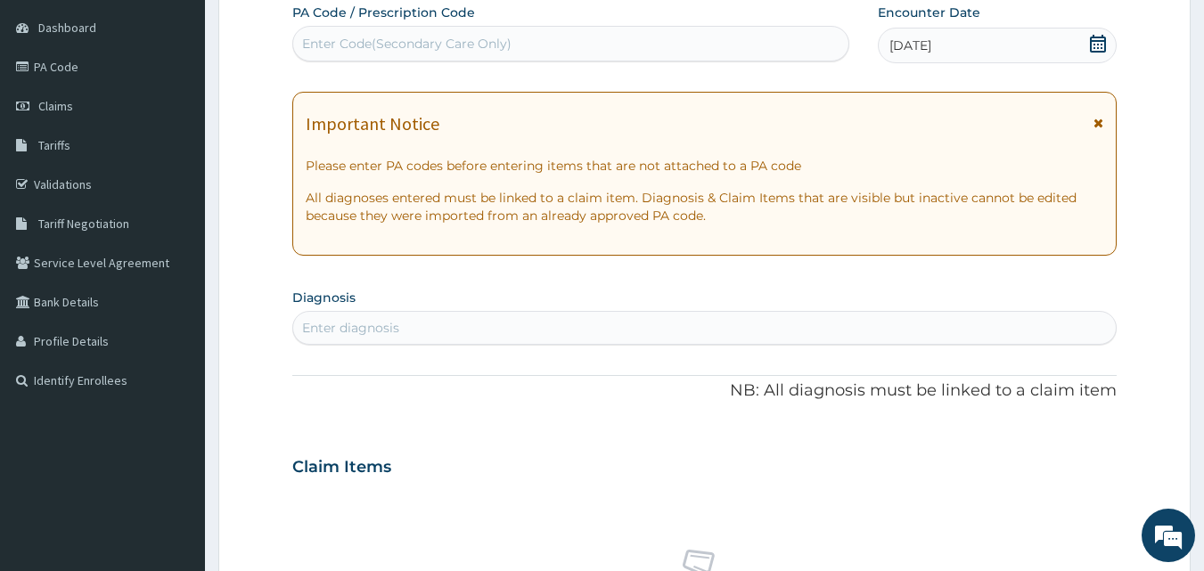
click at [1099, 48] on icon at bounding box center [1098, 44] width 16 height 18
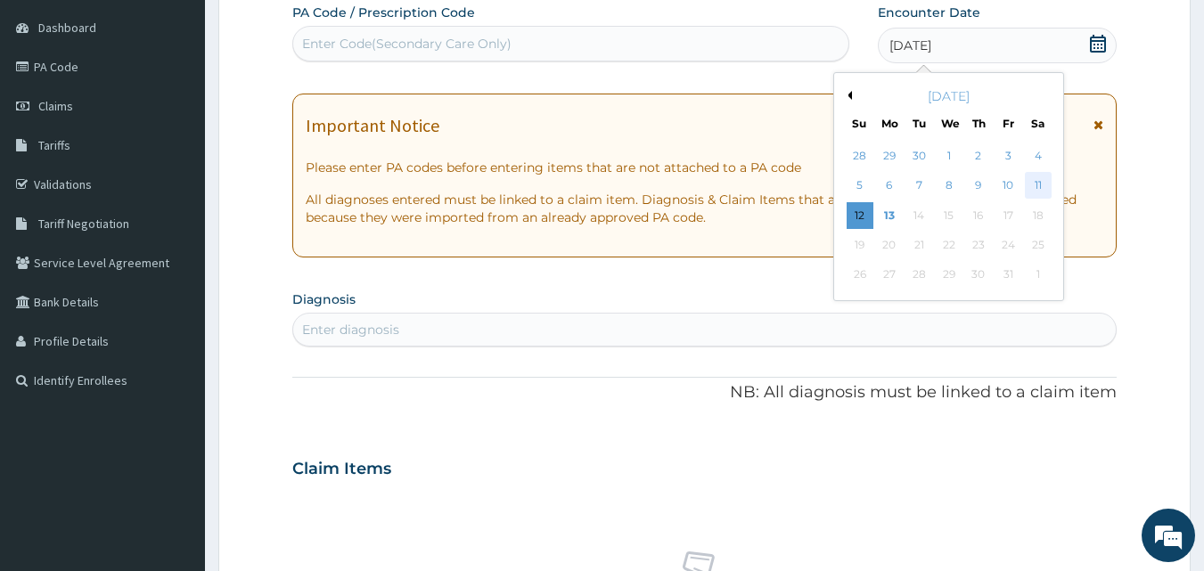
click at [1044, 184] on div "11" at bounding box center [1038, 186] width 27 height 27
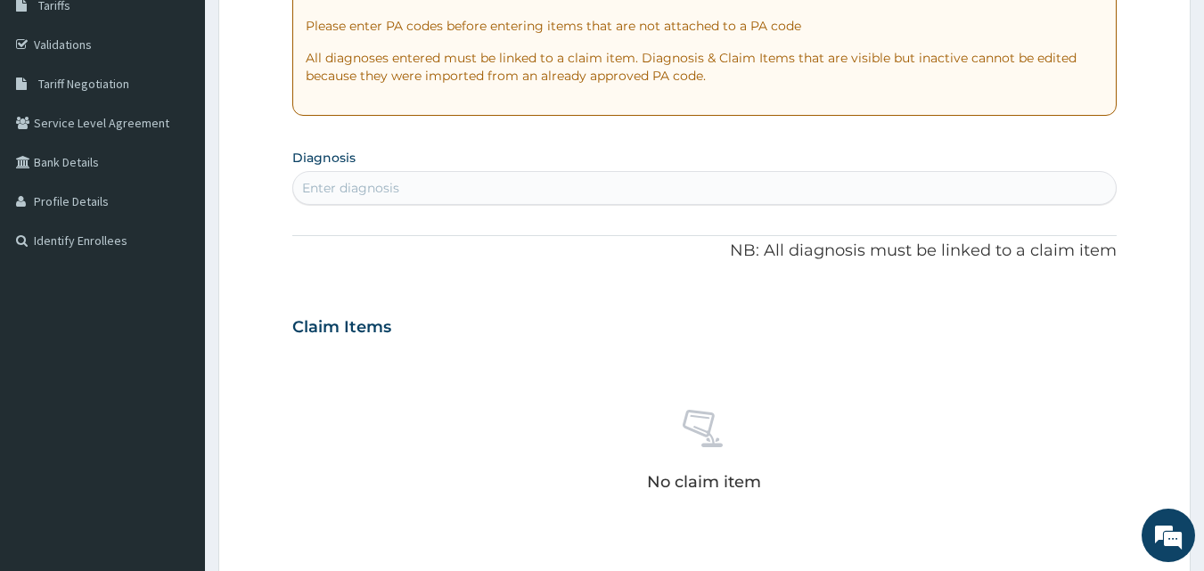
scroll to position [308, 0]
type input "MALARIA"
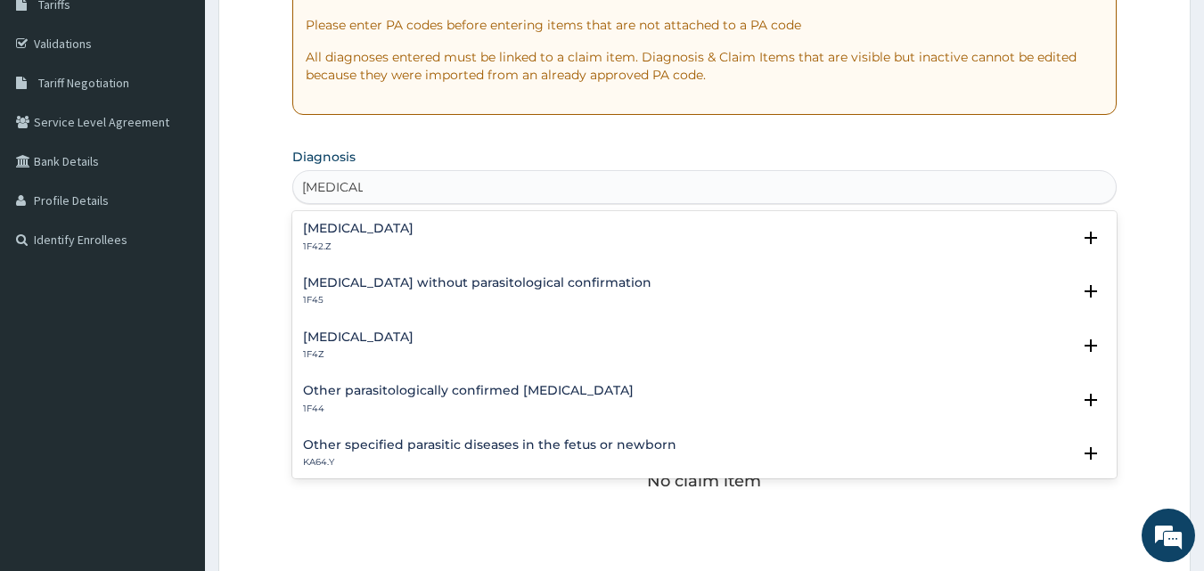
click at [368, 334] on h4 "[MEDICAL_DATA]" at bounding box center [358, 337] width 111 height 13
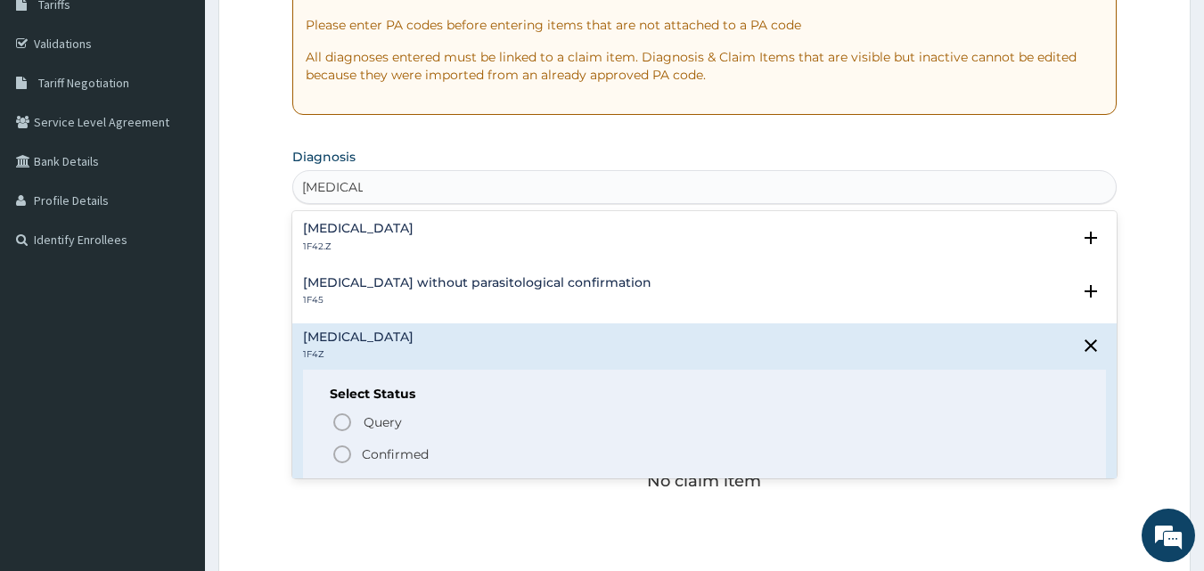
click at [340, 451] on icon "status option filled" at bounding box center [342, 454] width 21 height 21
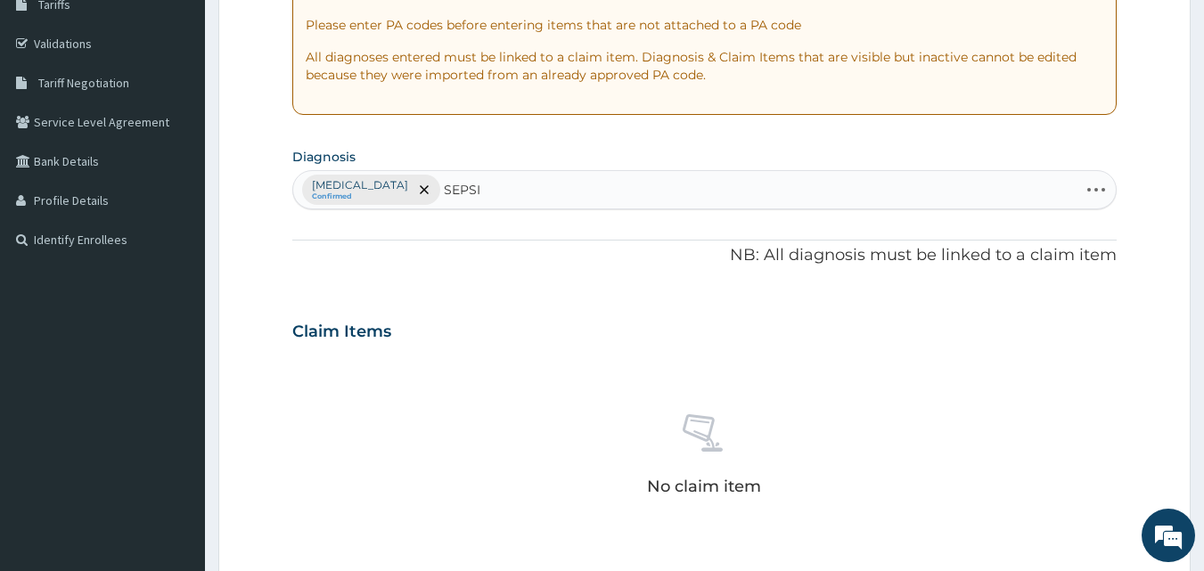
type input "[MEDICAL_DATA]"
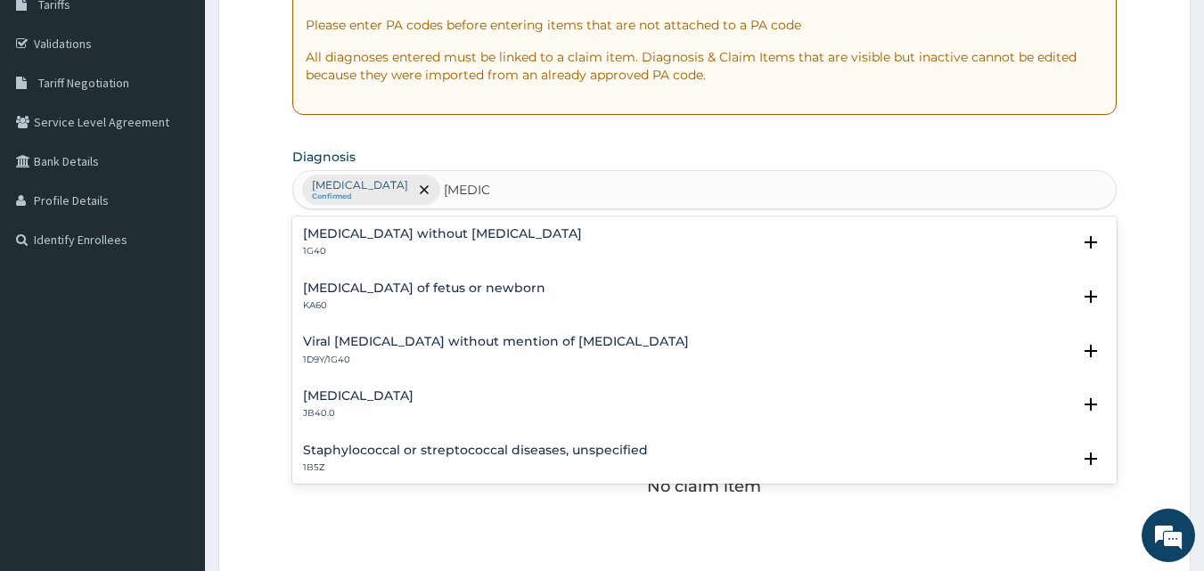
click at [361, 234] on h4 "[MEDICAL_DATA] without [MEDICAL_DATA]" at bounding box center [442, 233] width 279 height 13
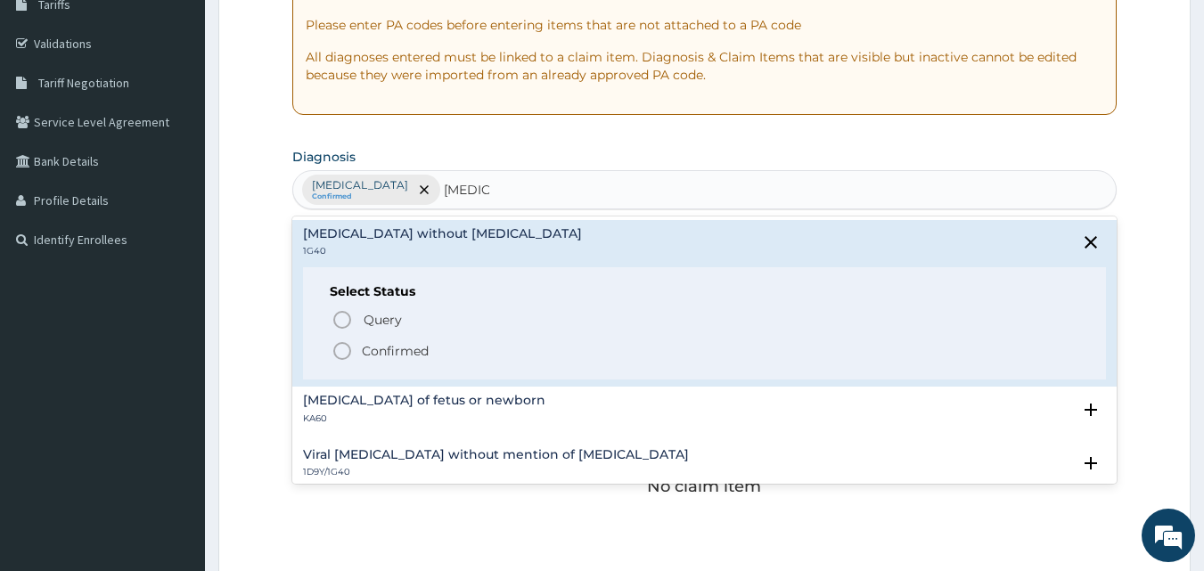
click at [342, 353] on icon "status option filled" at bounding box center [342, 351] width 21 height 21
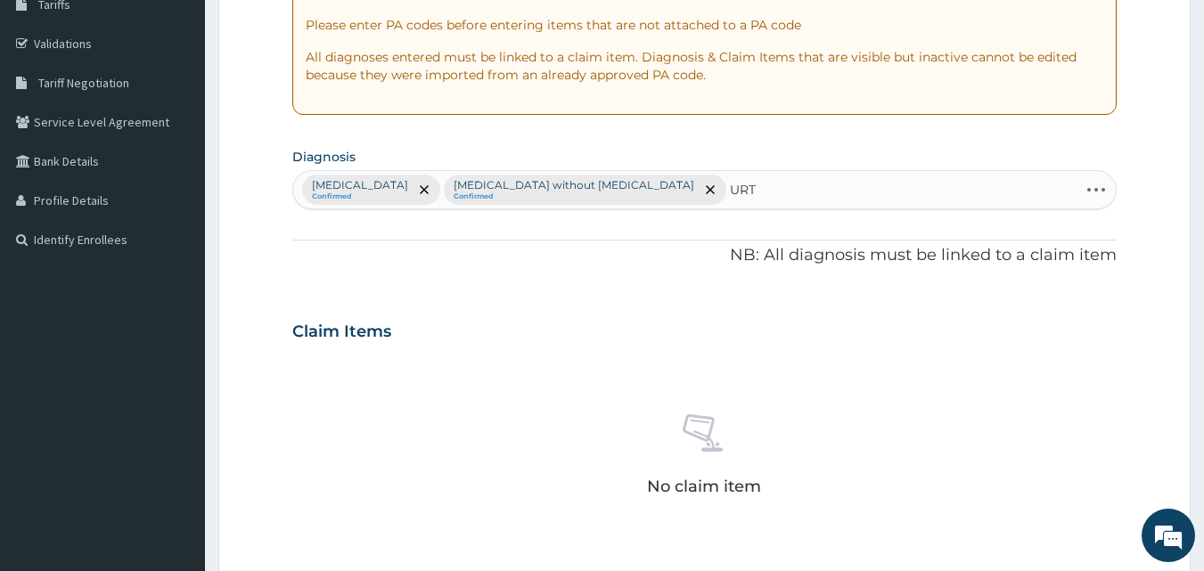
type input "URTI"
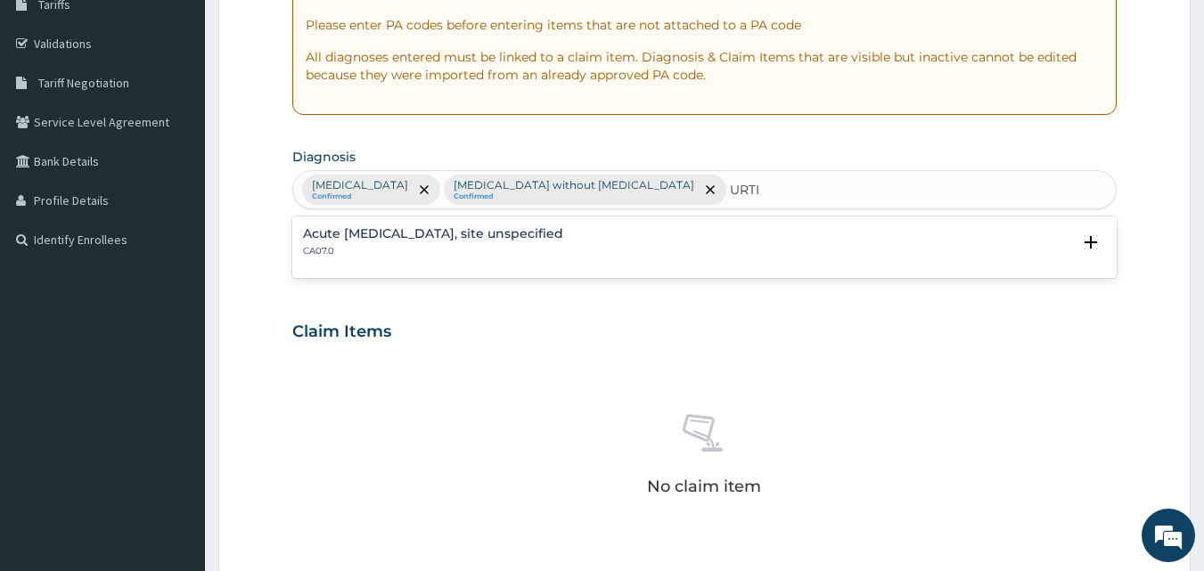
click at [452, 240] on h4 "Acute upper respiratory infection, site unspecified" at bounding box center [433, 233] width 260 height 13
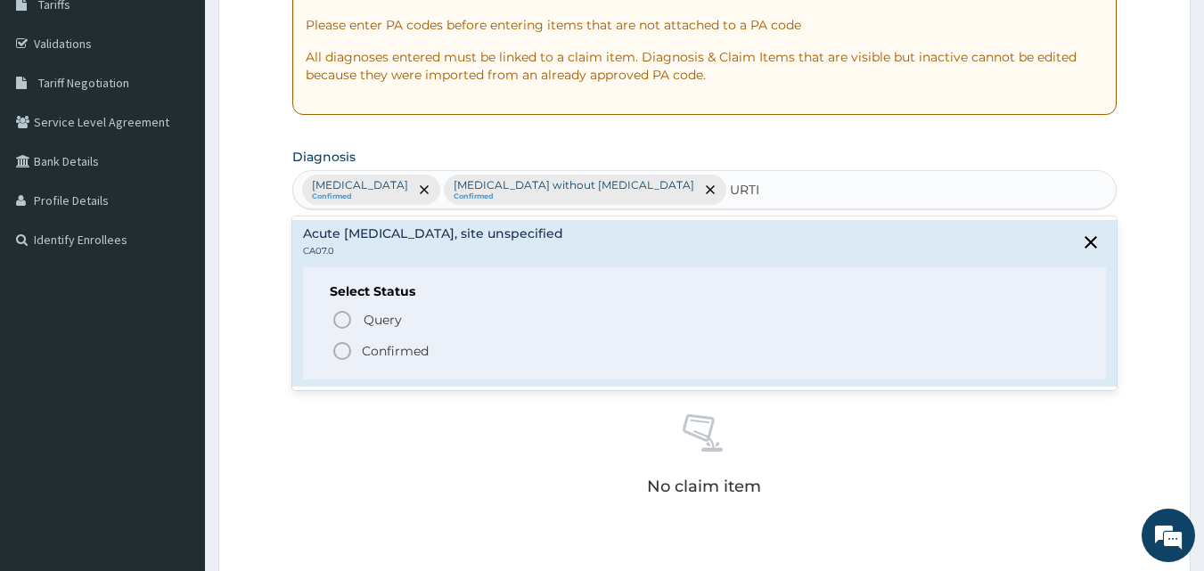
click at [339, 358] on circle "status option filled" at bounding box center [342, 351] width 16 height 16
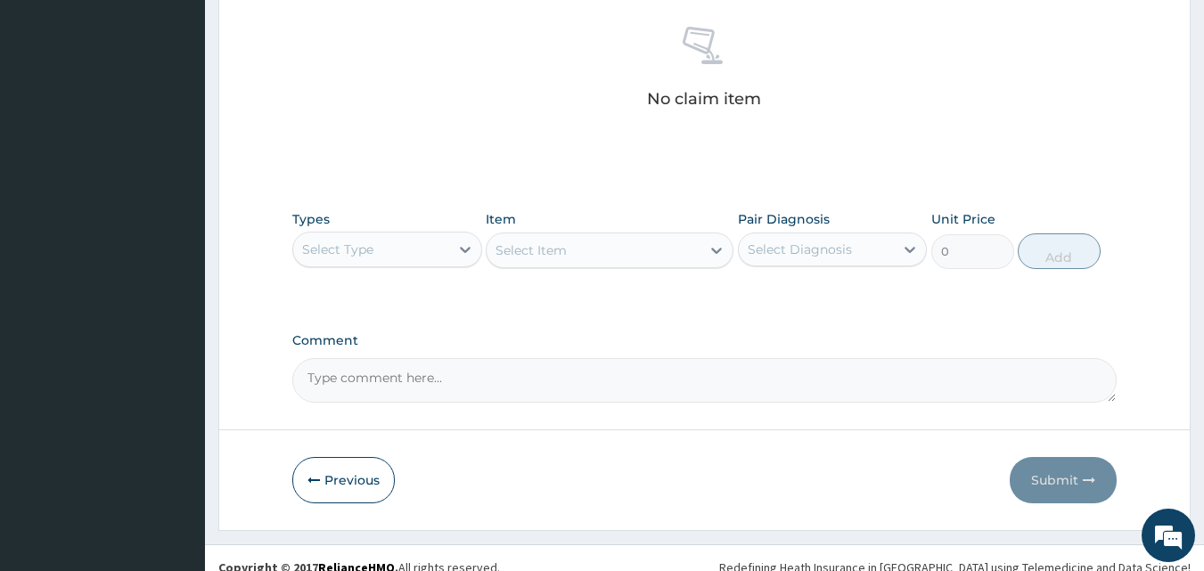
scroll to position [714, 0]
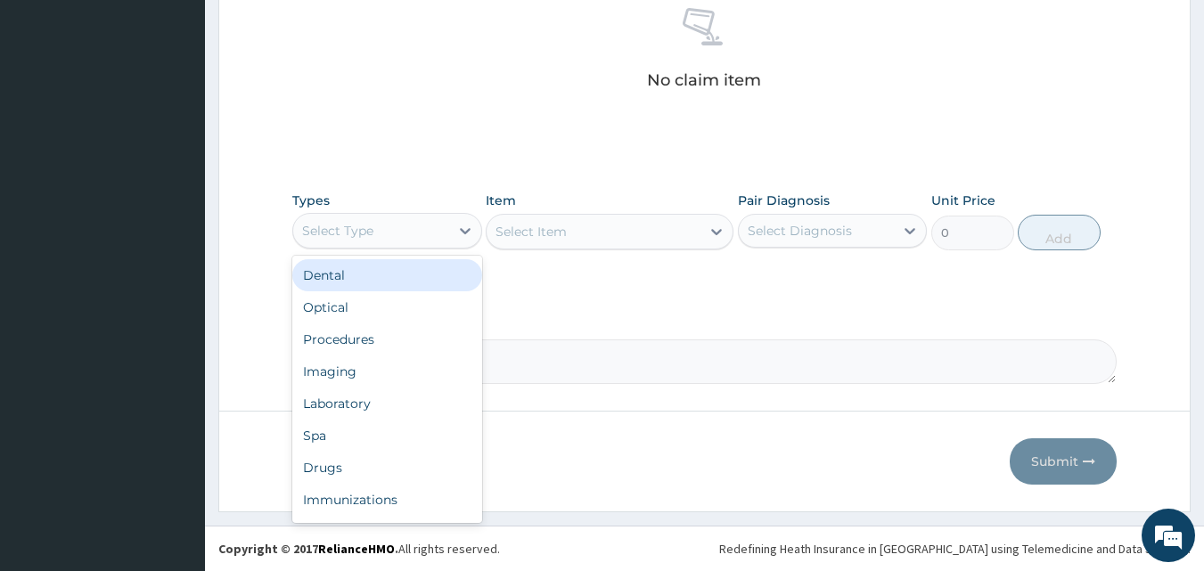
click at [384, 357] on div "Imaging" at bounding box center [387, 372] width 190 height 32
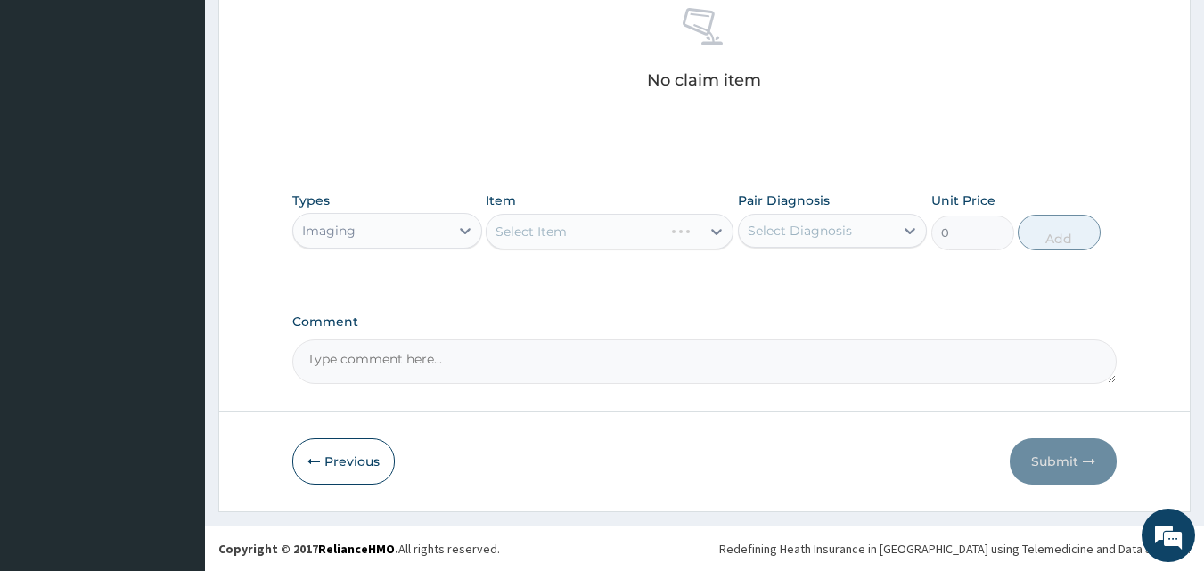
click at [374, 261] on div "Types option Imaging, selected. Select is focused ,type to refine list, press D…" at bounding box center [705, 234] width 826 height 103
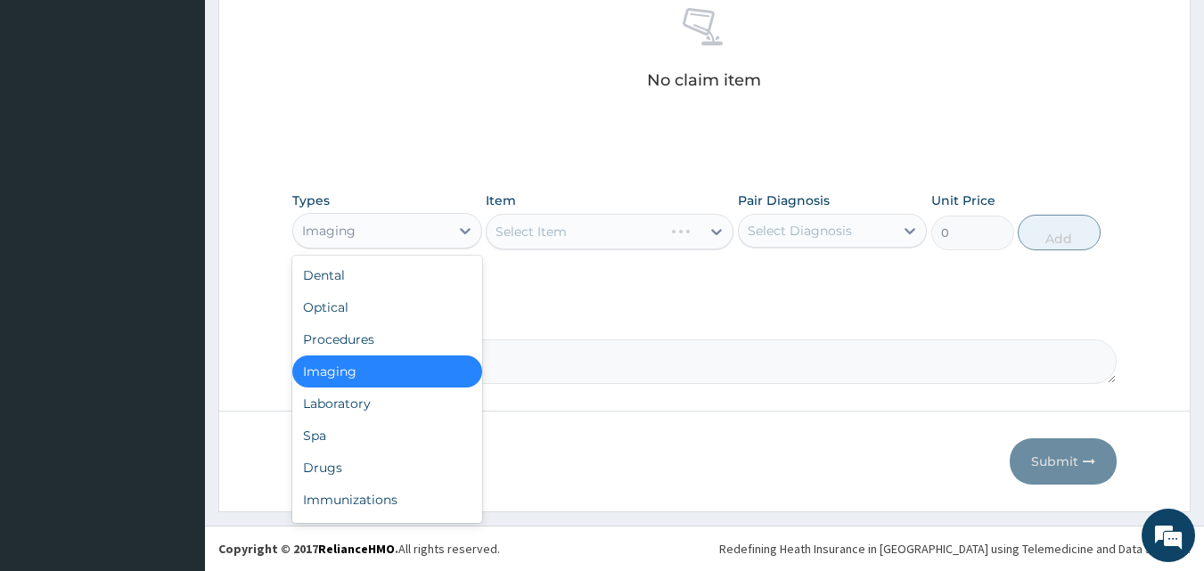
click at [398, 337] on div "Procedures" at bounding box center [387, 340] width 190 height 32
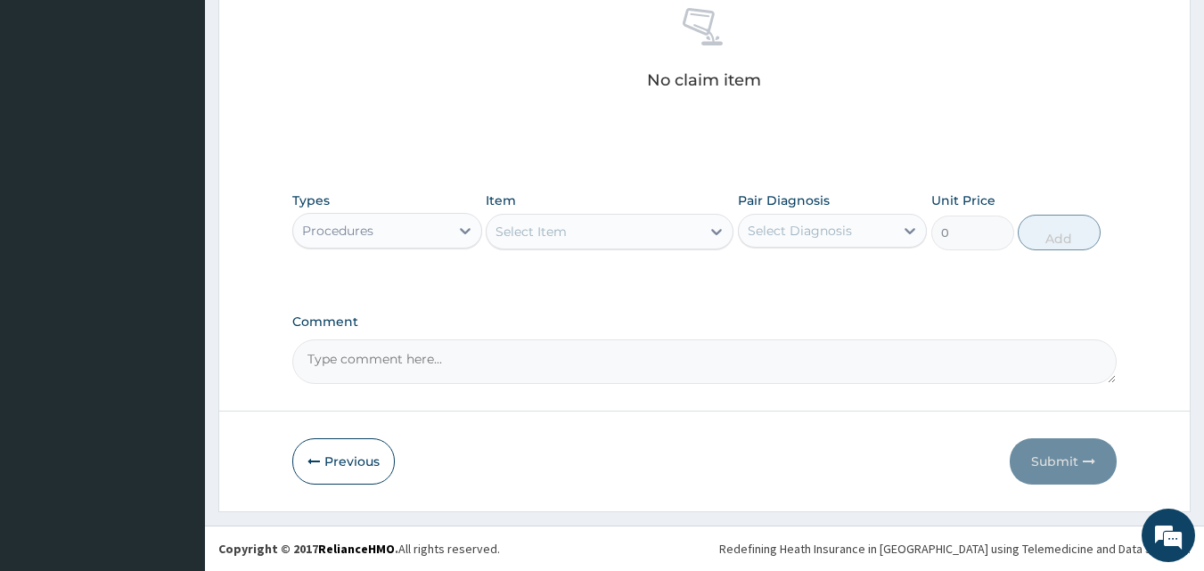
click at [656, 235] on div "Select Item" at bounding box center [594, 232] width 214 height 29
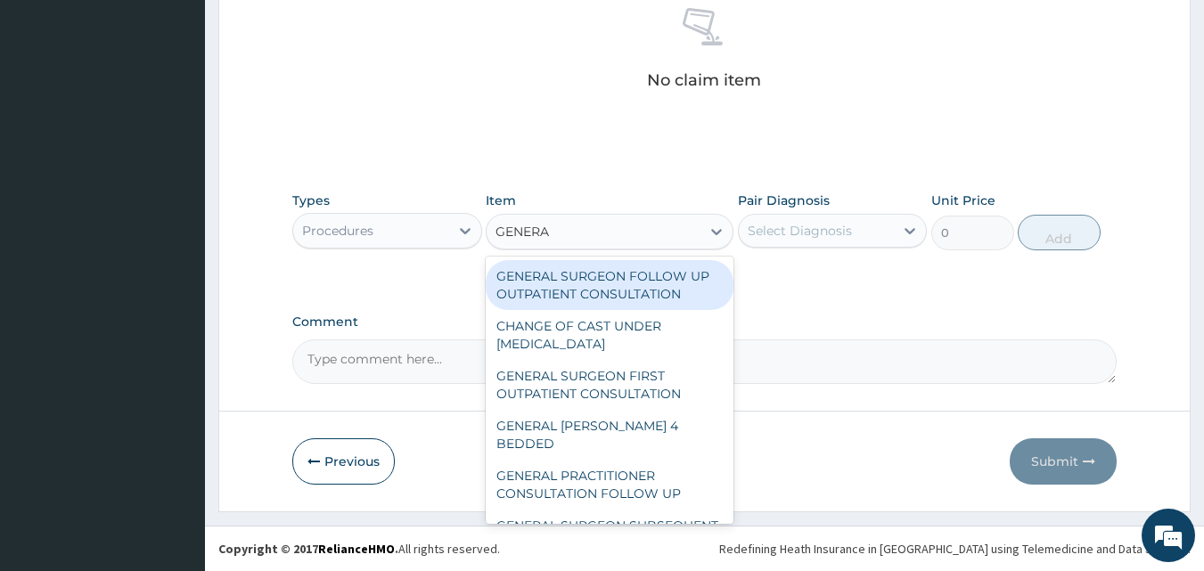
type input "GENERAL"
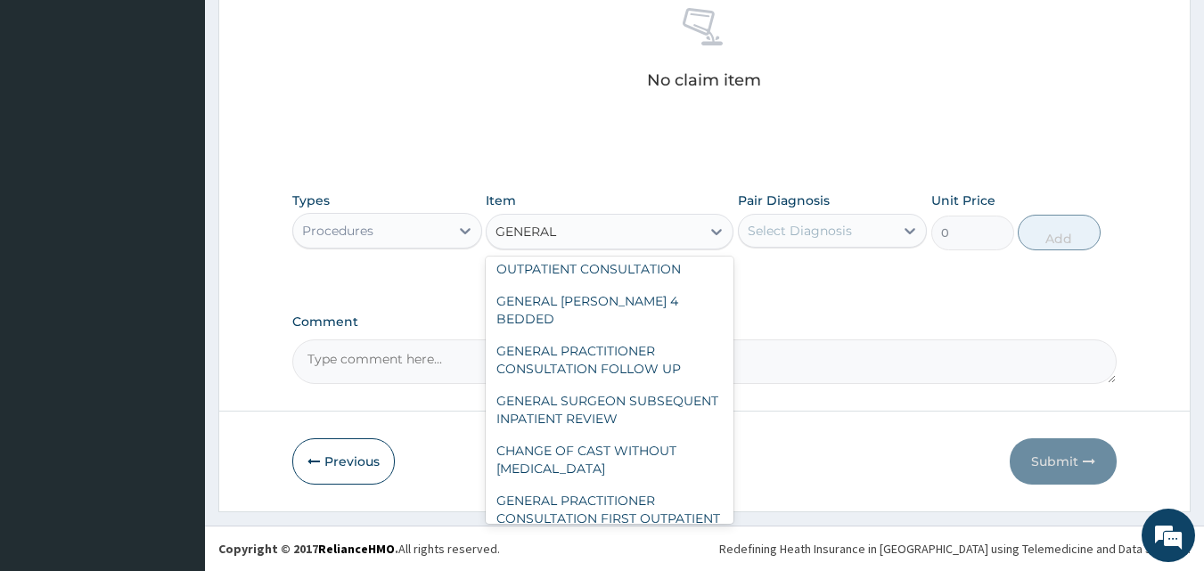
scroll to position [257, 0]
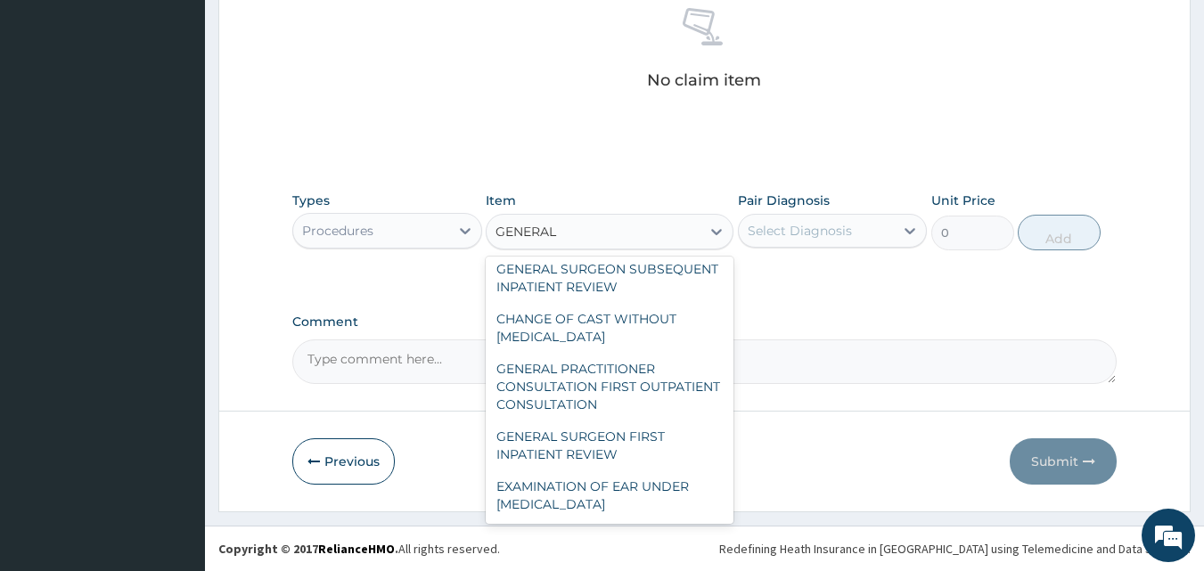
click at [620, 373] on div "GENERAL PRACTITIONER CONSULTATION FIRST OUTPATIENT CONSULTATION" at bounding box center [610, 387] width 248 height 68
type input "3547.5"
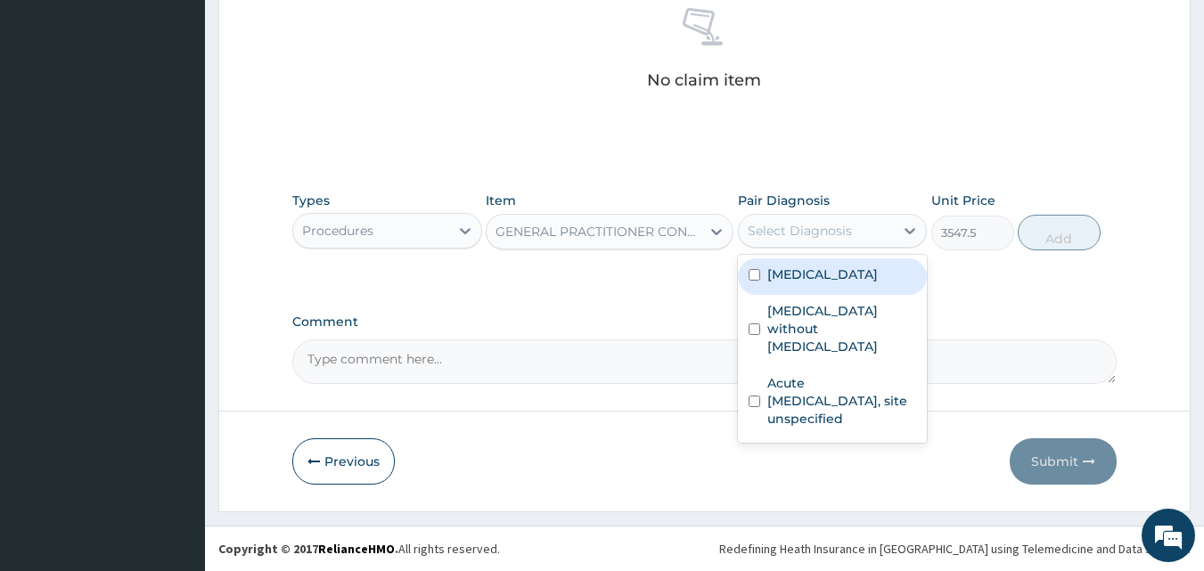
click at [836, 280] on label "[MEDICAL_DATA]" at bounding box center [823, 275] width 111 height 18
checkbox input "true"
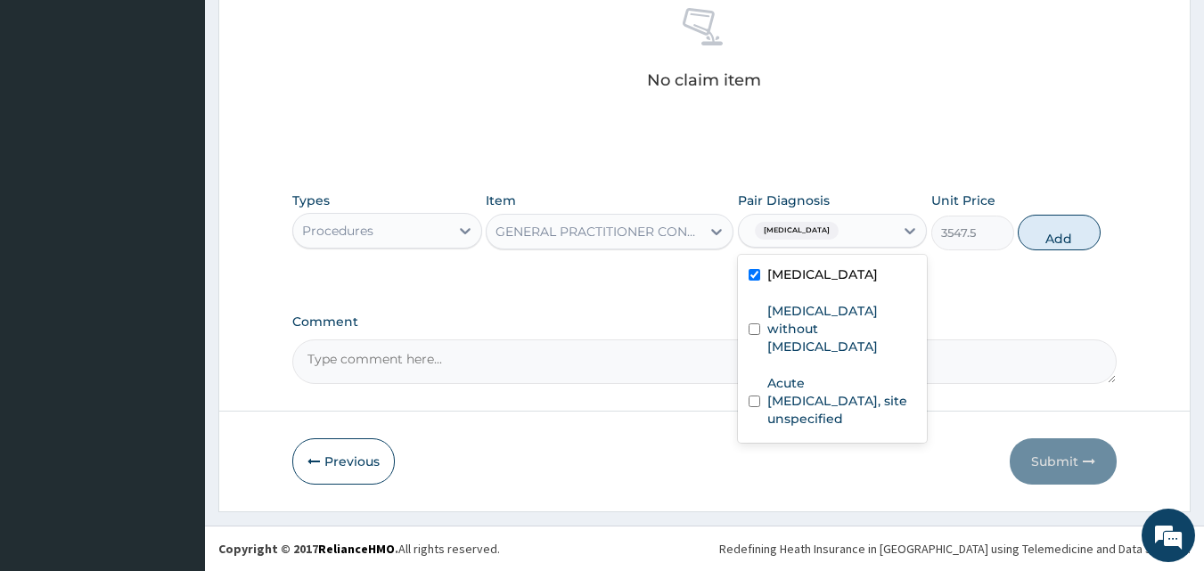
click at [809, 324] on label "[MEDICAL_DATA] without [MEDICAL_DATA]" at bounding box center [843, 328] width 150 height 53
checkbox input "true"
click at [814, 391] on label "Acute upper respiratory infection, site unspecified" at bounding box center [843, 400] width 150 height 53
checkbox input "true"
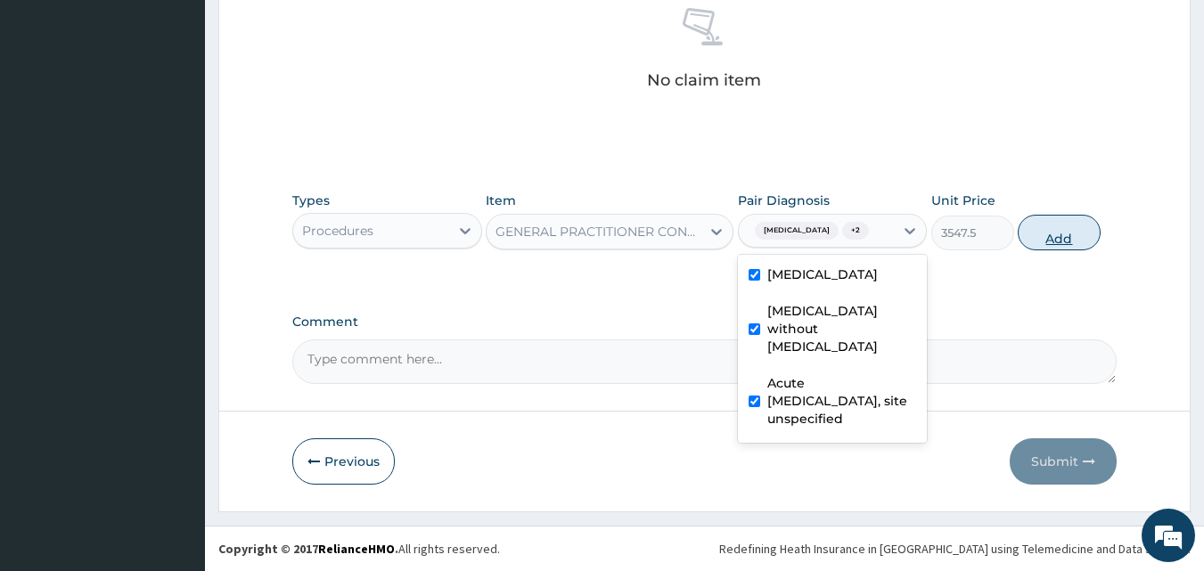
click at [1052, 234] on button "Add" at bounding box center [1059, 233] width 83 height 36
type input "0"
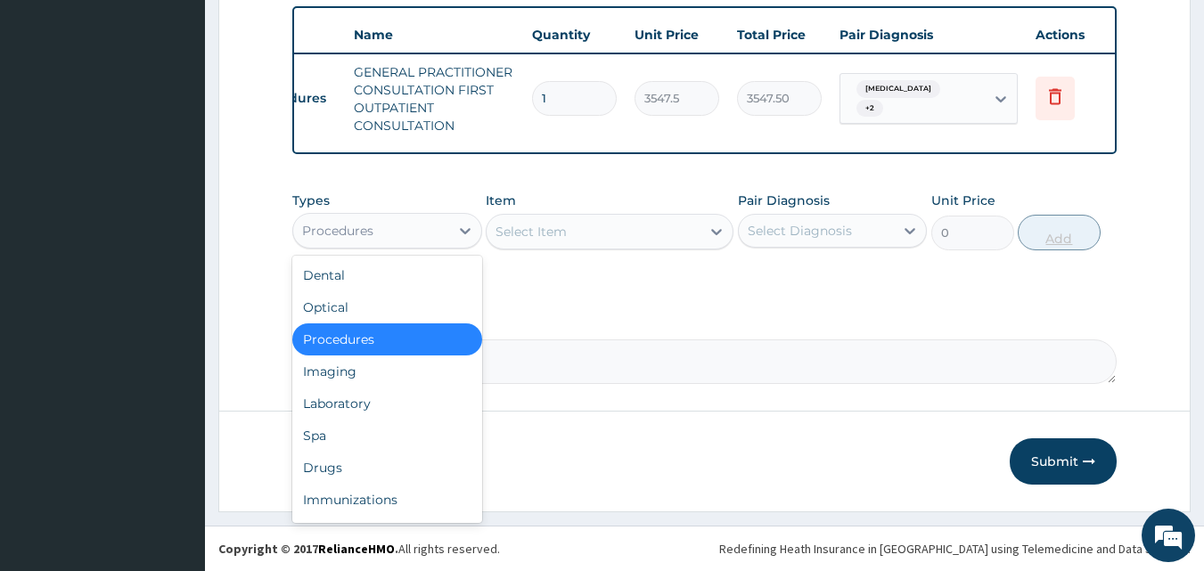
scroll to position [61, 0]
click at [392, 392] on div "Laboratory" at bounding box center [387, 404] width 190 height 32
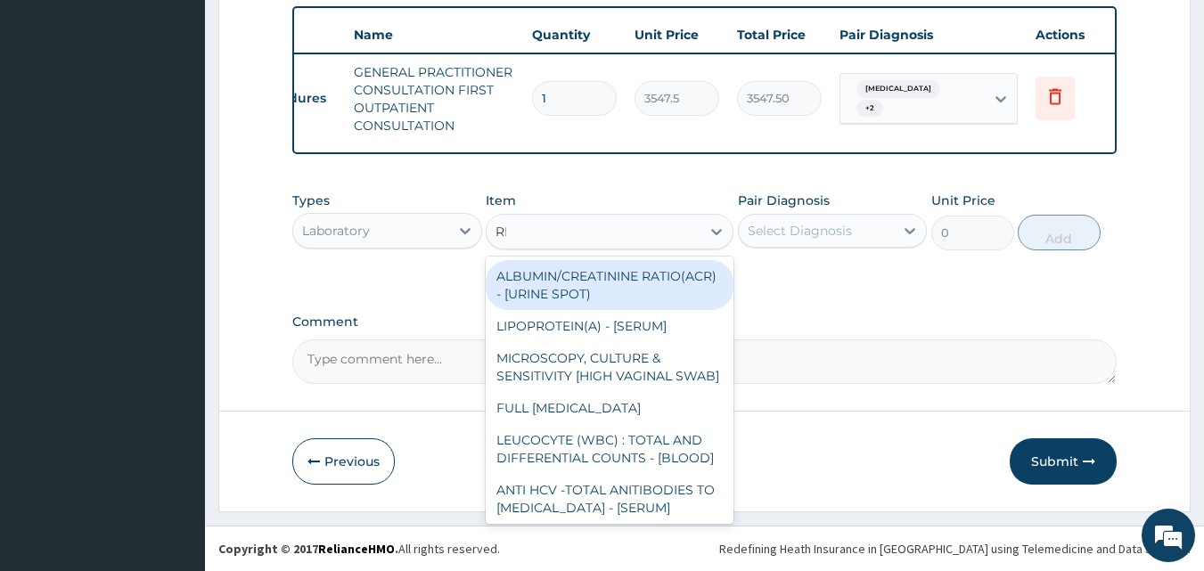
type input "RDT"
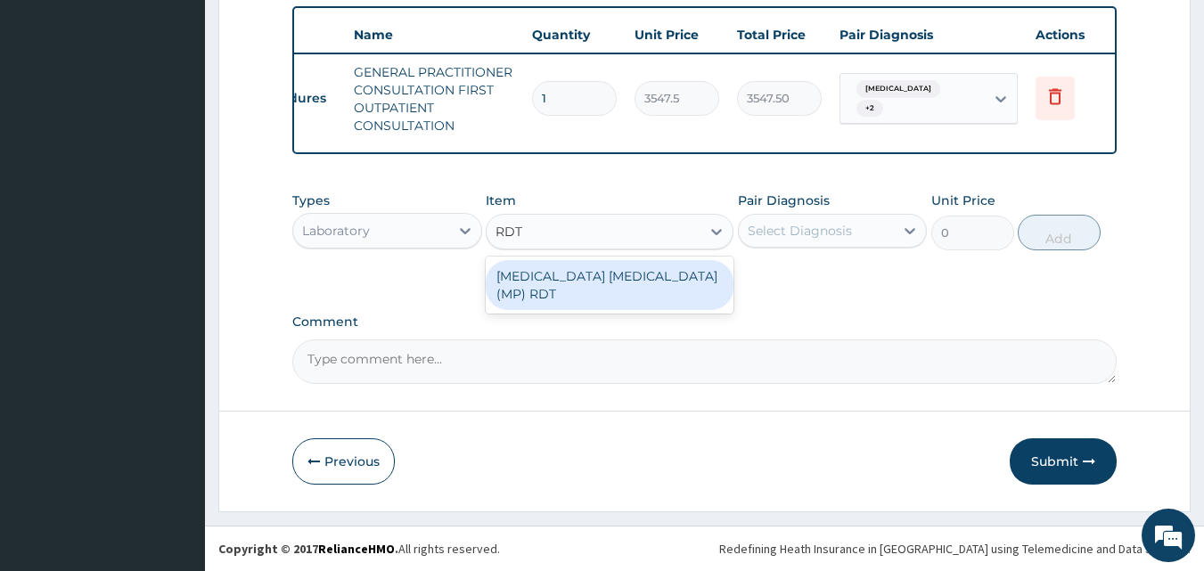
click at [615, 284] on div "[MEDICAL_DATA] [MEDICAL_DATA] (MP) RDT" at bounding box center [610, 285] width 248 height 50
type input "1612.5"
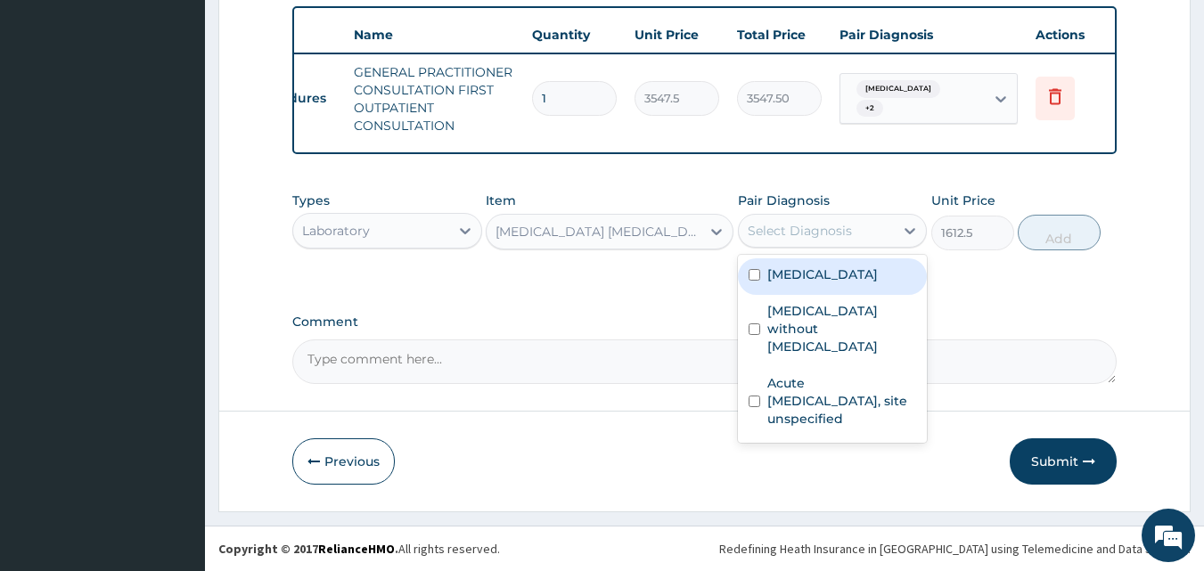
click at [842, 275] on label "[MEDICAL_DATA]" at bounding box center [823, 275] width 111 height 18
checkbox input "true"
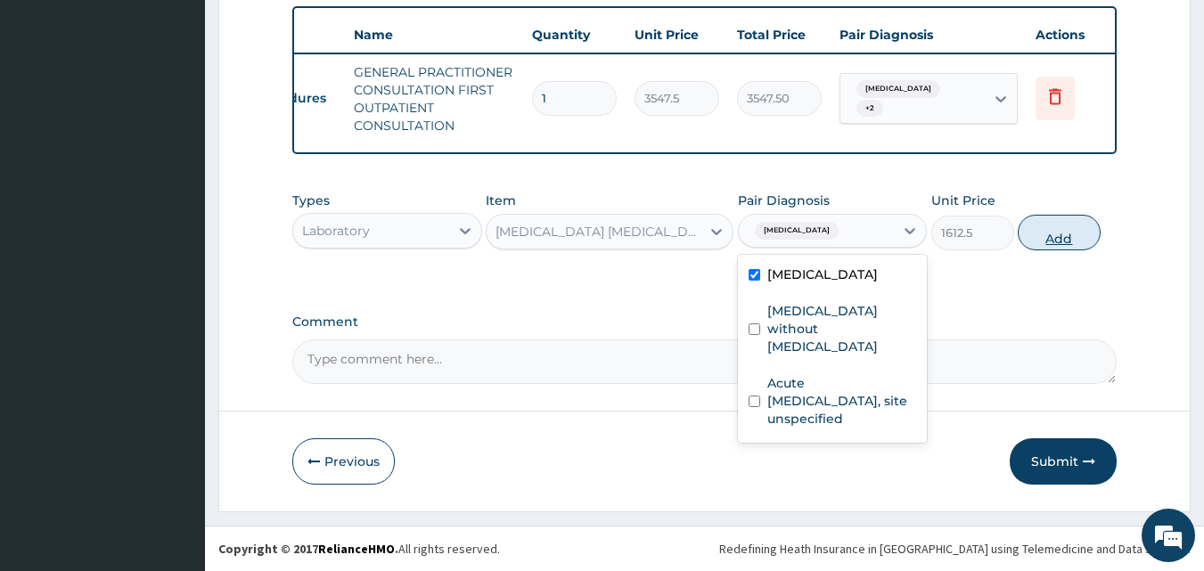
click at [1072, 235] on button "Add" at bounding box center [1059, 233] width 83 height 36
type input "0"
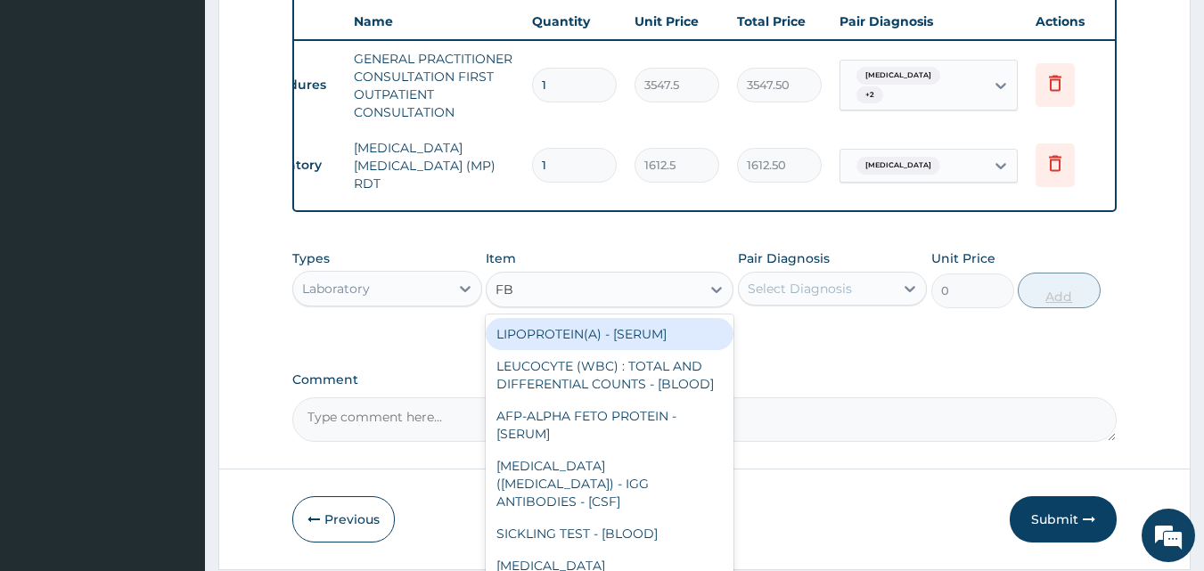
type input "FBC"
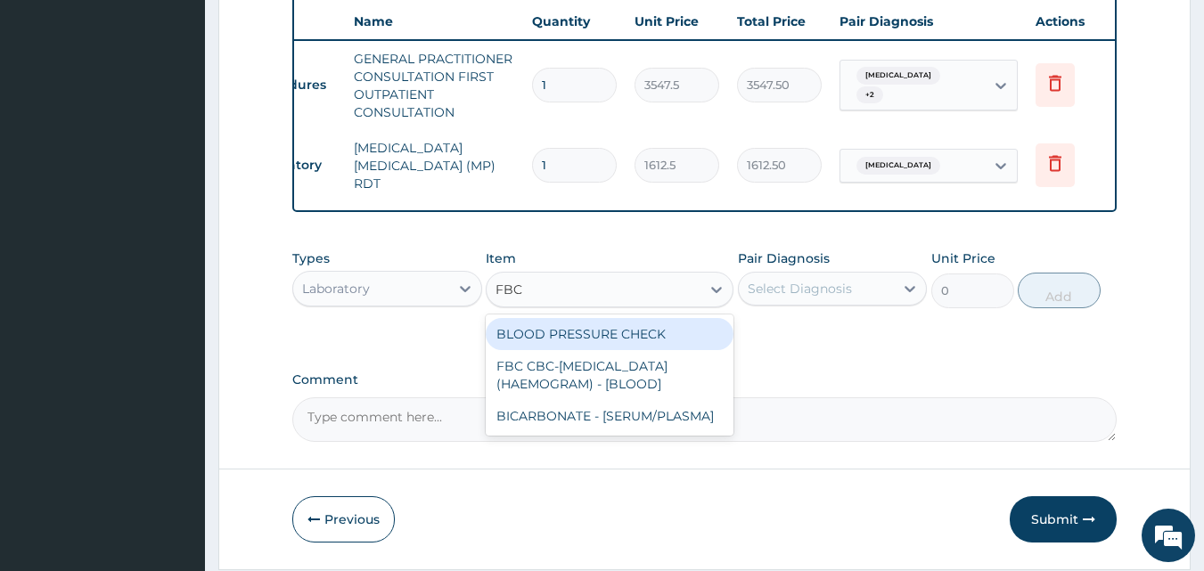
click at [668, 374] on div "FBC CBC-[MEDICAL_DATA] (HAEMOGRAM) - [BLOOD]" at bounding box center [610, 375] width 248 height 50
type input "4300"
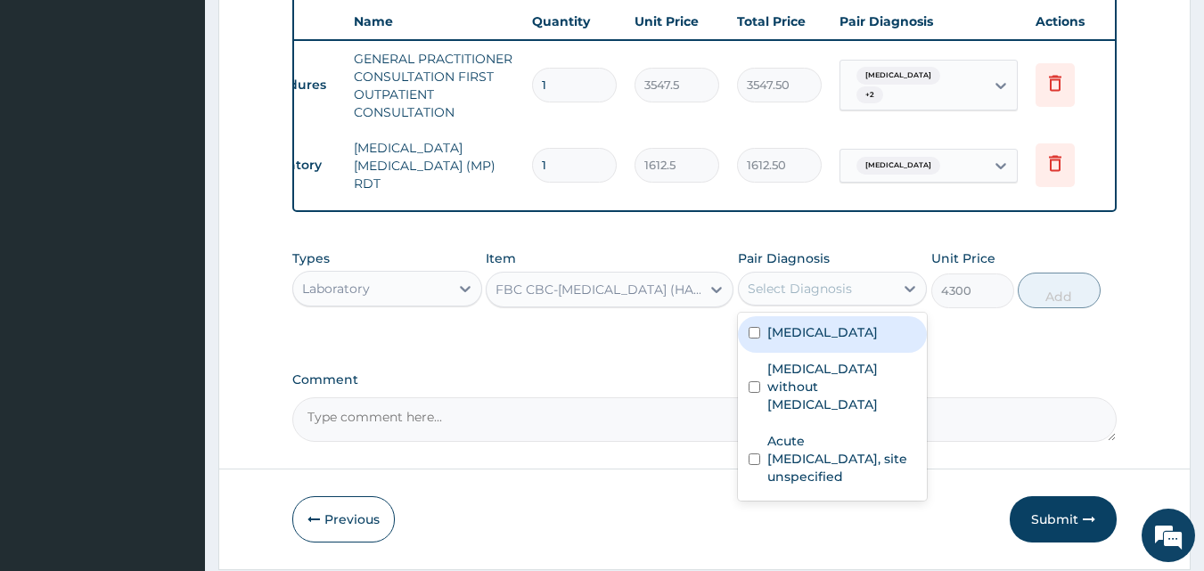
click at [854, 396] on label "[MEDICAL_DATA] without [MEDICAL_DATA]" at bounding box center [843, 386] width 150 height 53
checkbox input "true"
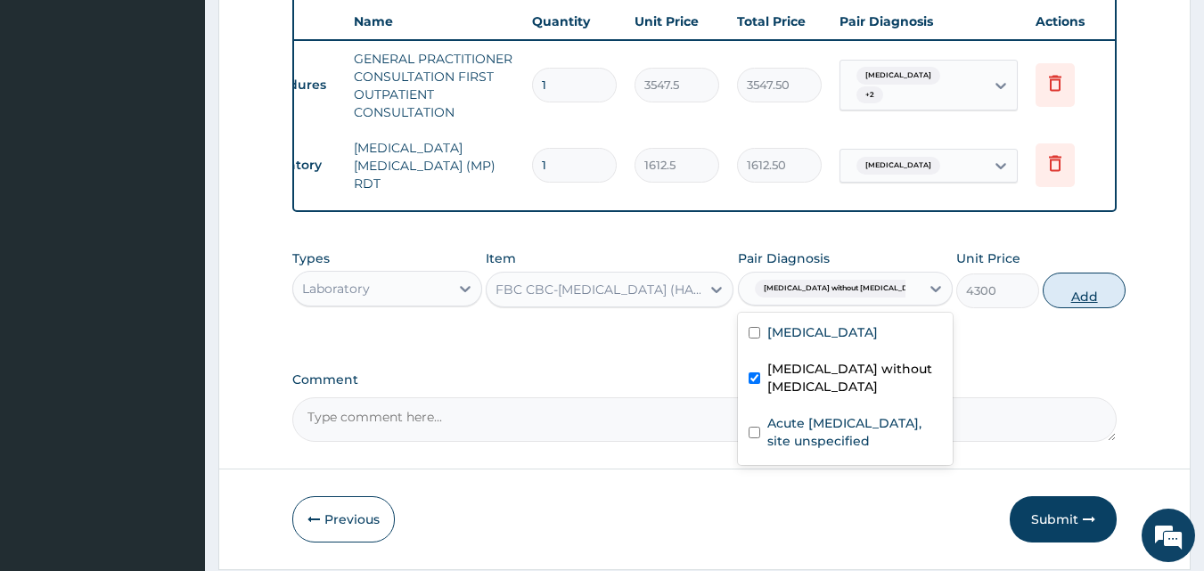
click at [1097, 300] on button "Add" at bounding box center [1084, 291] width 83 height 36
type input "0"
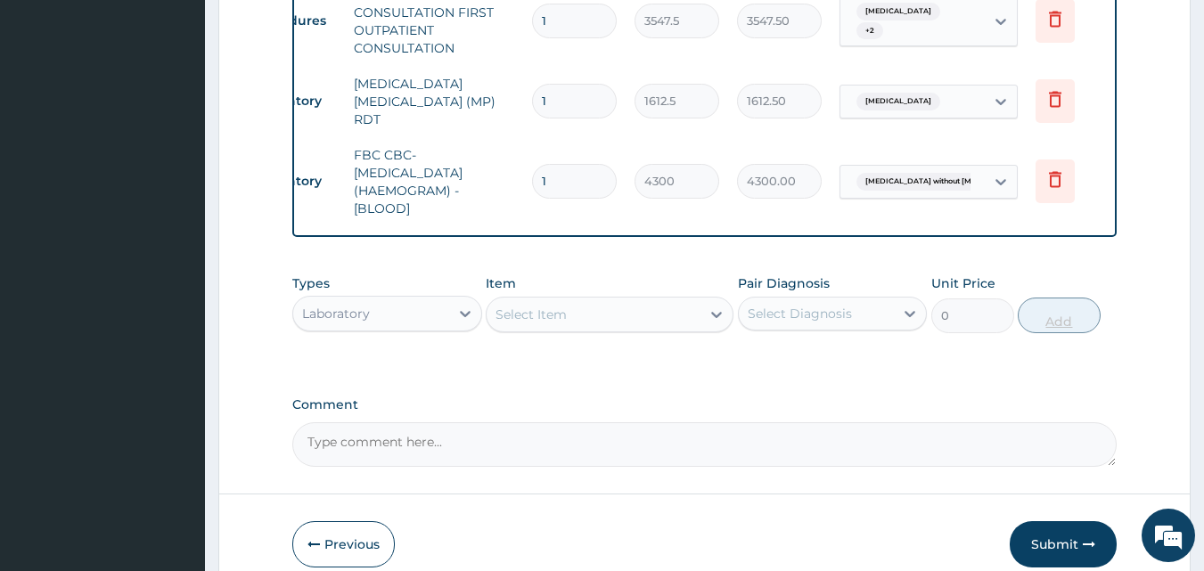
scroll to position [821, 0]
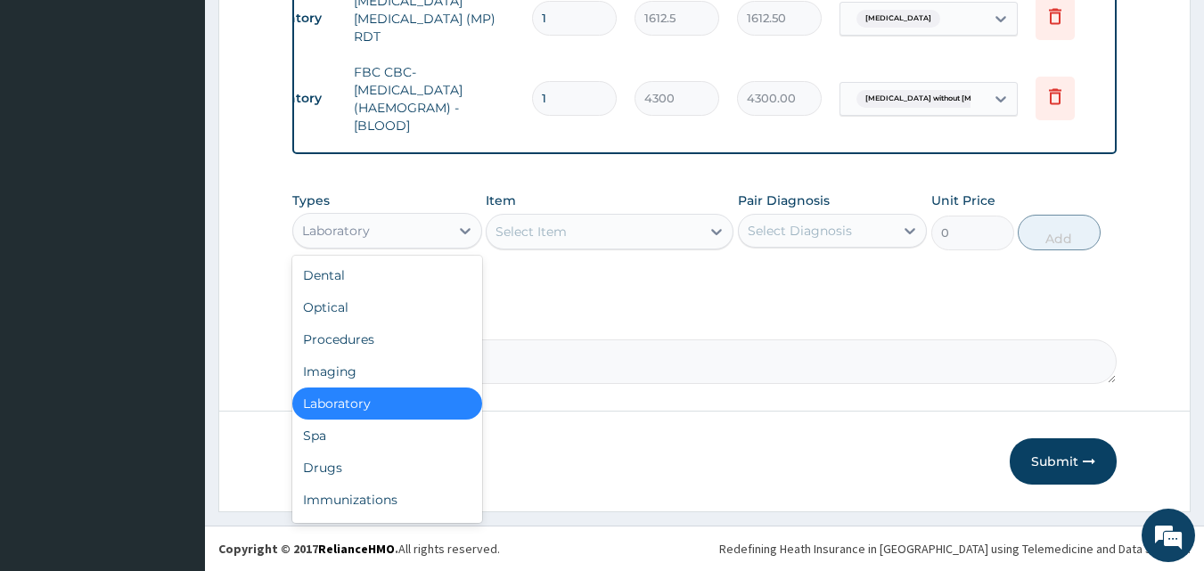
click at [381, 473] on div "Drugs" at bounding box center [387, 468] width 190 height 32
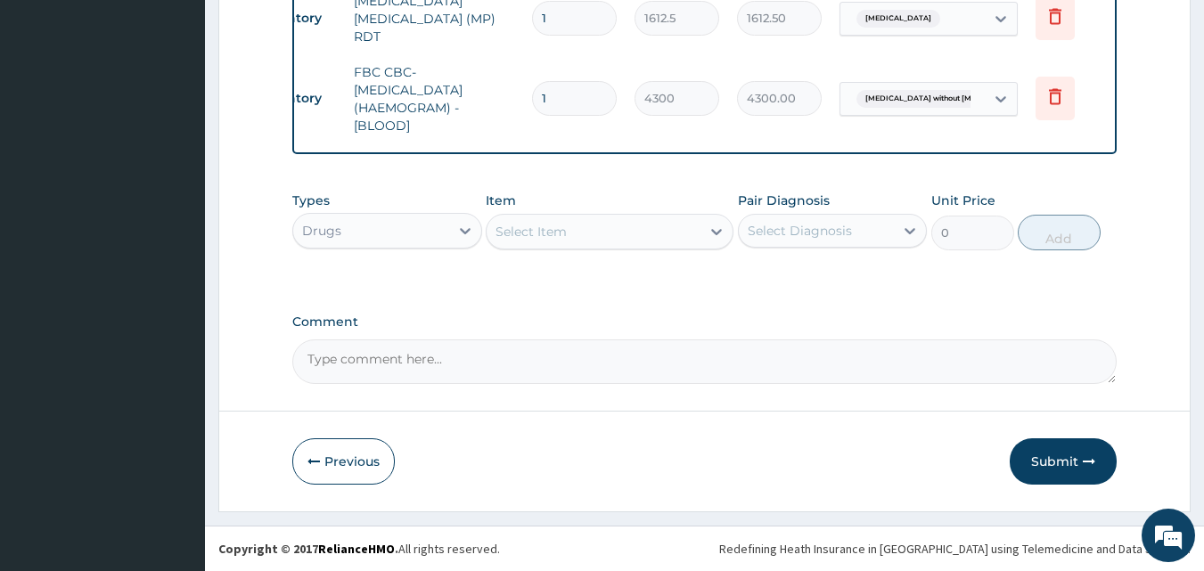
click at [579, 226] on div "Select Item" at bounding box center [594, 232] width 214 height 29
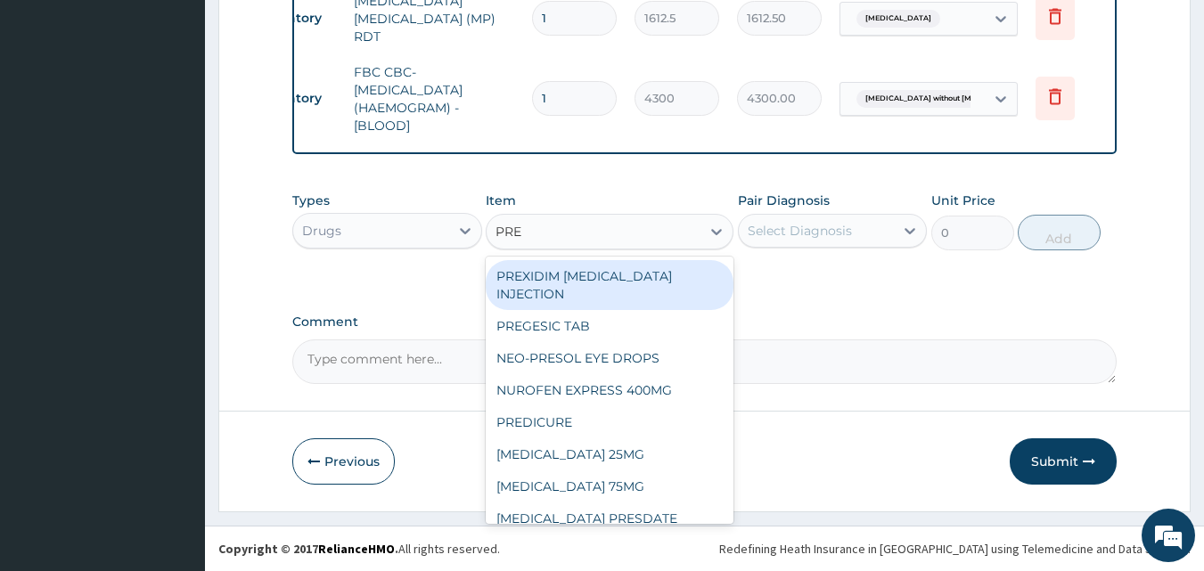
type input "PRED"
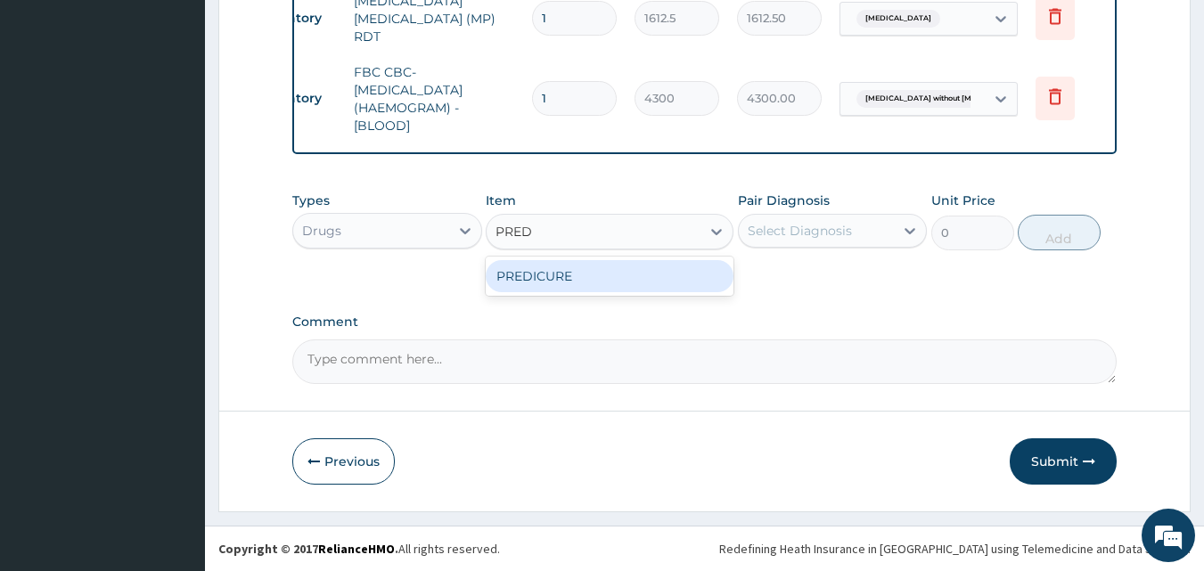
click at [686, 273] on div "PREDICURE" at bounding box center [610, 276] width 248 height 32
type input "53.21250152587891"
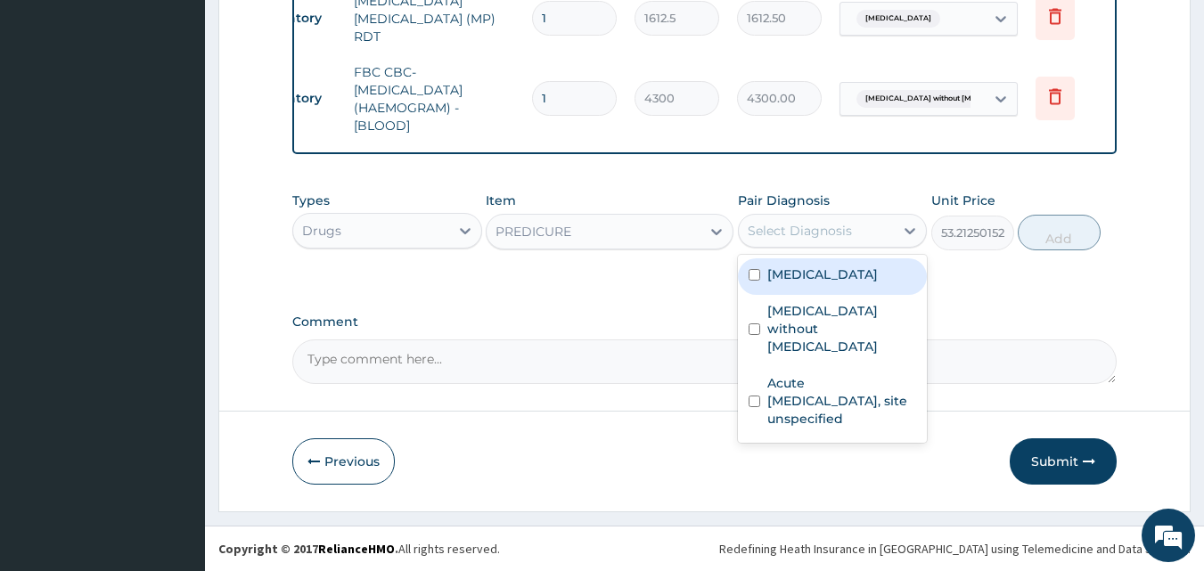
click at [823, 374] on label "Acute upper respiratory infection, site unspecified" at bounding box center [843, 400] width 150 height 53
checkbox input "true"
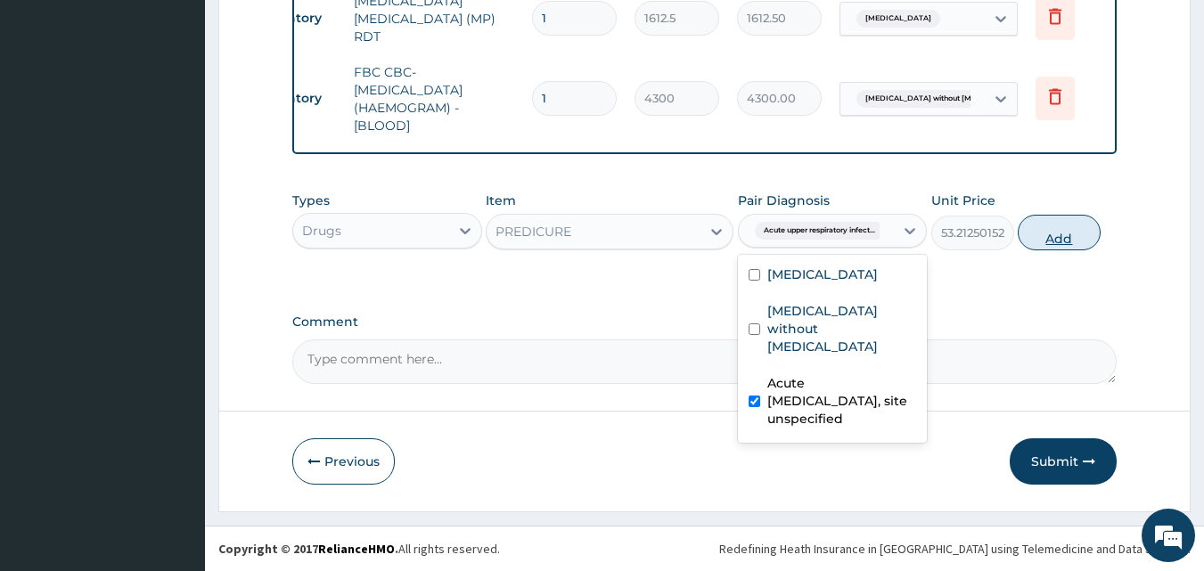
click at [1053, 216] on button "Add" at bounding box center [1059, 233] width 83 height 36
type input "0"
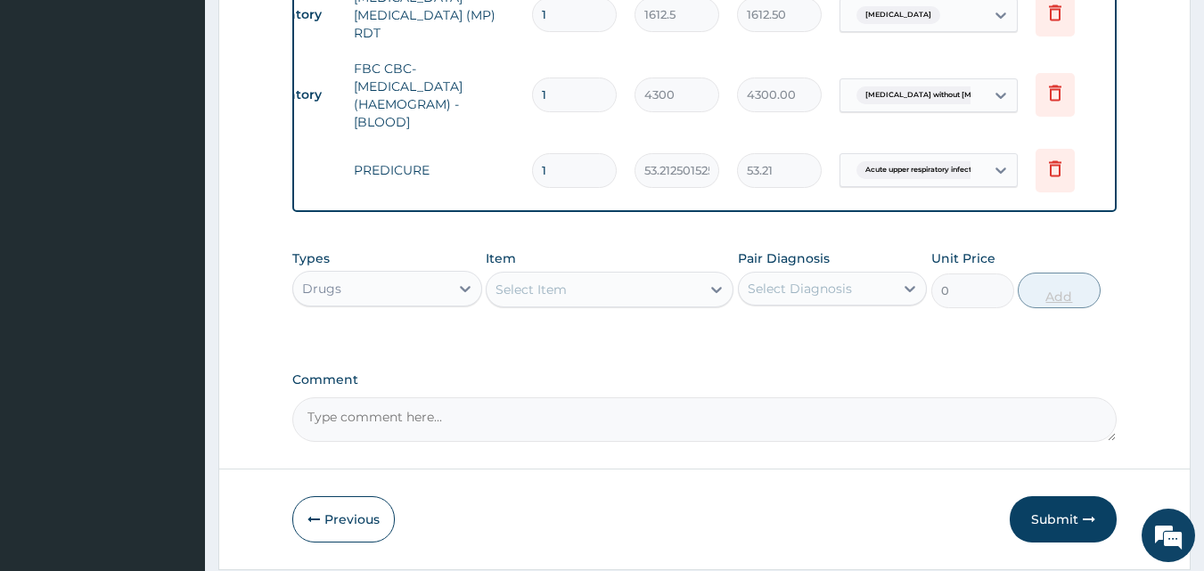
type input "0.00"
type input "3"
type input "159.64"
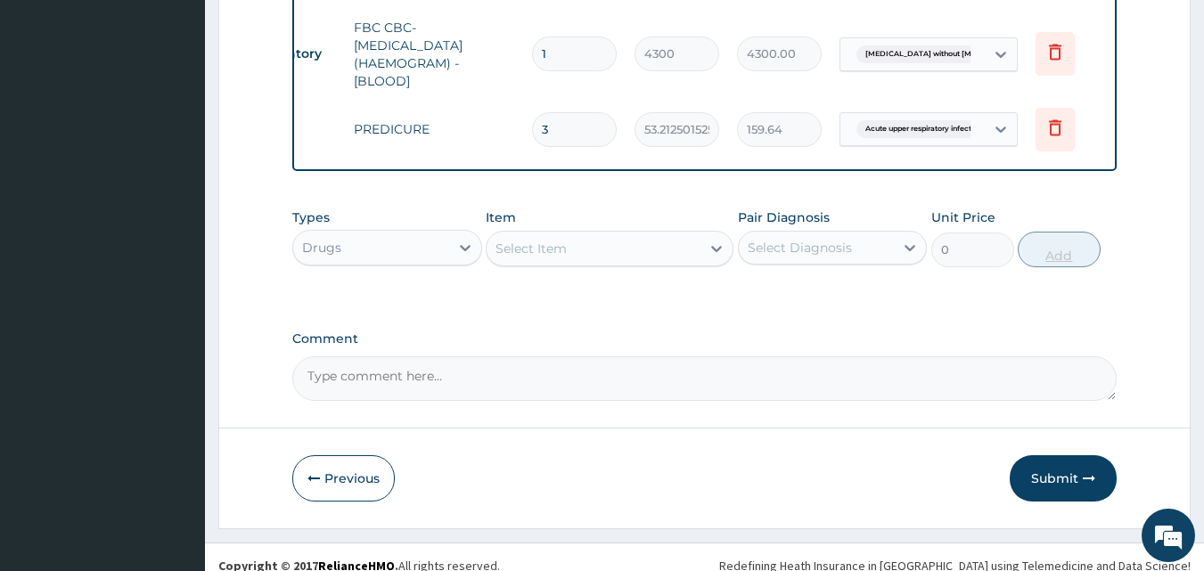
scroll to position [883, 0]
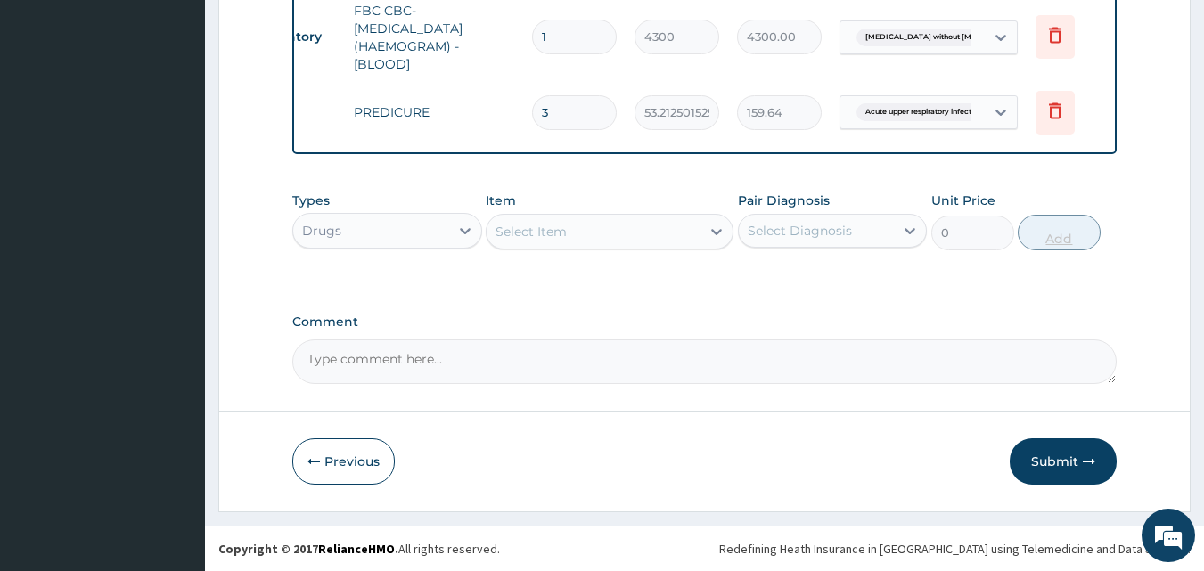
type input "3"
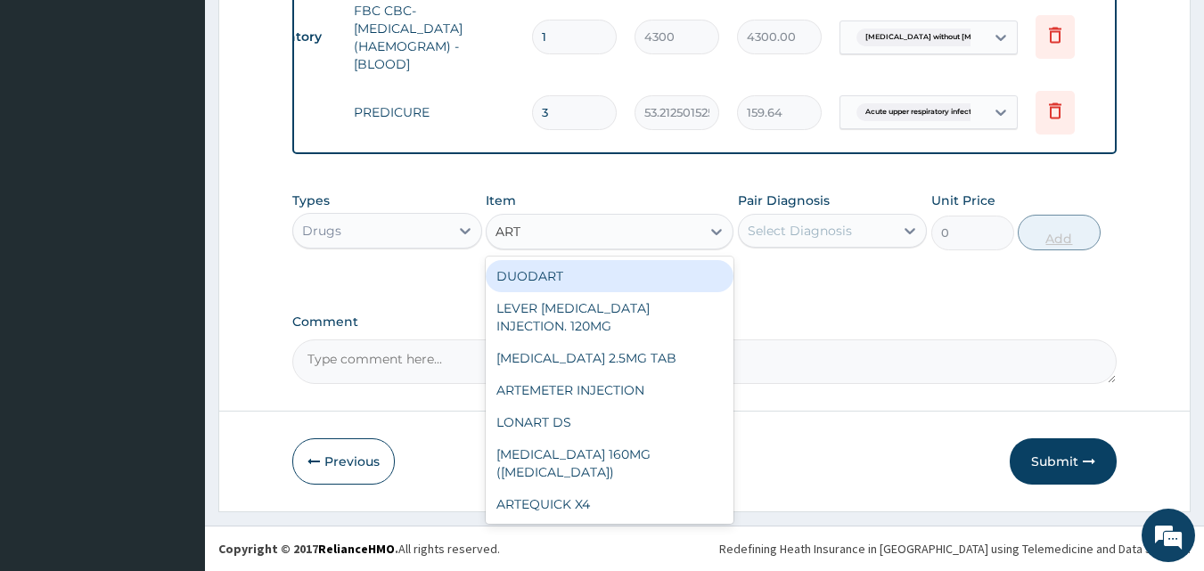
type input "ARTE"
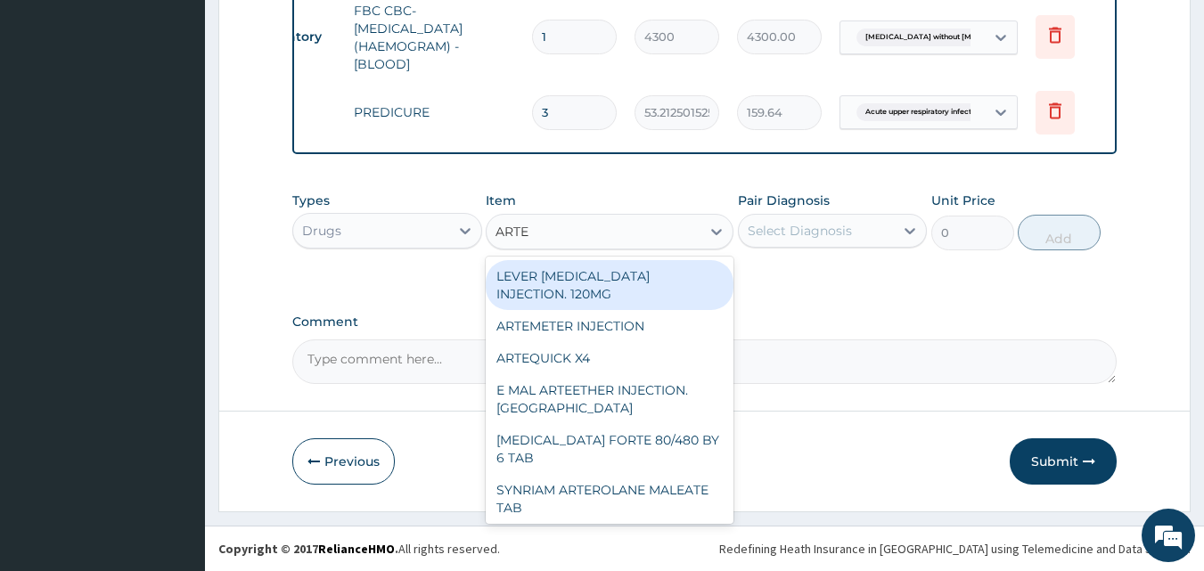
click at [637, 325] on div "ARTEMETER INJECTION" at bounding box center [610, 326] width 248 height 32
type input "946"
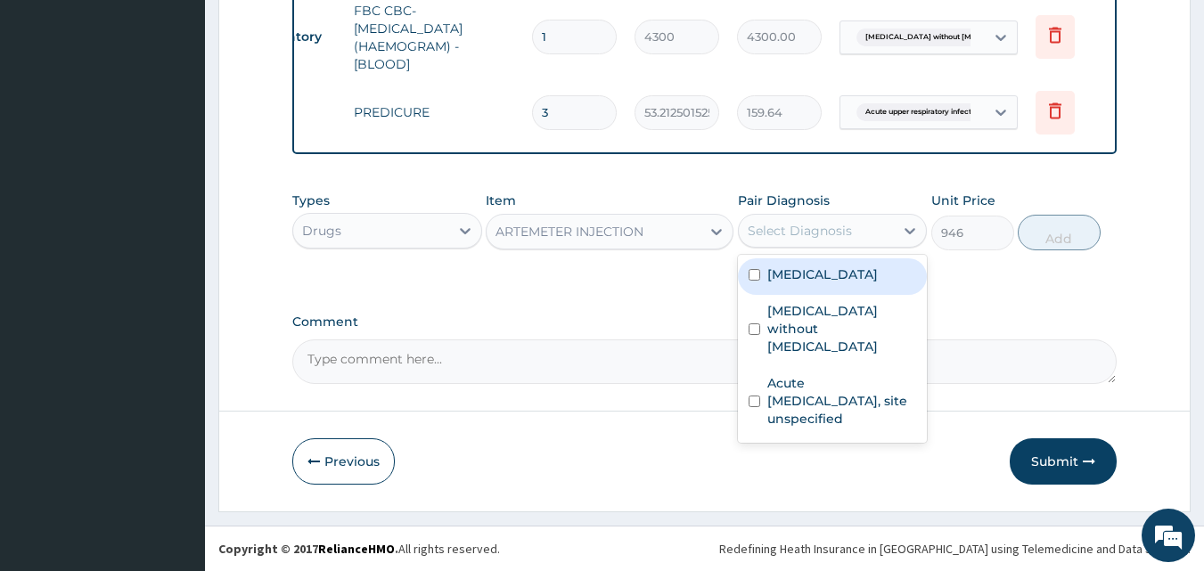
click at [856, 277] on label "[MEDICAL_DATA]" at bounding box center [823, 275] width 111 height 18
checkbox input "true"
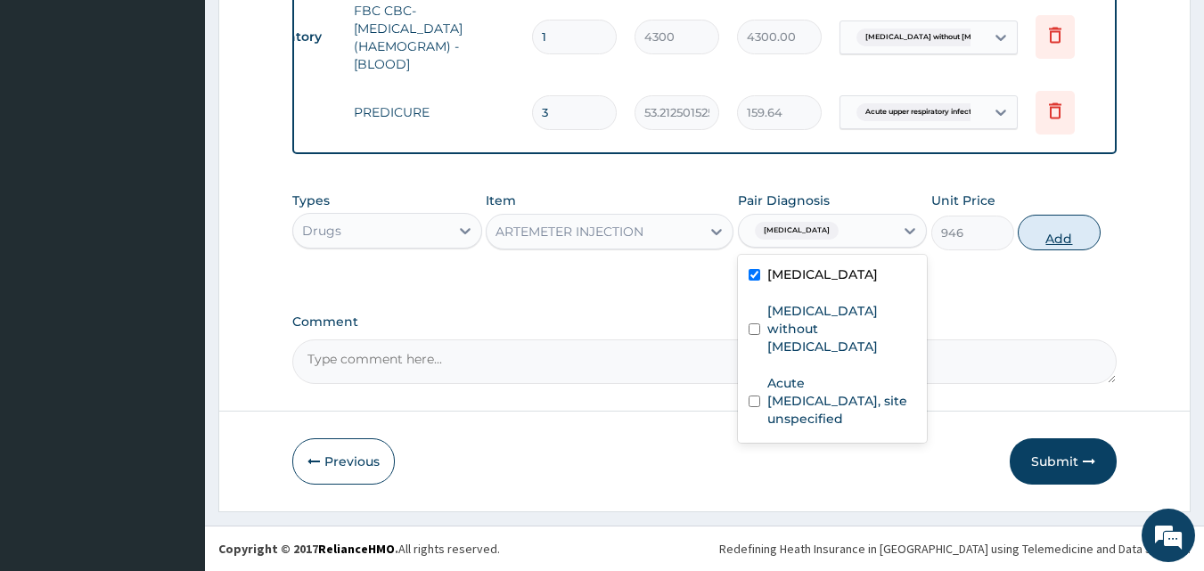
click at [1073, 234] on button "Add" at bounding box center [1059, 233] width 83 height 36
type input "0"
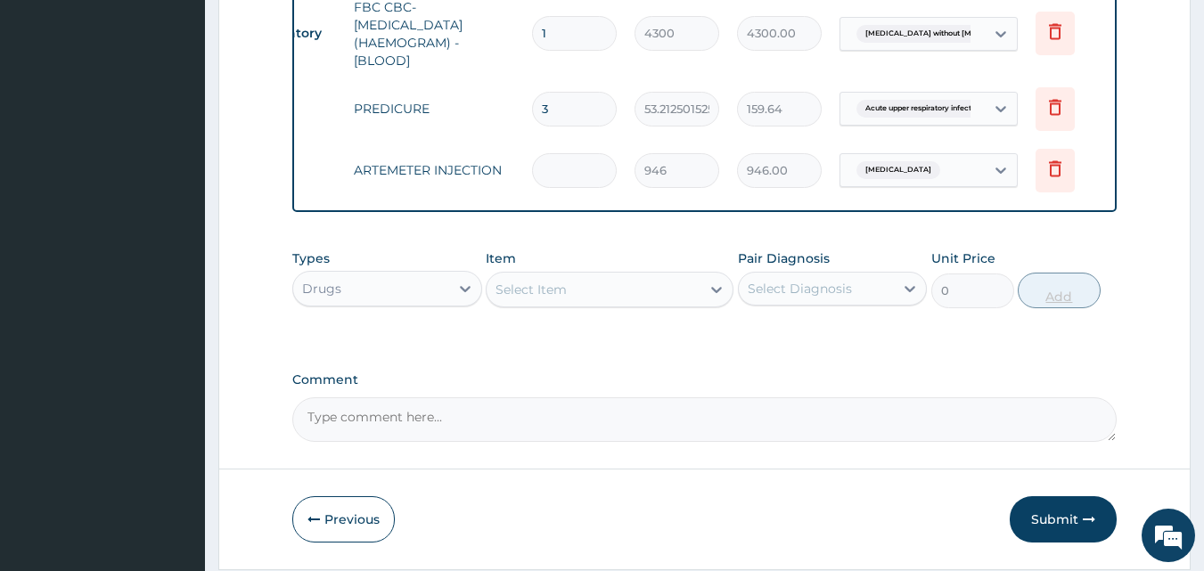
type input "0.00"
type input "3"
type input "2838.00"
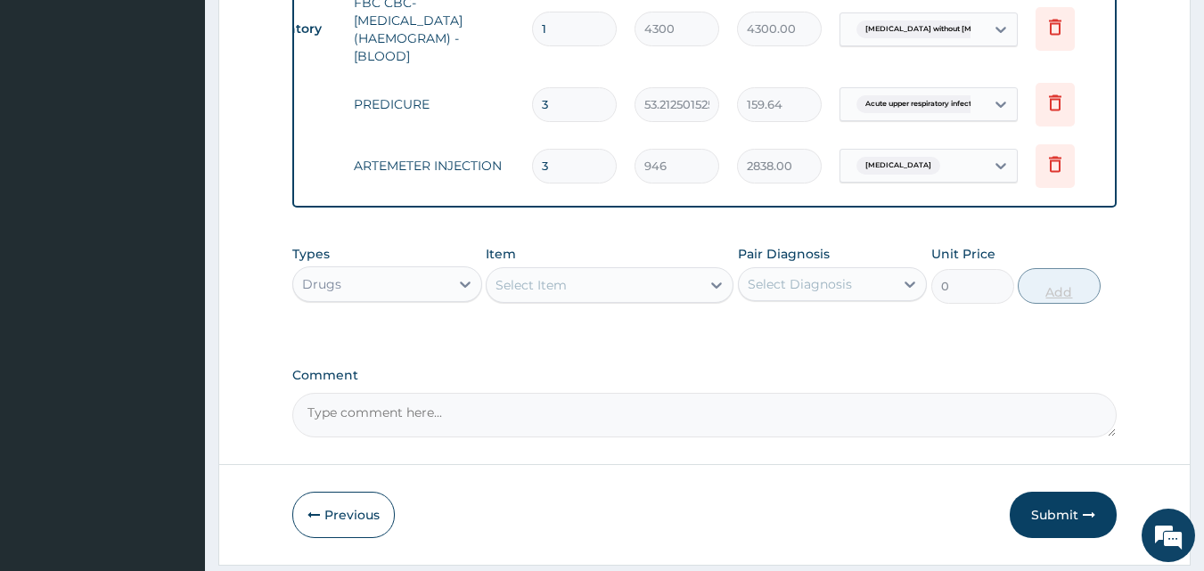
scroll to position [944, 0]
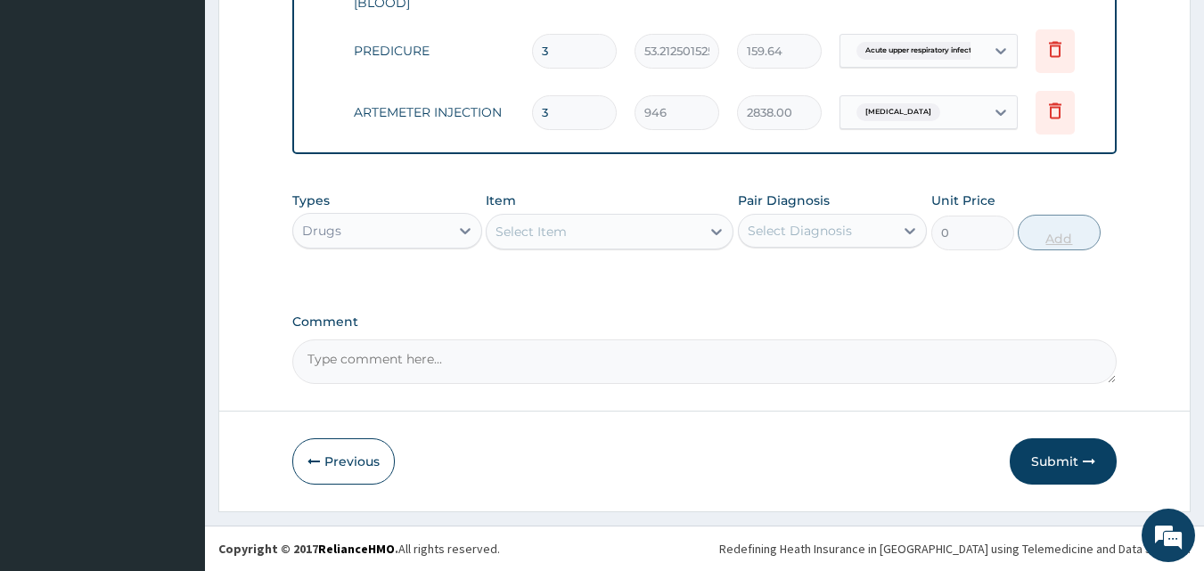
type input "3"
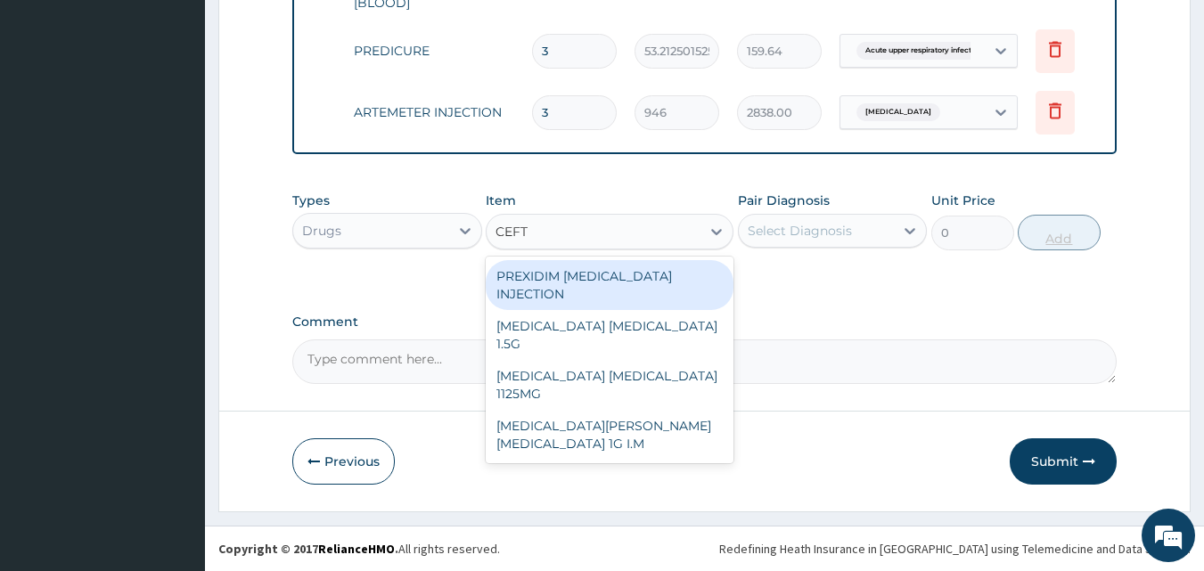
type input "CEFTR"
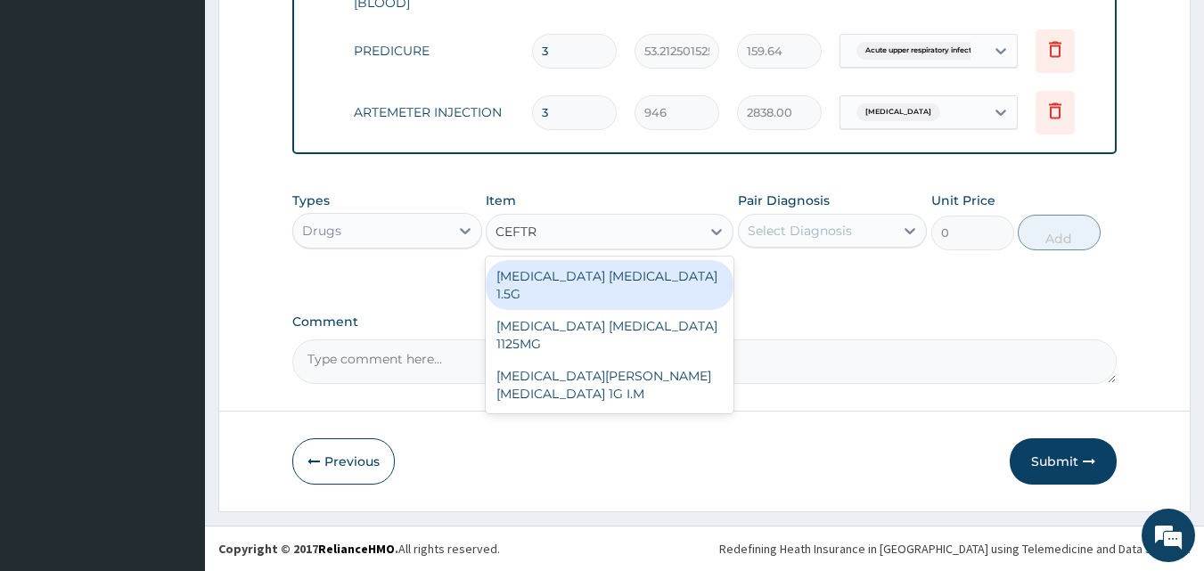
click at [635, 319] on div "CEFTRIAXONE TAZOBACTAM 1125MG" at bounding box center [610, 335] width 248 height 50
type input "2365"
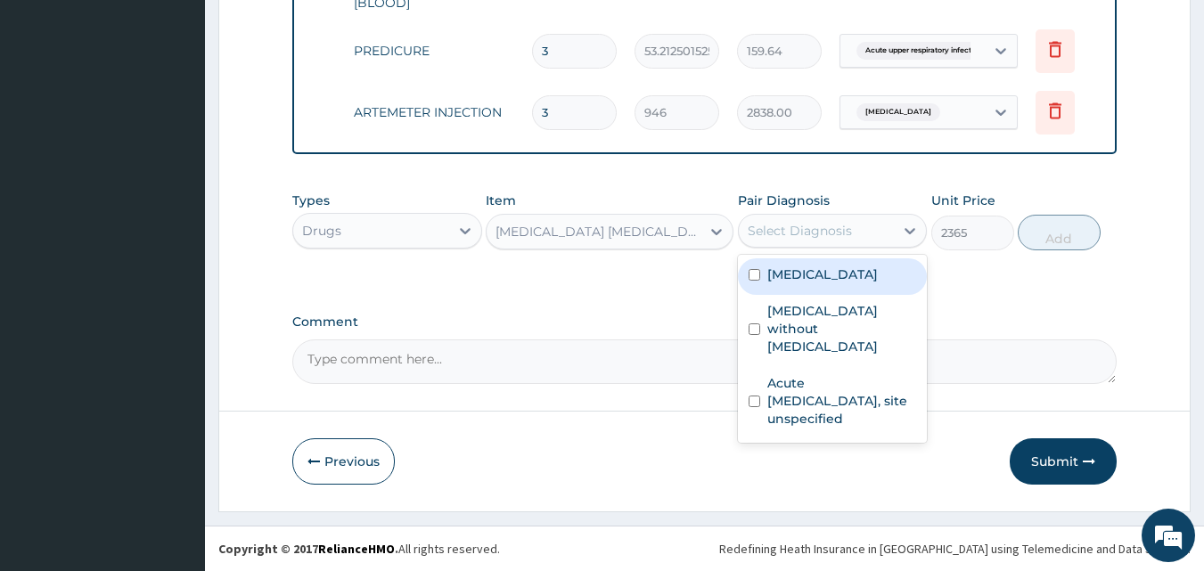
click at [873, 331] on label "Sepsis without septic shock" at bounding box center [843, 328] width 150 height 53
checkbox input "true"
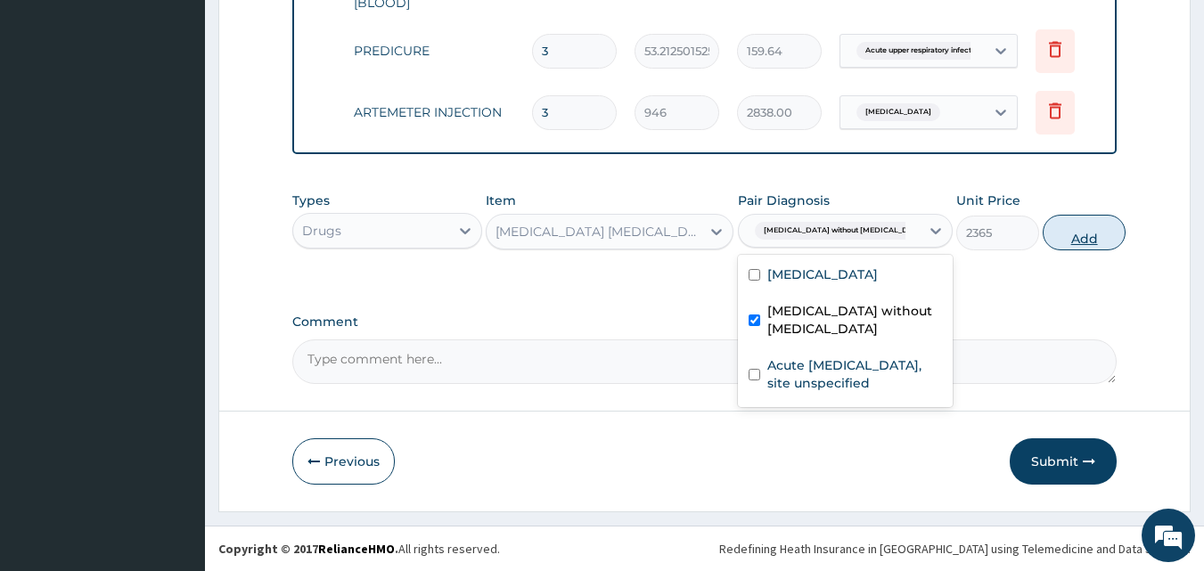
click at [1088, 249] on button "Add" at bounding box center [1084, 233] width 83 height 36
type input "0"
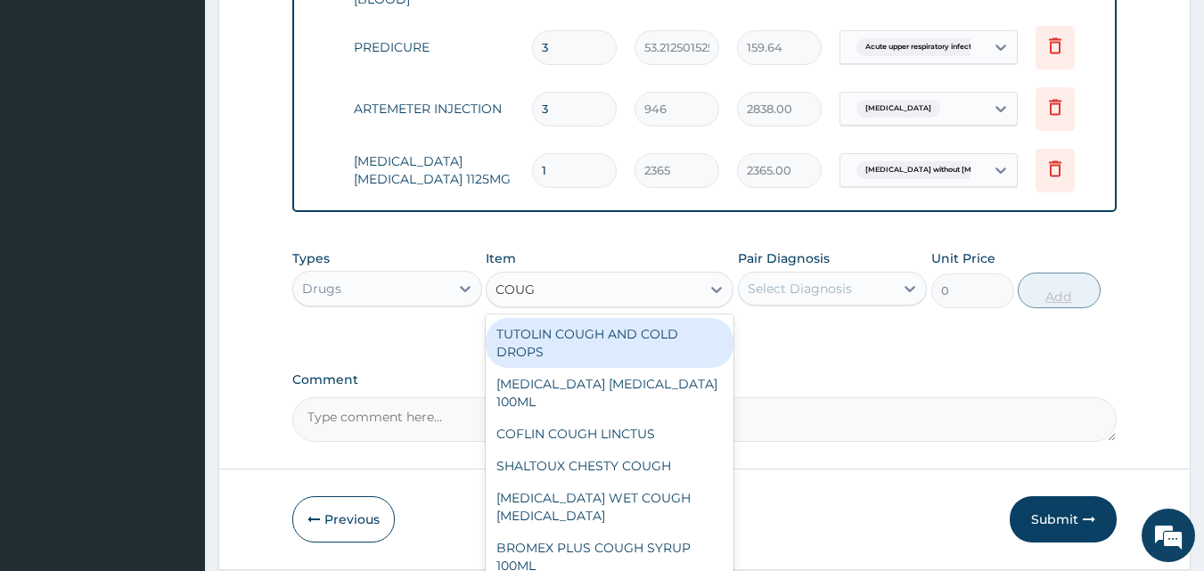
type input "COUGH"
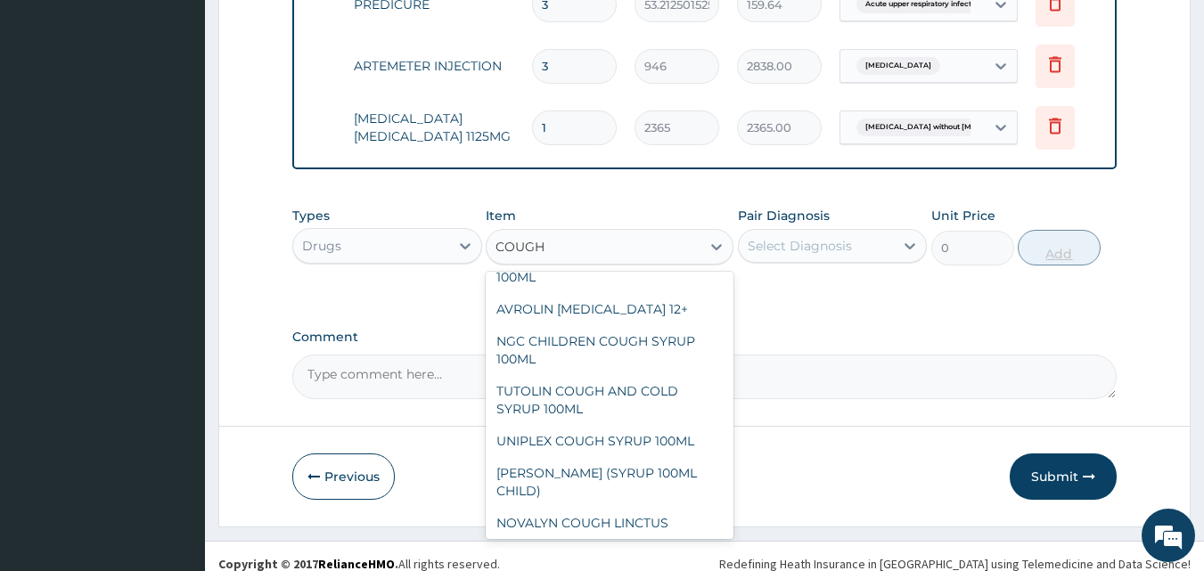
scroll to position [1006, 0]
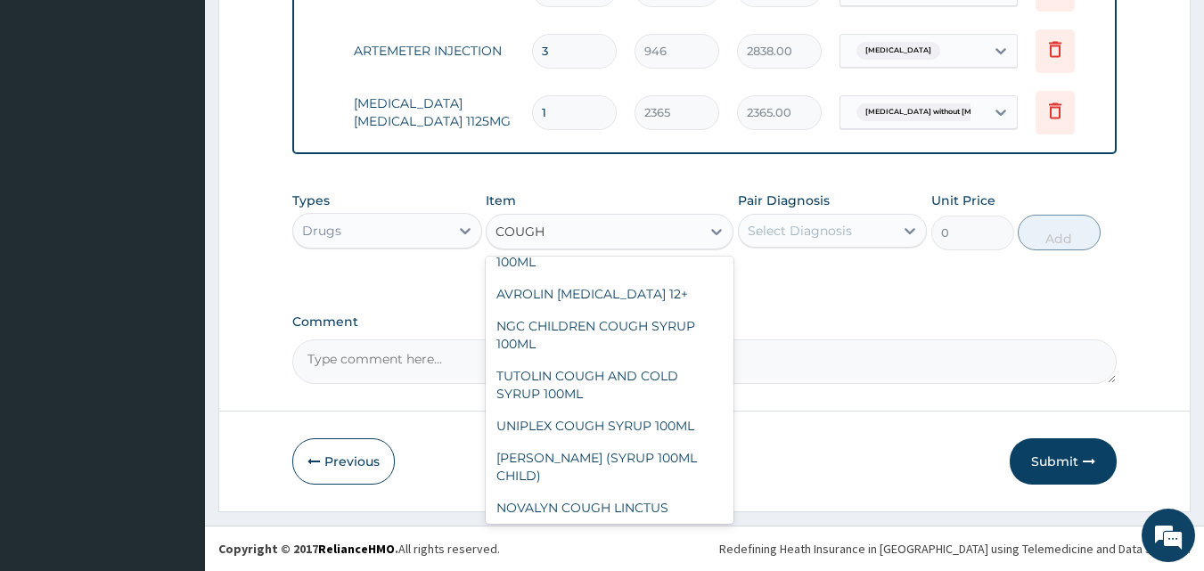
click at [654, 524] on div "NEOFYLIN COUGH SYRUP 100ML" at bounding box center [610, 540] width 248 height 32
type input "1419"
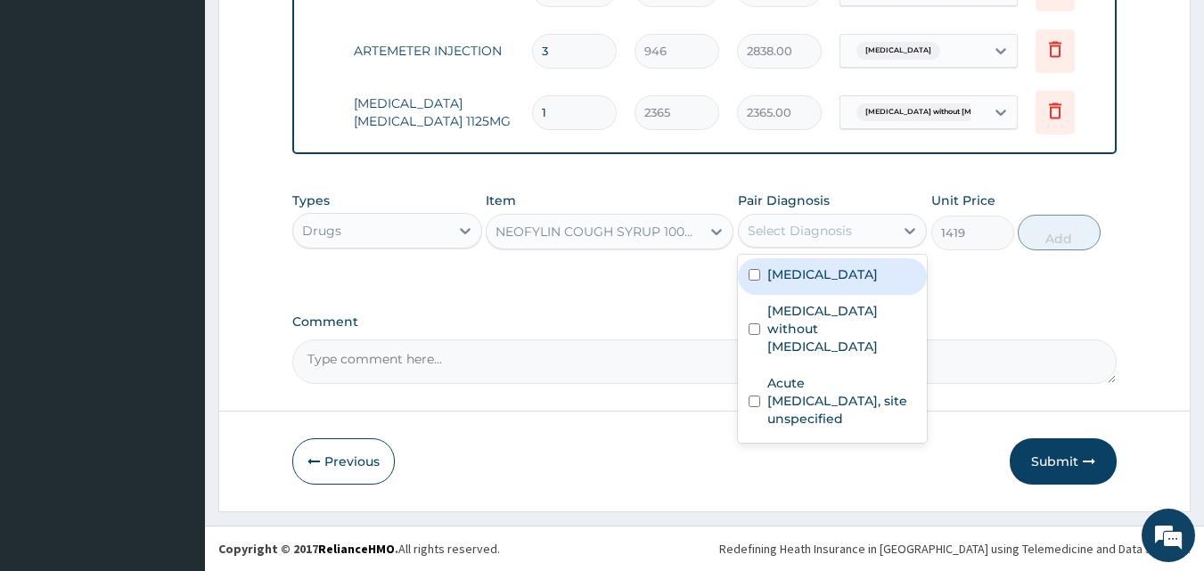
click at [850, 387] on label "Acute [MEDICAL_DATA], site unspecified" at bounding box center [843, 400] width 150 height 53
checkbox input "true"
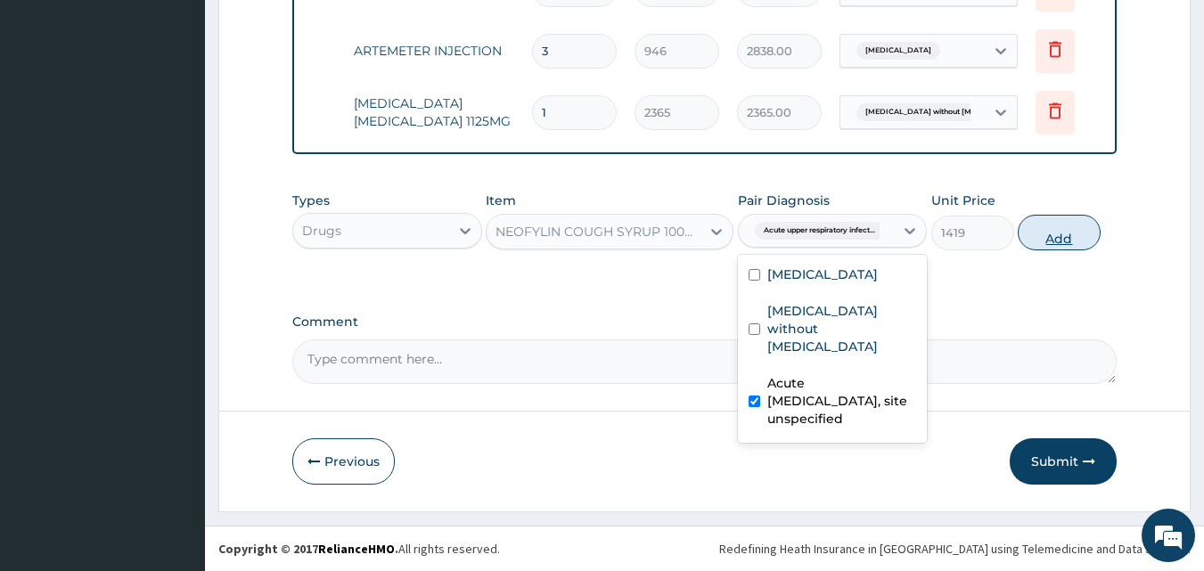
click at [1059, 235] on button "Add" at bounding box center [1059, 233] width 83 height 36
type input "0"
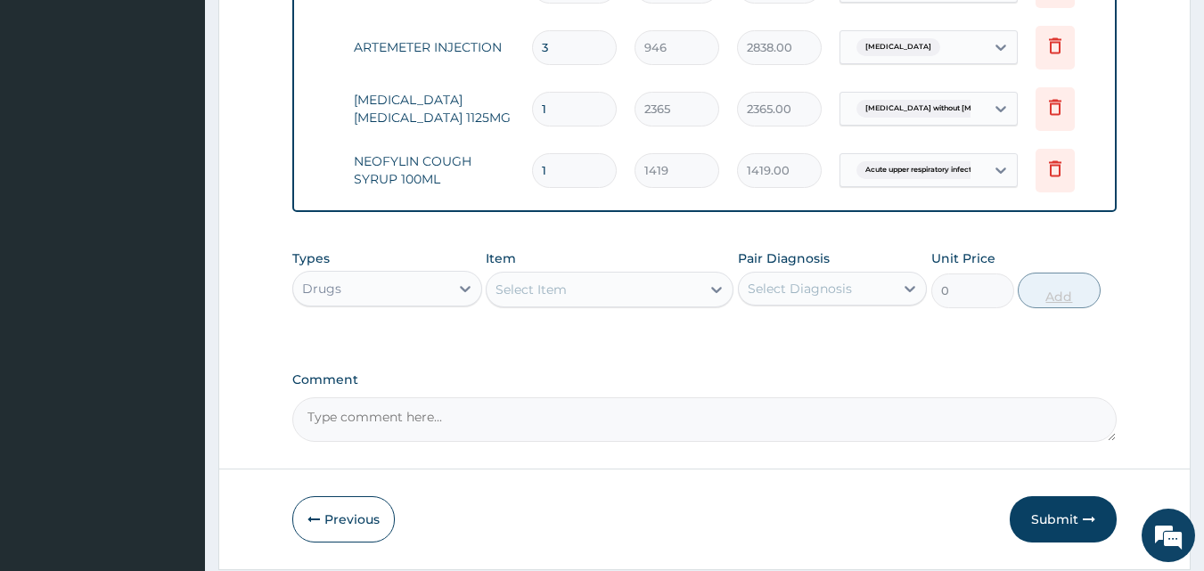
scroll to position [1067, 0]
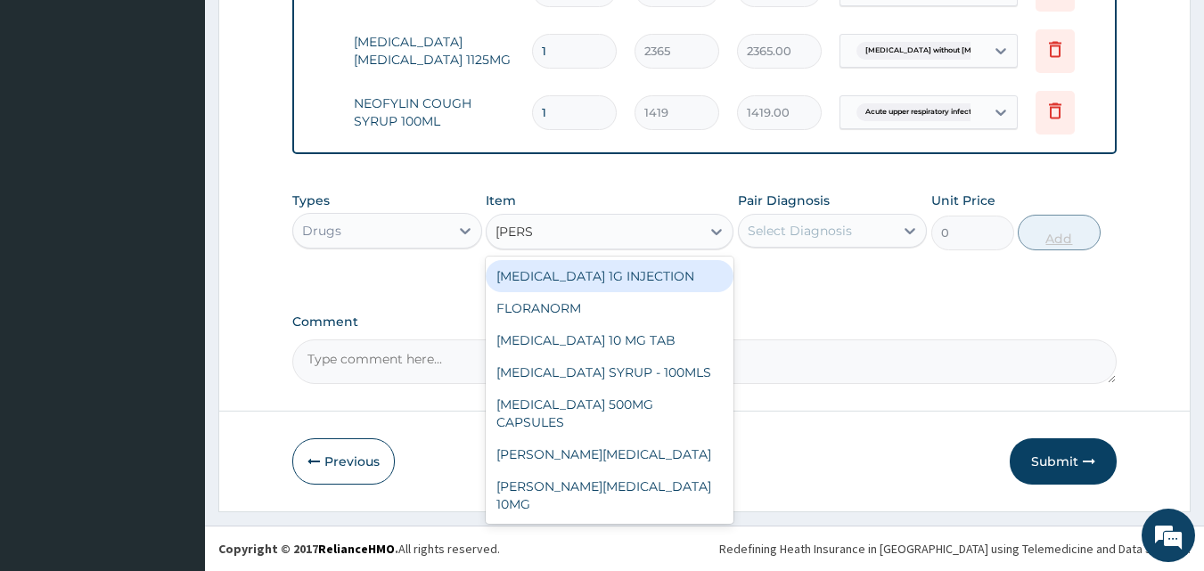
type input "LORAT"
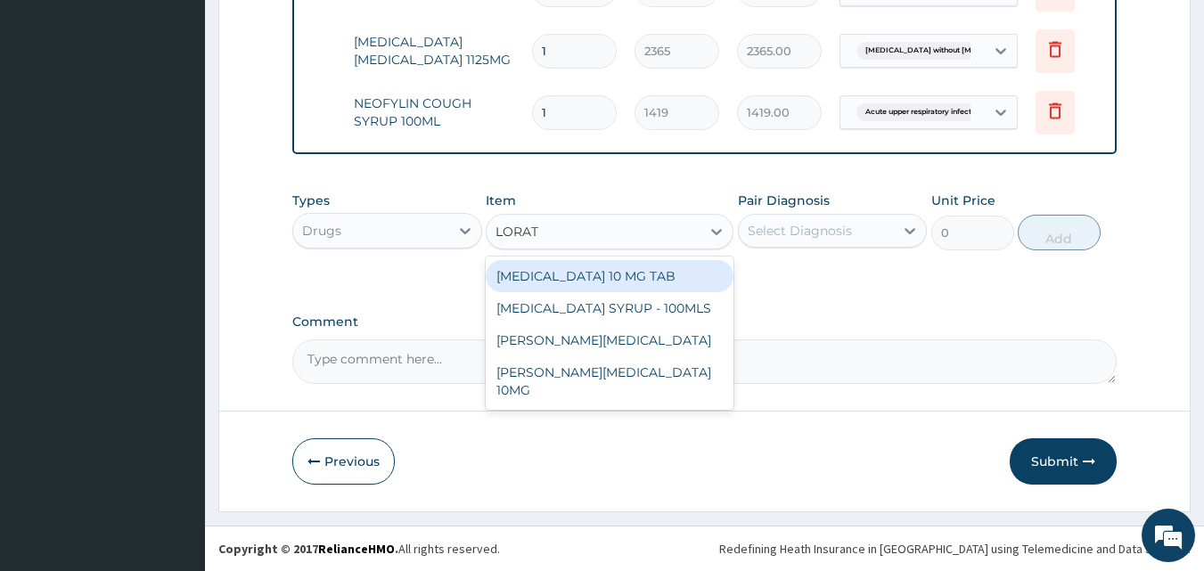
click at [661, 275] on div "[MEDICAL_DATA] 10 MG TAB" at bounding box center [610, 276] width 248 height 32
type input "59.125"
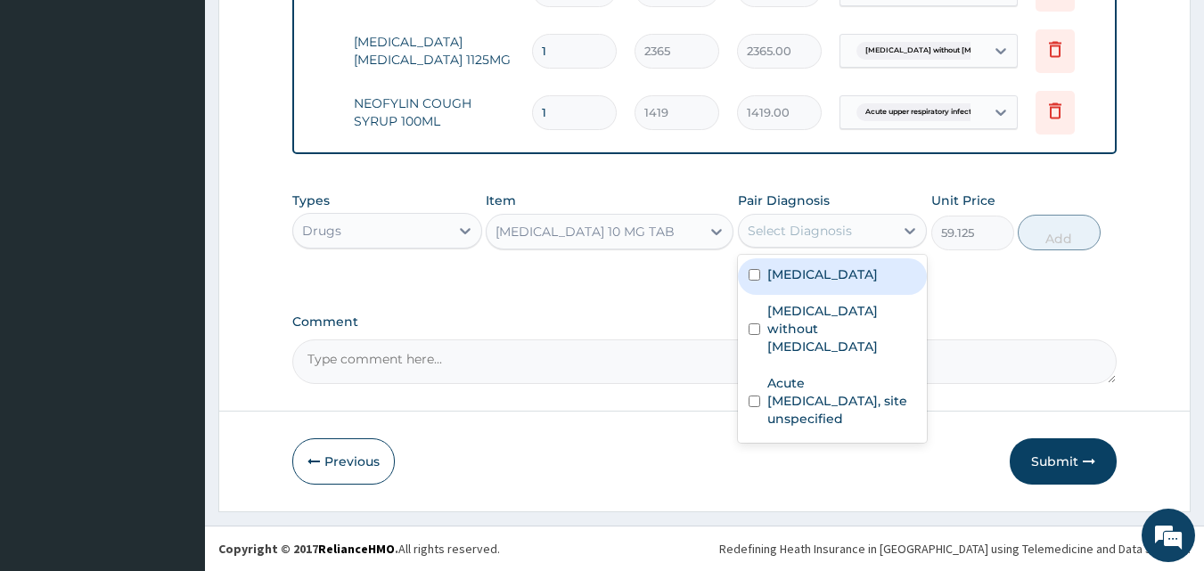
click at [856, 389] on label "Acute [MEDICAL_DATA], site unspecified" at bounding box center [843, 400] width 150 height 53
checkbox input "true"
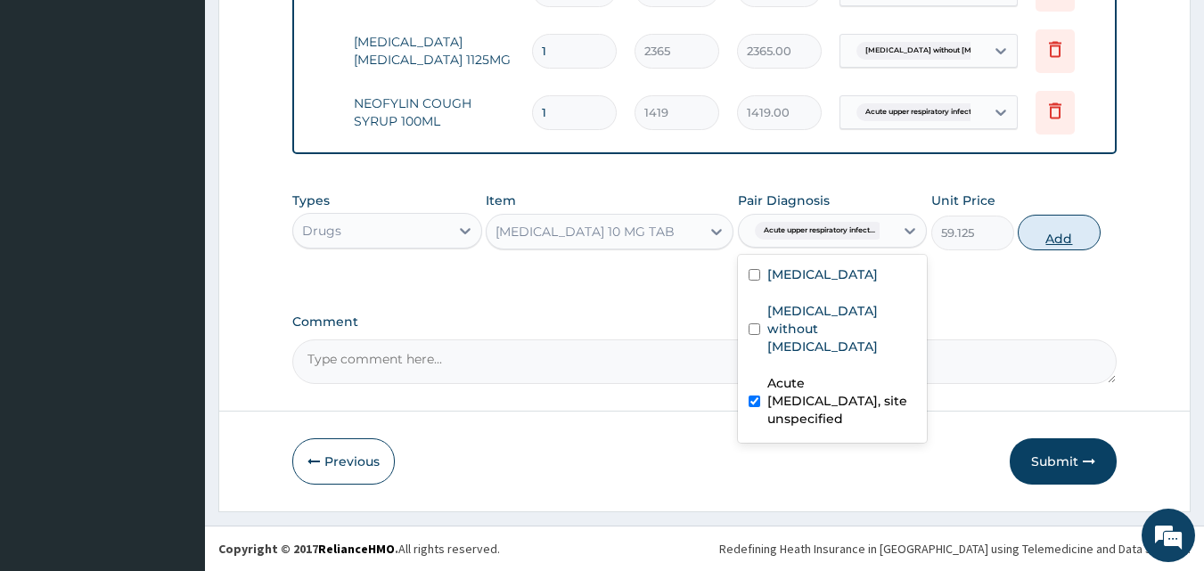
click at [1043, 241] on button "Add" at bounding box center [1059, 233] width 83 height 36
type input "0"
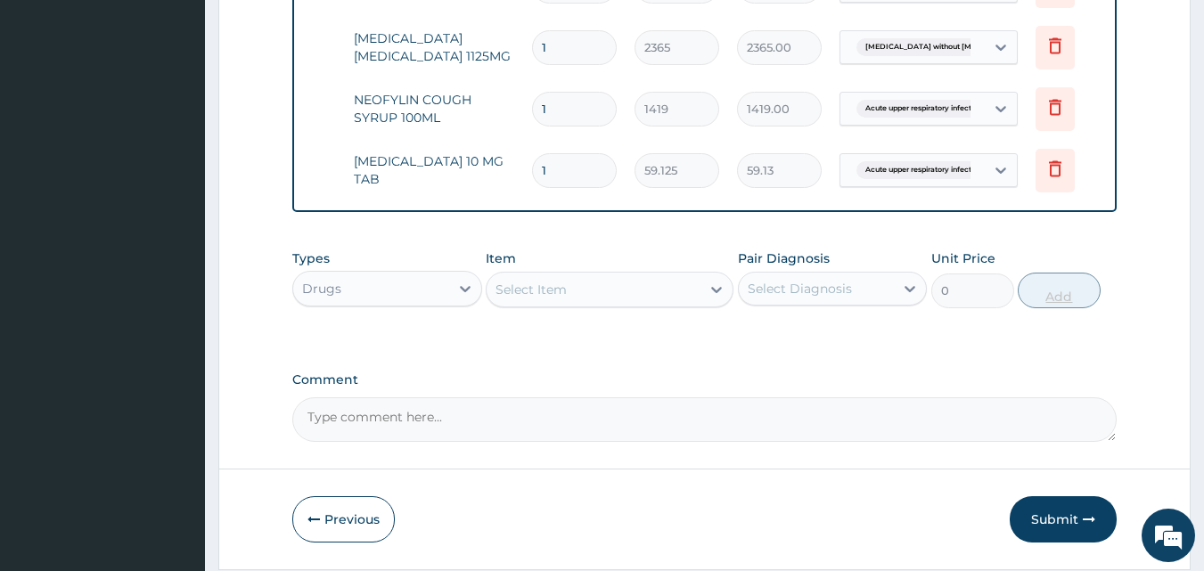
type input "10"
type input "591.25"
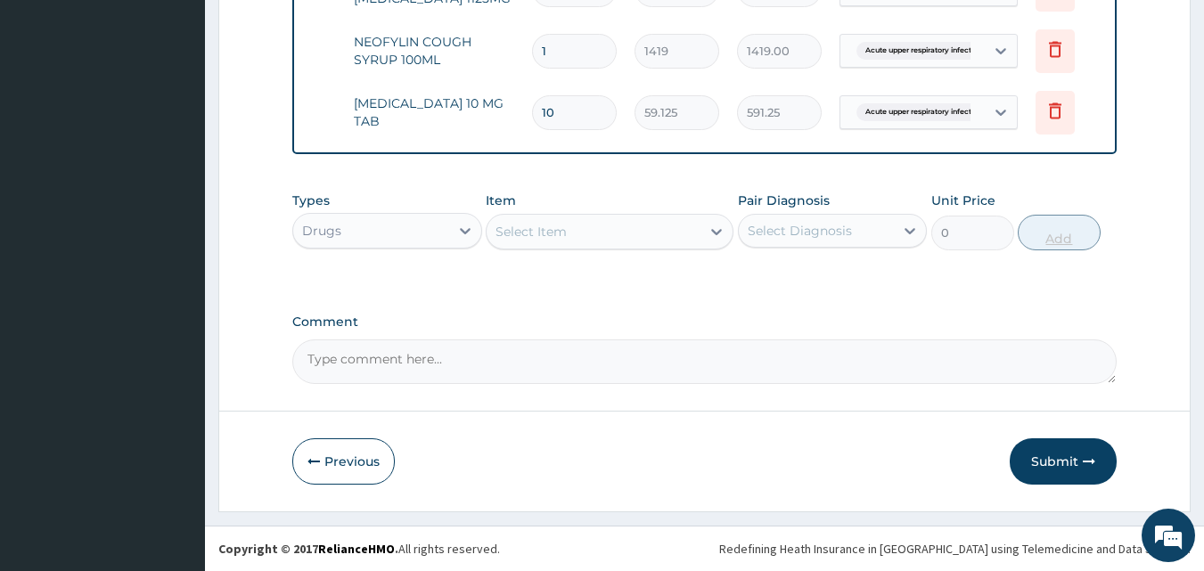
type input "10"
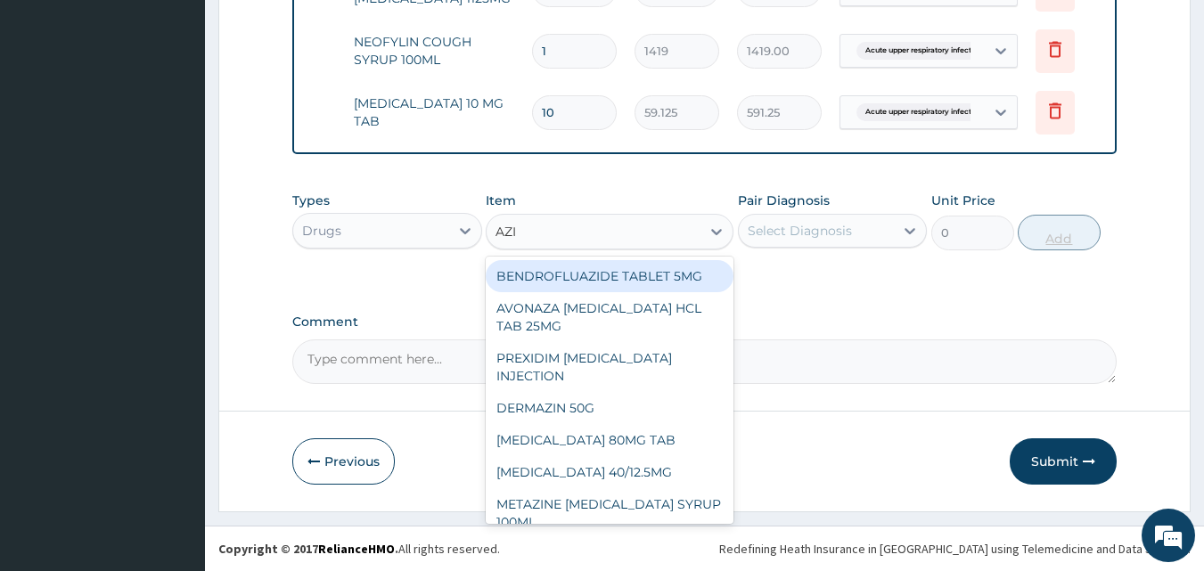
type input "AZIT"
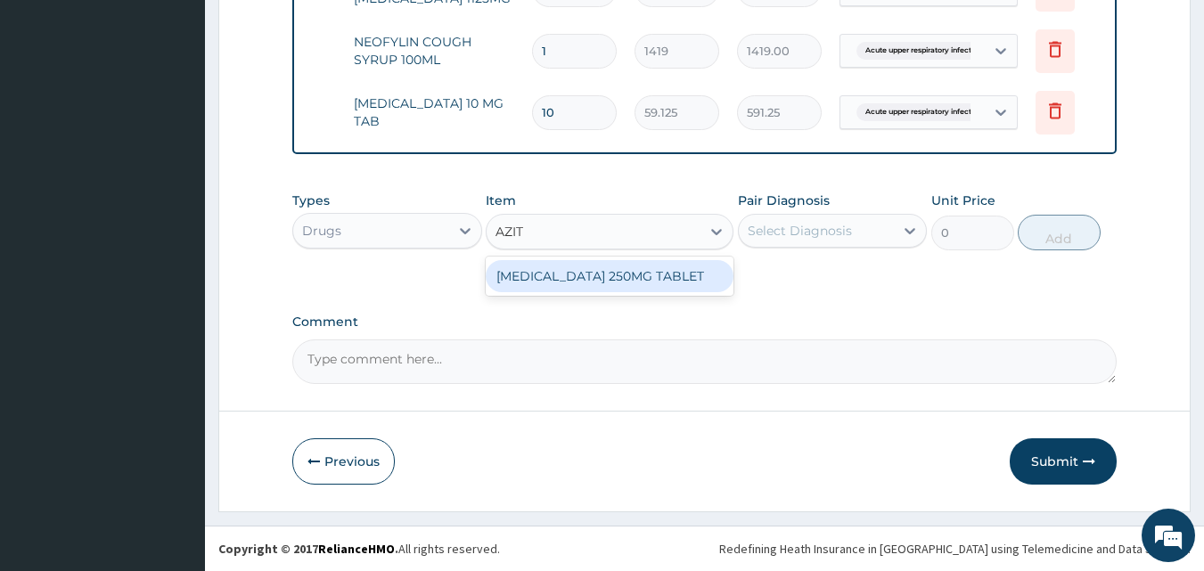
click at [639, 281] on div "[MEDICAL_DATA] 250MG TABLET" at bounding box center [610, 276] width 248 height 32
type input "177.375"
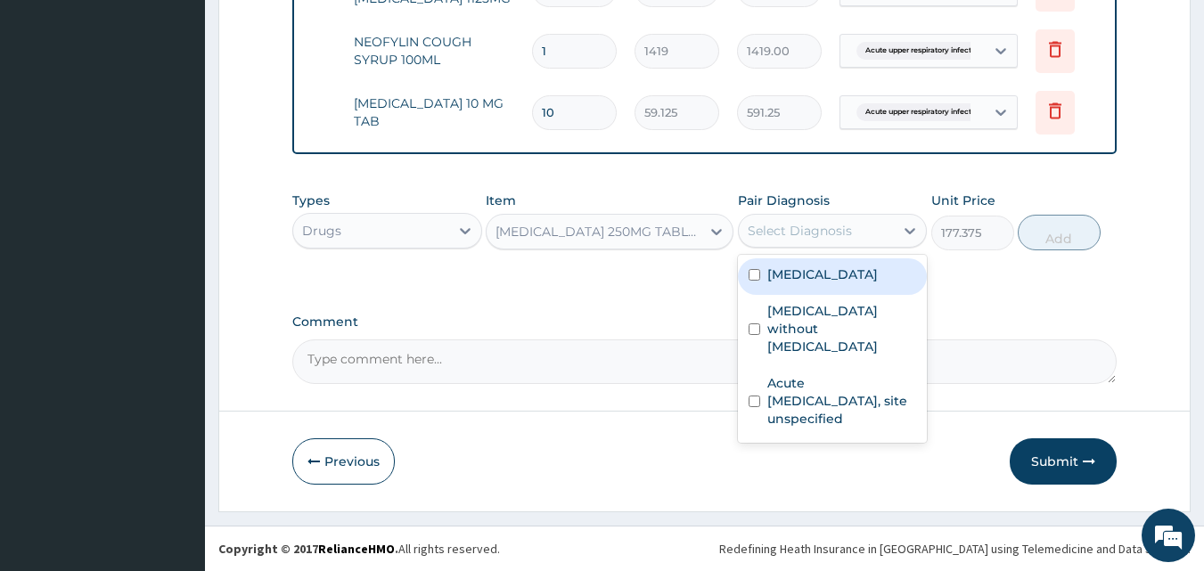
click at [872, 310] on label "[MEDICAL_DATA] without [MEDICAL_DATA]" at bounding box center [843, 328] width 150 height 53
checkbox input "true"
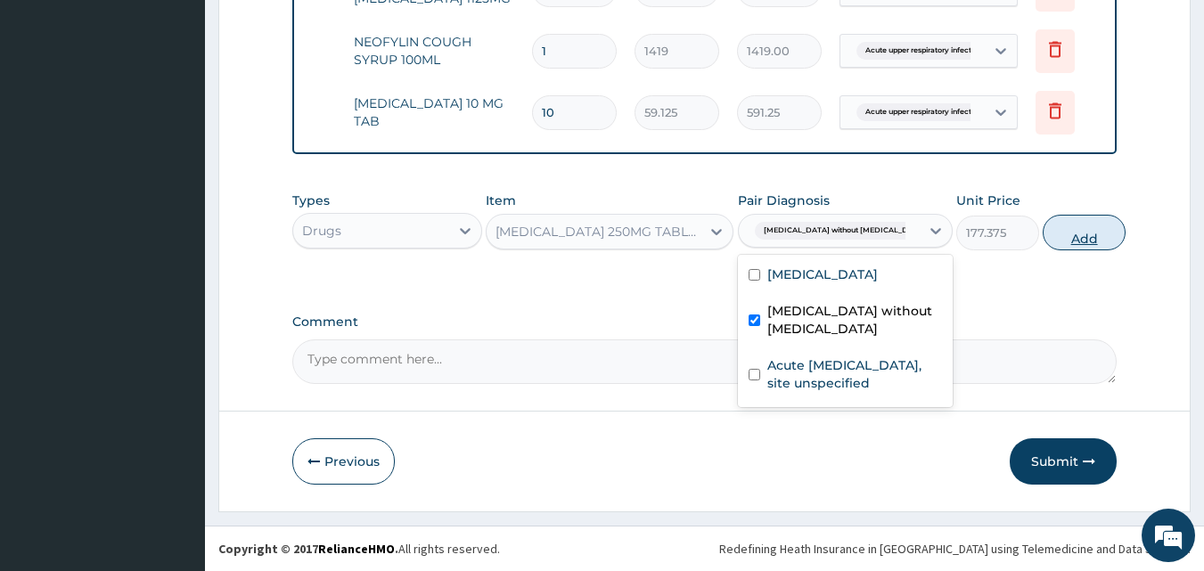
click at [1082, 235] on button "Add" at bounding box center [1084, 233] width 83 height 36
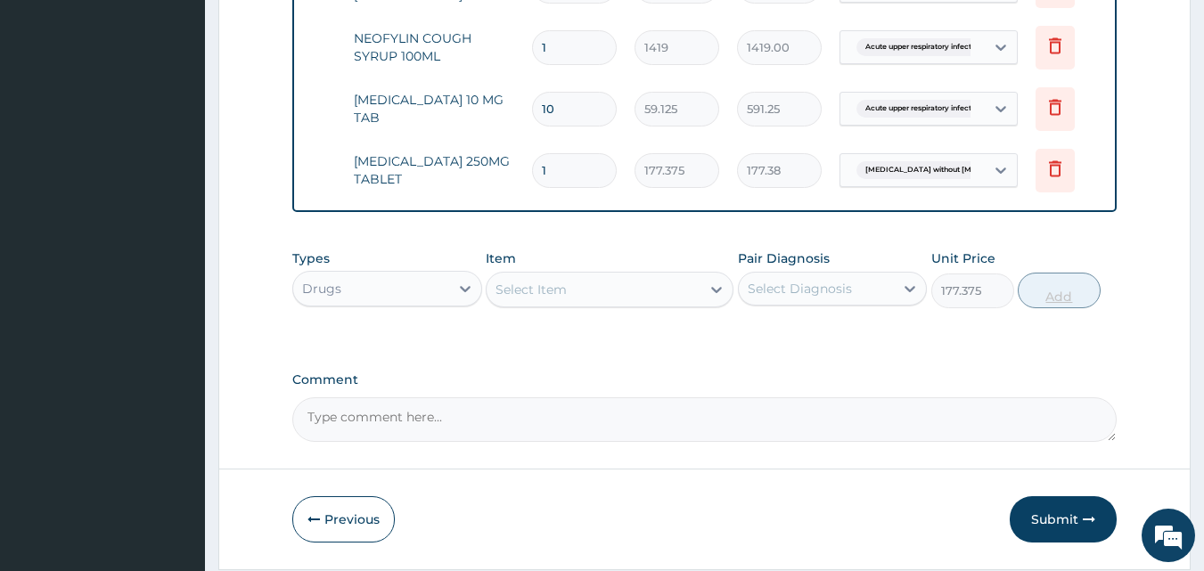
type input "0"
type input "10"
type input "1773.75"
type input "10"
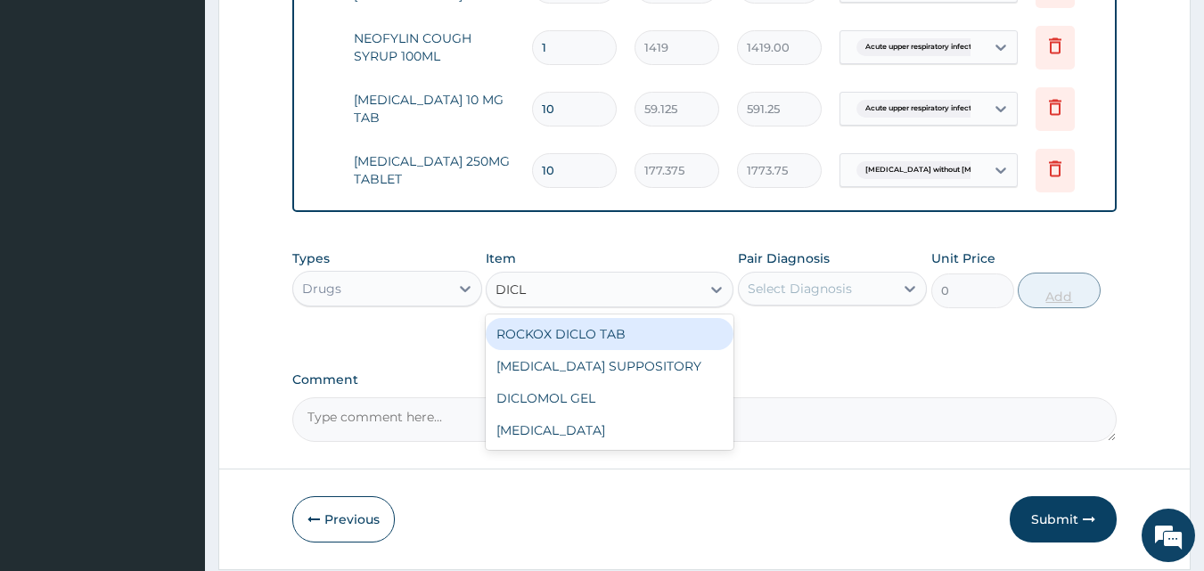
type input "DICLO"
click at [685, 343] on div "ROCKOX DICLO TAB" at bounding box center [610, 334] width 248 height 32
type input "82.7750015258789"
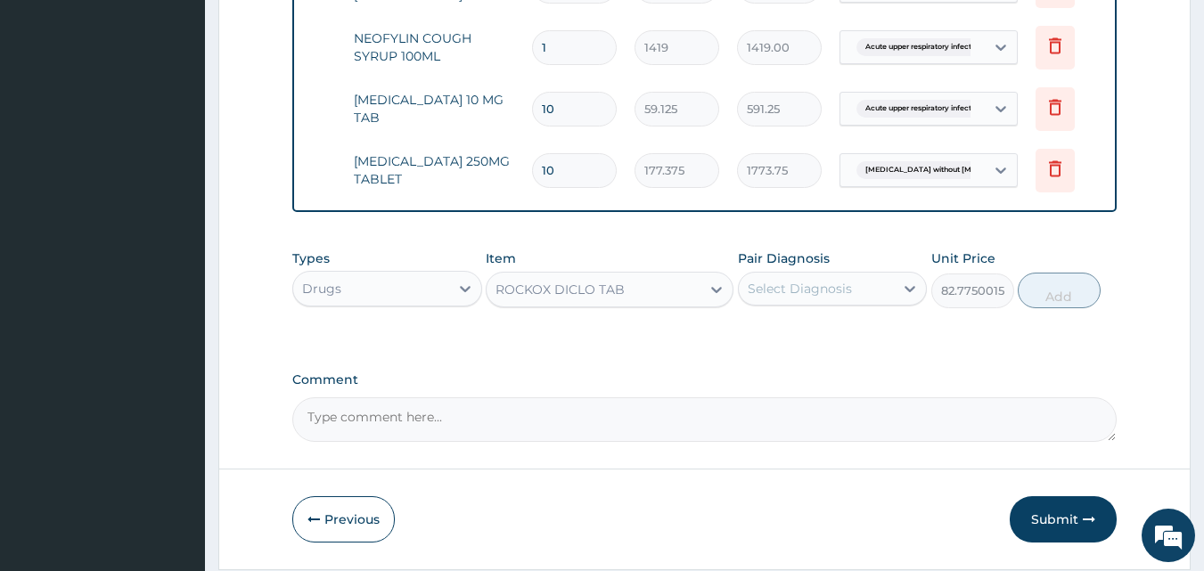
click at [820, 317] on div "Types Drugs Item option ROCKOX DICLO TAB, selected. Select is focused ,type to …" at bounding box center [705, 279] width 826 height 77
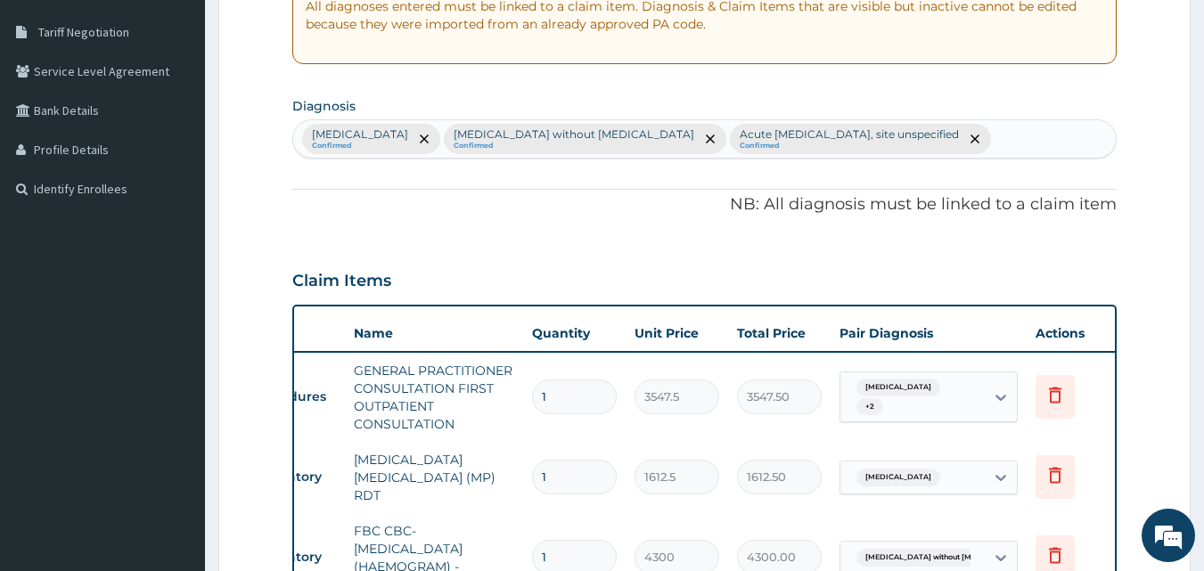
scroll to position [353, 0]
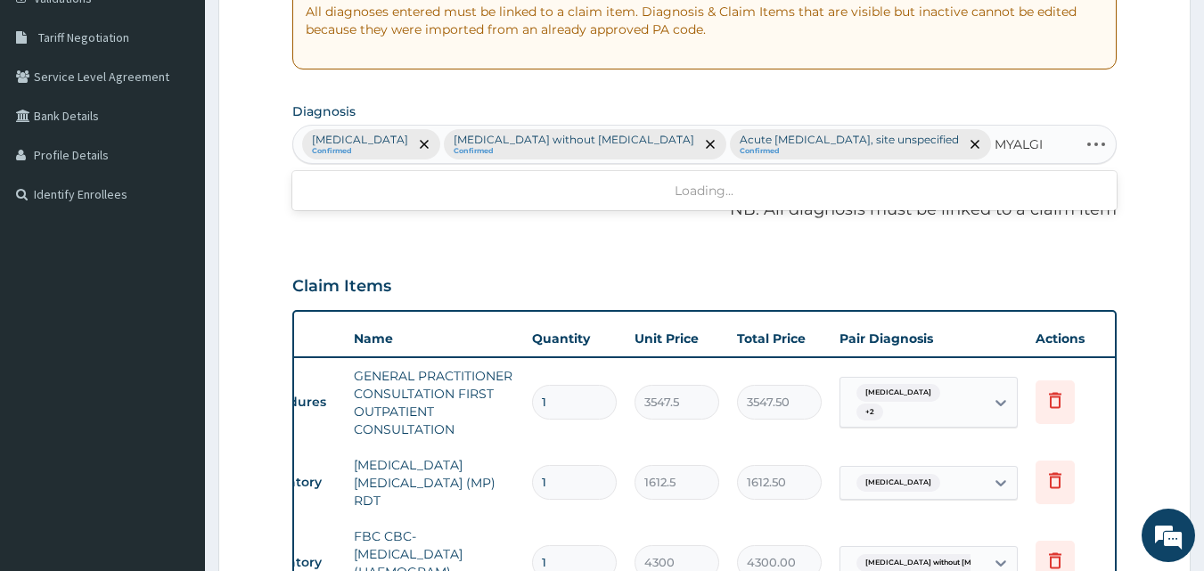
type input "MYALGIA"
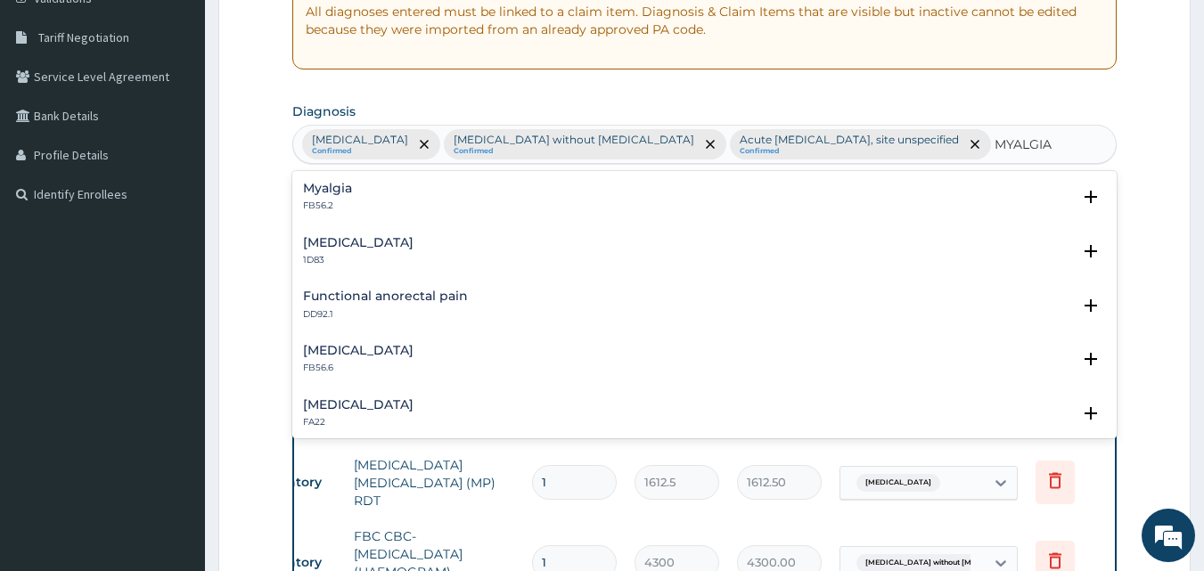
click at [355, 201] on div "Myalgia FB56.2" at bounding box center [705, 197] width 804 height 31
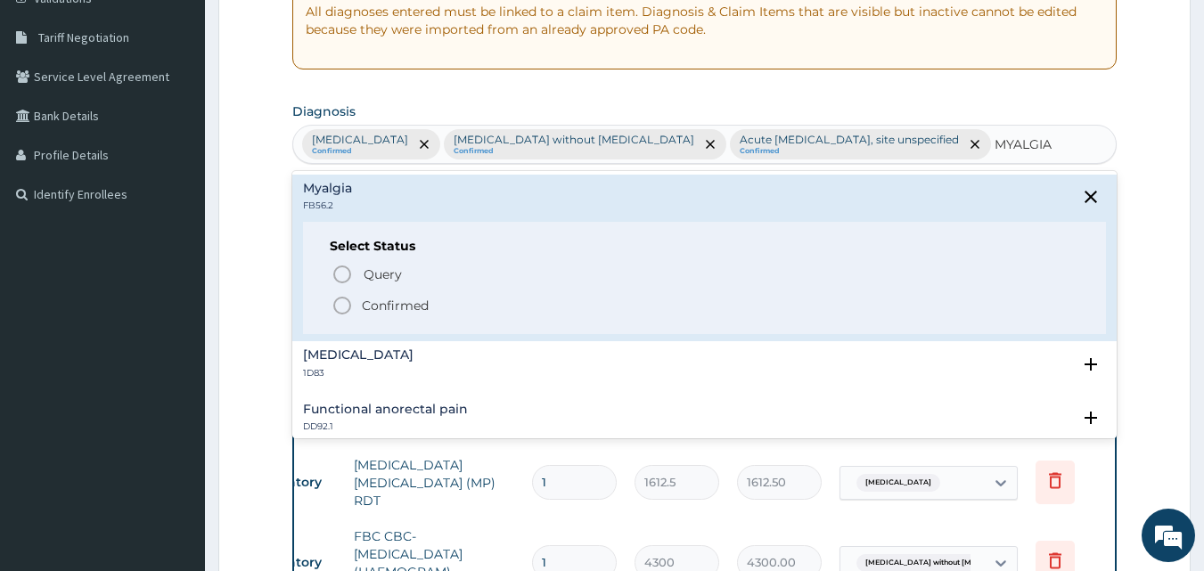
click at [337, 308] on icon "status option filled" at bounding box center [342, 305] width 21 height 21
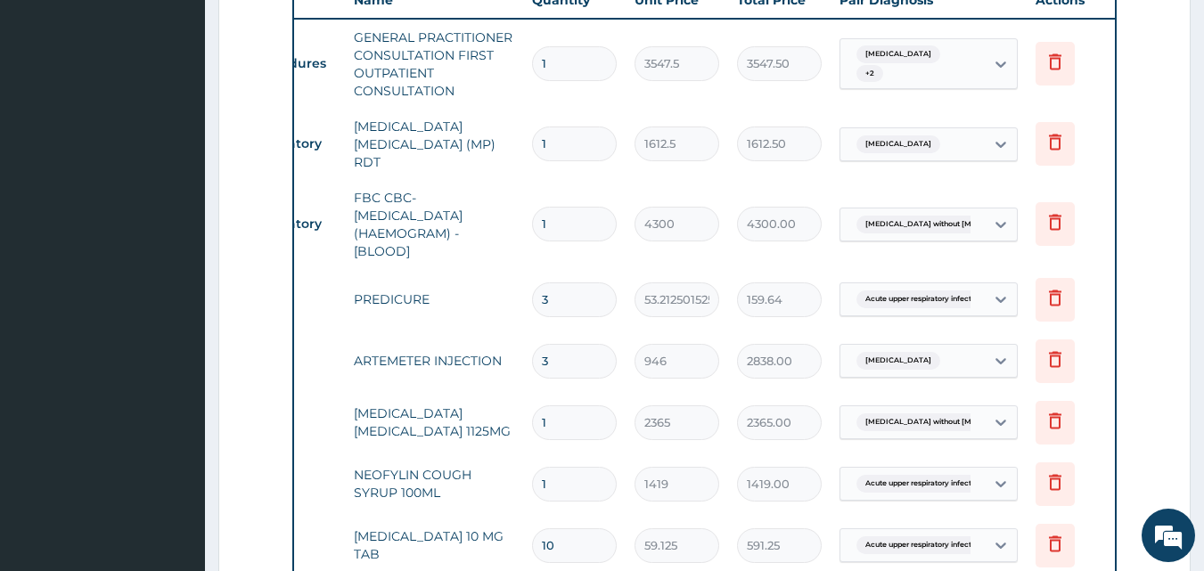
scroll to position [619, 0]
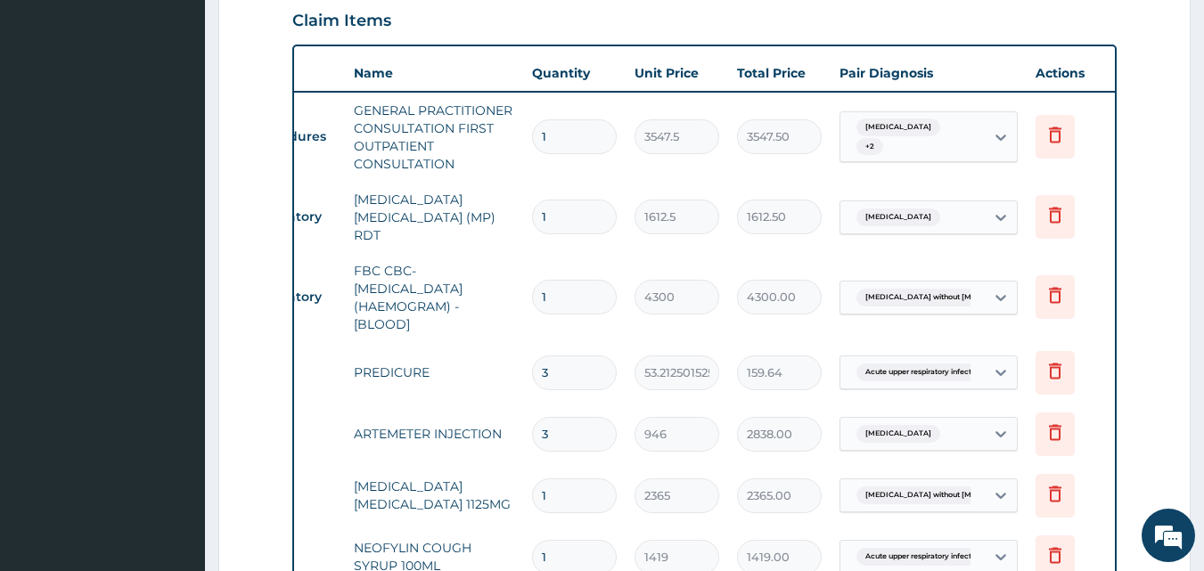
click at [974, 143] on input "text" at bounding box center [975, 137] width 2 height 18
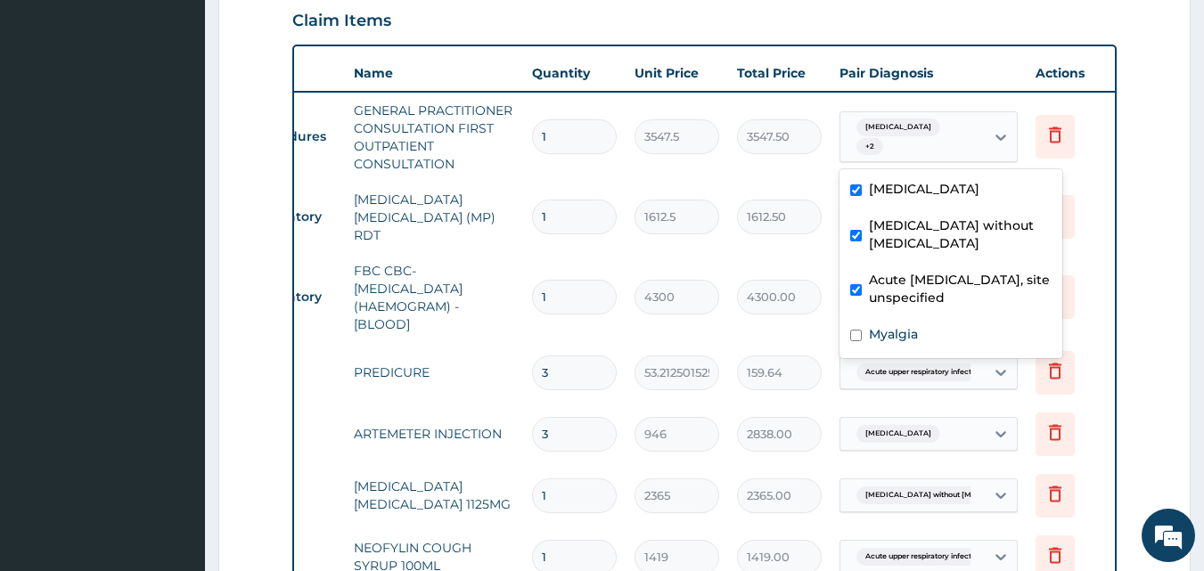
click at [927, 318] on div "Myalgia" at bounding box center [951, 336] width 223 height 37
checkbox input "true"
click at [455, 342] on tr "Drugs PREDICURE 3 53.21250152587891 159.64 Acute upper respiratory infect... De…" at bounding box center [679, 373] width 874 height 62
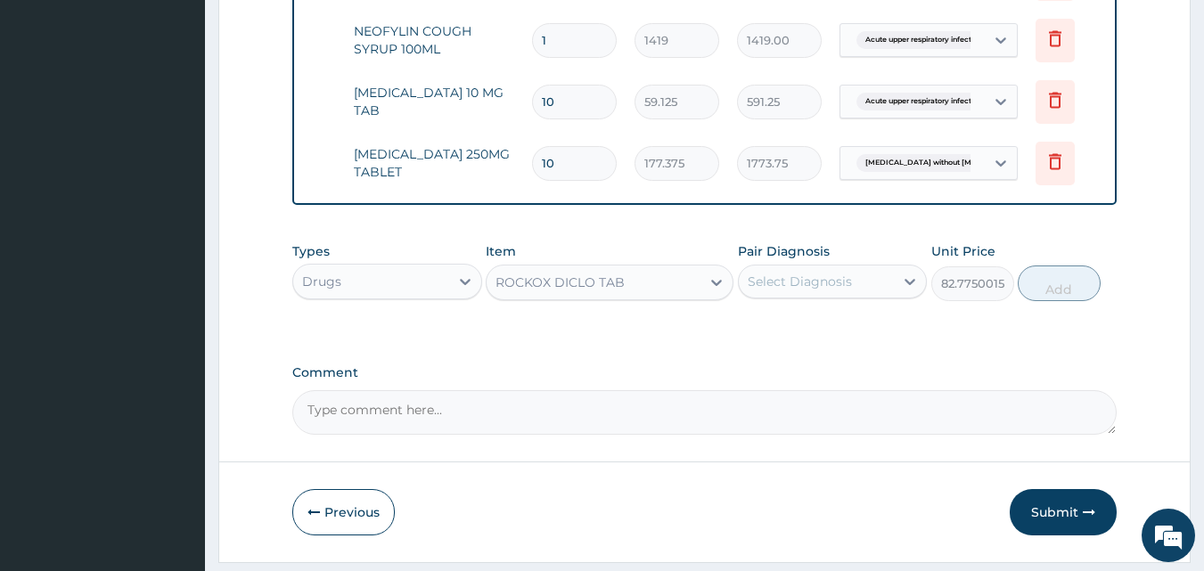
scroll to position [1143, 0]
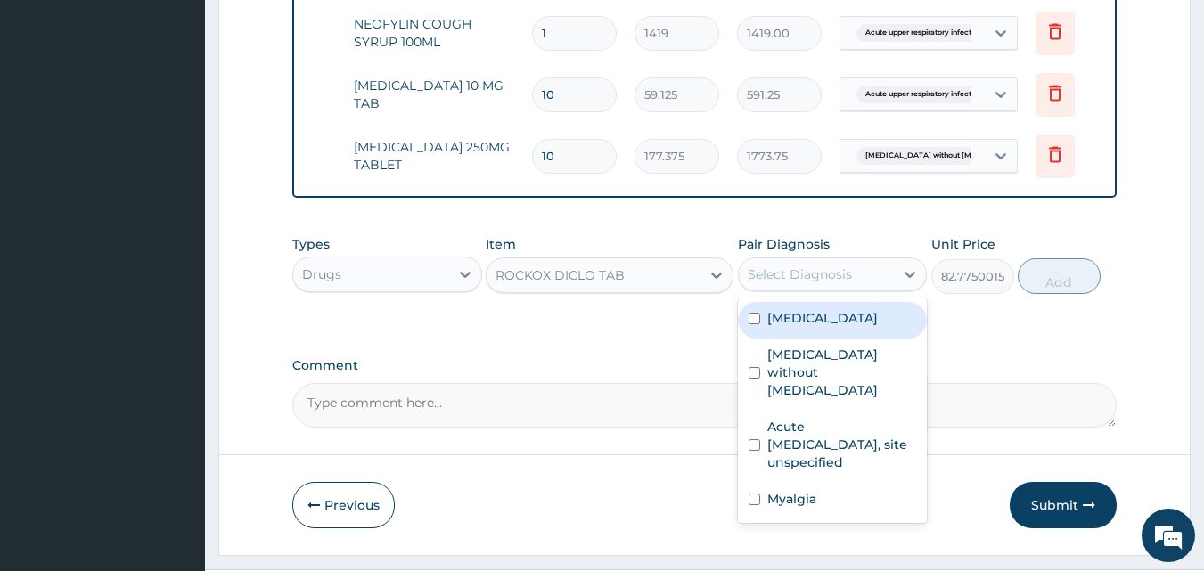
click at [798, 490] on label "Myalgia" at bounding box center [792, 499] width 49 height 18
checkbox input "true"
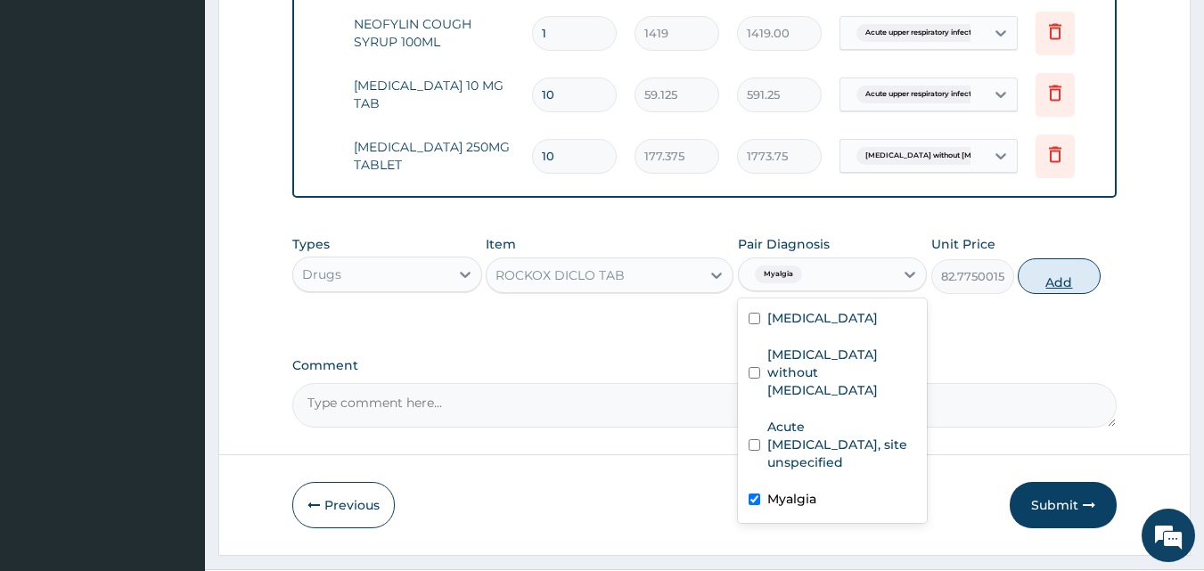
click at [1070, 270] on button "Add" at bounding box center [1059, 277] width 83 height 36
type input "0"
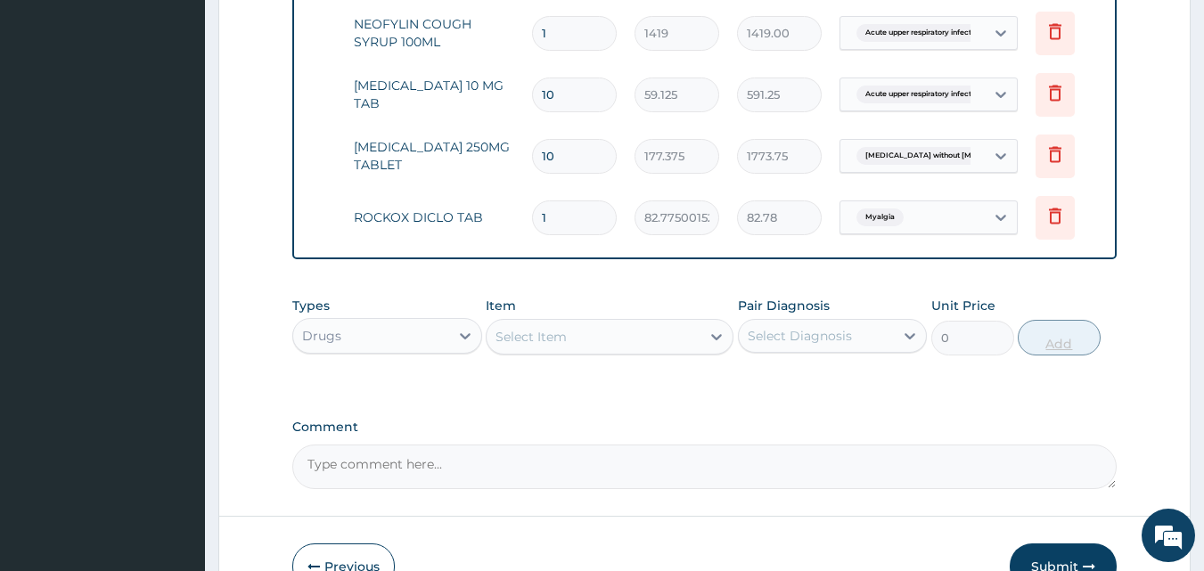
type input "0.00"
type input "3"
type input "248.33"
type input "3"
type input "0.00"
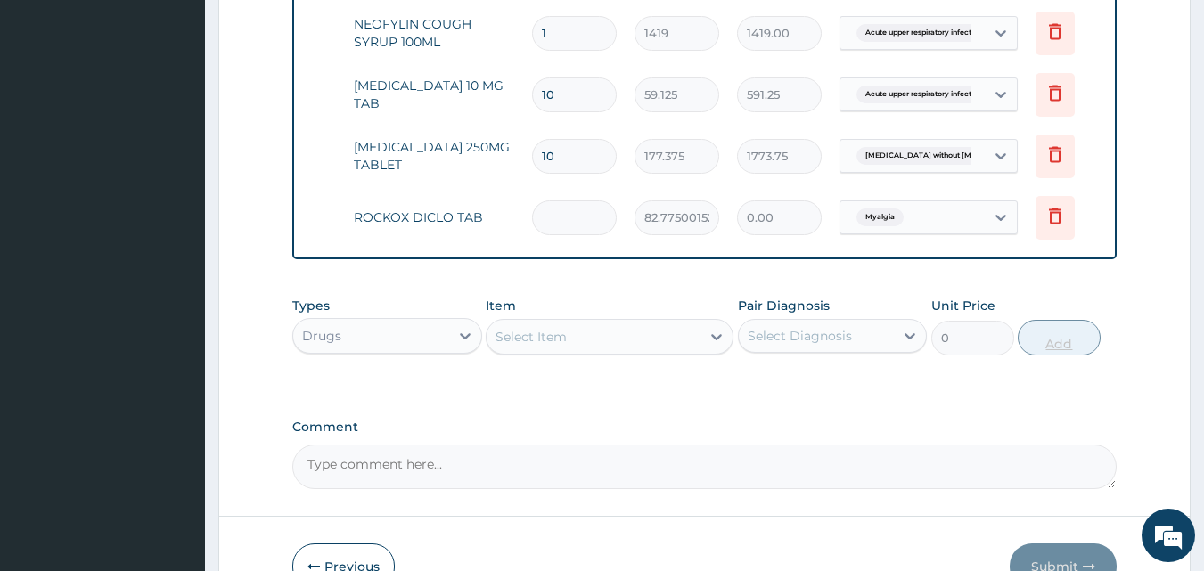
type input "6"
type input "496.65"
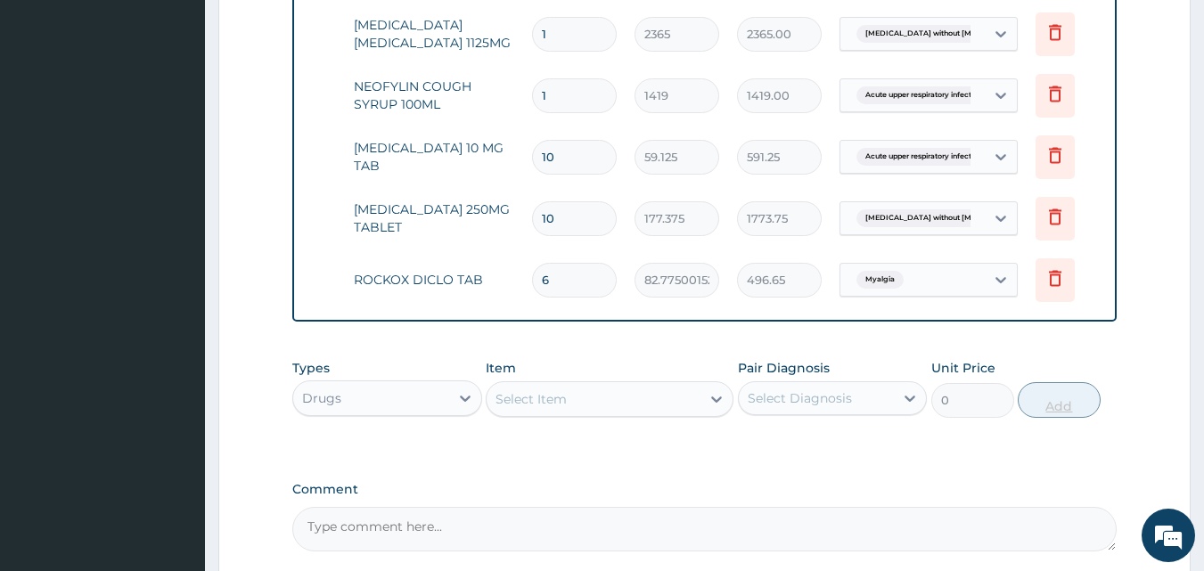
scroll to position [1252, 0]
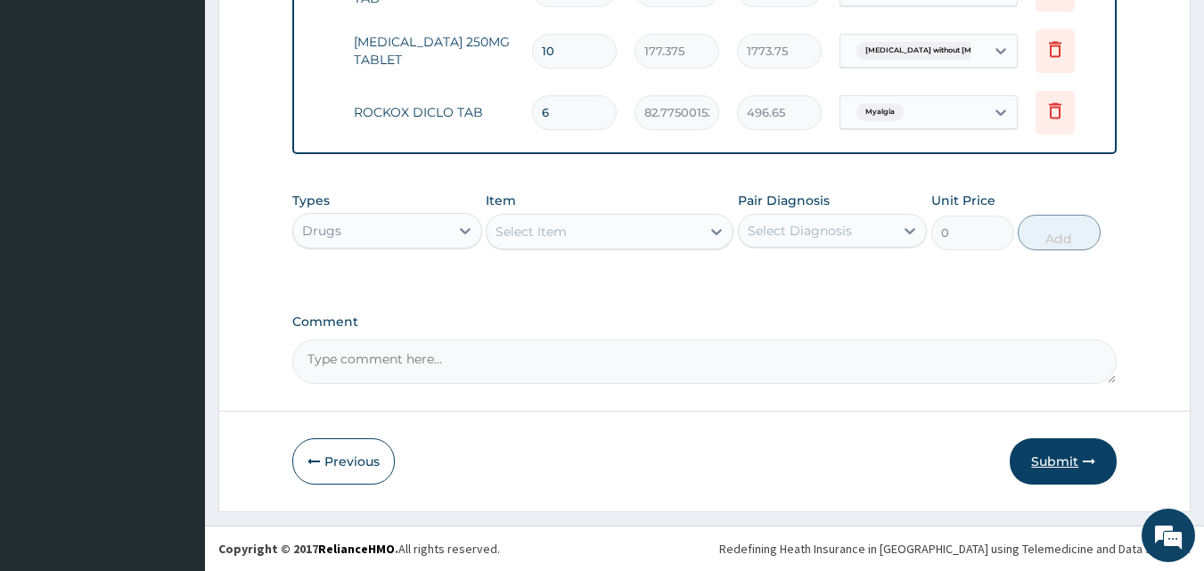
click at [1064, 473] on button "Submit" at bounding box center [1063, 462] width 107 height 46
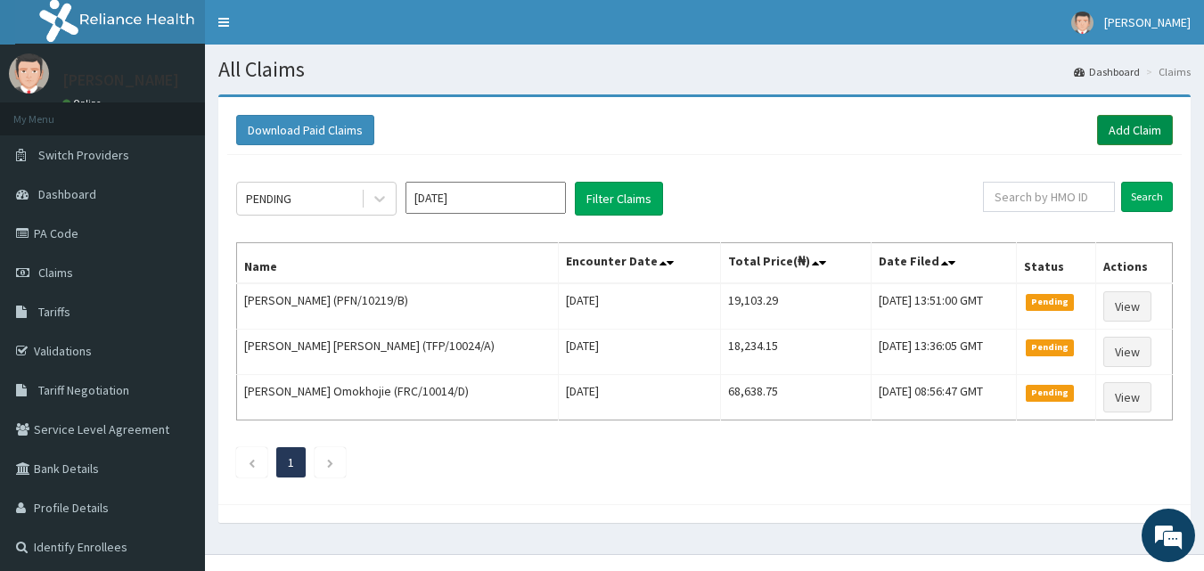
click at [1144, 134] on link "Add Claim" at bounding box center [1135, 130] width 76 height 30
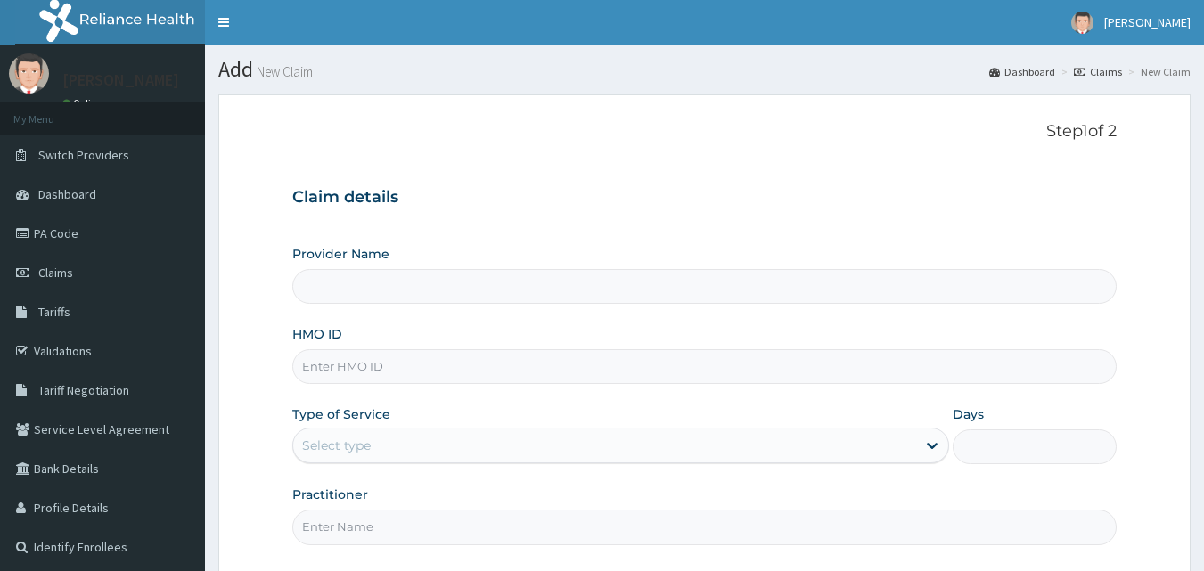
type input "[GEOGRAPHIC_DATA] and Maternity home"
click at [348, 366] on input "HMO ID" at bounding box center [705, 366] width 826 height 35
paste input "SBG/11008/B"
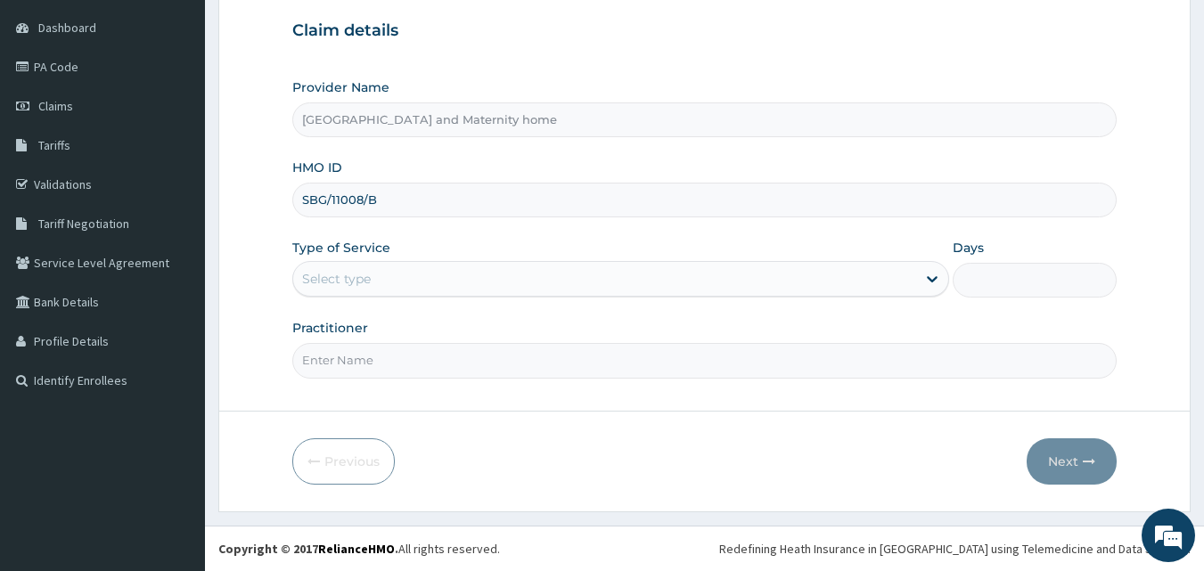
type input "SBG/11008/B"
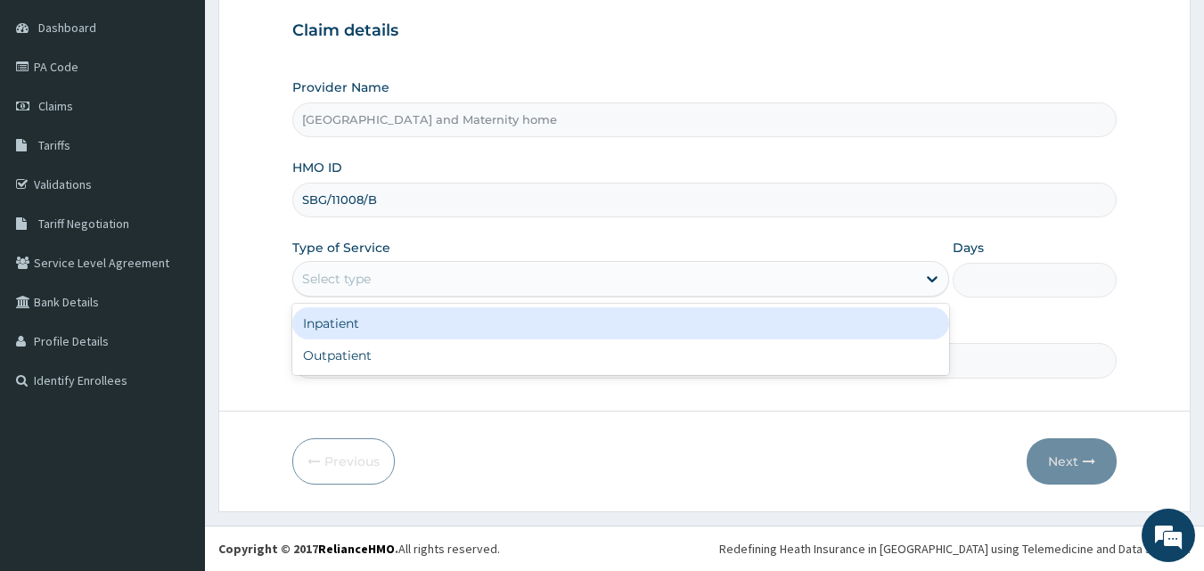
click at [520, 366] on div "Outpatient" at bounding box center [620, 356] width 657 height 32
type input "1"
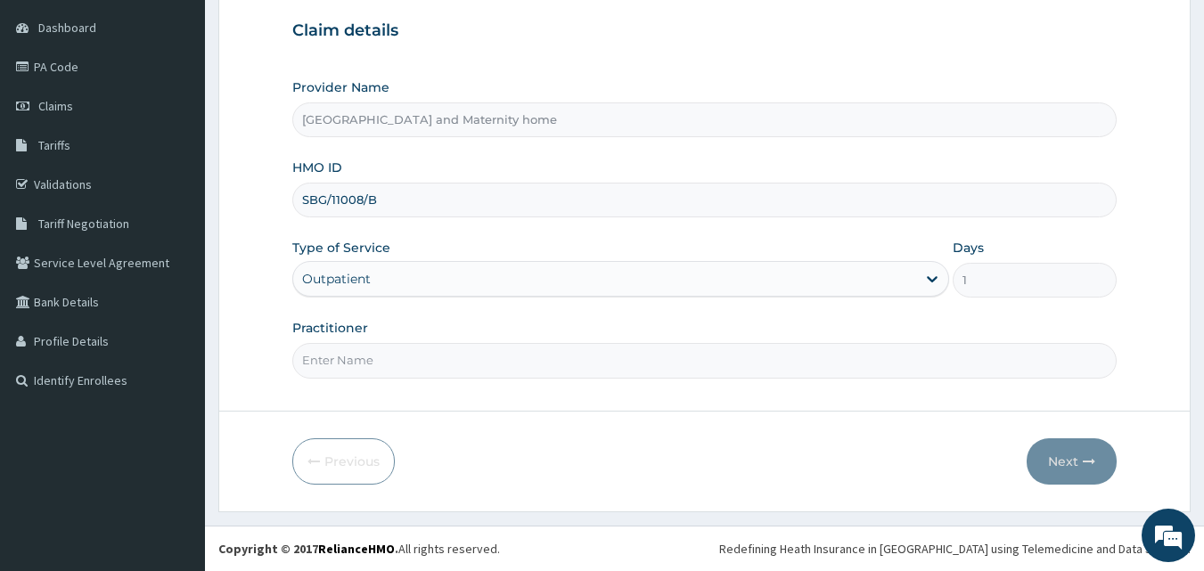
click at [545, 357] on input "Practitioner" at bounding box center [705, 360] width 826 height 35
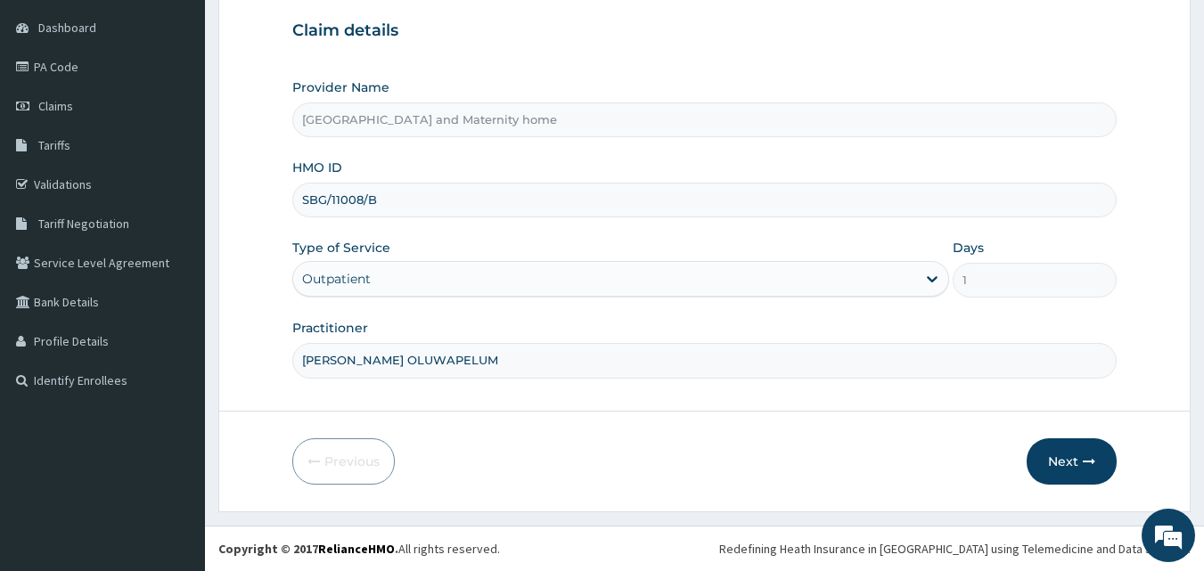
type input "[PERSON_NAME]"
click at [1071, 457] on button "Next" at bounding box center [1072, 462] width 90 height 46
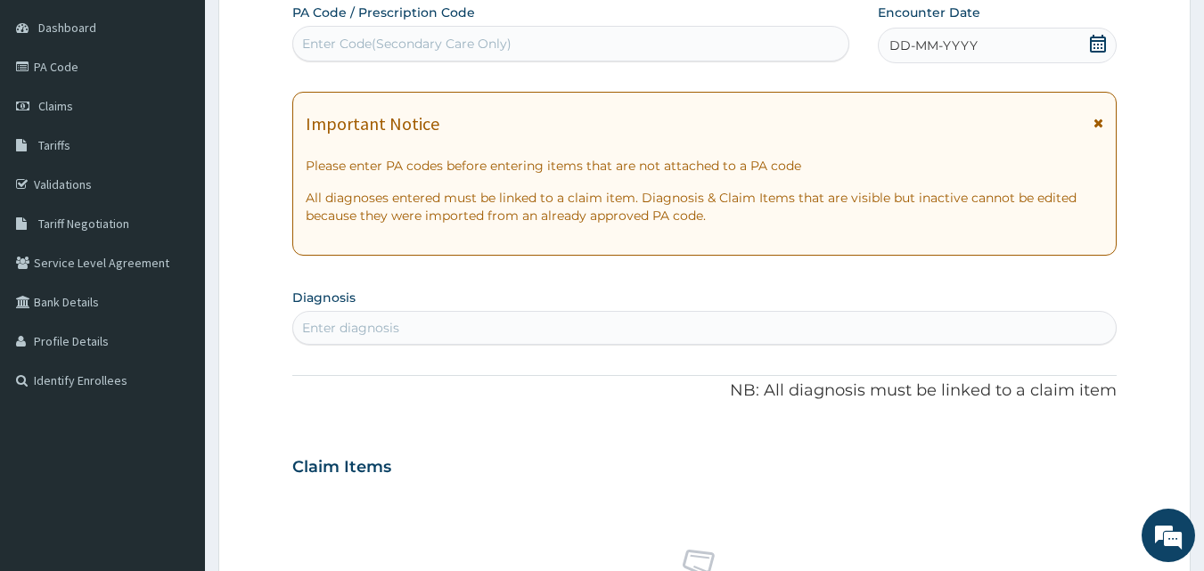
click at [1089, 45] on div "DD-MM-YYYY" at bounding box center [997, 46] width 239 height 36
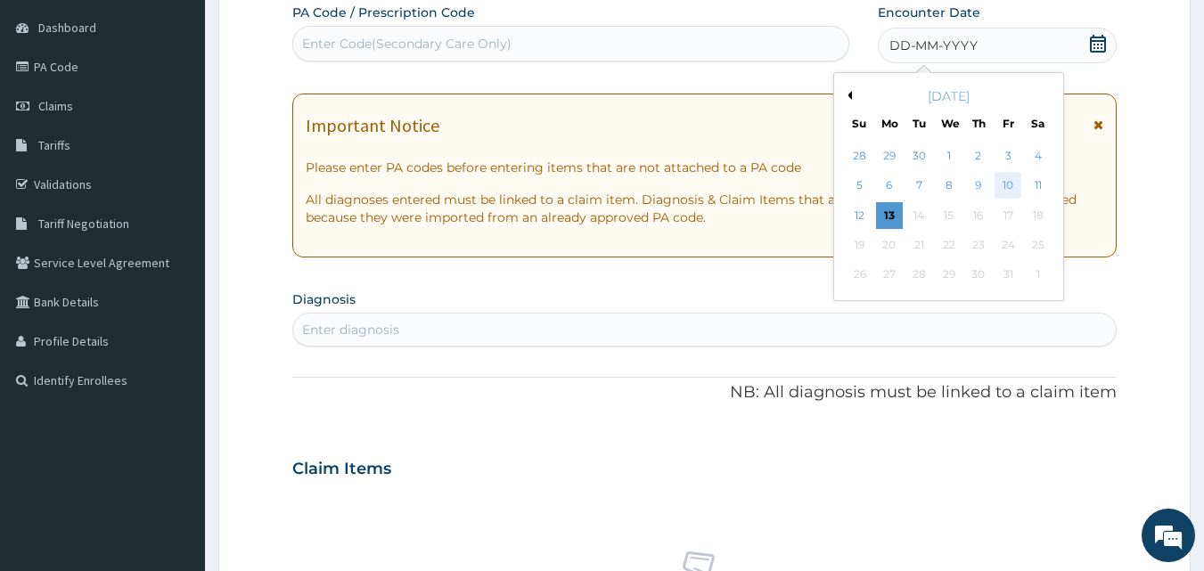
click at [1014, 177] on div "10" at bounding box center [1008, 186] width 27 height 27
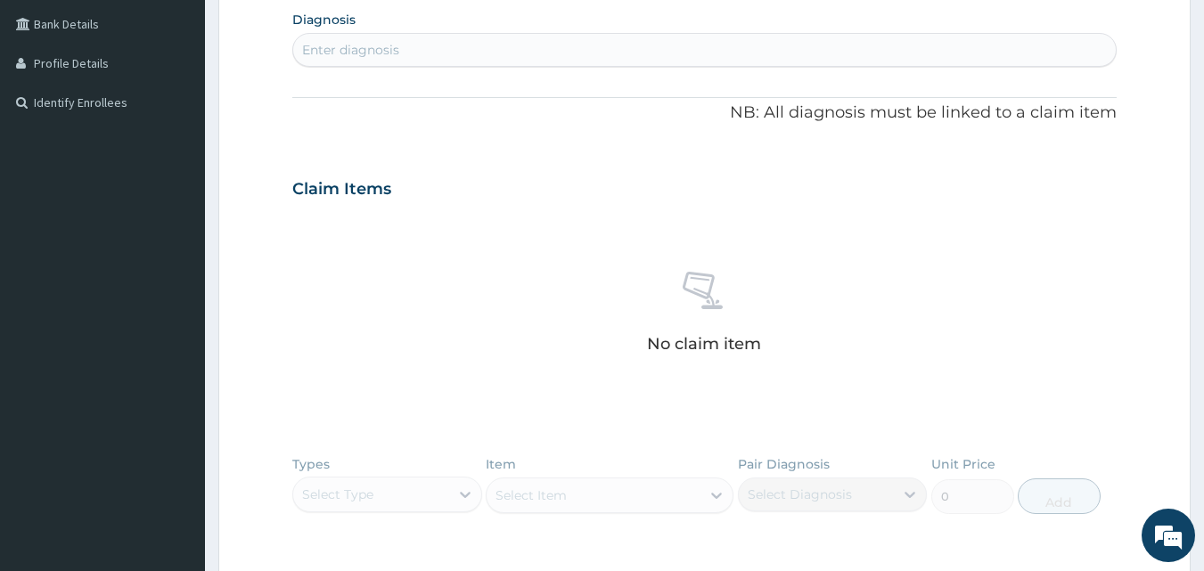
scroll to position [400, 0]
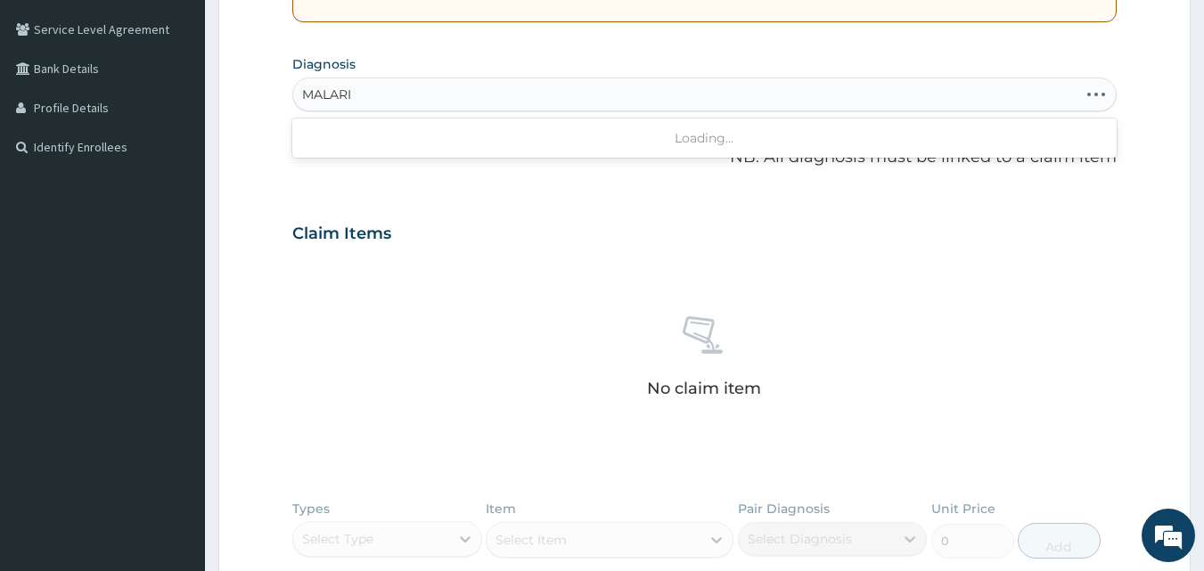
type input "[MEDICAL_DATA]"
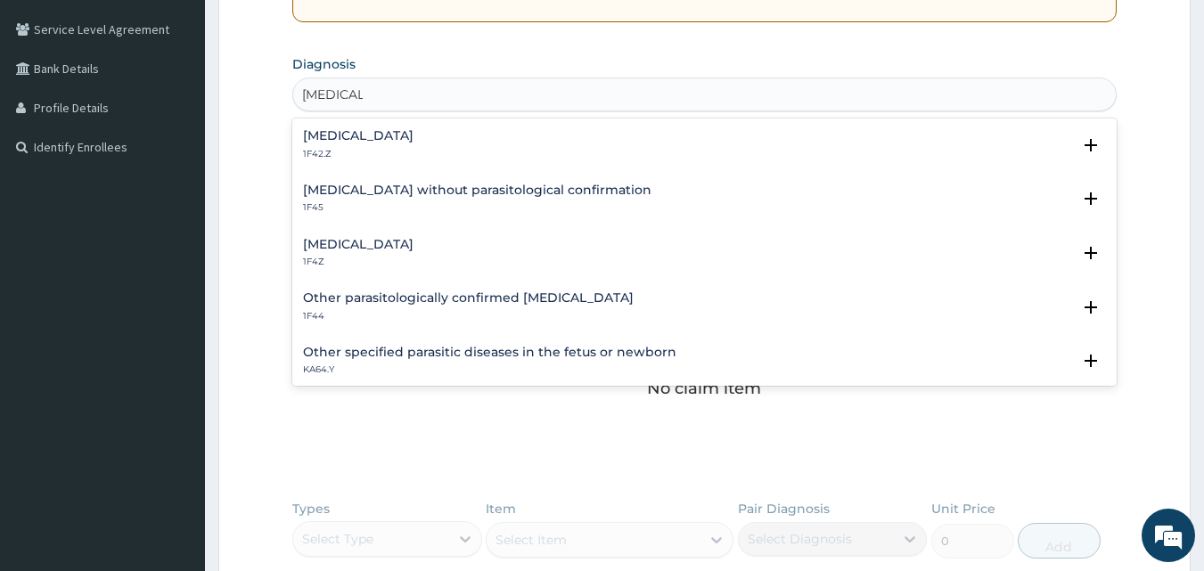
click at [411, 250] on h4 "[MEDICAL_DATA]" at bounding box center [358, 244] width 111 height 13
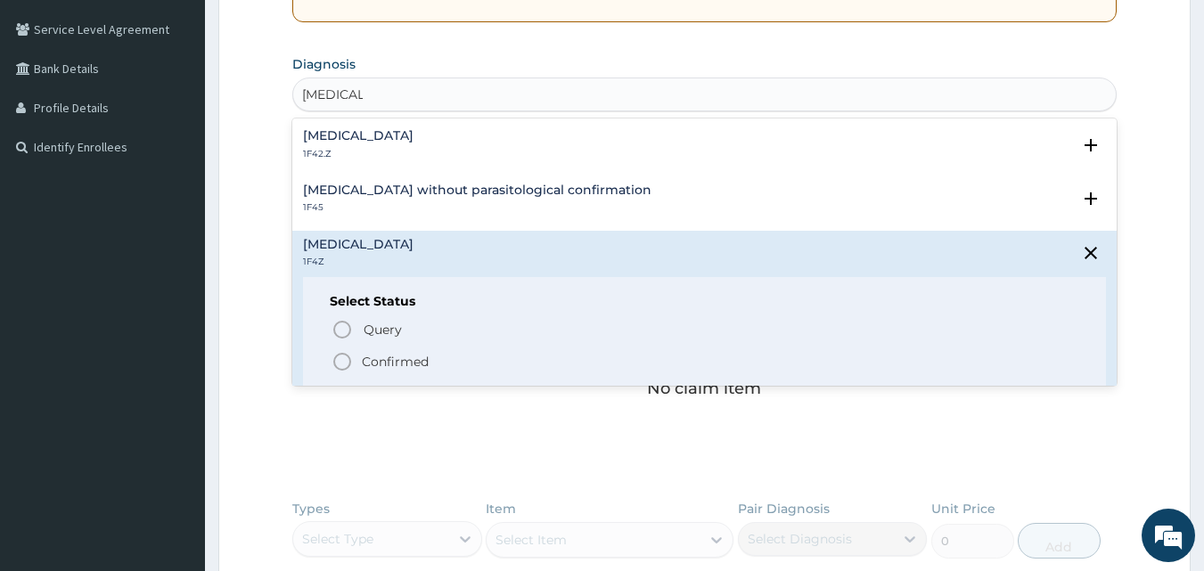
click at [342, 367] on icon "status option filled" at bounding box center [342, 361] width 21 height 21
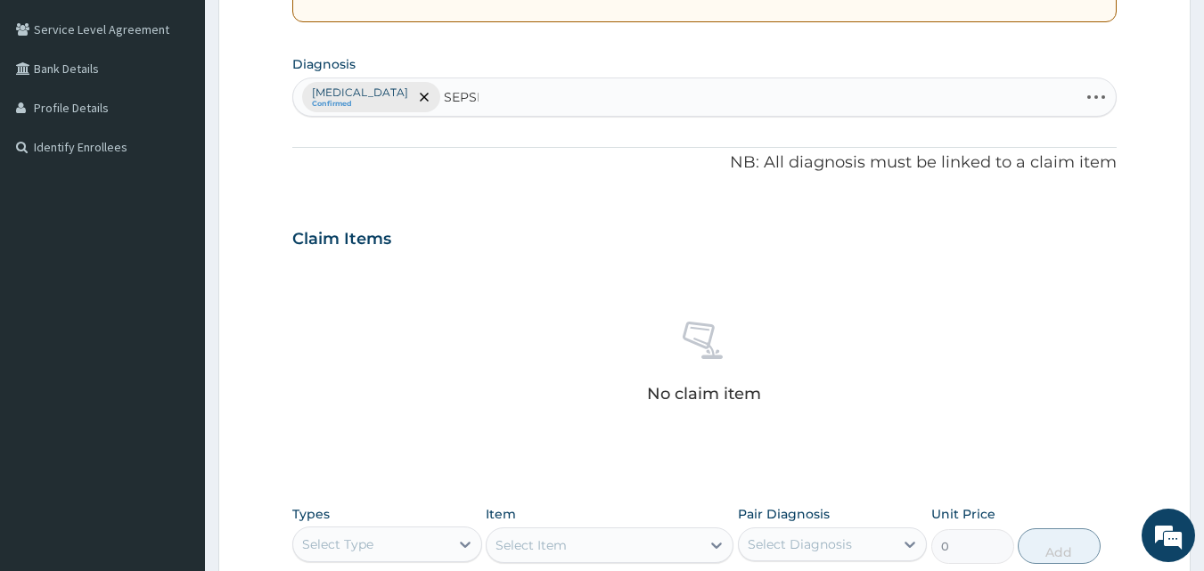
type input "SEPSIS"
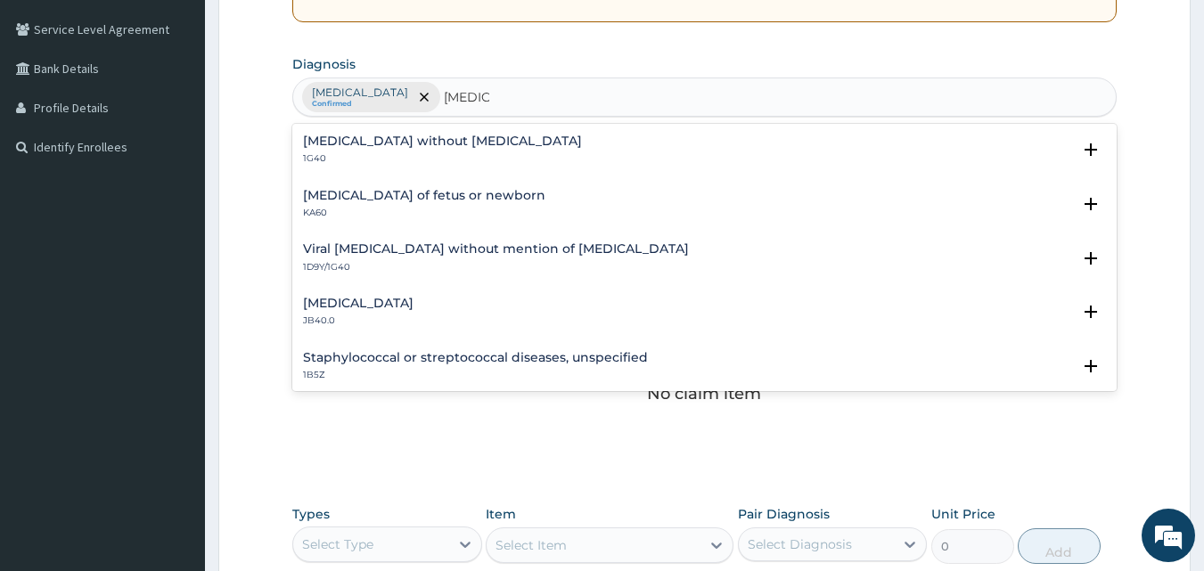
click at [368, 137] on h4 "[MEDICAL_DATA] without [MEDICAL_DATA]" at bounding box center [442, 141] width 279 height 13
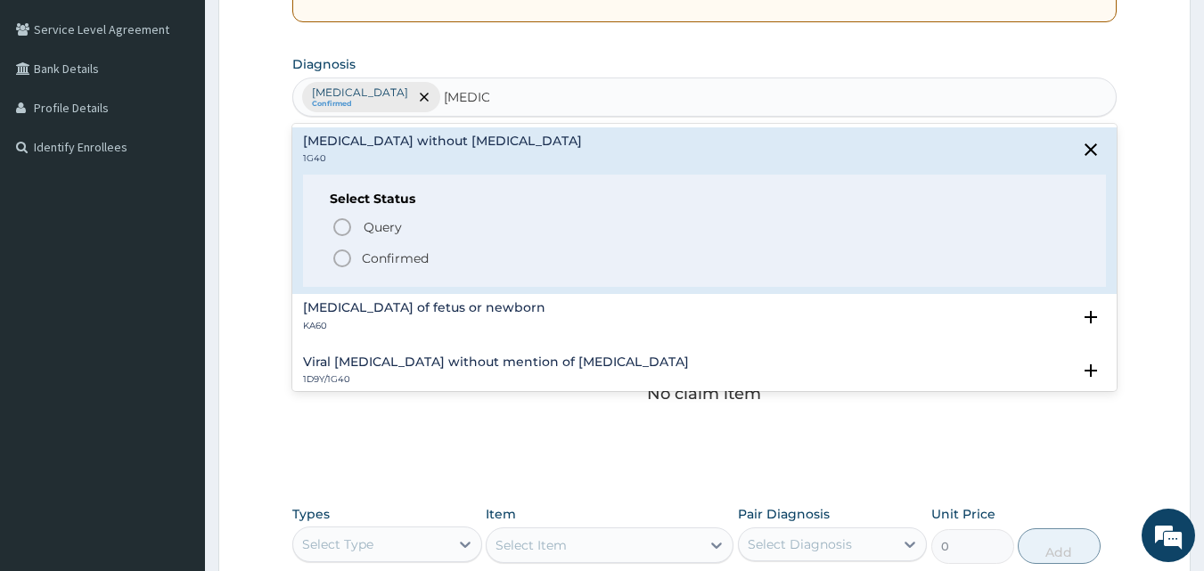
click at [341, 267] on circle "status option filled" at bounding box center [342, 259] width 16 height 16
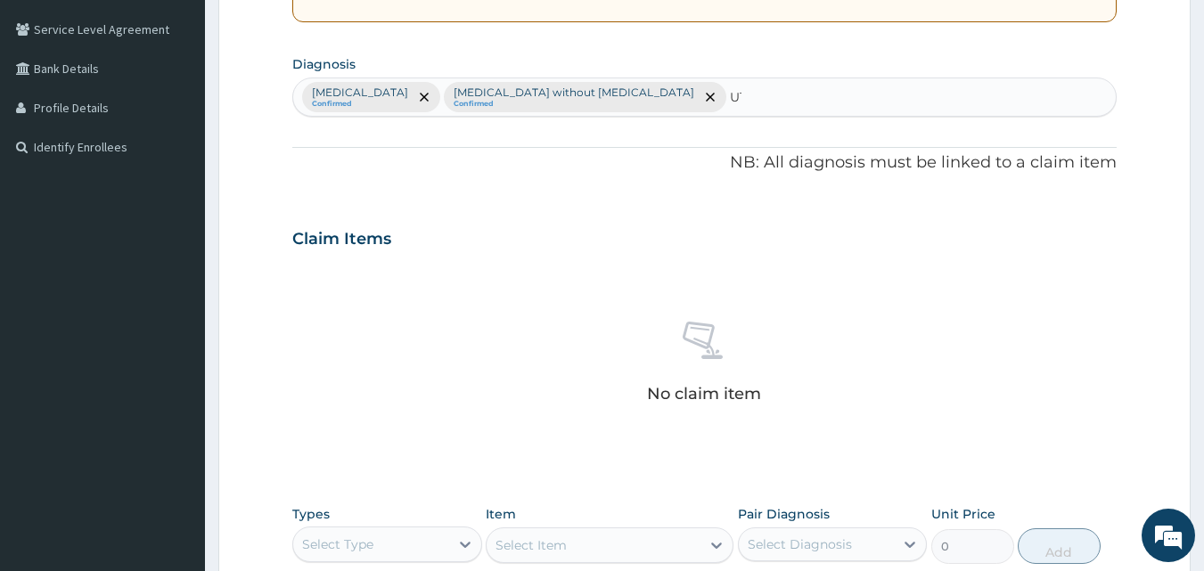
type input "UTI"
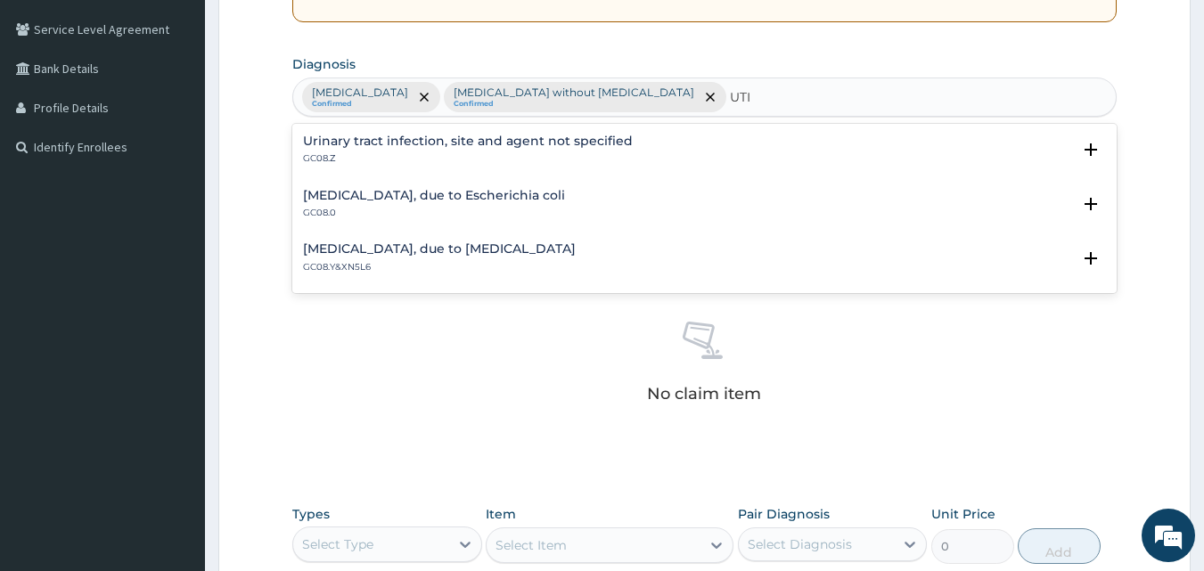
click at [417, 149] on div "Urinary tract infection, site and agent not specified GC08.Z" at bounding box center [468, 150] width 330 height 31
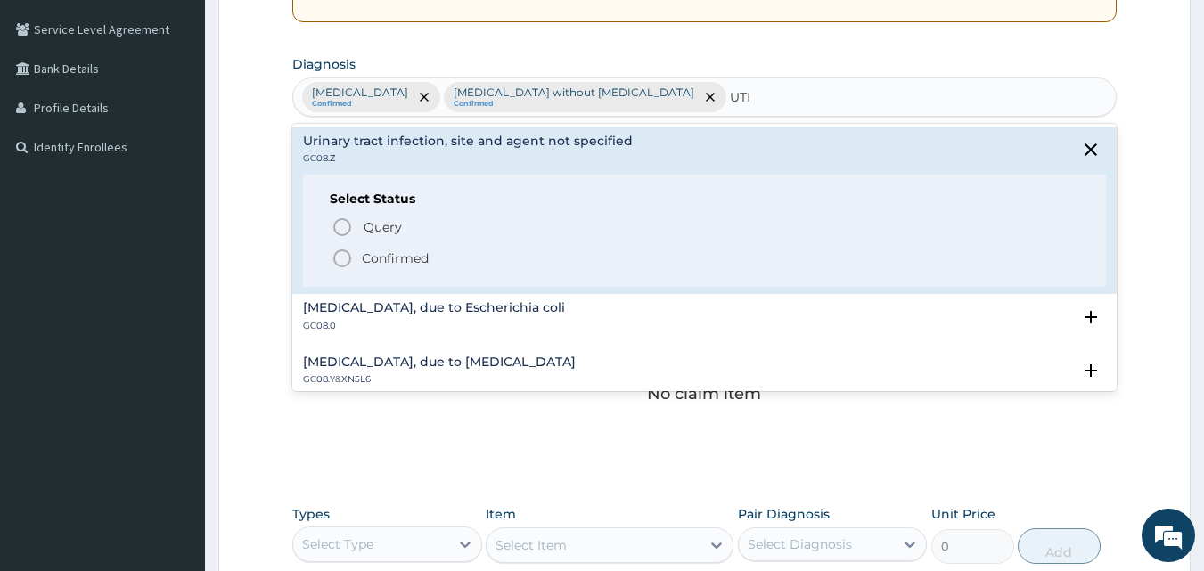
click at [342, 262] on icon "status option filled" at bounding box center [342, 258] width 21 height 21
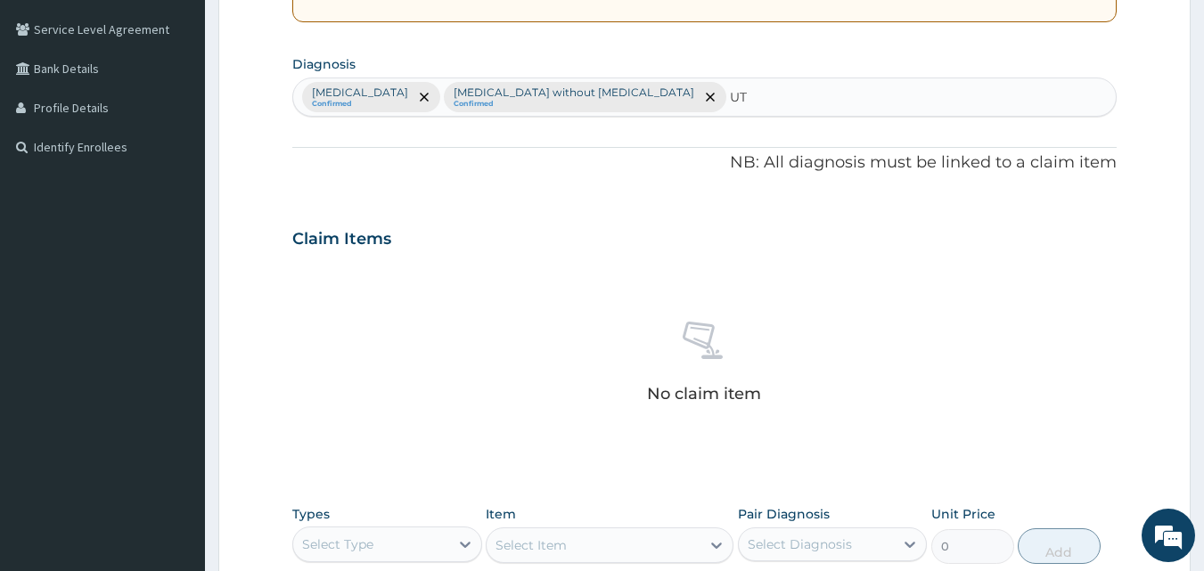
type input "UTI"
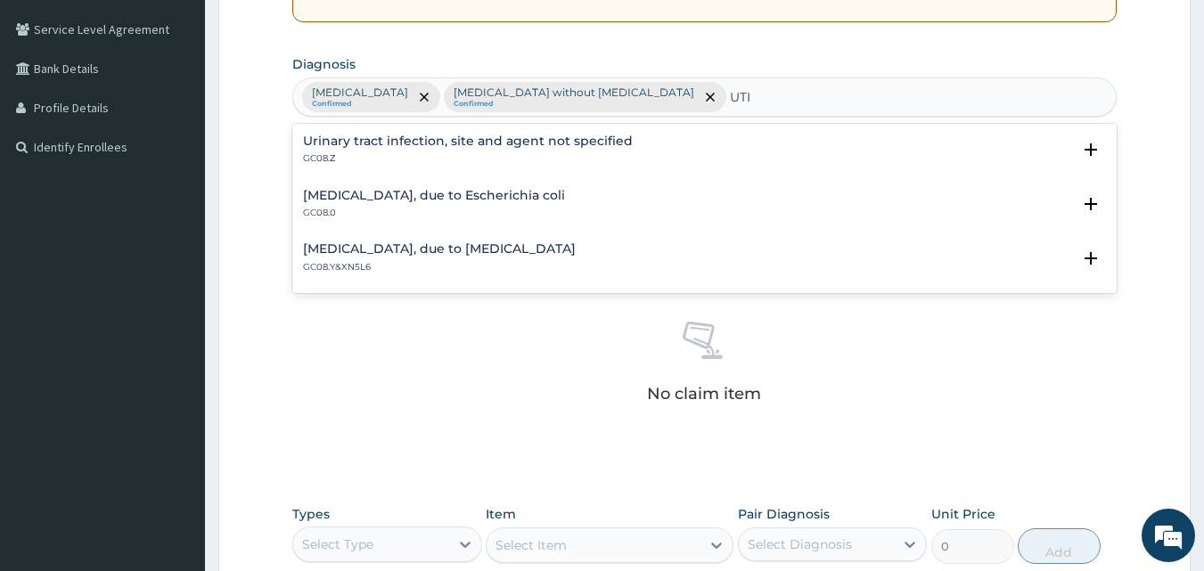
click at [429, 154] on p "GC08.Z" at bounding box center [468, 158] width 330 height 12
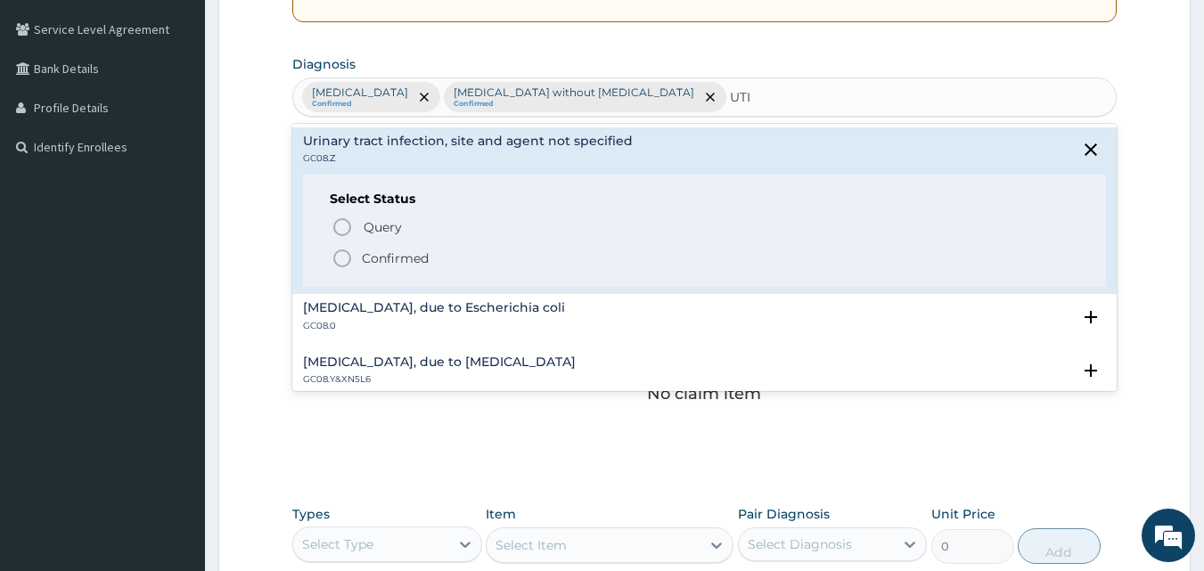
click at [346, 217] on icon "status option query" at bounding box center [342, 227] width 21 height 21
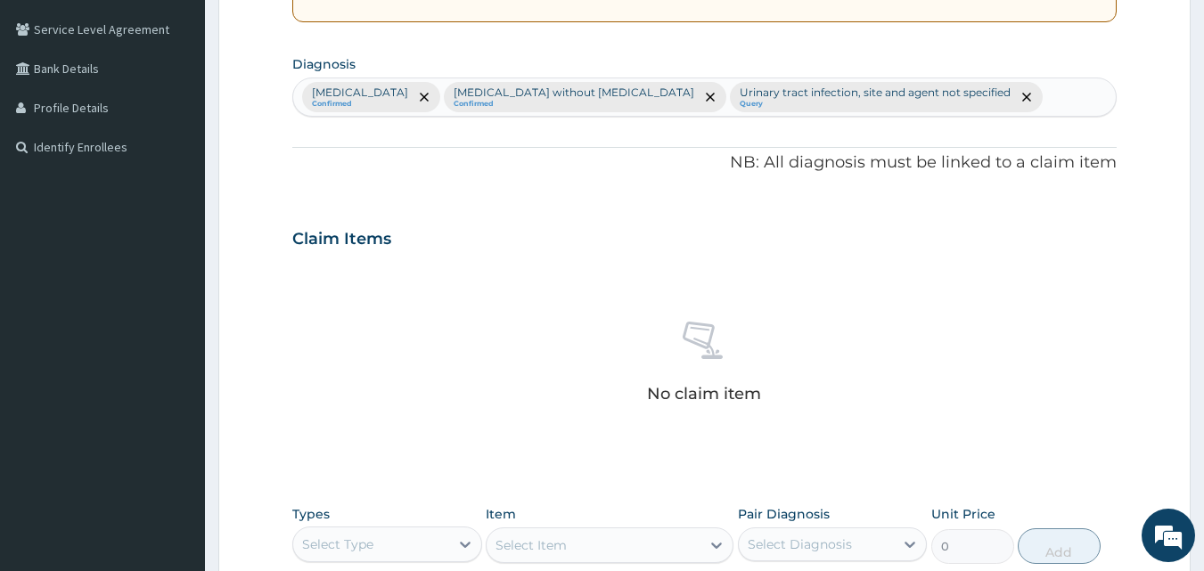
type input "Y"
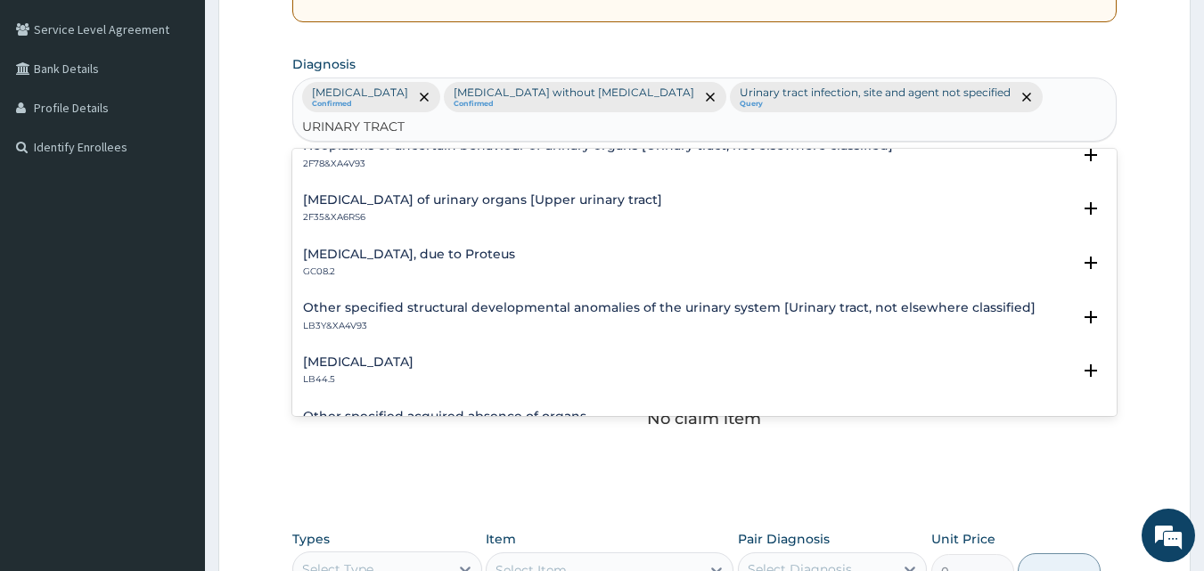
scroll to position [2390, 0]
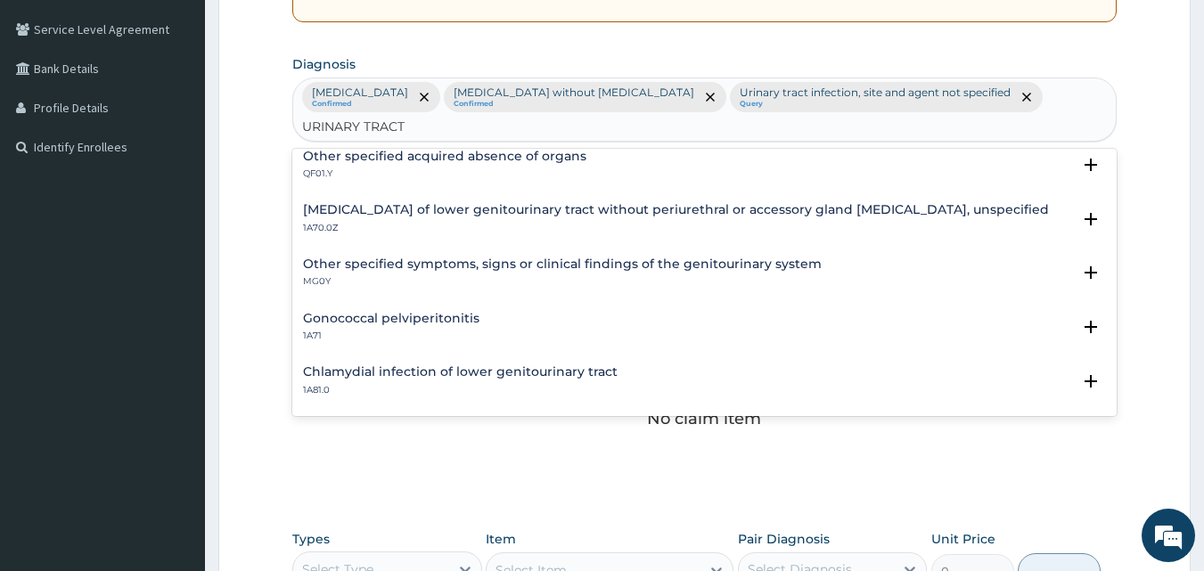
type input "URINARY TRACT"
click at [511, 457] on div "No claim item" at bounding box center [705, 390] width 826 height 205
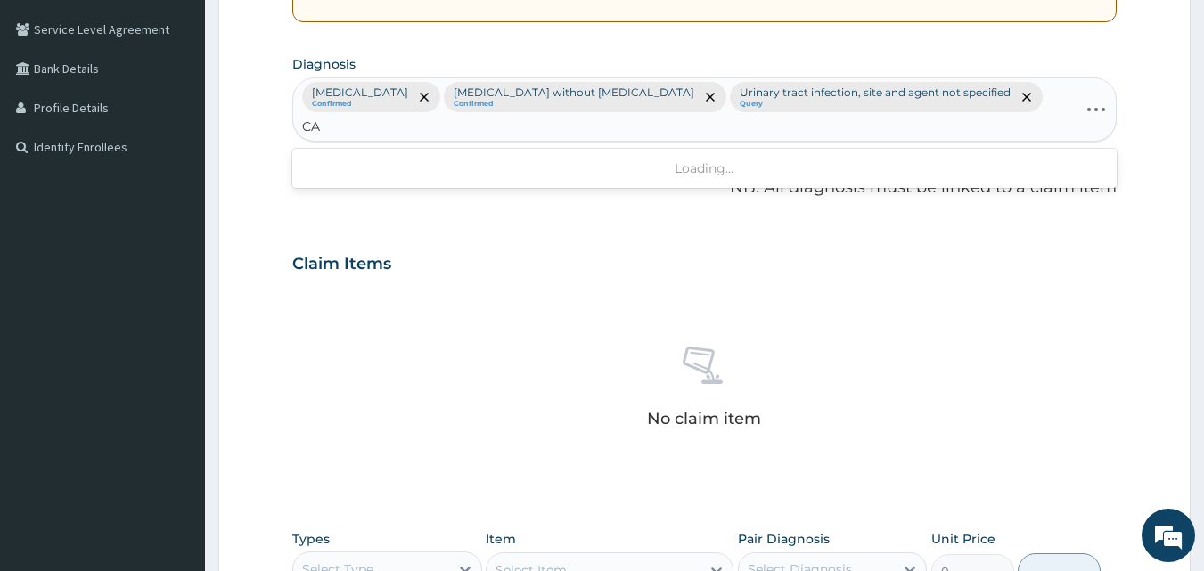
type input "C"
type input "VAGINAL"
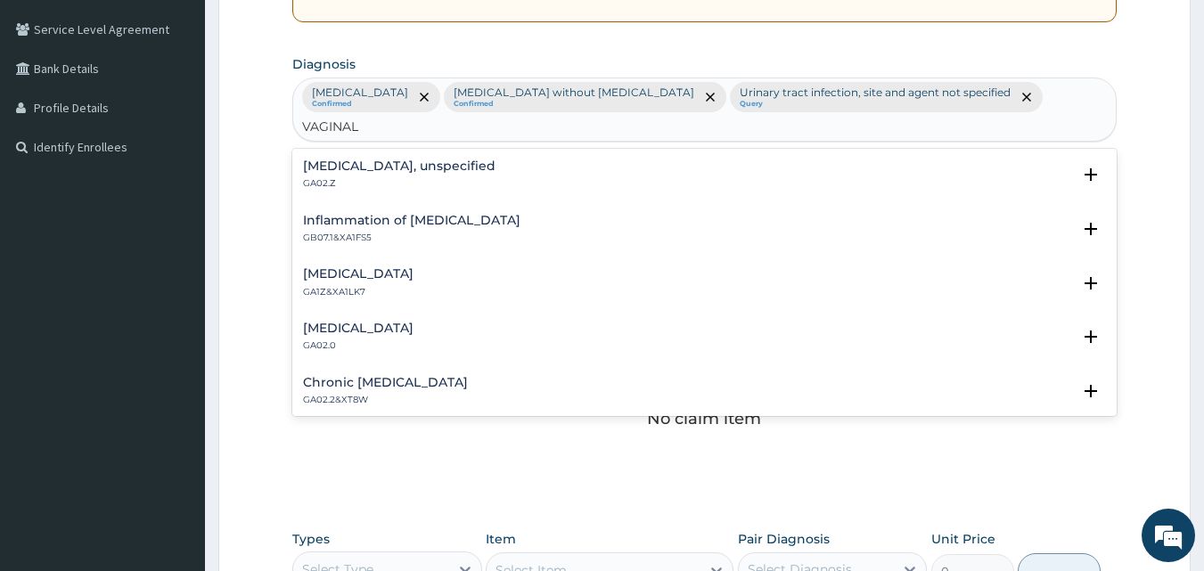
click at [357, 160] on h4 "Vaginitis, unspecified" at bounding box center [399, 166] width 193 height 13
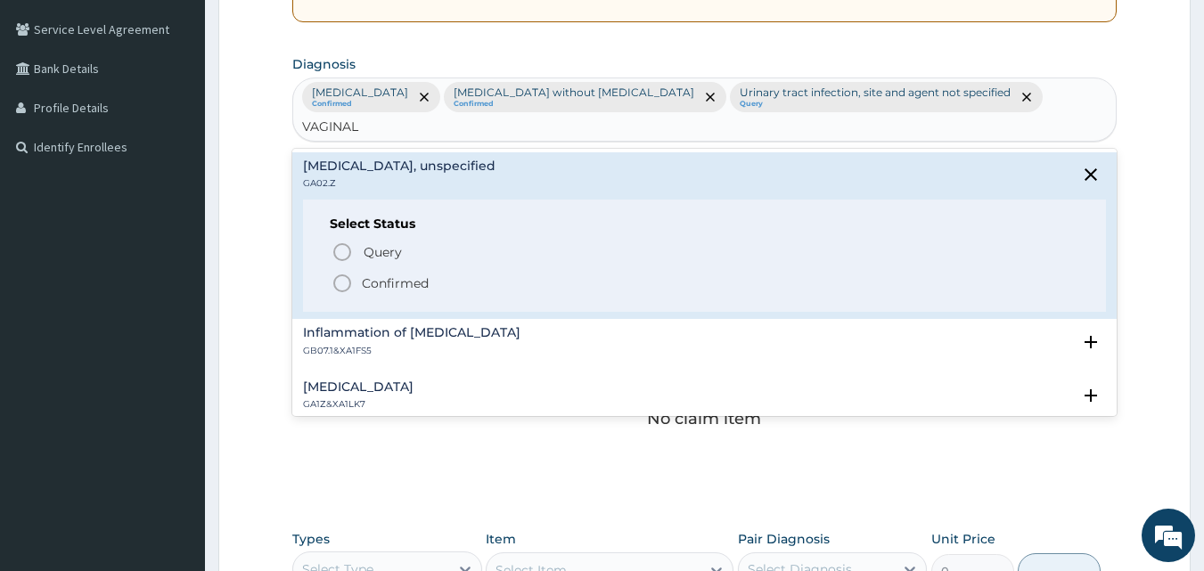
click at [346, 273] on icon "status option filled" at bounding box center [342, 283] width 21 height 21
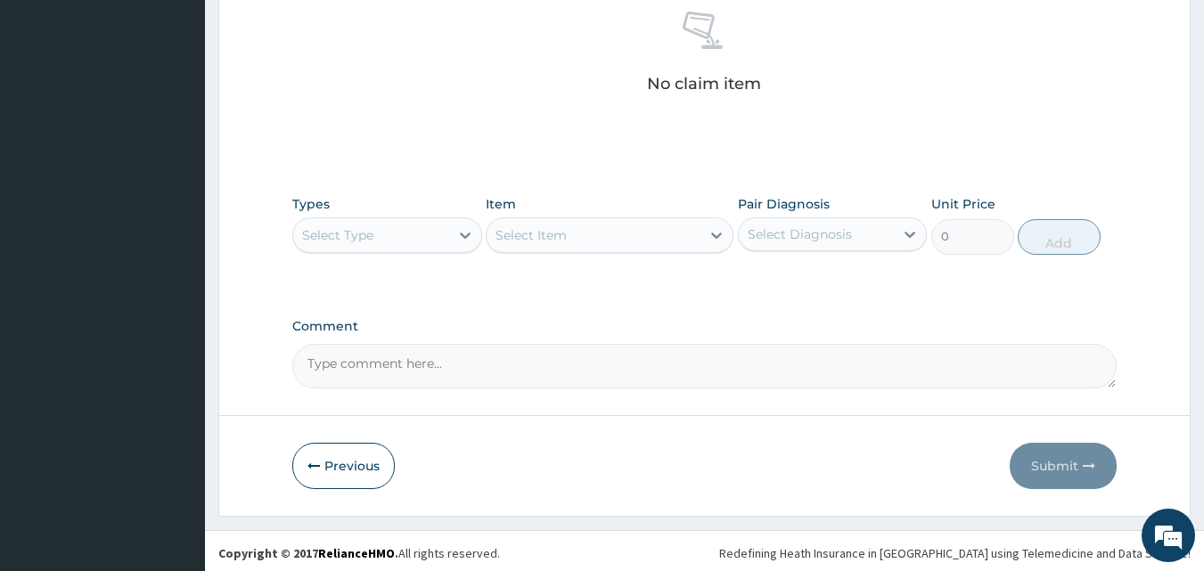
scroll to position [748, 0]
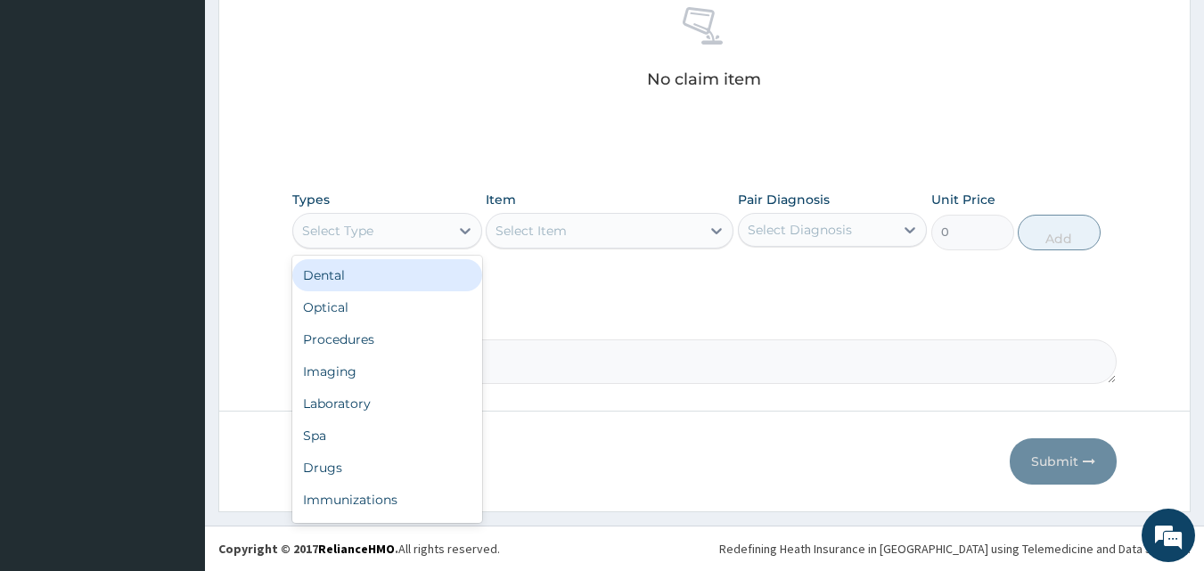
click at [426, 329] on div "Procedures" at bounding box center [387, 340] width 190 height 32
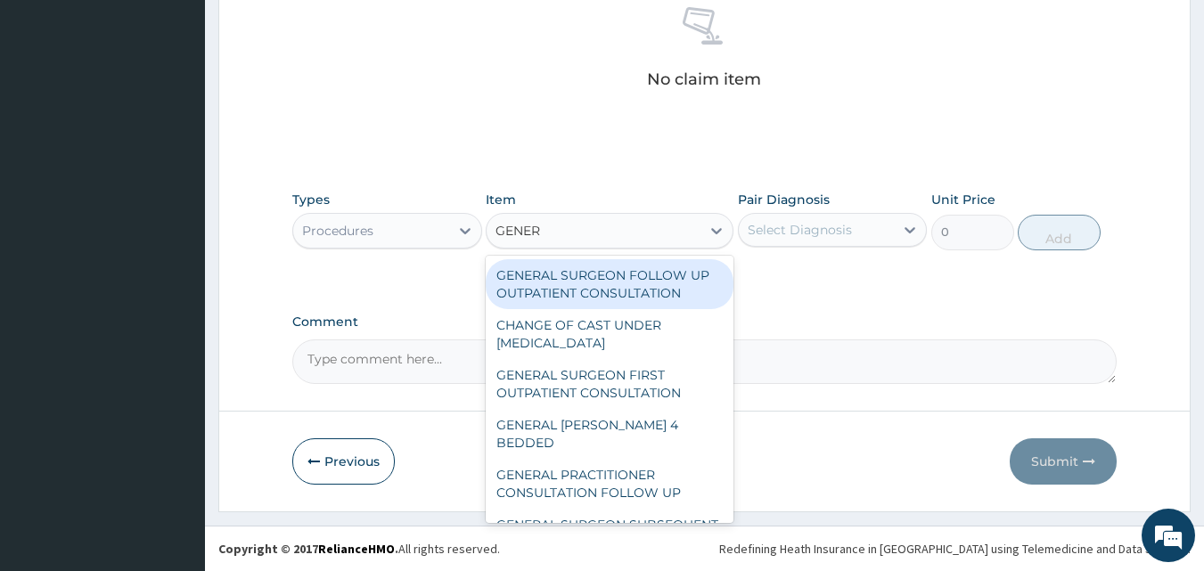
type input "GENERA"
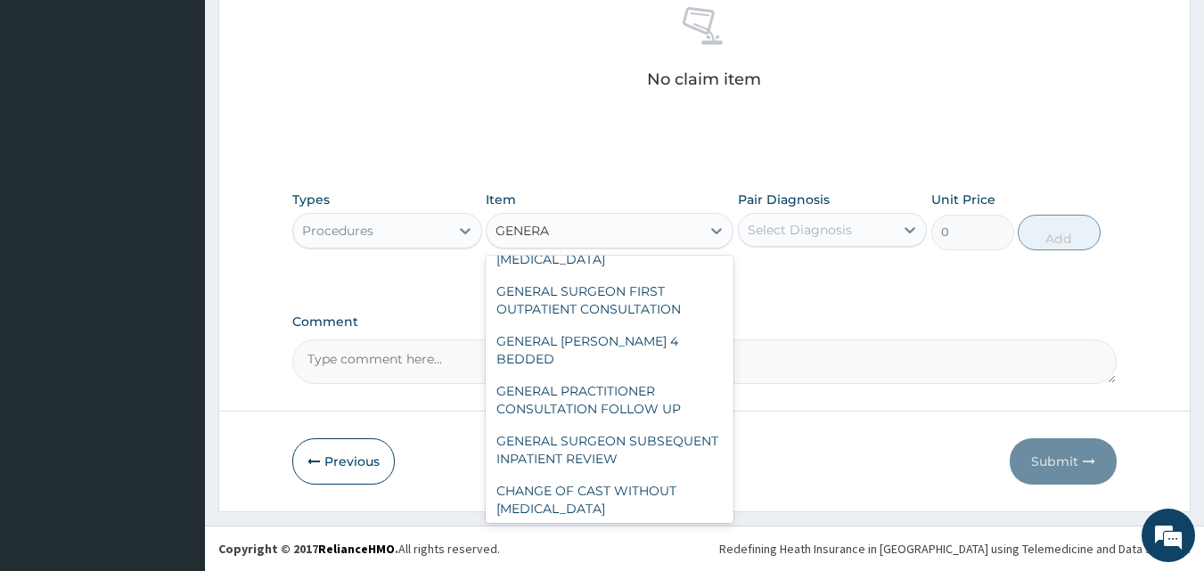
scroll to position [257, 0]
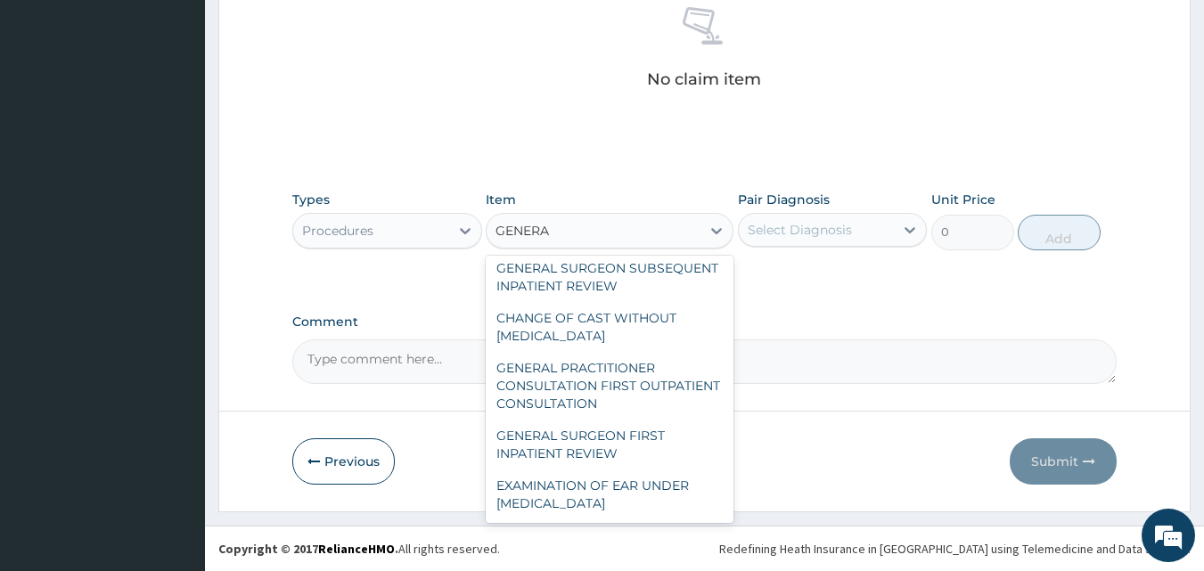
click at [604, 391] on div "GENERAL PRACTITIONER CONSULTATION FIRST OUTPATIENT CONSULTATION" at bounding box center [610, 386] width 248 height 68
type input "3547.5"
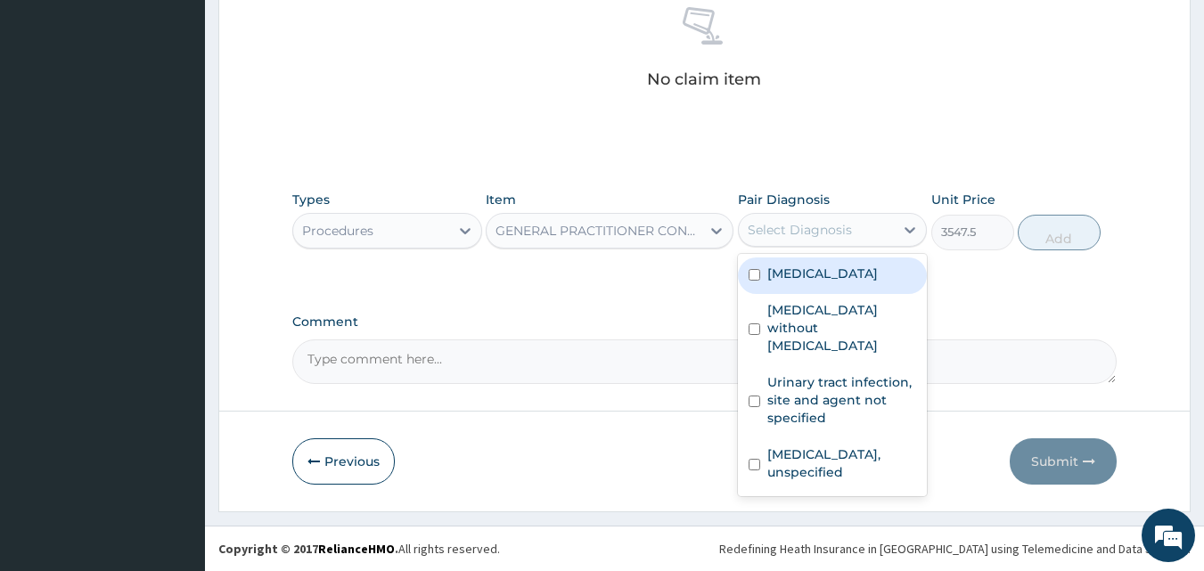
click at [830, 277] on label "Malaria, unspecified" at bounding box center [823, 274] width 111 height 18
checkbox input "true"
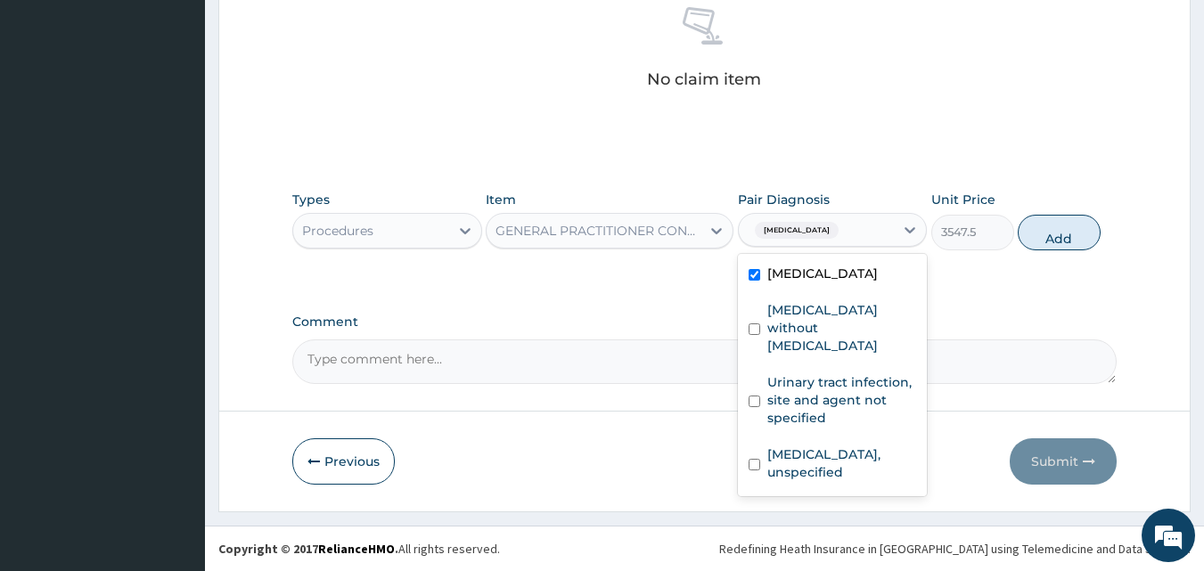
click at [814, 333] on label "Sepsis without septic shock" at bounding box center [843, 327] width 150 height 53
checkbox input "true"
click at [810, 385] on label "Urinary tract infection, site and agent not specified" at bounding box center [843, 400] width 150 height 53
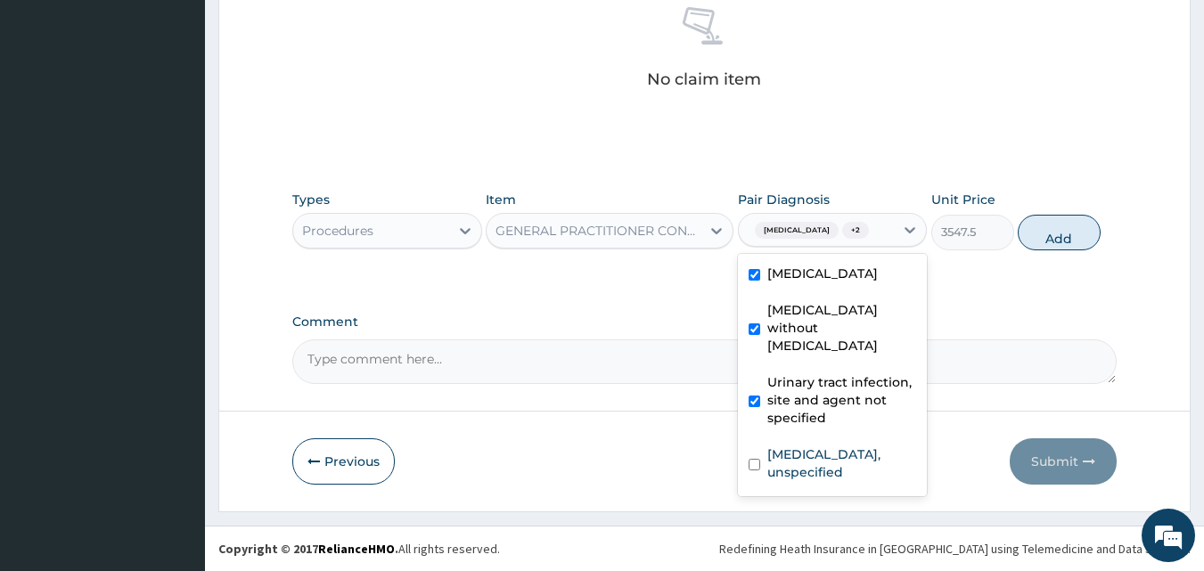
checkbox input "true"
click at [830, 446] on label "Vaginitis, unspecified" at bounding box center [843, 464] width 150 height 36
checkbox input "true"
click at [1055, 243] on button "Add" at bounding box center [1059, 233] width 83 height 36
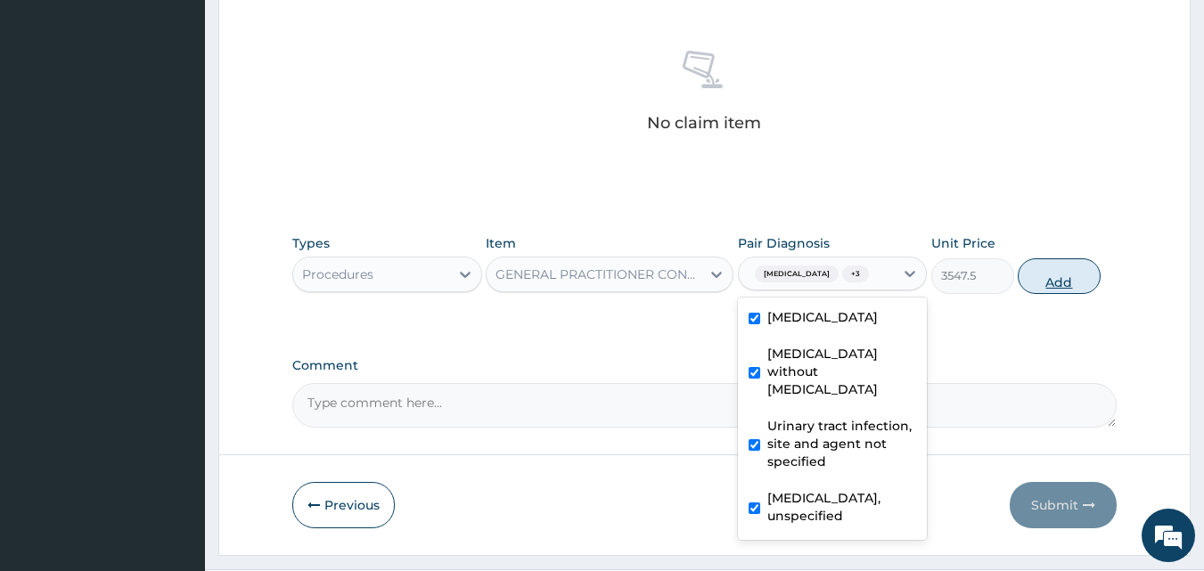
type input "0"
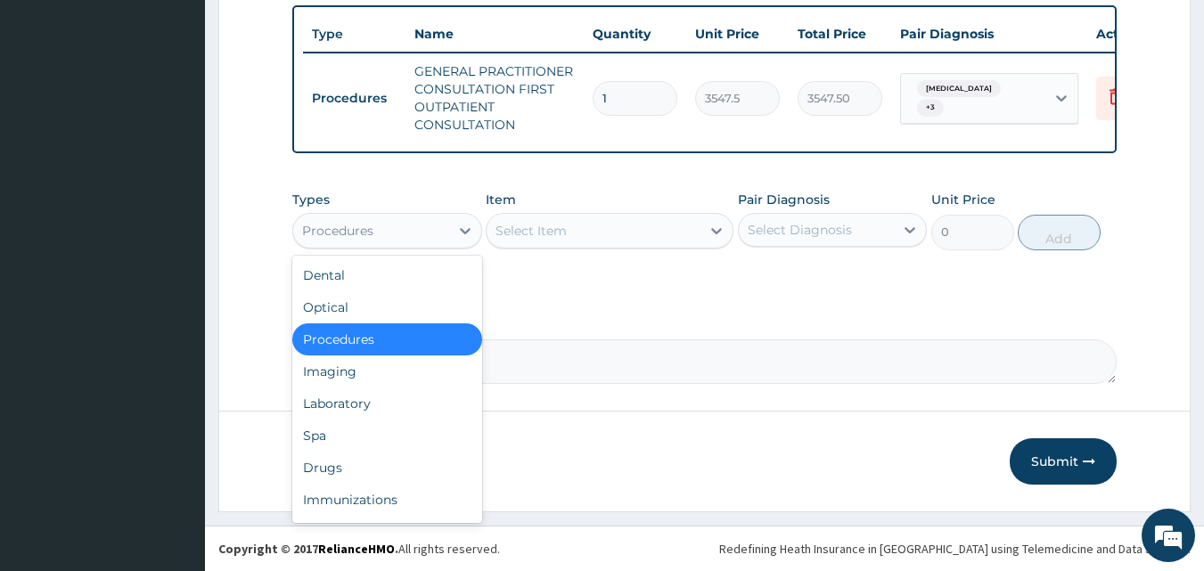
click at [398, 401] on div "Laboratory" at bounding box center [387, 404] width 190 height 32
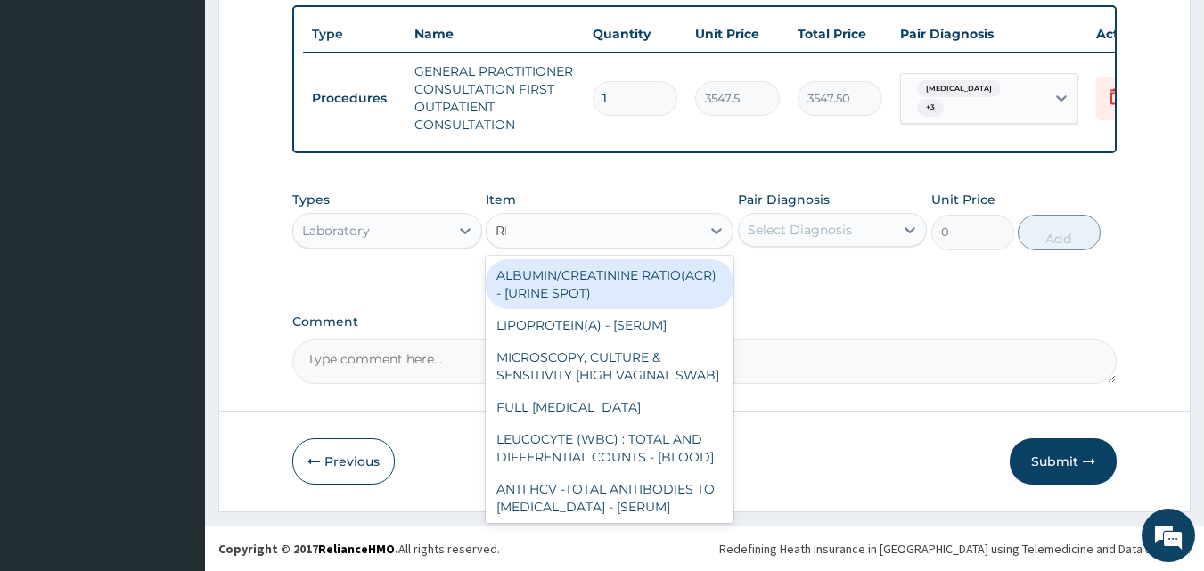
type input "RDT"
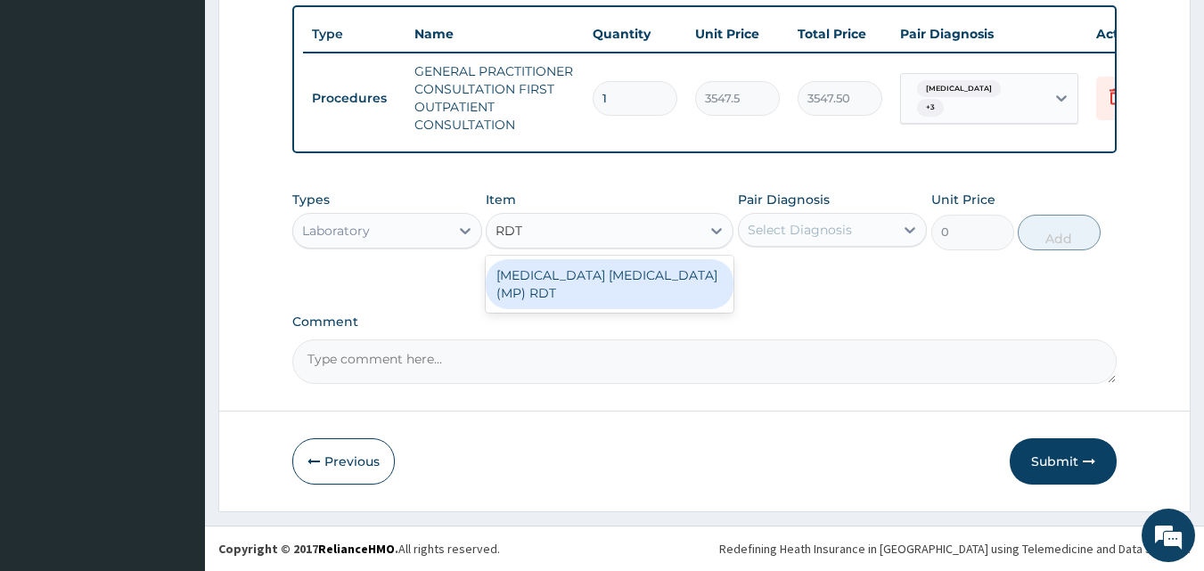
click at [651, 275] on div "MALARIA PARASITE (MP) RDT" at bounding box center [610, 284] width 248 height 50
type input "1612.5"
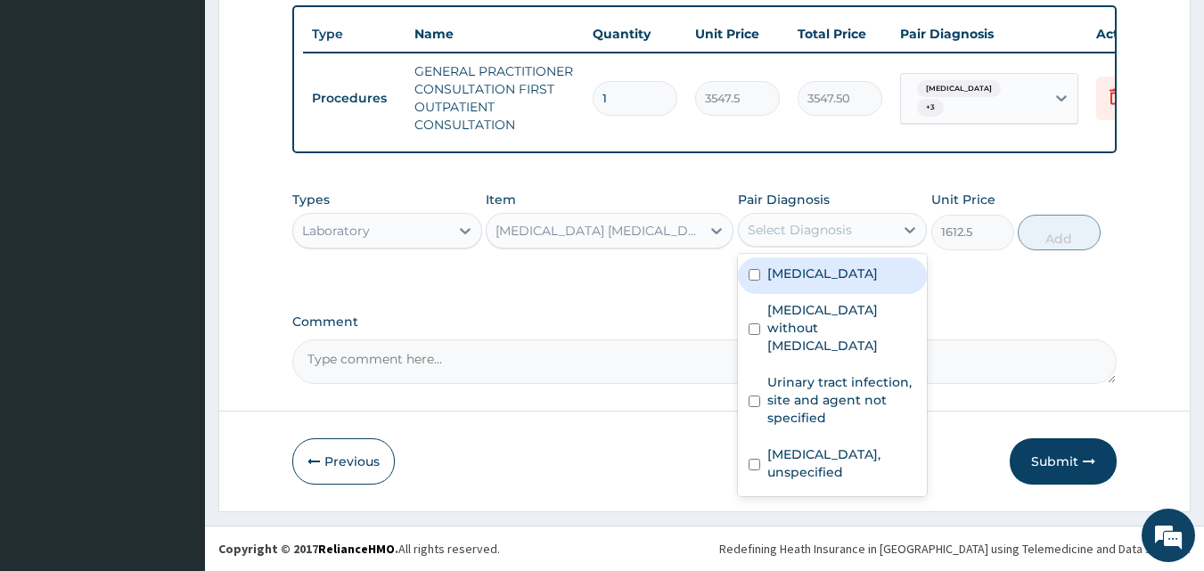
click at [832, 277] on label "Malaria, unspecified" at bounding box center [823, 274] width 111 height 18
checkbox input "true"
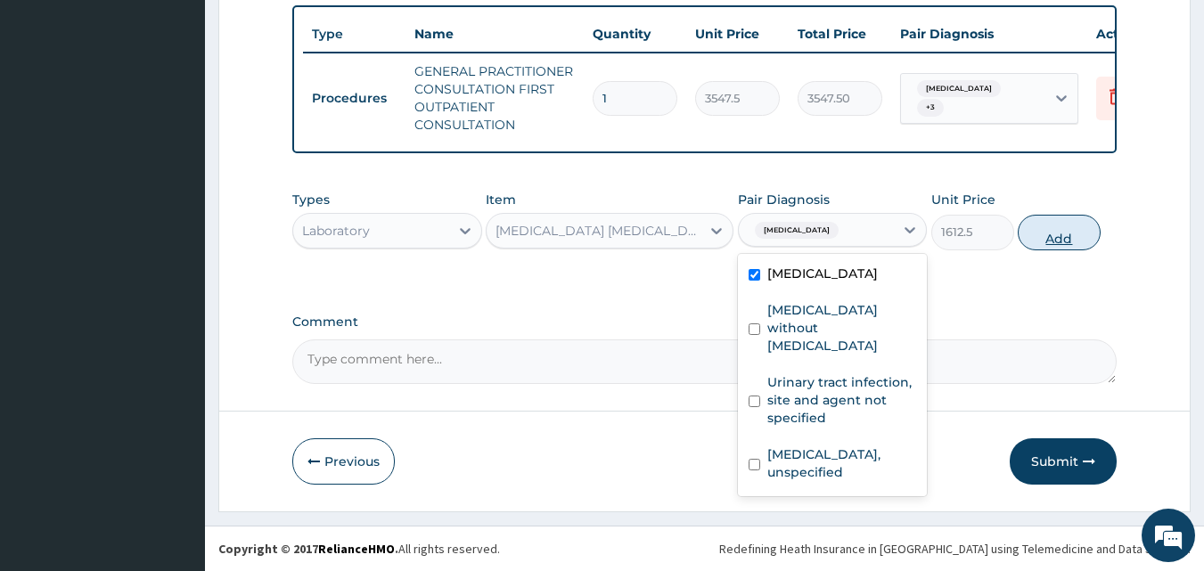
click at [1055, 238] on button "Add" at bounding box center [1059, 233] width 83 height 36
type input "0"
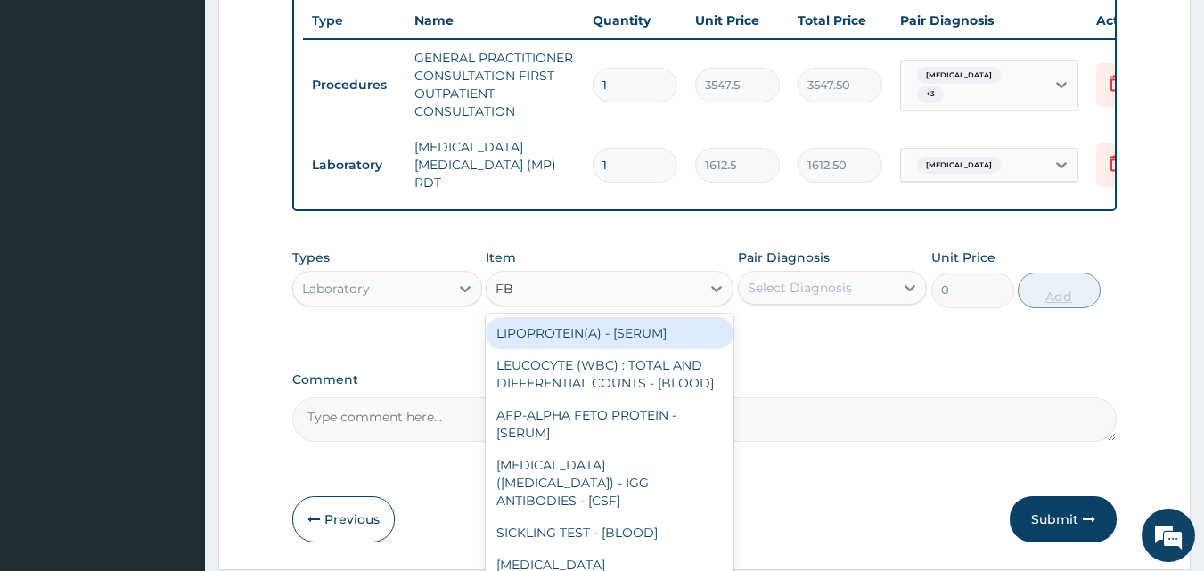
type input "FBC"
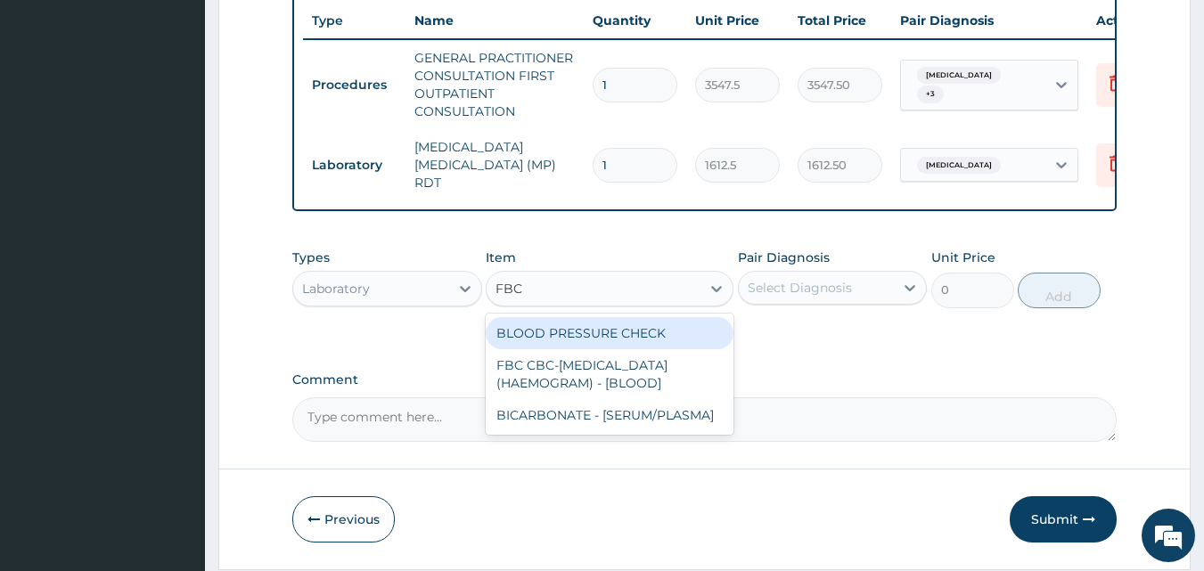
click at [644, 379] on div "FBC CBC-COMPLETE BLOOD COUNT (HAEMOGRAM) - [BLOOD]" at bounding box center [610, 374] width 248 height 50
type input "4300"
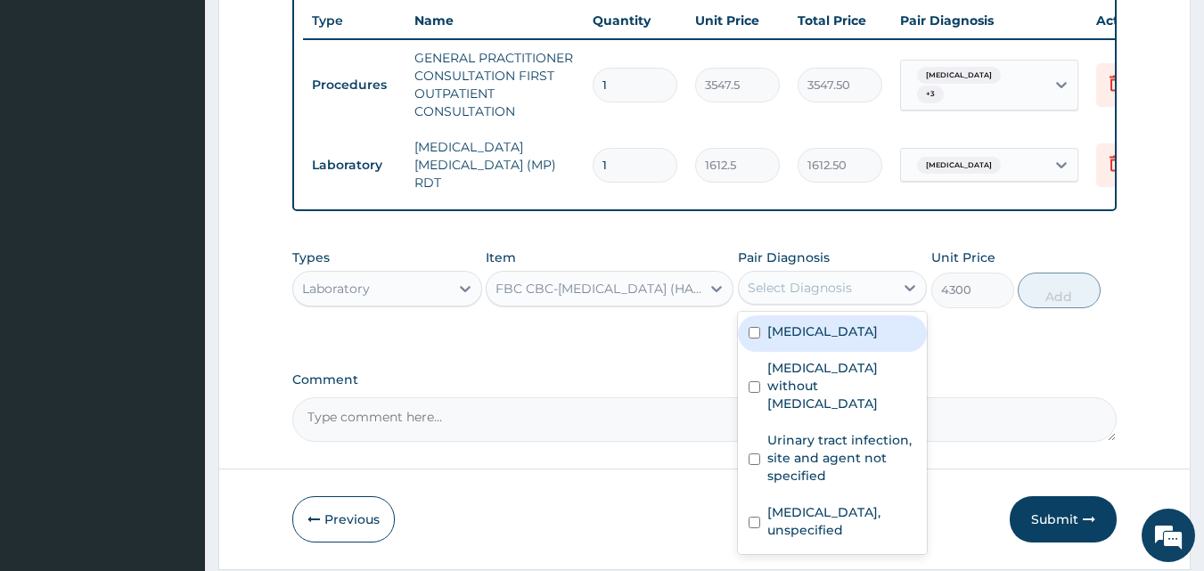
click at [855, 384] on label "Sepsis without septic shock" at bounding box center [843, 385] width 150 height 53
checkbox input "true"
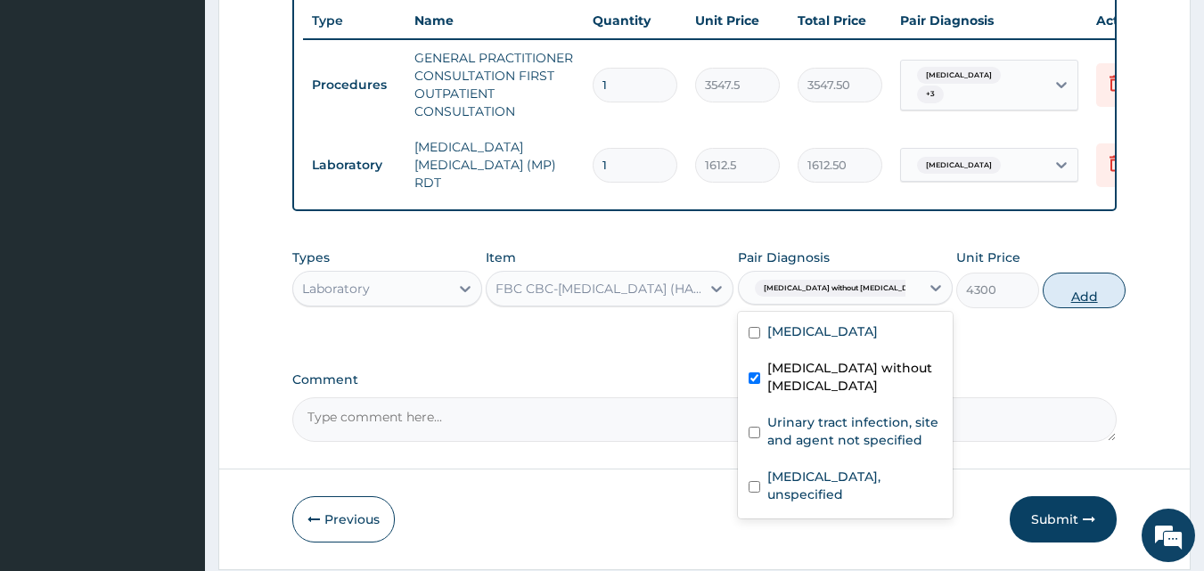
click at [1073, 292] on button "Add" at bounding box center [1084, 291] width 83 height 36
type input "0"
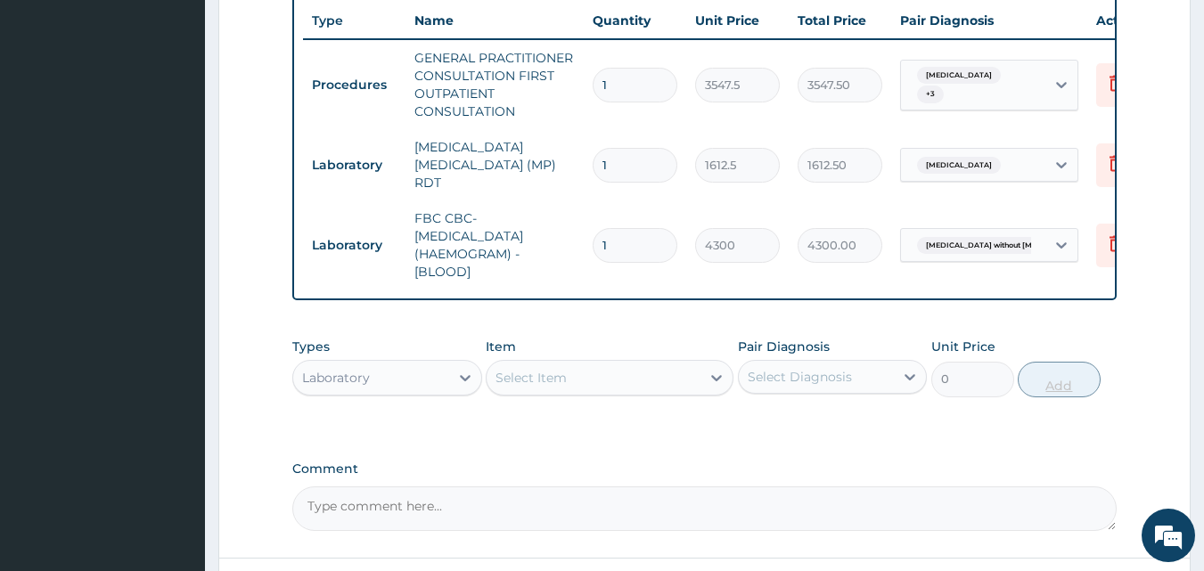
scroll to position [855, 0]
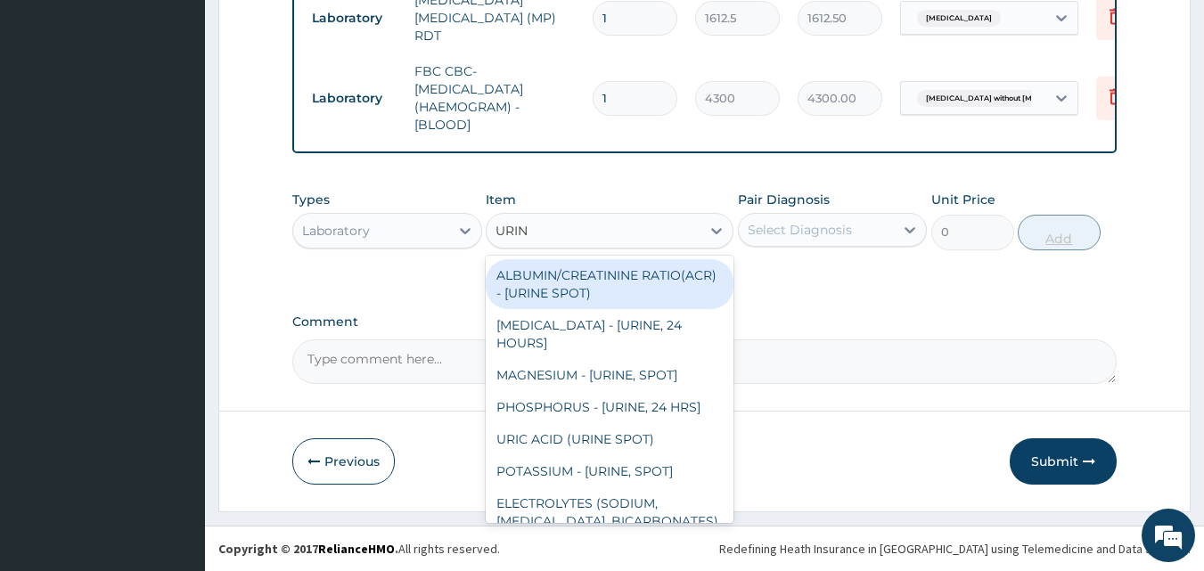
type input "URINA"
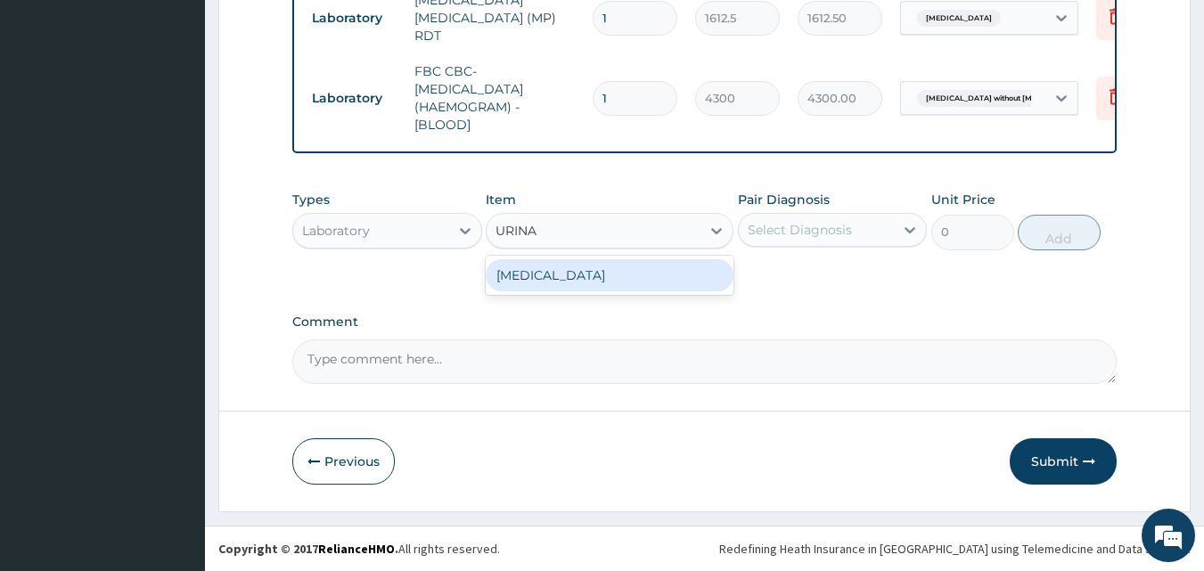
click at [639, 266] on div "URINALYSIS" at bounding box center [610, 275] width 248 height 32
type input "1612.5"
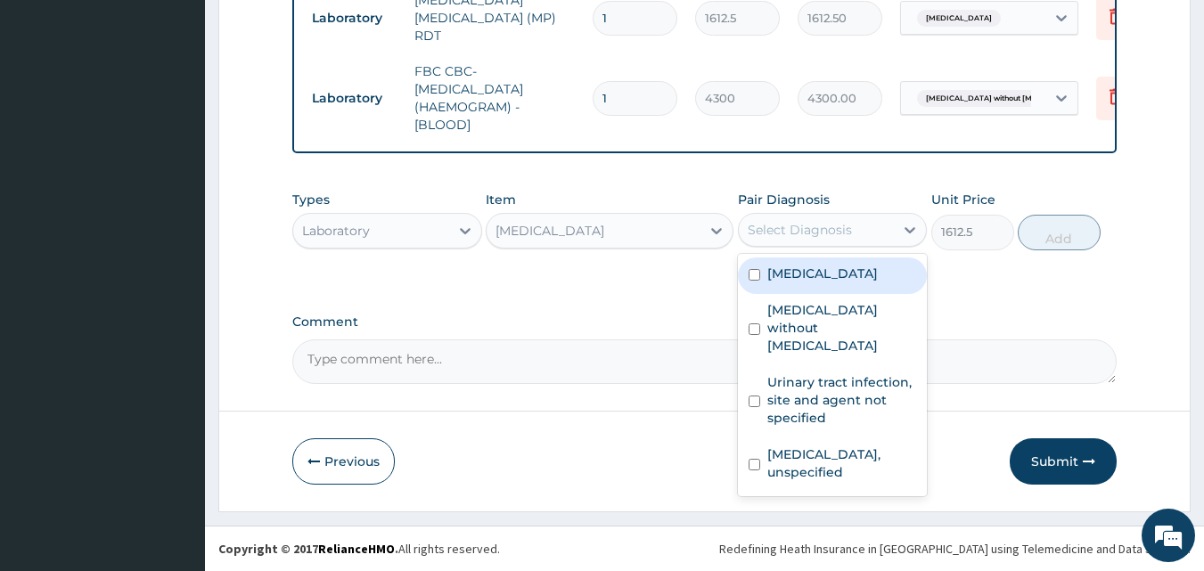
click at [830, 391] on label "Urinary tract infection, site and agent not specified" at bounding box center [843, 400] width 150 height 53
checkbox input "true"
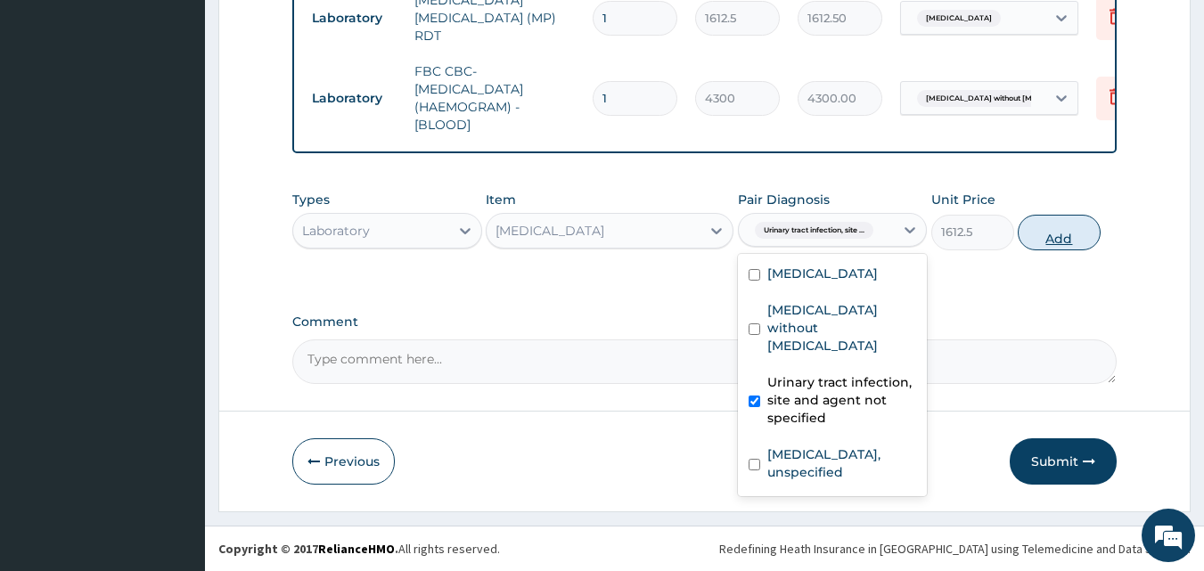
click at [1061, 234] on button "Add" at bounding box center [1059, 233] width 83 height 36
type input "0"
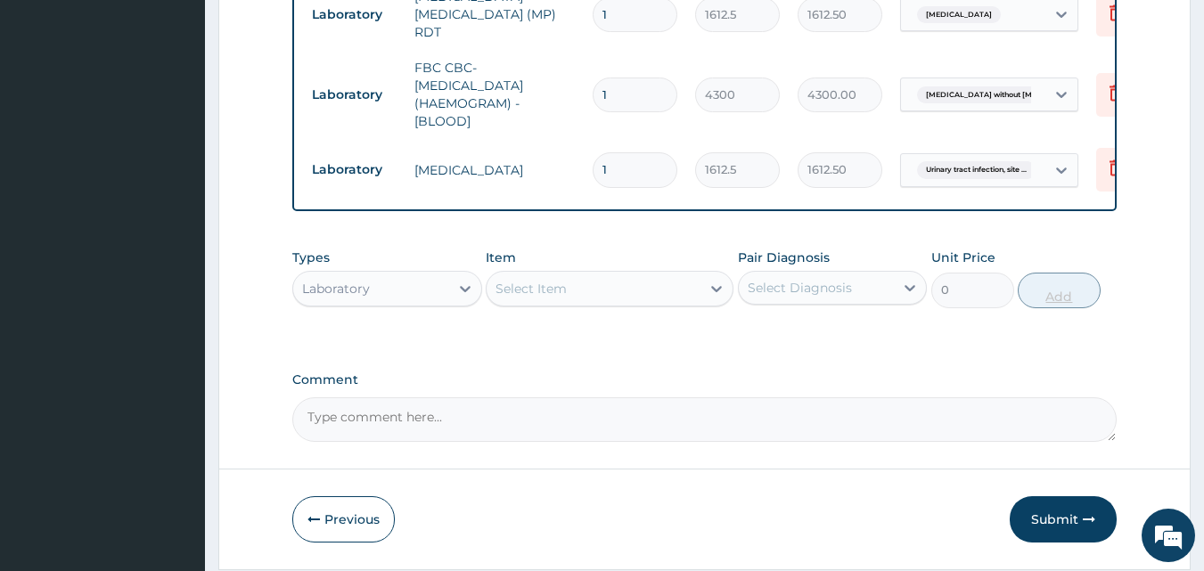
scroll to position [916, 0]
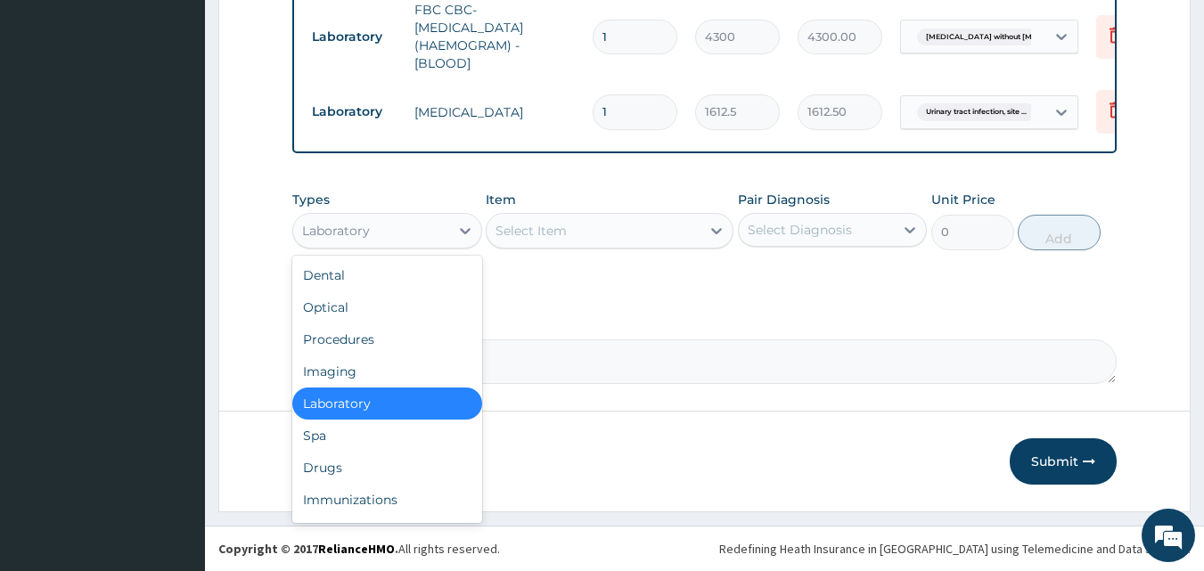
click at [415, 472] on div "Drugs" at bounding box center [387, 468] width 190 height 32
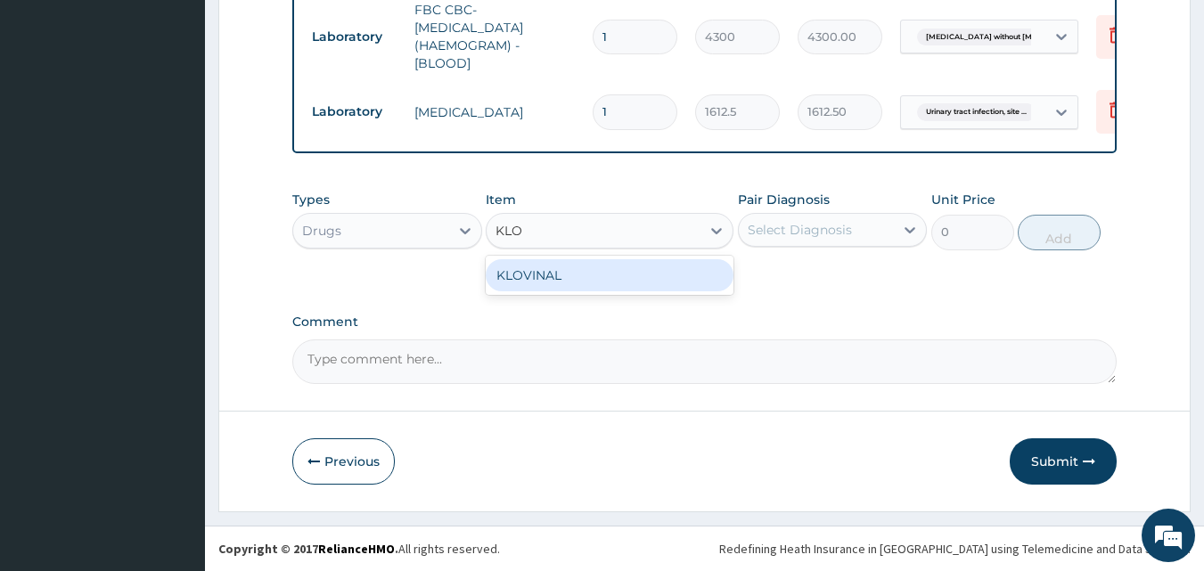
type input "KLOV"
click at [661, 279] on div "KLOVINAL" at bounding box center [610, 275] width 248 height 32
type input "709.5"
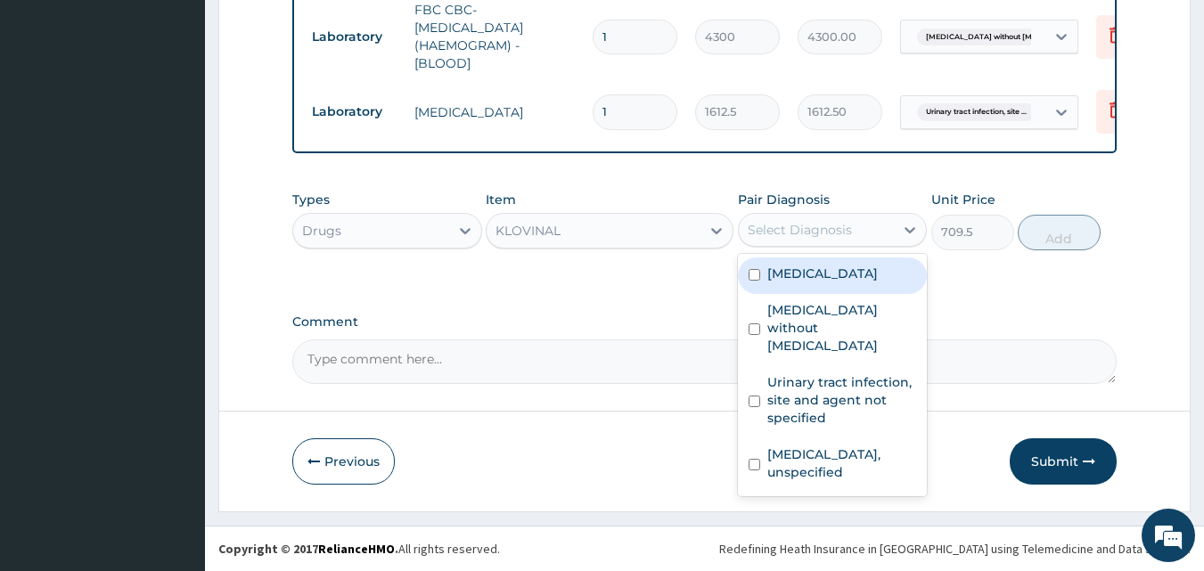
click at [844, 446] on label "Vaginitis, unspecified" at bounding box center [843, 464] width 150 height 36
checkbox input "true"
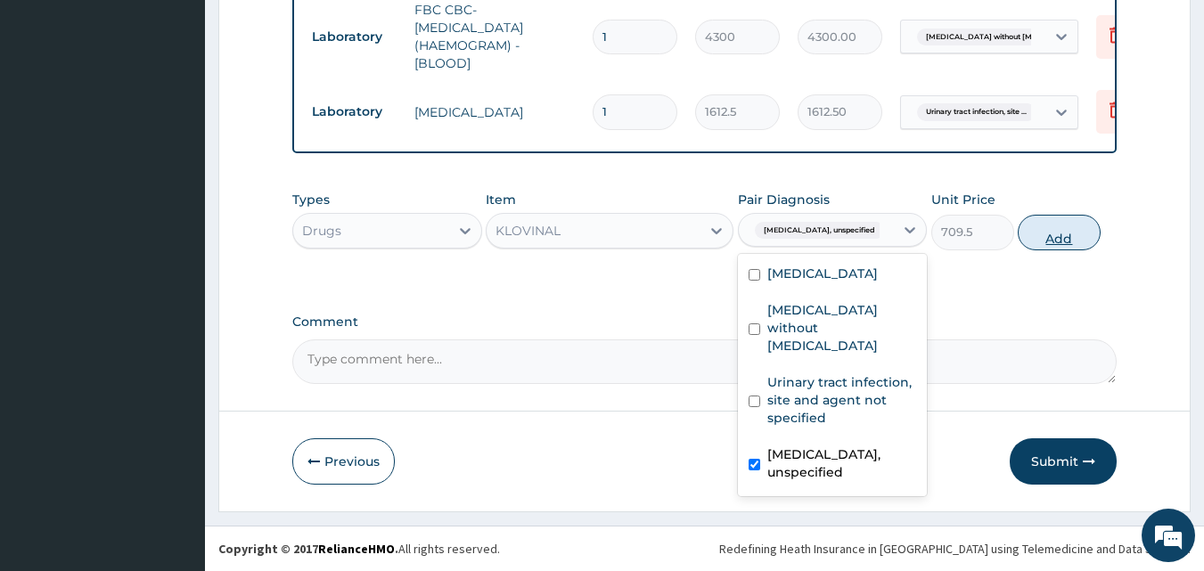
click at [1069, 233] on button "Add" at bounding box center [1059, 233] width 83 height 36
type input "0"
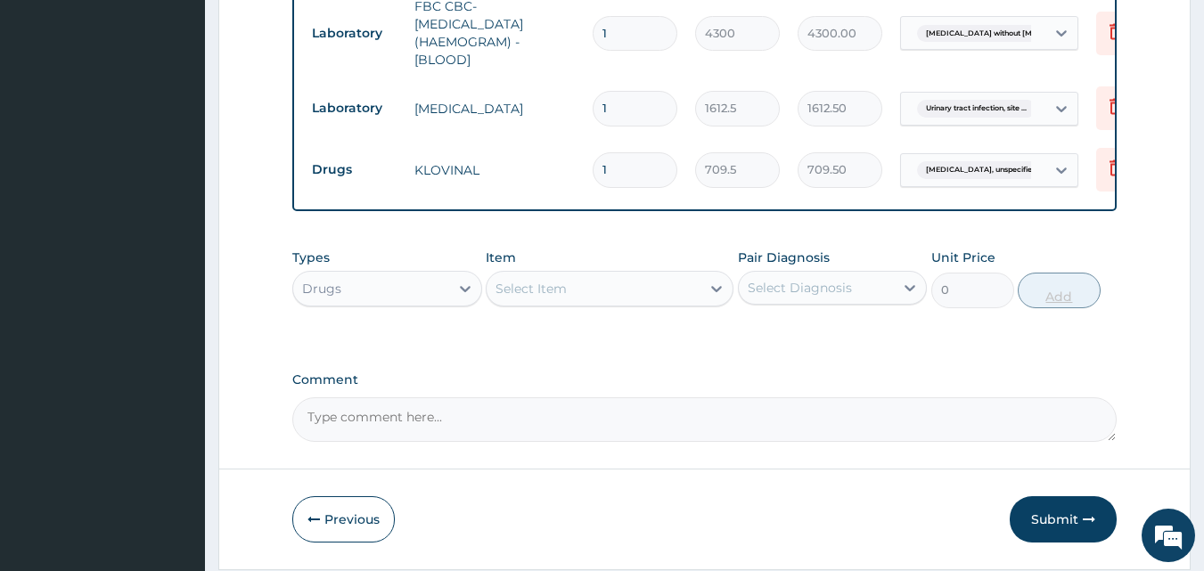
type input "0.00"
type input "6"
type input "4257.00"
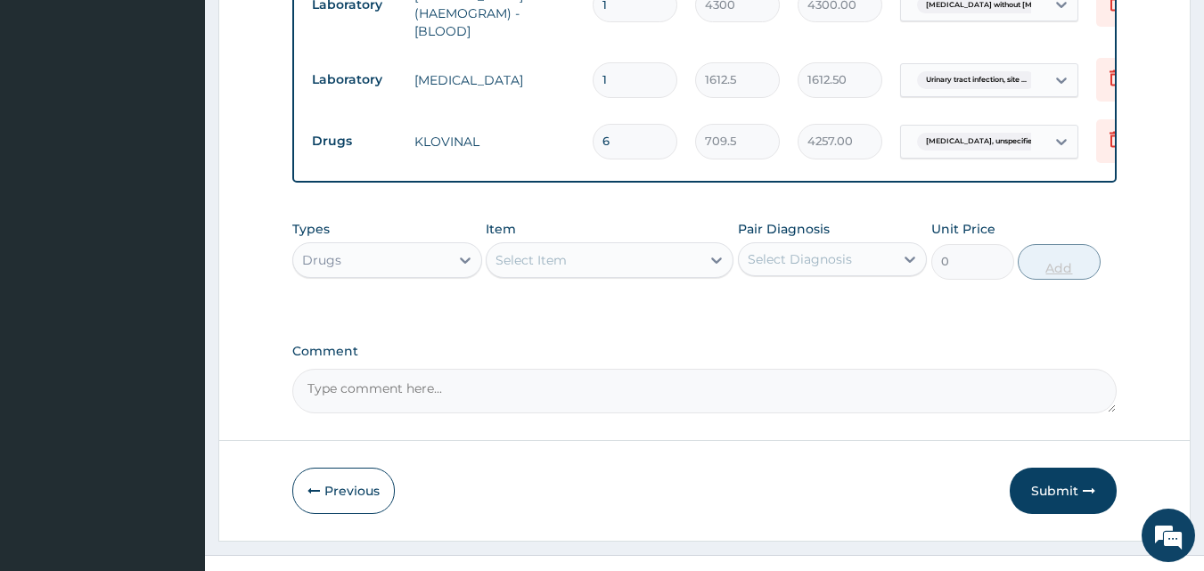
scroll to position [978, 0]
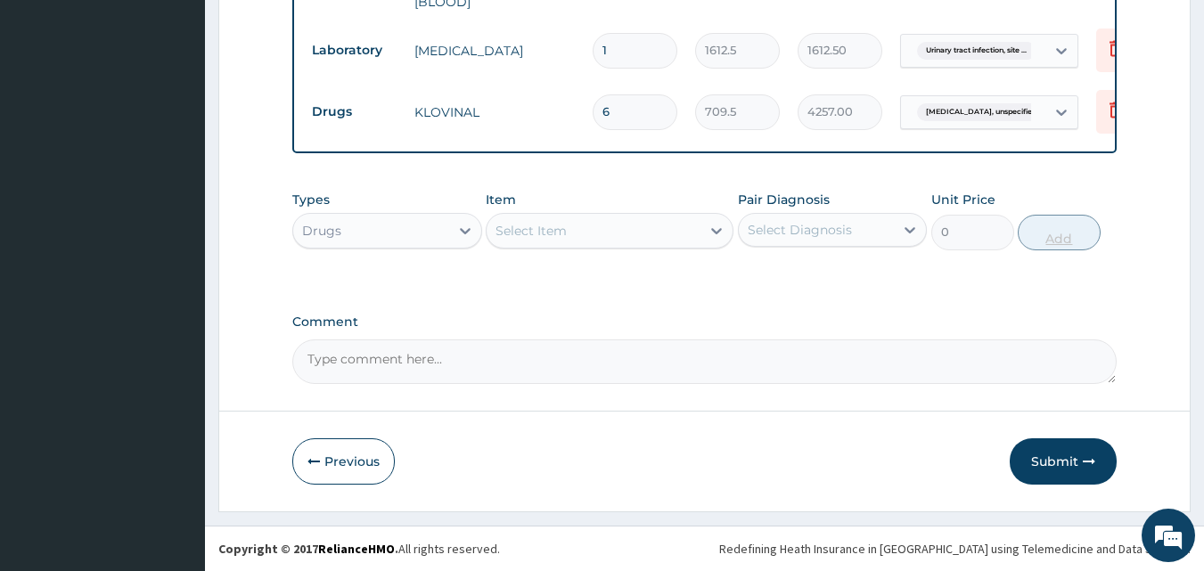
type input "6"
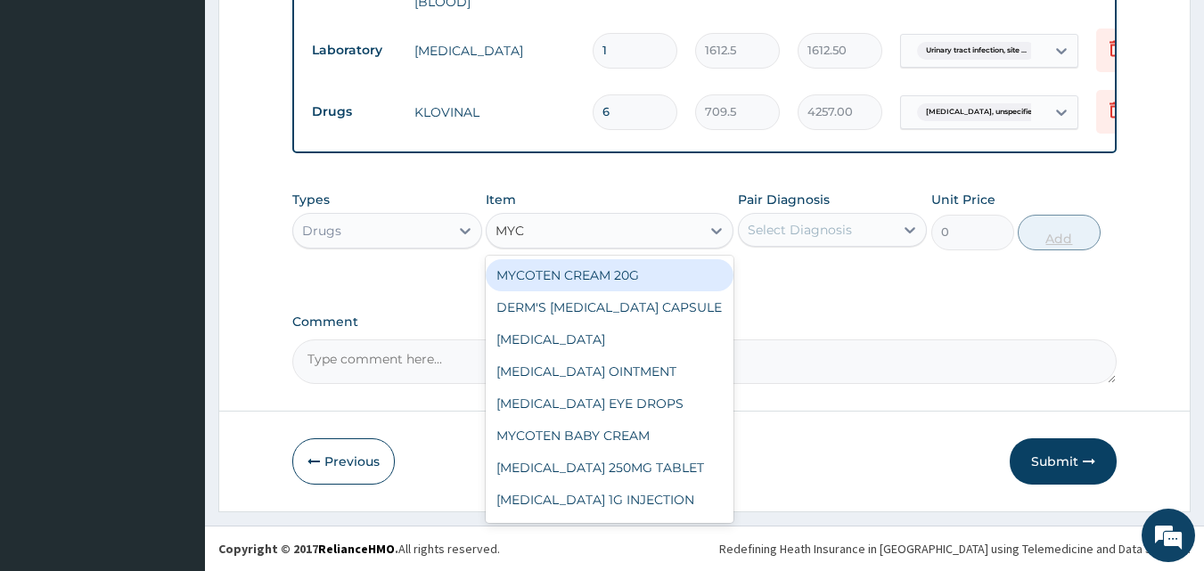
type input "MYCO"
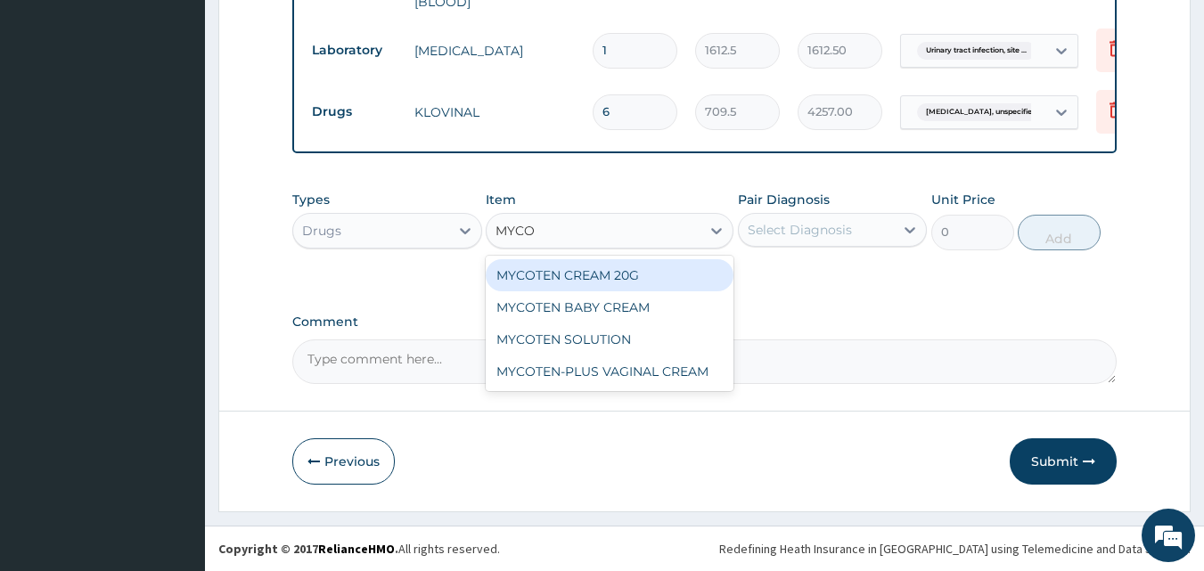
click at [689, 373] on div "MYCOTEN-PLUS VAGINAL CREAM" at bounding box center [610, 372] width 248 height 32
type input "2365"
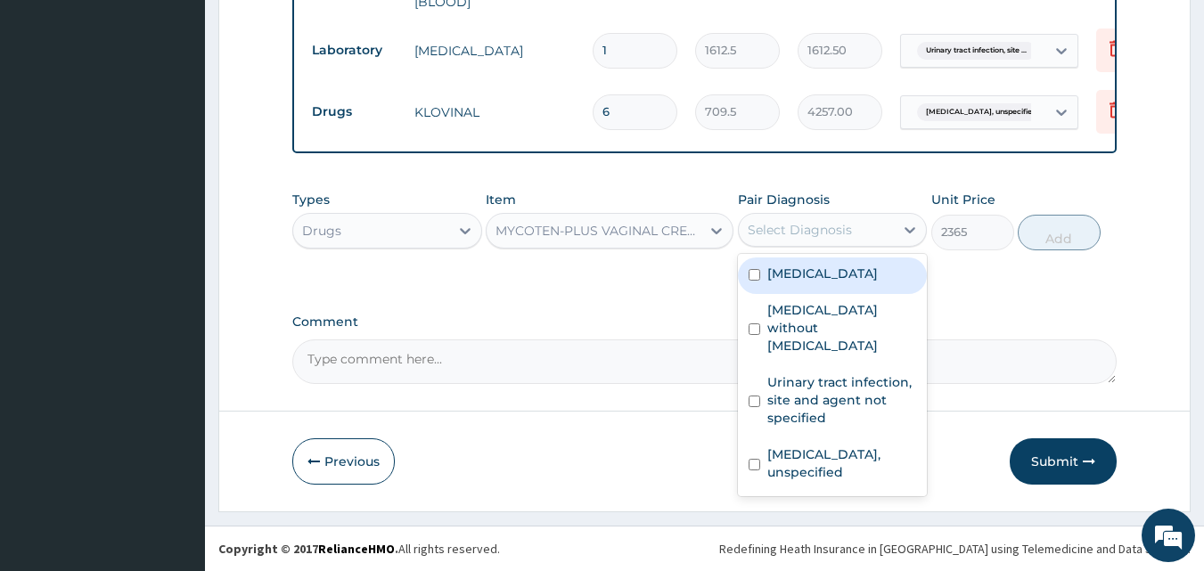
click at [833, 446] on label "Vaginitis, unspecified" at bounding box center [843, 464] width 150 height 36
checkbox input "true"
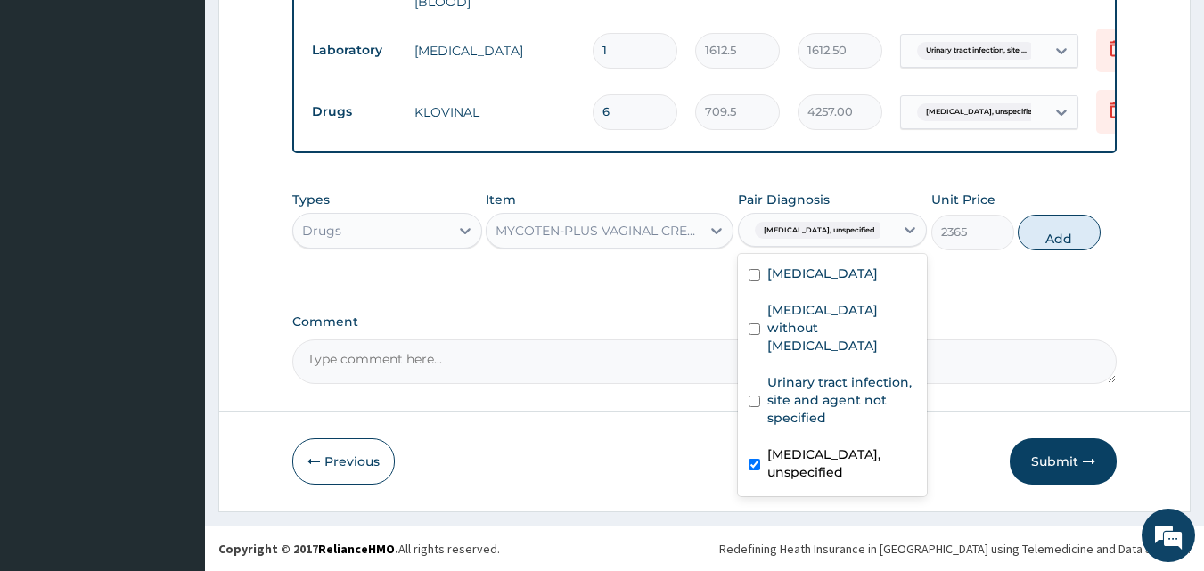
click at [1110, 234] on div "Types Drugs Item MYCOTEN-PLUS VAGINAL CREAM Pair Diagnosis option Vaginitis, un…" at bounding box center [705, 220] width 826 height 77
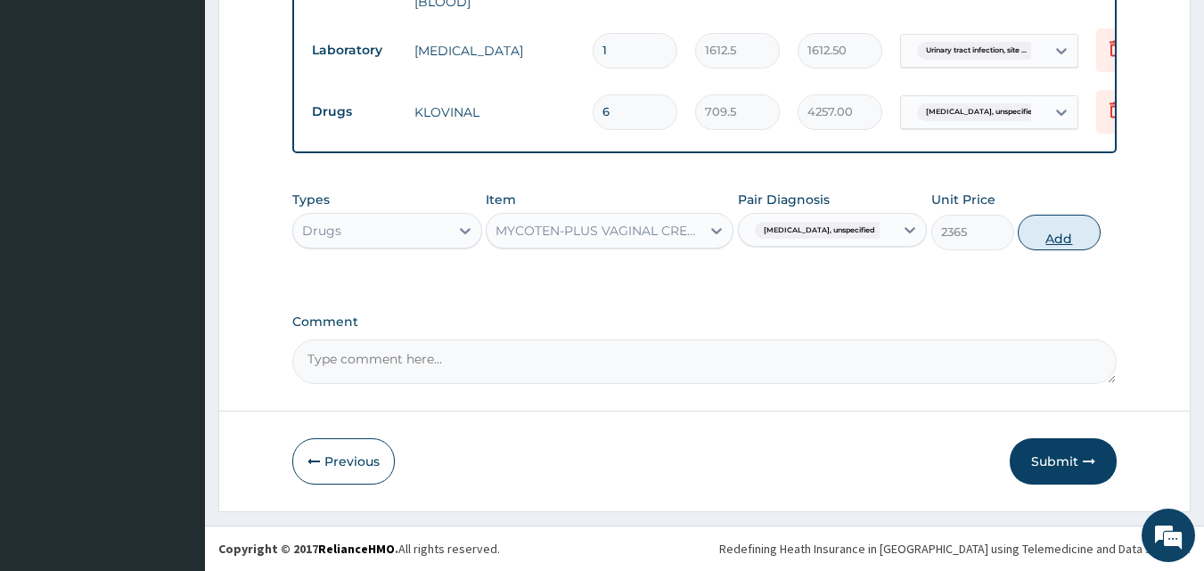
click at [1062, 226] on button "Add" at bounding box center [1059, 233] width 83 height 36
type input "0"
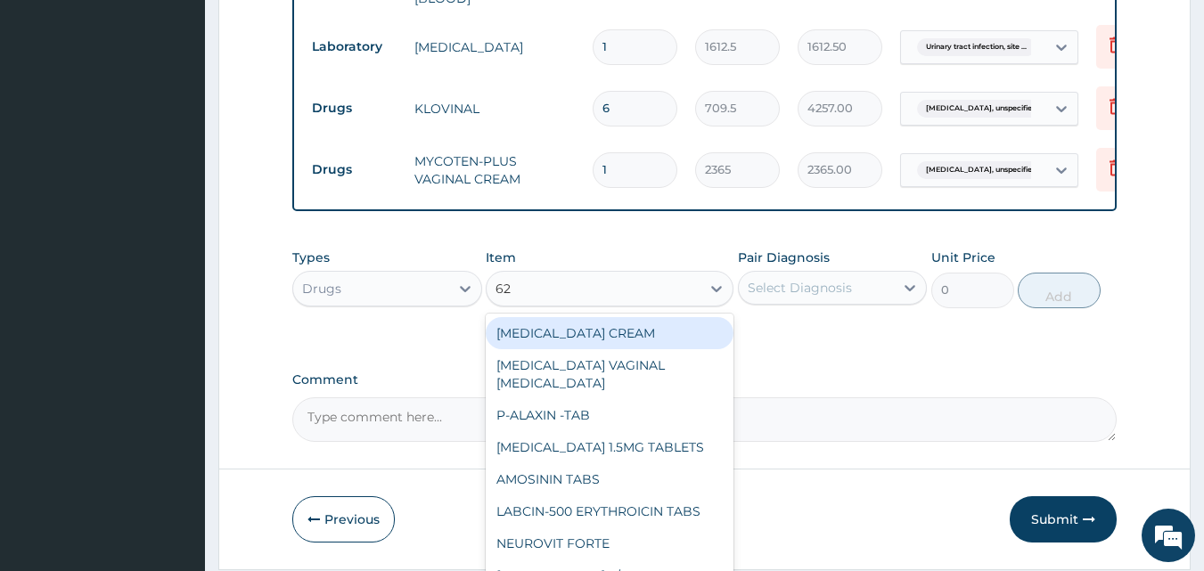
type input "625"
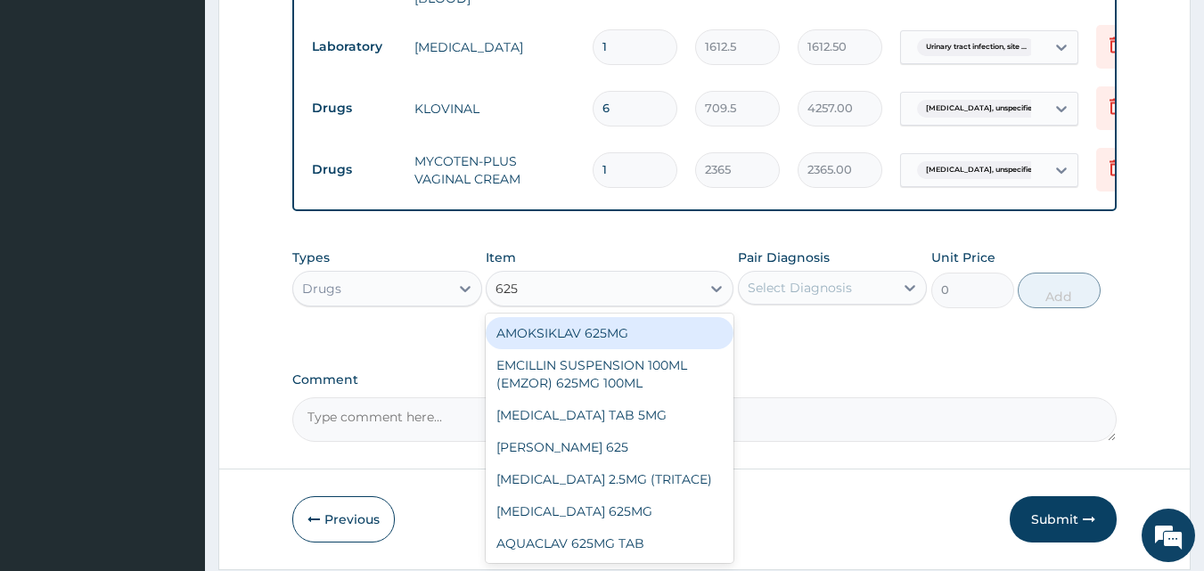
scroll to position [1039, 0]
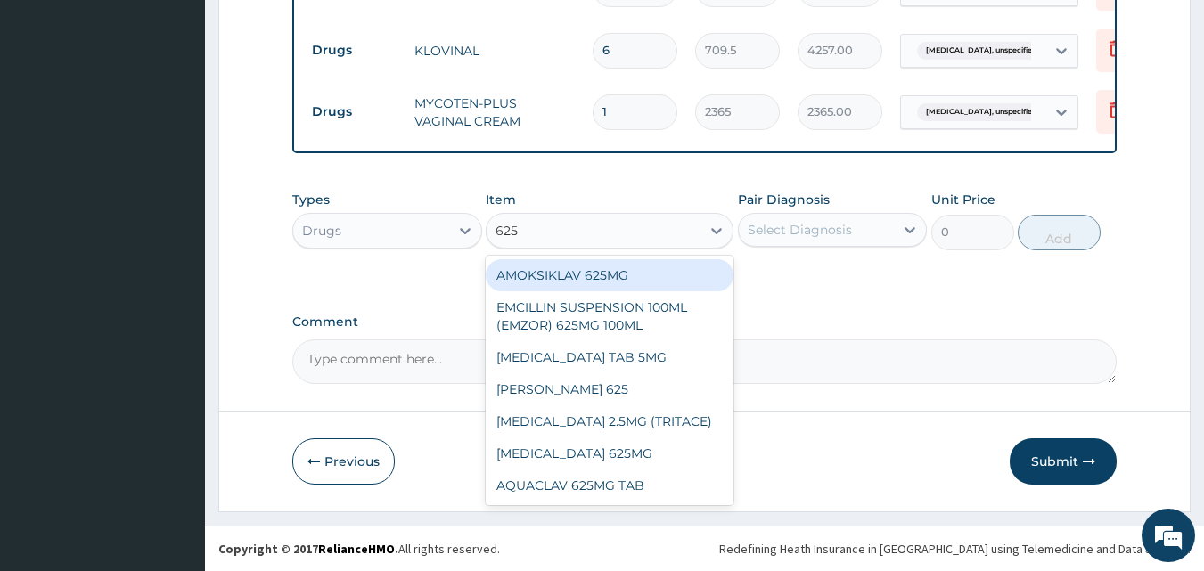
click at [635, 483] on div "AQUACLAV 625MG TAB" at bounding box center [610, 486] width 248 height 32
type input "242.4125061035156"
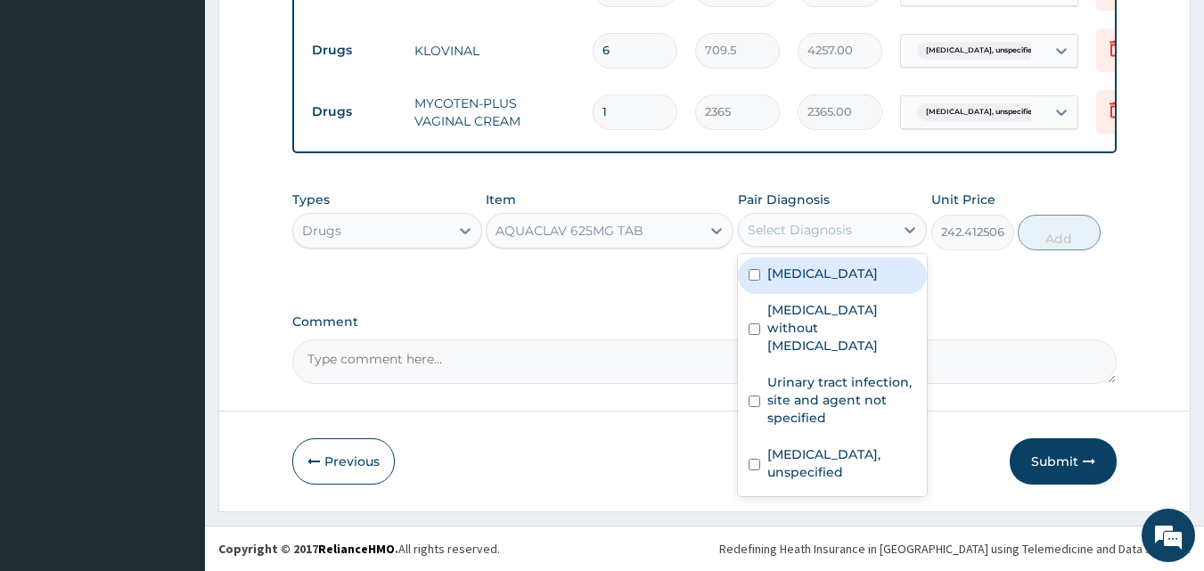
click at [845, 308] on label "Sepsis without septic shock" at bounding box center [843, 327] width 150 height 53
checkbox input "true"
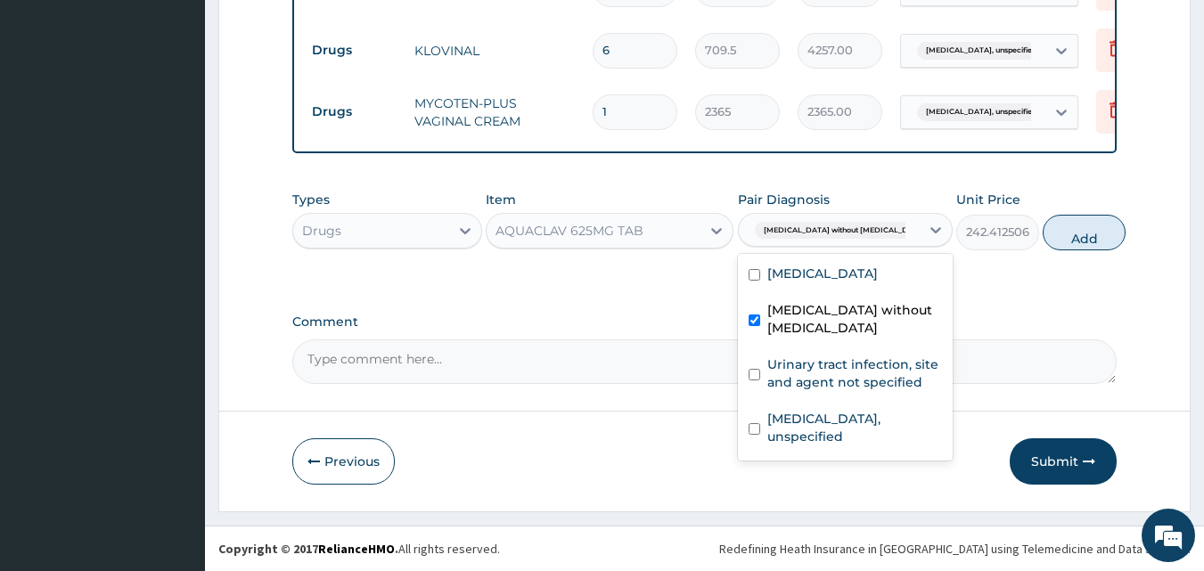
click at [1093, 215] on div "Types Drugs Item AQUACLAV 625MG TAB Pair Diagnosis option Sepsis without septic…" at bounding box center [705, 220] width 826 height 77
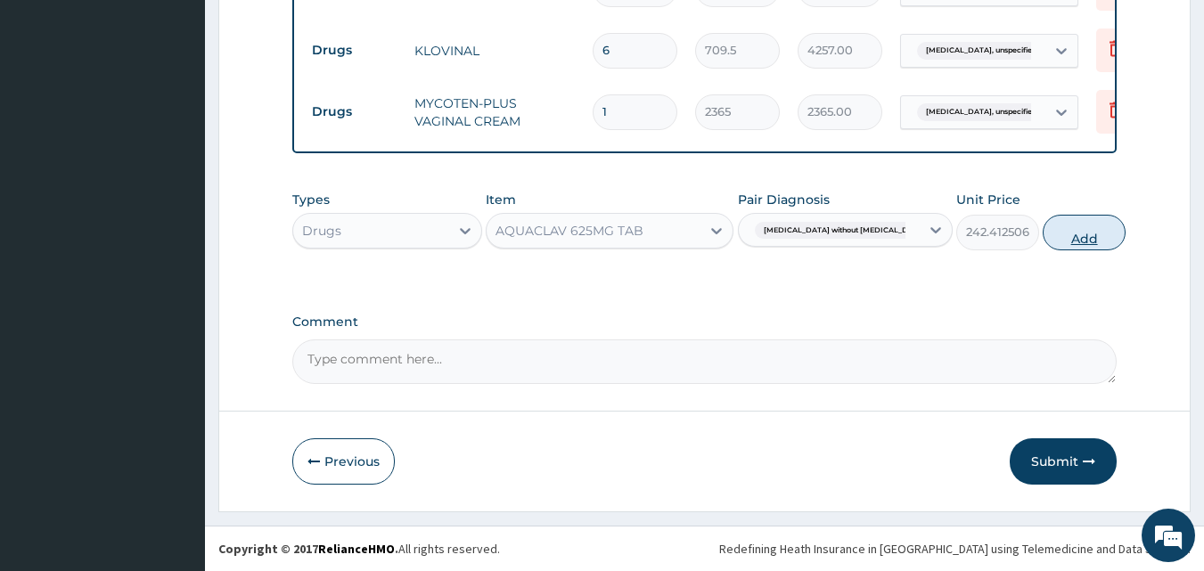
click at [1058, 235] on button "Add" at bounding box center [1084, 233] width 83 height 36
type input "0"
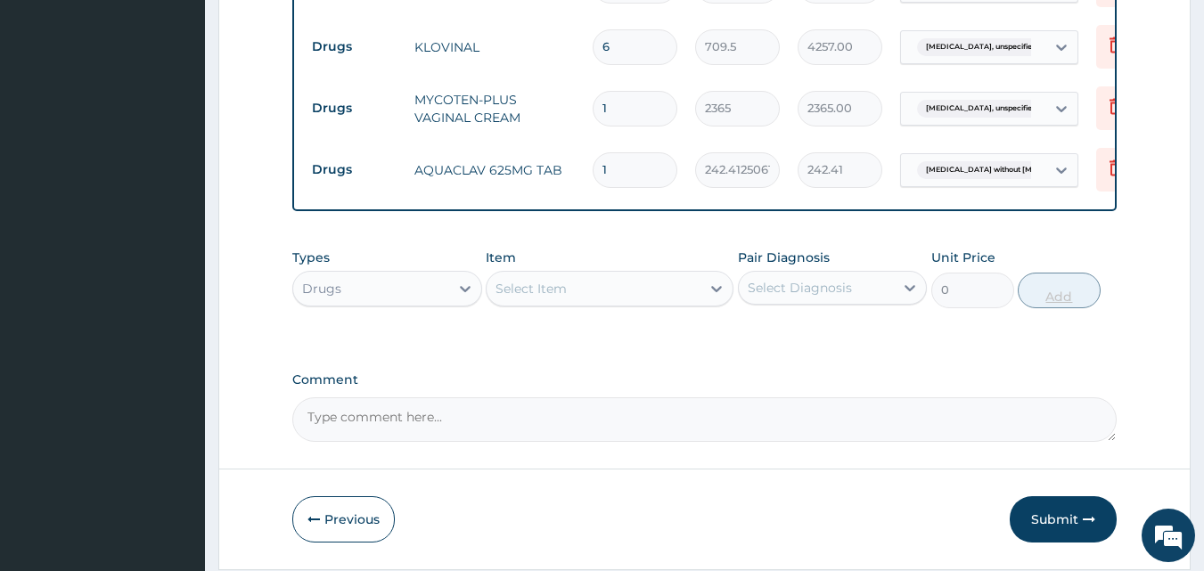
type input "10"
type input "2424.13"
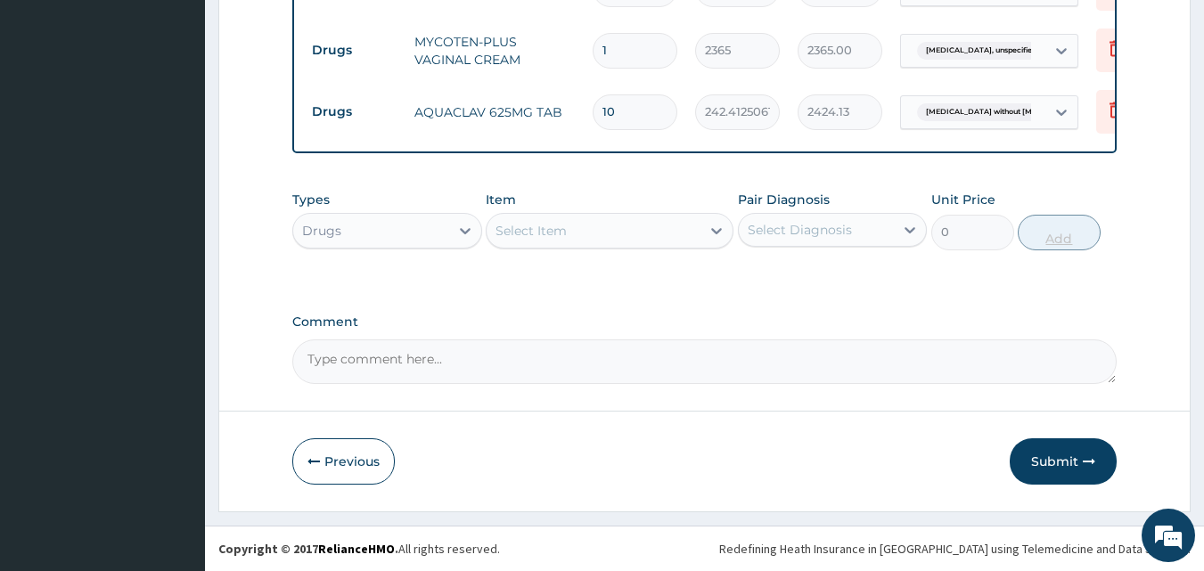
type input "10"
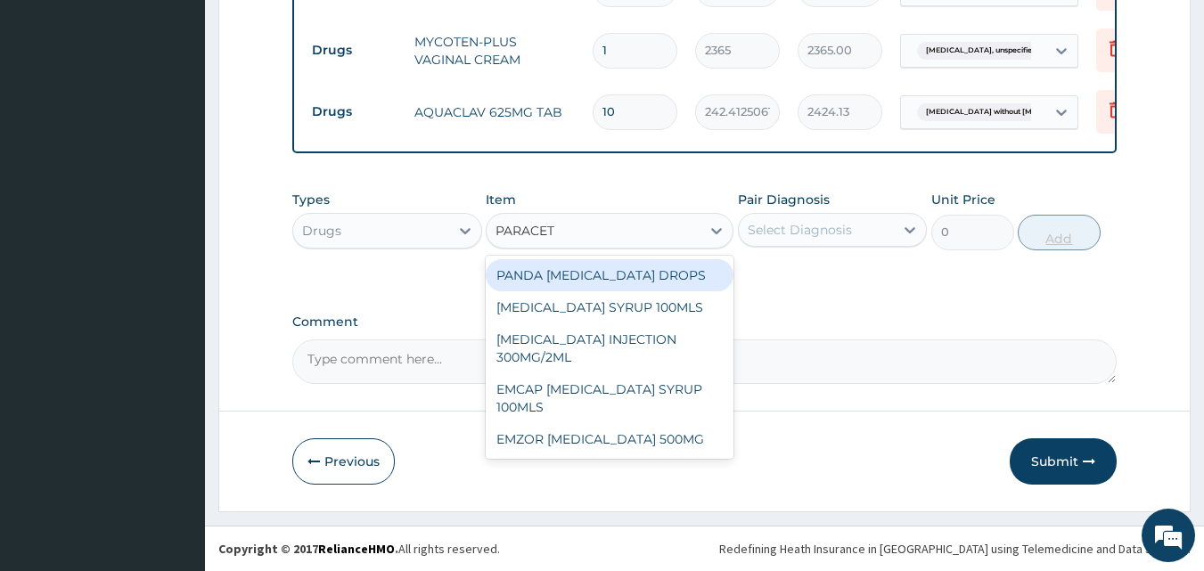
type input "PARACETA"
click at [629, 435] on div "EMZOR PARACETAMOL 500MG" at bounding box center [610, 439] width 248 height 32
type input "23.64999961853027"
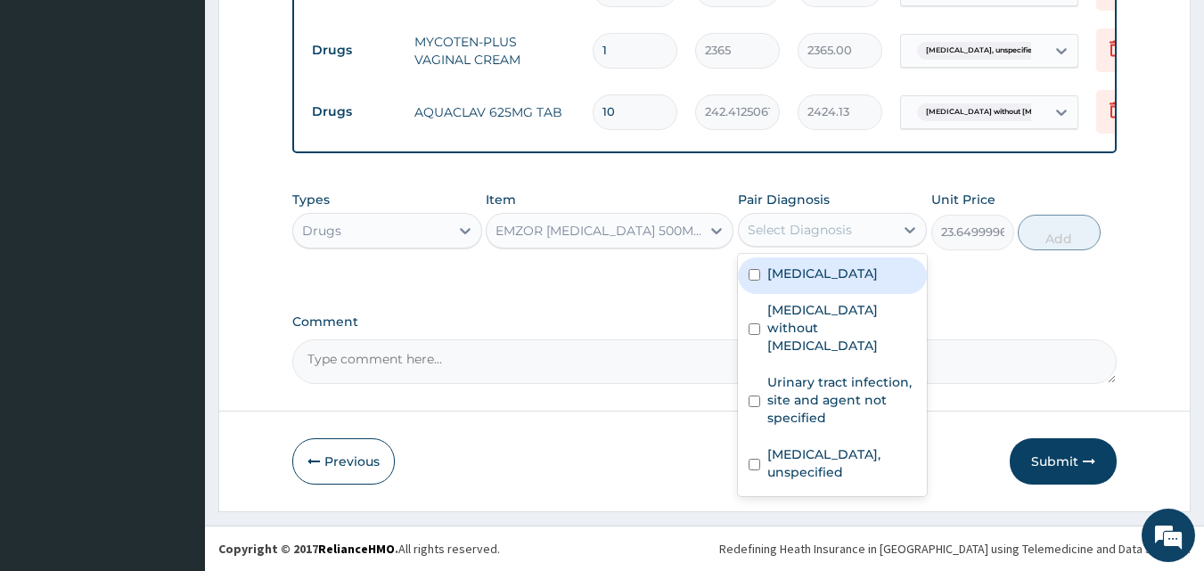
click at [879, 285] on div "Malaria, unspecified" at bounding box center [833, 276] width 190 height 37
checkbox input "true"
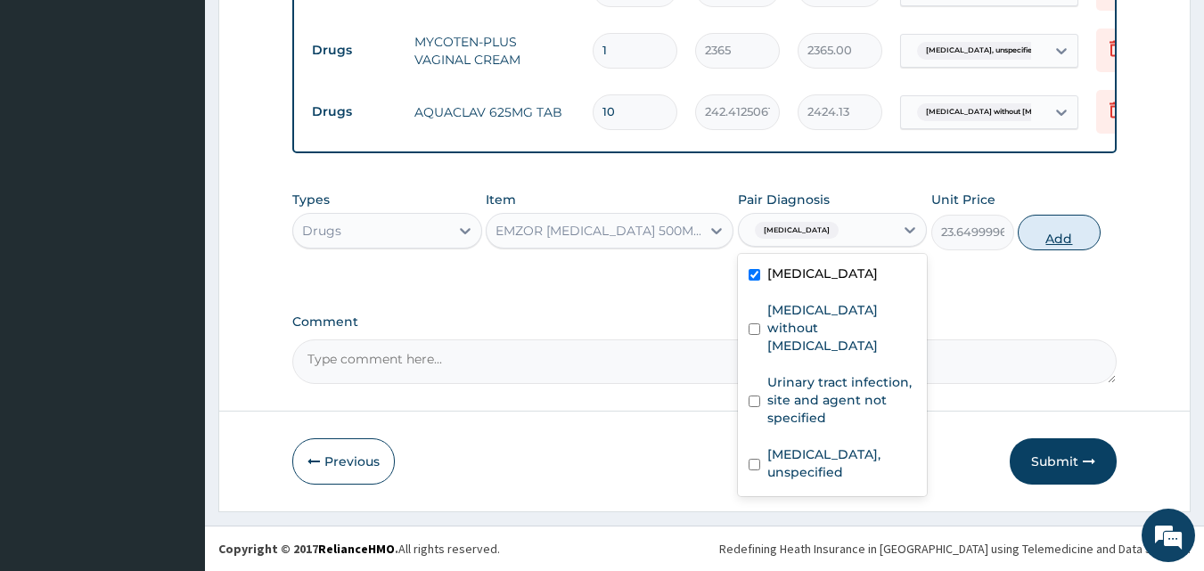
click at [1064, 216] on button "Add" at bounding box center [1059, 233] width 83 height 36
type input "0"
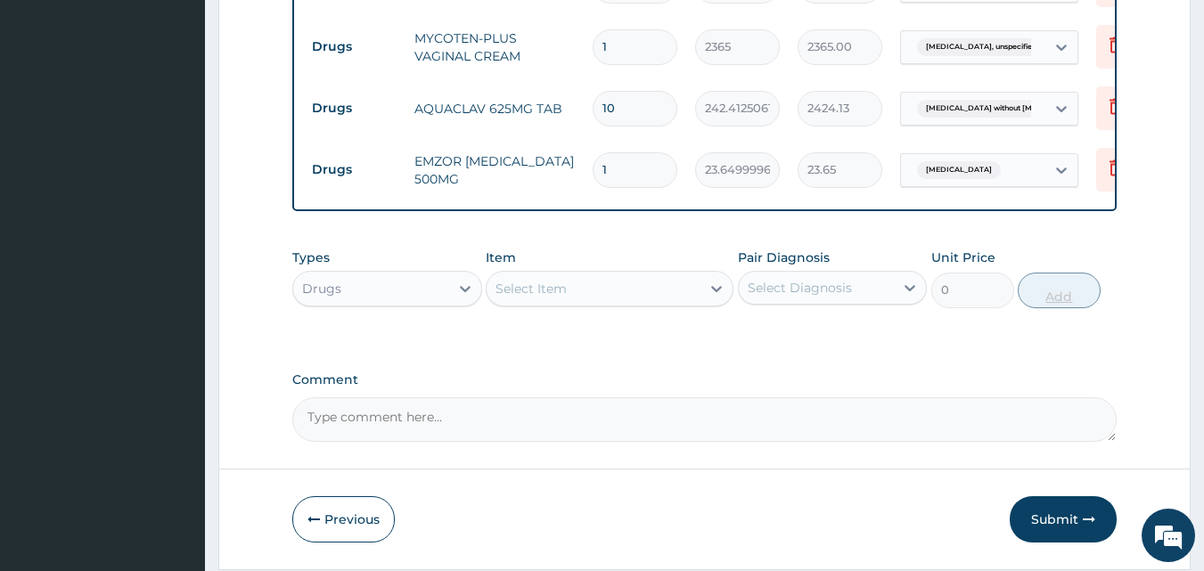
type input "18"
type input "425.70"
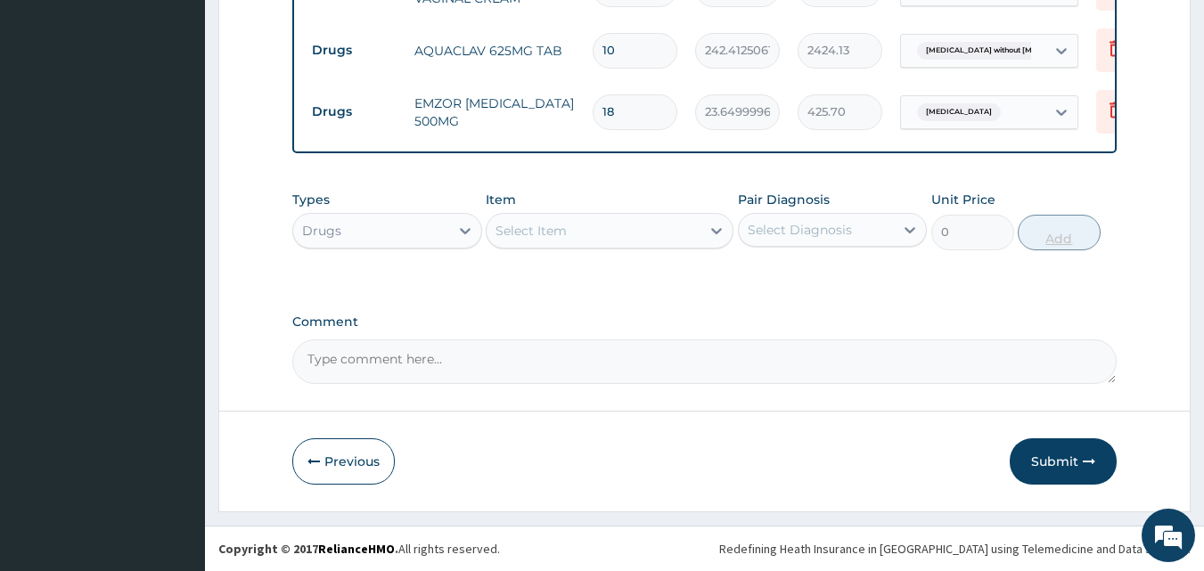
type input "18"
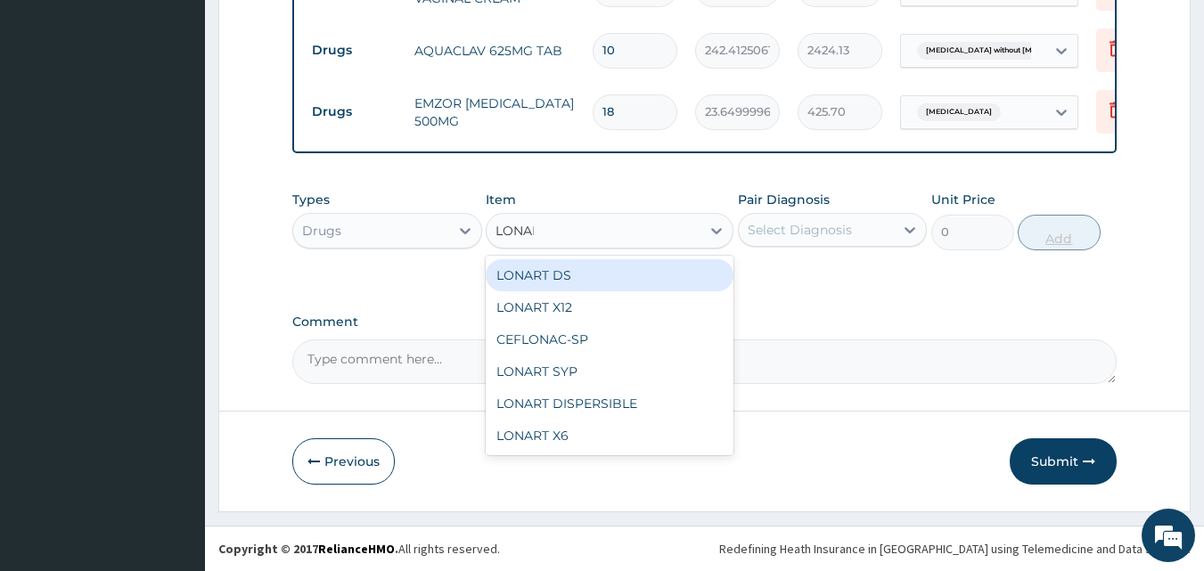
type input "LONART"
click at [619, 279] on div "LONART DS" at bounding box center [610, 275] width 248 height 32
type input "473"
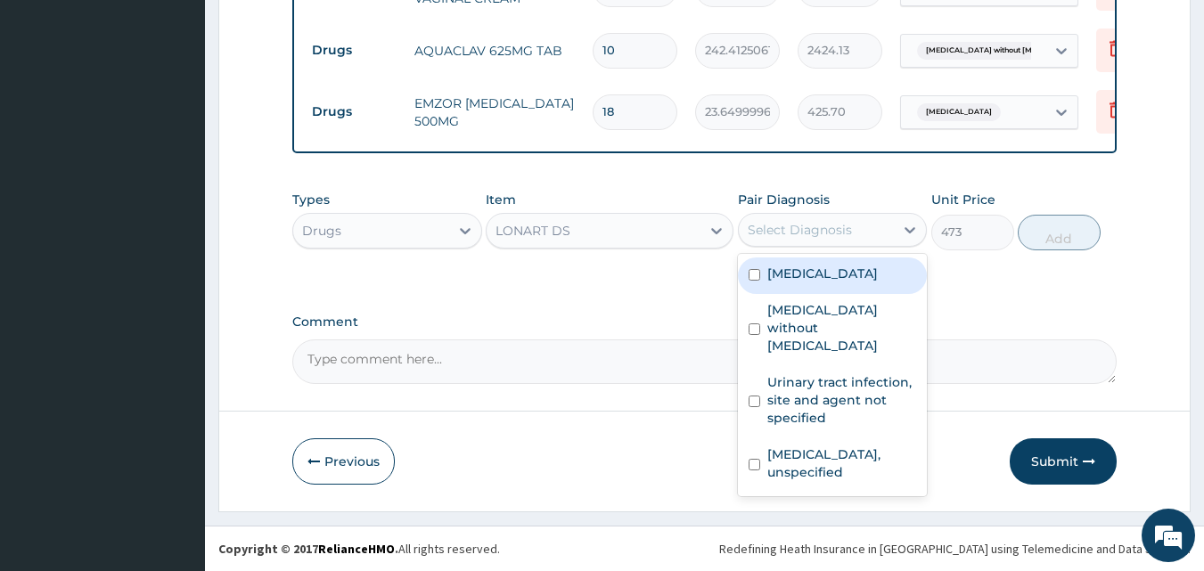
click at [843, 275] on label "Malaria, unspecified" at bounding box center [823, 274] width 111 height 18
checkbox input "true"
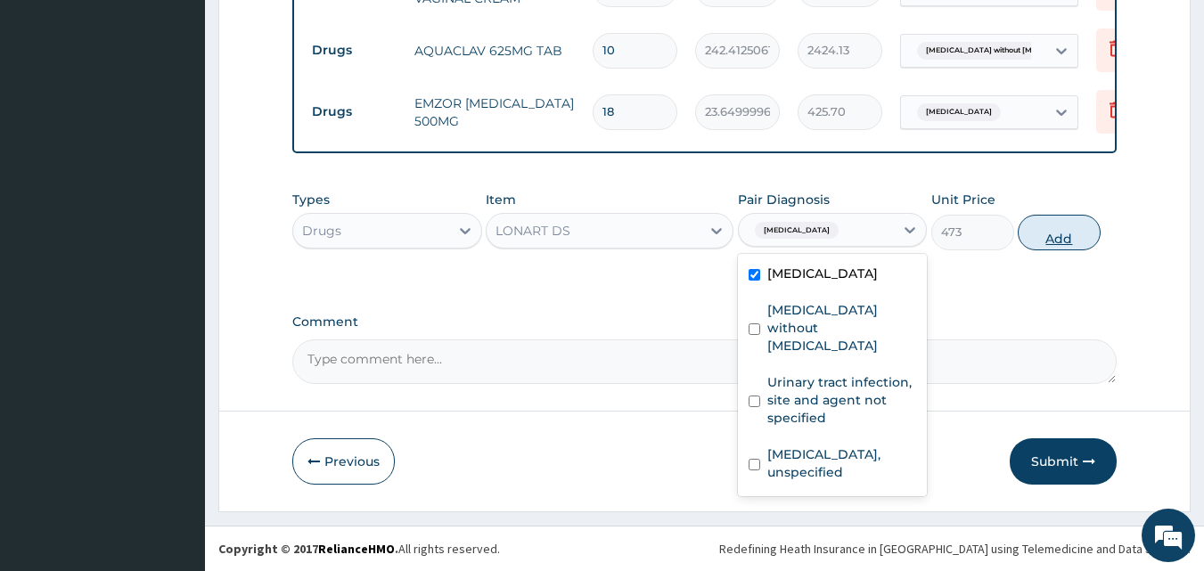
click at [1070, 218] on button "Add" at bounding box center [1059, 233] width 83 height 36
type input "0"
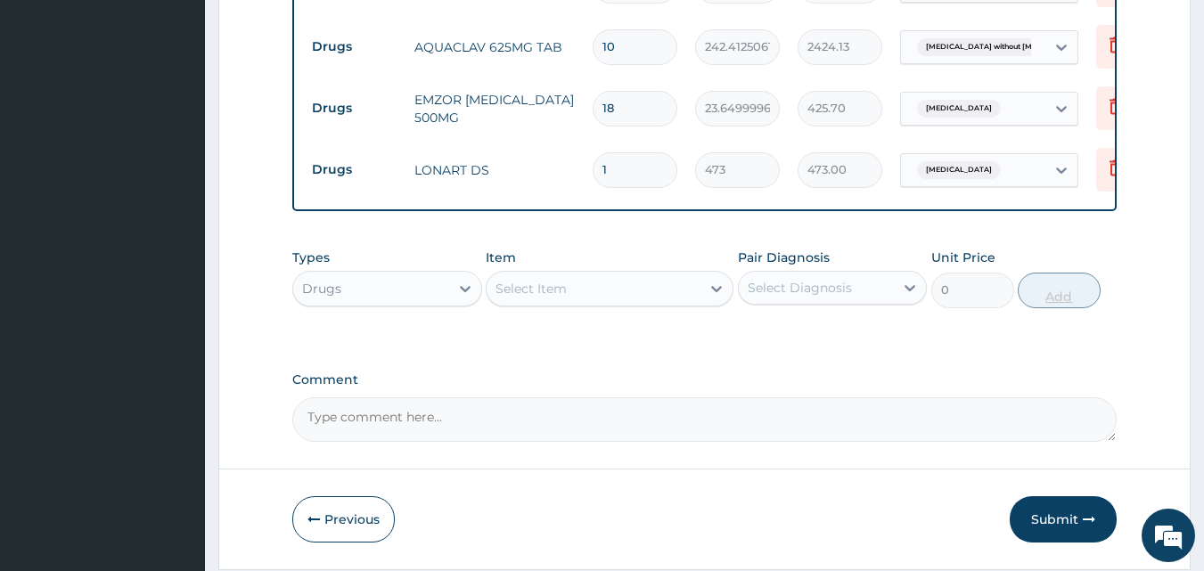
type input "0.00"
type input "6"
type input "2838.00"
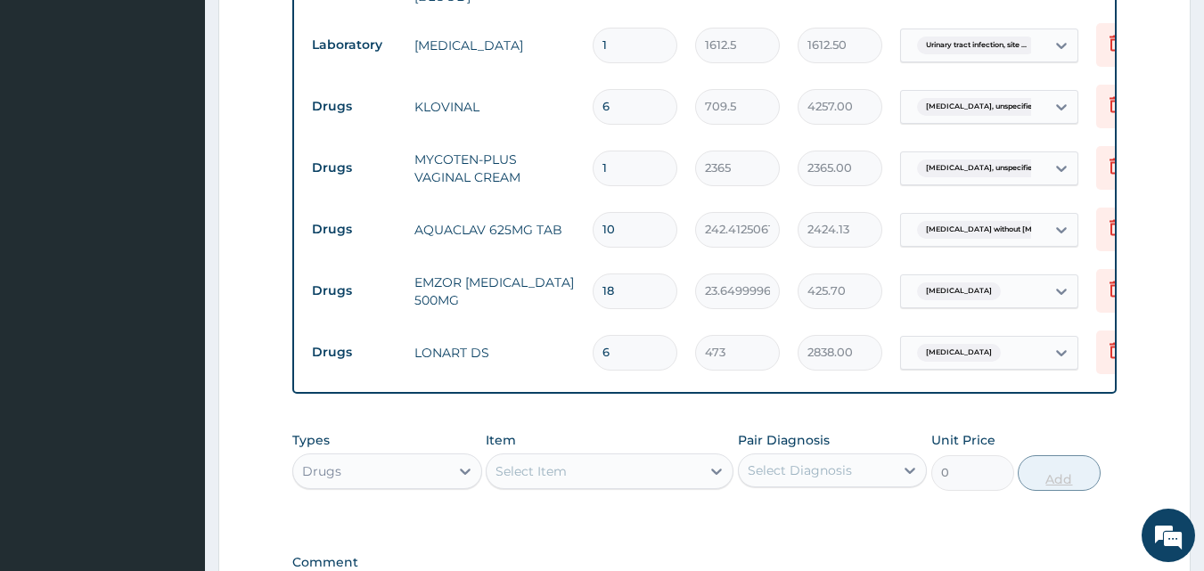
scroll to position [963, 0]
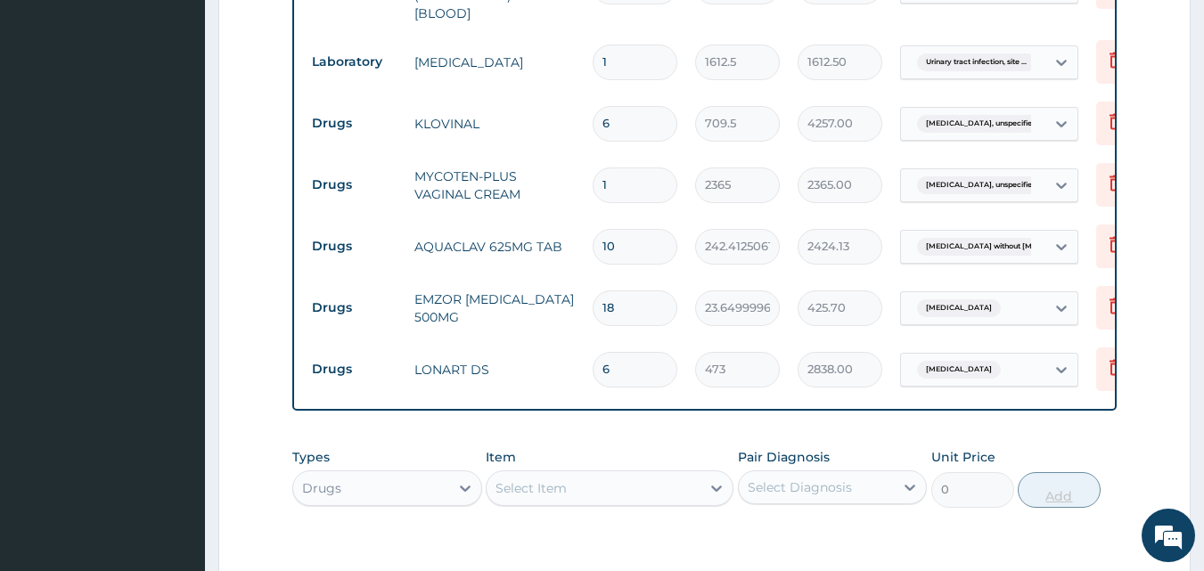
type input "6"
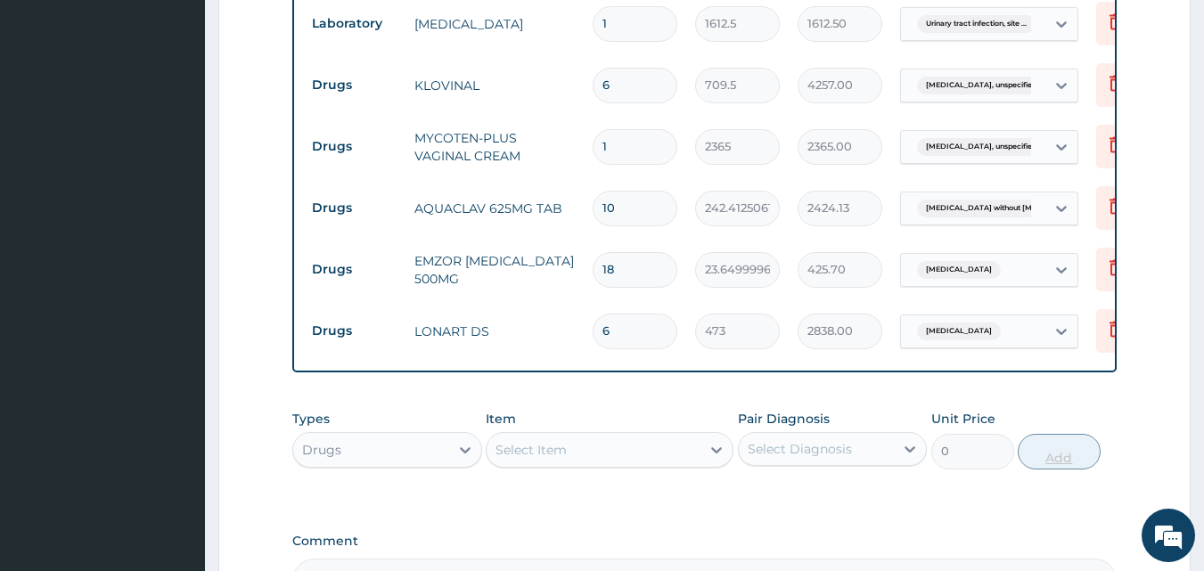
scroll to position [1224, 0]
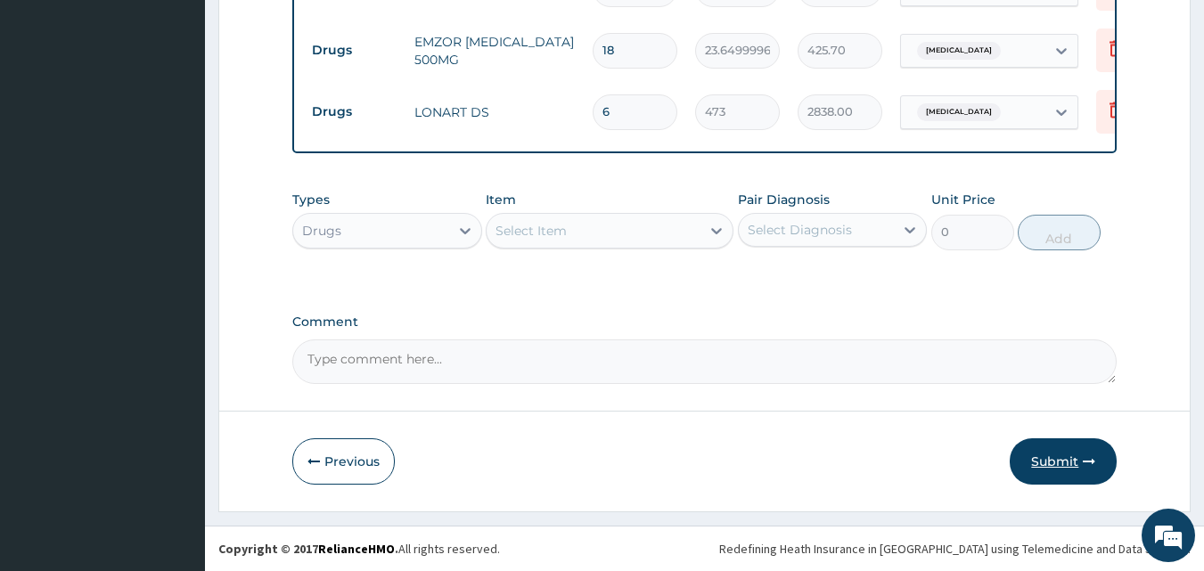
click at [1069, 465] on button "Submit" at bounding box center [1063, 462] width 107 height 46
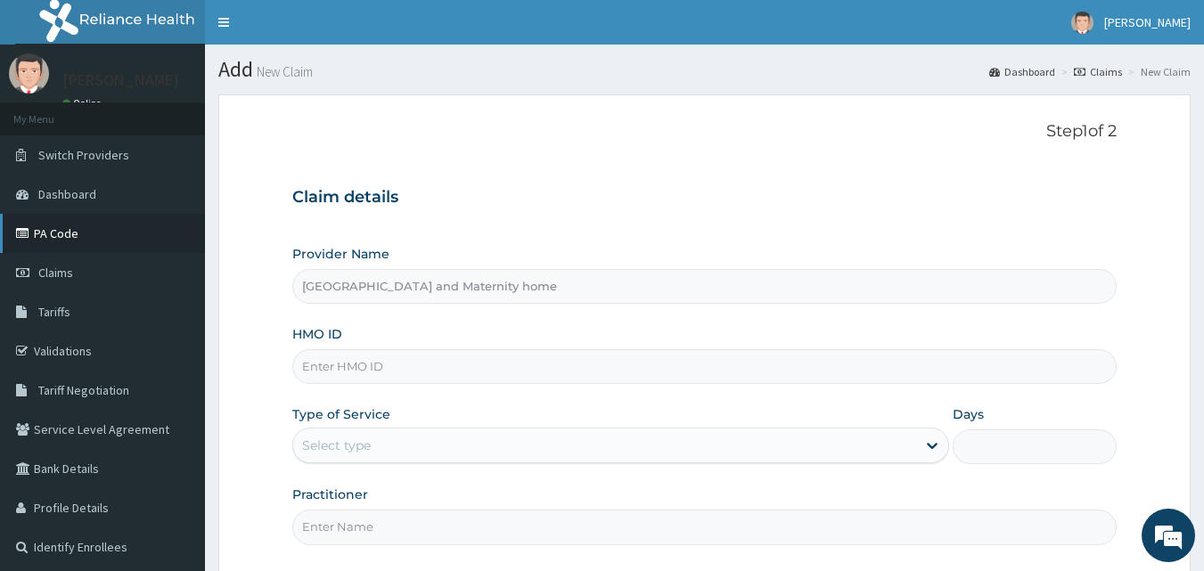
click at [123, 234] on link "PA Code" at bounding box center [102, 233] width 205 height 39
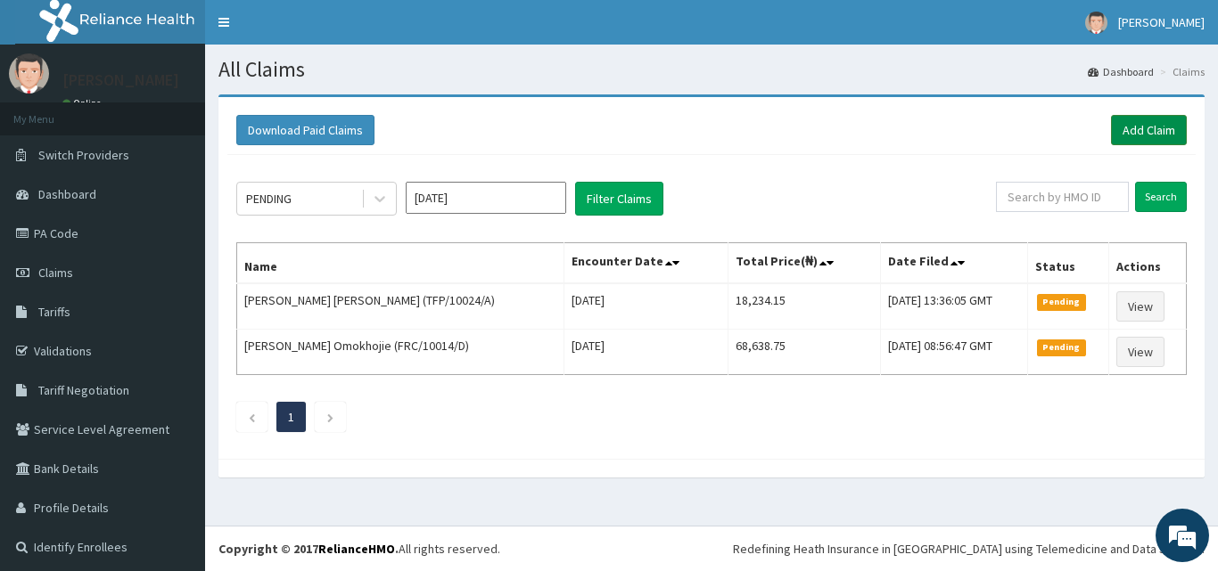
click at [1146, 144] on link "Add Claim" at bounding box center [1149, 130] width 76 height 30
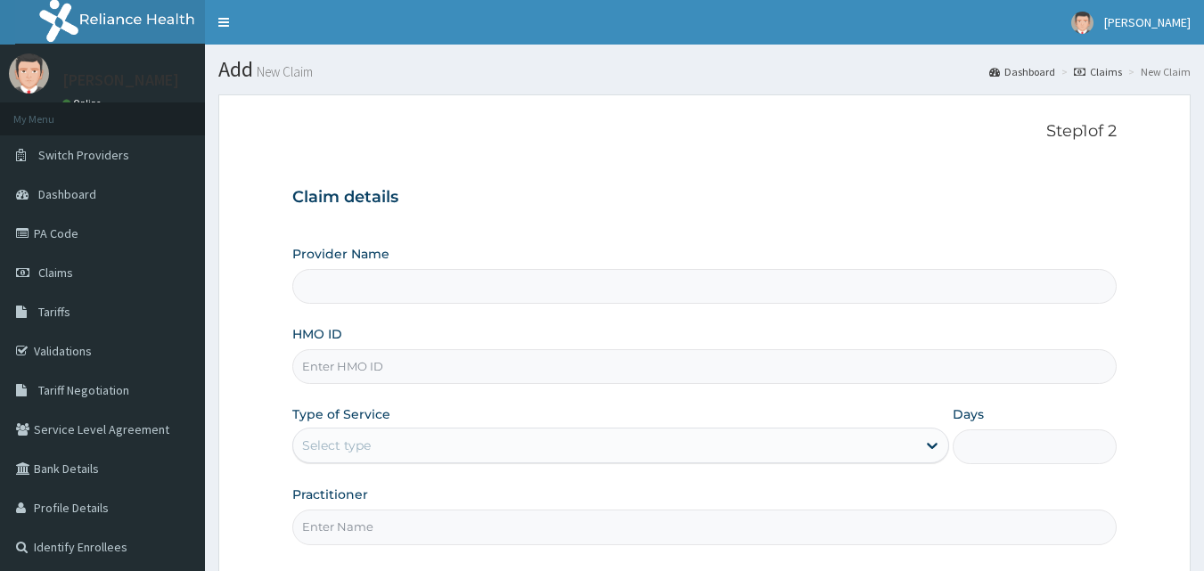
type input "[GEOGRAPHIC_DATA] and Maternity home"
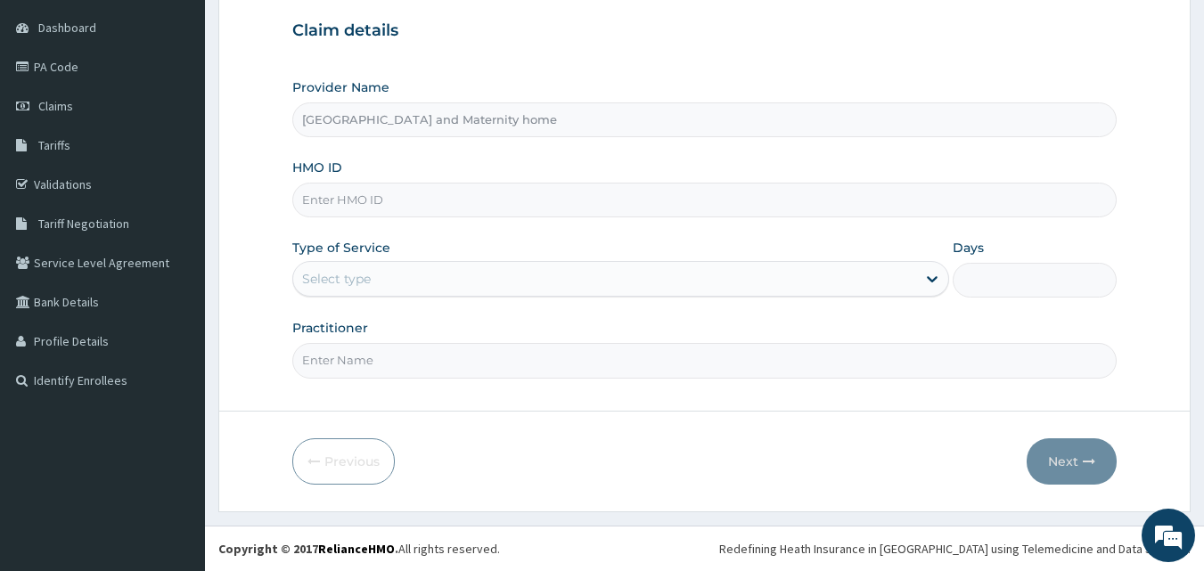
click at [421, 193] on input "HMO ID" at bounding box center [705, 200] width 826 height 35
paste input "SBG/11008/F"
type input "SBG/11008/F"
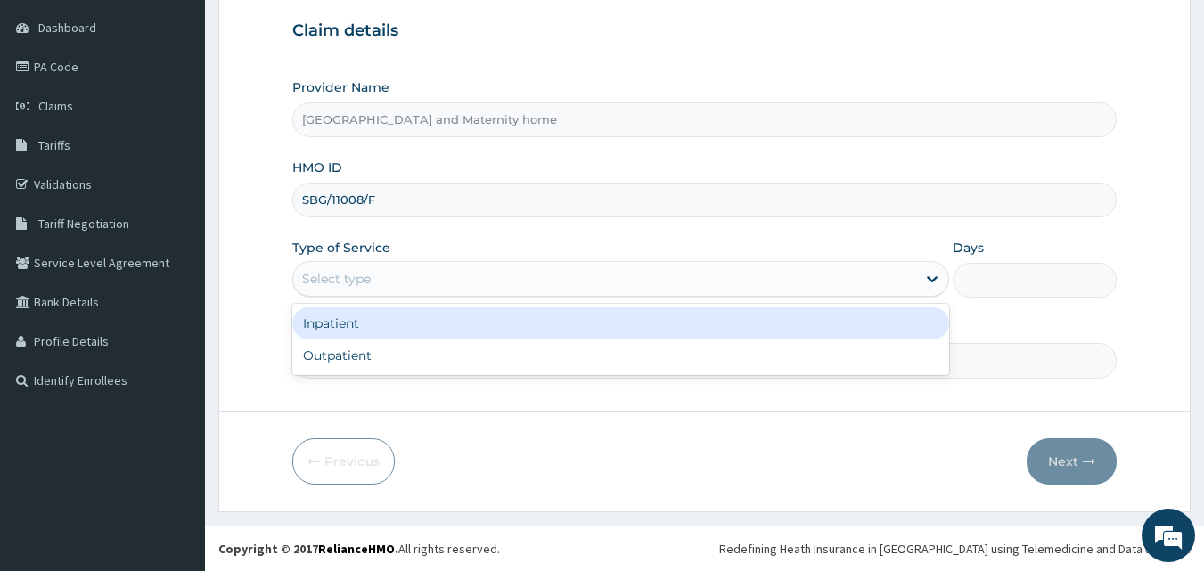
click at [392, 285] on div "Select type" at bounding box center [604, 279] width 623 height 29
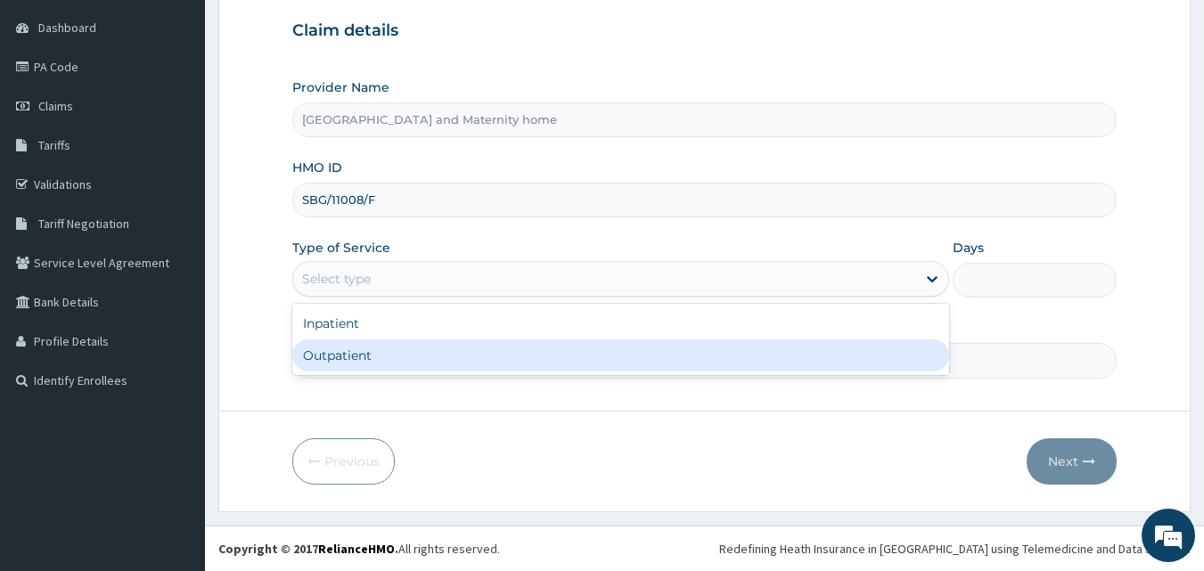
click at [376, 354] on div "Outpatient" at bounding box center [620, 356] width 657 height 32
type input "1"
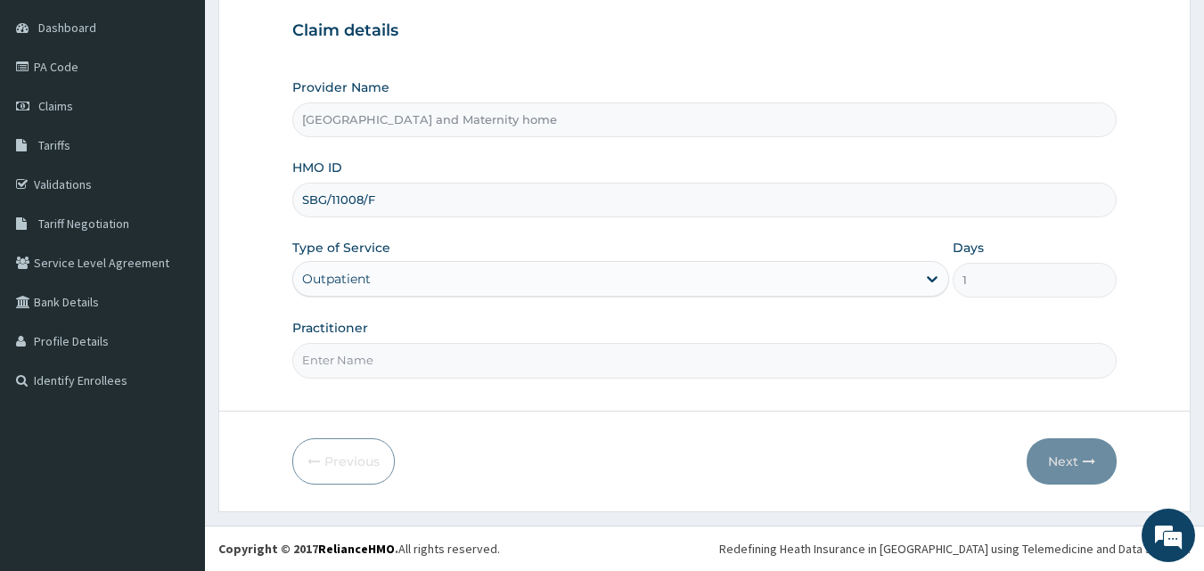
click at [376, 354] on input "Practitioner" at bounding box center [705, 360] width 826 height 35
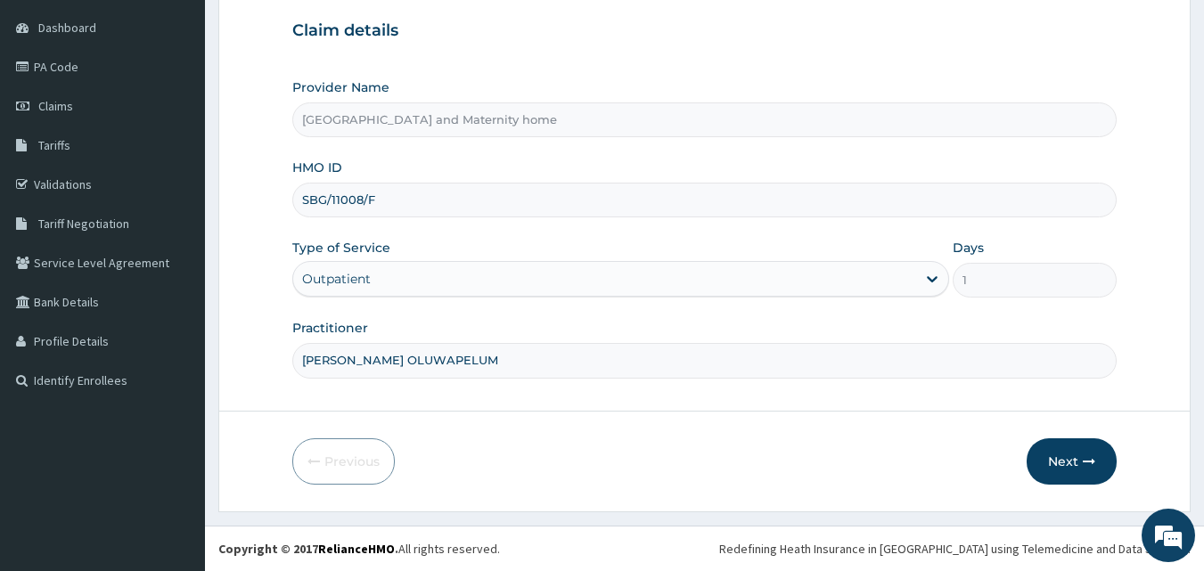
type input "[PERSON_NAME]"
click at [1081, 451] on button "Next" at bounding box center [1072, 462] width 90 height 46
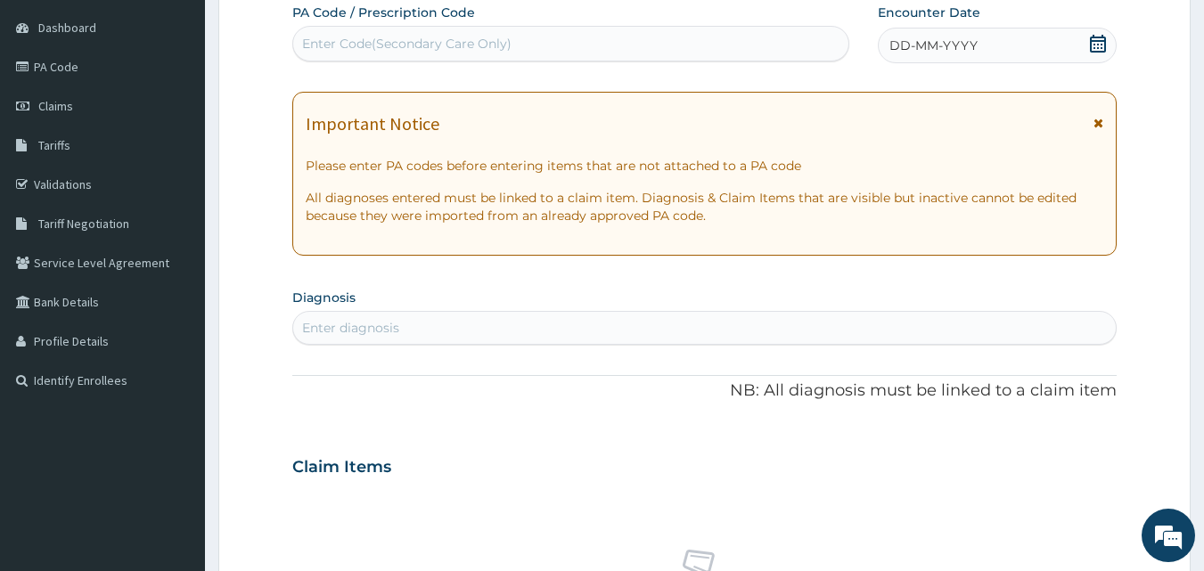
click at [1092, 35] on icon at bounding box center [1098, 44] width 18 height 18
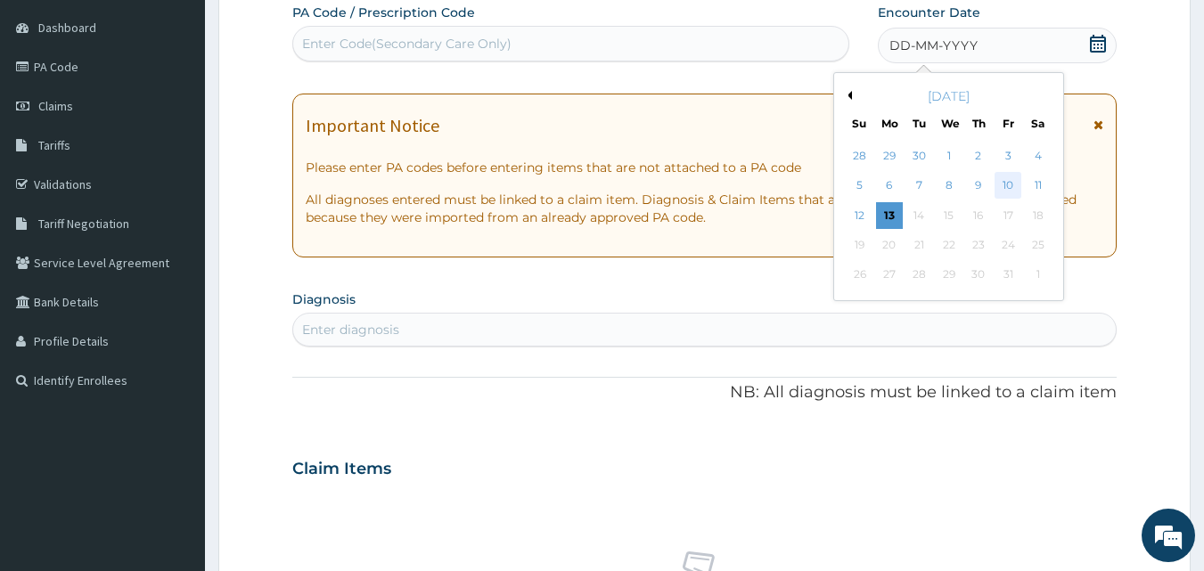
click at [1003, 183] on div "10" at bounding box center [1008, 186] width 27 height 27
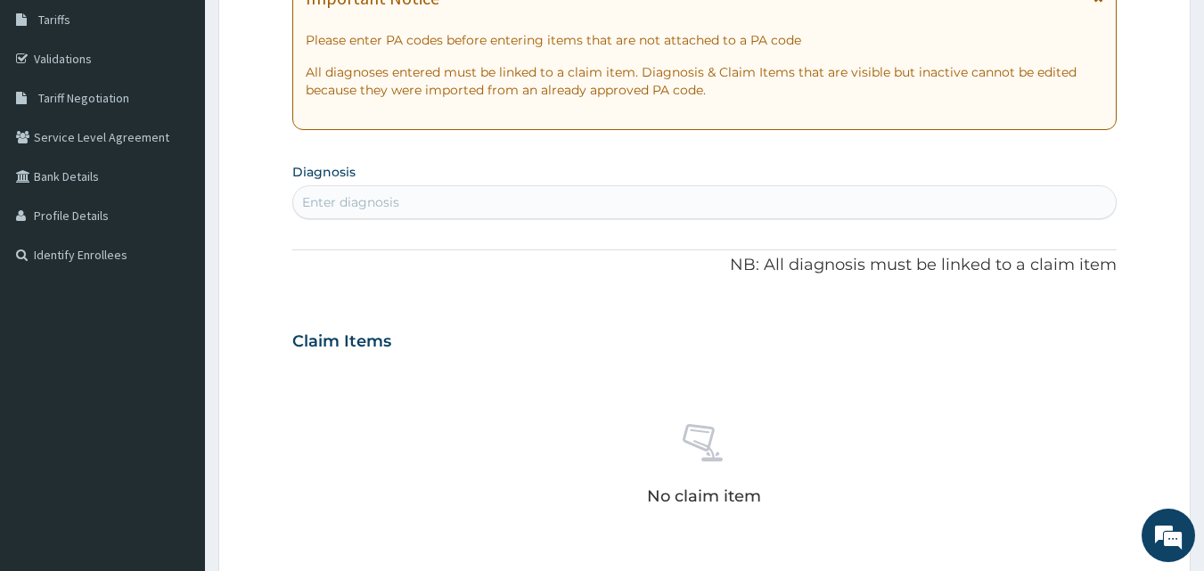
scroll to position [300, 0]
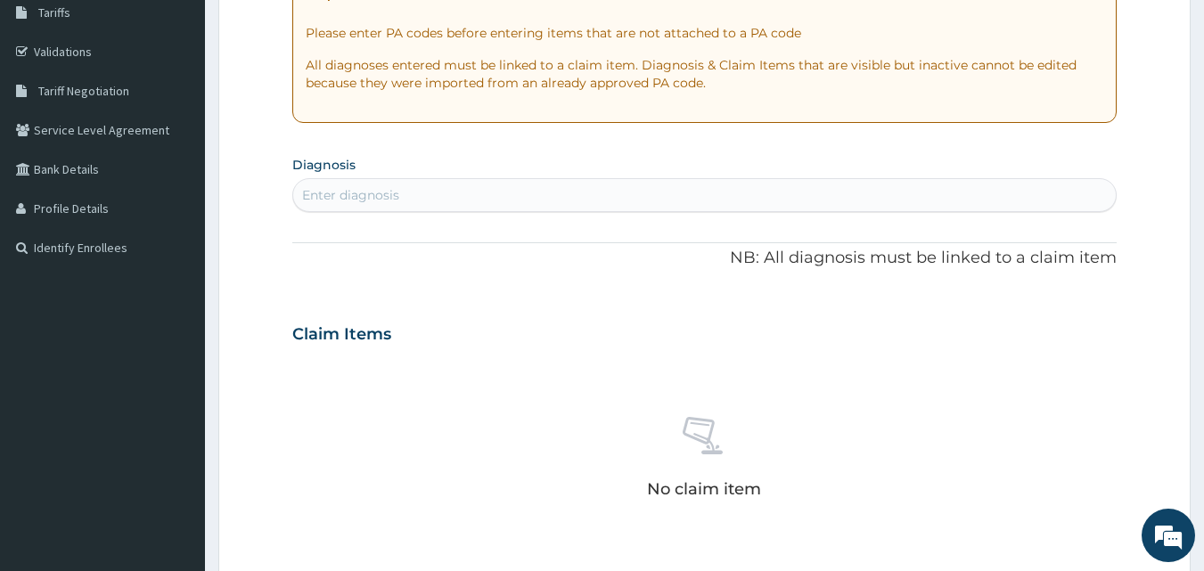
click at [394, 201] on div "Enter diagnosis" at bounding box center [350, 195] width 97 height 18
type input "[MEDICAL_DATA]"
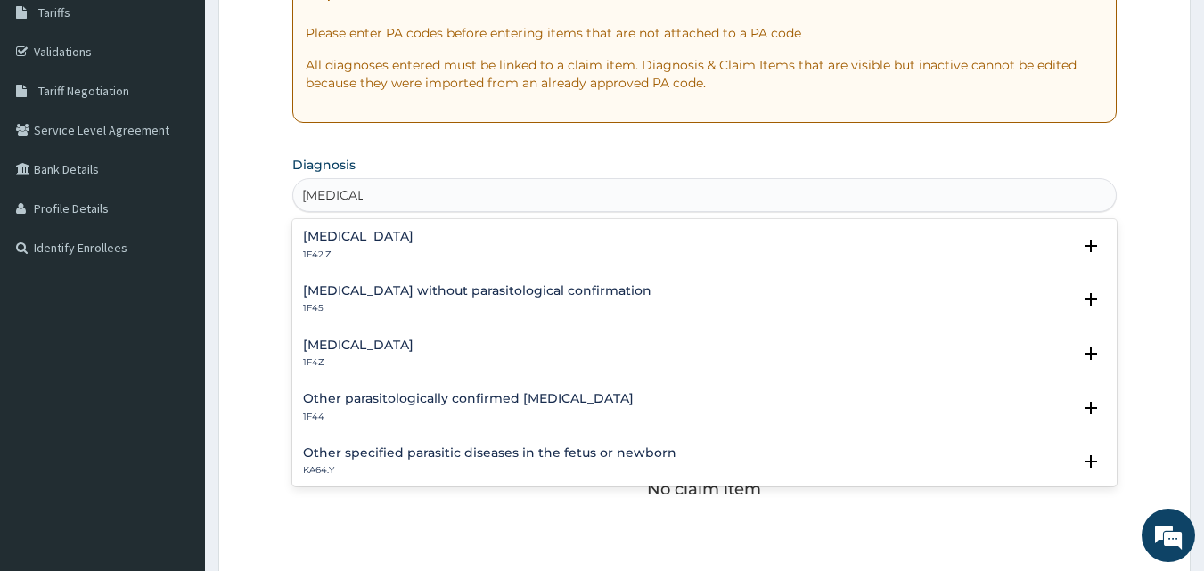
click at [366, 251] on p "1F42.Z" at bounding box center [358, 255] width 111 height 12
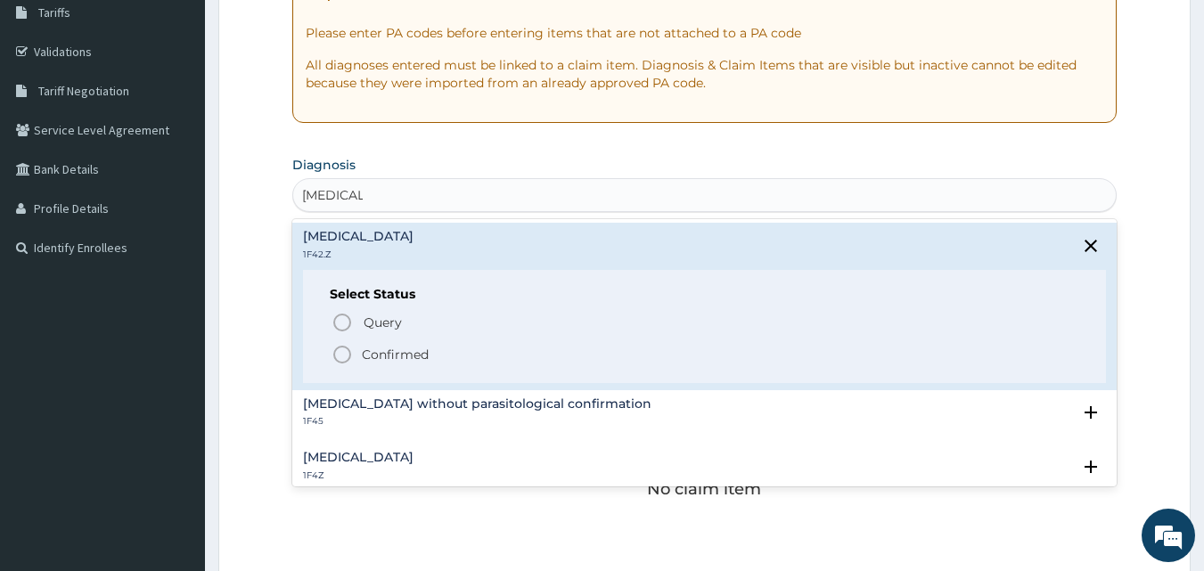
click at [347, 355] on icon "status option filled" at bounding box center [342, 354] width 21 height 21
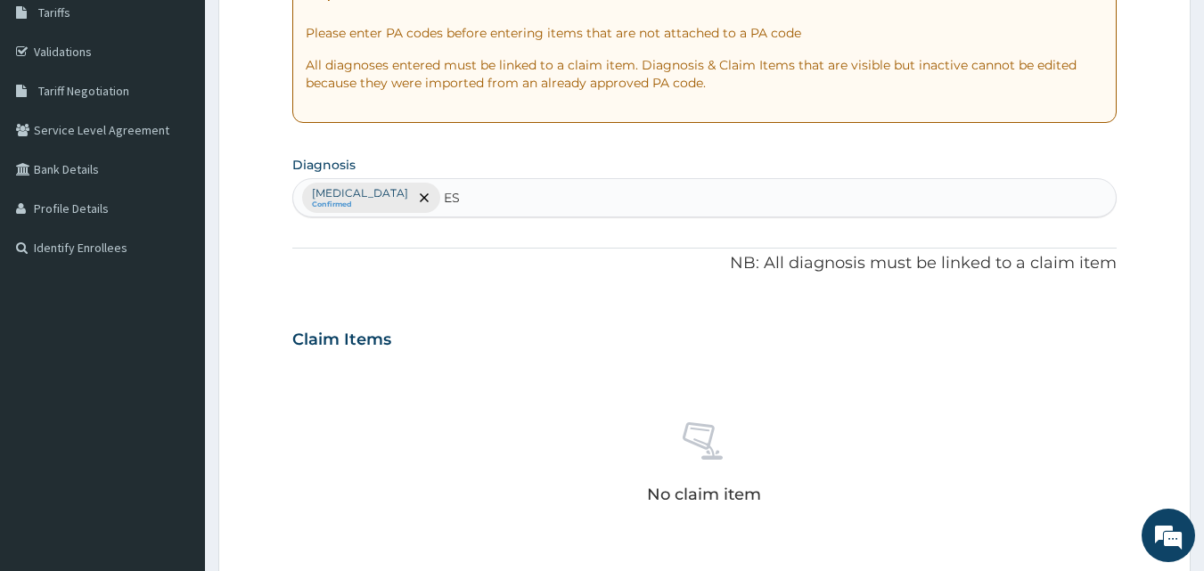
type input "E"
type input "SEPSIS"
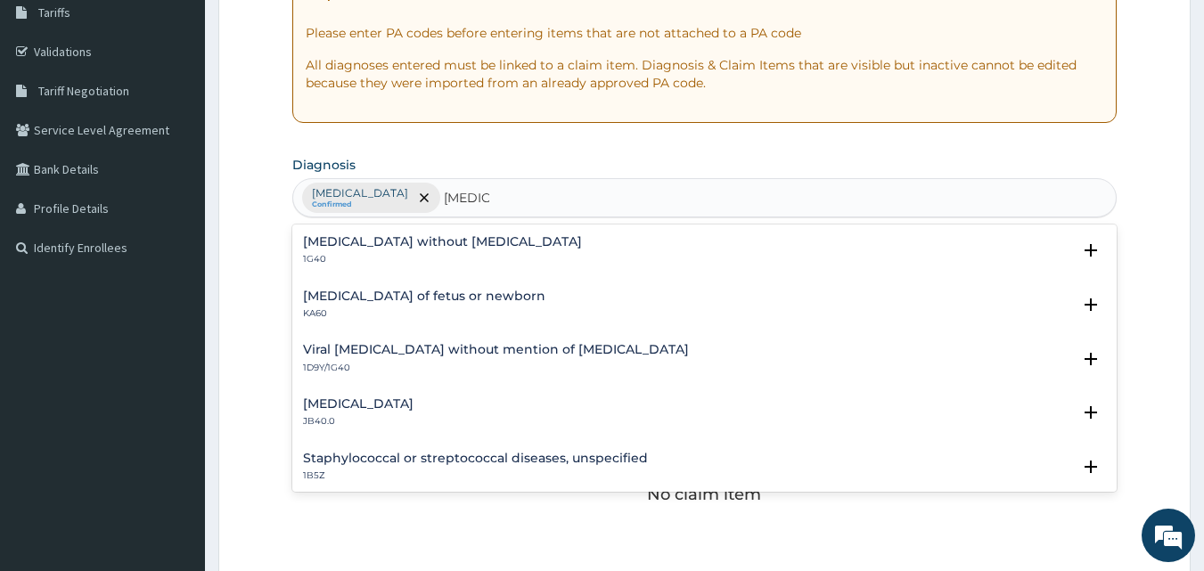
click at [308, 255] on p "1G40" at bounding box center [442, 259] width 279 height 12
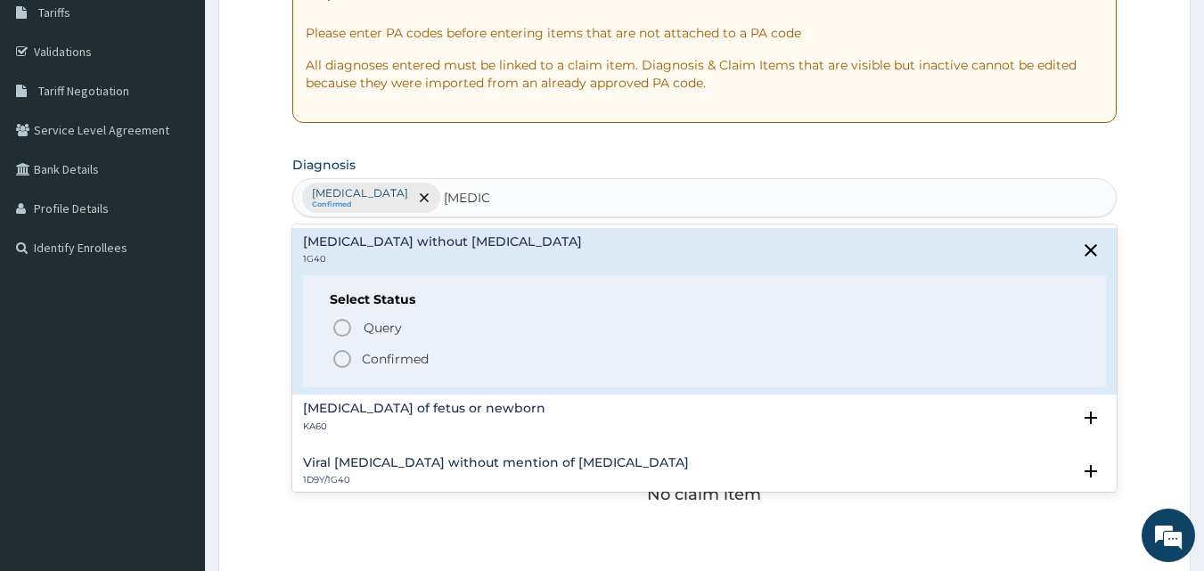
click at [342, 363] on icon "status option filled" at bounding box center [342, 359] width 21 height 21
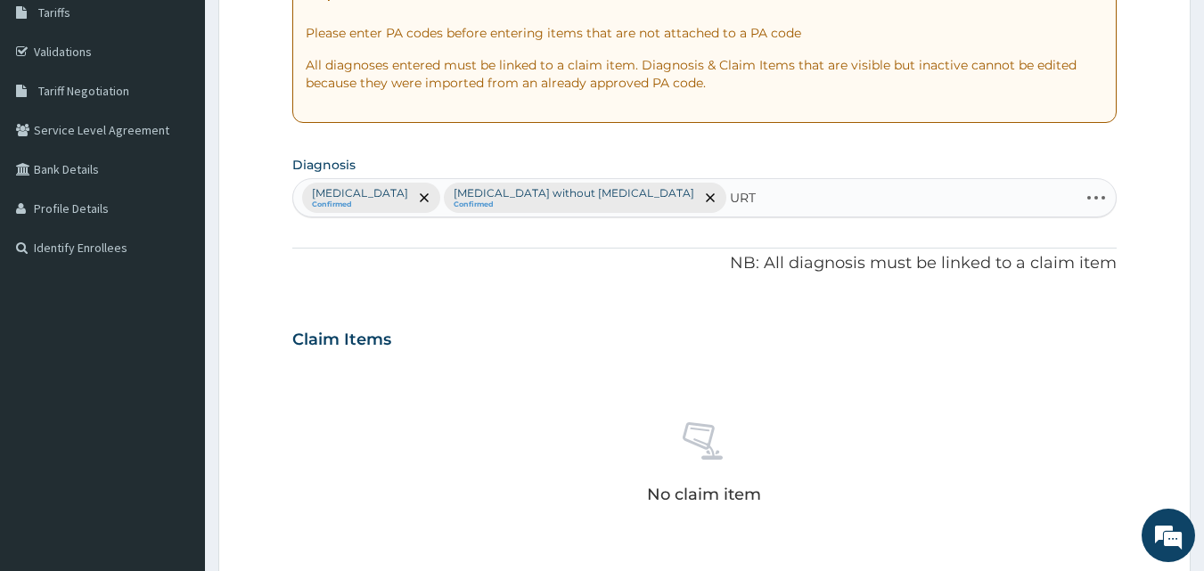
type input "URTI"
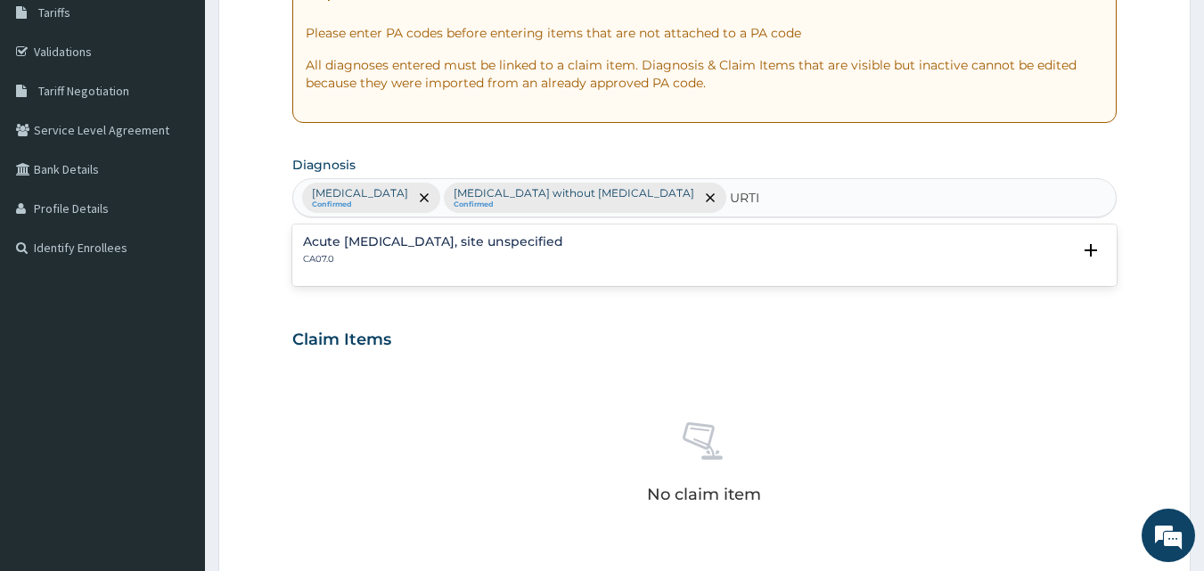
click at [348, 238] on h4 "Acute upper respiratory infection, site unspecified" at bounding box center [433, 241] width 260 height 13
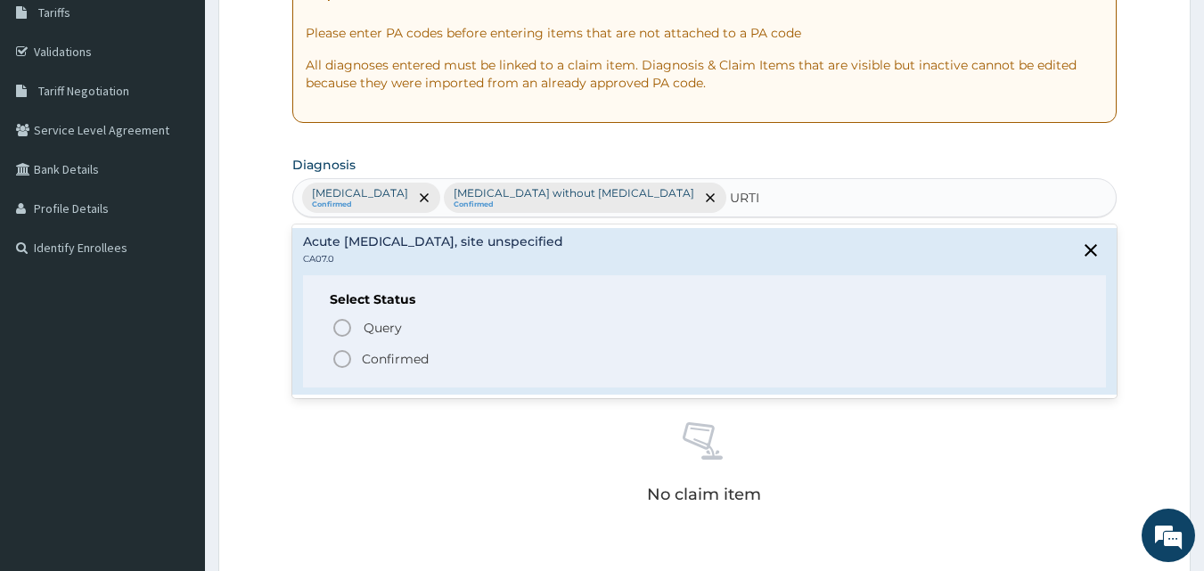
click at [342, 363] on icon "status option filled" at bounding box center [342, 359] width 21 height 21
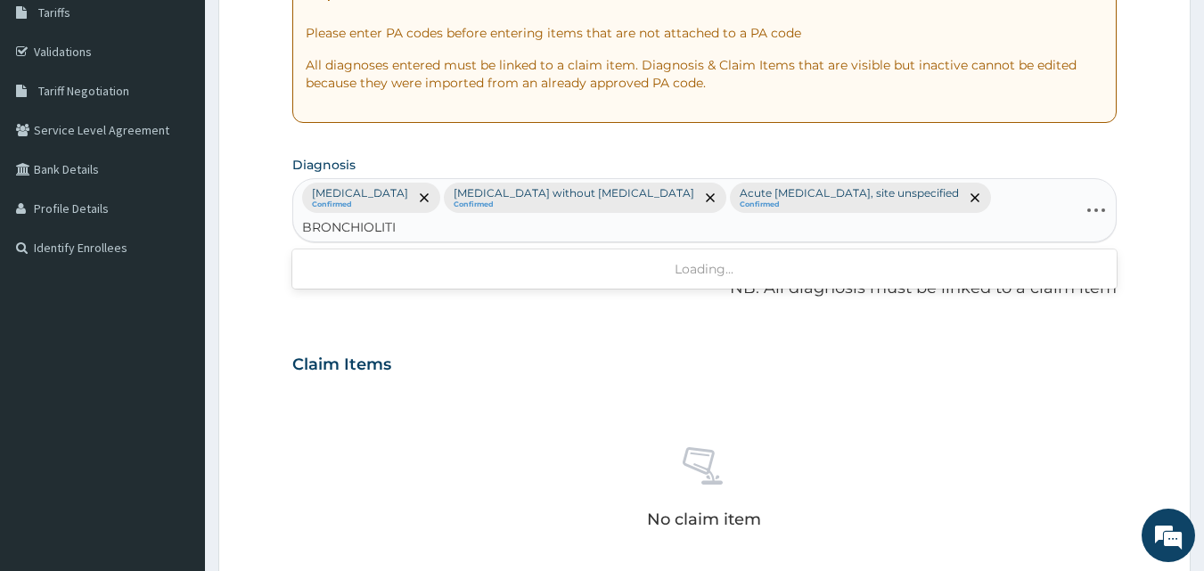
type input "BRONCHIOLITIS"
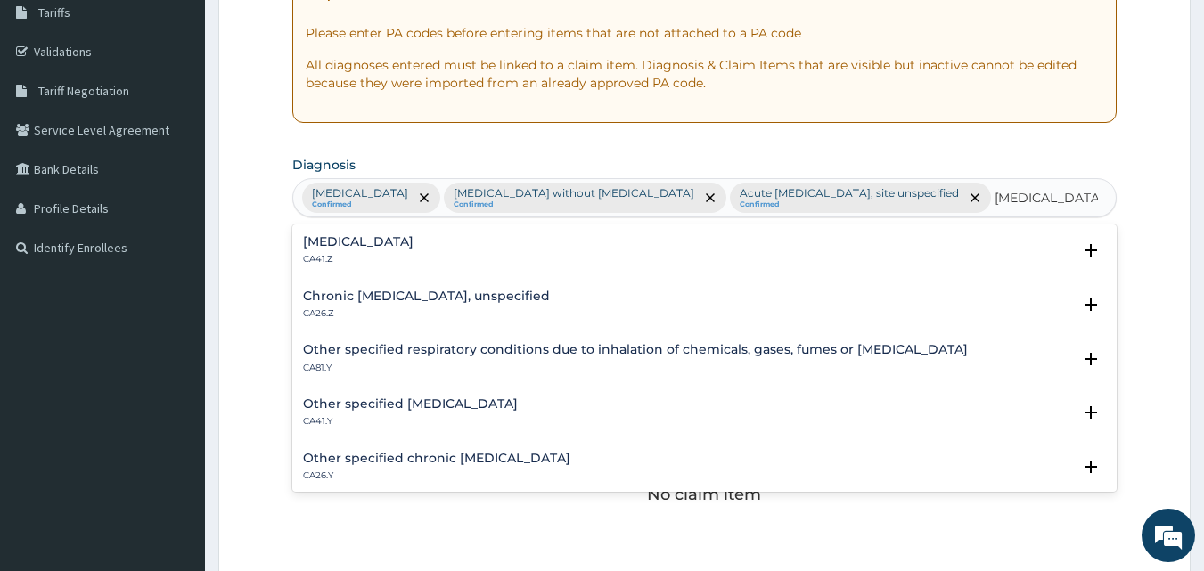
click at [327, 266] on p "CA41.Z" at bounding box center [358, 259] width 111 height 12
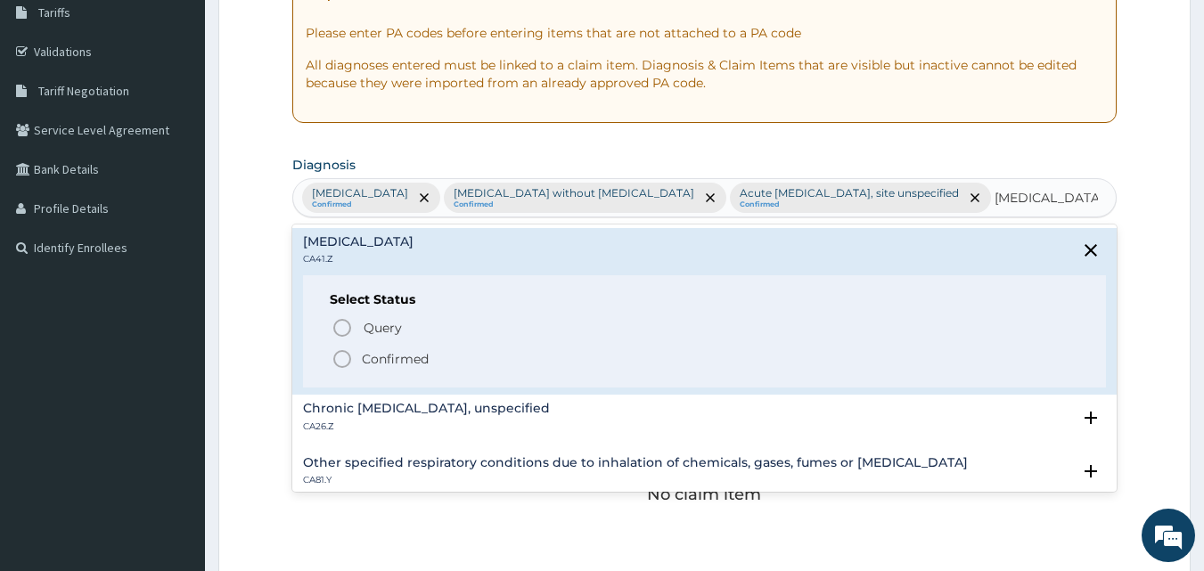
click at [341, 367] on circle "status option filled" at bounding box center [342, 359] width 16 height 16
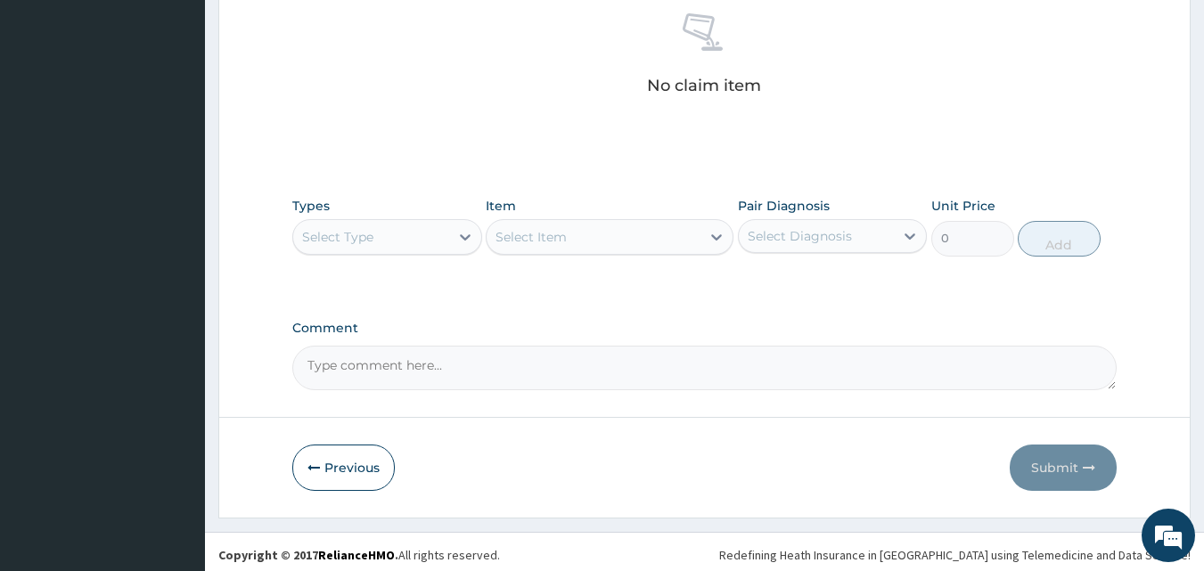
scroll to position [748, 0]
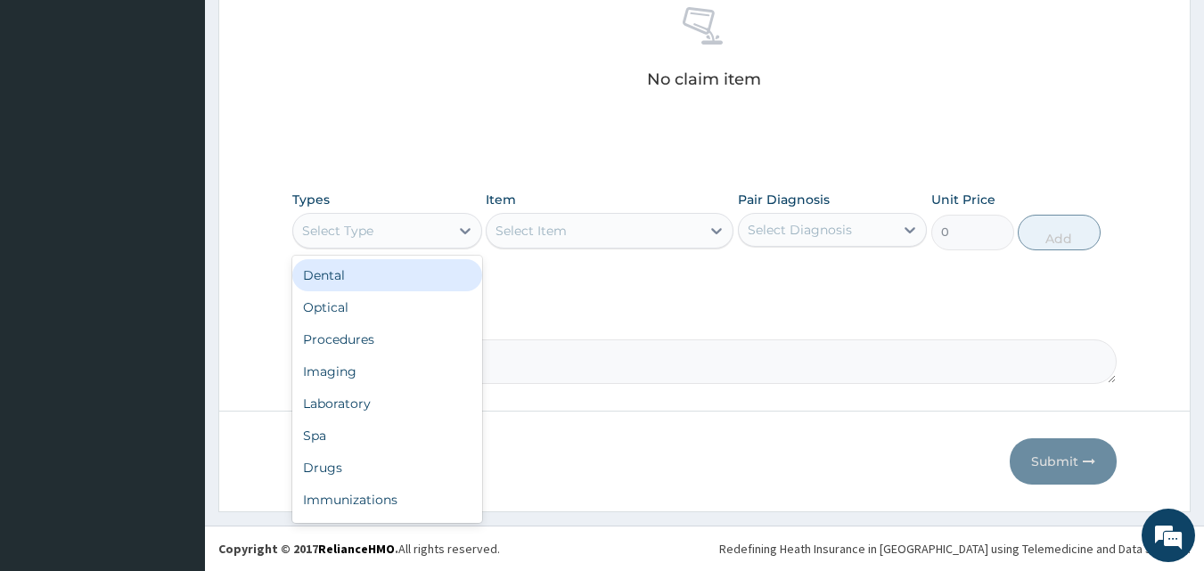
click at [395, 340] on div "Procedures" at bounding box center [387, 340] width 190 height 32
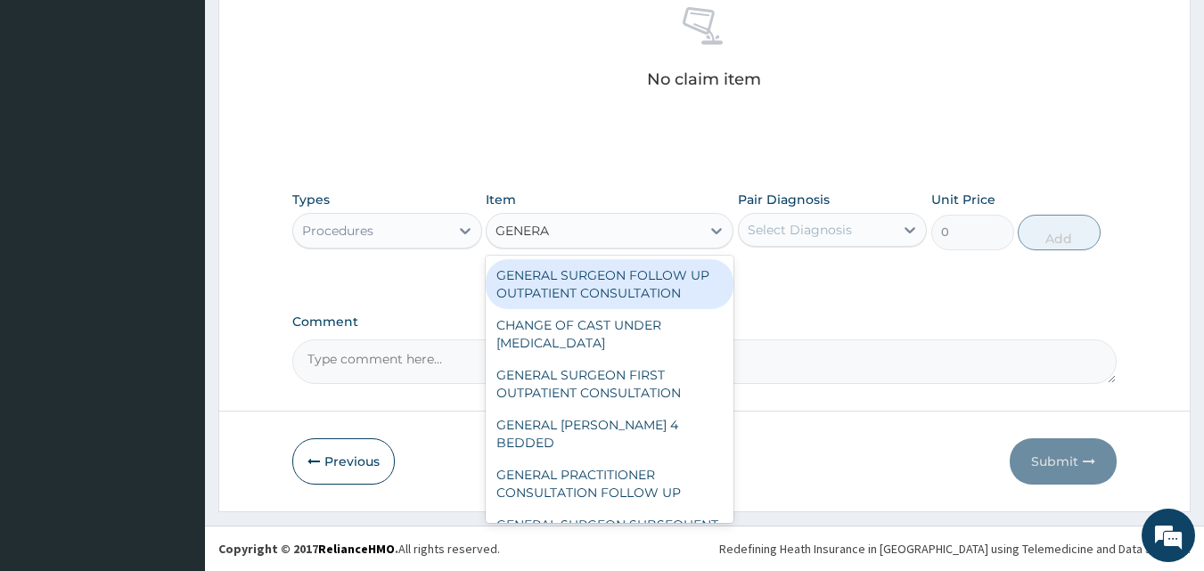
type input "GENERAL"
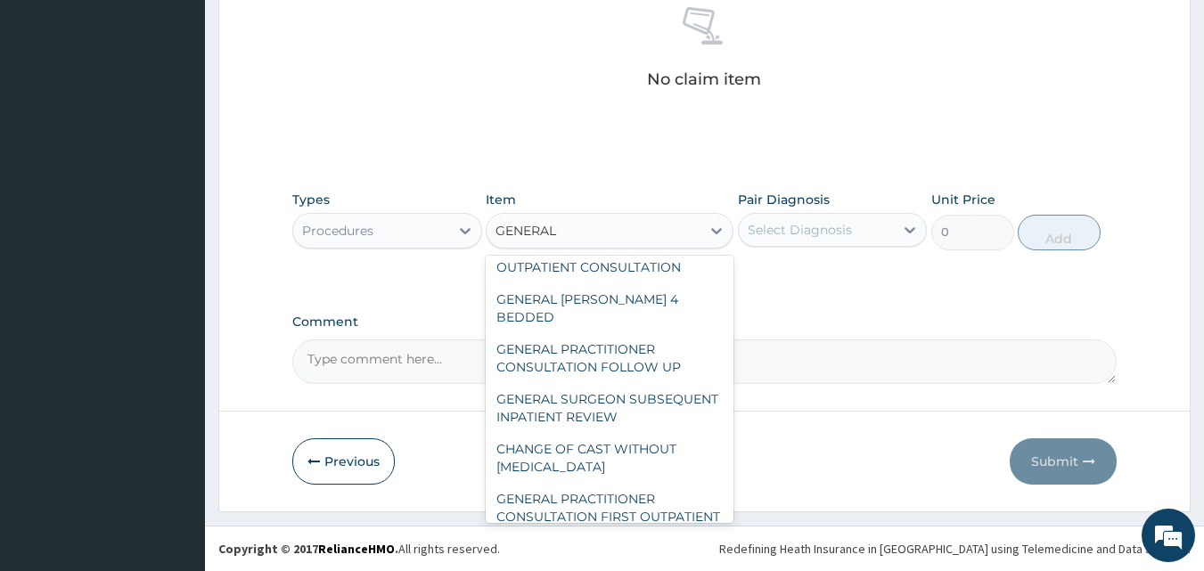
scroll to position [257, 0]
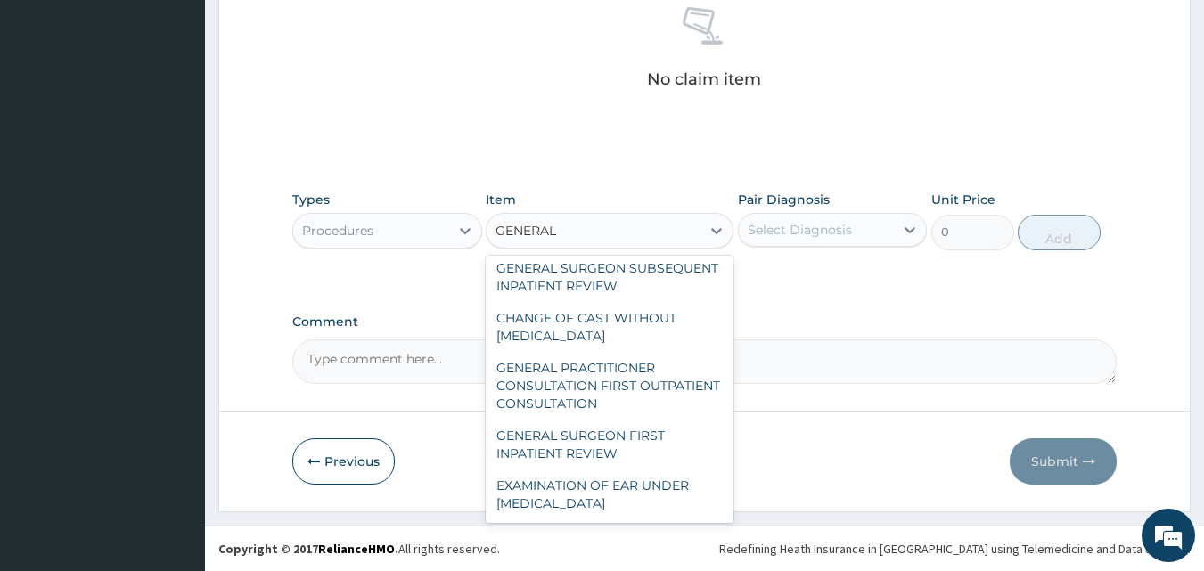
click at [609, 381] on div "GENERAL PRACTITIONER CONSULTATION FIRST OUTPATIENT CONSULTATION" at bounding box center [610, 386] width 248 height 68
type input "3547.5"
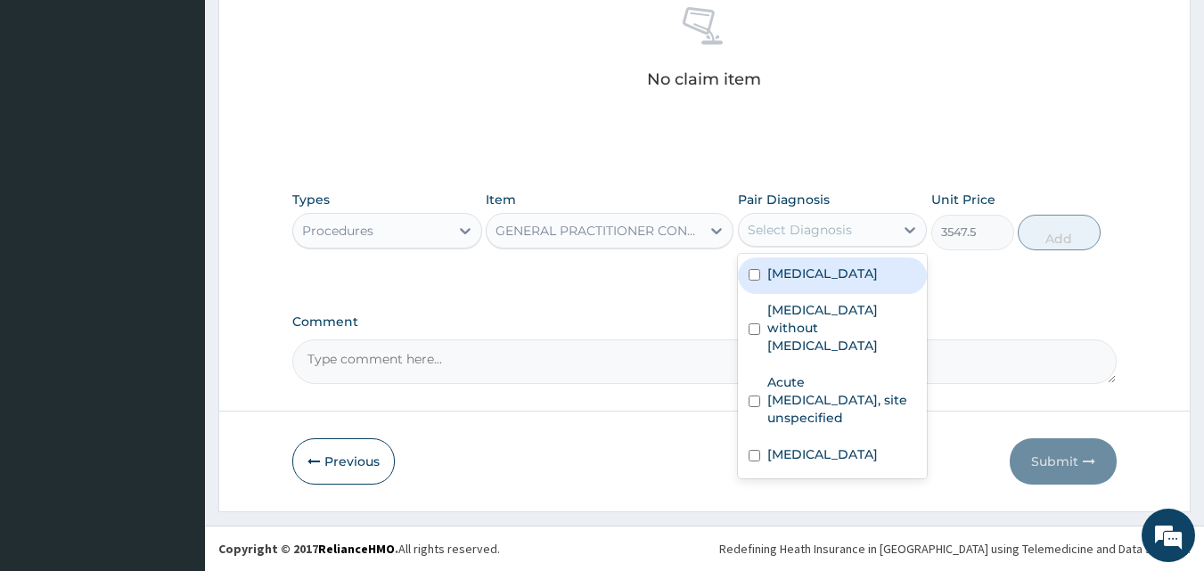
click at [846, 283] on label "Plasmodium malariae malaria without complication" at bounding box center [823, 274] width 111 height 18
checkbox input "true"
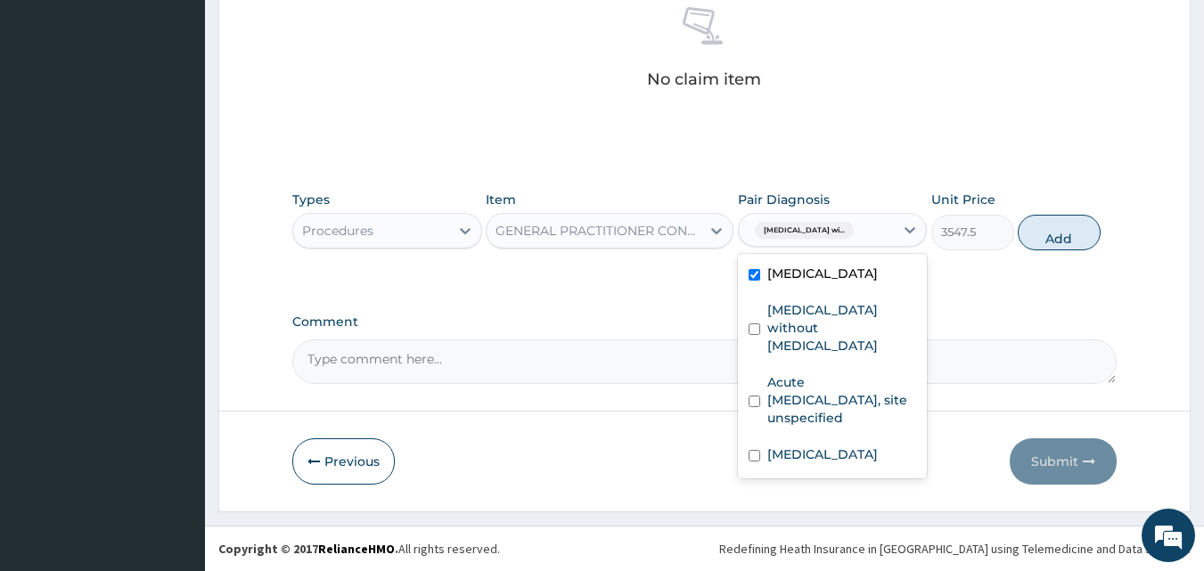
click at [820, 355] on label "Sepsis without septic shock" at bounding box center [843, 327] width 150 height 53
checkbox input "true"
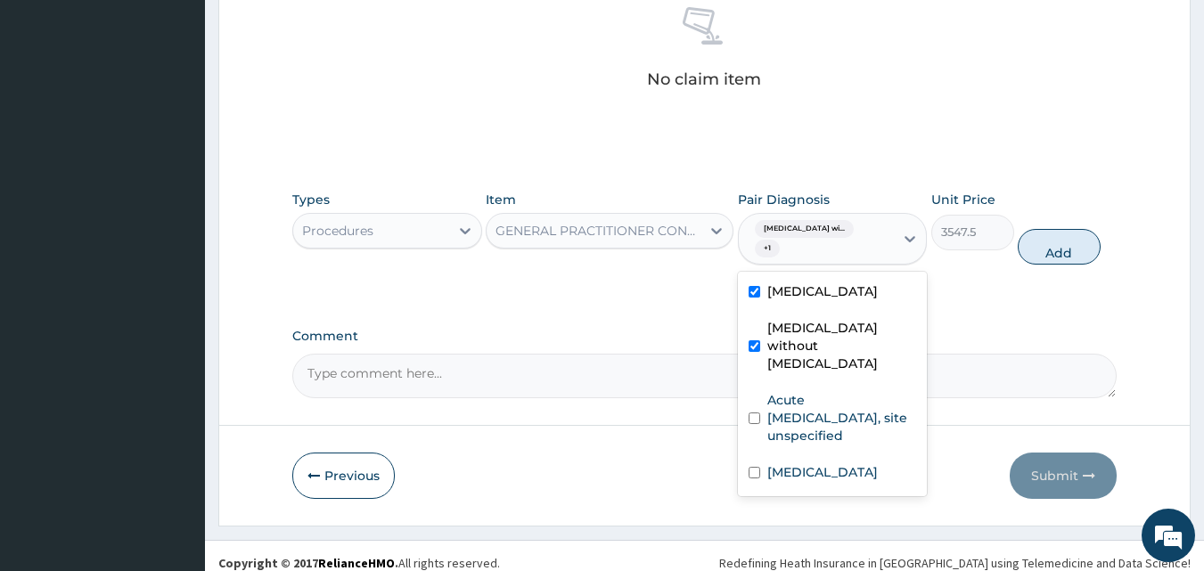
click at [826, 425] on label "Acute upper respiratory infection, site unspecified" at bounding box center [843, 417] width 150 height 53
checkbox input "true"
click at [834, 481] on label "Acute bronchiolitis, unspecified" at bounding box center [823, 473] width 111 height 18
checkbox input "true"
click at [1056, 219] on div "Types Procedures Item GENERAL PRACTITIONER CONSULTATION FIRST OUTPATIENT CONSUL…" at bounding box center [705, 228] width 826 height 92
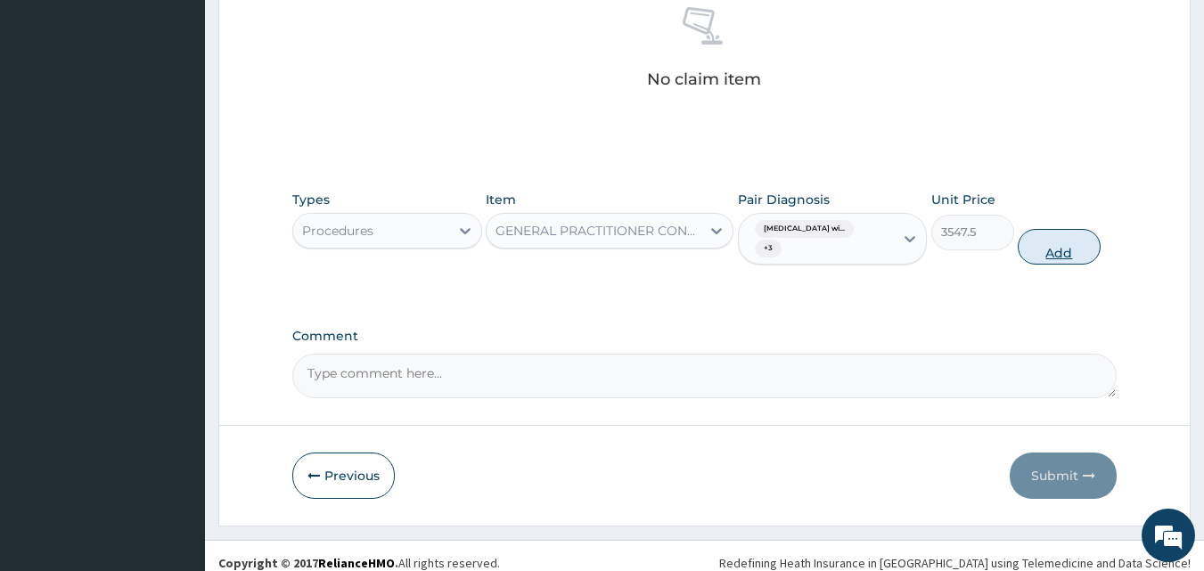
click at [1070, 251] on button "Add" at bounding box center [1059, 247] width 83 height 36
type input "0"
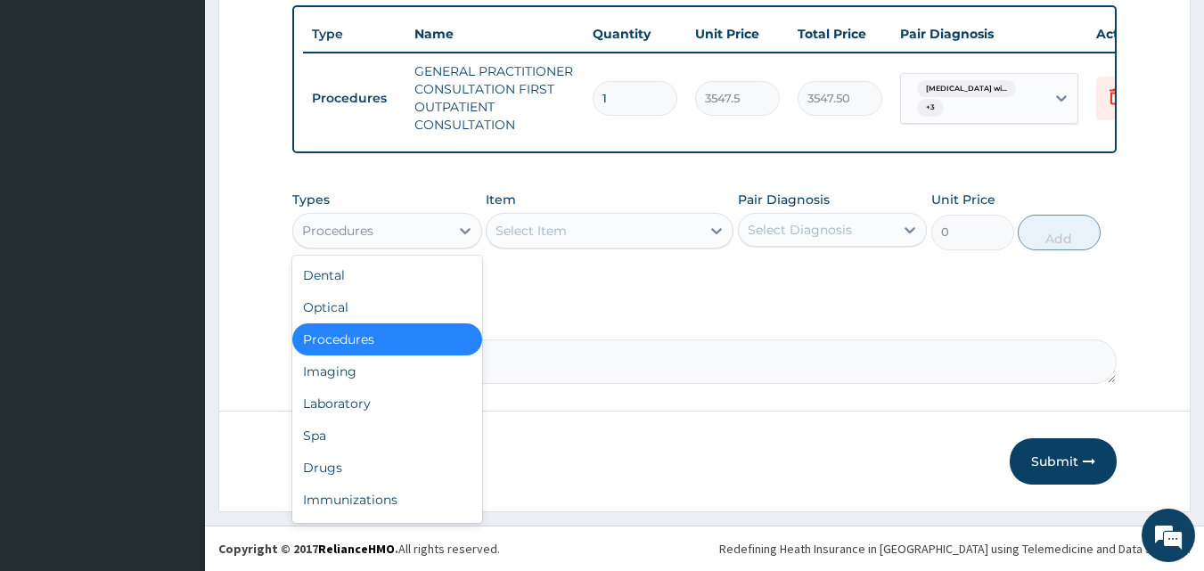
click at [381, 400] on div "Laboratory" at bounding box center [387, 404] width 190 height 32
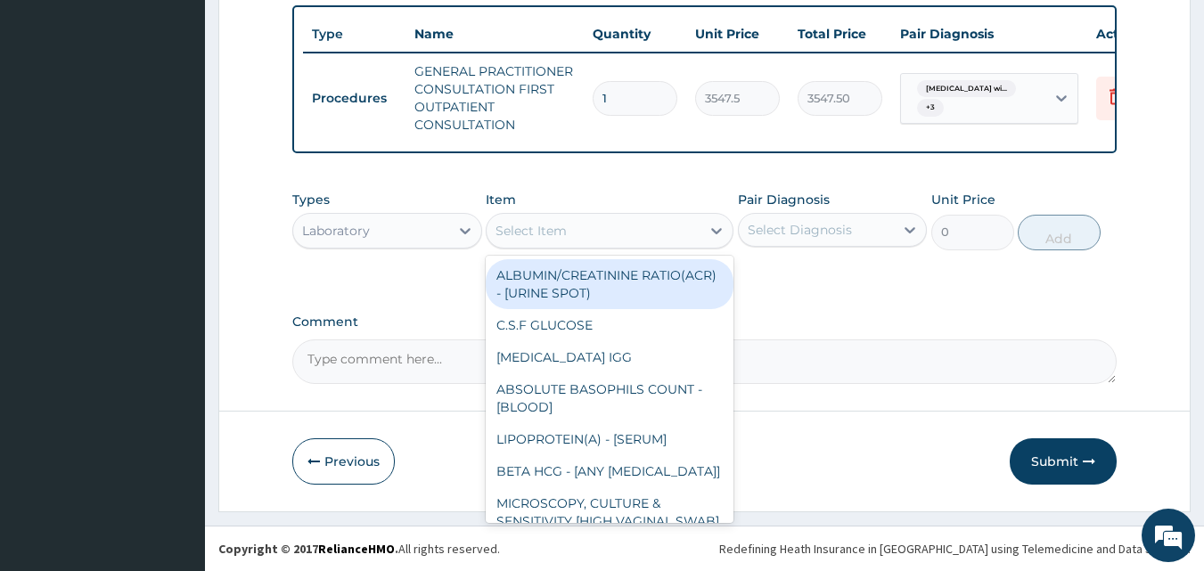
click at [545, 225] on div "Select Item" at bounding box center [531, 231] width 71 height 18
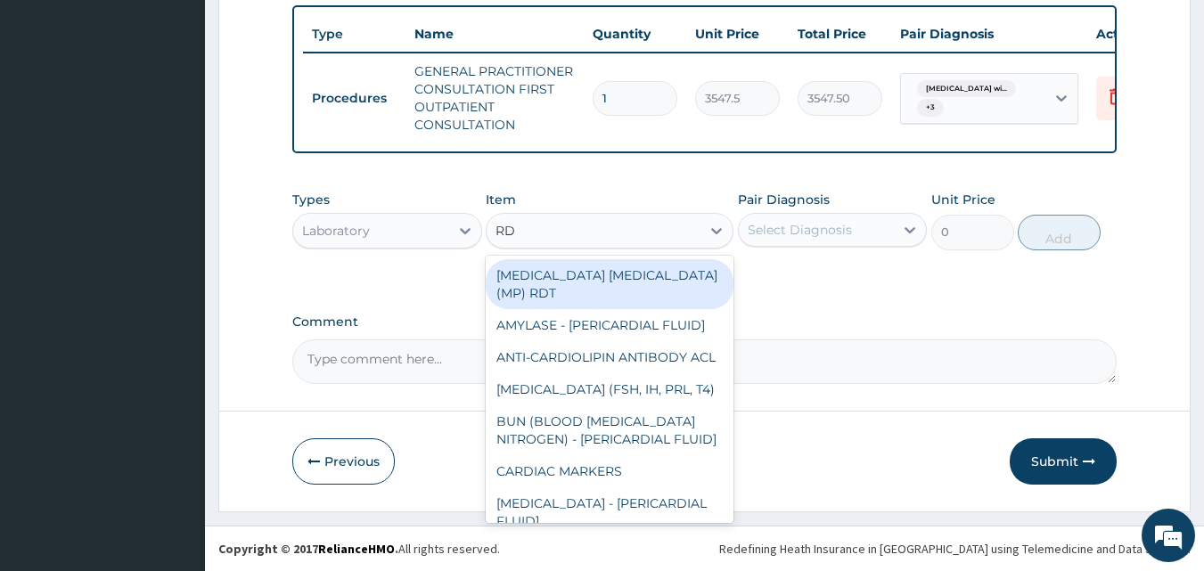
type input "RDT"
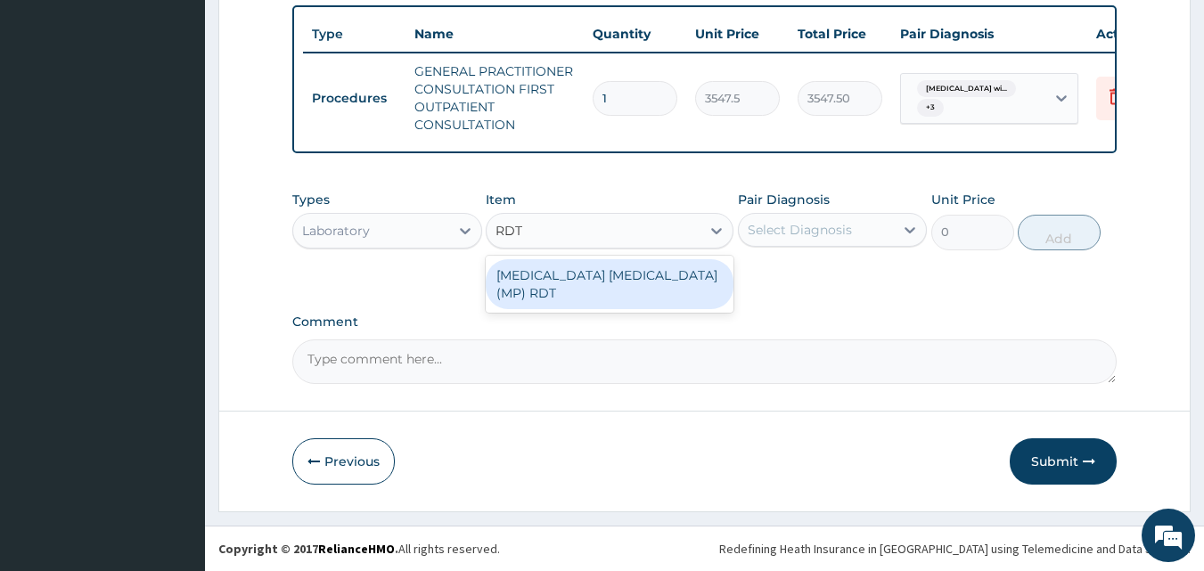
click at [574, 270] on div "MALARIA PARASITE (MP) RDT" at bounding box center [610, 284] width 248 height 50
type input "1612.5"
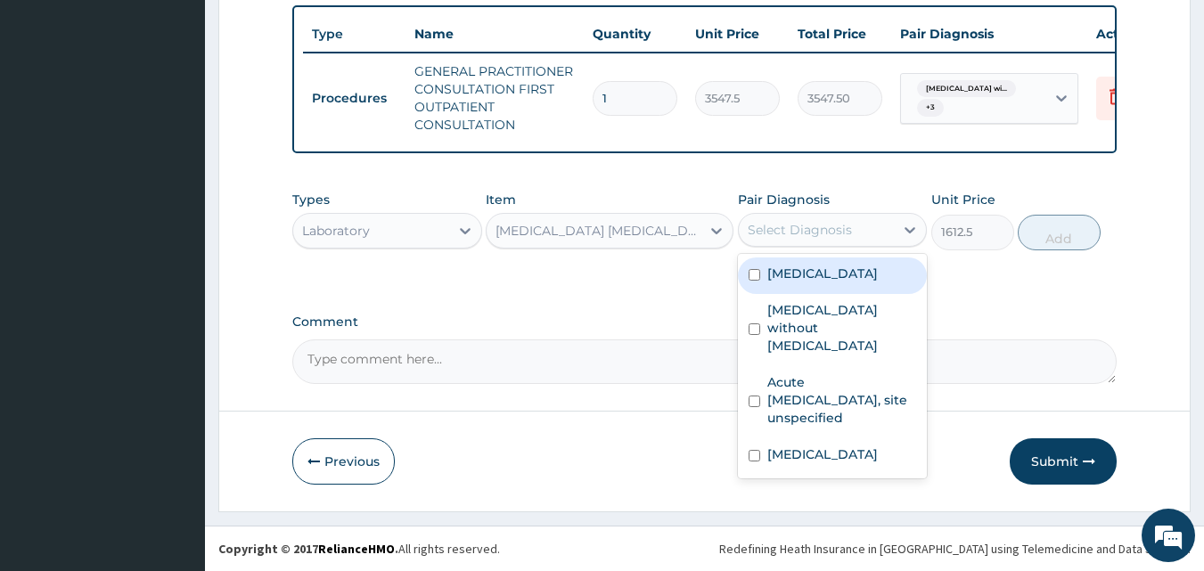
click at [810, 216] on div "Select Diagnosis" at bounding box center [817, 230] width 156 height 29
click at [801, 283] on label "Plasmodium malariae malaria without complication" at bounding box center [823, 274] width 111 height 18
checkbox input "true"
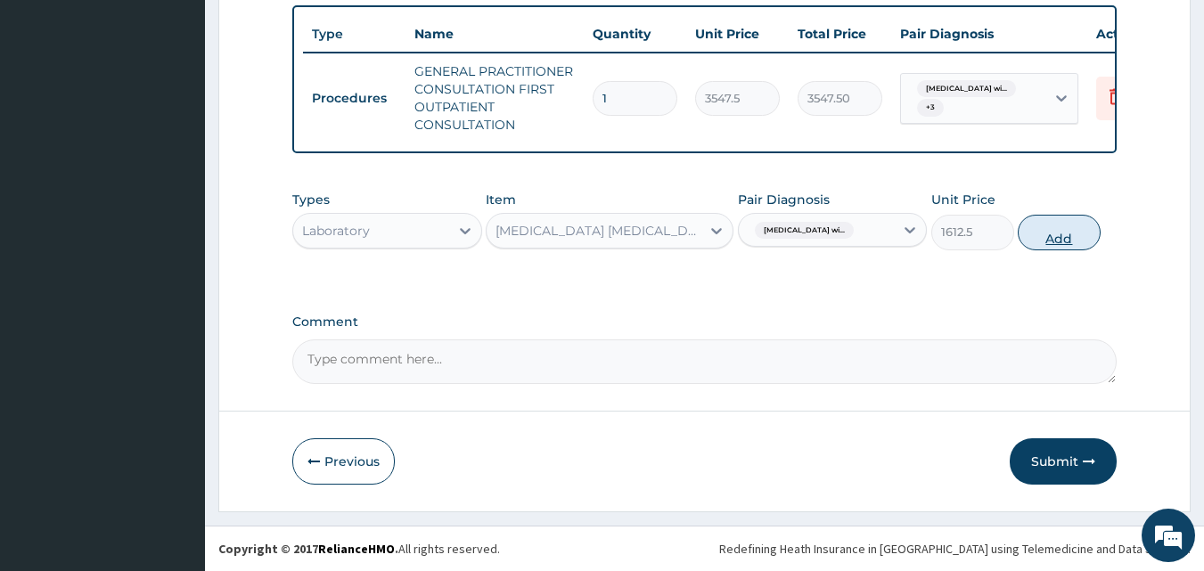
click at [1034, 238] on button "Add" at bounding box center [1059, 233] width 83 height 36
type input "0"
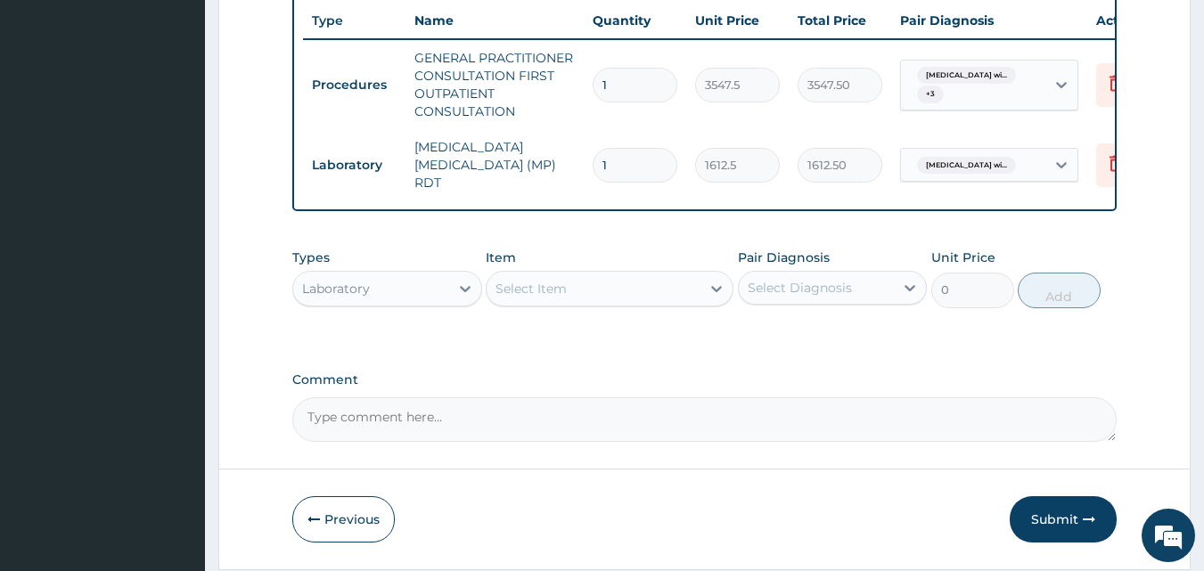
click at [618, 291] on div "Select Item" at bounding box center [594, 289] width 214 height 29
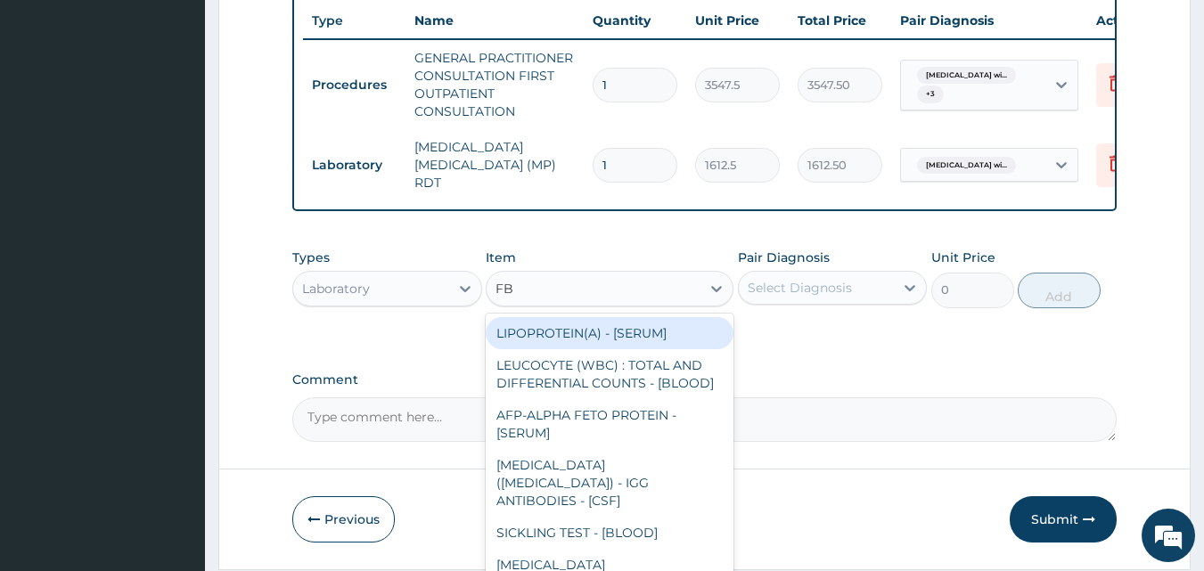
type input "FBC"
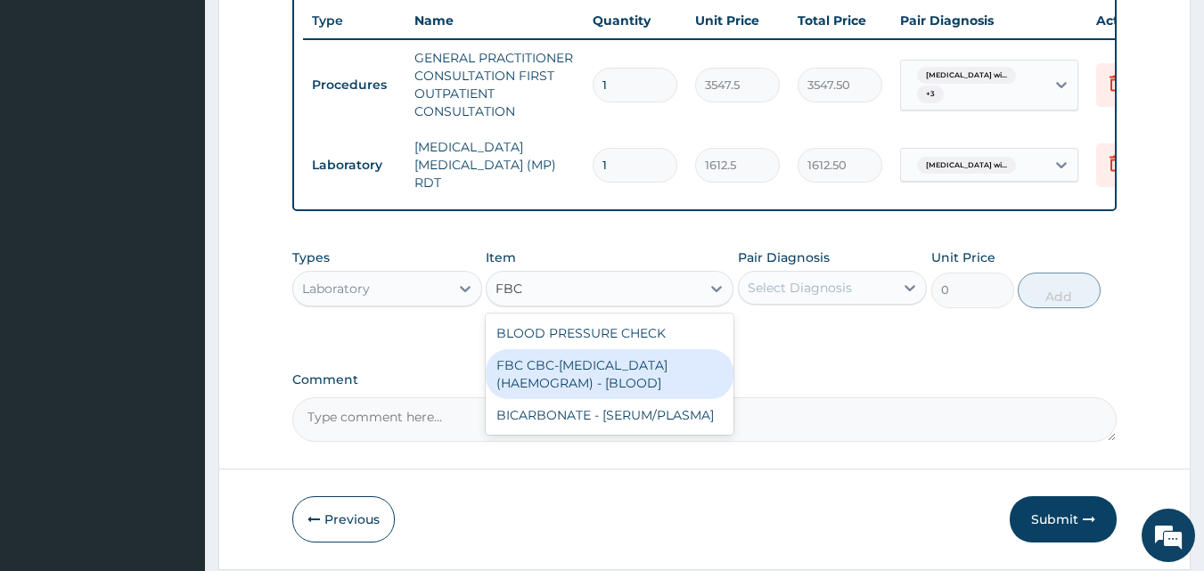
click at [616, 359] on div "FBC CBC-COMPLETE BLOOD COUNT (HAEMOGRAM) - [BLOOD]" at bounding box center [610, 374] width 248 height 50
type input "4300"
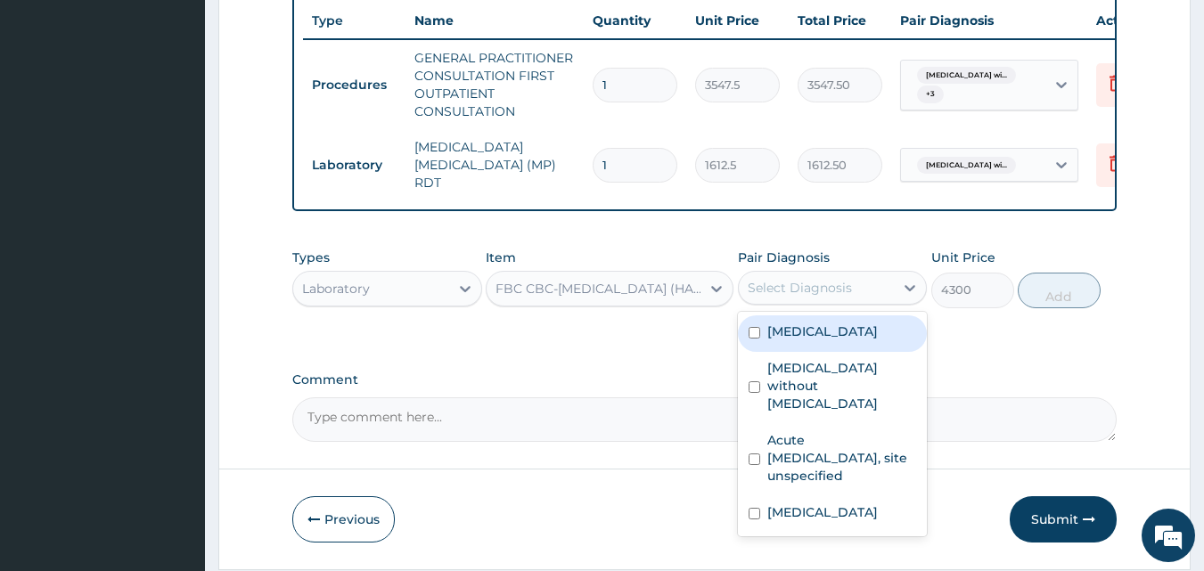
click at [822, 289] on div "Select Diagnosis" at bounding box center [800, 288] width 104 height 18
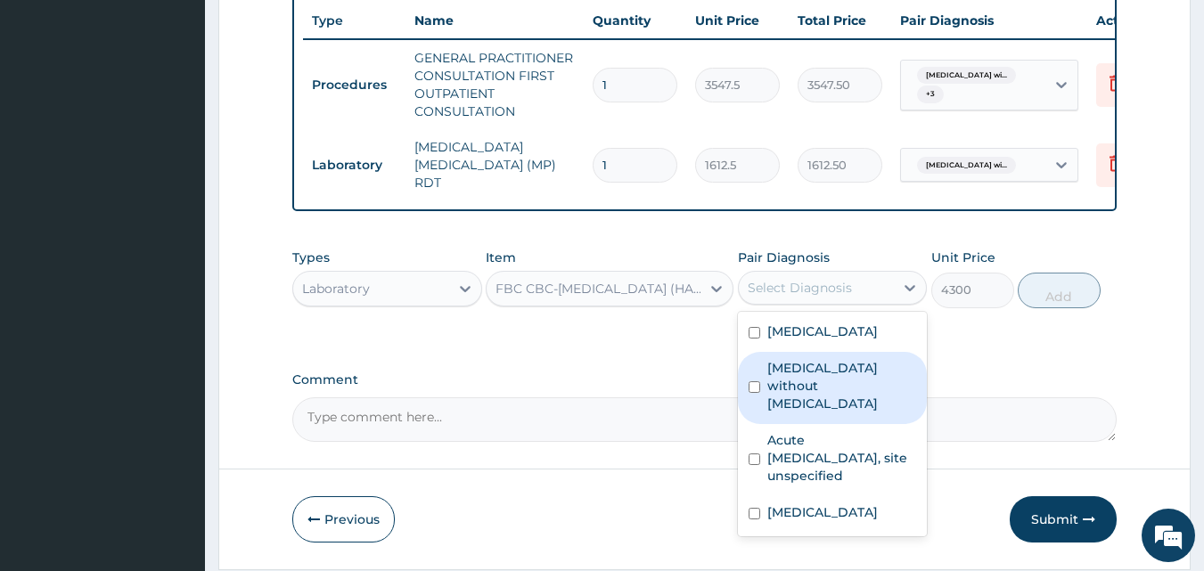
click at [827, 424] on div "Sepsis without septic shock" at bounding box center [833, 388] width 190 height 72
checkbox input "true"
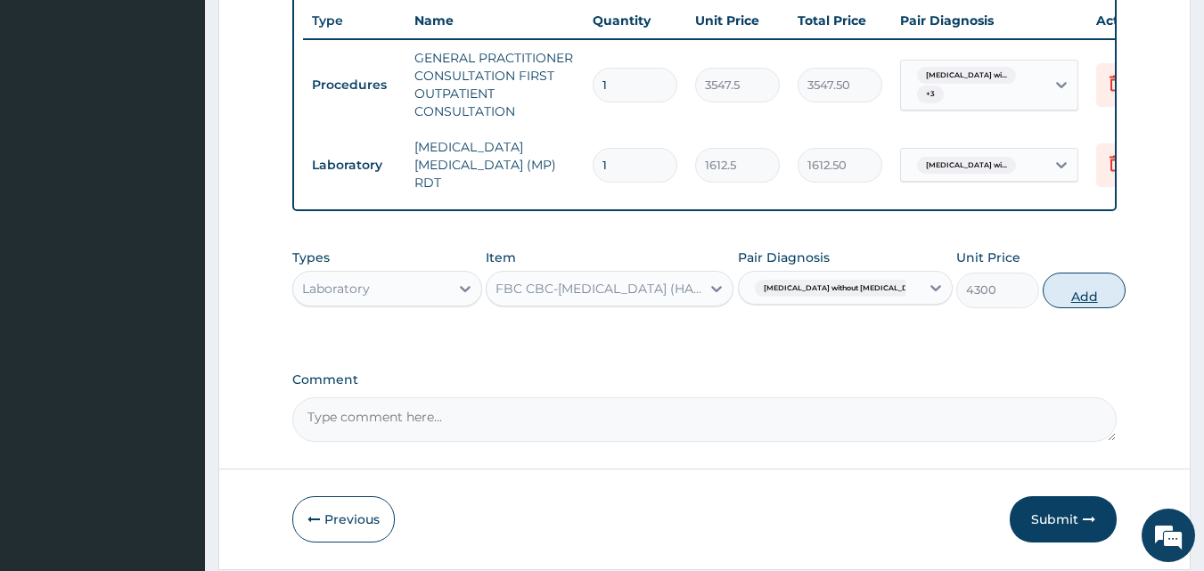
click at [1070, 300] on button "Add" at bounding box center [1084, 291] width 83 height 36
type input "0"
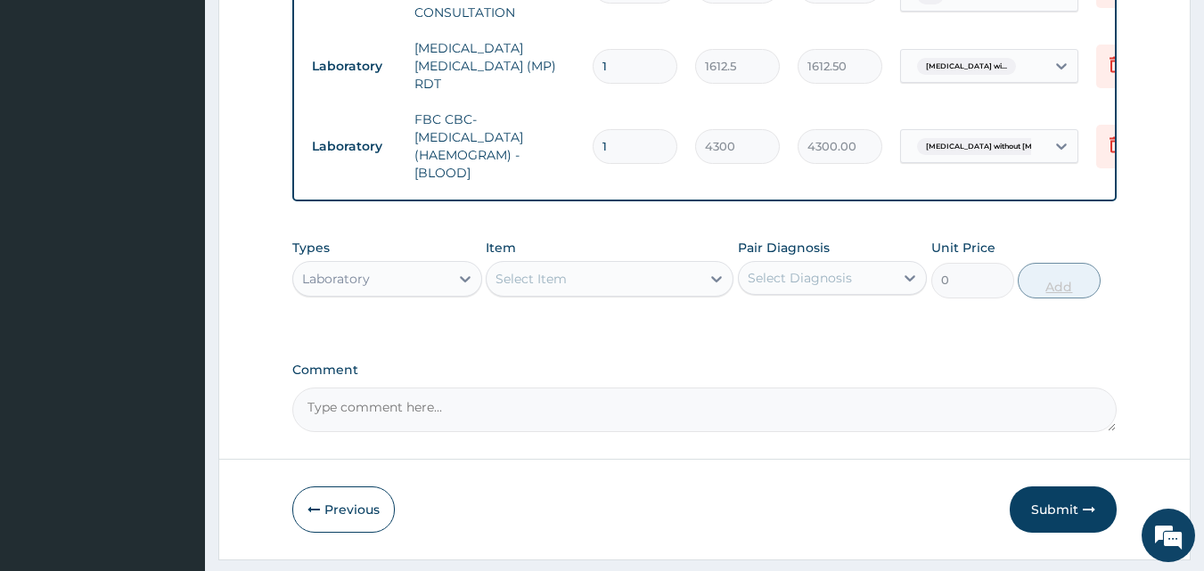
scroll to position [855, 0]
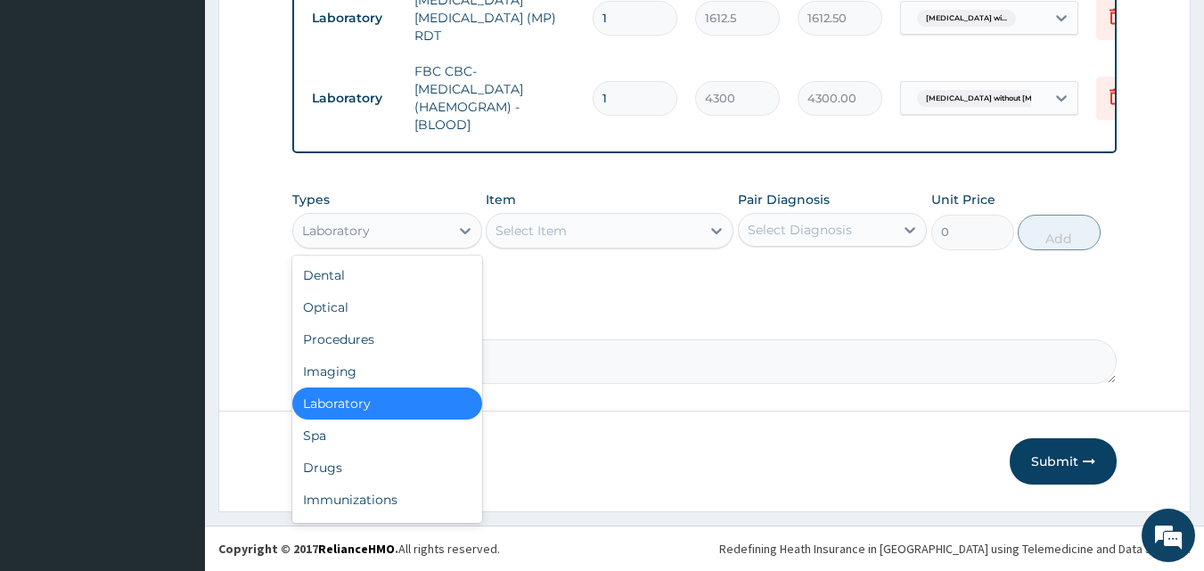
click at [394, 456] on div "Drugs" at bounding box center [387, 468] width 190 height 32
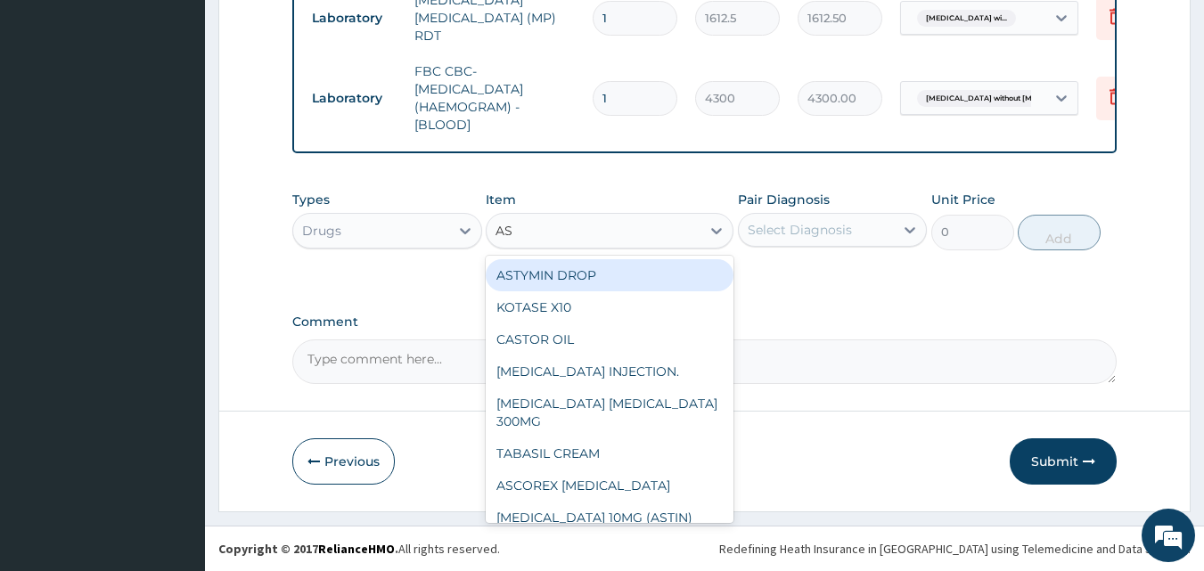
type input "A"
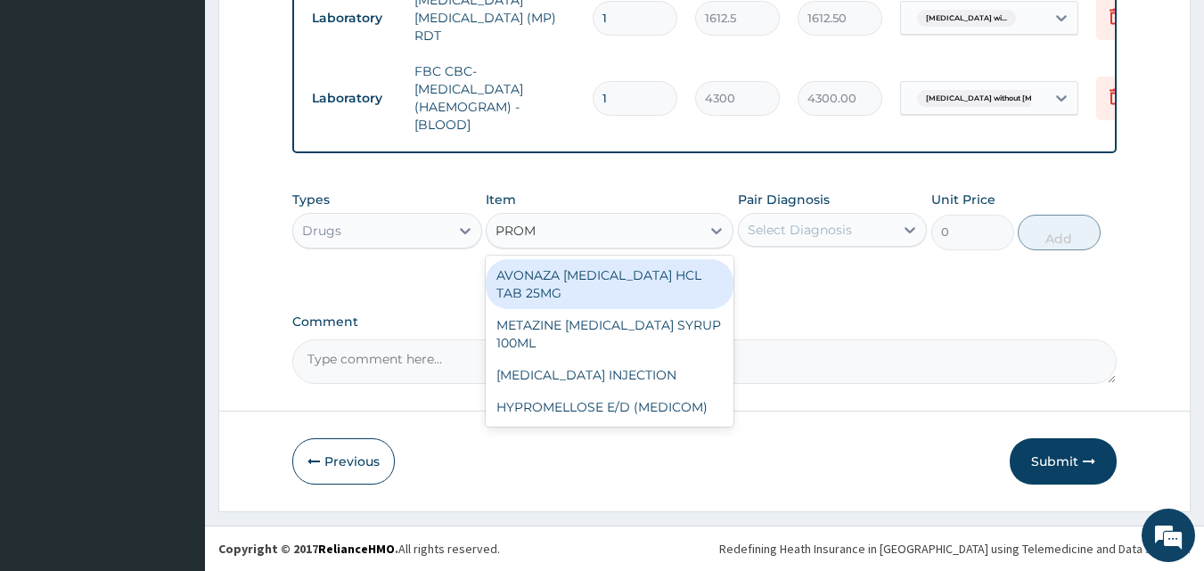
type input "PROME"
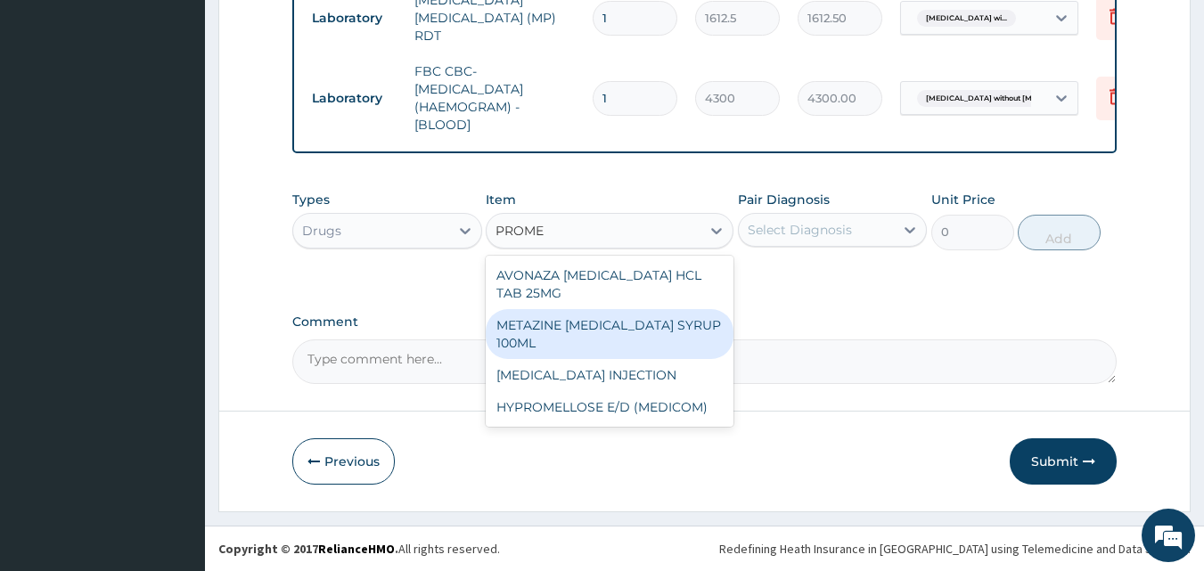
click at [625, 339] on div "METAZINE PROMETHAZINE SYRUP 100ML" at bounding box center [610, 334] width 248 height 50
type input "1419"
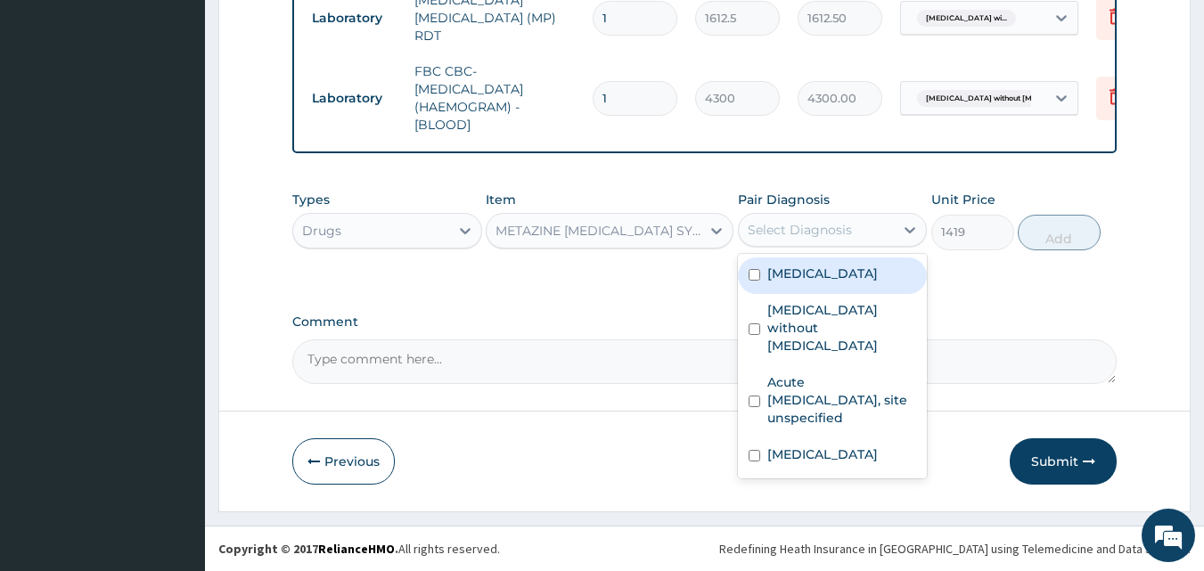
click at [879, 225] on div "Select Diagnosis" at bounding box center [817, 230] width 156 height 29
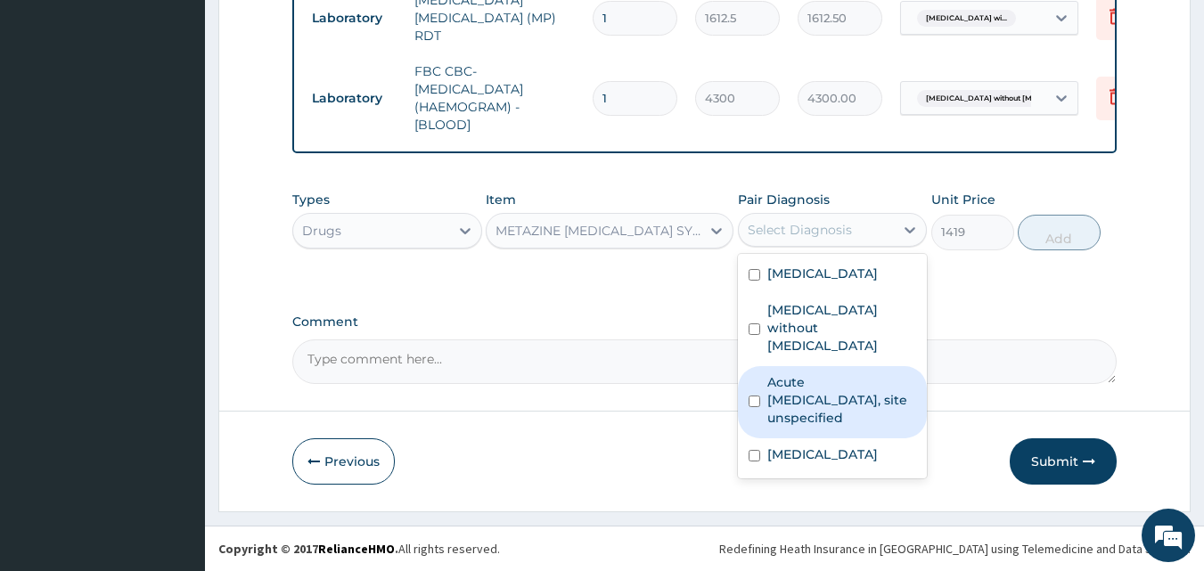
click at [846, 427] on label "Acute upper respiratory infection, site unspecified" at bounding box center [843, 400] width 150 height 53
checkbox input "true"
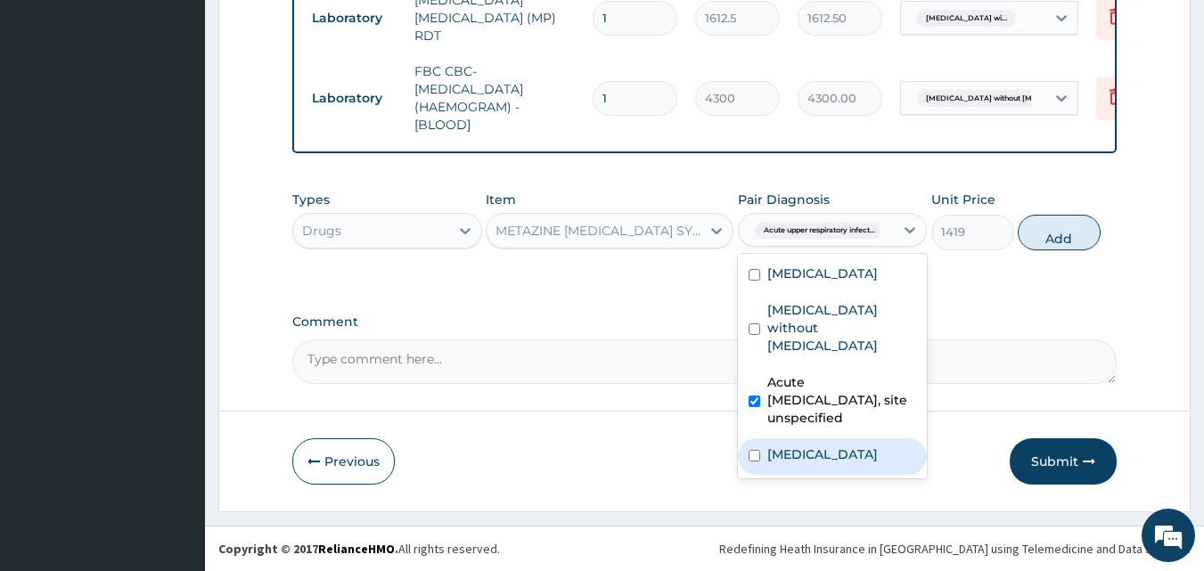
click at [850, 464] on label "Acute bronchiolitis, unspecified" at bounding box center [823, 455] width 111 height 18
checkbox input "true"
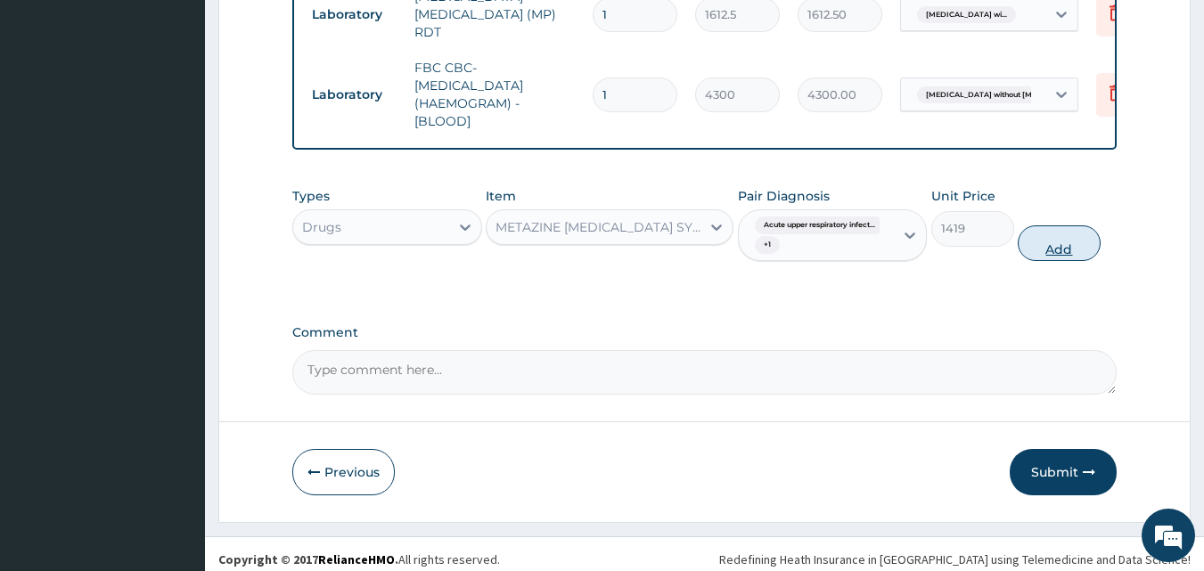
click at [1043, 248] on button "Add" at bounding box center [1059, 244] width 83 height 36
type input "0"
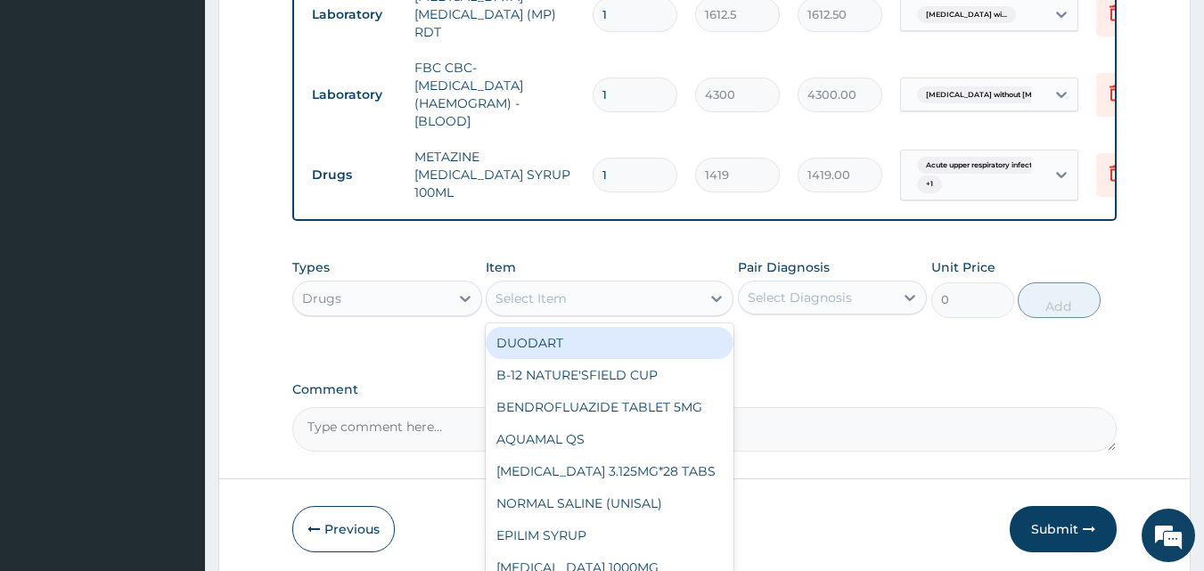
click at [632, 304] on div "Select Item" at bounding box center [594, 298] width 214 height 29
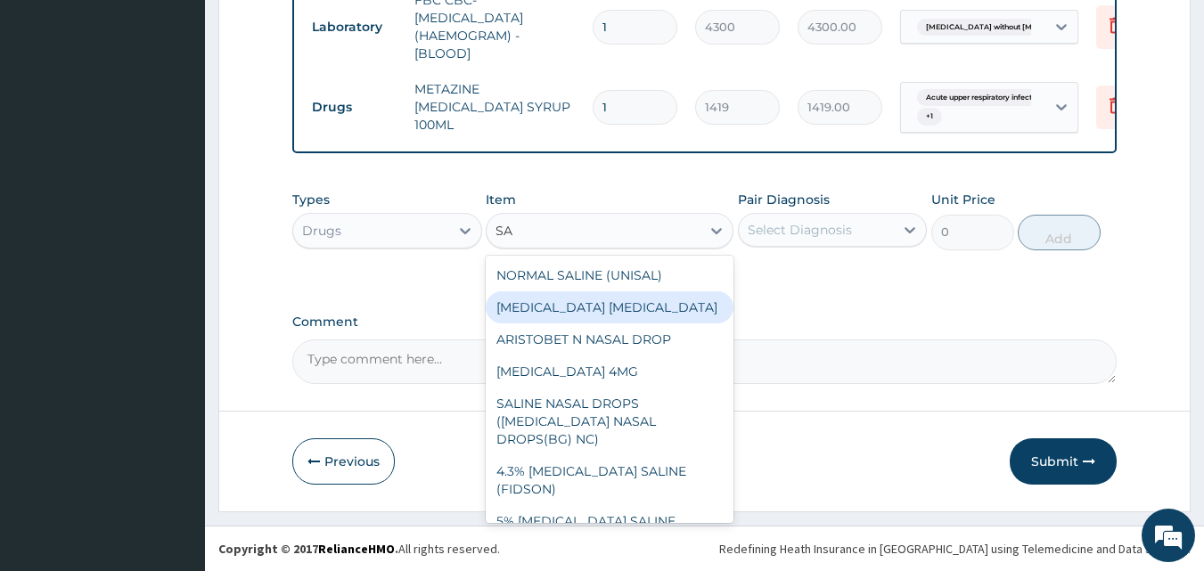
type input "S"
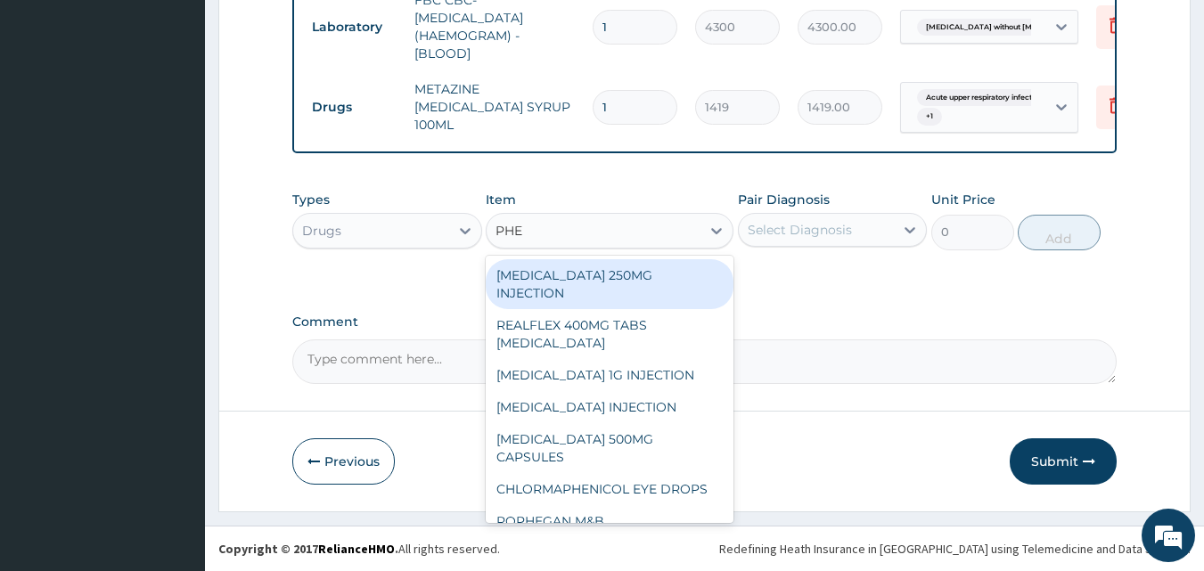
scroll to position [82, 0]
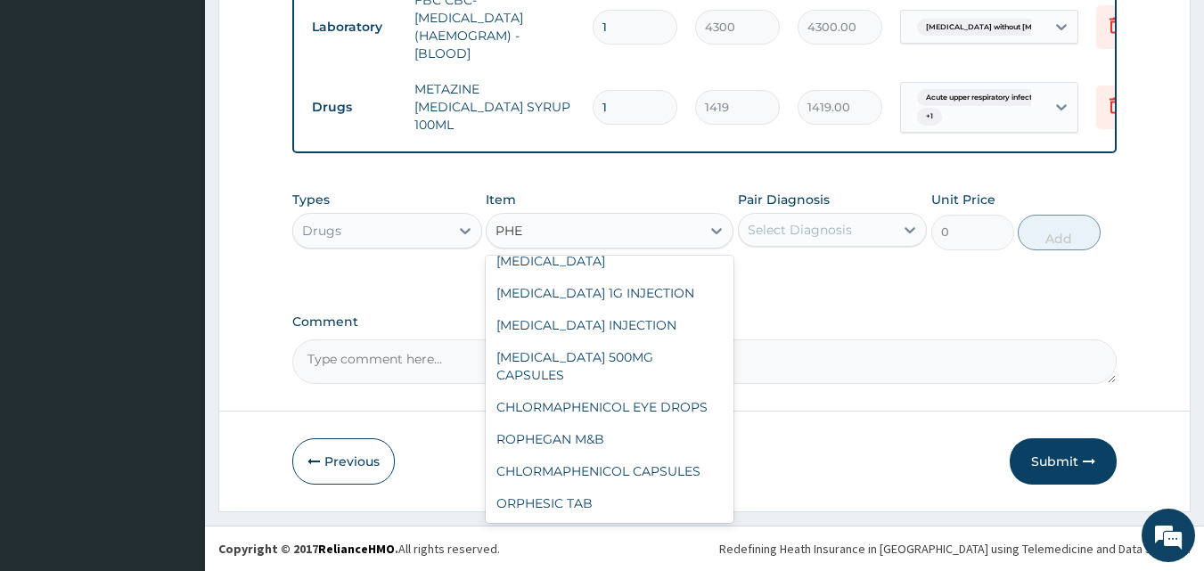
type input "PHE"
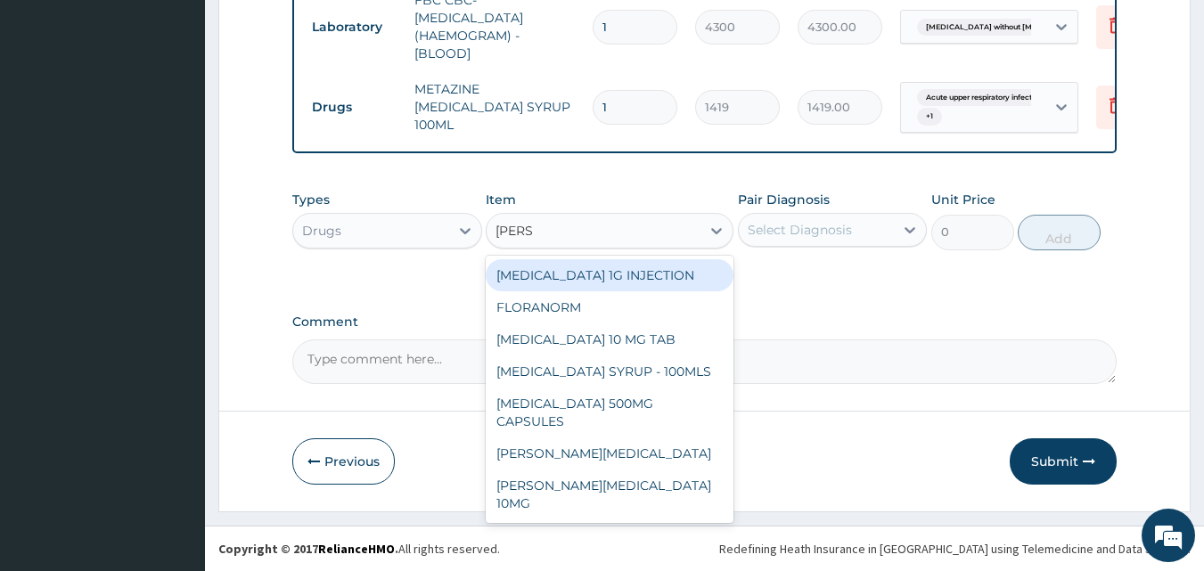
type input "LORAT"
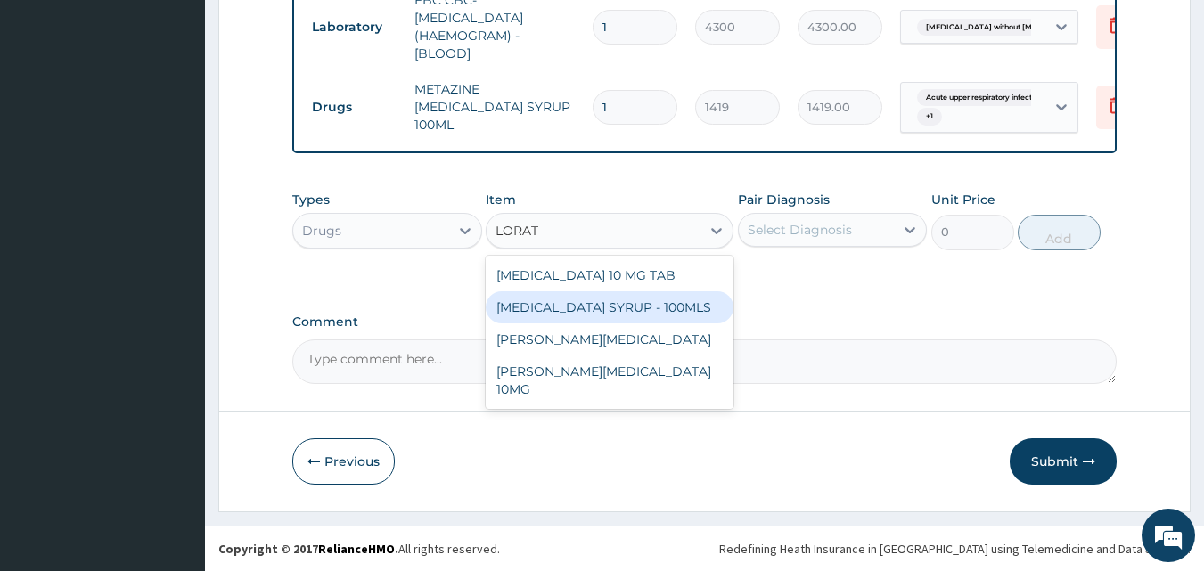
click at [540, 303] on div "LORATADINE SYRUP - 100MLS" at bounding box center [610, 308] width 248 height 32
type input "1182.5"
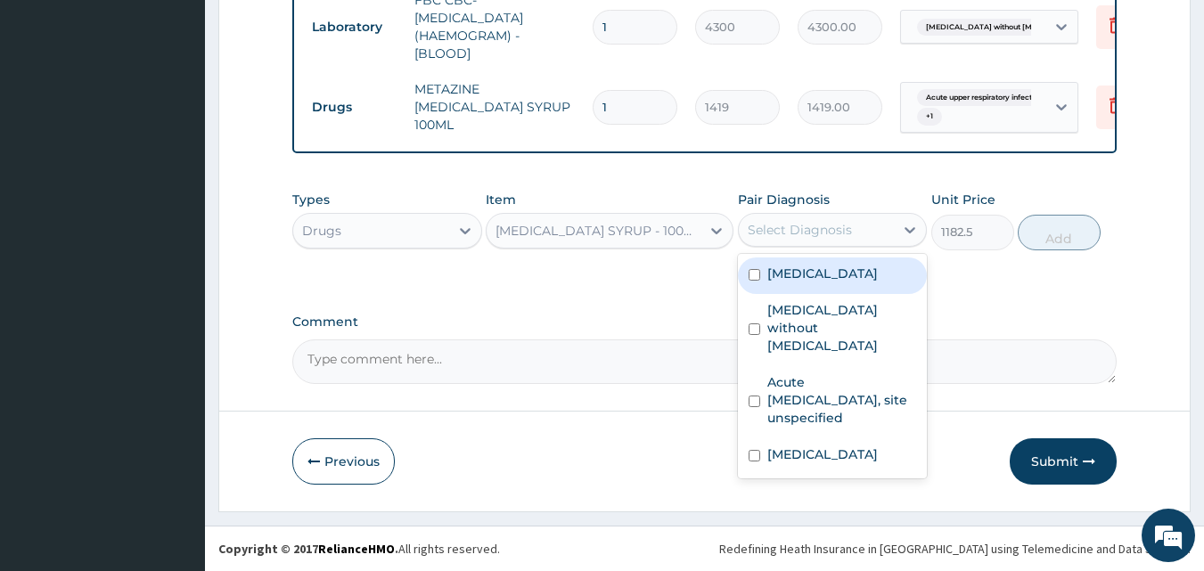
click at [827, 227] on div "Select Diagnosis" at bounding box center [800, 230] width 104 height 18
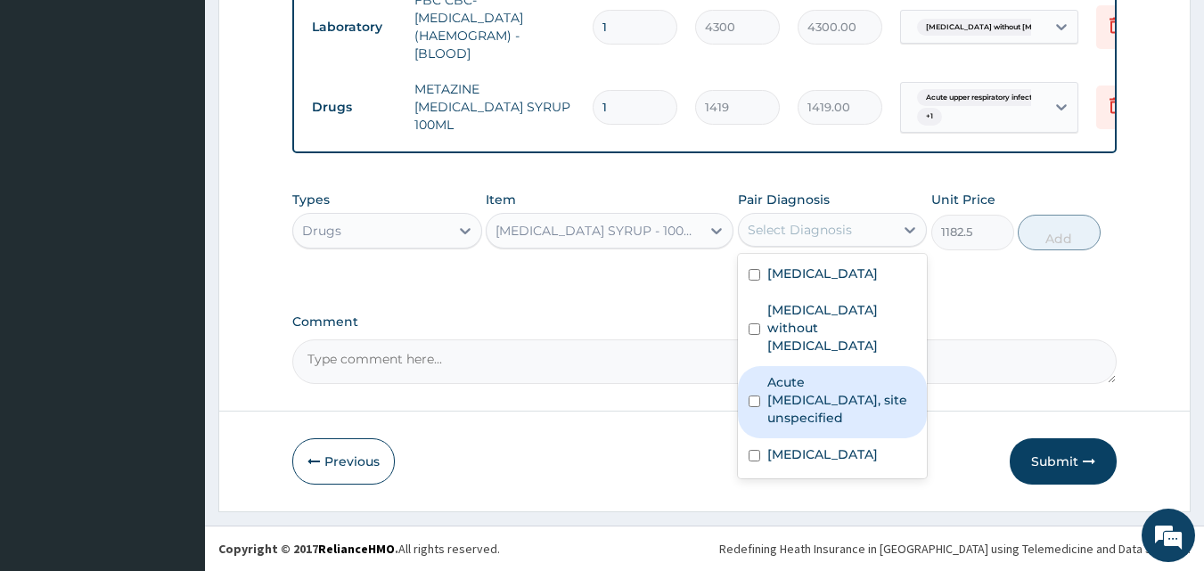
click at [816, 427] on label "Acute upper respiratory infection, site unspecified" at bounding box center [843, 400] width 150 height 53
checkbox input "true"
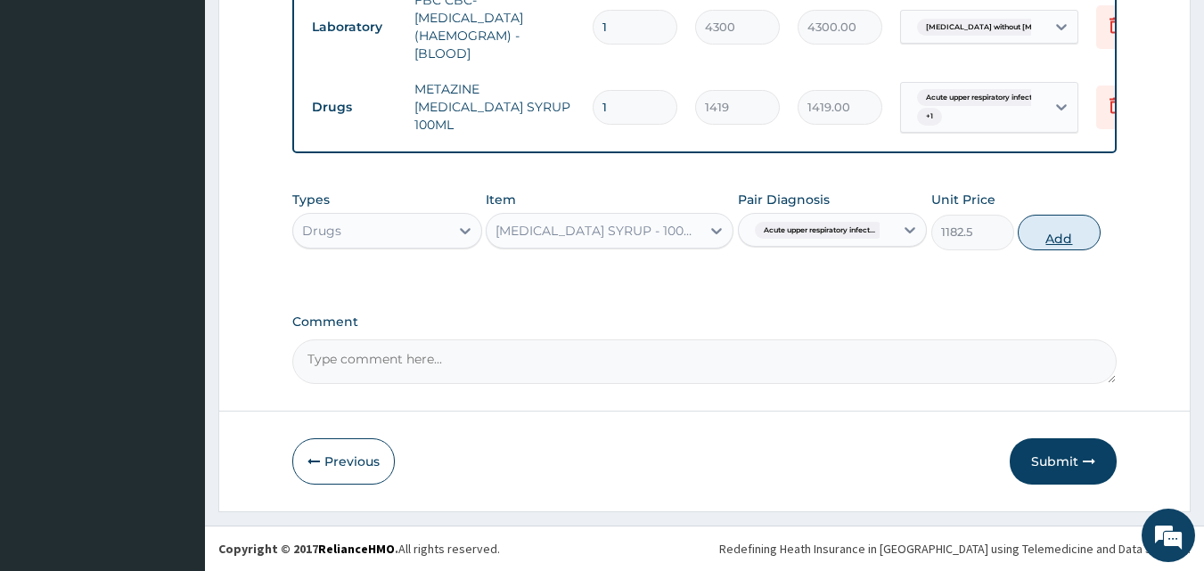
click at [1054, 231] on button "Add" at bounding box center [1059, 233] width 83 height 36
type input "0"
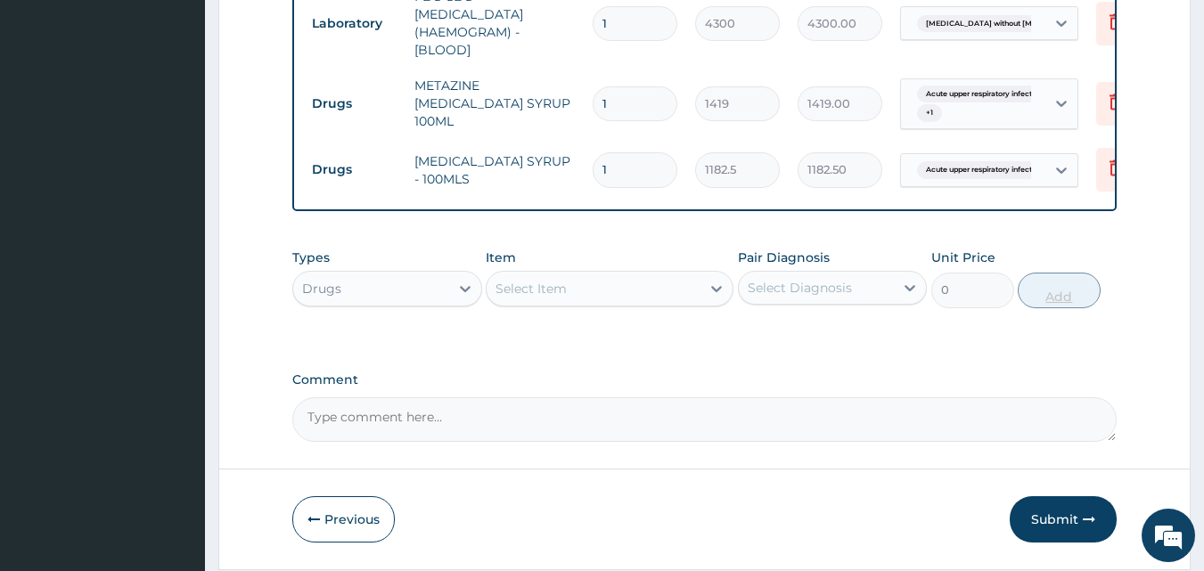
scroll to position [988, 0]
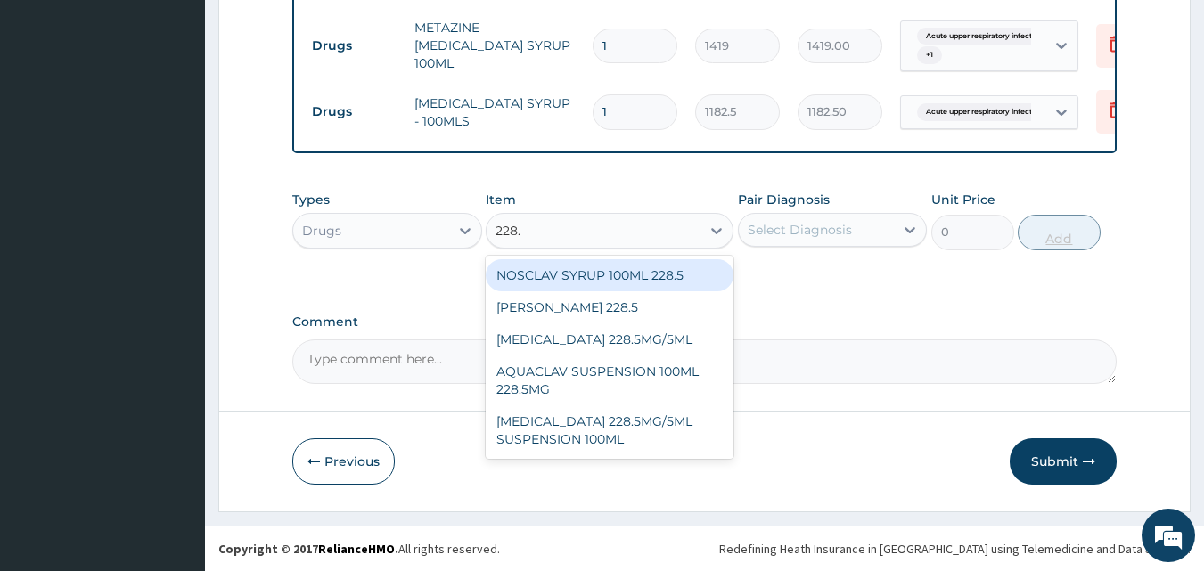
type input "228.5"
click at [661, 440] on div "CO-AMOXICLAV 228.5MG/5ML SUSPENSION 100ML" at bounding box center [610, 431] width 248 height 50
type input "2246.75"
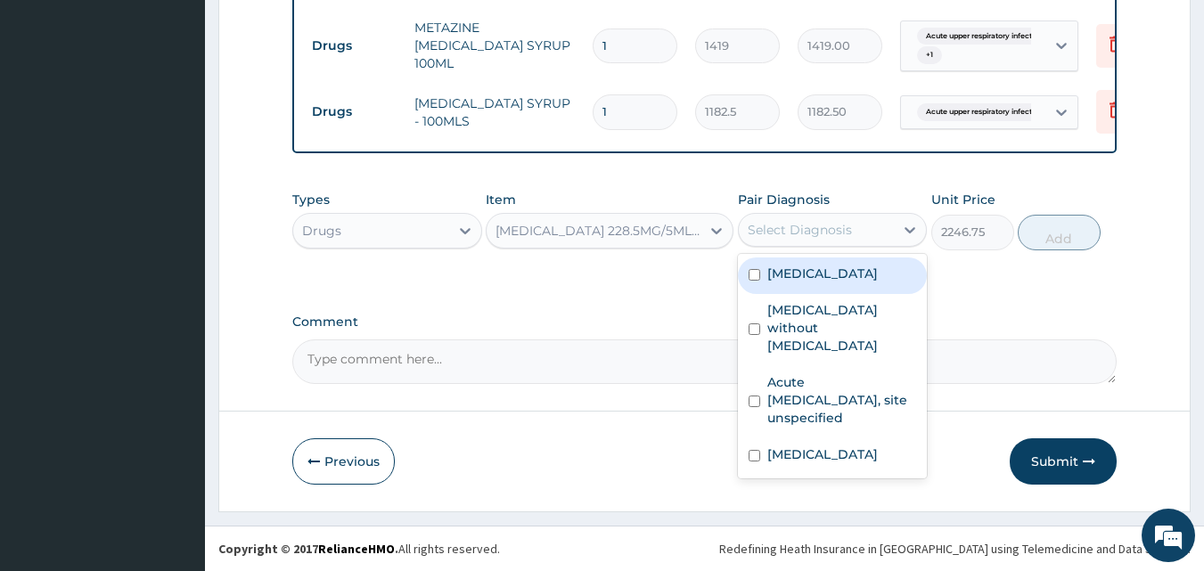
click at [854, 355] on label "Sepsis without septic shock" at bounding box center [843, 327] width 150 height 53
checkbox input "true"
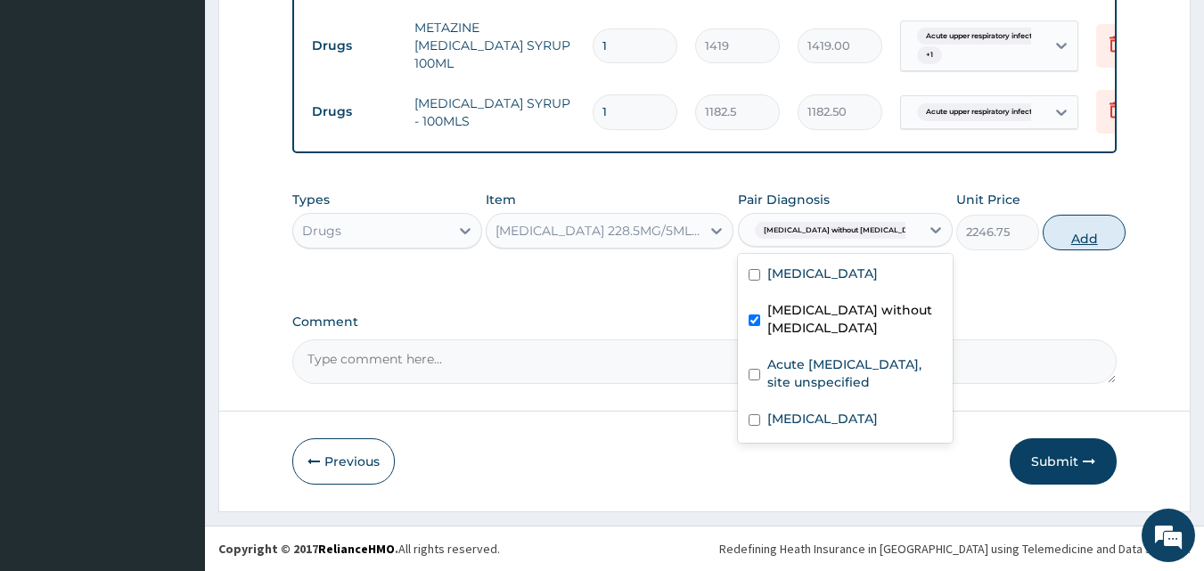
click at [1064, 239] on button "Add" at bounding box center [1084, 233] width 83 height 36
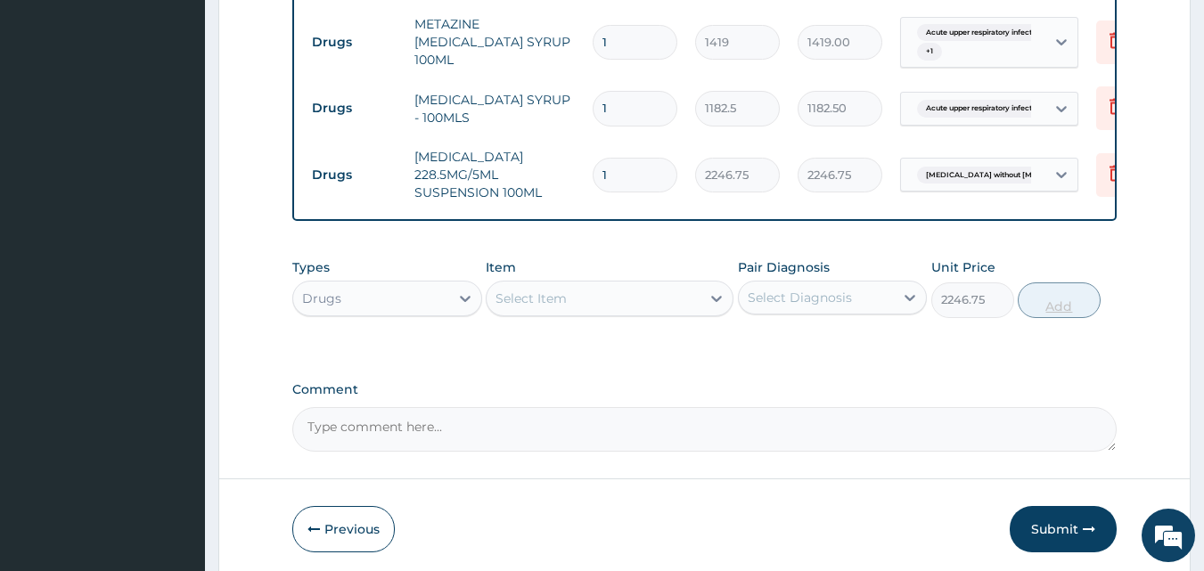
type input "0"
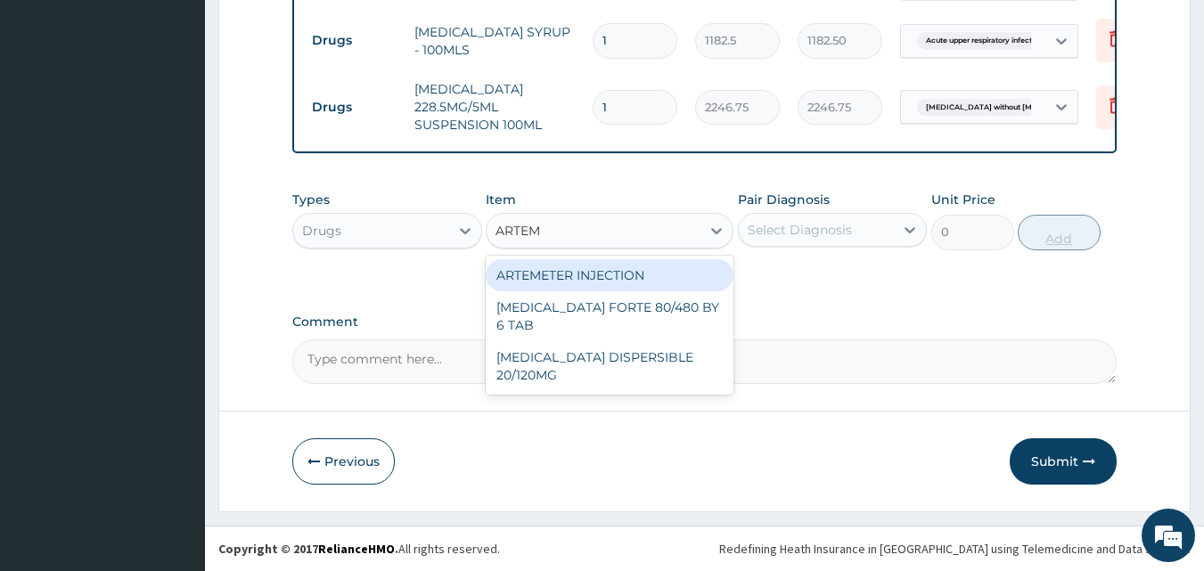
type input "ARTEME"
click at [662, 268] on div "ARTEMETER INJECTION" at bounding box center [610, 275] width 248 height 32
type input "946"
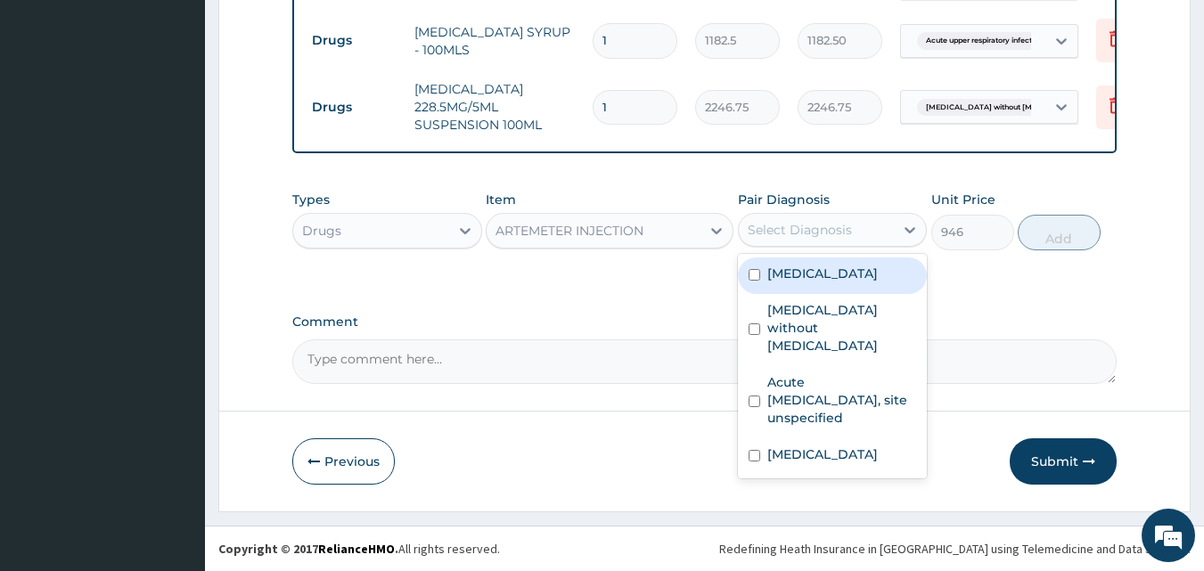
click at [866, 283] on label "Plasmodium malariae malaria without complication" at bounding box center [823, 274] width 111 height 18
checkbox input "true"
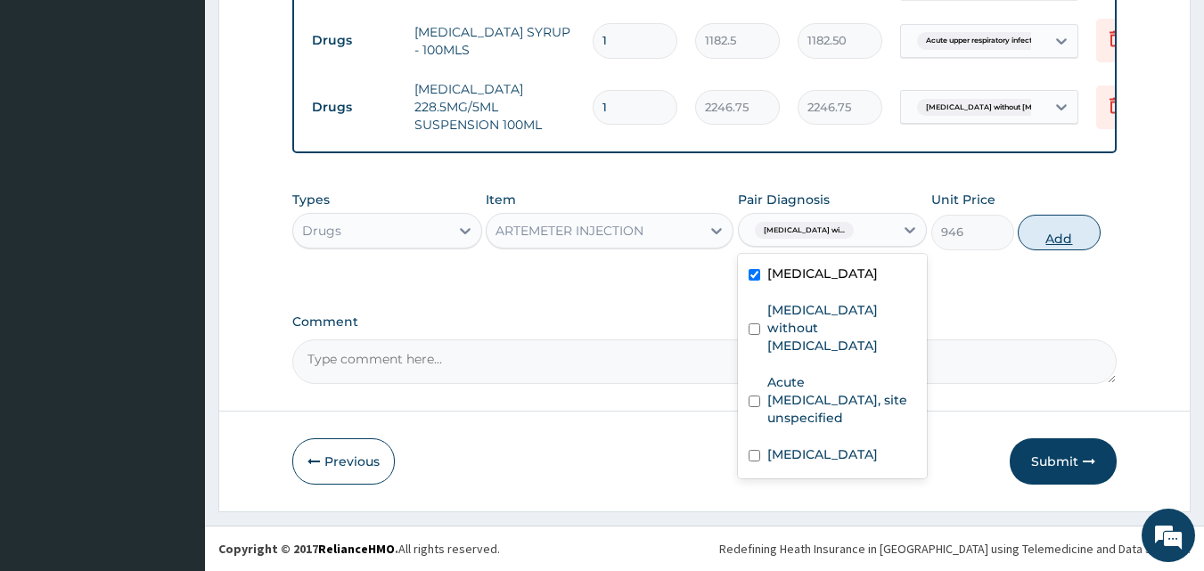
click at [1088, 232] on button "Add" at bounding box center [1059, 233] width 83 height 36
type input "0"
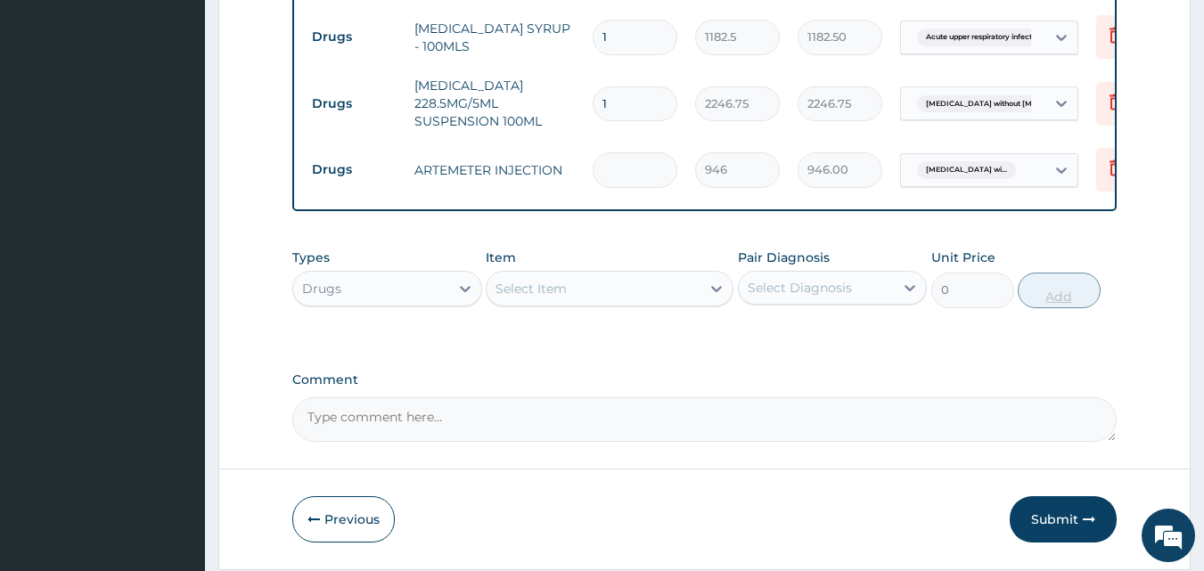
type input "0.00"
type input "3"
type input "2838.00"
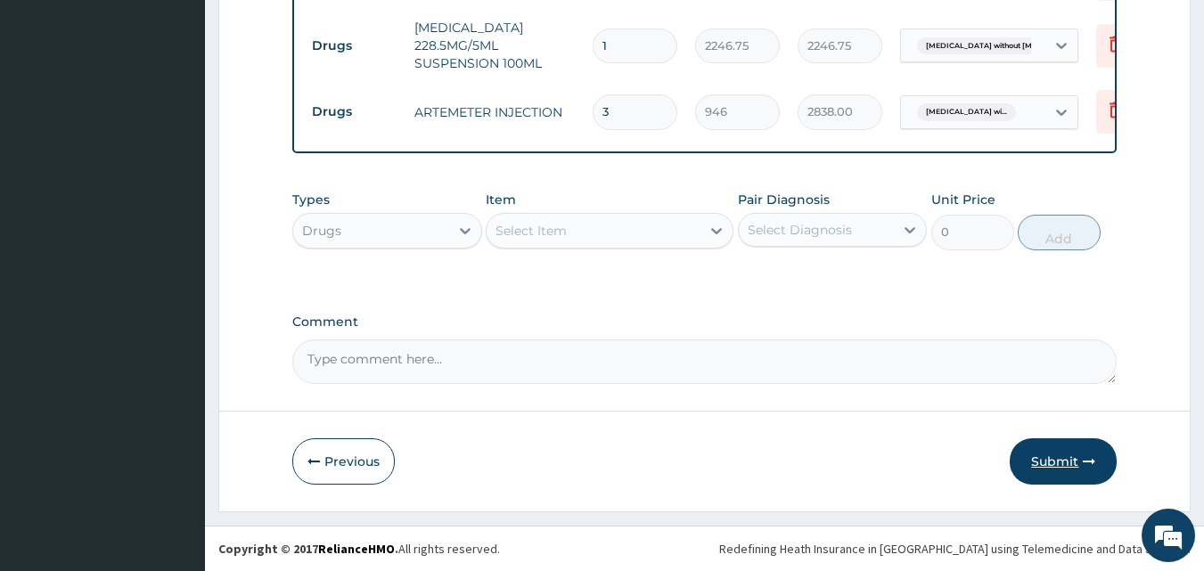
click at [1071, 465] on button "Submit" at bounding box center [1063, 462] width 107 height 46
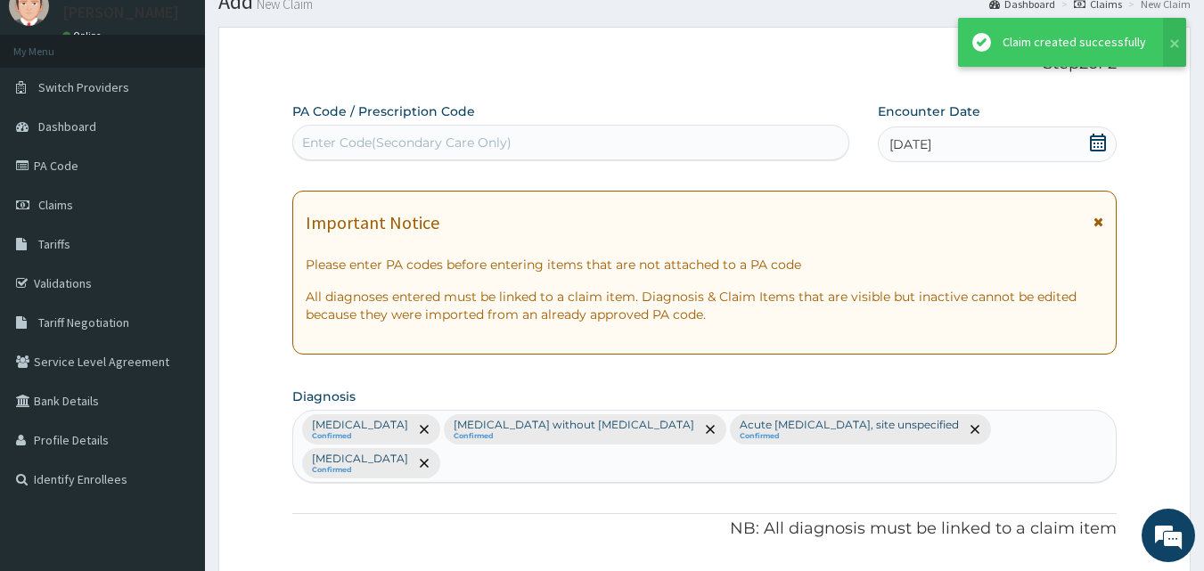
scroll to position [1121, 0]
